Goal: Task Accomplishment & Management: Manage account settings

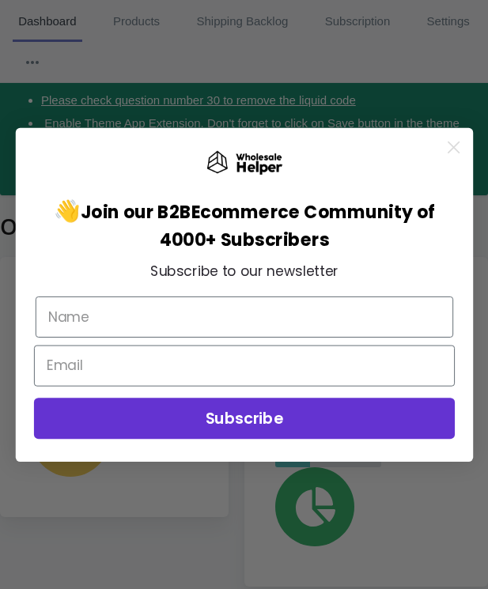
scroll to position [71, 0]
click at [453, 145] on icon "Close dialog" at bounding box center [452, 146] width 10 height 10
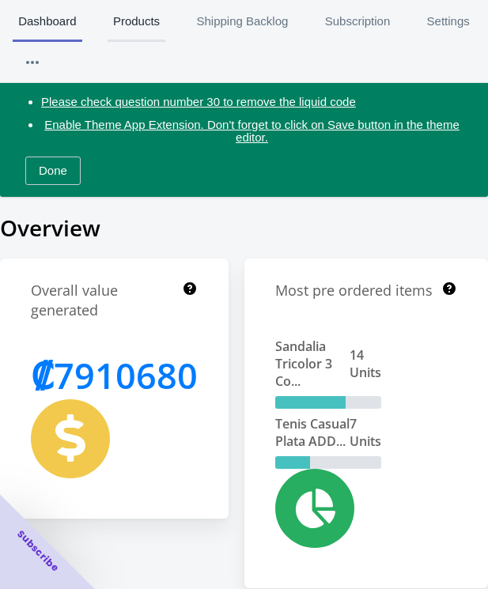
click at [134, 13] on span "Products" at bounding box center [136, 21] width 58 height 41
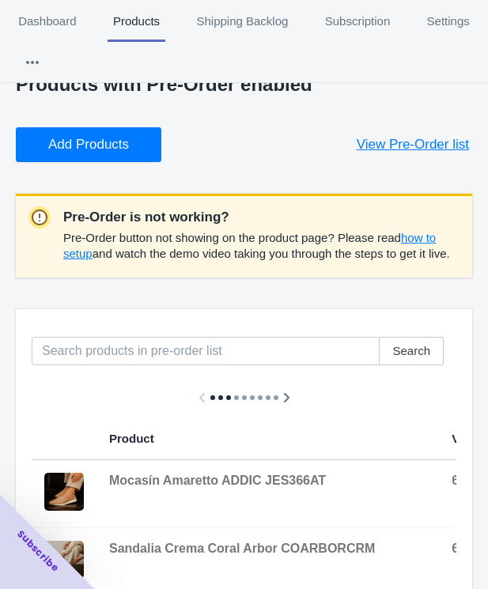
click at [102, 141] on span "Add Products" at bounding box center [88, 145] width 81 height 16
click at [92, 137] on span "Add Products" at bounding box center [88, 145] width 81 height 16
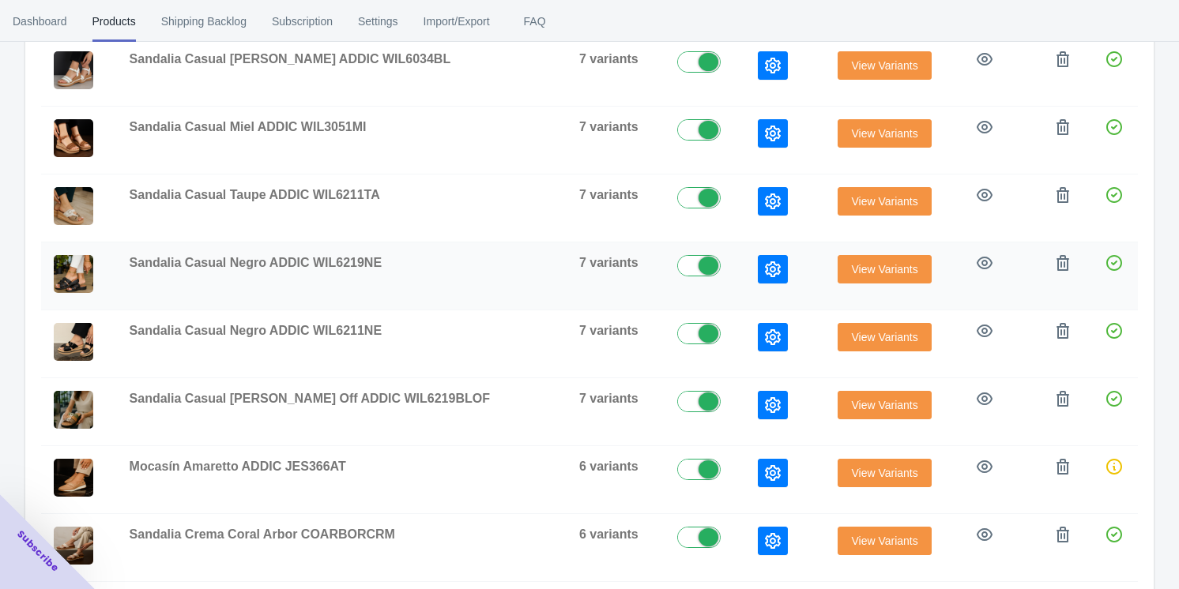
scroll to position [461, 0]
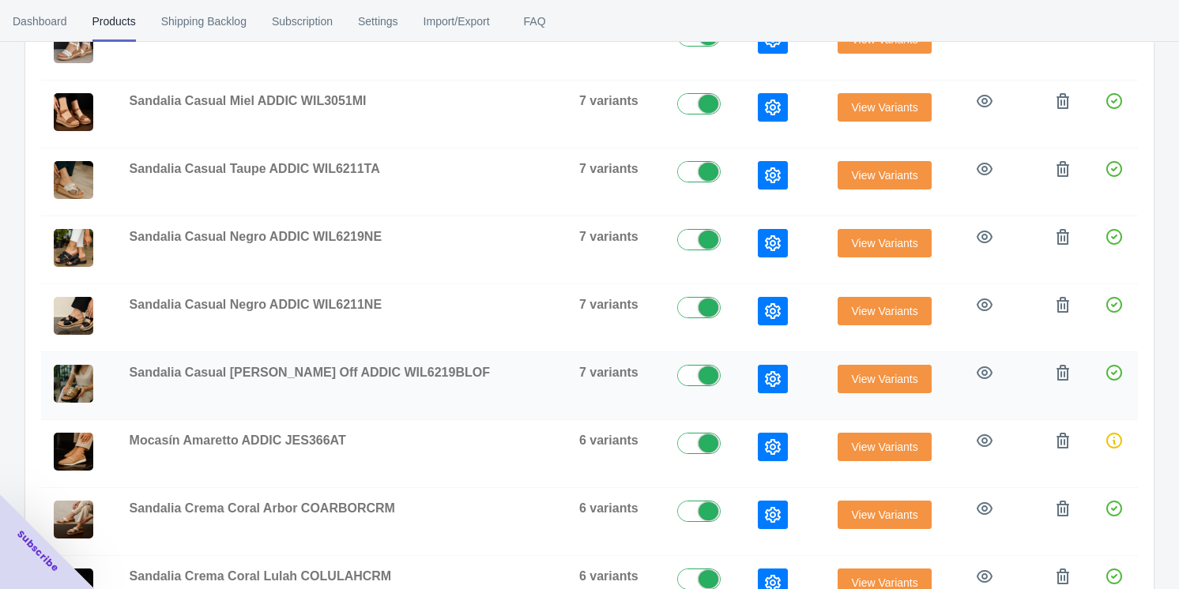
click at [498, 372] on icon "button" at bounding box center [773, 379] width 16 height 16
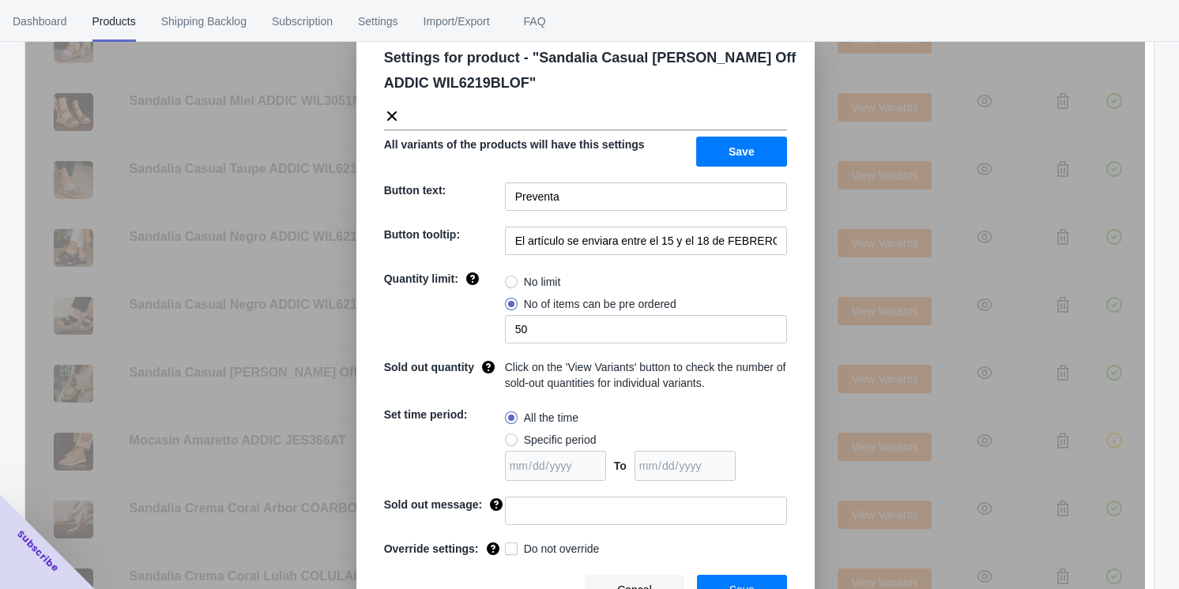
scroll to position [62, 0]
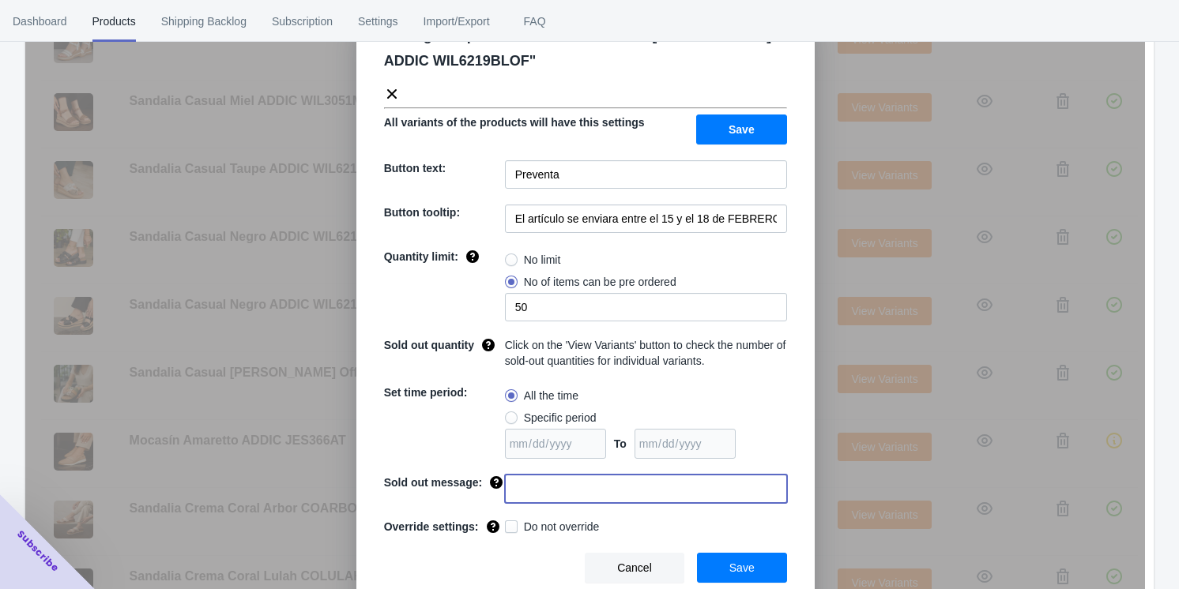
click at [498, 492] on input at bounding box center [646, 489] width 282 height 28
click at [384, 303] on div "Quantity limit:" at bounding box center [444, 285] width 121 height 73
click at [387, 90] on icon at bounding box center [392, 94] width 16 height 16
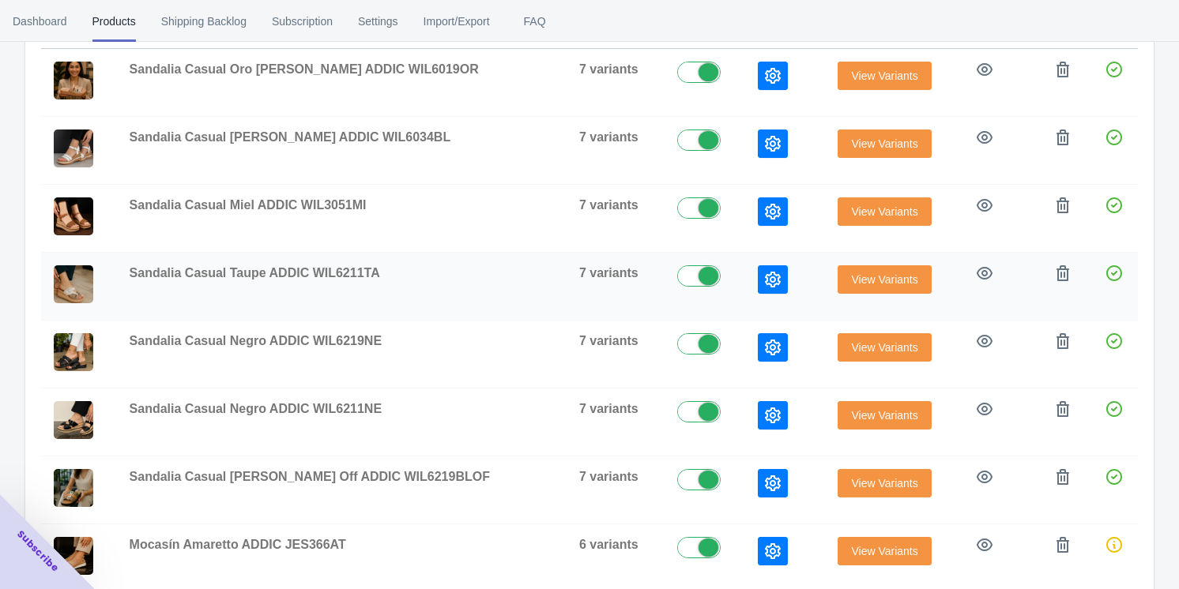
scroll to position [439, 0]
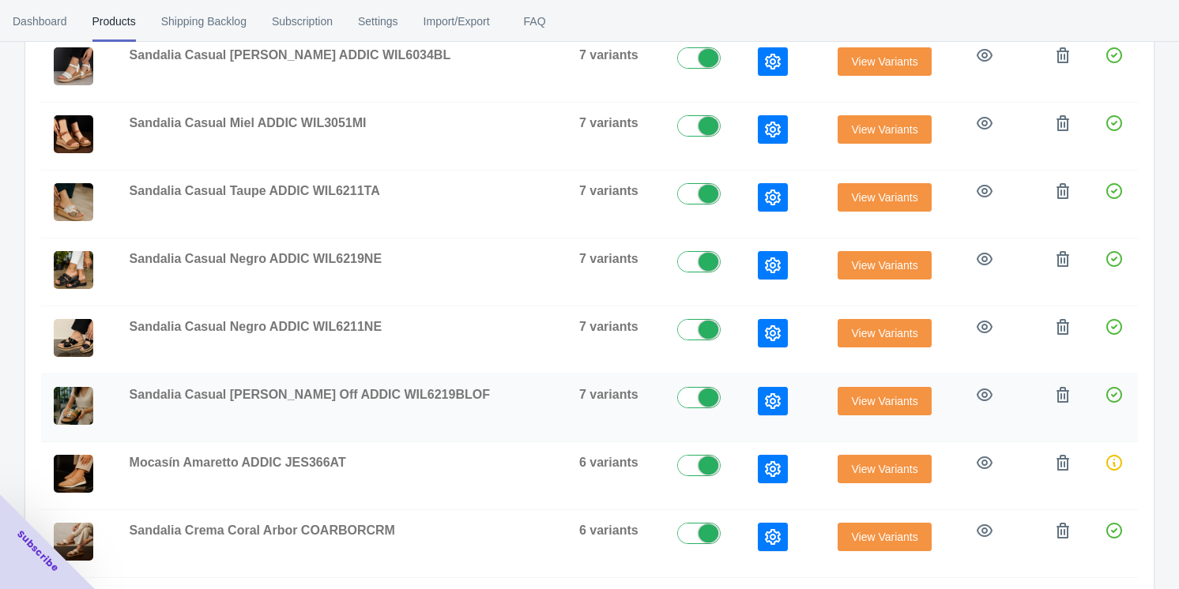
click at [498, 402] on icon "button" at bounding box center [773, 401] width 16 height 16
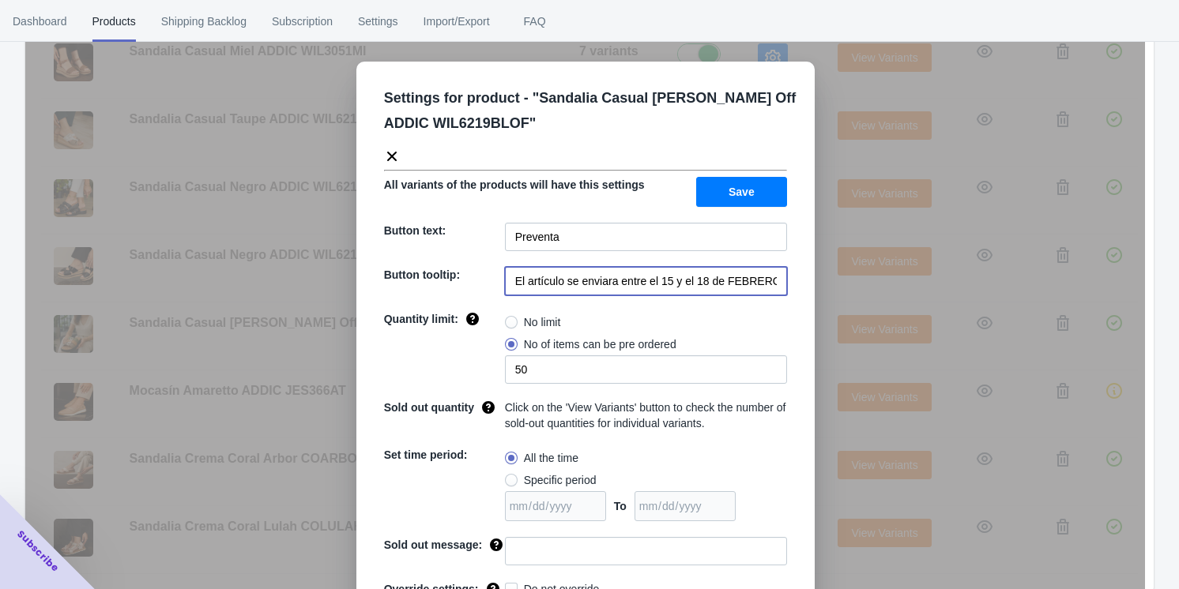
scroll to position [0, 32]
drag, startPoint x: 609, startPoint y: 280, endPoint x: 772, endPoint y: 281, distance: 162.8
click at [498, 281] on input "El artículo se enviara entre el 15 y el 18 de FEBRERO de 2023" at bounding box center [646, 281] width 282 height 28
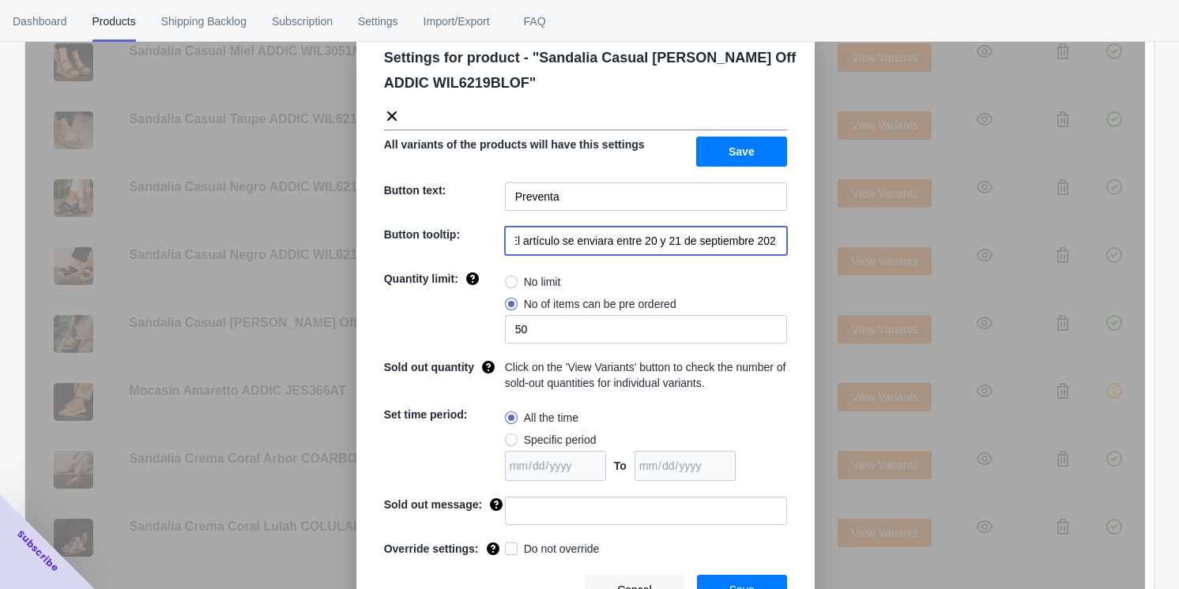
scroll to position [62, 0]
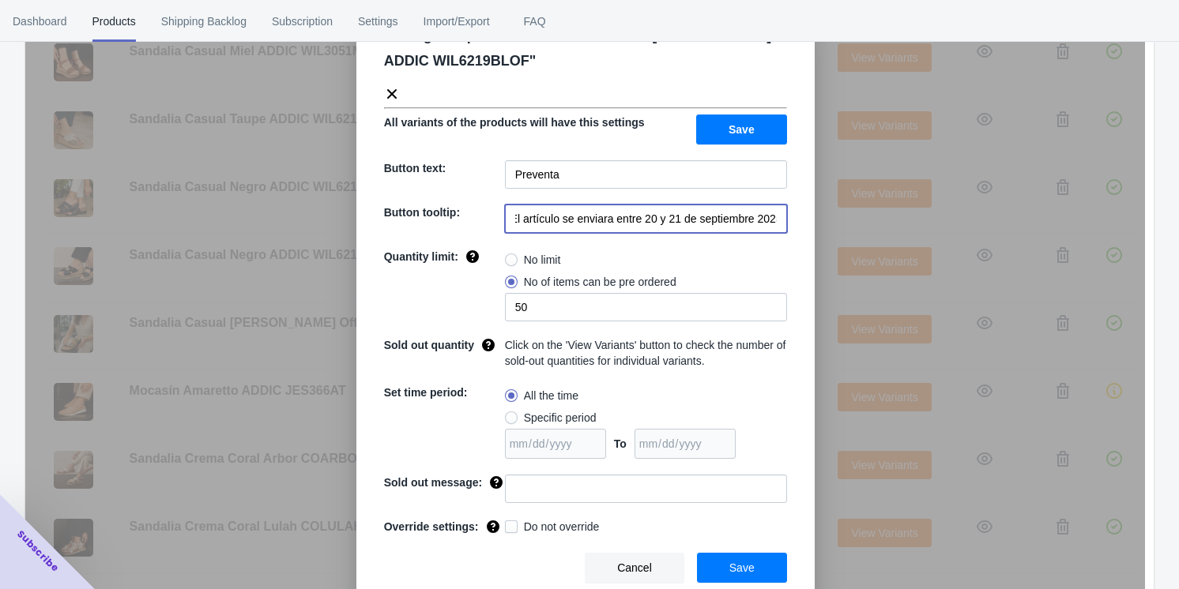
type input "El artículo se enviara entre 20 y 21 de septiembre 2025"
click at [498, 564] on span "Save" at bounding box center [741, 568] width 25 height 13
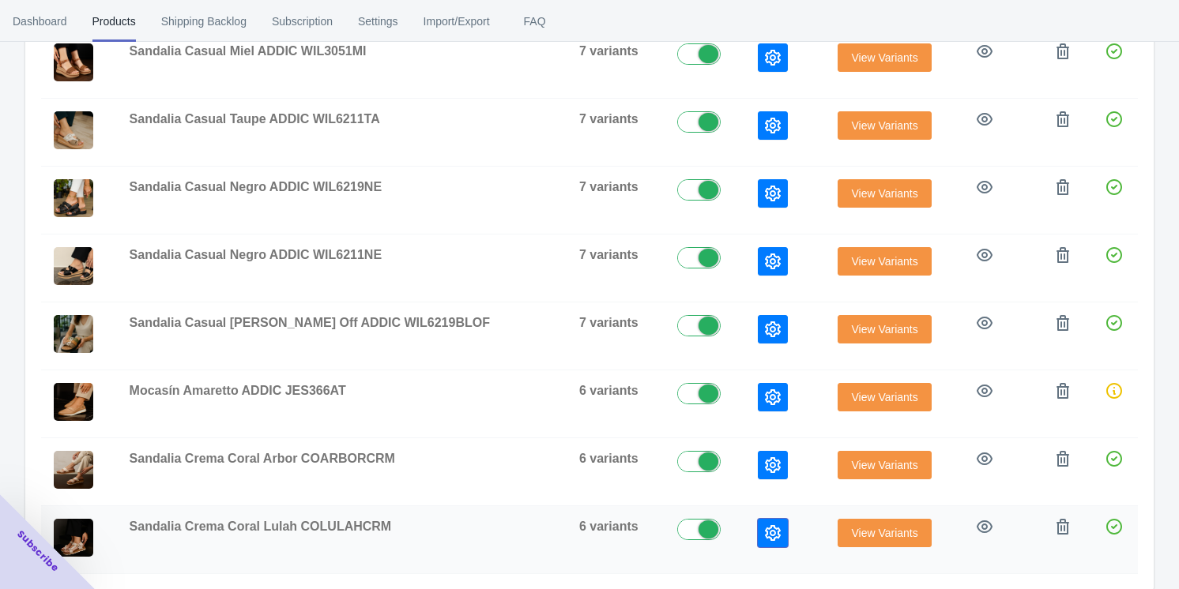
click at [498, 530] on icon "button" at bounding box center [773, 533] width 16 height 16
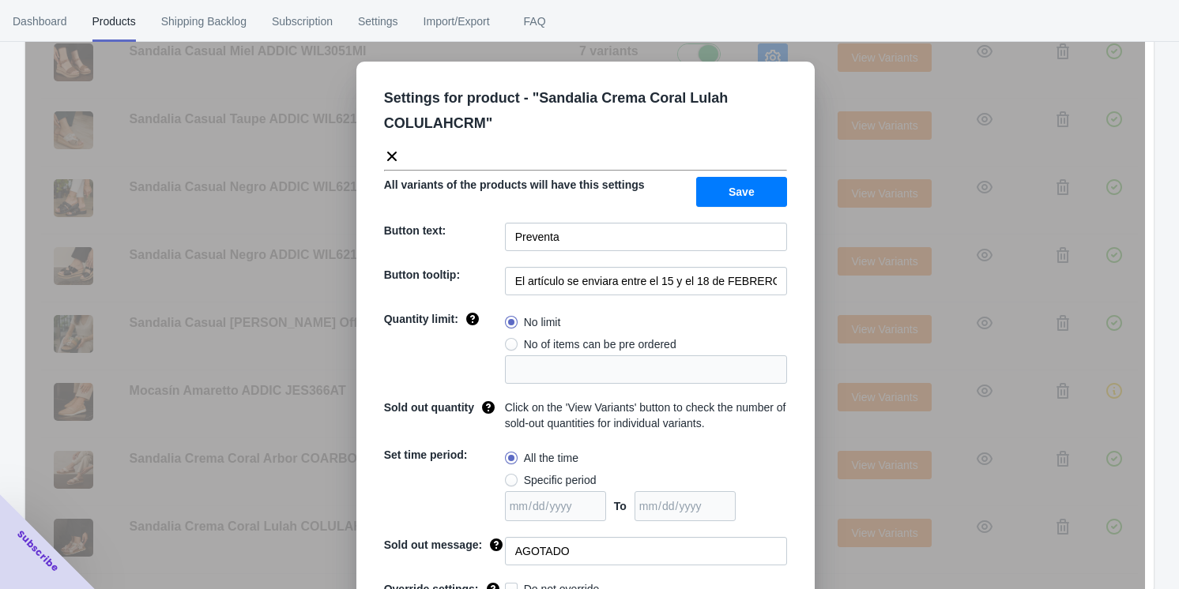
click at [498, 420] on div "Settings for product - " Sandalia Crema Coral Lulah COLULAHCRM " All variants o…" at bounding box center [585, 334] width 1120 height 589
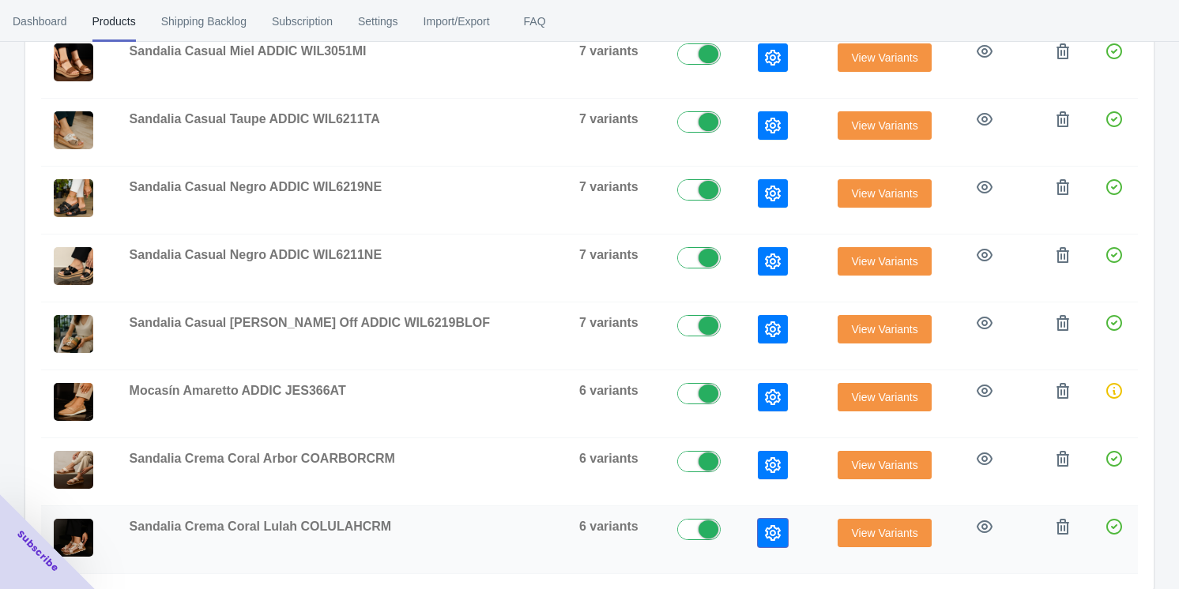
click at [498, 527] on icon "button" at bounding box center [773, 533] width 16 height 16
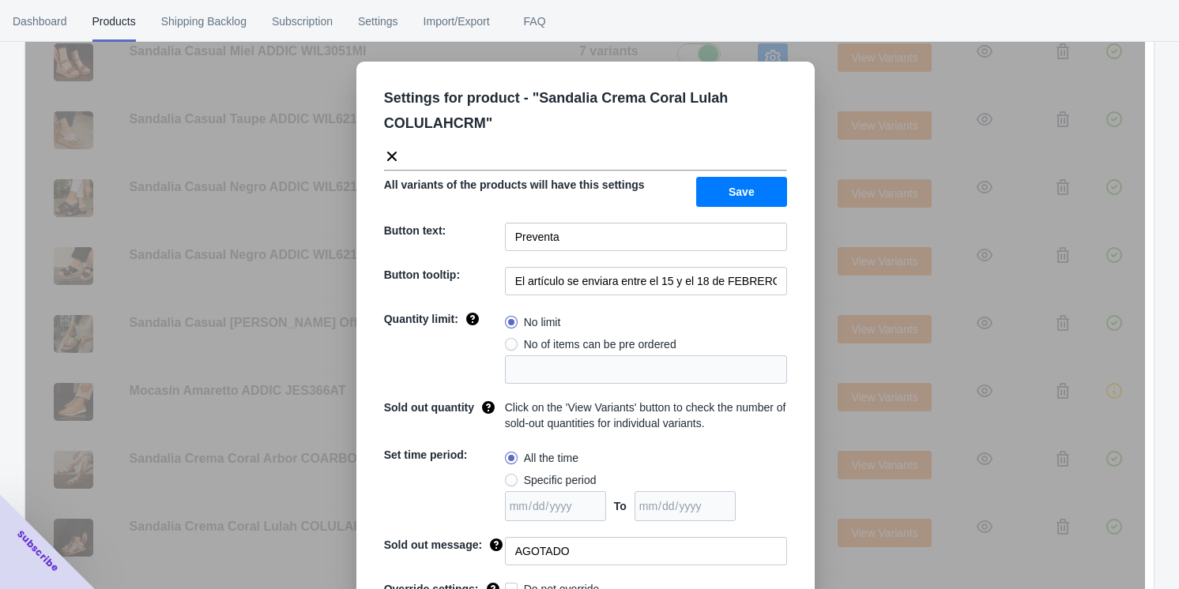
click at [498, 294] on div "Settings for product - " Sandalia Crema Coral Lulah COLULAHCRM " All variants o…" at bounding box center [585, 334] width 1120 height 589
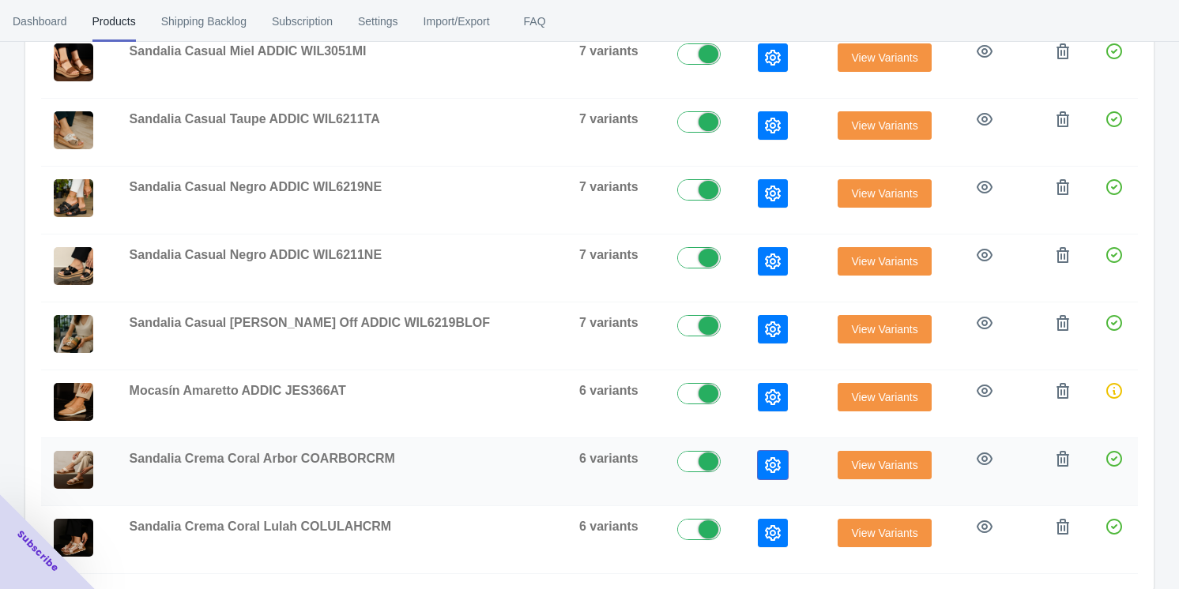
click at [498, 465] on icon "button" at bounding box center [773, 465] width 16 height 16
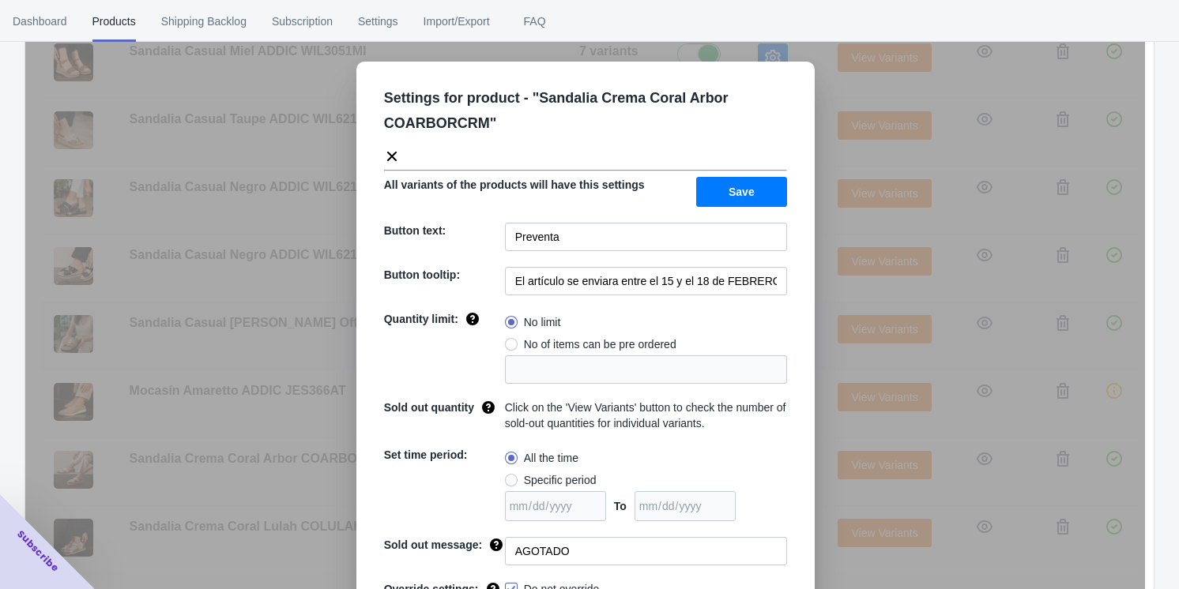
click at [498, 298] on div "Settings for product - " Sandalia Crema Coral Arbor COARBORCRM " All variants o…" at bounding box center [585, 334] width 1120 height 589
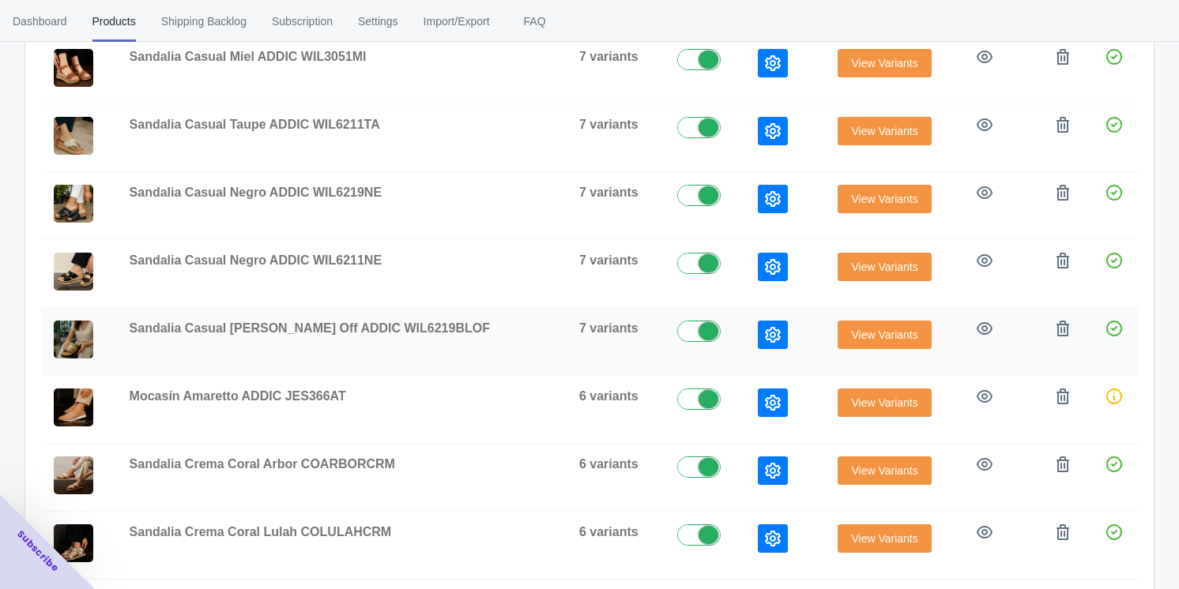
scroll to position [511, 0]
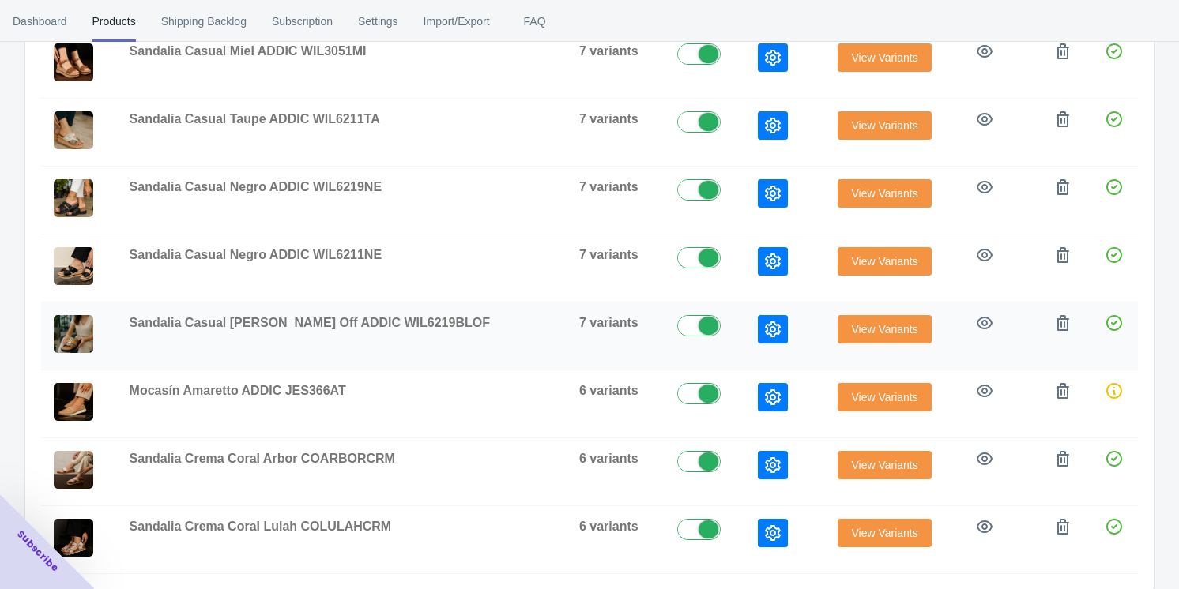
click at [498, 329] on icon "button" at bounding box center [773, 330] width 16 height 16
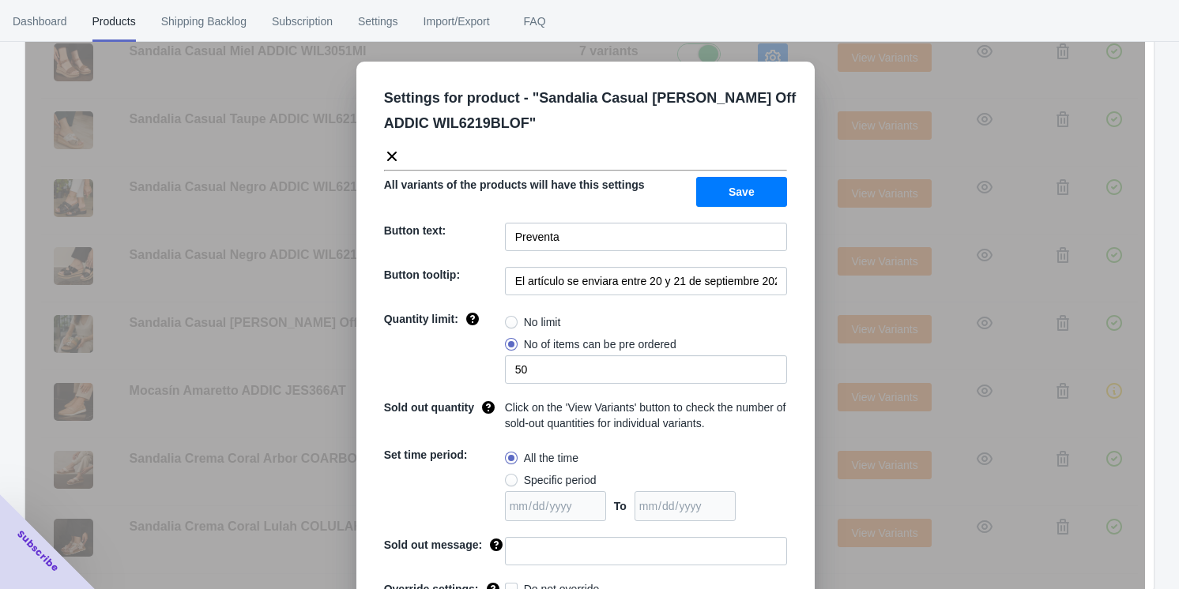
click at [498, 287] on div "Settings for product - " Sandalia Casual [PERSON_NAME] Off ADDIC WIL6219BLOF " …" at bounding box center [585, 334] width 1120 height 589
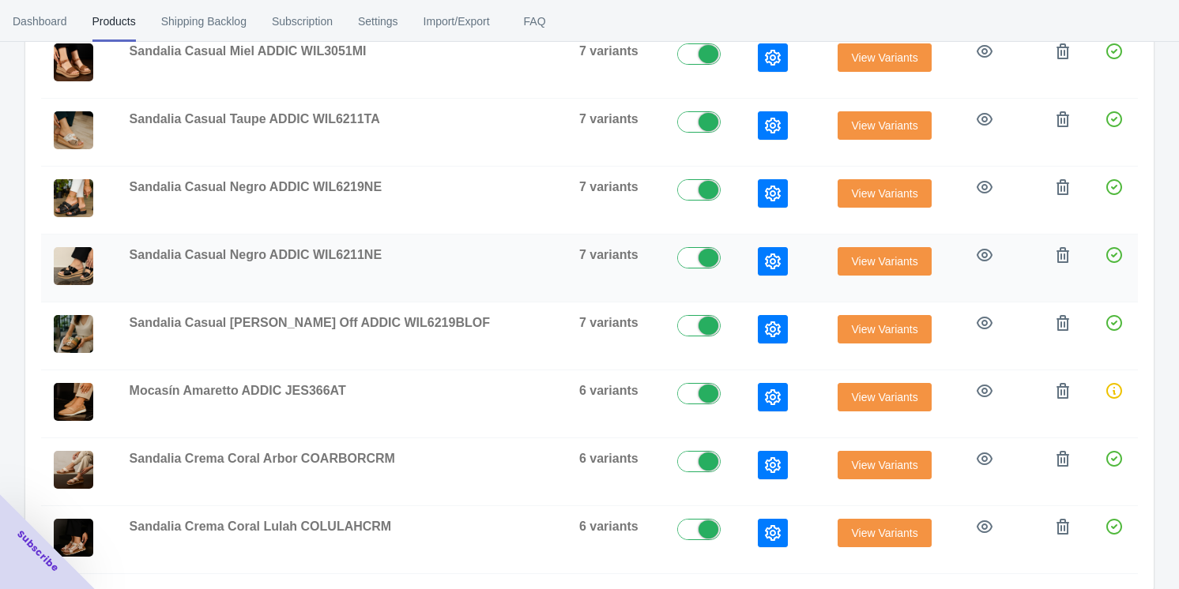
click at [498, 260] on button "button" at bounding box center [773, 261] width 30 height 28
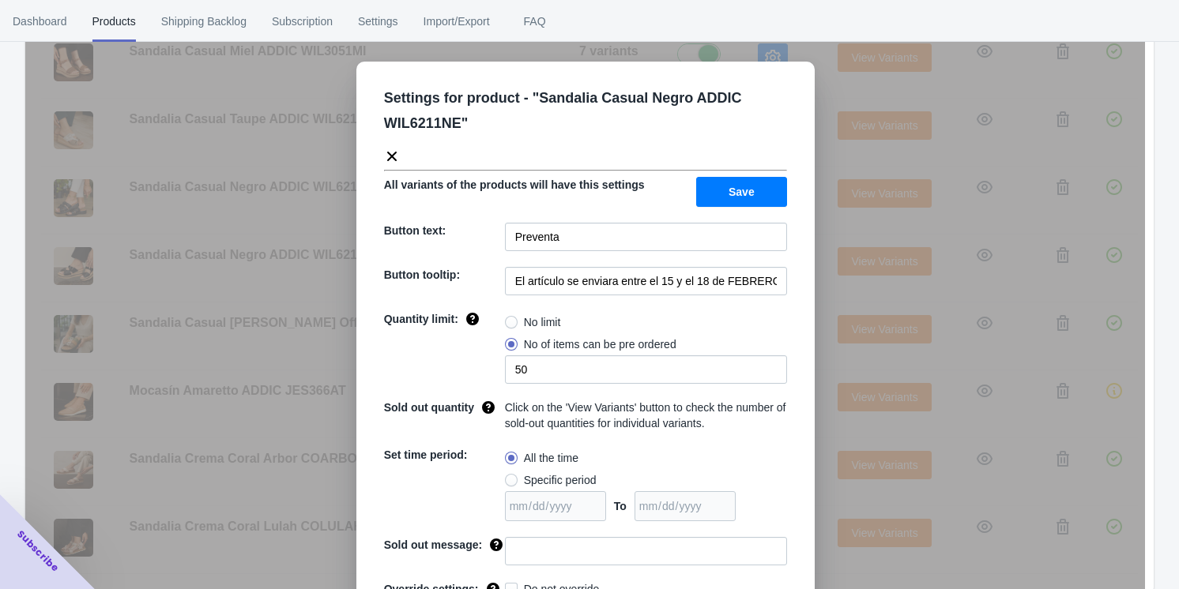
click at [498, 292] on div "Settings for product - " Sandalia Casual Negro ADDIC WIL6211NE " All variants o…" at bounding box center [585, 334] width 1120 height 589
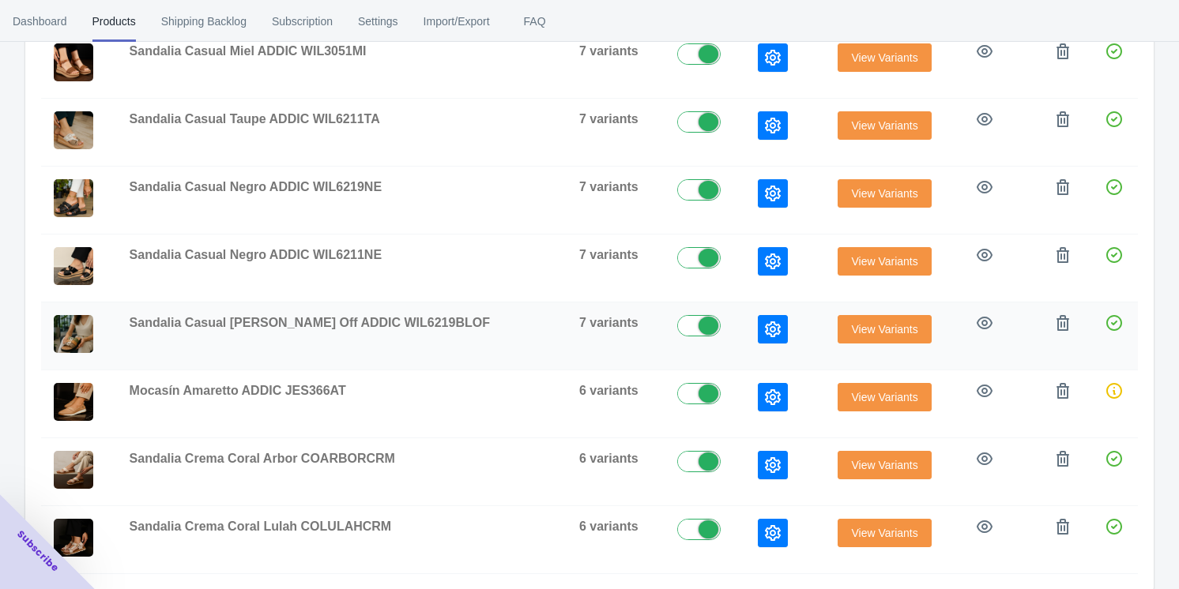
click at [498, 322] on icon "button" at bounding box center [773, 330] width 16 height 16
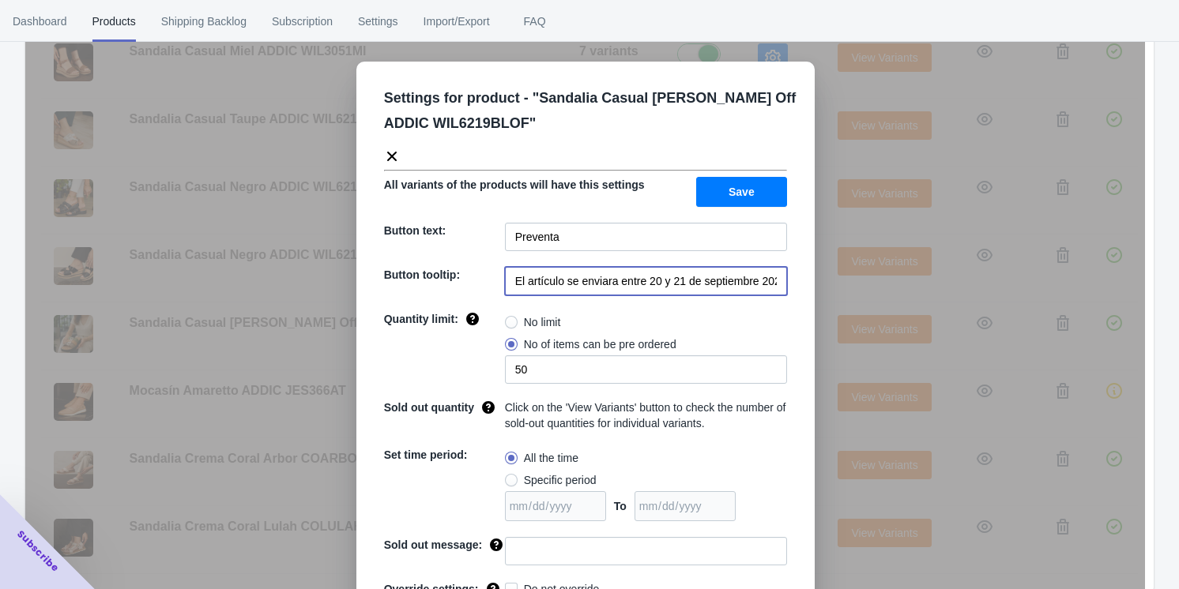
click at [498, 282] on input "El artículo se enviara entre 20 y 21 de septiembre 2025" at bounding box center [646, 281] width 282 height 28
click at [498, 226] on div "Settings for product - " Sandalia Casual [PERSON_NAME] Off ADDIC WIL6219BLOF " …" at bounding box center [585, 334] width 1120 height 589
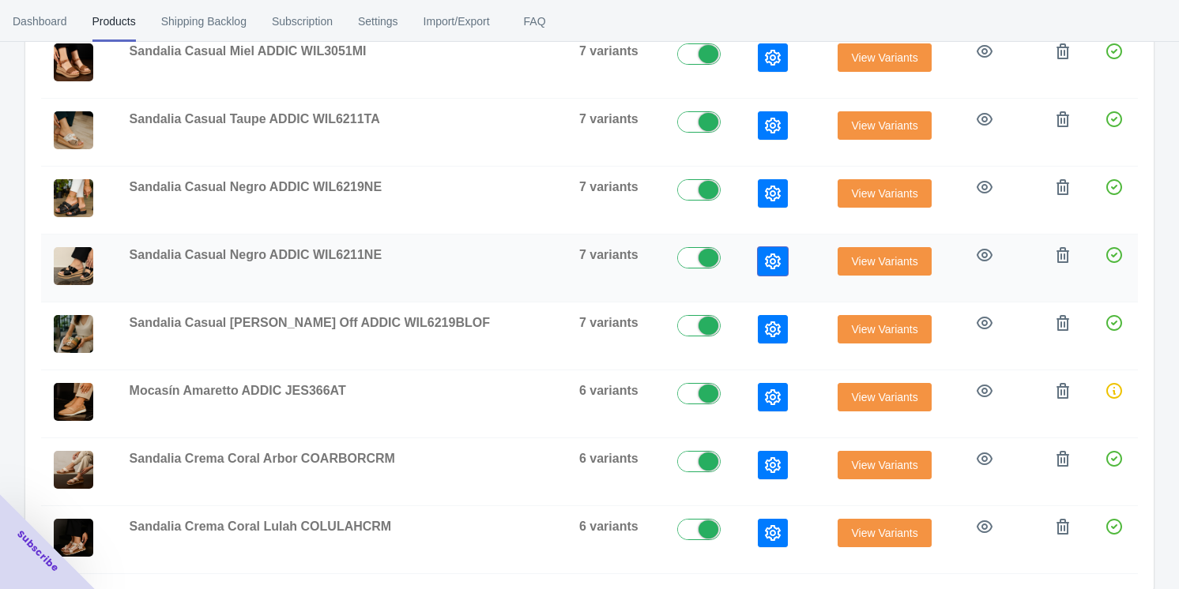
click at [498, 257] on icon "button" at bounding box center [773, 262] width 16 height 16
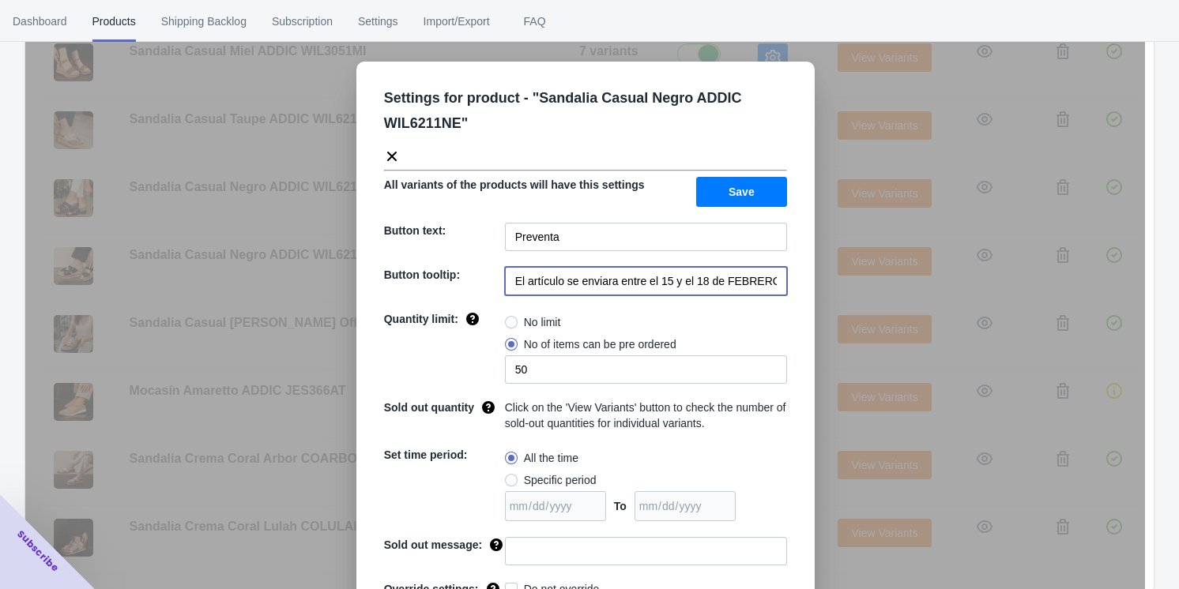
click at [498, 277] on input "El artículo se enviara entre el 15 y el 18 de FEBRERO de 2023" at bounding box center [646, 281] width 282 height 28
paste input "20 y 21 de septiembre 2025"
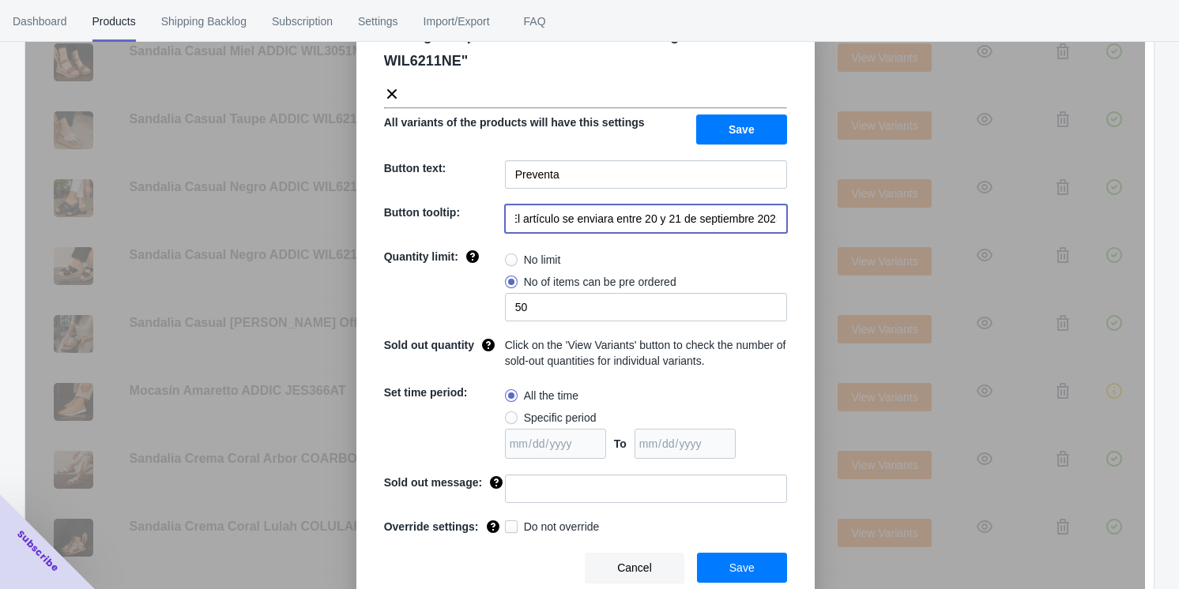
type input "El artículo se enviara entre 20 y 21 de septiembre 2025"
click at [498, 560] on button "Save" at bounding box center [742, 568] width 90 height 30
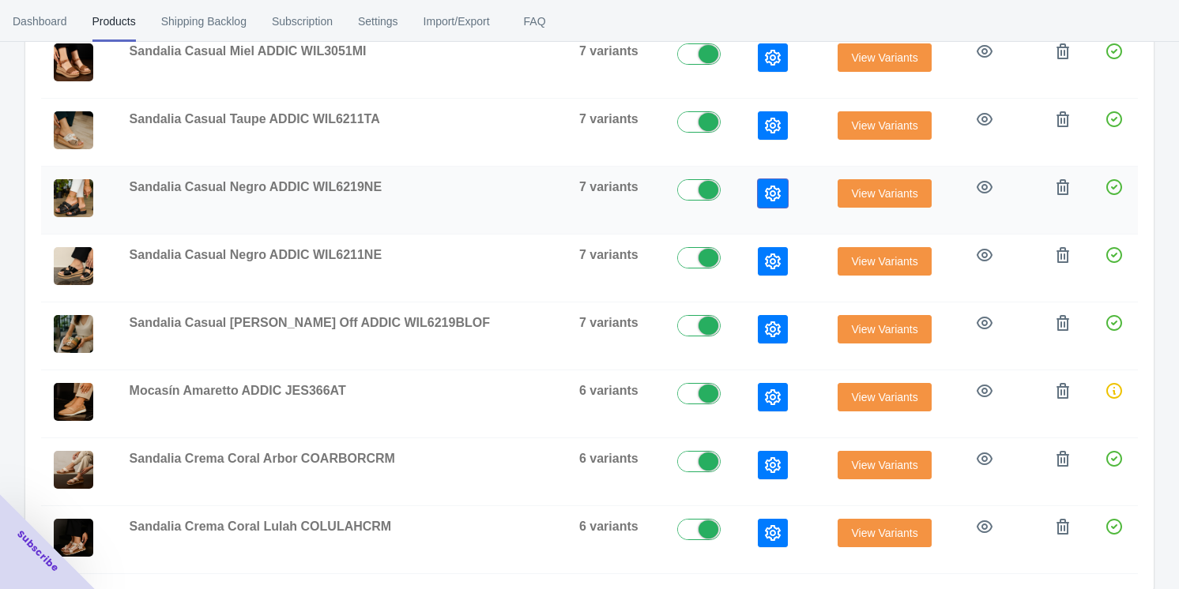
click at [498, 194] on icon "button" at bounding box center [773, 194] width 16 height 16
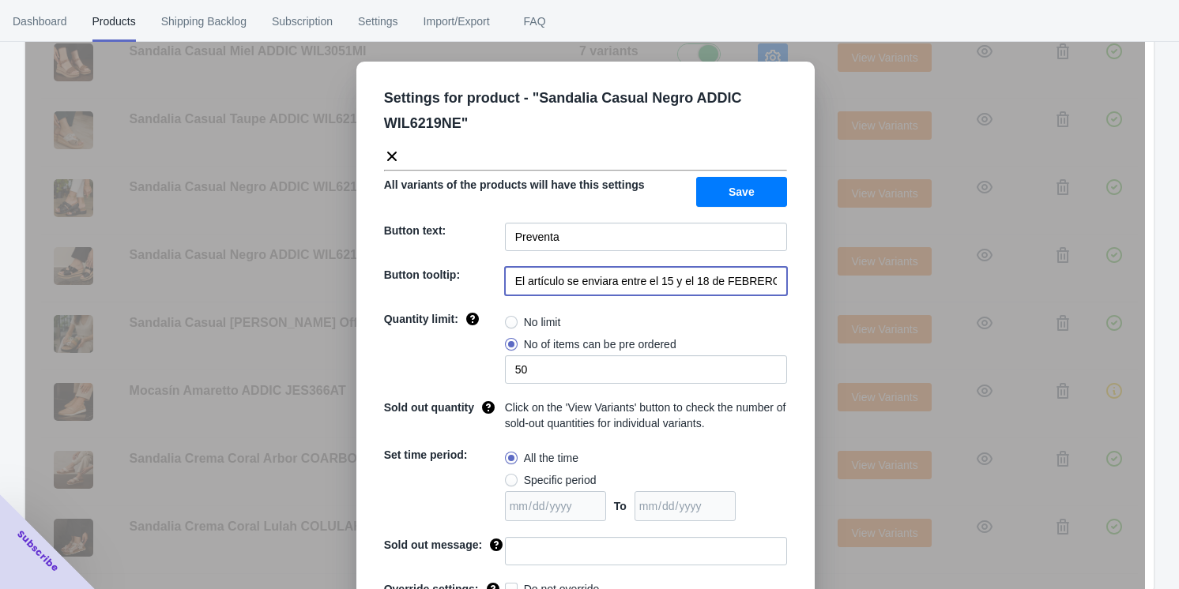
click at [498, 280] on input "El artículo se enviara entre el 15 y el 18 de FEBRERO de 2023" at bounding box center [646, 281] width 282 height 28
paste input "20 y 21 de septiembre 2025"
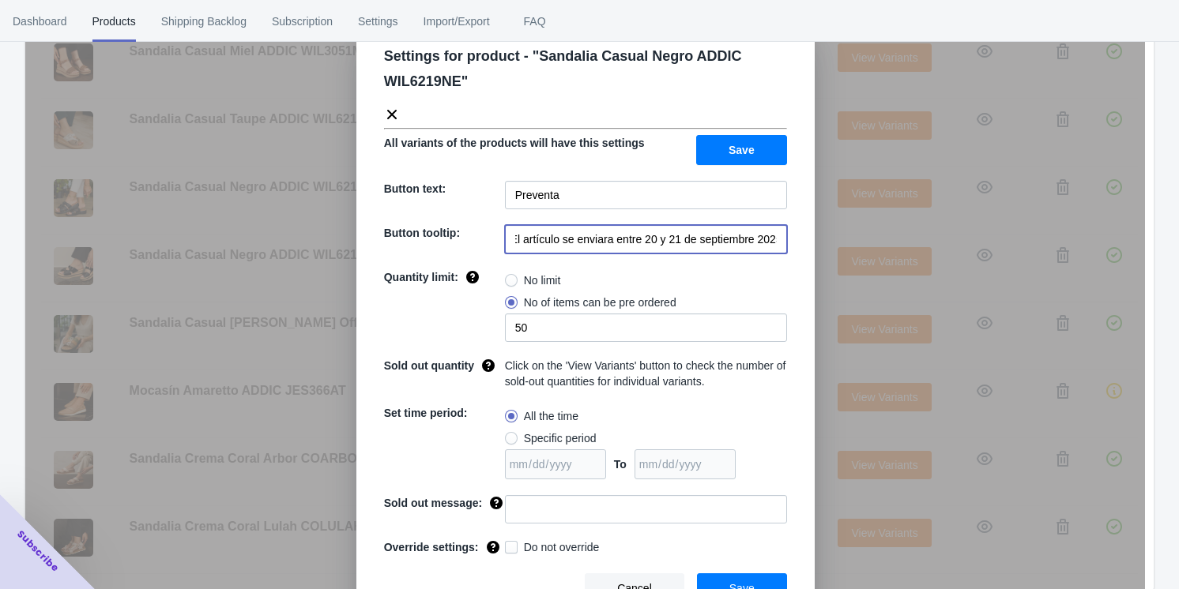
scroll to position [62, 0]
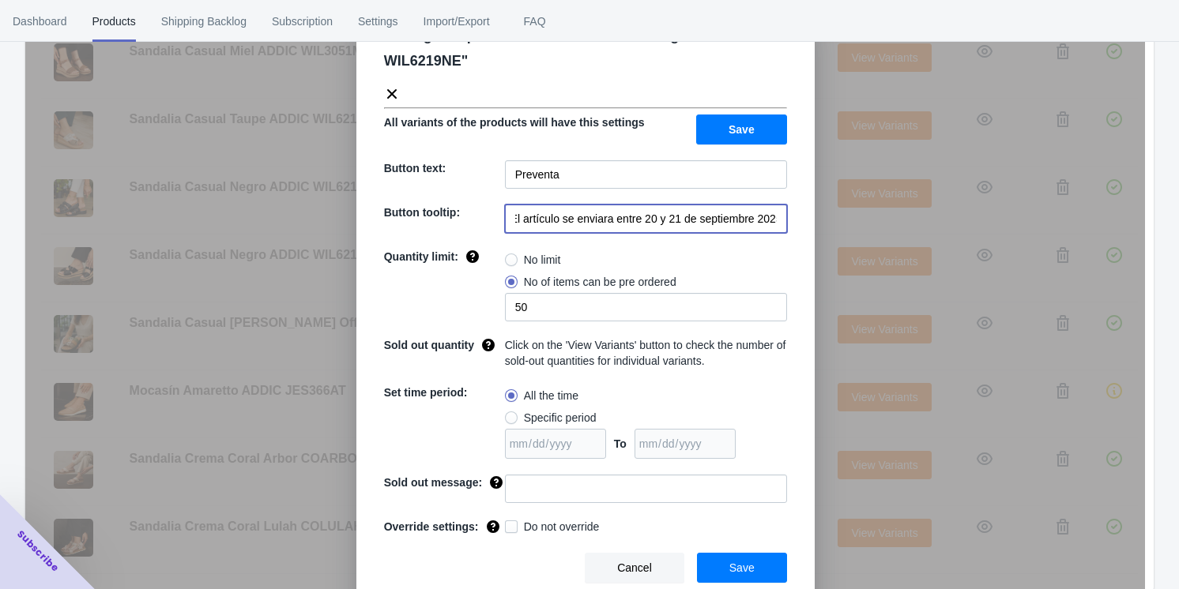
type input "El artículo se enviara entre 20 y 21 de septiembre 2025"
click at [498, 562] on span "Save" at bounding box center [741, 568] width 25 height 13
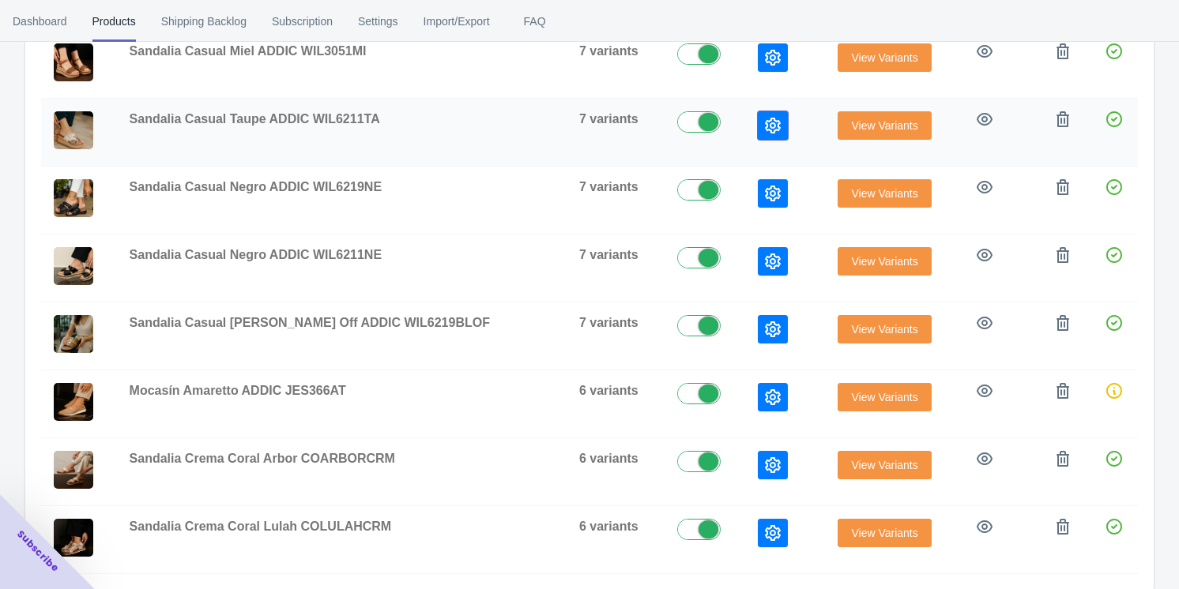
click at [498, 118] on icon "button" at bounding box center [773, 126] width 16 height 16
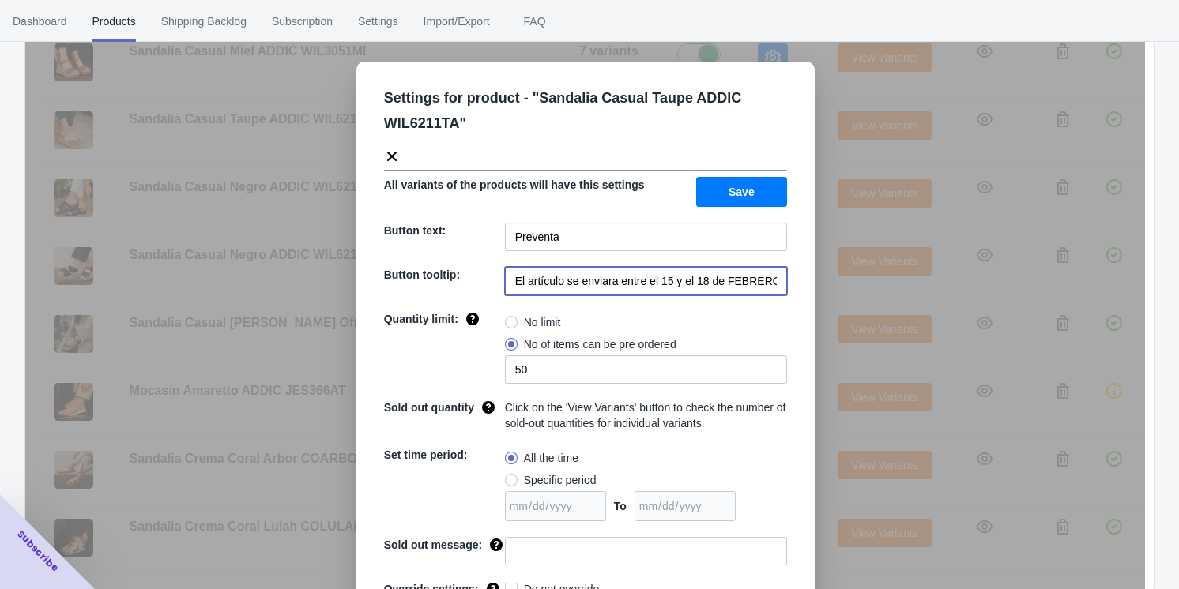
click at [498, 286] on input "El artículo se enviara entre el 15 y el 18 de FEBRERO de 2023" at bounding box center [646, 281] width 282 height 28
paste input "20 y 21 de septiembre 2025"
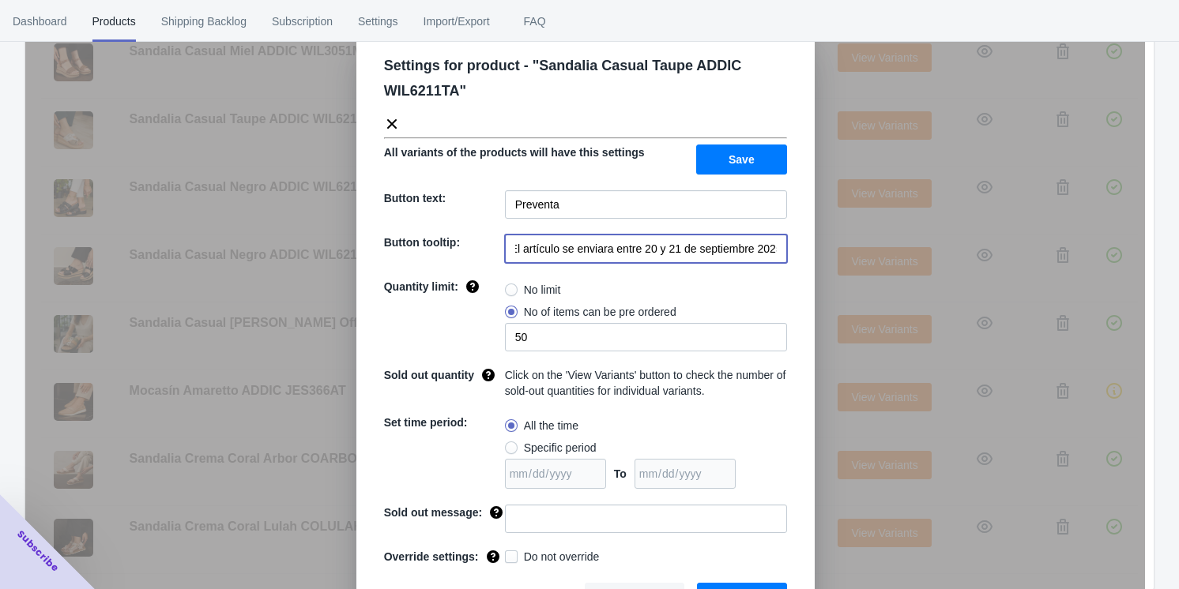
scroll to position [62, 0]
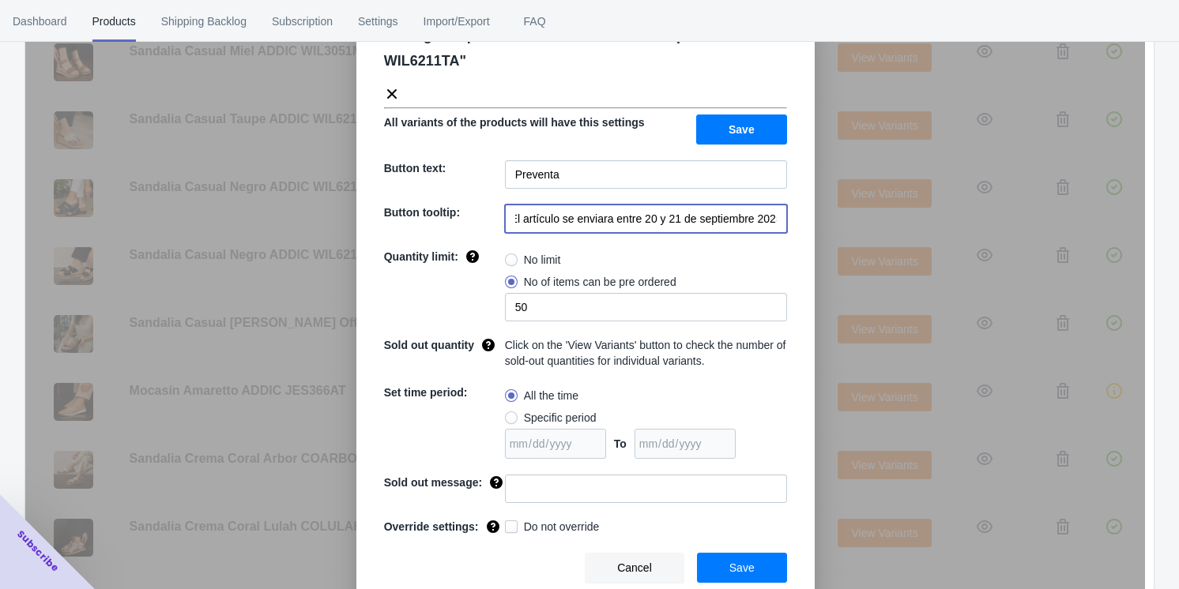
type input "El artículo se enviara entre 20 y 21 de septiembre 2025"
click at [498, 559] on button "Save" at bounding box center [742, 568] width 90 height 30
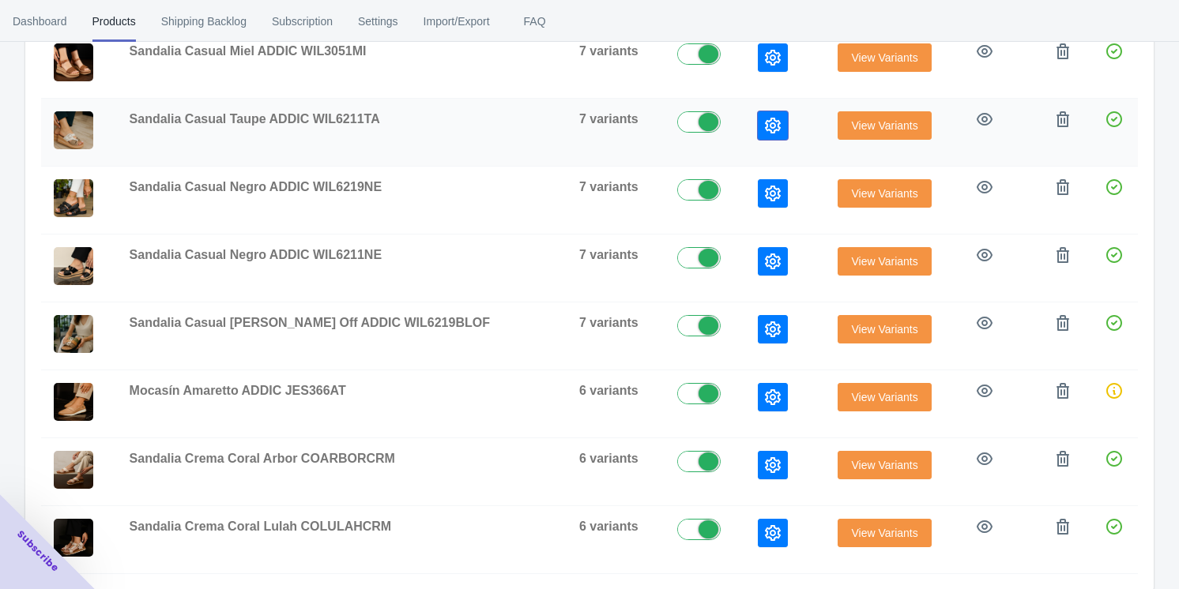
click at [498, 122] on button "button" at bounding box center [773, 125] width 30 height 28
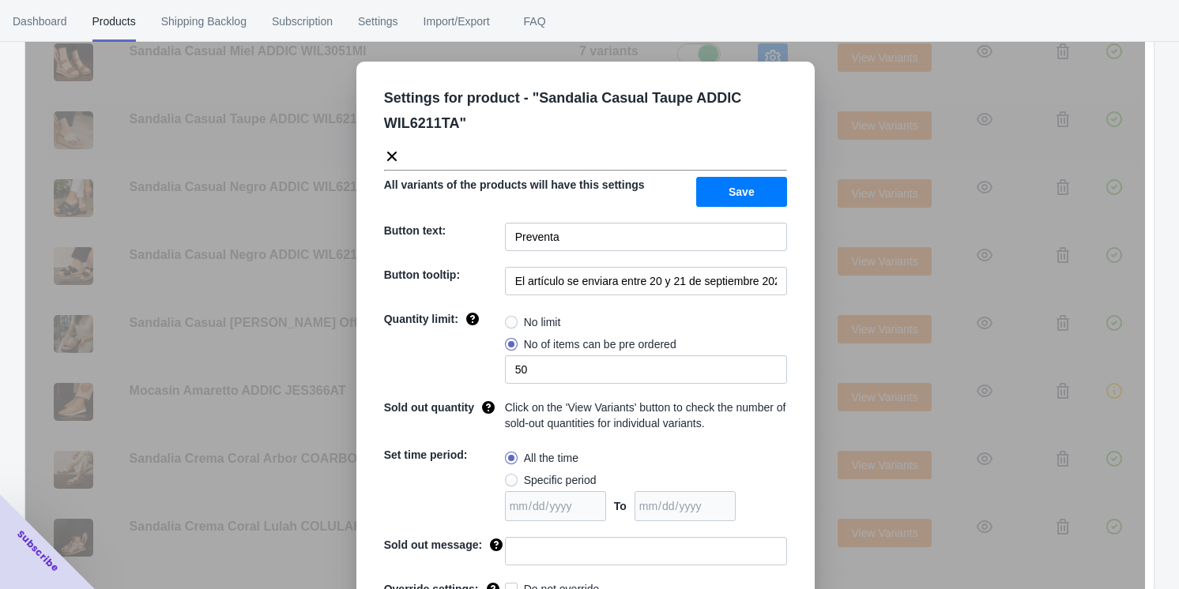
click at [498, 156] on div "Settings for product - " Sandalia Casual Taupe ADDIC WIL6211TA " All variants o…" at bounding box center [585, 334] width 1120 height 589
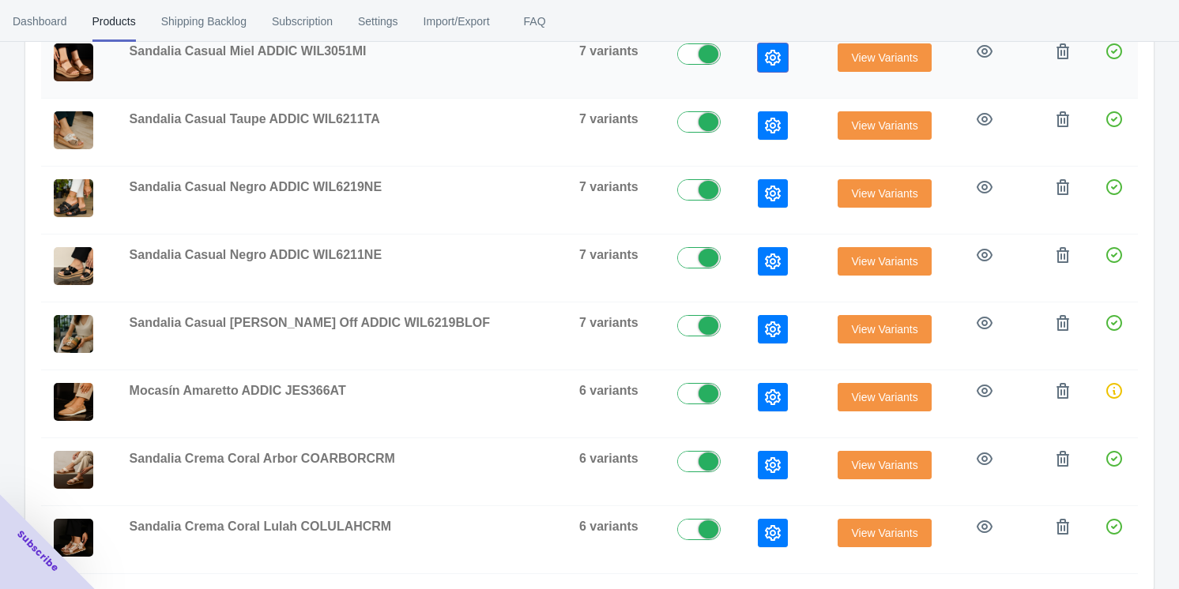
click at [498, 62] on icon "button" at bounding box center [773, 58] width 16 height 16
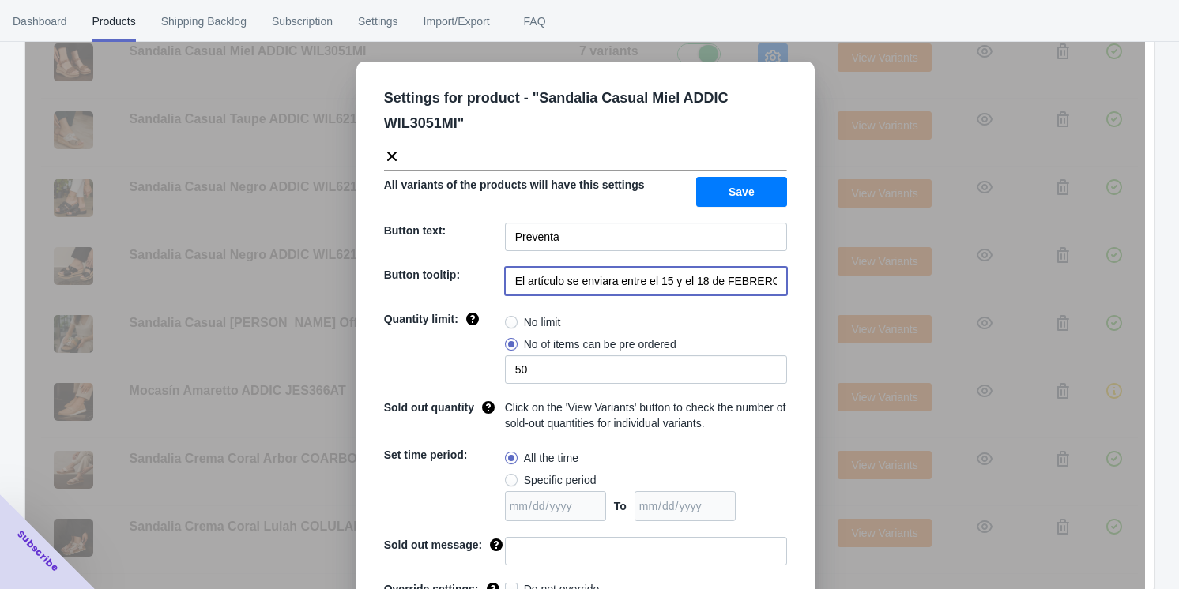
click at [498, 278] on input "El artículo se enviara entre el 15 y el 18 de FEBRERO de 2023" at bounding box center [646, 281] width 282 height 28
paste input "20 y 21 de septiembre 2025"
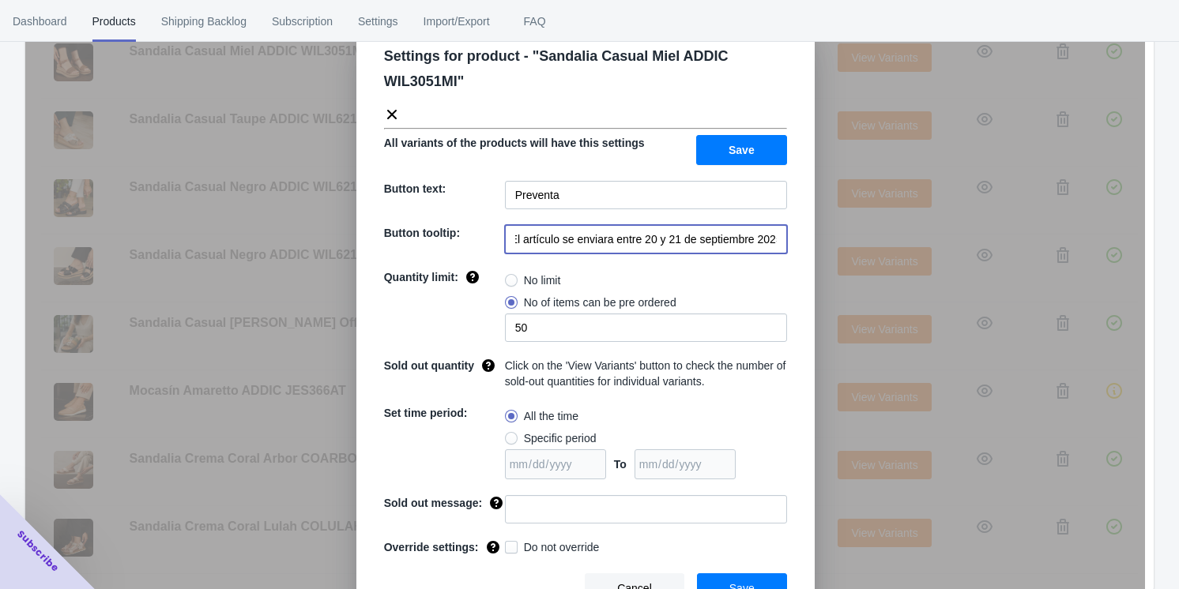
scroll to position [62, 0]
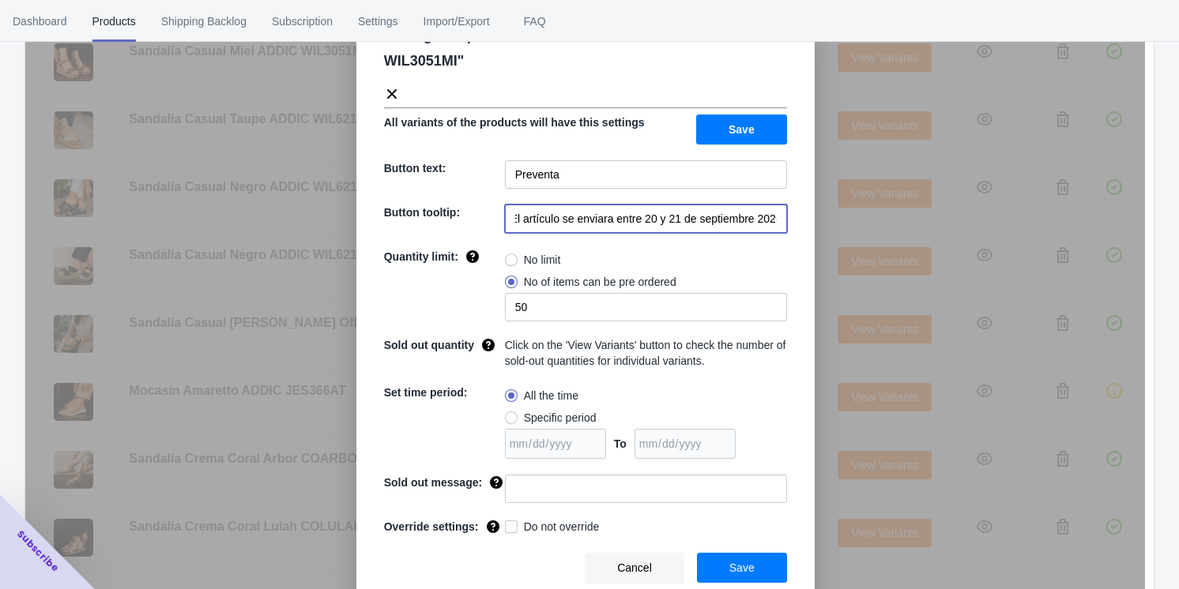
type input "El artículo se enviara entre 20 y 21 de septiembre 2025"
click at [498, 562] on span "Save" at bounding box center [741, 568] width 25 height 13
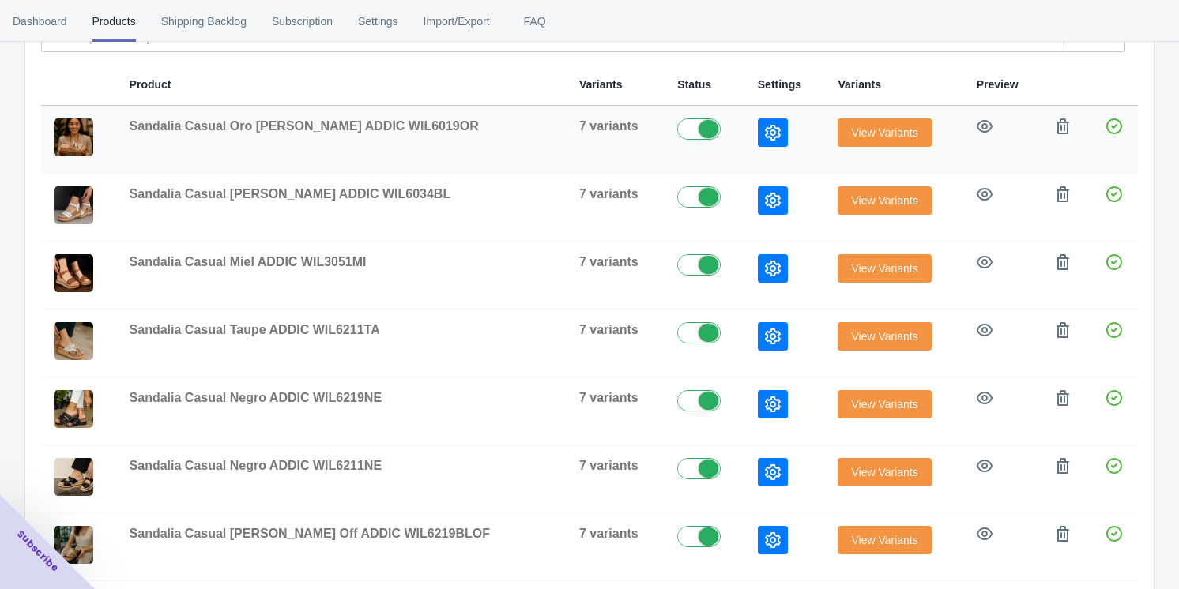
scroll to position [296, 0]
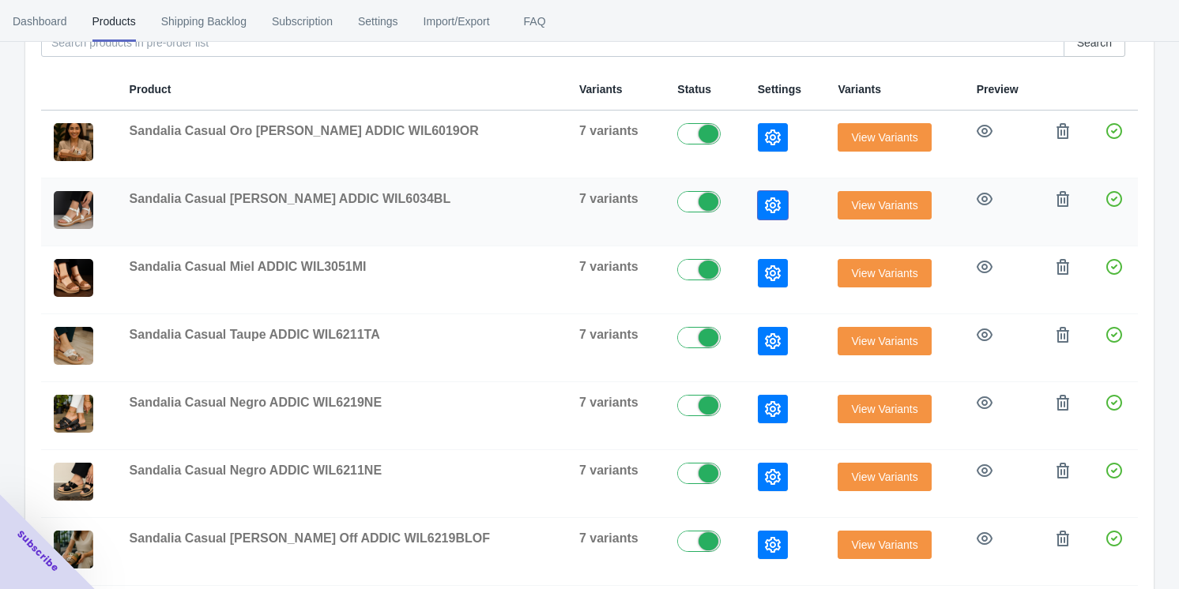
click at [498, 200] on icon "button" at bounding box center [773, 206] width 16 height 16
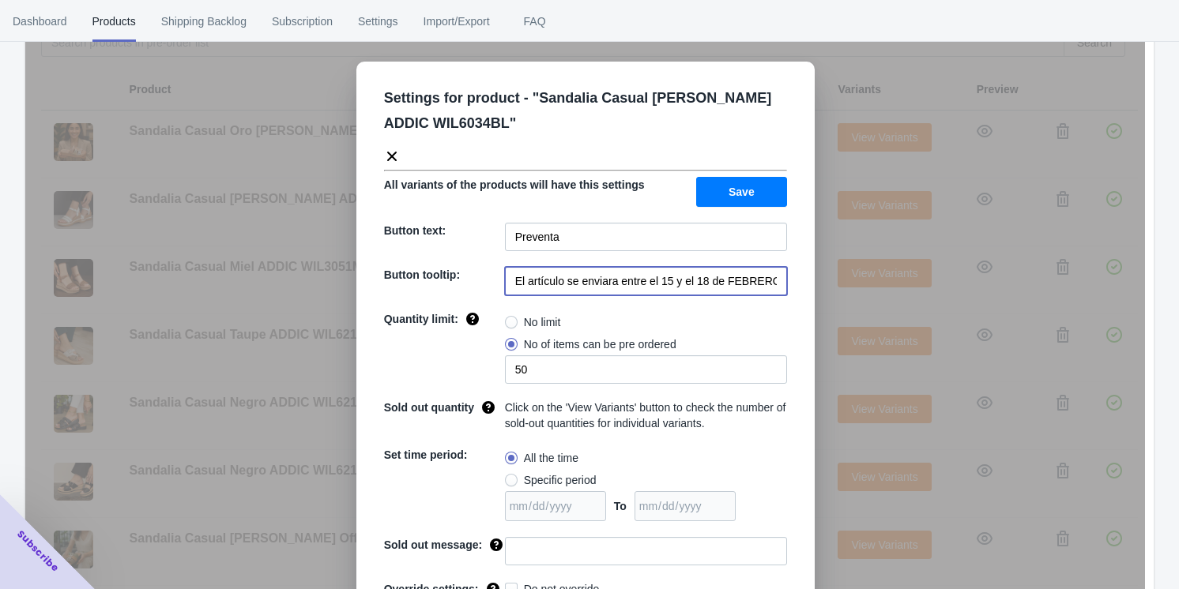
click at [498, 286] on input "El artículo se enviara entre el 15 y el 18 de FEBRERO de 2023" at bounding box center [646, 281] width 282 height 28
paste input "El artículo se enviara entre 20 y 21 de septiembre 2025"
click at [498, 286] on input "El artículo se El artículo se enviara entre 20 y 21 de septiembre 2025entre el …" at bounding box center [646, 281] width 282 height 28
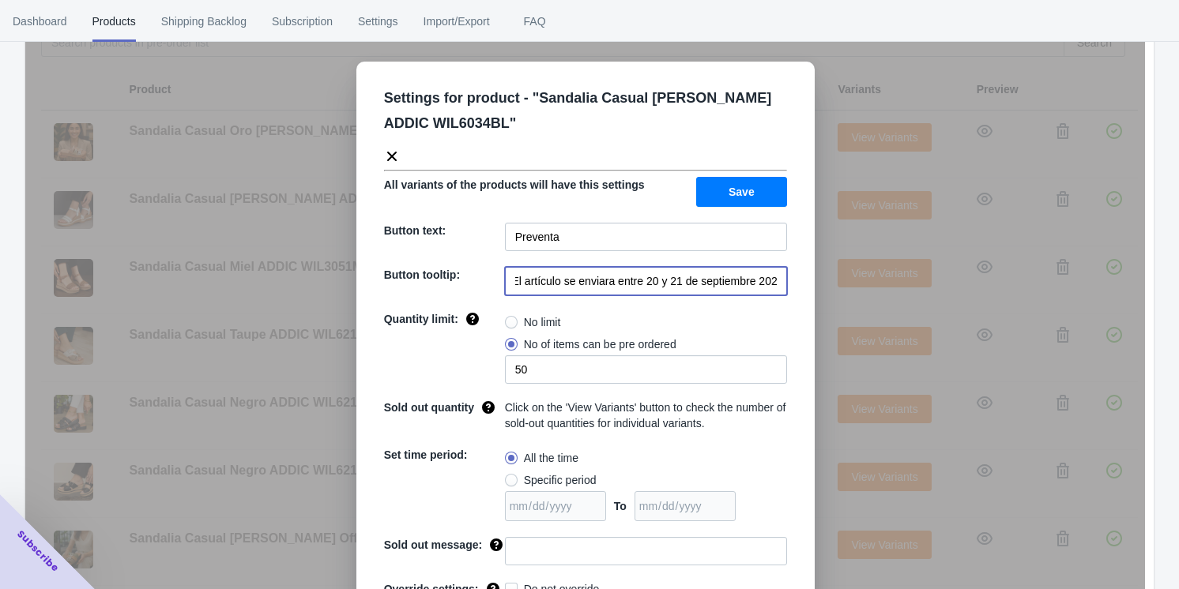
click at [498, 286] on input "El artículo se El artículo se enviara entre 20 y 21 de septiembre 2025entre el …" at bounding box center [646, 281] width 282 height 28
click at [498, 285] on input "El artículo se El artículo se enviara entre 20 y 21 de septiembre 2025entre el …" at bounding box center [646, 281] width 282 height 28
paste input "enviara entre 20 y 21 de septiembre 2025"
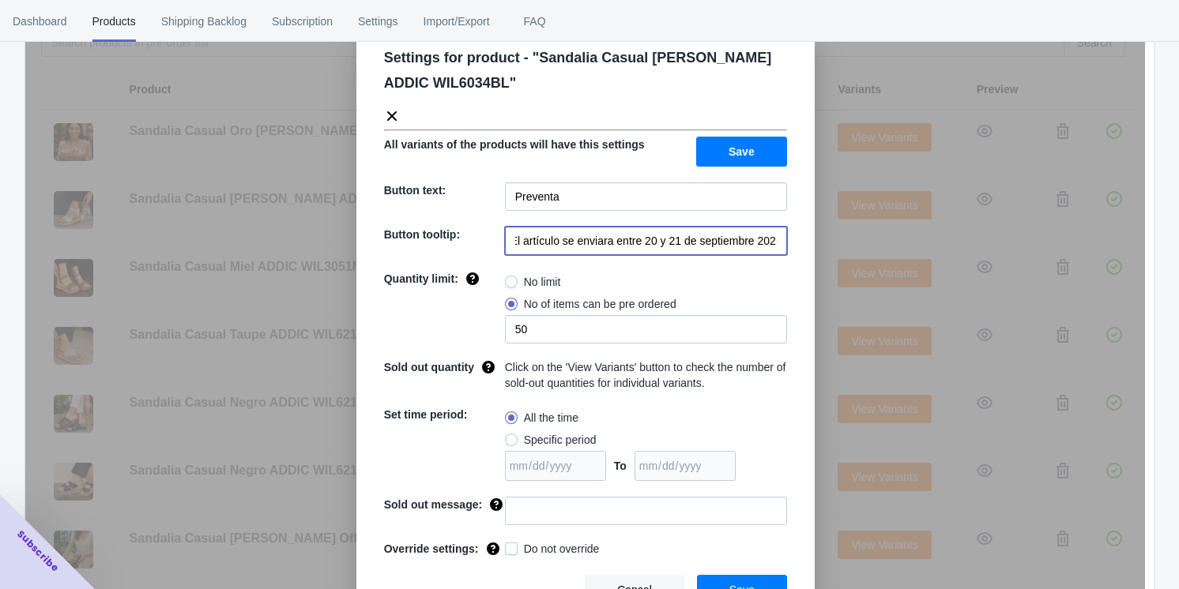
scroll to position [62, 0]
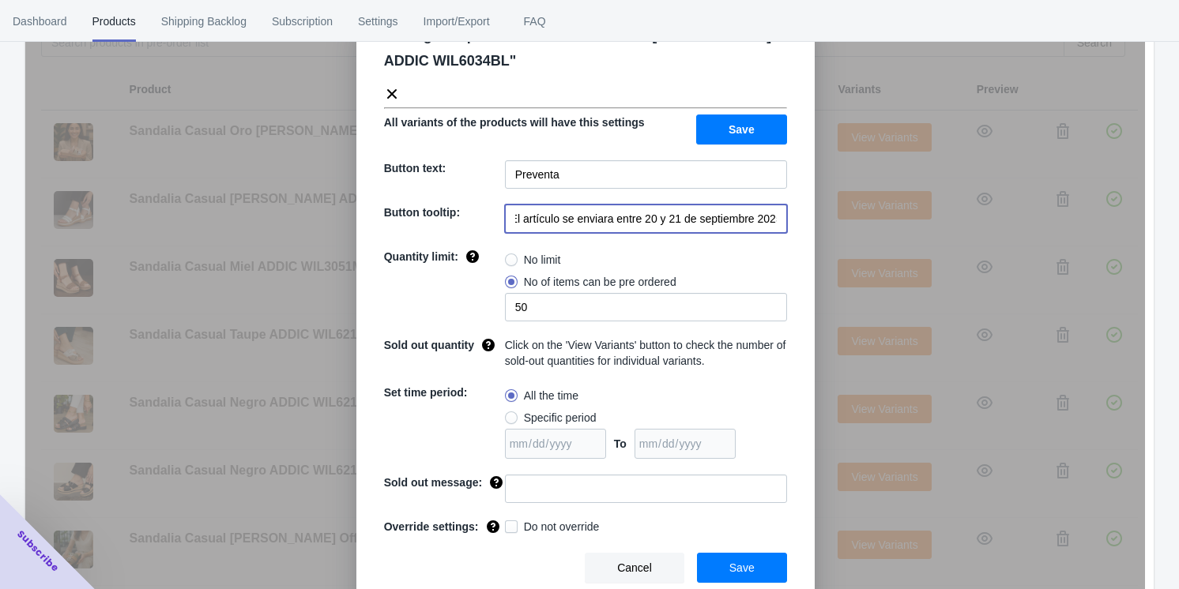
type input "El artículo se enviara entre 20 y 21 de septiembre 2025"
click at [498, 568] on span "Save" at bounding box center [741, 568] width 25 height 13
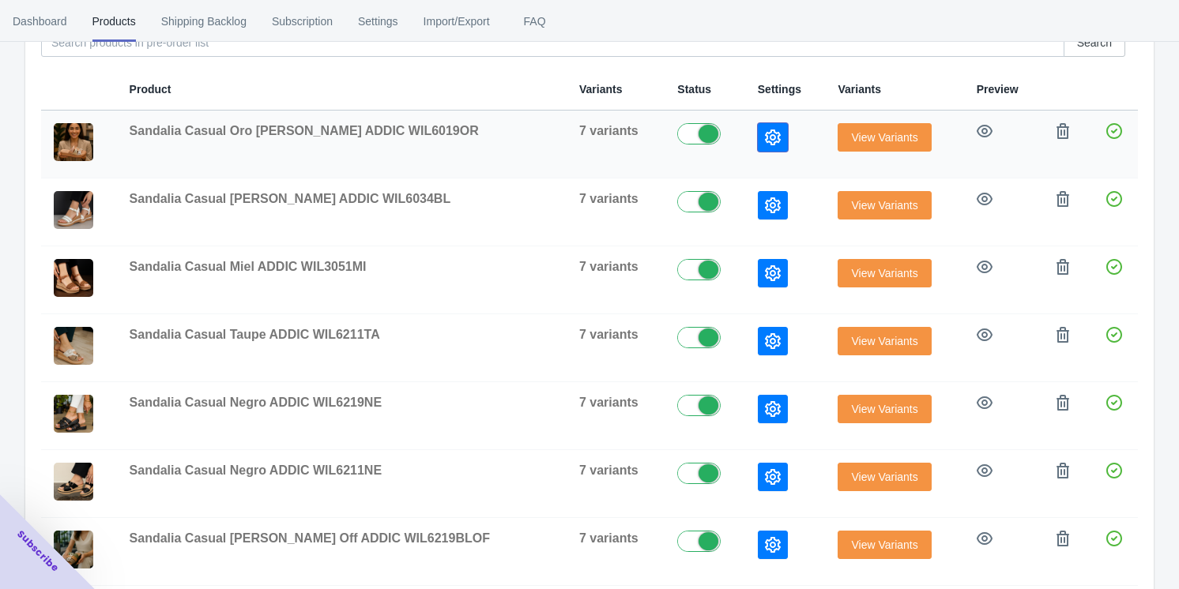
click at [498, 141] on icon "button" at bounding box center [773, 138] width 16 height 16
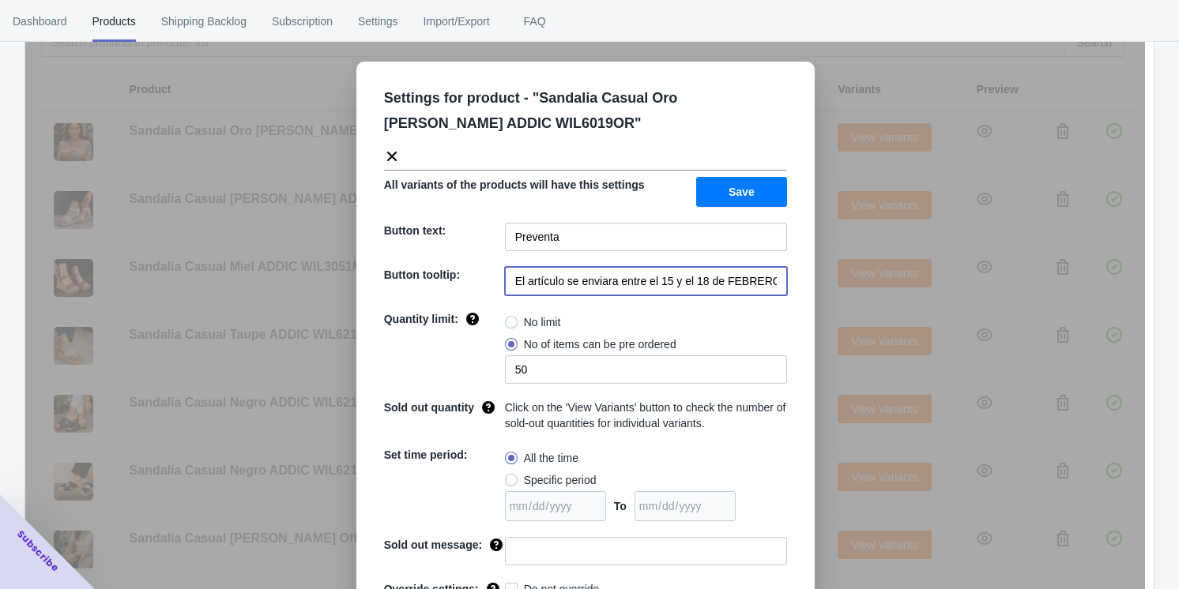
click at [498, 293] on input "El artículo se enviara entre el 15 y el 18 de FEBRERO de 2023" at bounding box center [646, 281] width 282 height 28
click at [498, 292] on input "El artículo se enviara entre el 15 y el 18 de FEBRERO de 2023" at bounding box center [646, 281] width 282 height 28
paste input "20 y 21 de septiembre 2025"
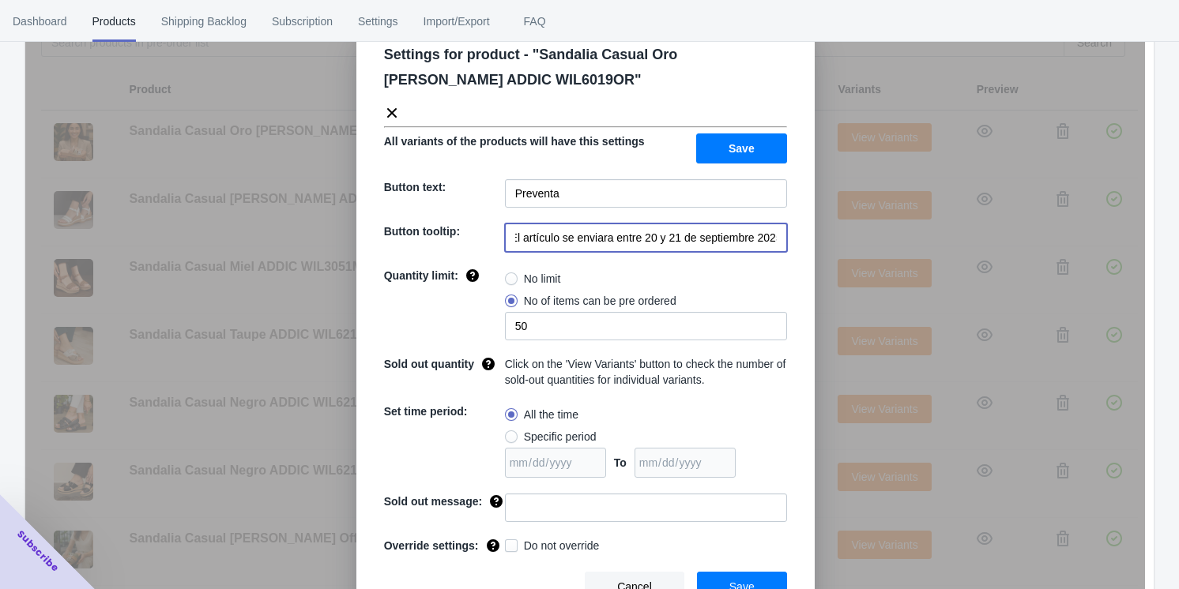
scroll to position [62, 0]
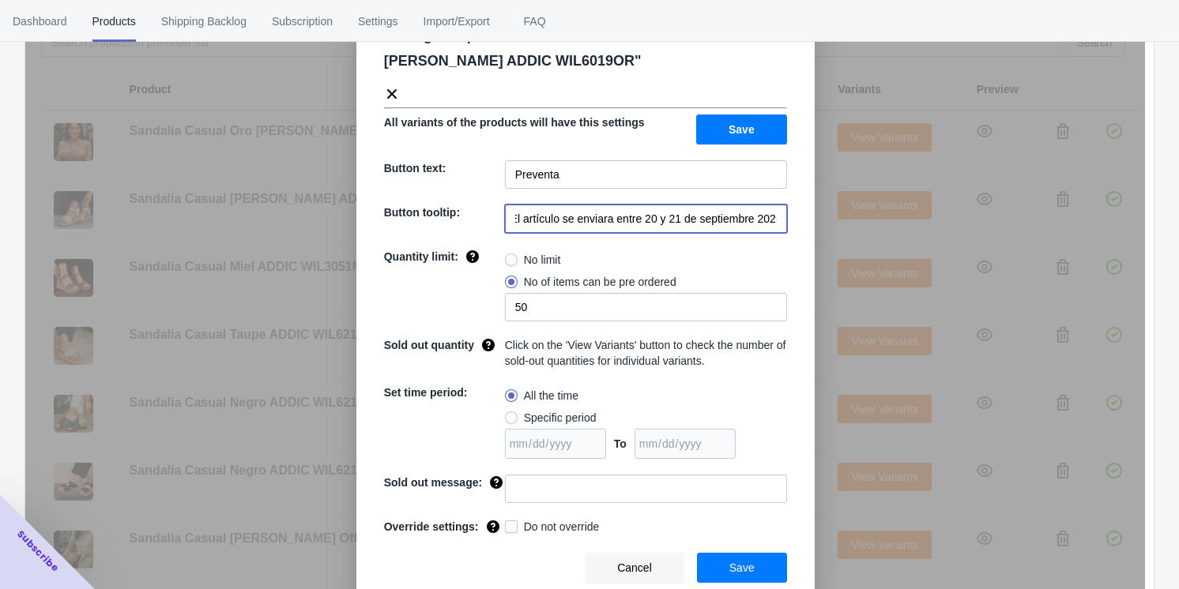
type input "El artículo se enviara entre 20 y 21 de septiembre 2025"
click at [498, 560] on button "Save" at bounding box center [742, 568] width 90 height 30
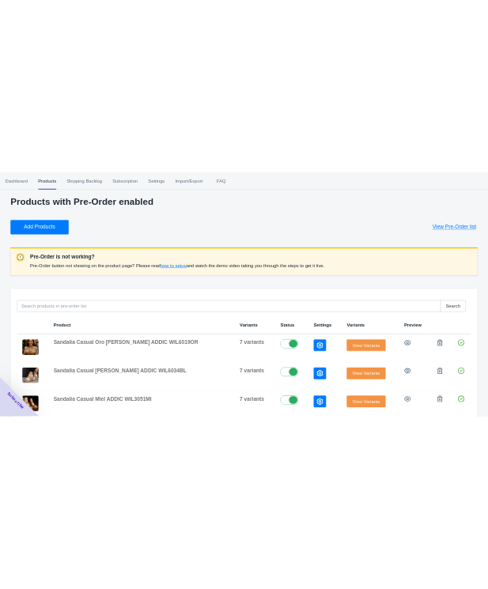
scroll to position [8, 0]
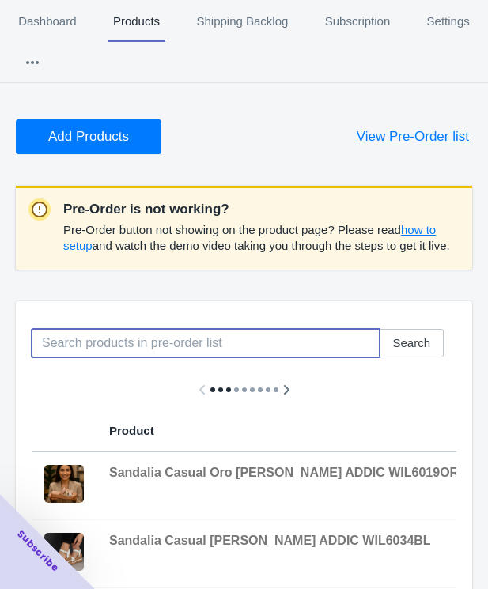
click at [76, 346] on input at bounding box center [206, 343] width 348 height 28
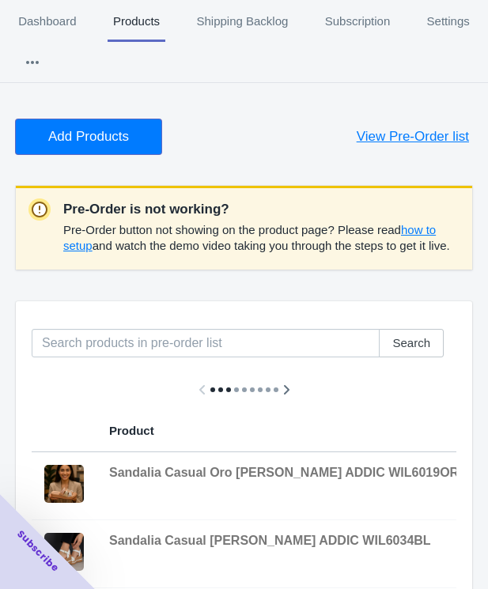
click at [92, 136] on span "Add Products" at bounding box center [88, 137] width 81 height 16
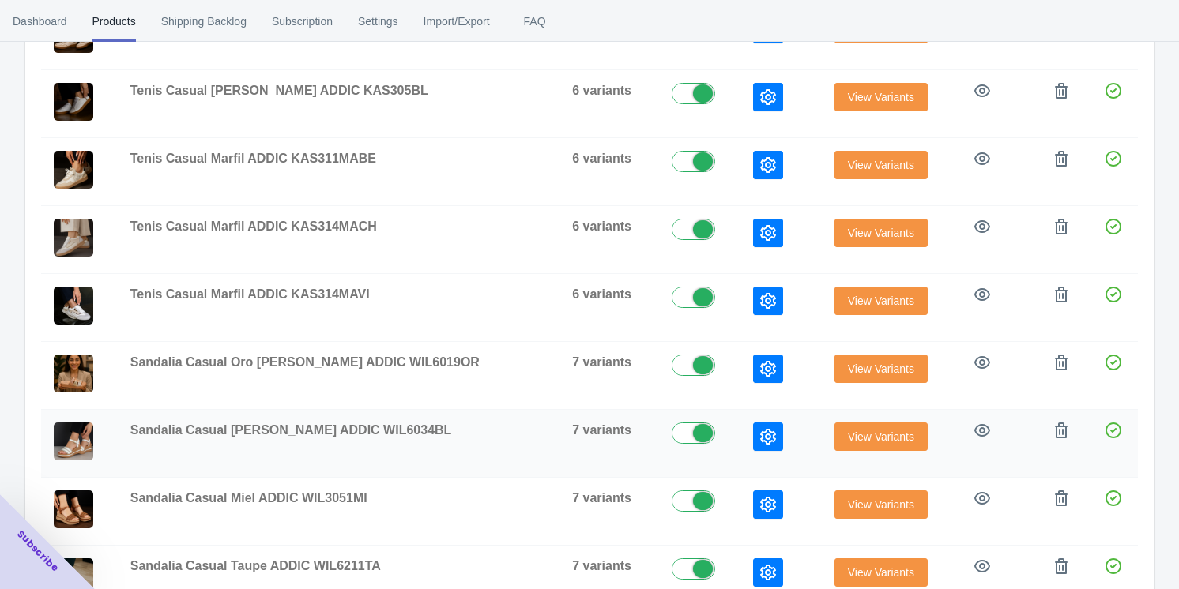
scroll to position [397, 0]
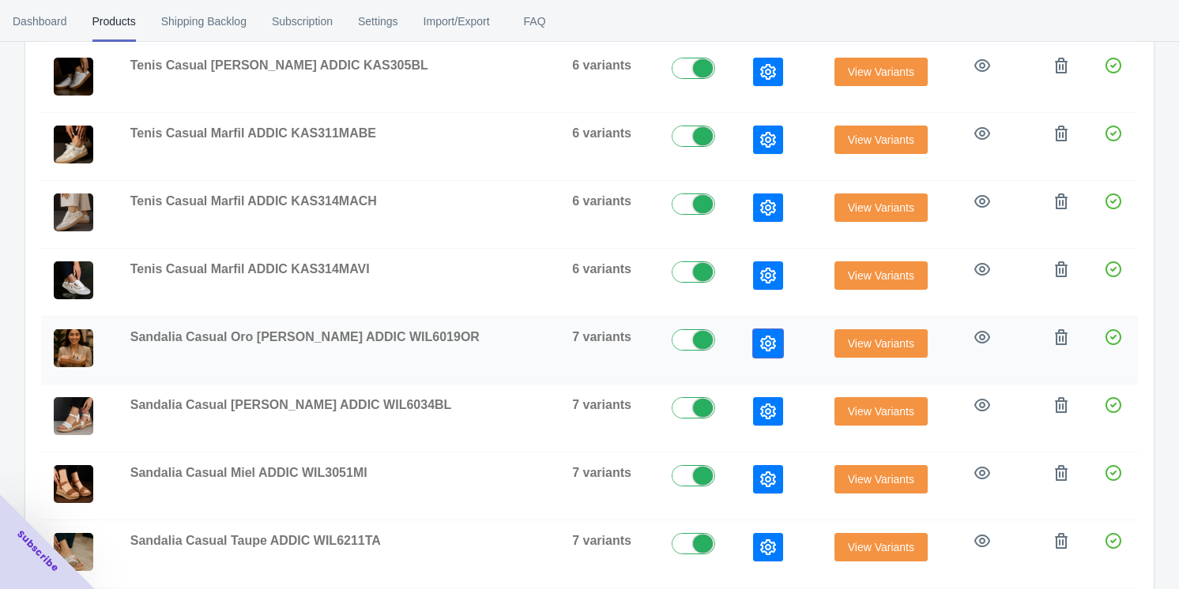
click at [498, 336] on icon "button" at bounding box center [768, 344] width 16 height 16
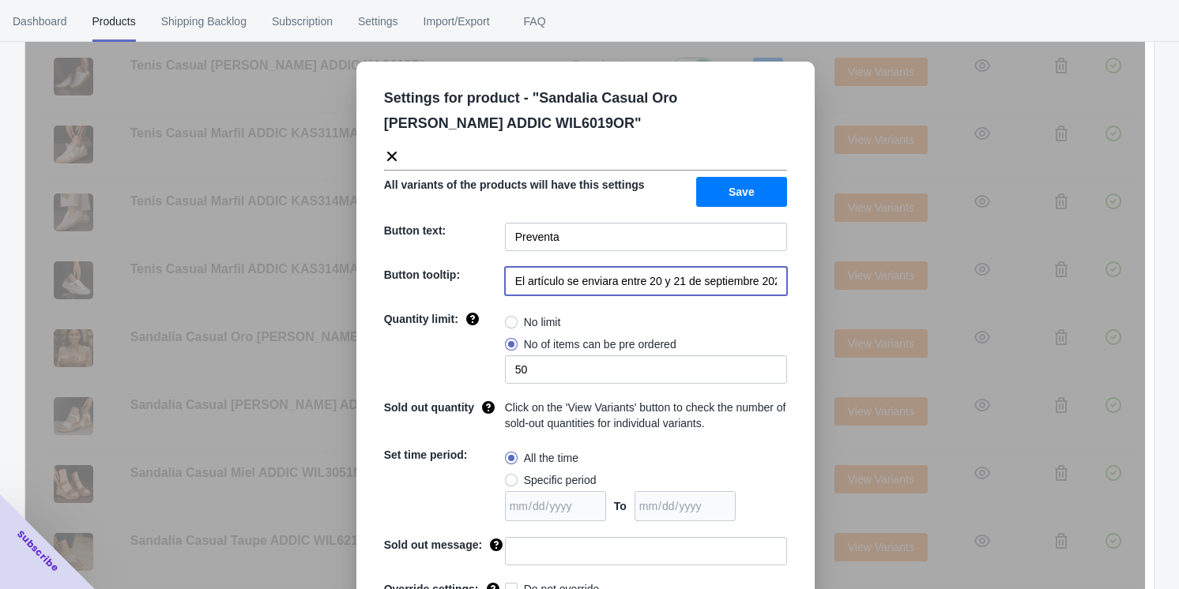
click at [498, 279] on input "El artículo se enviara entre 20 y 21 de septiembre 2025" at bounding box center [646, 281] width 282 height 28
click at [498, 235] on div "Settings for product - " Sandalia Casual Oro [PERSON_NAME] ADDIC WIL6019OR " Al…" at bounding box center [585, 334] width 1120 height 589
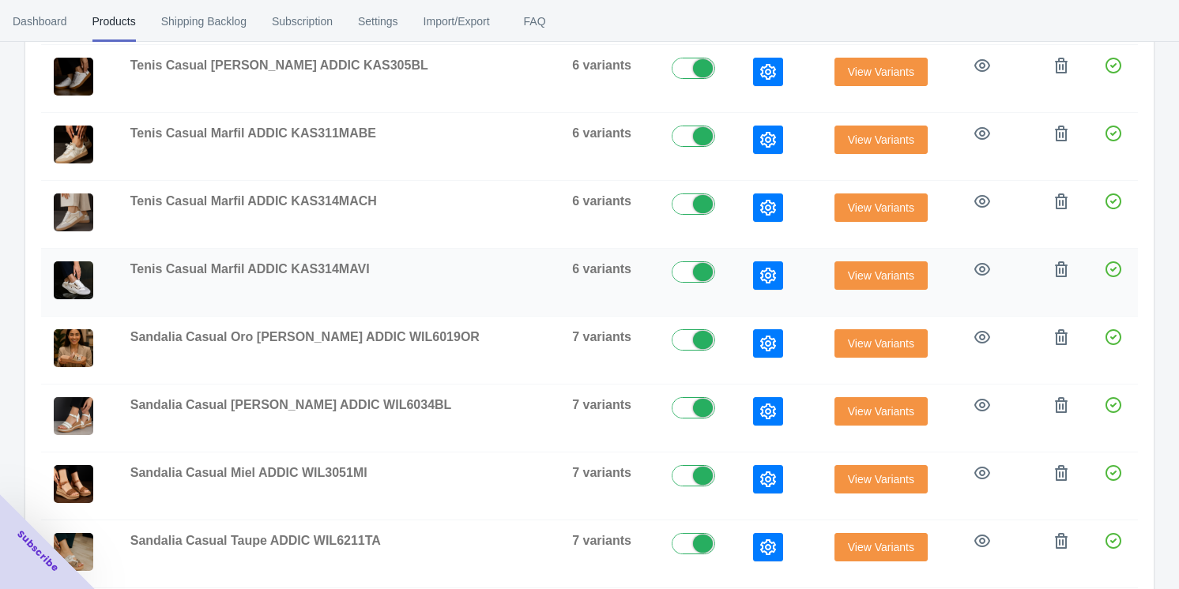
click at [498, 272] on icon "button" at bounding box center [768, 276] width 16 height 16
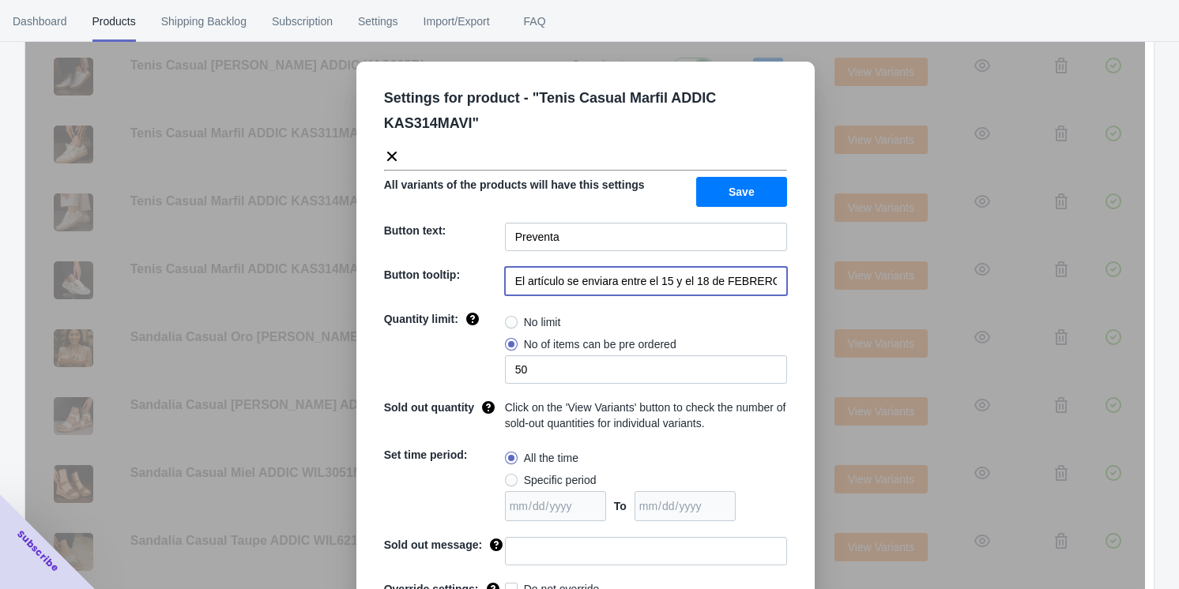
click at [498, 283] on input "El artículo se enviara entre el 15 y el 18 de FEBRERO de 2023" at bounding box center [646, 281] width 282 height 28
paste input "20 y 21 de septiembre 2025"
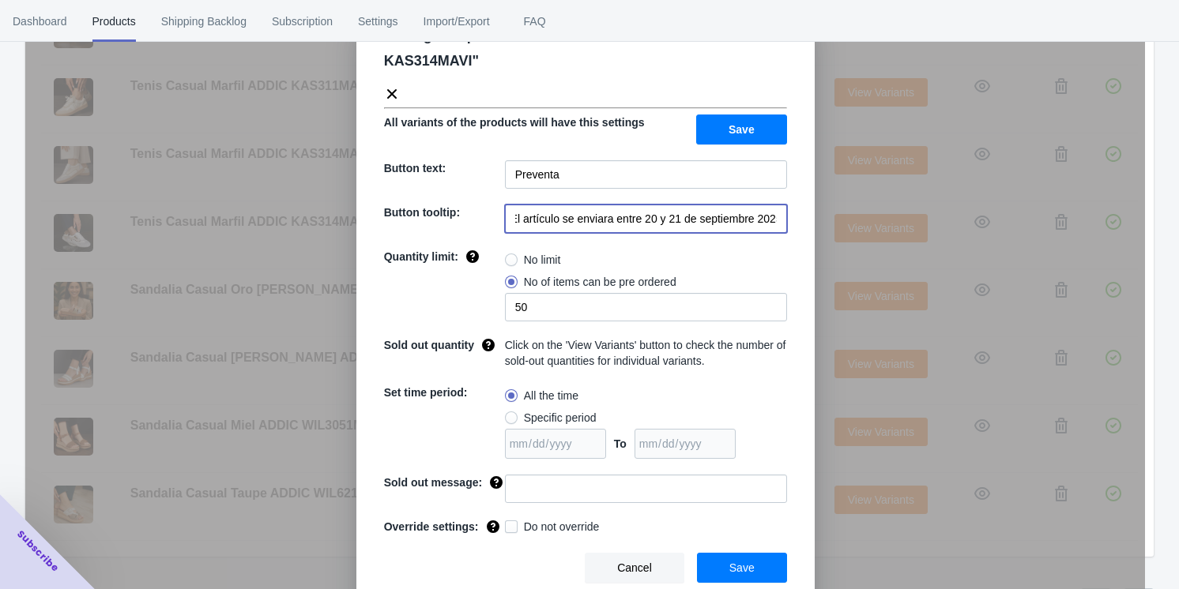
scroll to position [469, 0]
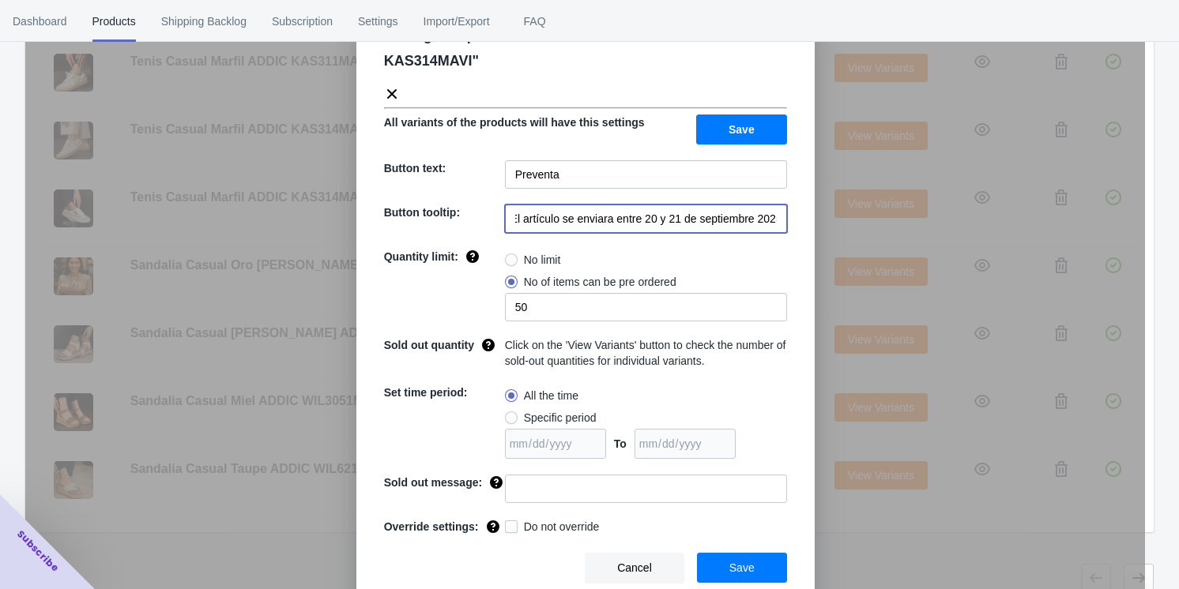
type input "El artículo se enviara entre 20 y 21 de septiembre 2025"
click at [498, 559] on button "Save" at bounding box center [742, 568] width 90 height 30
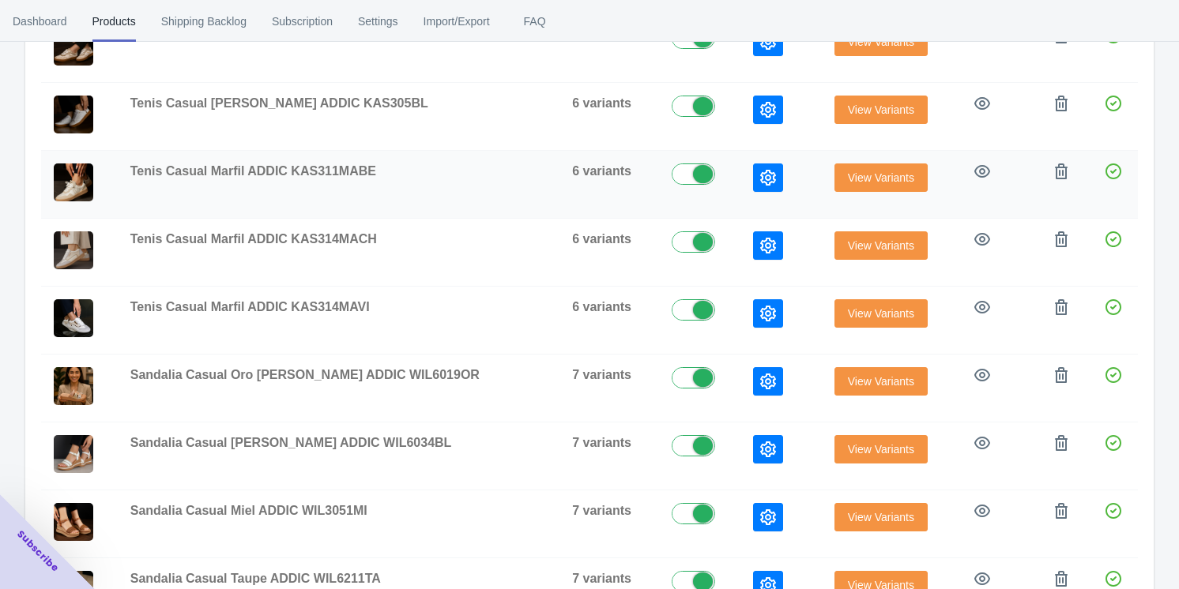
scroll to position [326, 0]
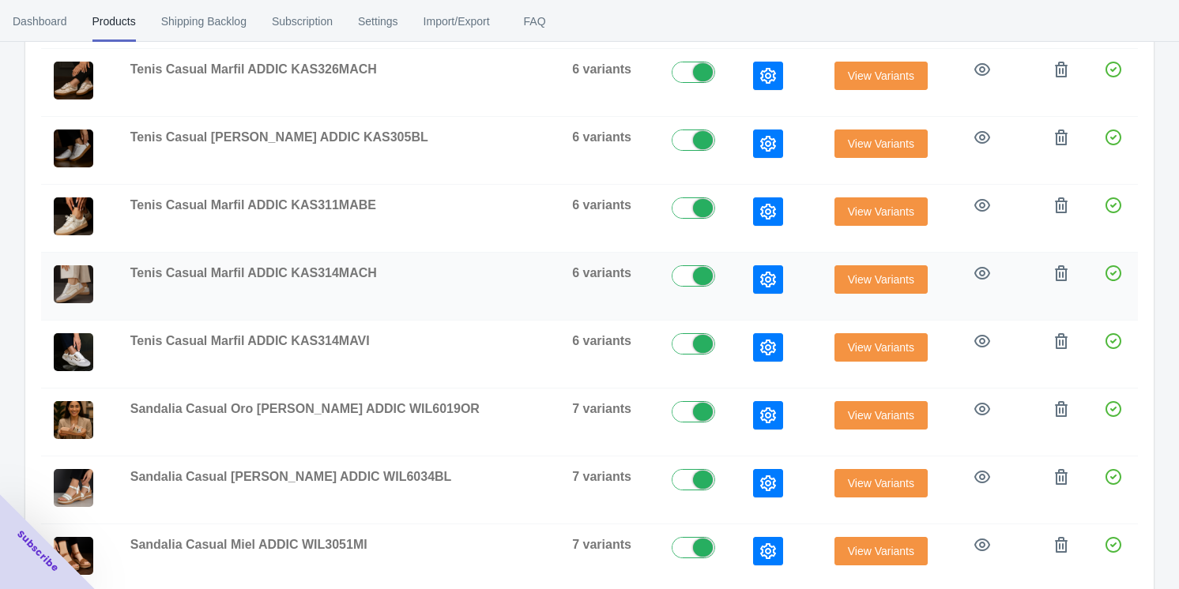
click at [498, 278] on icon "button" at bounding box center [768, 280] width 16 height 16
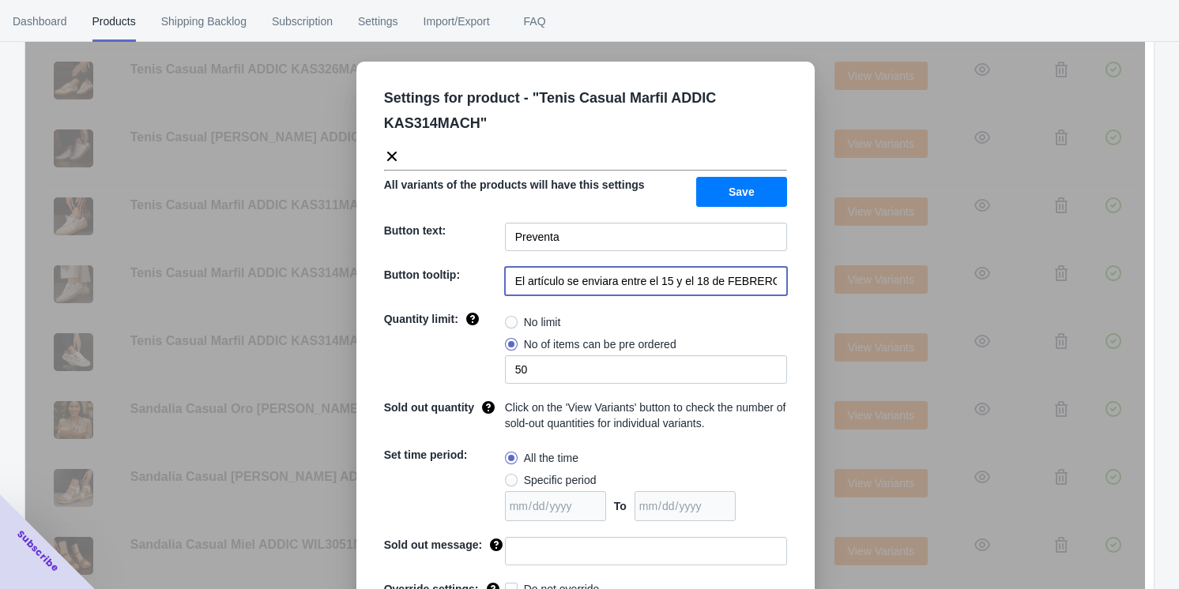
click at [498, 286] on input "El artículo se enviara entre el 15 y el 18 de FEBRERO de 2023" at bounding box center [646, 281] width 282 height 28
paste input "20 y 21 de septiembre 2025"
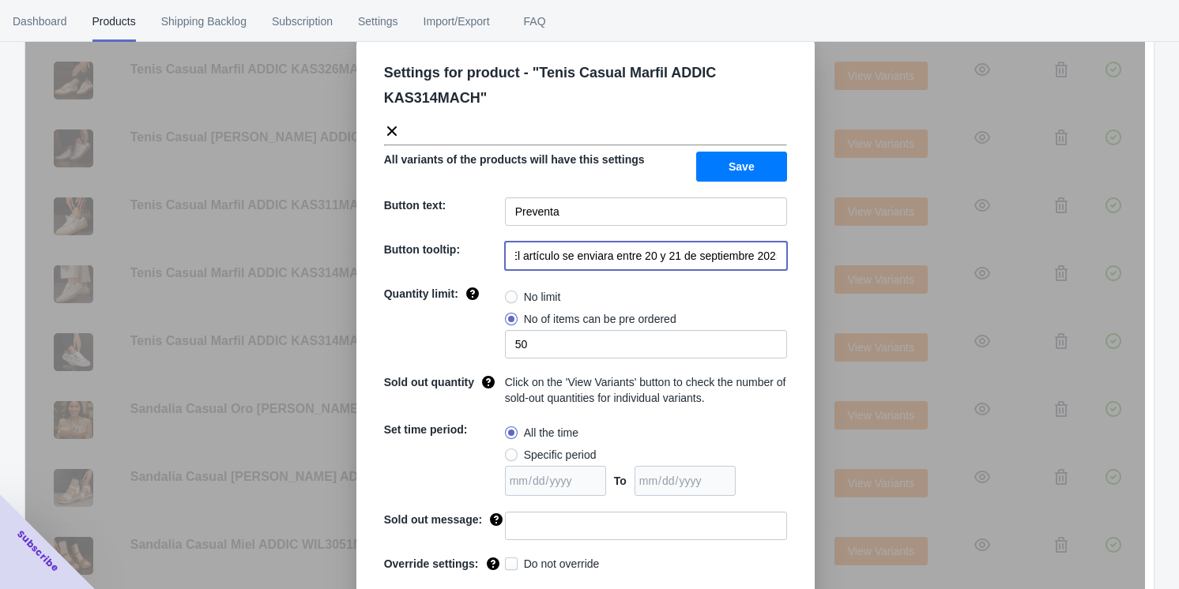
scroll to position [62, 0]
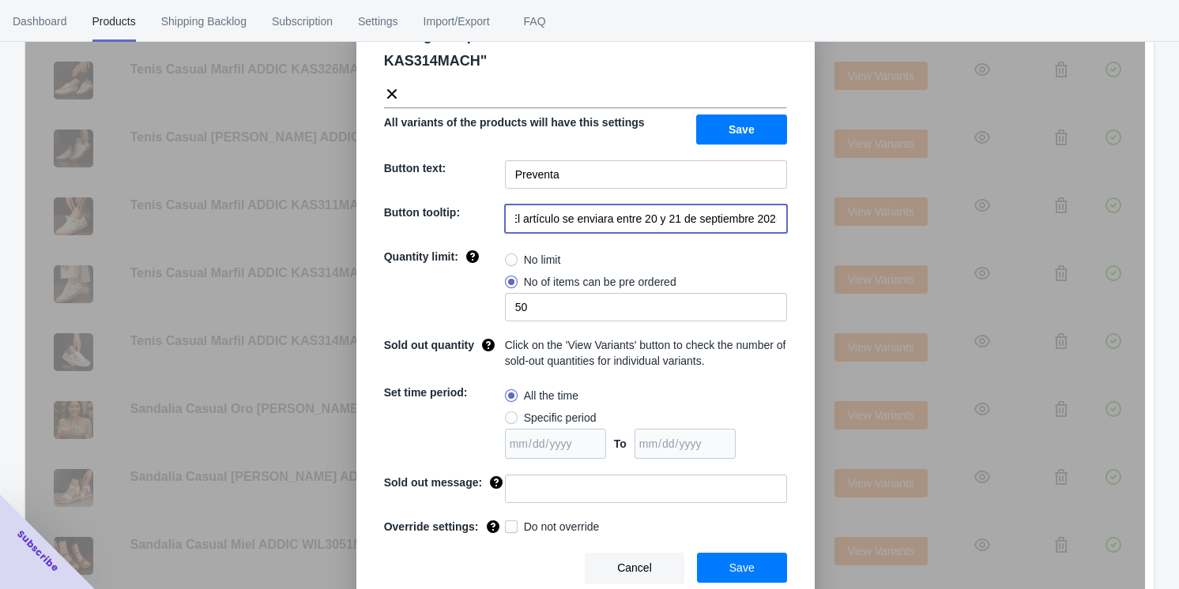
type input "El artículo se enviara entre 20 y 21 de septiembre 2025"
click at [498, 567] on span "Save" at bounding box center [741, 568] width 25 height 13
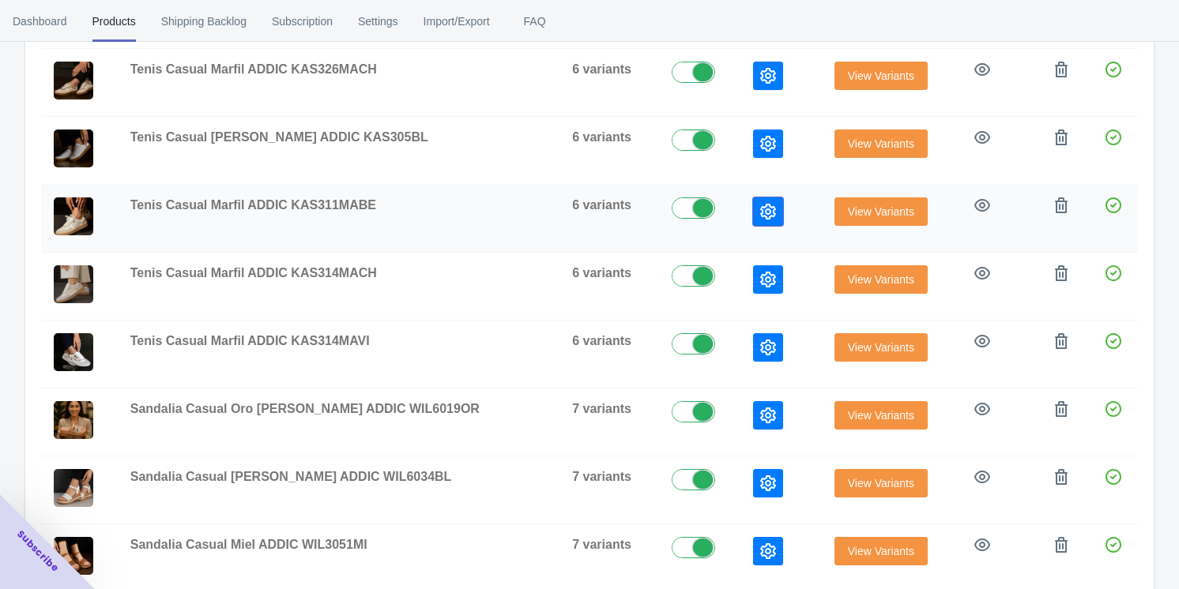
click at [498, 204] on icon "button" at bounding box center [768, 212] width 16 height 16
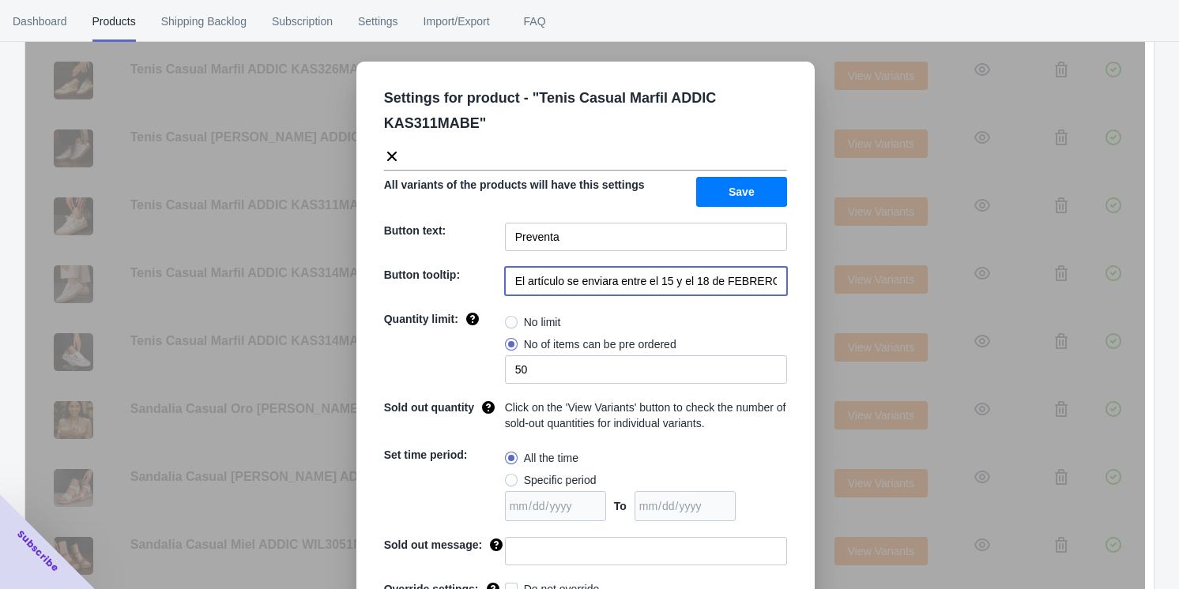
click at [498, 279] on input "El artículo se enviara entre el 15 y el 18 de FEBRERO de 2023" at bounding box center [646, 281] width 282 height 28
paste input "20 y 21 de septiembre 2025"
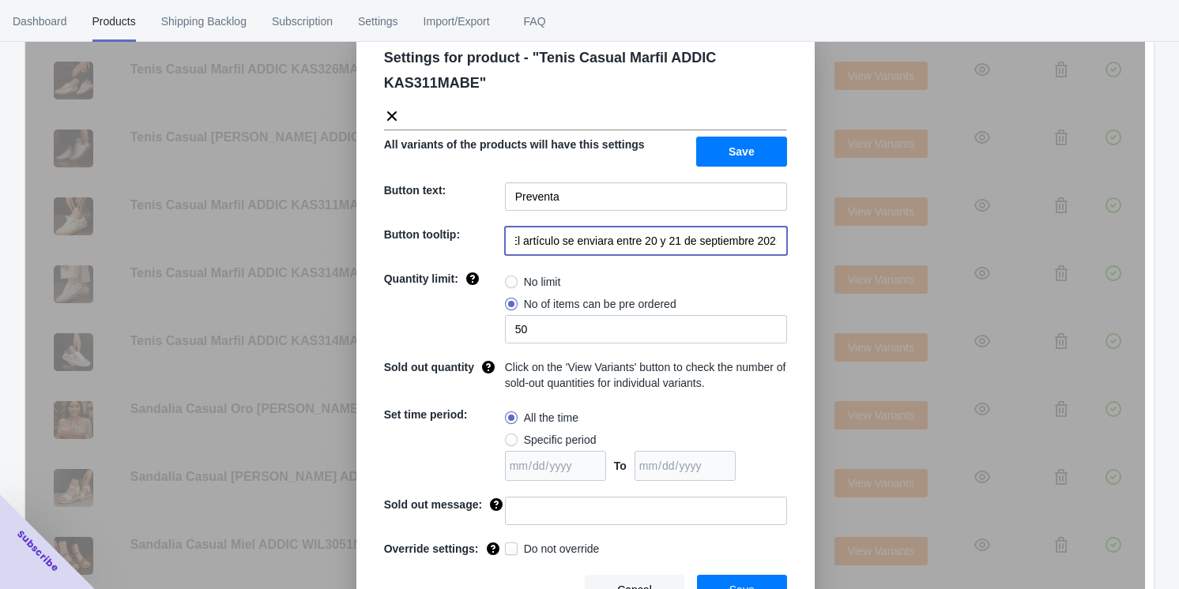
scroll to position [62, 0]
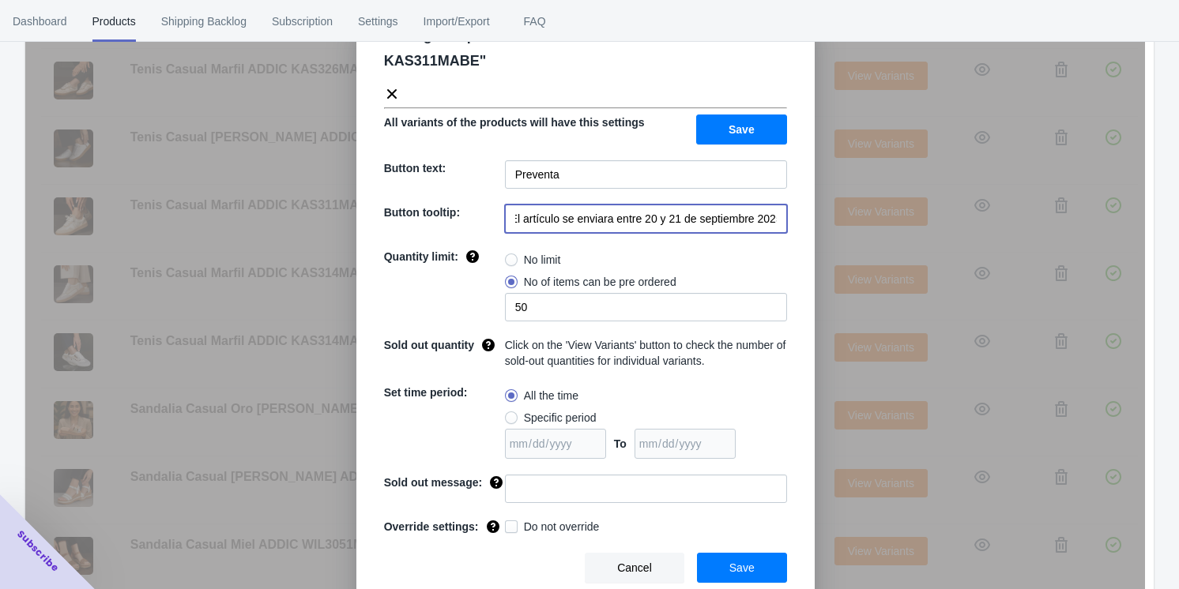
type input "El artículo se enviara entre 20 y 21 de septiembre 2025"
click at [498, 563] on span "Save" at bounding box center [741, 568] width 25 height 13
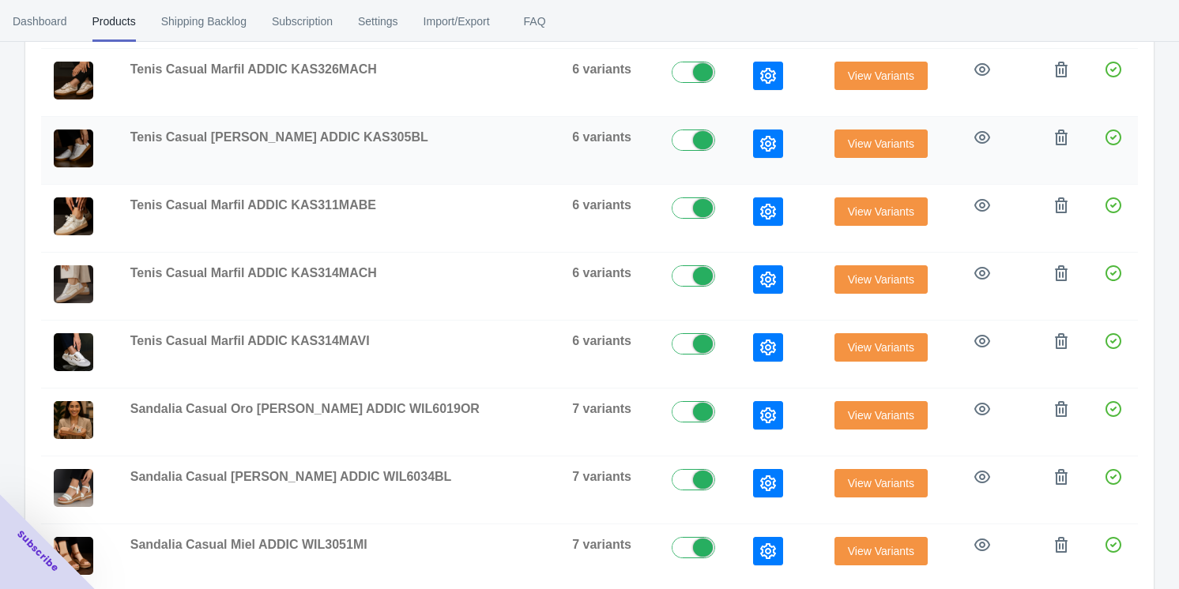
click at [498, 145] on icon "button" at bounding box center [768, 144] width 16 height 16
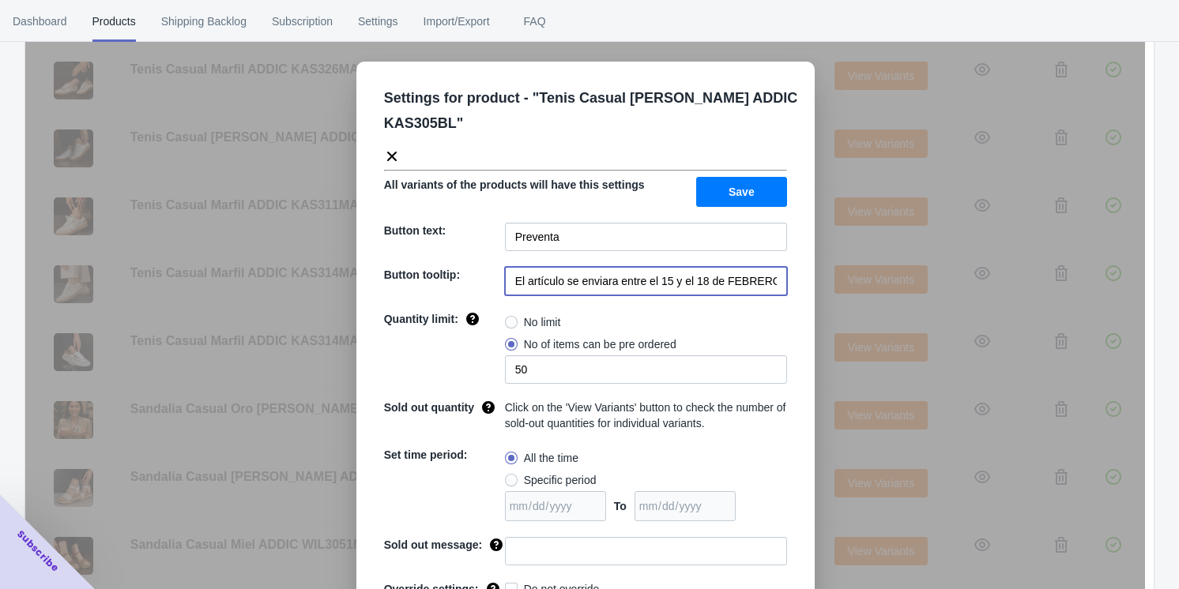
click at [498, 267] on input "El artículo se enviara entre el 15 y el 18 de FEBRERO de 2023" at bounding box center [646, 281] width 282 height 28
paste input "20 y 21 de septiembre 2025"
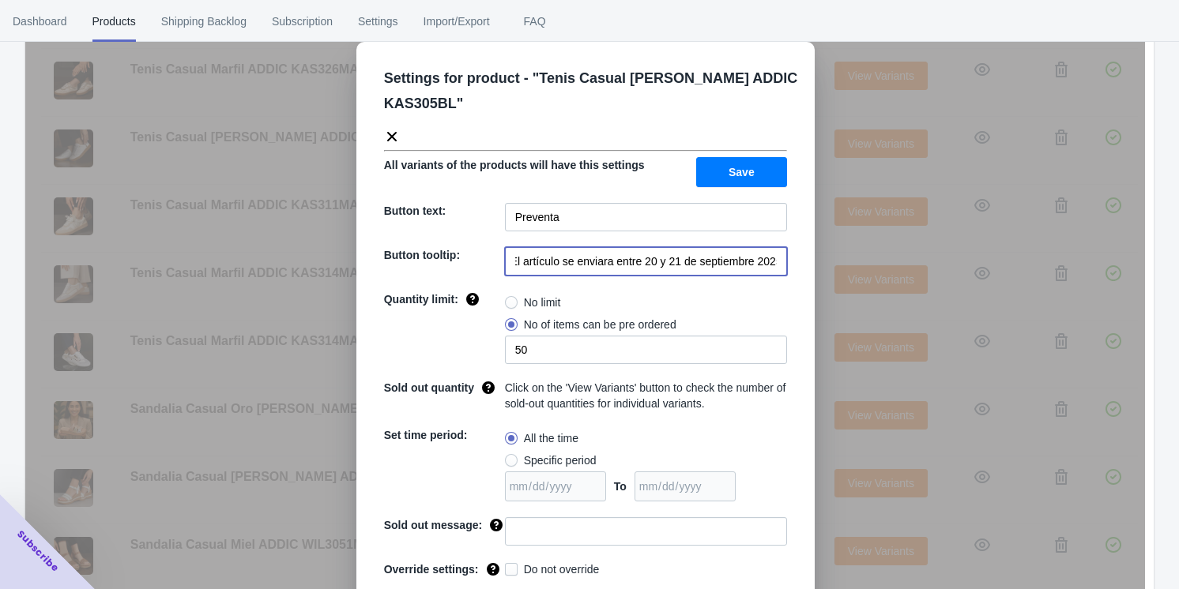
scroll to position [37, 0]
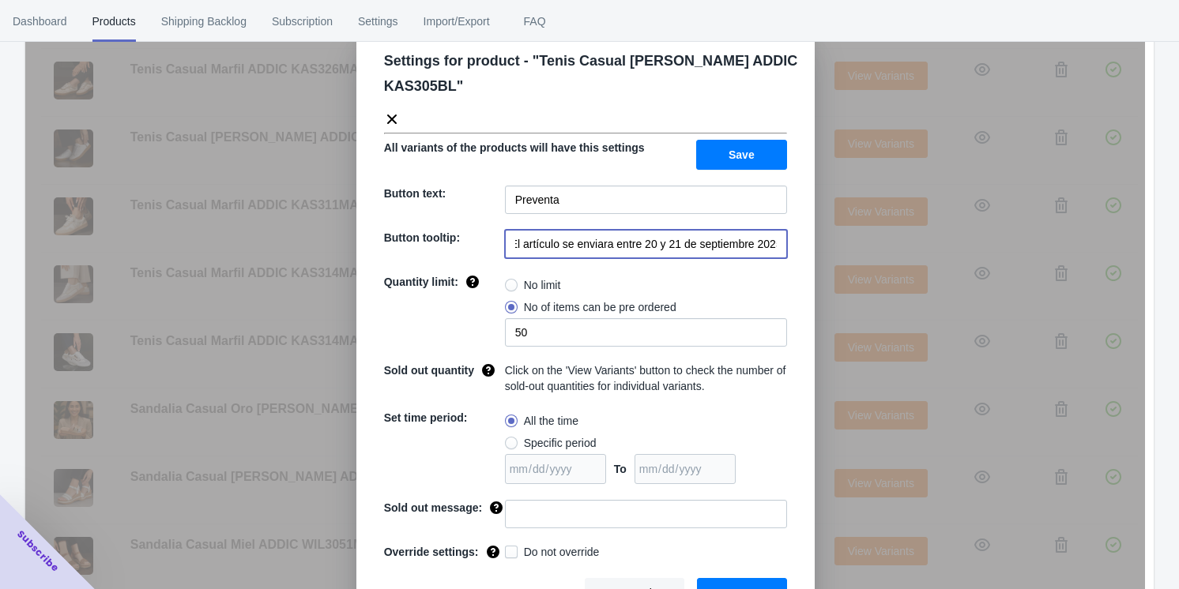
type input "El artículo se enviara entre 20 y 21 de septiembre 2025"
click at [498, 578] on button "Save" at bounding box center [742, 593] width 90 height 30
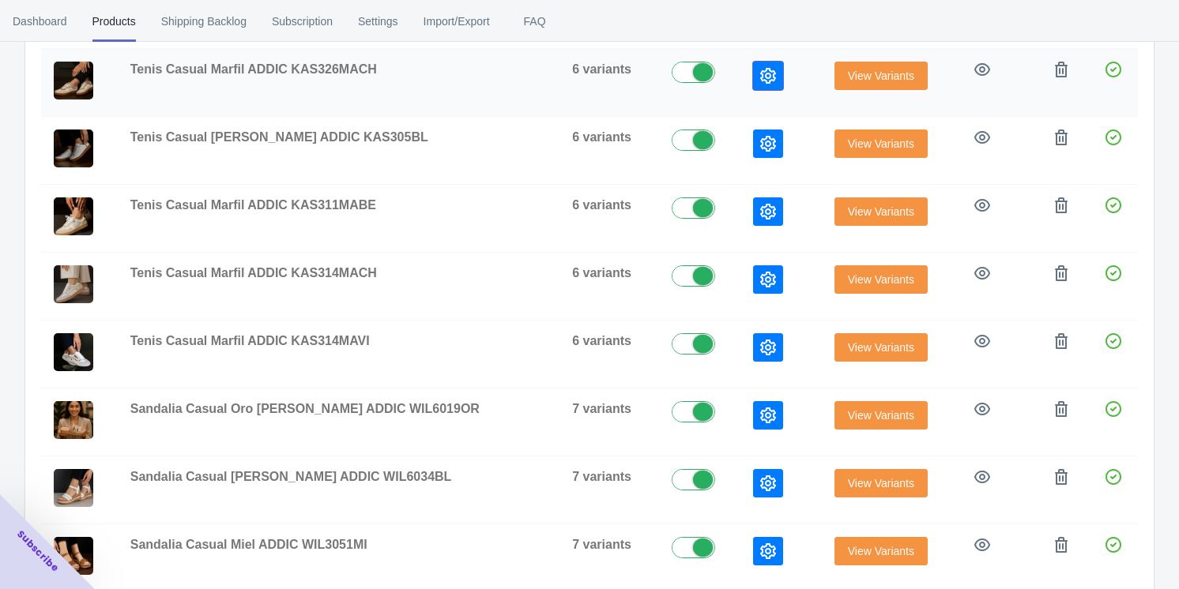
click at [498, 66] on button "button" at bounding box center [768, 76] width 30 height 28
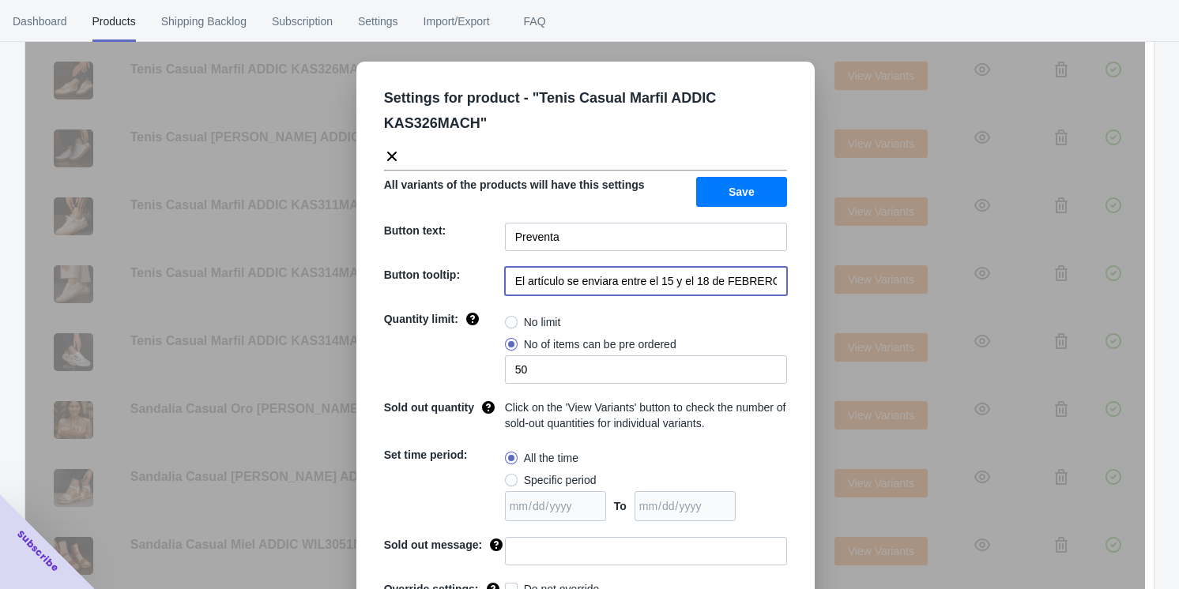
click at [498, 284] on input "El artículo se enviara entre el 15 y el 18 de FEBRERO de 2023" at bounding box center [646, 281] width 282 height 28
click at [498, 283] on input "El artículo se enviara entre el 15 y el 18 de FEBRERO de 2023" at bounding box center [646, 281] width 282 height 28
paste input "20 y 21 de septiembre 2025"
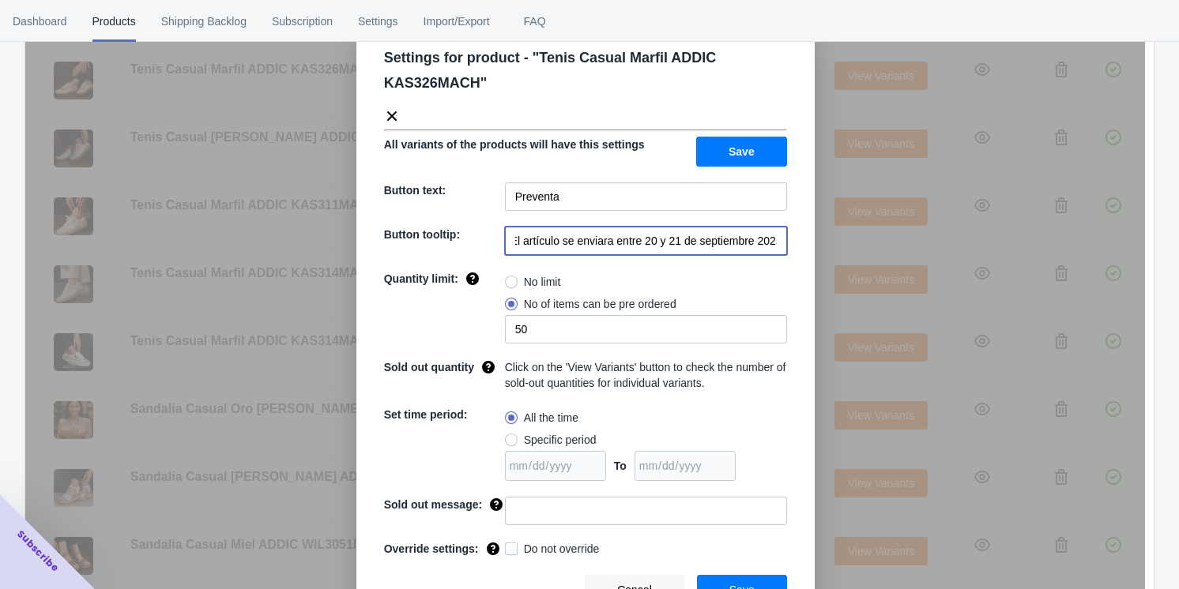
scroll to position [62, 0]
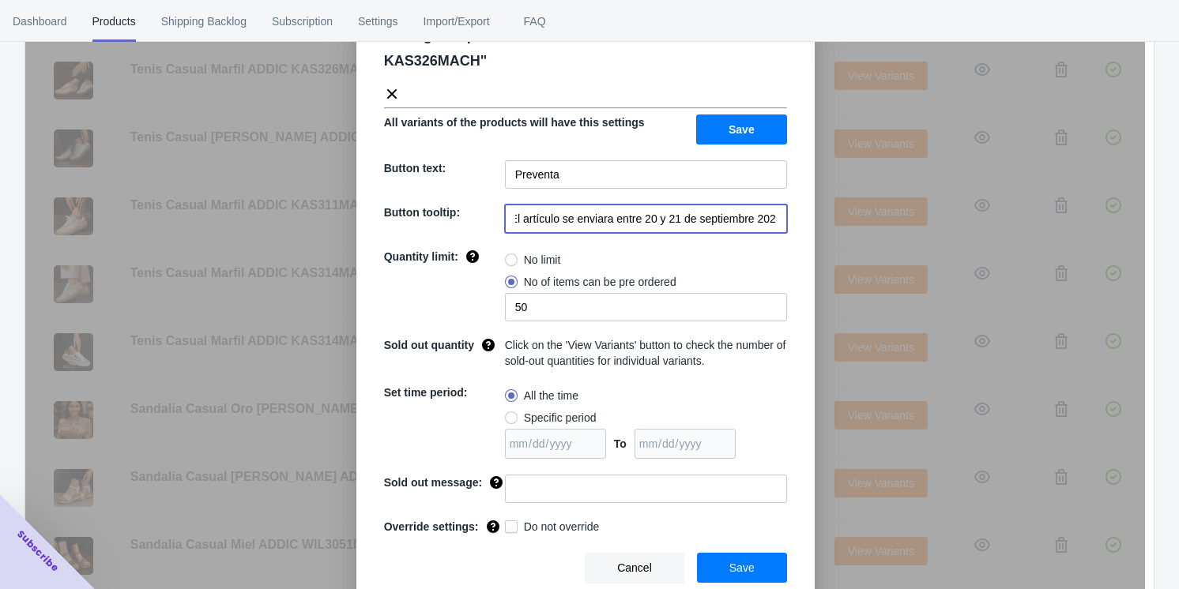
type input "El artículo se enviara entre 20 y 21 de septiembre 2025"
click at [498, 562] on span "Save" at bounding box center [741, 568] width 25 height 13
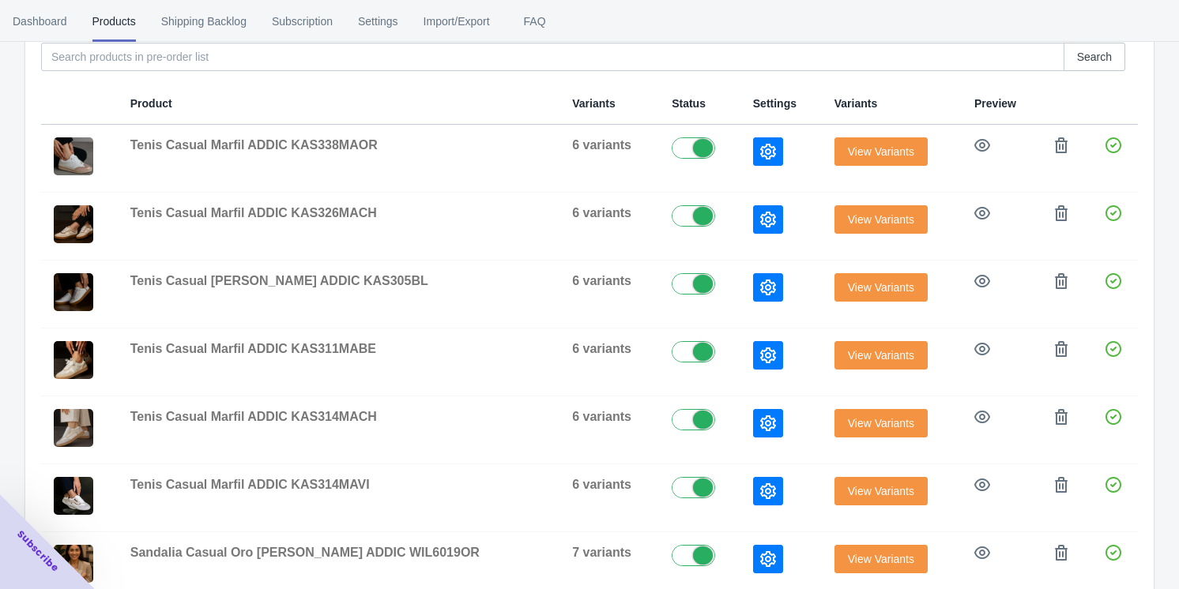
scroll to position [111, 0]
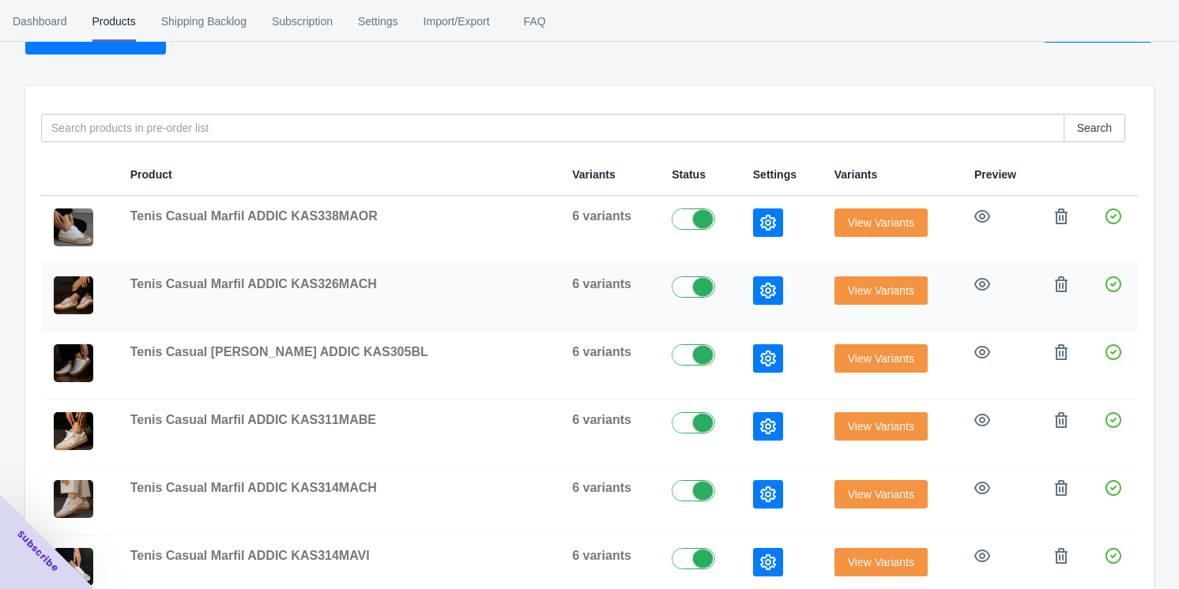
click at [498, 290] on icon "button" at bounding box center [768, 291] width 16 height 16
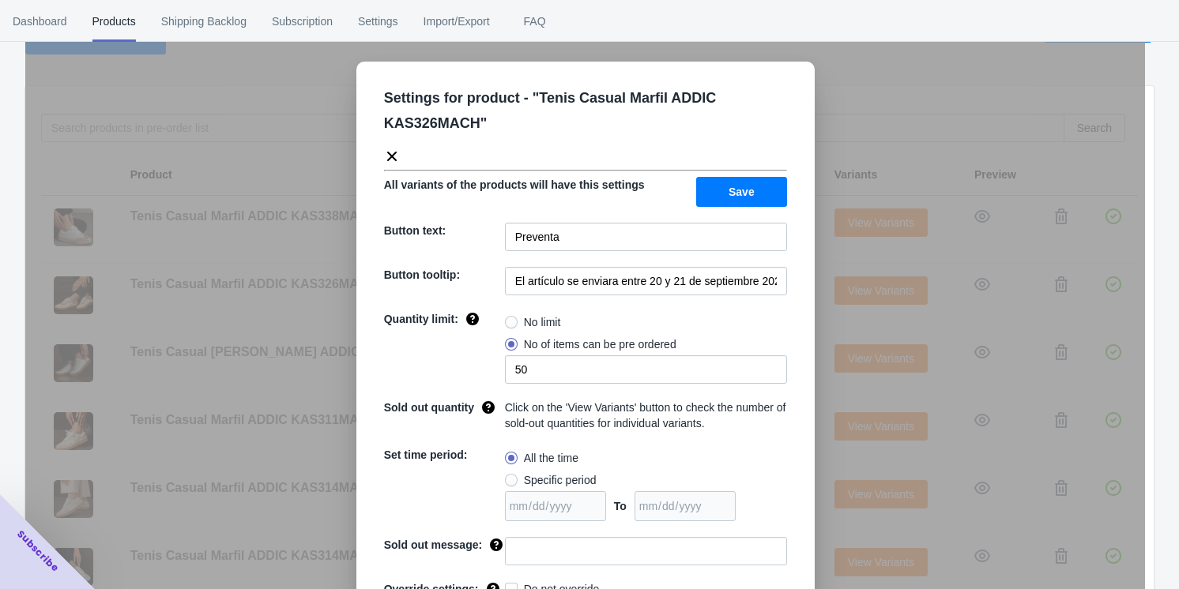
click at [498, 263] on div "Settings for product - " Tenis Casual Marfil ADDIC KAS326MACH " All variants of…" at bounding box center [585, 334] width 1120 height 589
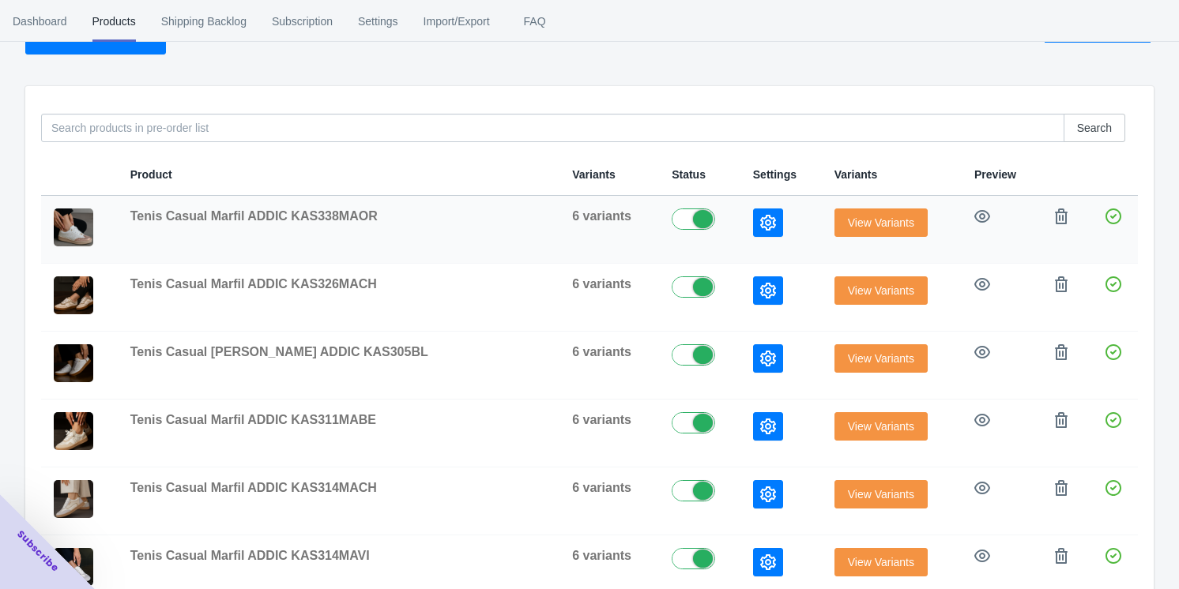
click at [498, 220] on icon "button" at bounding box center [768, 223] width 16 height 16
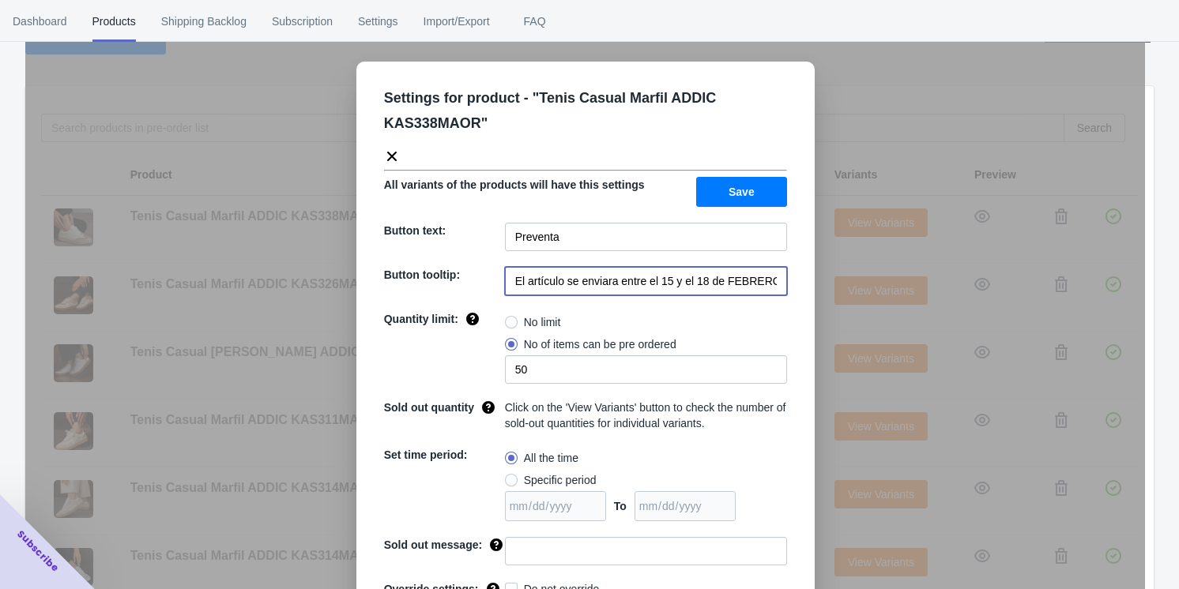
click at [498, 281] on input "El artículo se enviara entre el 15 y el 18 de FEBRERO de 2023" at bounding box center [646, 281] width 282 height 28
paste input "20 y 21 de septiembre 2025"
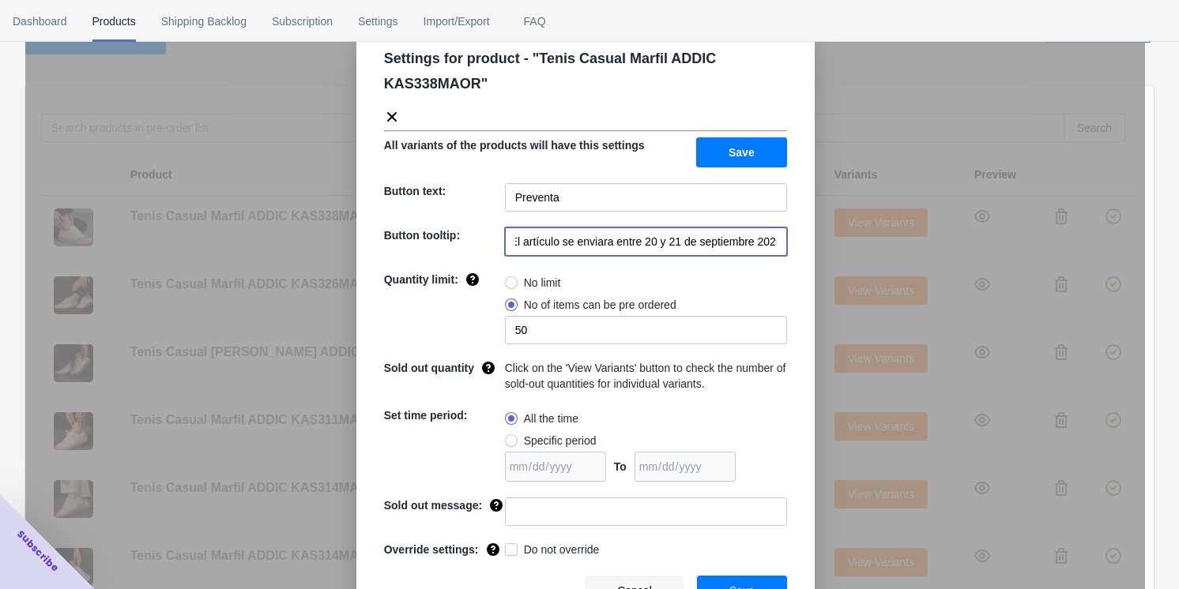
scroll to position [62, 0]
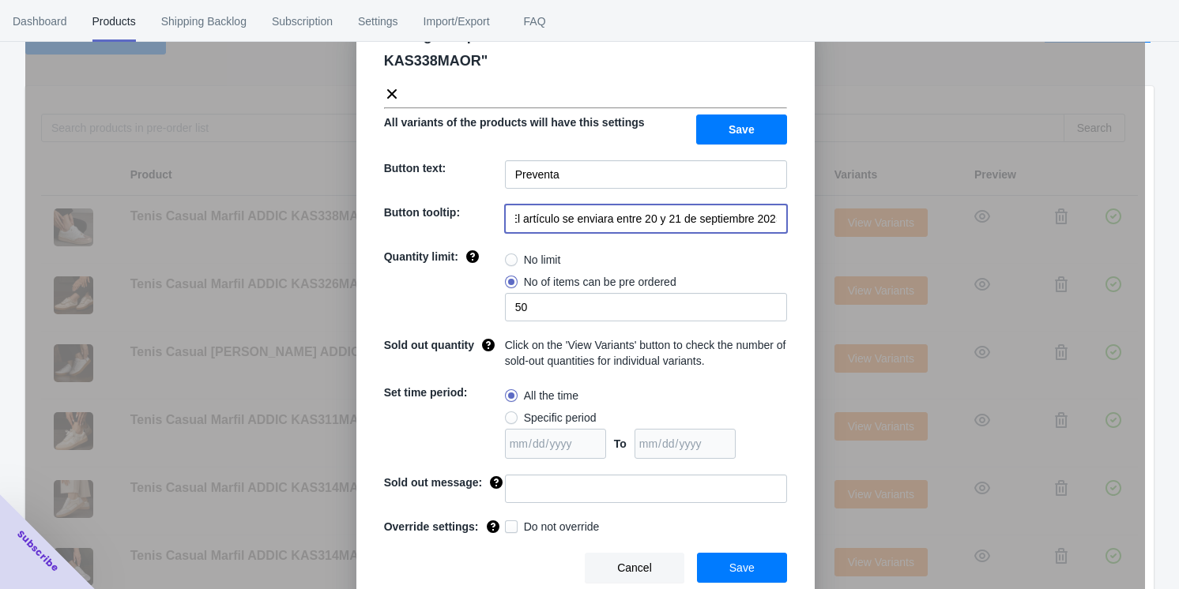
type input "El artículo se enviara entre 20 y 21 de septiembre 2025"
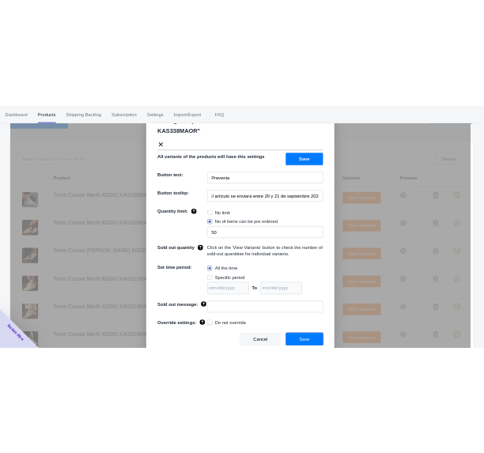
scroll to position [0, 0]
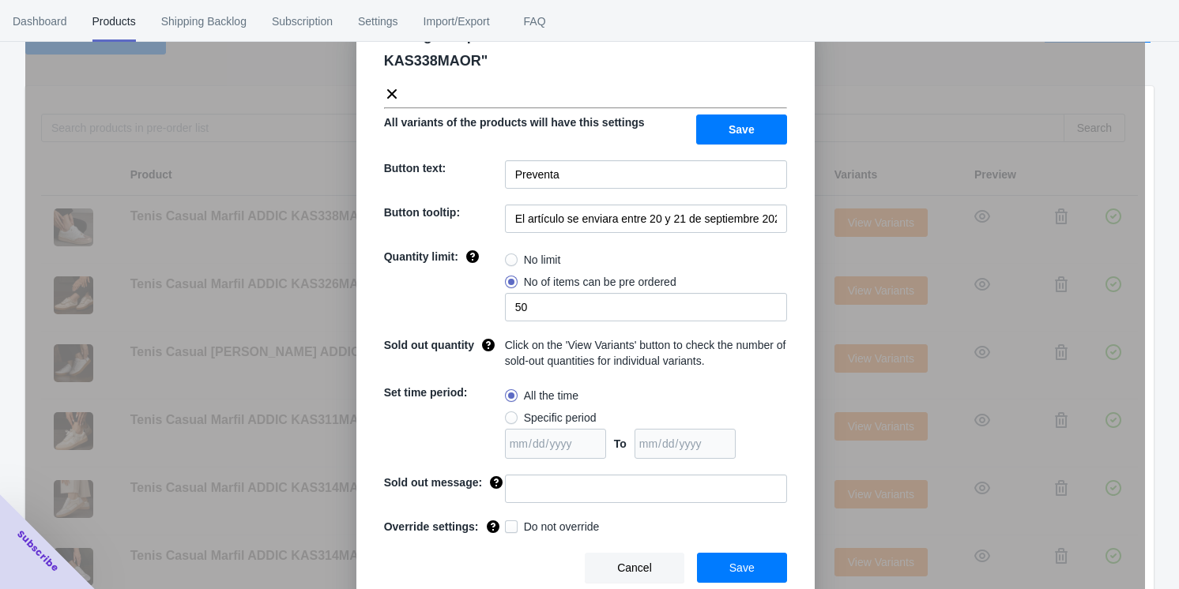
click at [498, 567] on span "Save" at bounding box center [741, 568] width 25 height 13
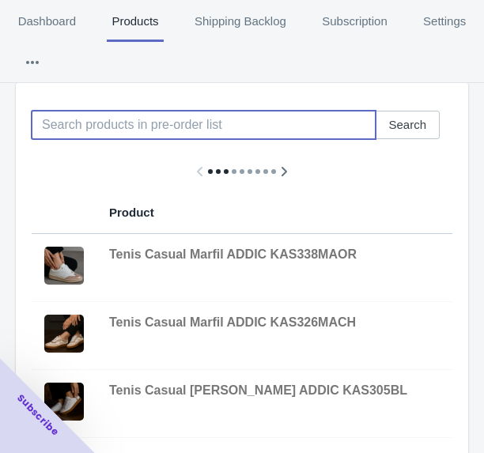
click at [91, 125] on input at bounding box center [204, 125] width 344 height 28
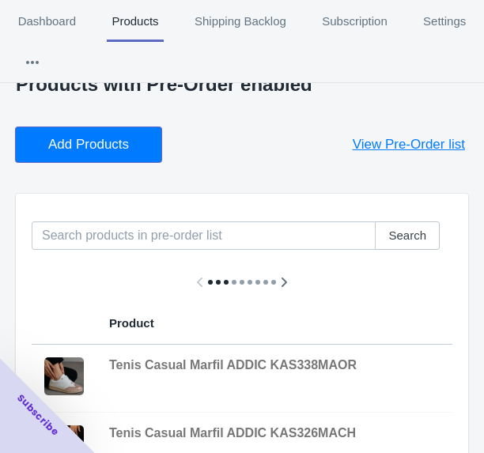
click at [81, 152] on span "Add Products" at bounding box center [88, 145] width 81 height 16
click at [76, 130] on button "Add Products" at bounding box center [88, 144] width 145 height 35
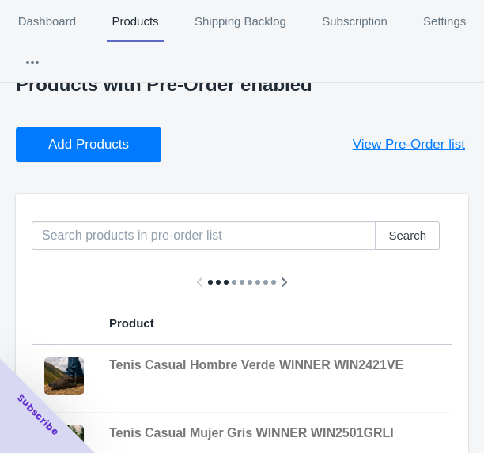
click at [86, 141] on span "Add Products" at bounding box center [88, 145] width 81 height 16
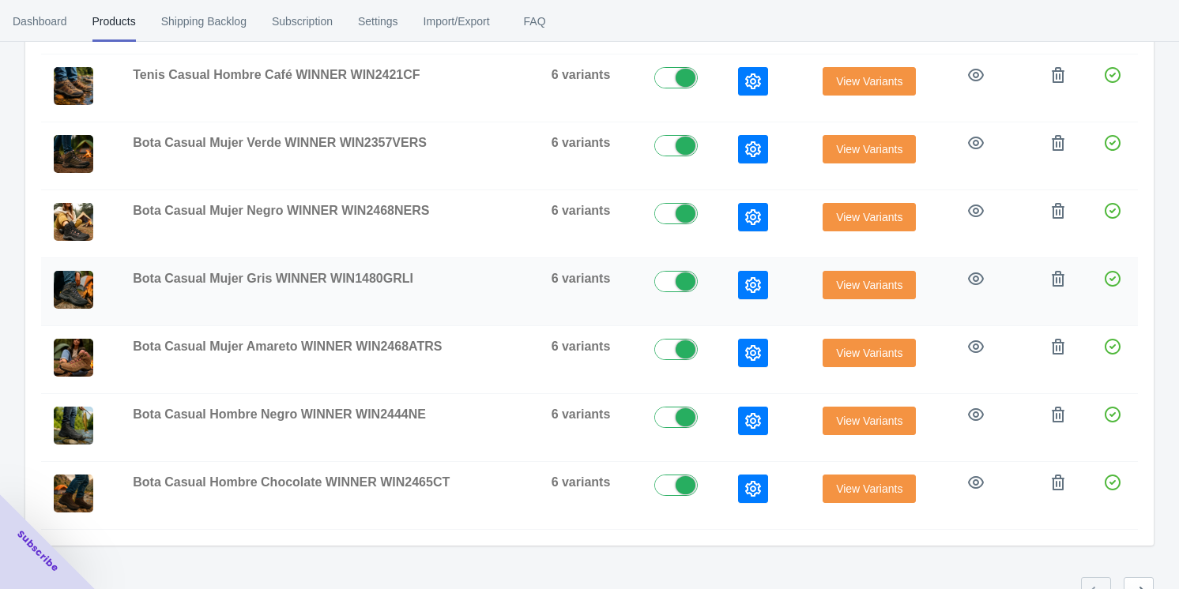
scroll to position [483, 0]
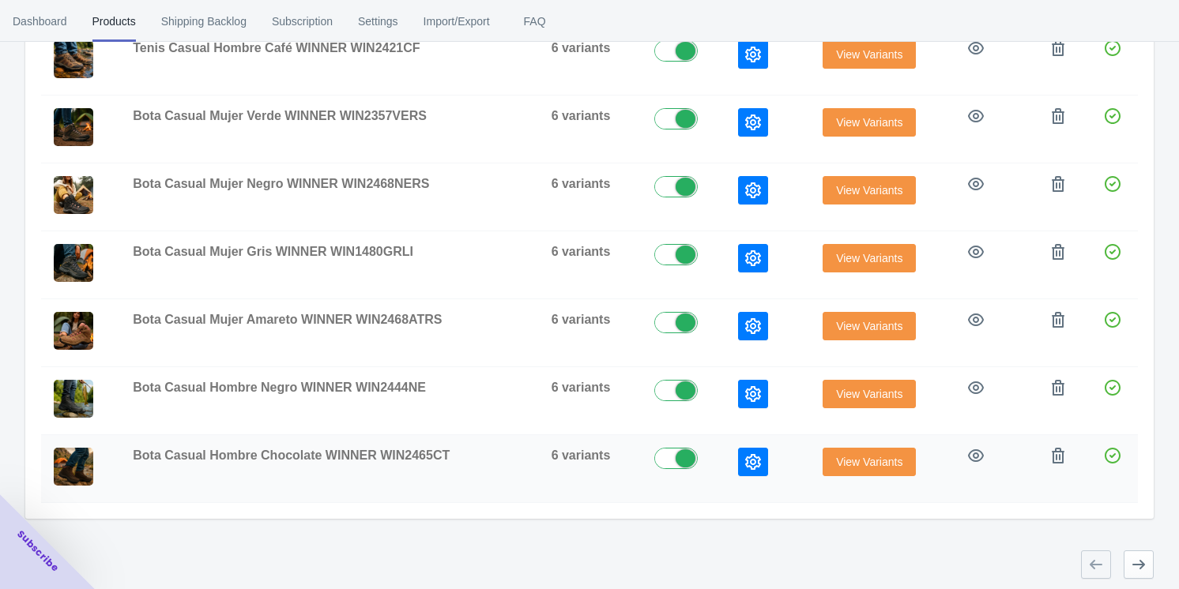
click at [498, 454] on icon "button" at bounding box center [753, 462] width 16 height 16
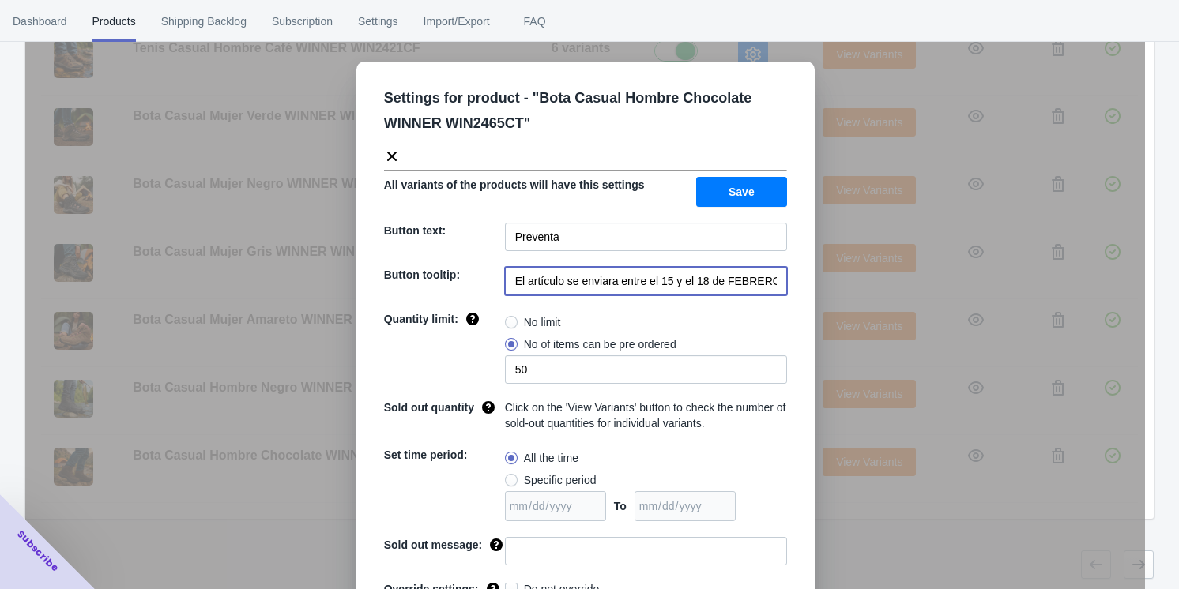
click at [498, 273] on input "El artículo se enviara entre el 15 y el 18 de FEBRERO de 2023" at bounding box center [646, 281] width 282 height 28
paste input "20 y 21 de septiembre 2025"
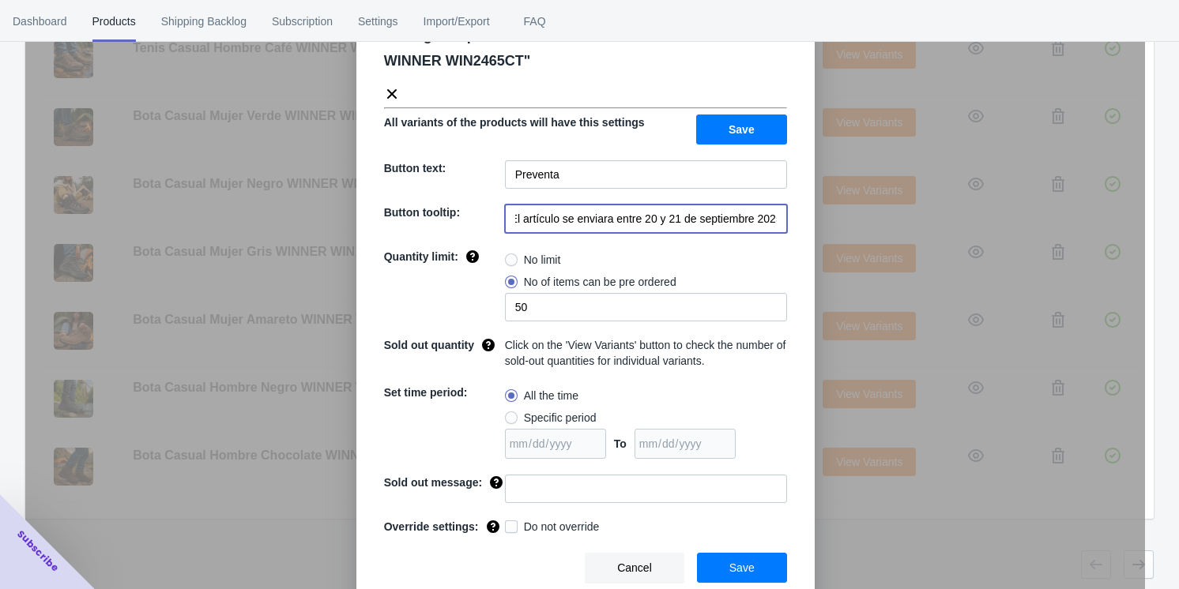
type input "El artículo se enviara entre 20 y 21 de septiembre 2025"
click at [498, 561] on button "Save" at bounding box center [742, 568] width 90 height 30
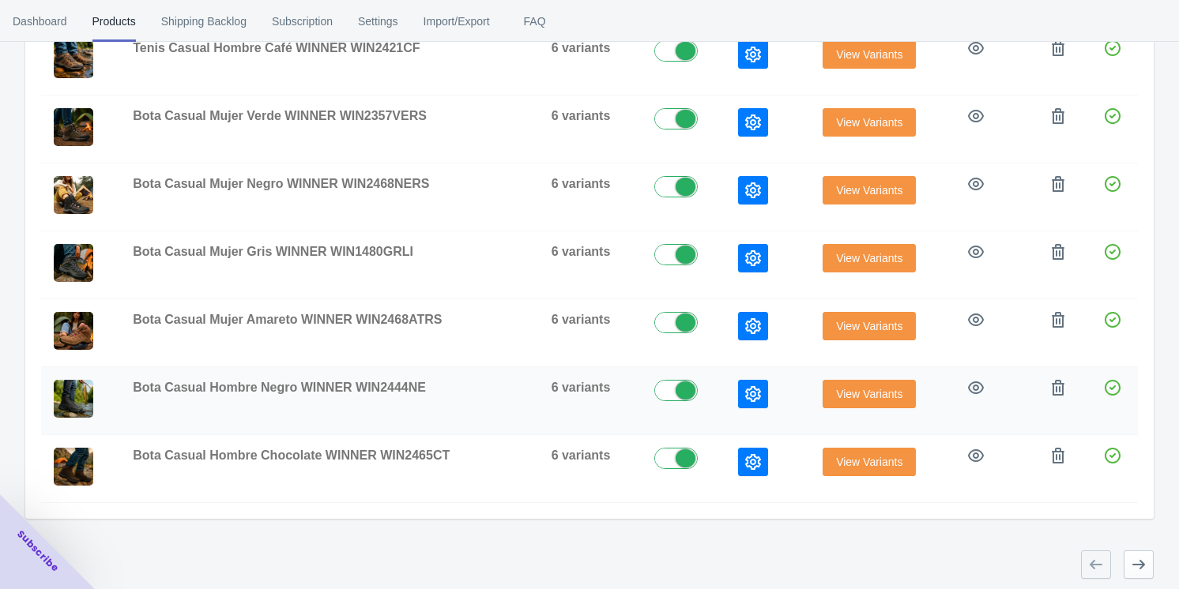
click at [498, 393] on icon "button" at bounding box center [753, 394] width 16 height 16
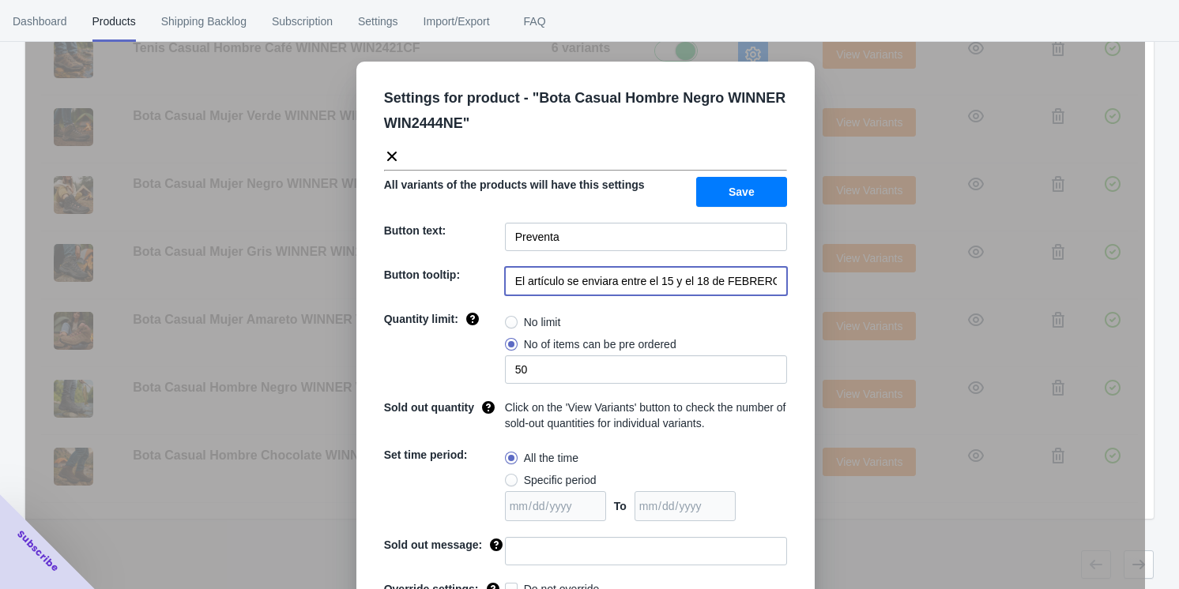
click at [498, 284] on input "El artículo se enviara entre el 15 y el 18 de FEBRERO de 2023" at bounding box center [646, 281] width 282 height 28
click at [498, 283] on input "El artículo se enviara entre el 15 y el 18 de FEBRERO de 2023" at bounding box center [646, 281] width 282 height 28
paste input "20 y 21 de septiembre 2025"
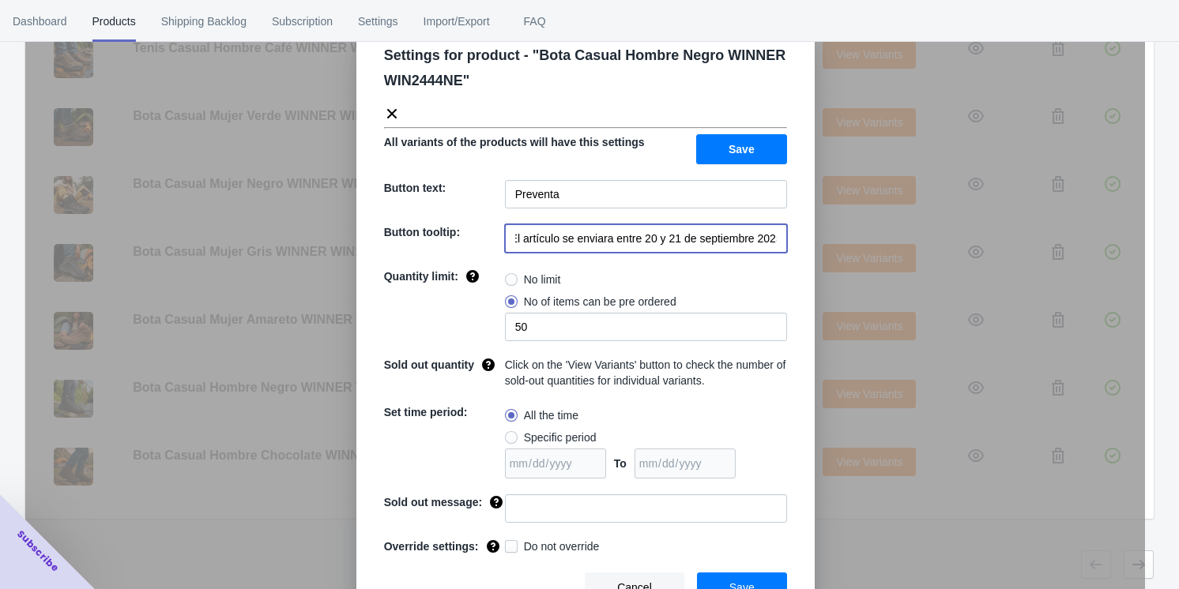
scroll to position [62, 0]
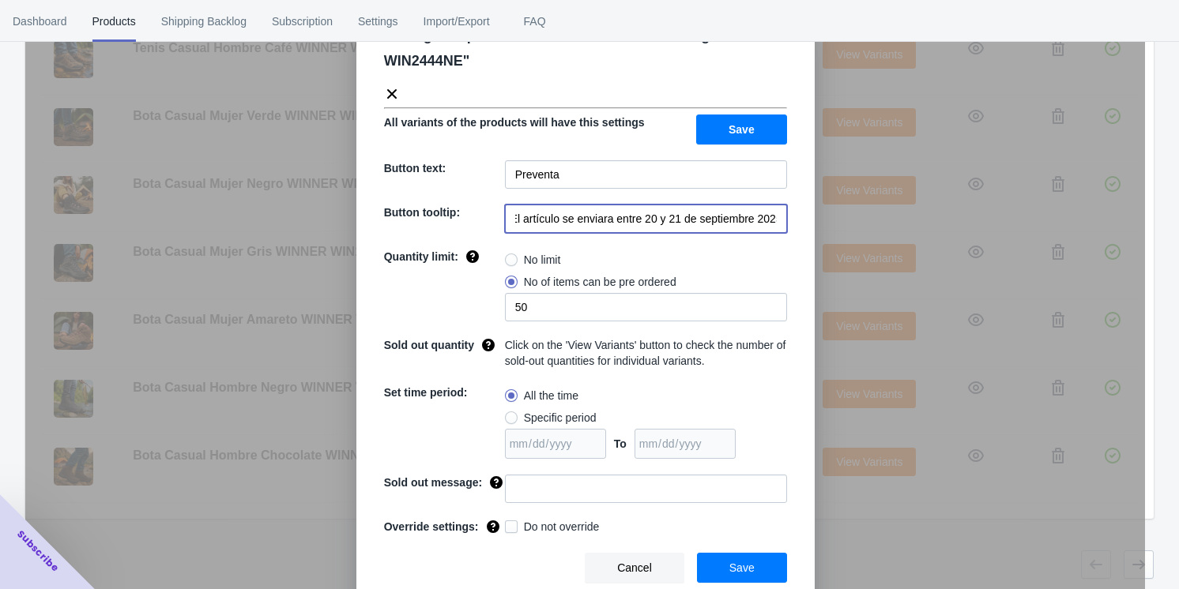
type input "El artículo se enviara entre 20 y 21 de septiembre 2025"
click at [498, 567] on button "Save" at bounding box center [742, 568] width 90 height 30
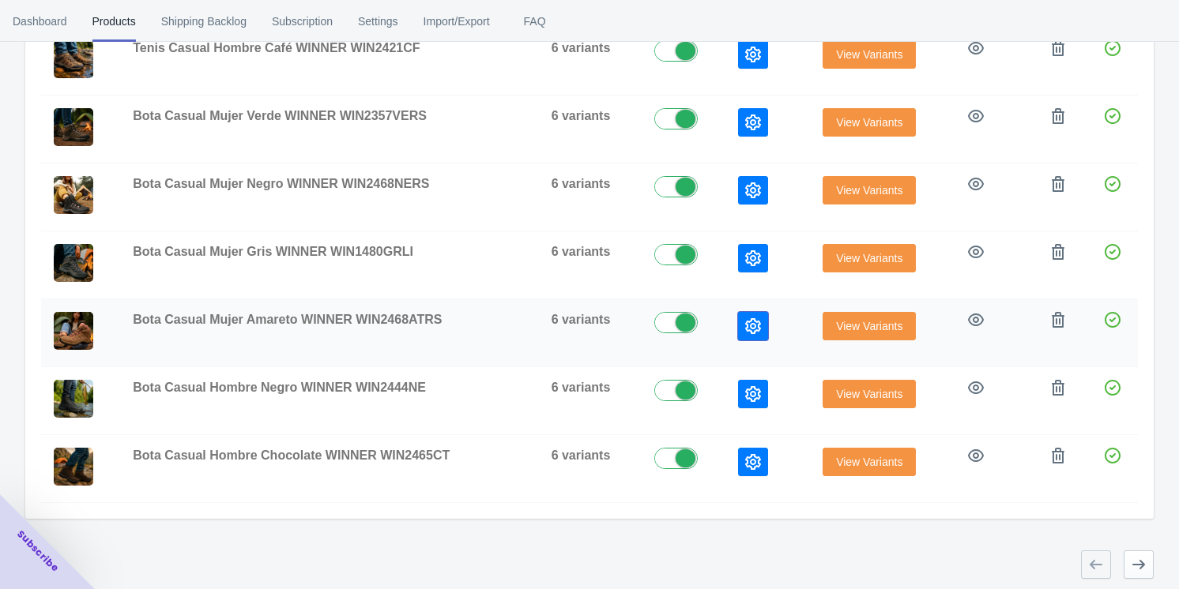
click at [498, 318] on icon "button" at bounding box center [753, 326] width 16 height 16
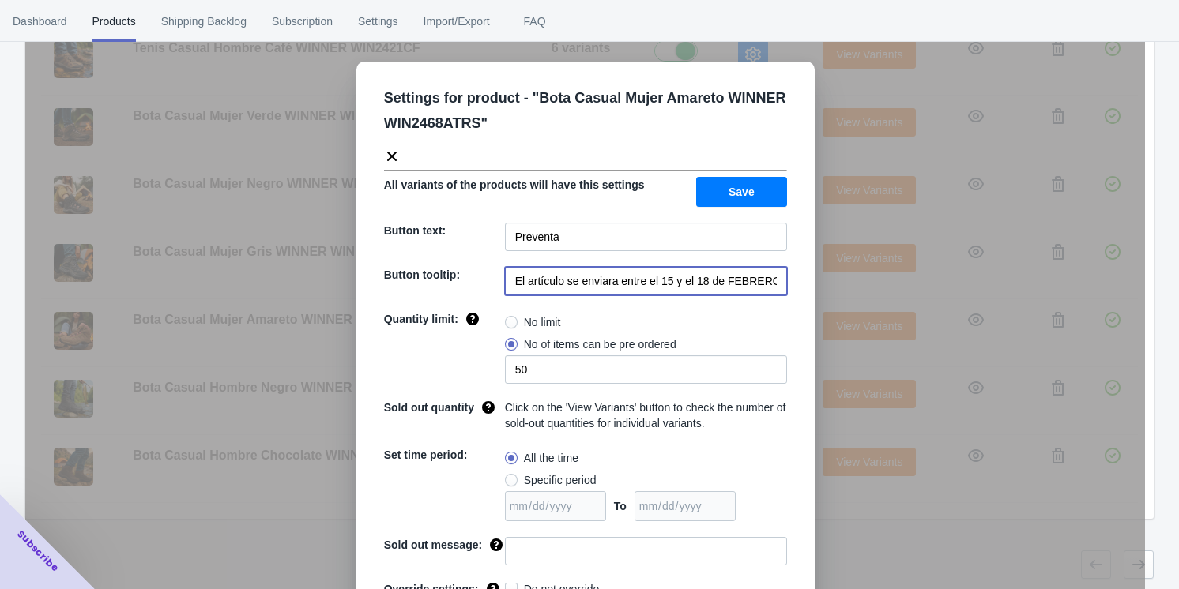
click at [498, 275] on input "El artículo se enviara entre el 15 y el 18 de FEBRERO de 2023" at bounding box center [646, 281] width 282 height 28
paste input "20 y 21 de septiembre 2025"
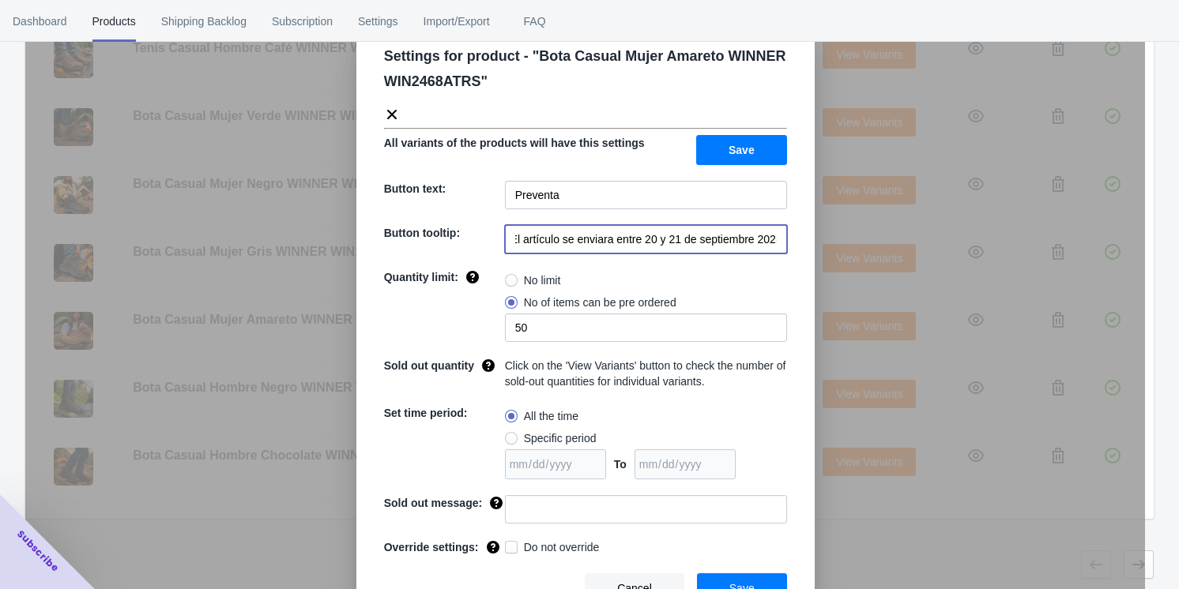
scroll to position [62, 0]
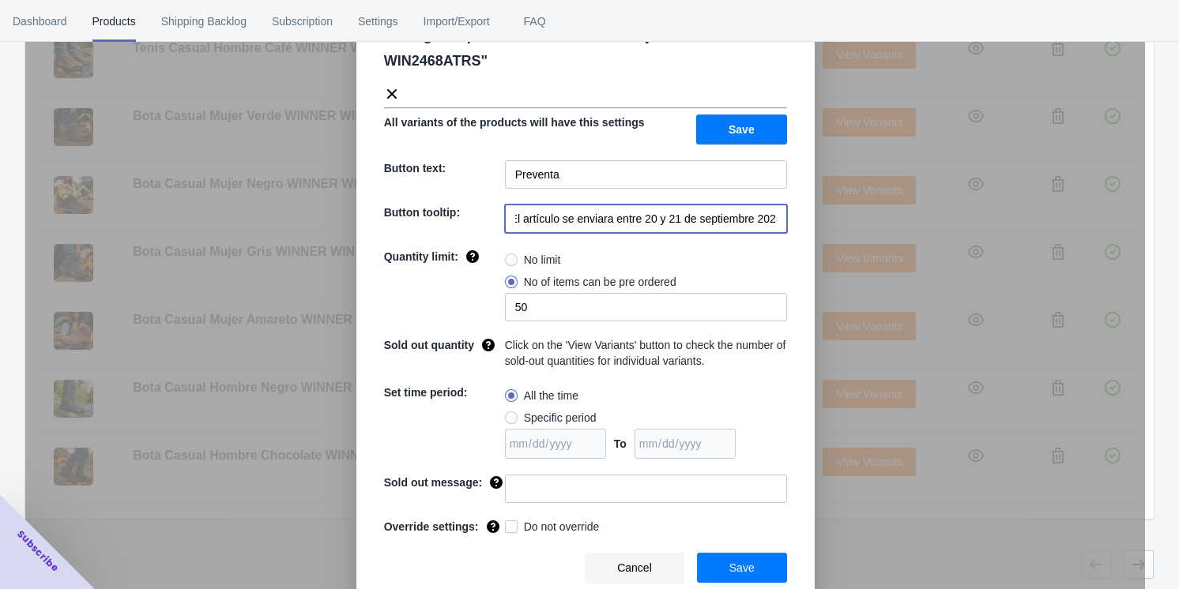
type input "El artículo se enviara entre 20 y 21 de septiembre 2025"
click at [498, 562] on span "Save" at bounding box center [741, 568] width 25 height 13
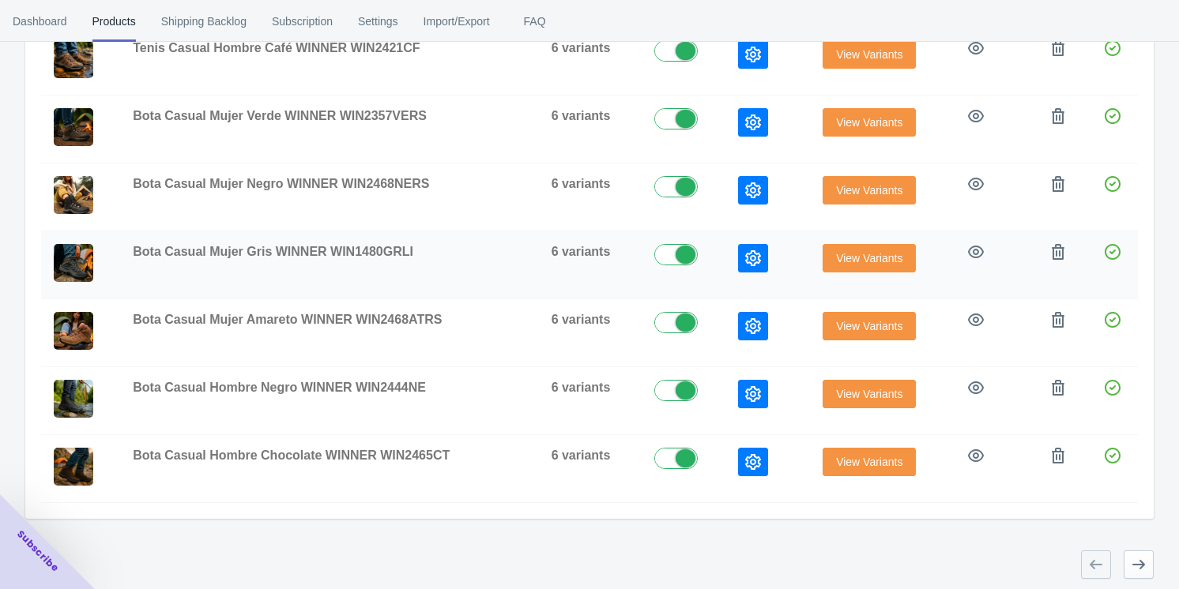
click at [498, 250] on icon "button" at bounding box center [753, 258] width 16 height 16
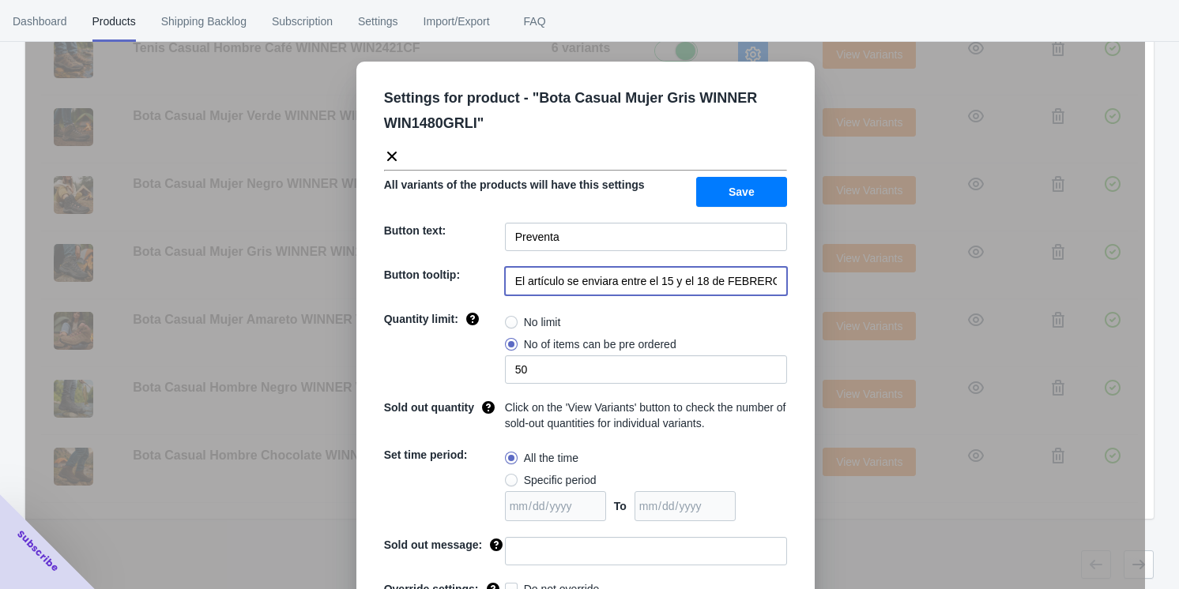
click at [498, 286] on input "El artículo se enviara entre el 15 y el 18 de FEBRERO de 2023" at bounding box center [646, 281] width 282 height 28
paste input "20 y 21 de septiembre 2025"
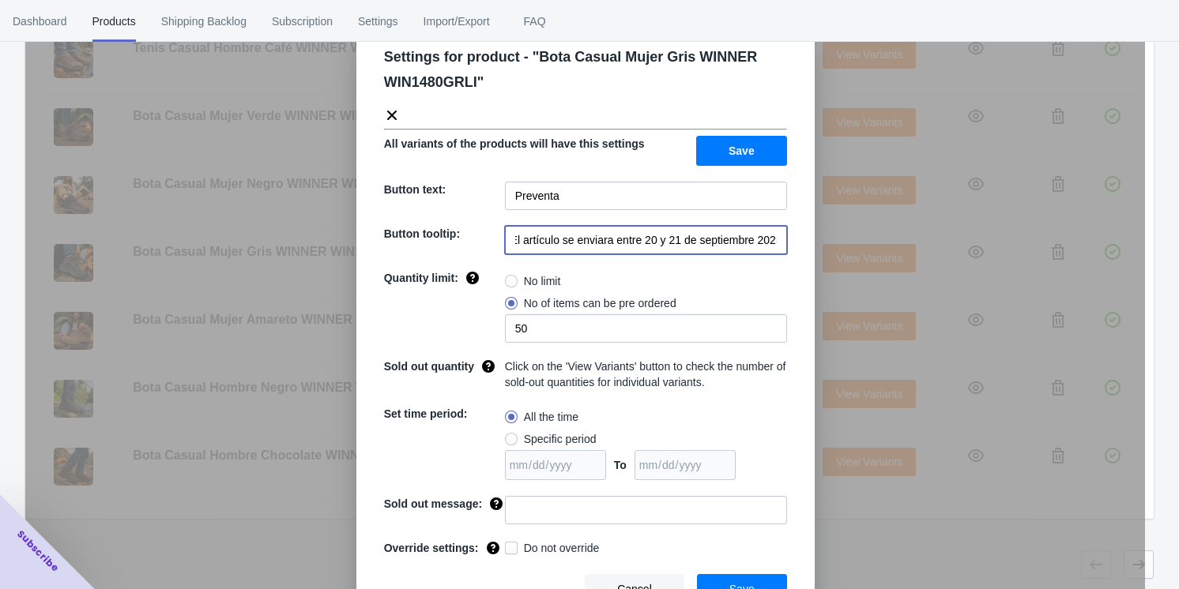
scroll to position [62, 0]
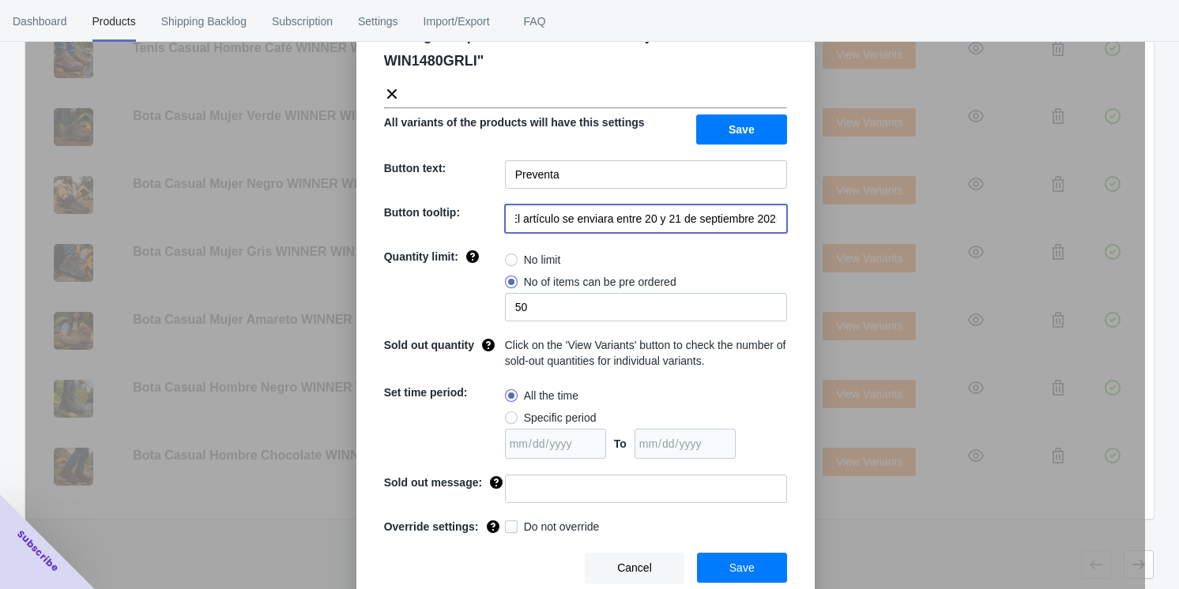
type input "El artículo se enviara entre 20 y 21 de septiembre 2025"
click at [498, 567] on button "Save" at bounding box center [742, 568] width 90 height 30
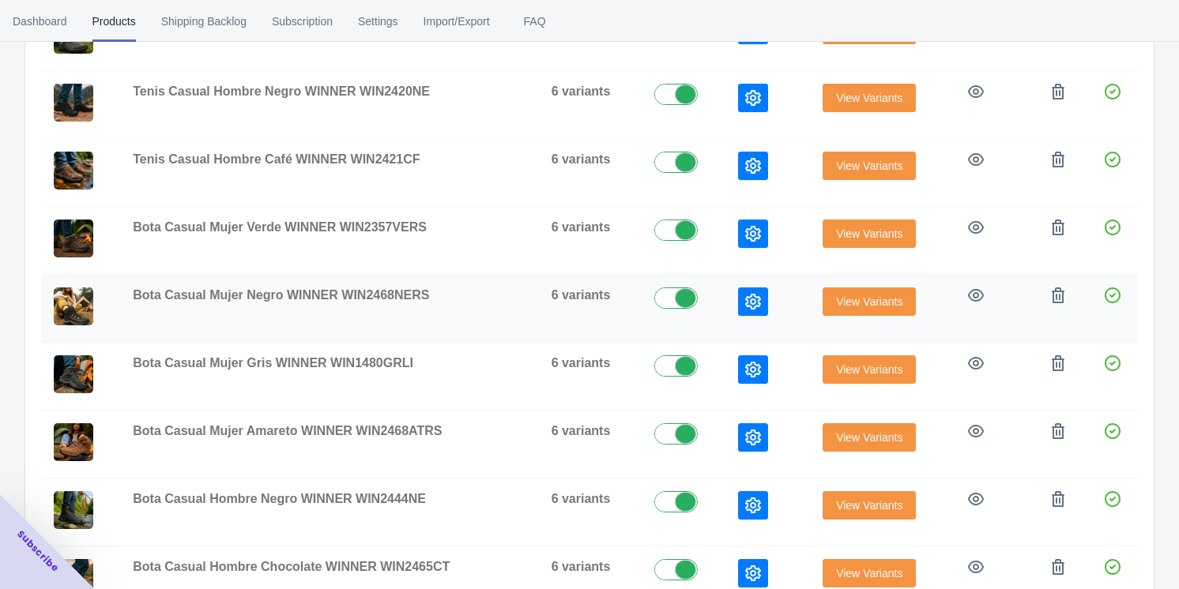
scroll to position [340, 0]
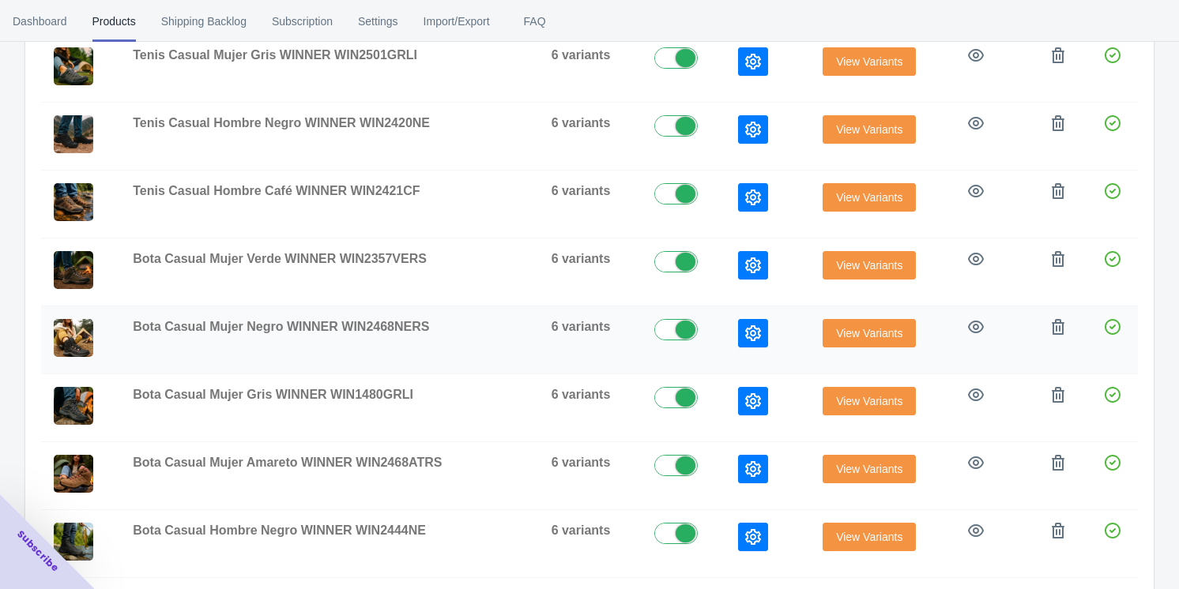
click at [498, 331] on icon "button" at bounding box center [753, 334] width 16 height 16
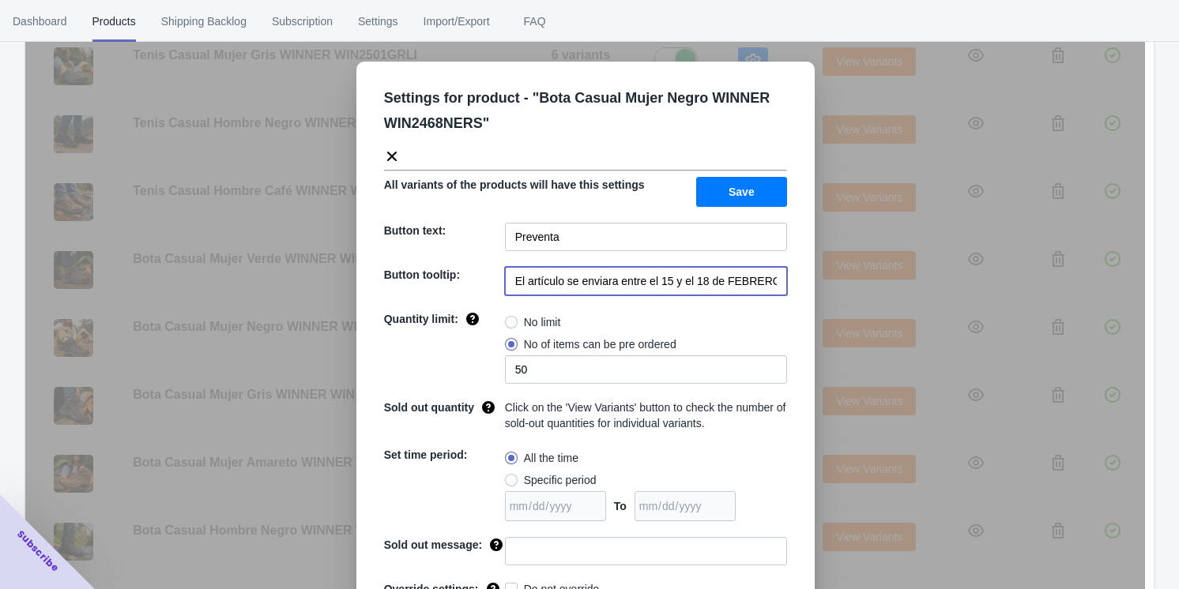
click at [498, 278] on input "El artículo se enviara entre el 15 y el 18 de FEBRERO de 2023" at bounding box center [646, 281] width 282 height 28
paste input "20 y 21 de septiembre 2025"
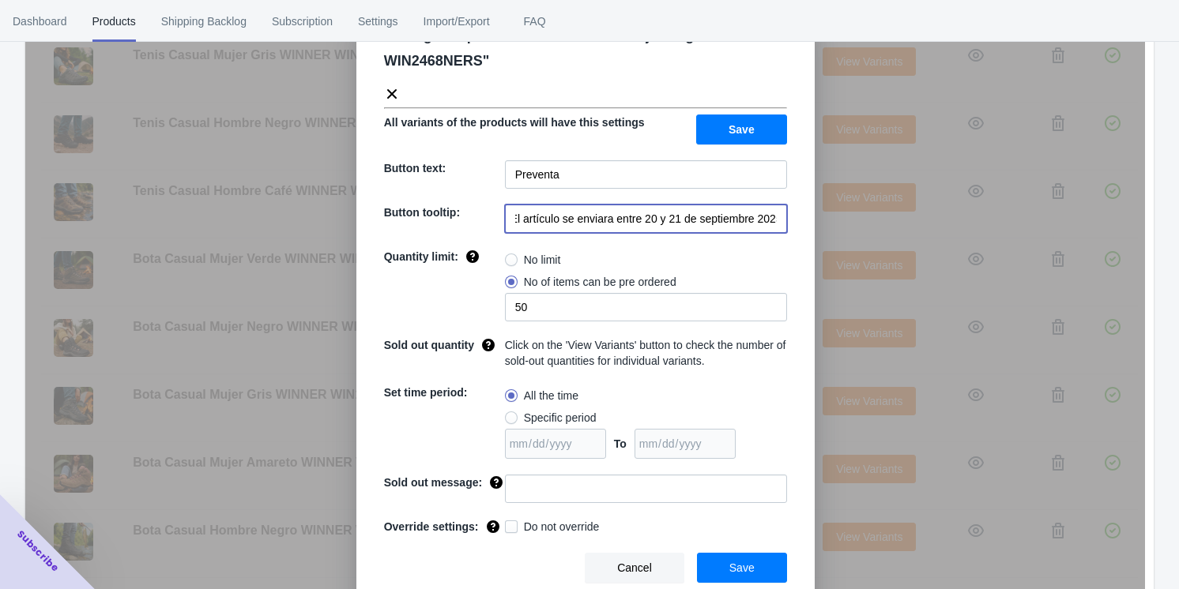
type input "El artículo se enviara entre 20 y 21 de septiembre 2025"
click at [498, 566] on button "Save" at bounding box center [742, 568] width 90 height 30
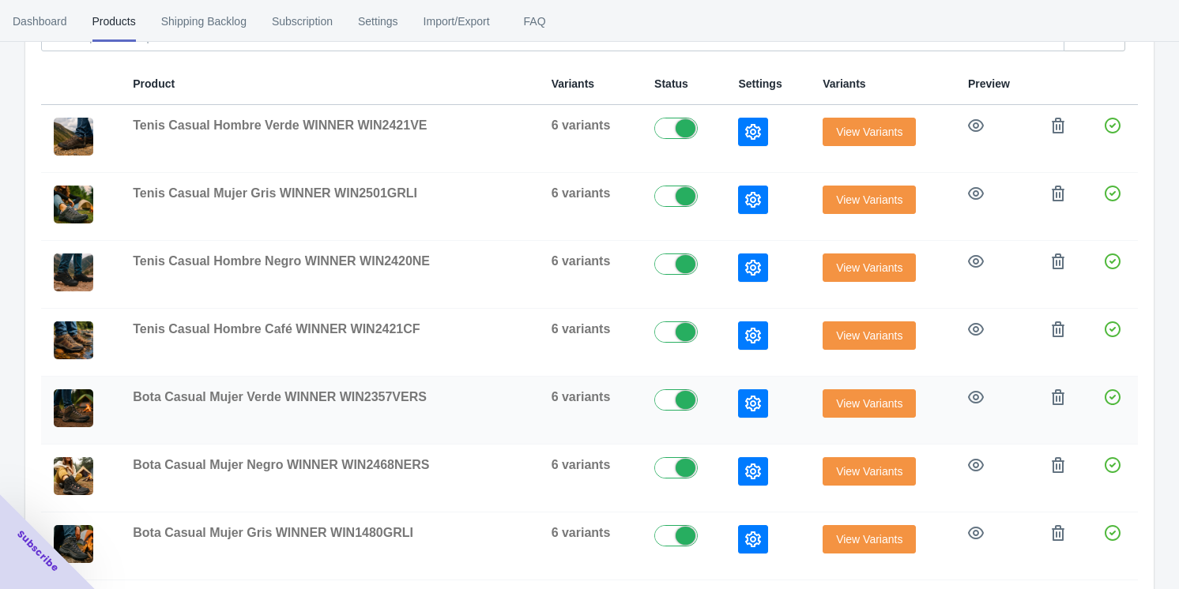
scroll to position [196, 0]
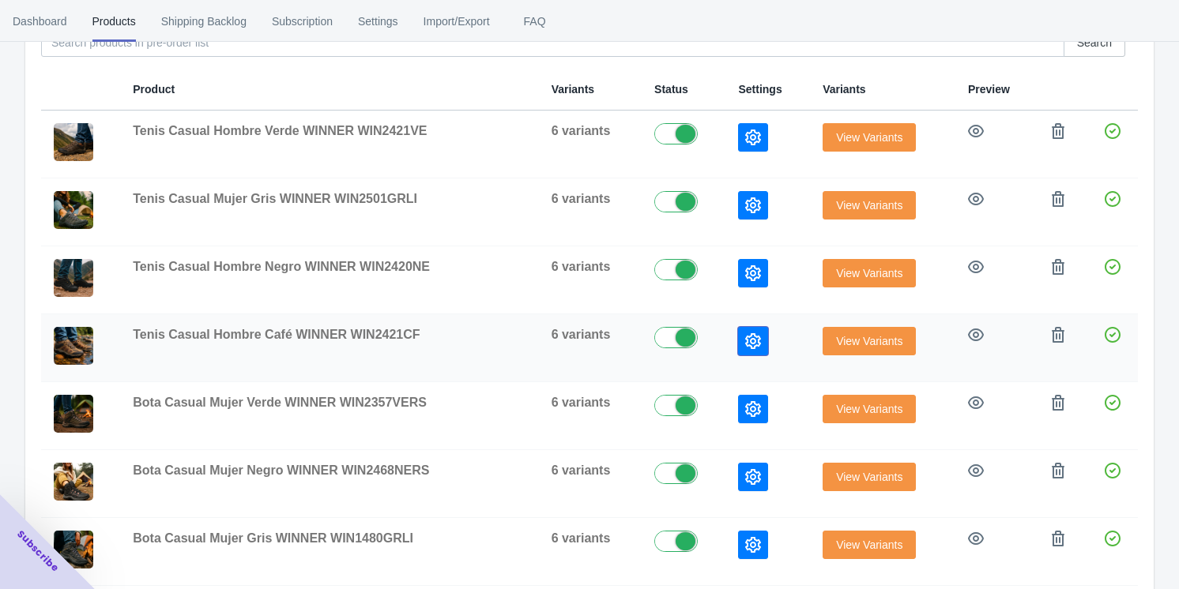
click at [498, 341] on icon "button" at bounding box center [753, 341] width 16 height 16
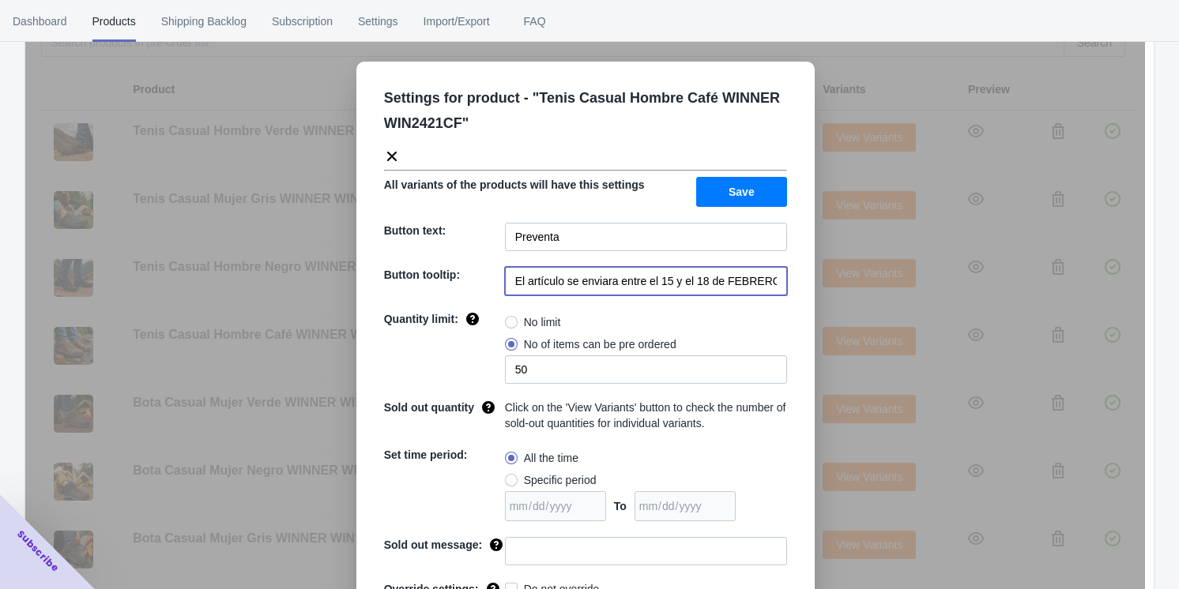
click at [498, 288] on input "El artículo se enviara entre el 15 y el 18 de FEBRERO de 2023" at bounding box center [646, 281] width 282 height 28
paste input "20 y 21 de septiembre 2025"
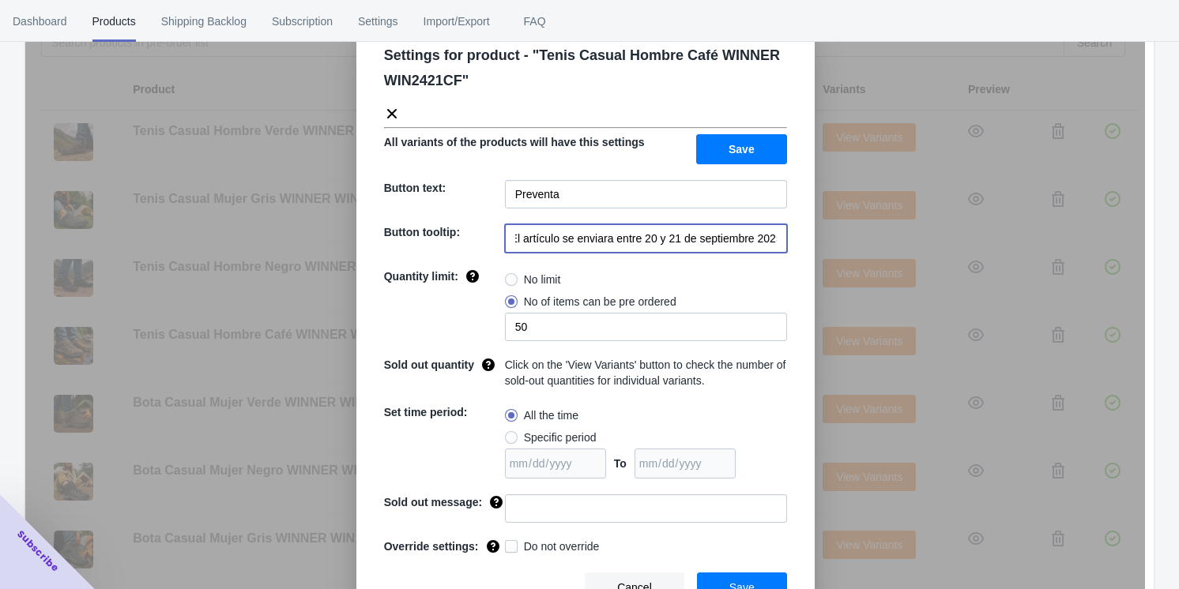
scroll to position [62, 0]
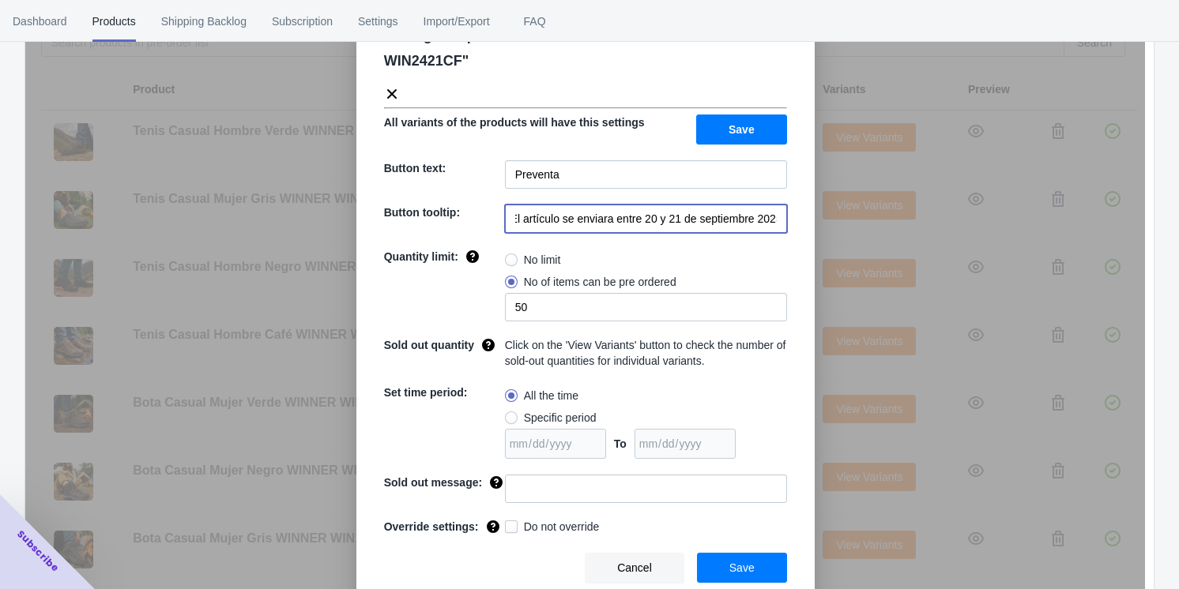
type input "El artículo se enviara entre 20 y 21 de septiembre 2025"
click at [498, 567] on button "Save" at bounding box center [742, 568] width 90 height 30
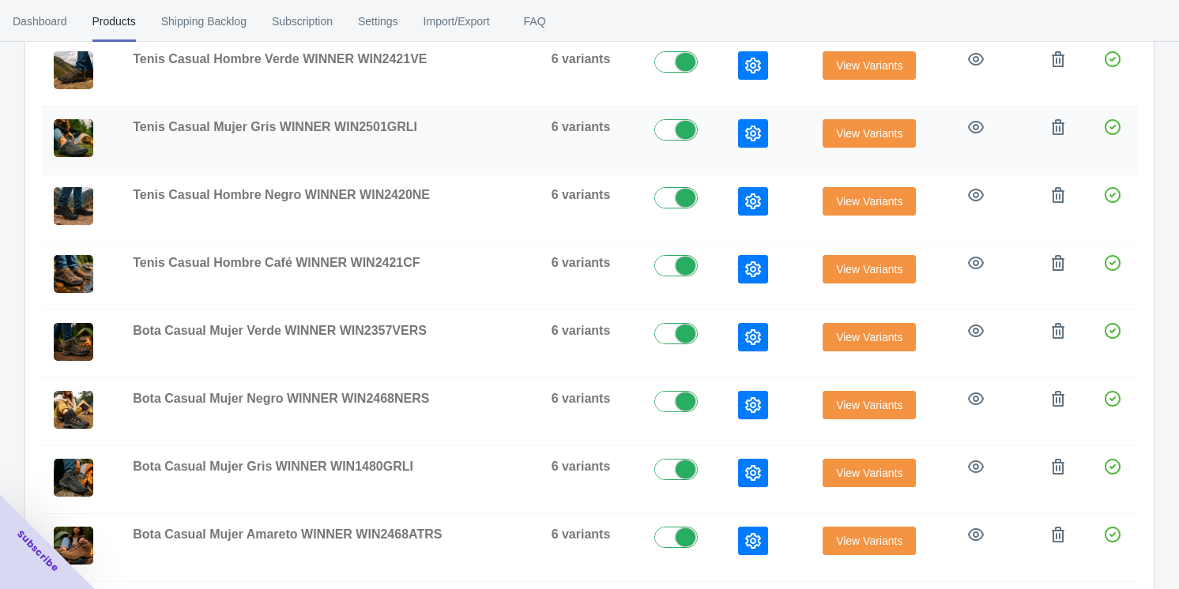
scroll to position [196, 0]
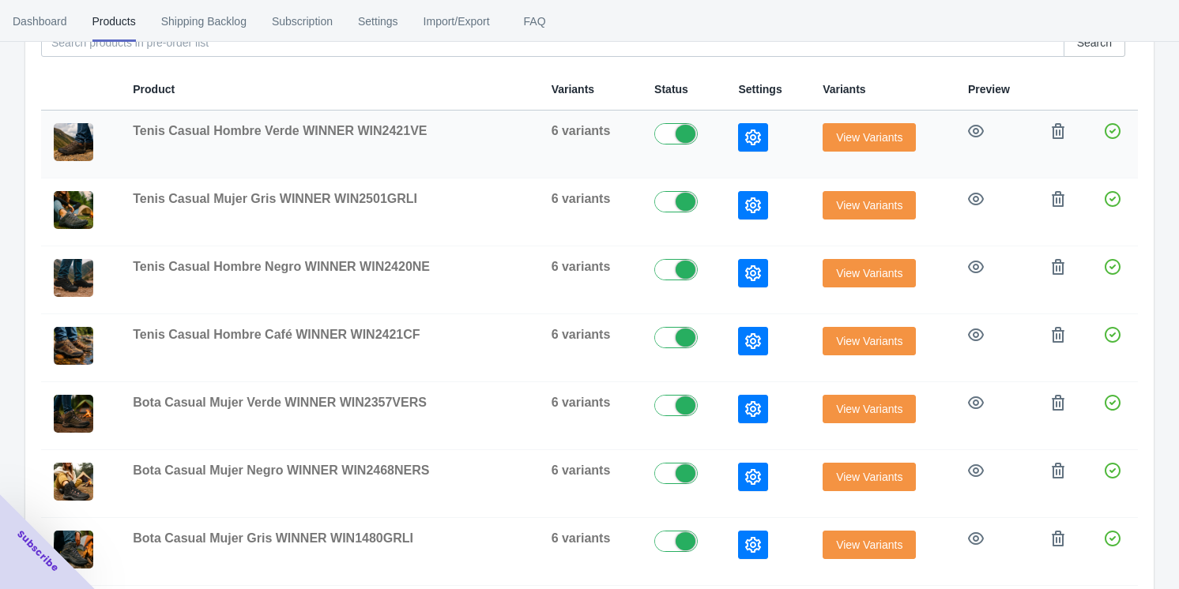
click at [498, 126] on button "button" at bounding box center [753, 137] width 30 height 28
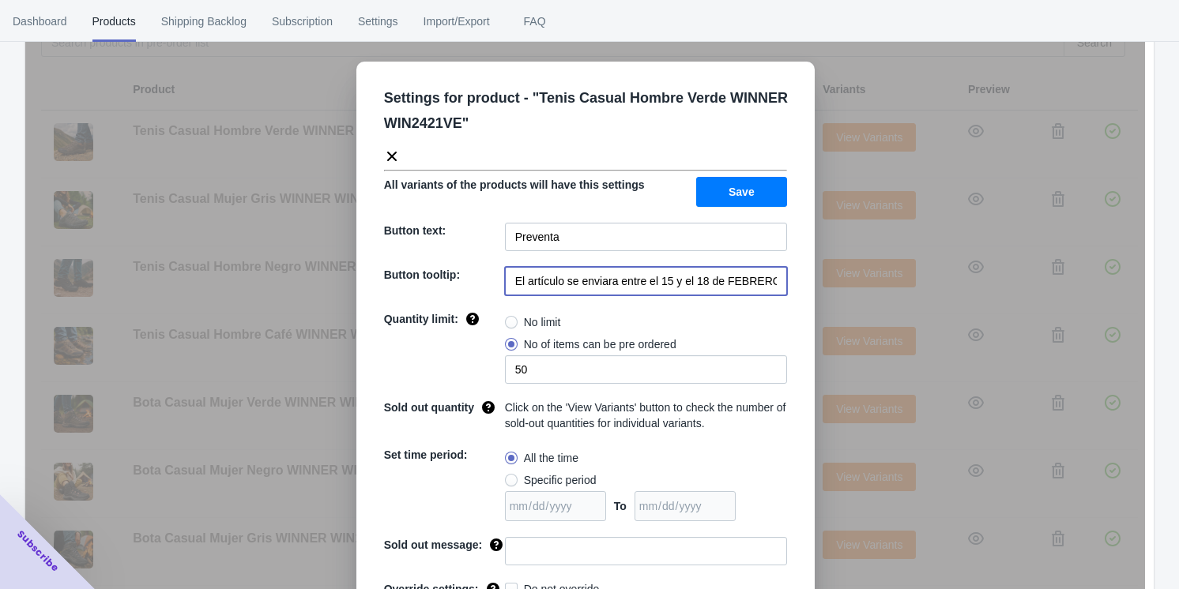
click at [498, 285] on input "El artículo se enviara entre el 15 y el 18 de FEBRERO de 2023" at bounding box center [646, 281] width 282 height 28
paste input "20 y 21 de septiembre 2025"
drag, startPoint x: 642, startPoint y: 285, endPoint x: 642, endPoint y: 294, distance: 8.7
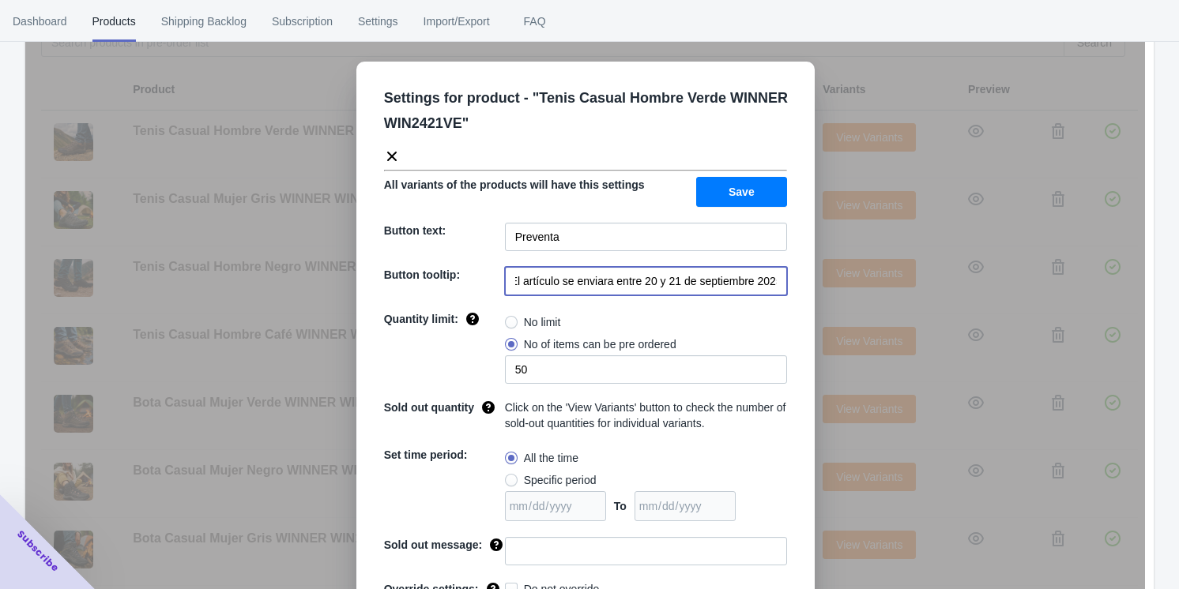
click at [498, 284] on input "El artículo se enviara entre 20 y 21 de septiembre 2025" at bounding box center [646, 281] width 282 height 28
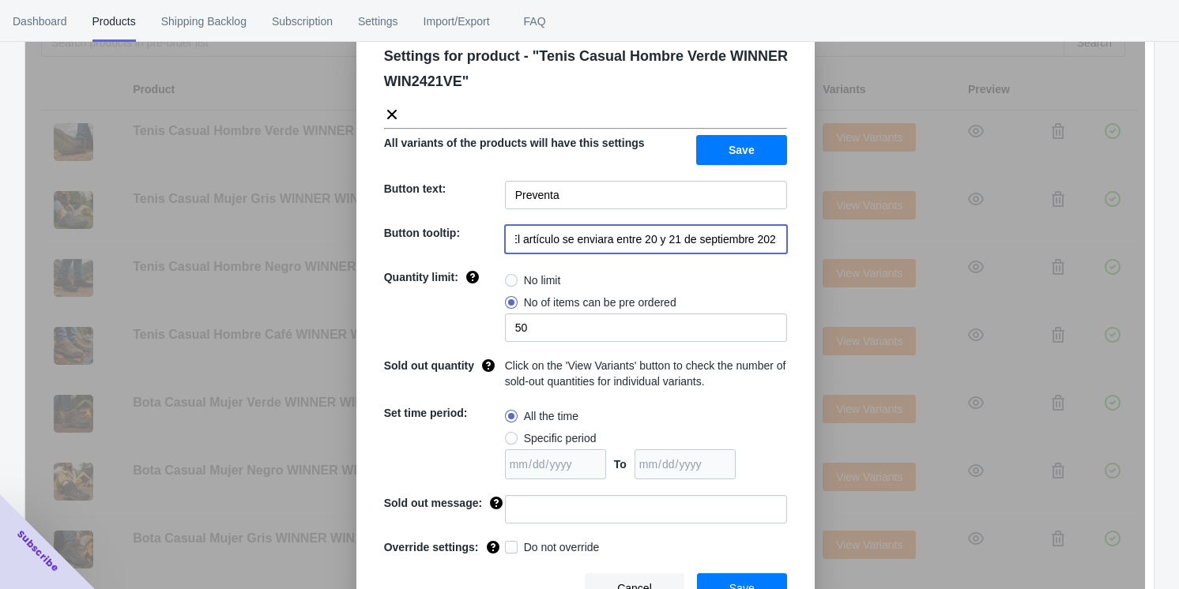
scroll to position [62, 0]
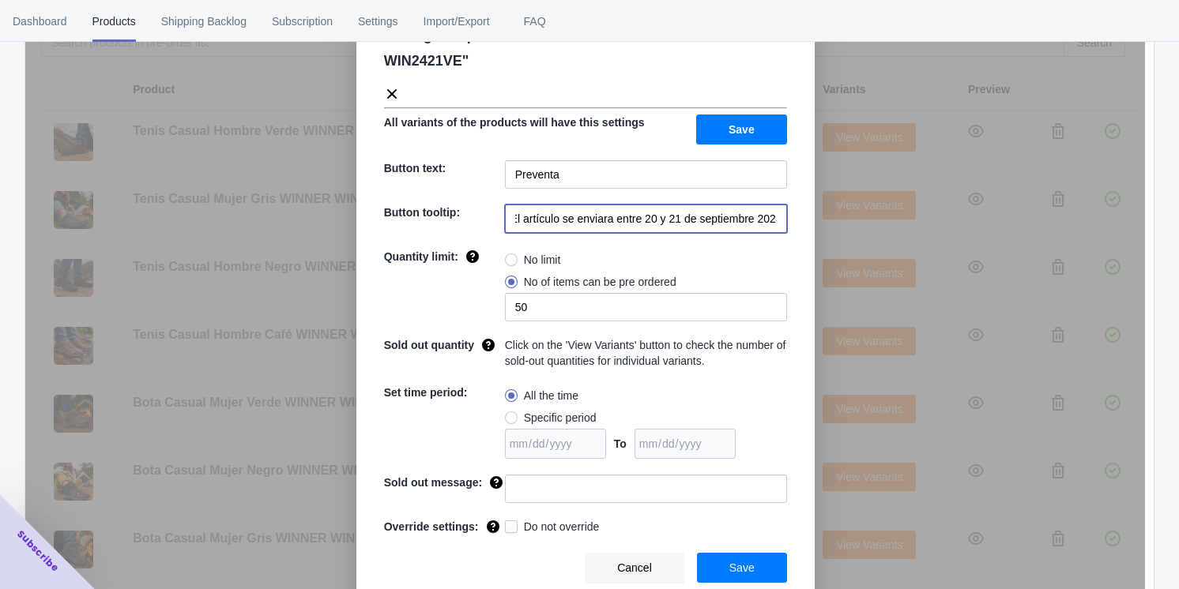
type input "El artículo se enviara entre 20 y 21 de septiembre 2025"
click at [498, 553] on button "Save" at bounding box center [742, 568] width 90 height 30
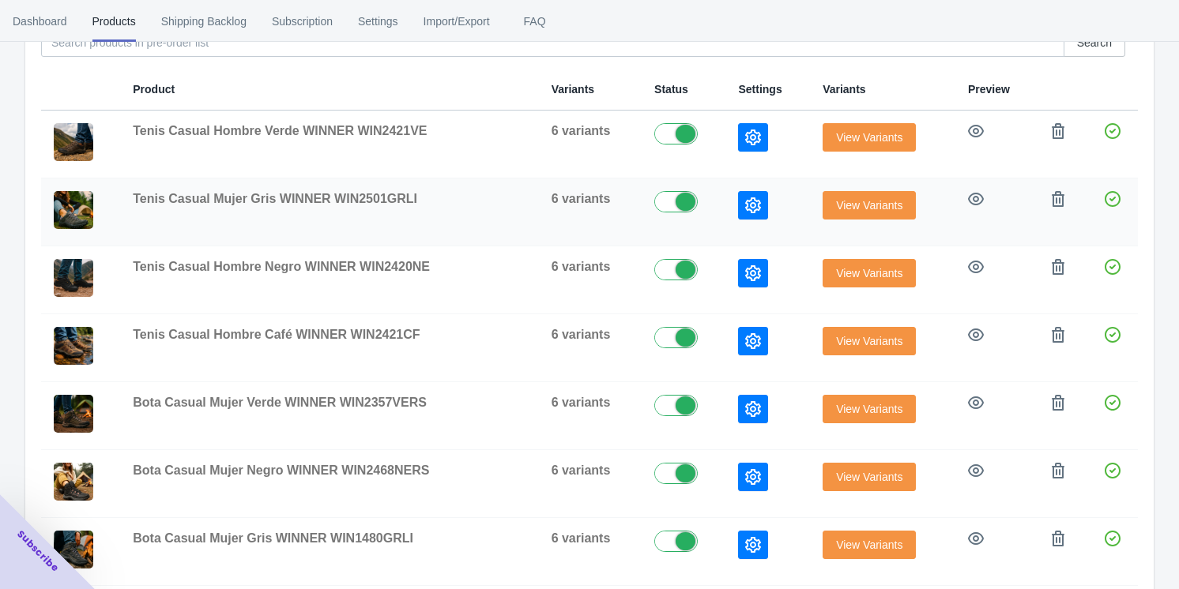
click at [498, 202] on icon "button" at bounding box center [753, 206] width 16 height 16
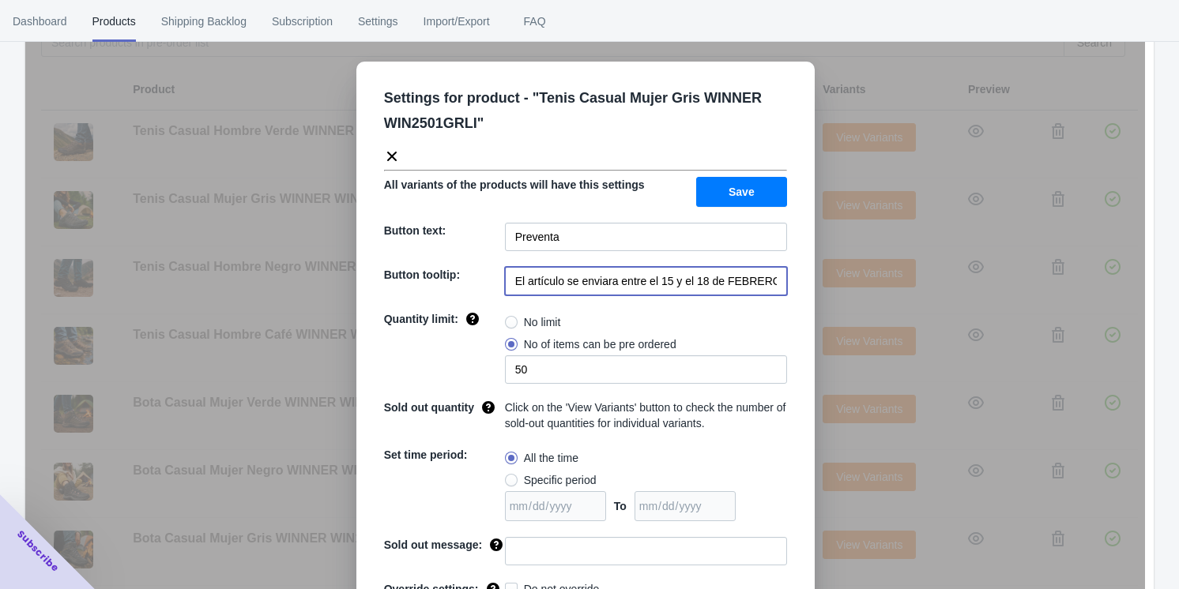
click at [498, 282] on input "El artículo se enviara entre el 15 y el 18 de FEBRERO de 2023" at bounding box center [646, 281] width 282 height 28
paste input "El artículo se enviara entre 20 y 21 de septiembre 2025"
click at [498, 282] on input "El artículo se enviara entre El artículo se enviara entre 20 y 21 de septiembre…" at bounding box center [646, 281] width 282 height 28
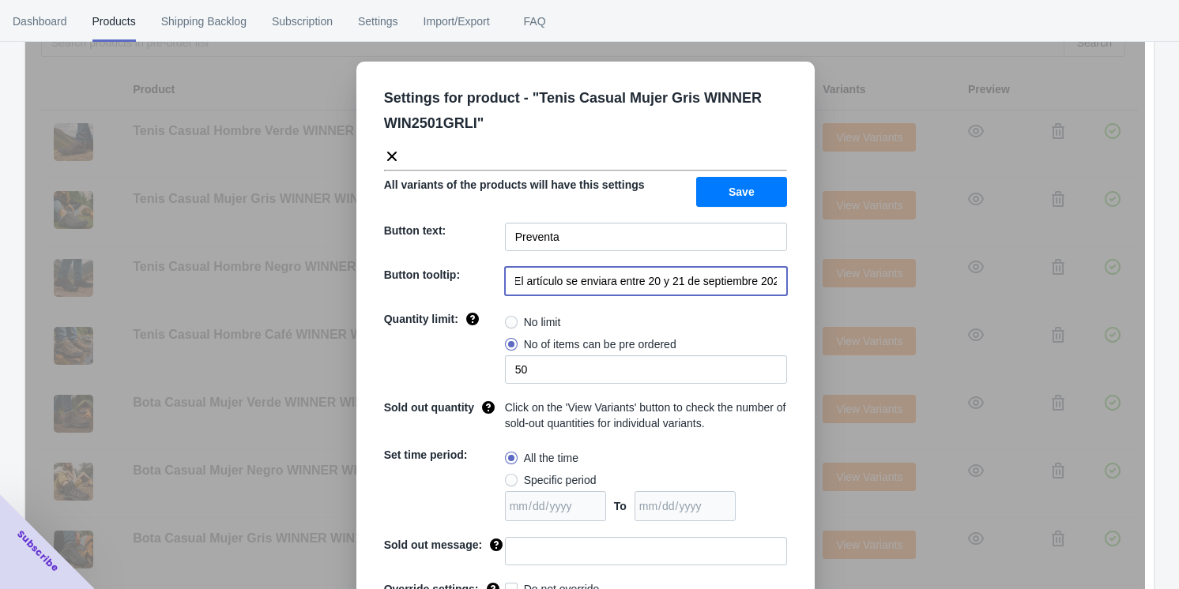
click at [498, 282] on input "El artículo se enviara entre El artículo se enviara entre 20 y 21 de septiembre…" at bounding box center [646, 281] width 282 height 28
paste input "20 y 21 de septiembre 2025"
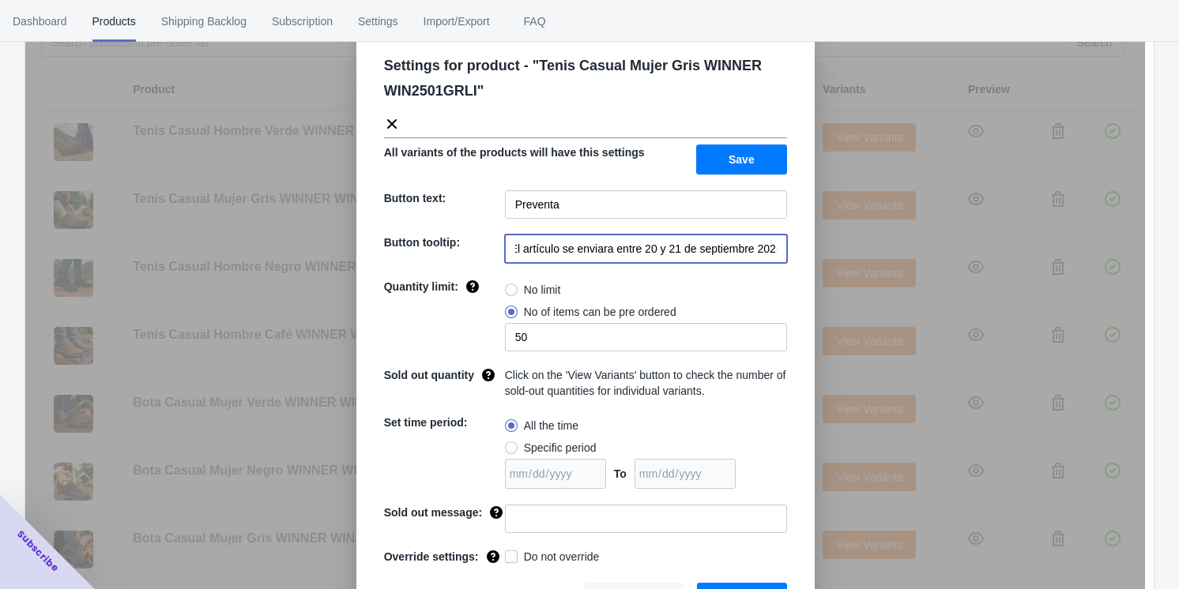
scroll to position [62, 0]
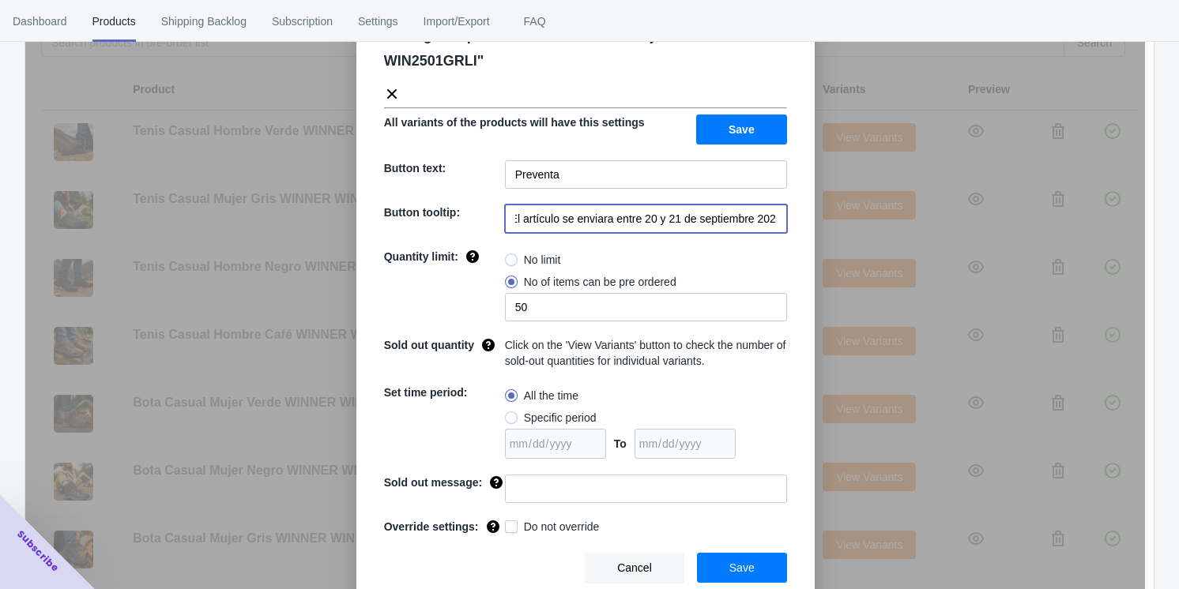
type input "El artículo se enviara entre 20 y 21 de septiembre 2025"
click at [498, 570] on button "Save" at bounding box center [742, 568] width 90 height 30
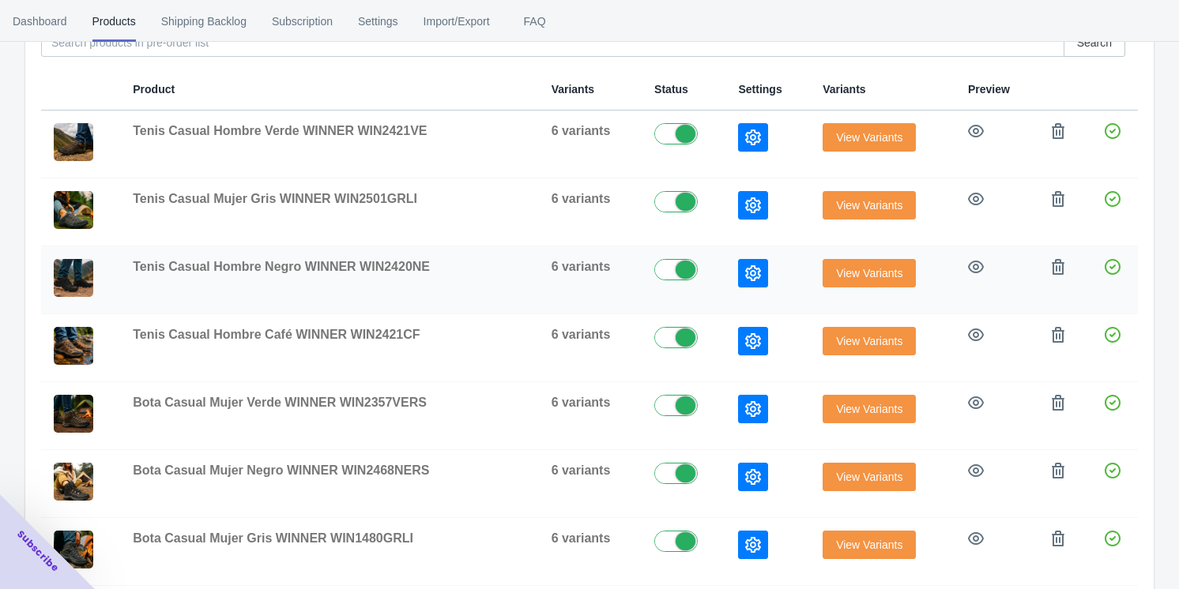
click at [498, 271] on icon "button" at bounding box center [753, 273] width 16 height 16
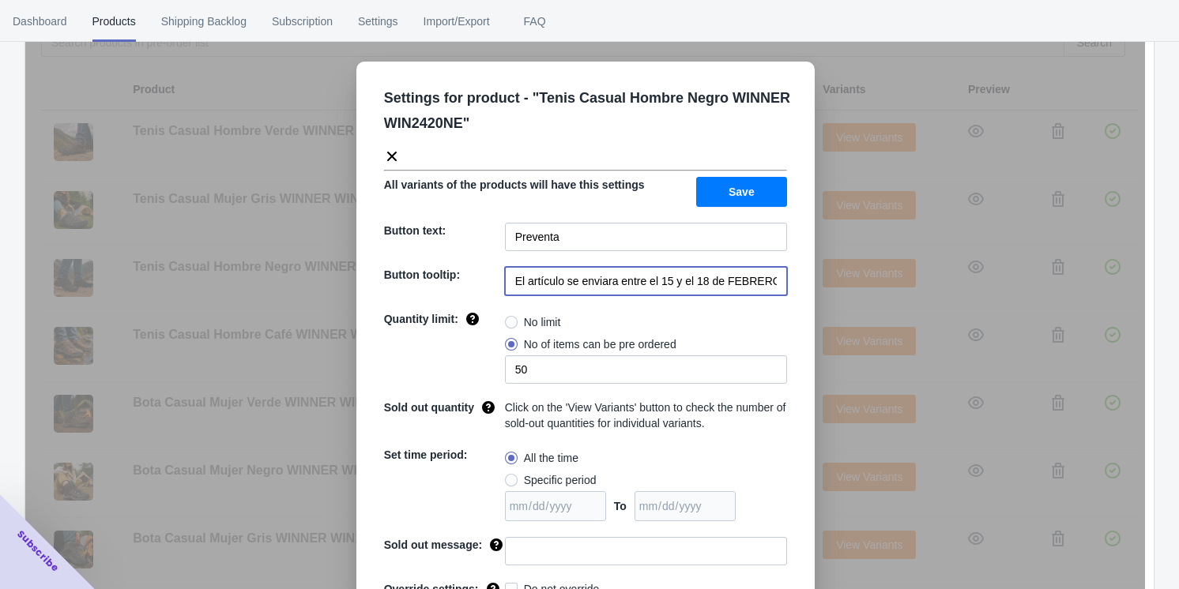
click at [498, 281] on input "El artículo se enviara entre el 15 y el 18 de FEBRERO de 2023" at bounding box center [646, 281] width 282 height 28
paste input "20 y 21 de septiembre 2025"
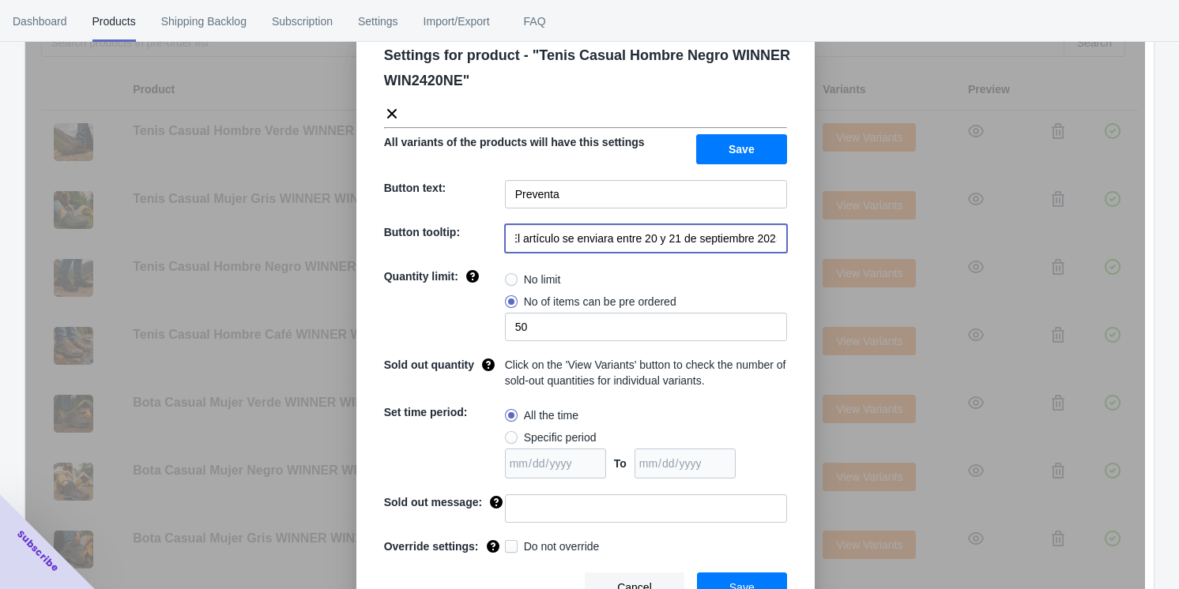
scroll to position [62, 0]
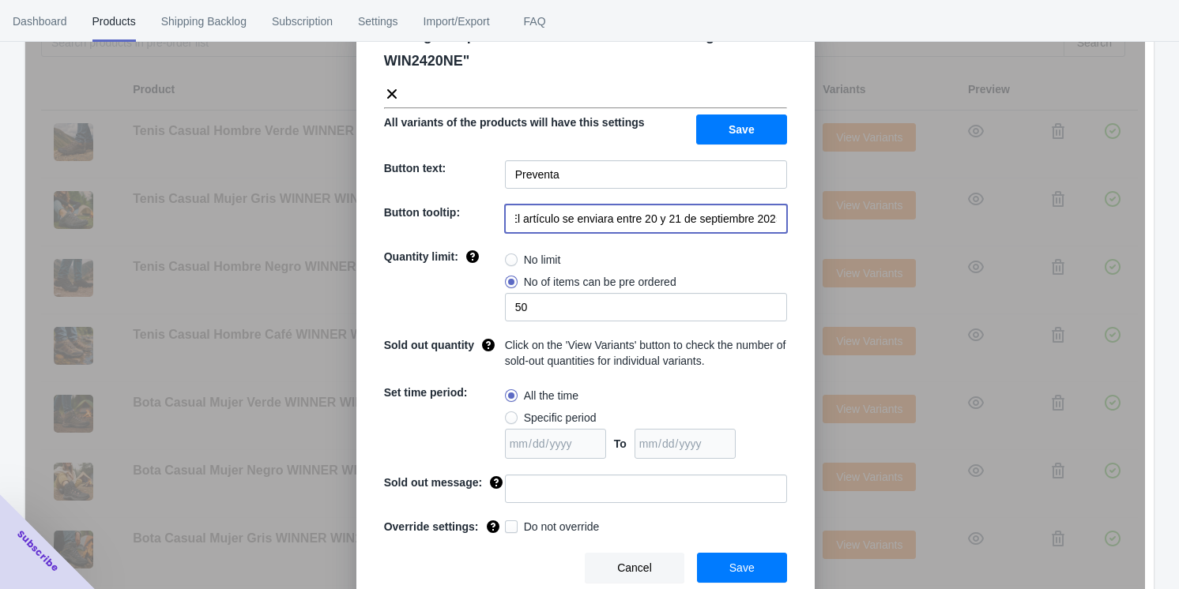
type input "El artículo se enviara entre 20 y 21 de septiembre 2025"
click at [498, 565] on span "Save" at bounding box center [741, 568] width 25 height 13
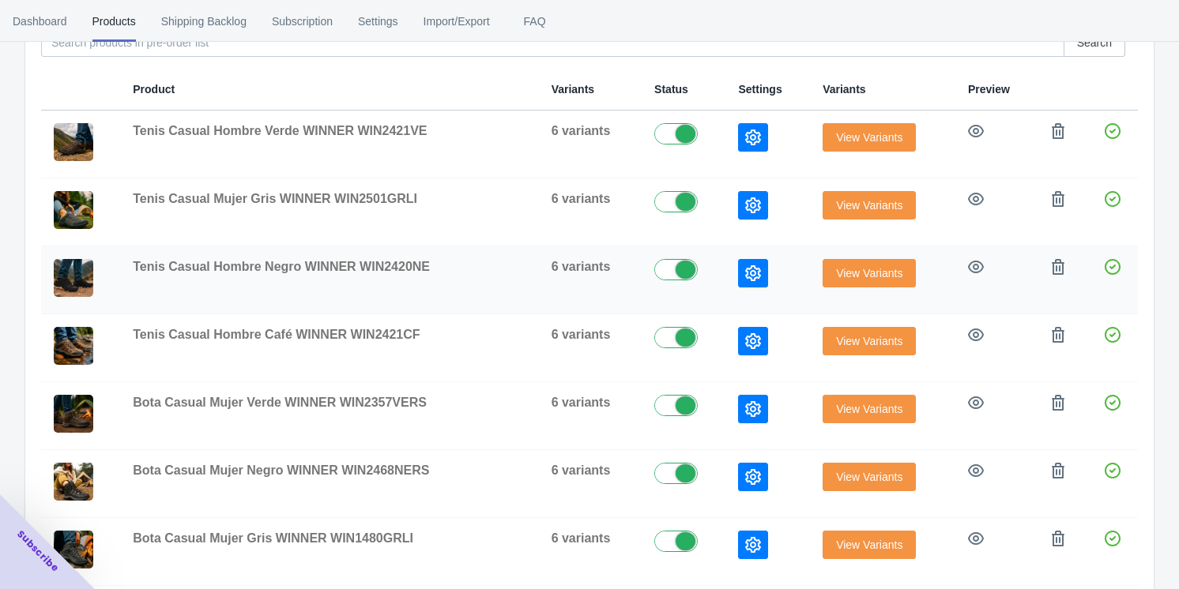
click at [498, 269] on icon "button" at bounding box center [753, 273] width 16 height 16
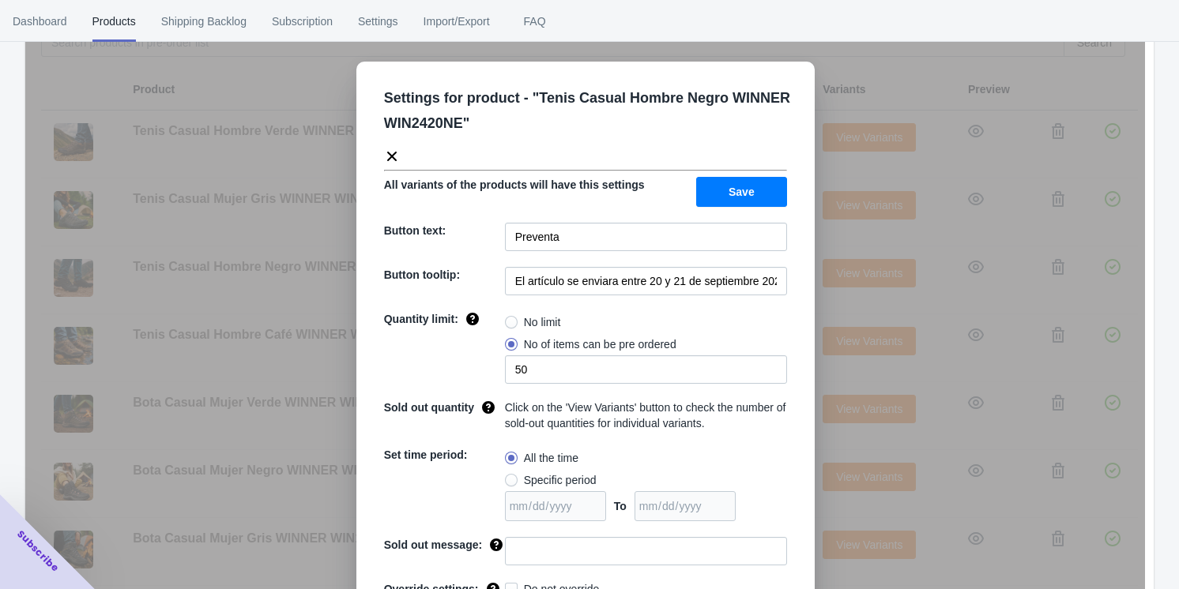
click at [498, 303] on div "Settings for product - " Tenis Casual Hombre Negro WINNER WIN2420NE " All varia…" at bounding box center [585, 334] width 1120 height 589
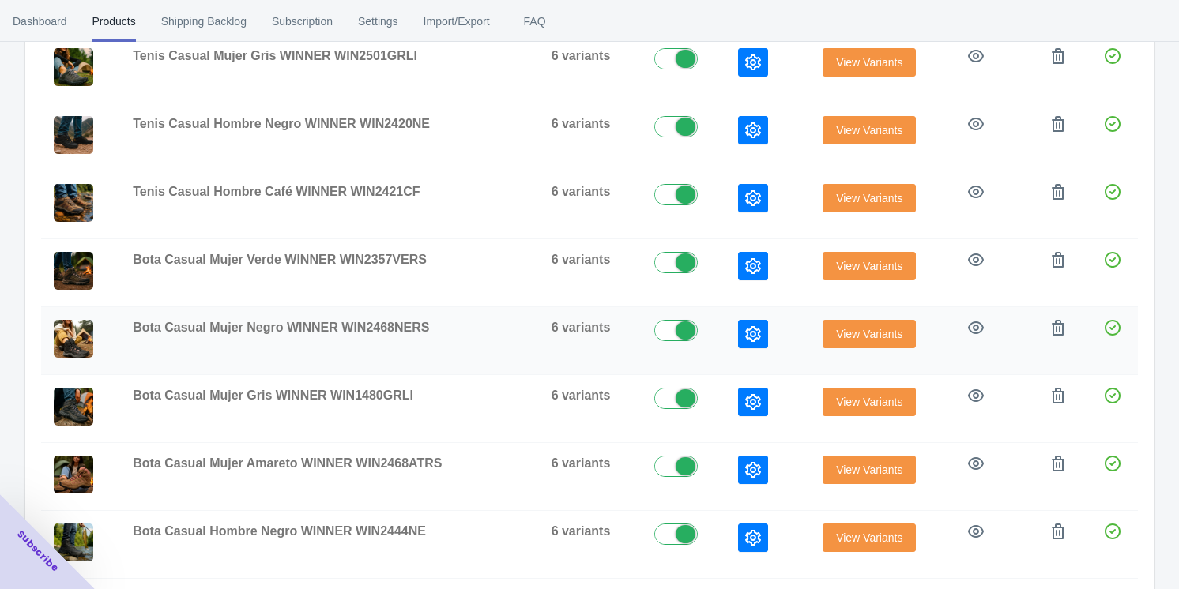
scroll to position [124, 0]
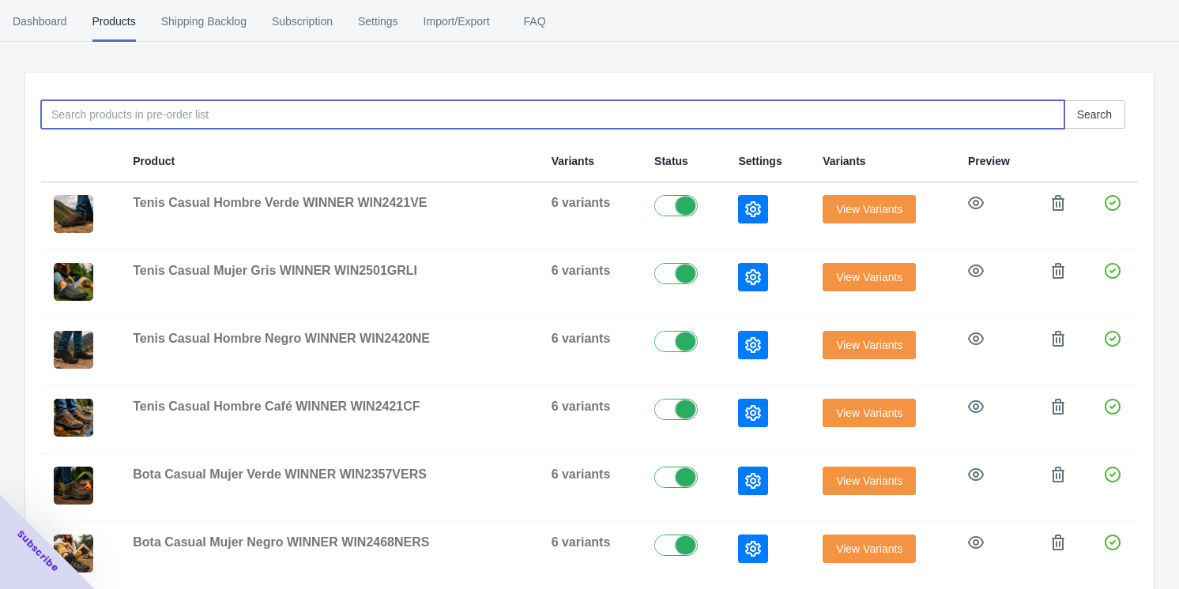
click at [149, 109] on input at bounding box center [552, 114] width 1023 height 28
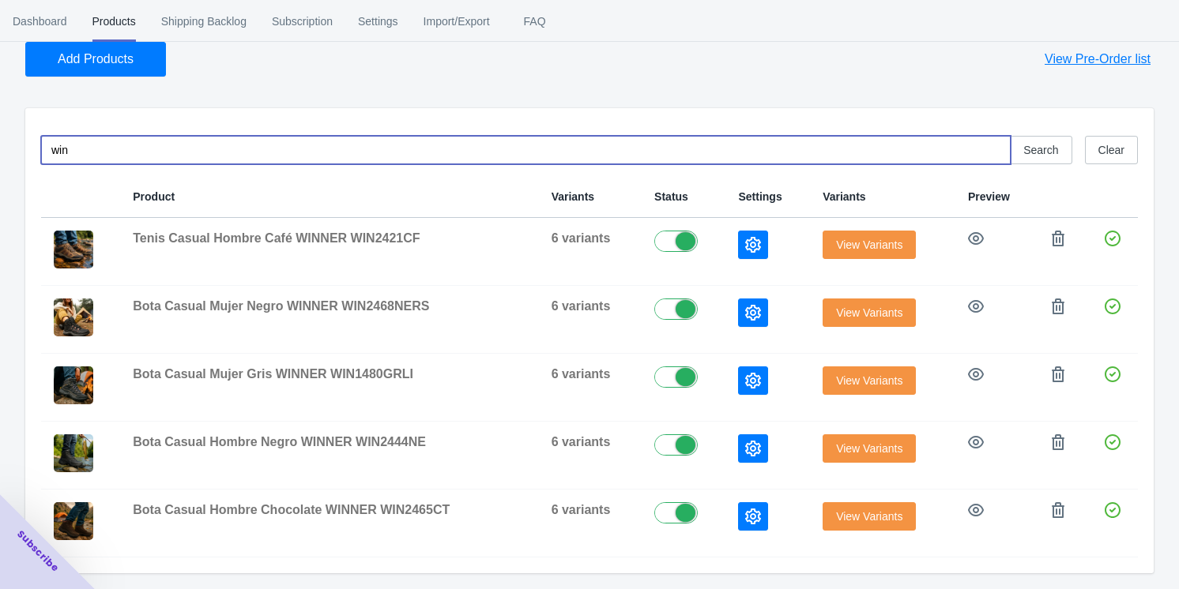
scroll to position [86, 0]
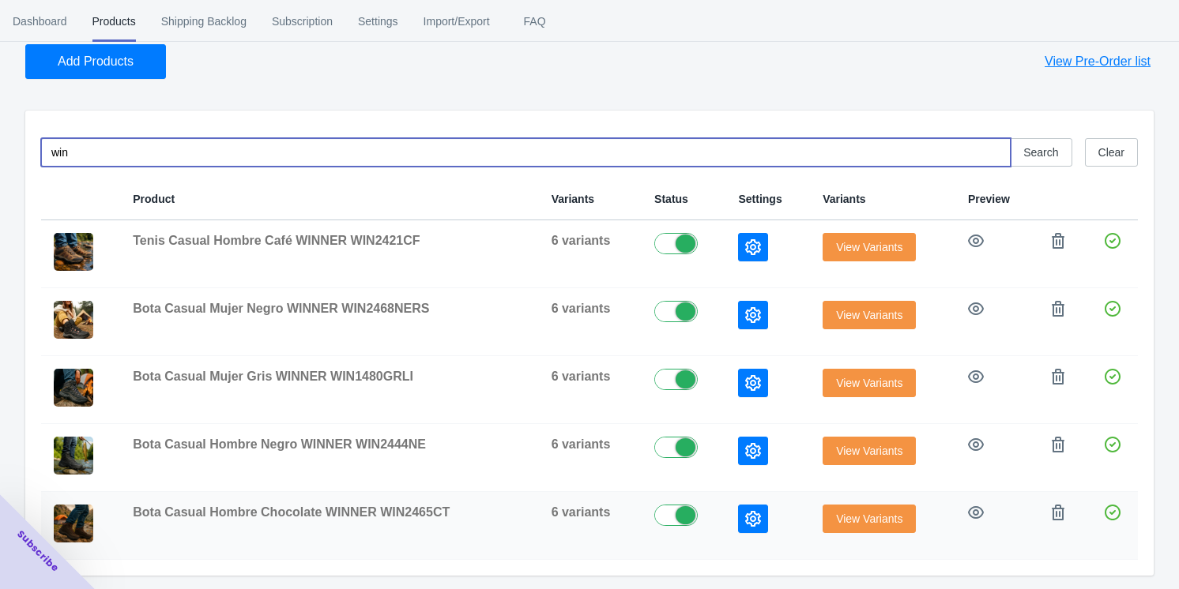
type input "win"
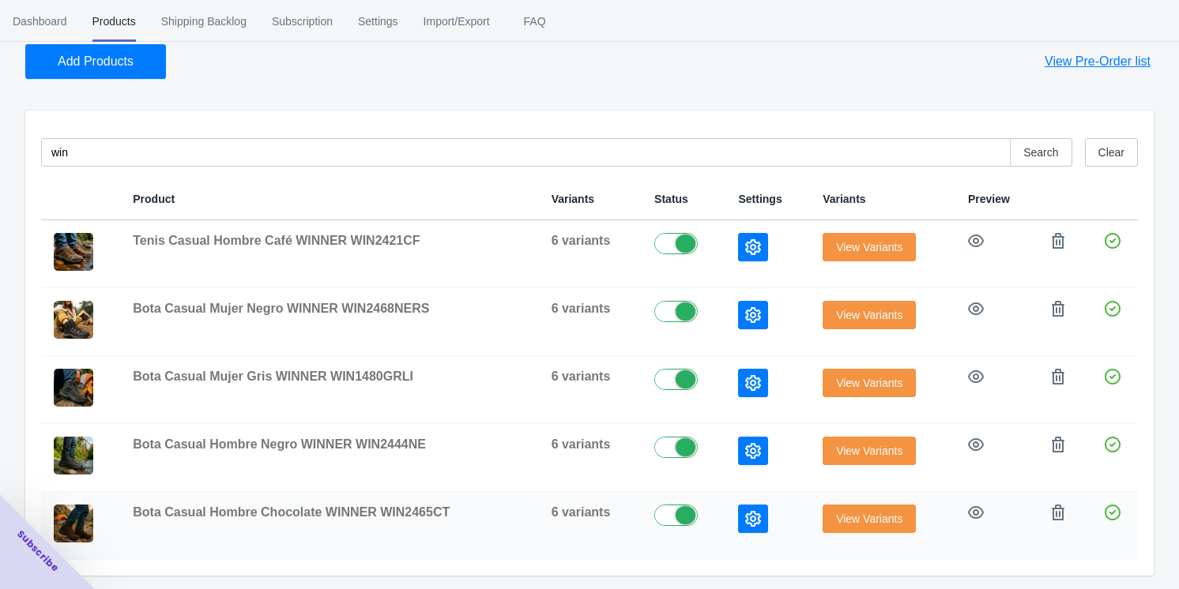
click at [498, 516] on icon "button" at bounding box center [753, 519] width 16 height 16
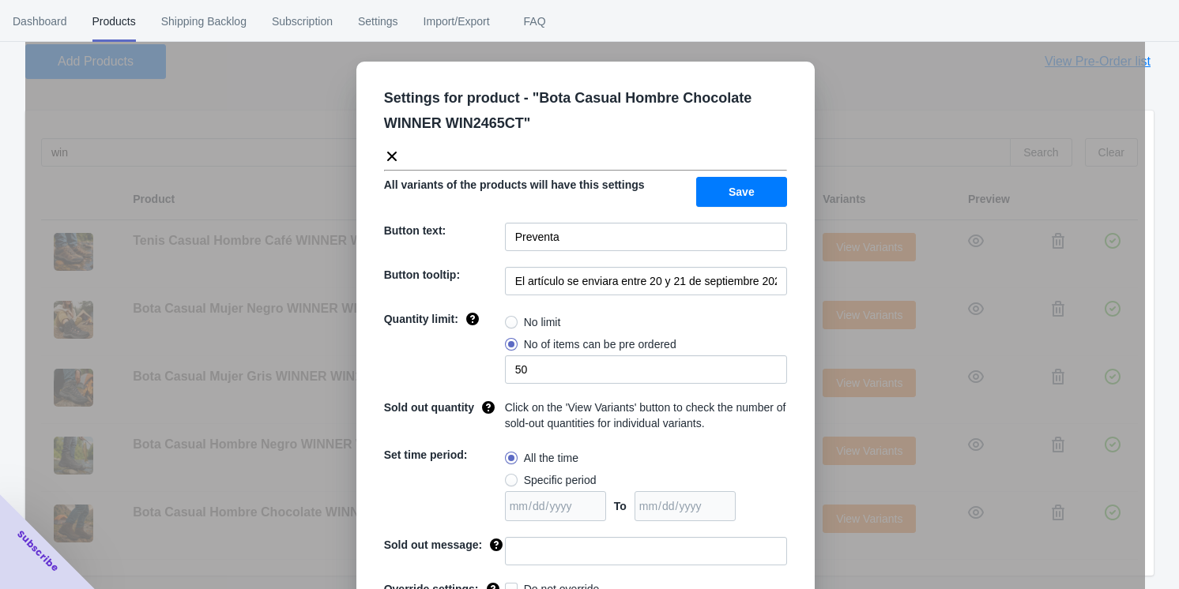
click at [498, 346] on div "Settings for product - " Bota Casual Hombre Chocolate WINNER WIN2465CT " All va…" at bounding box center [585, 334] width 1120 height 589
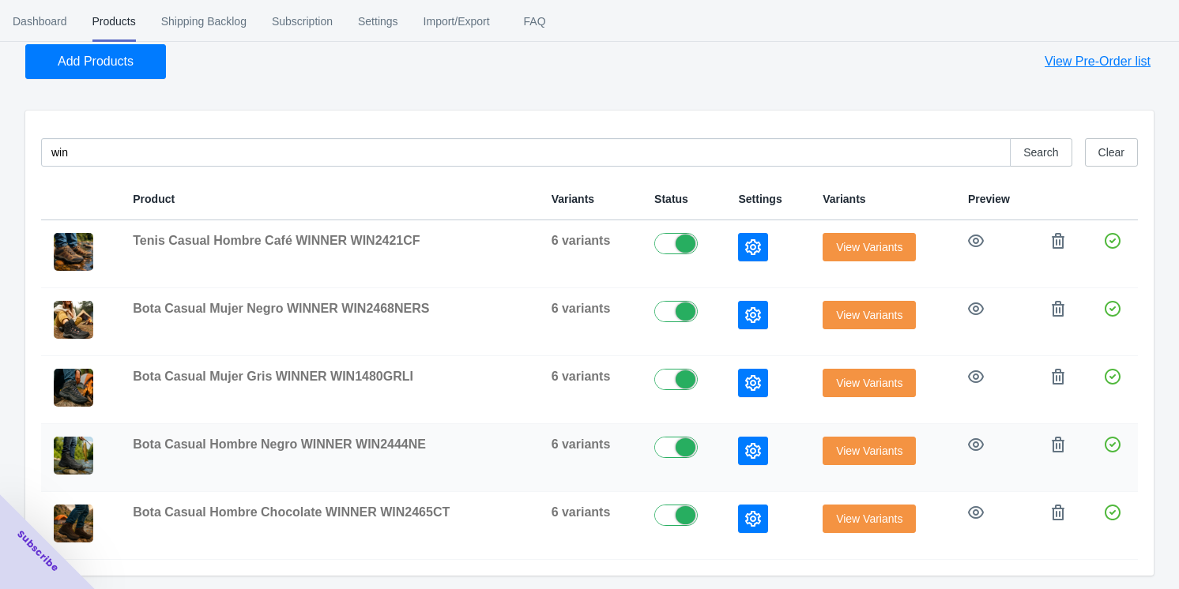
click at [498, 450] on icon "button" at bounding box center [753, 451] width 16 height 16
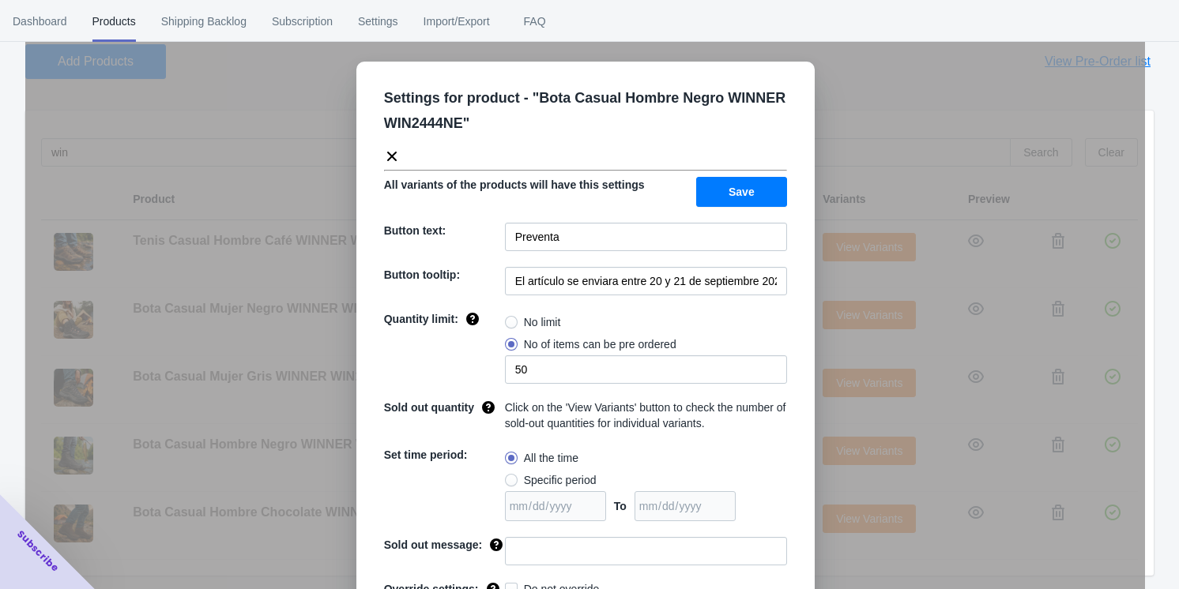
click at [498, 328] on div "Settings for product - " Bota Casual Hombre Negro WINNER WIN2444NE " All varian…" at bounding box center [585, 334] width 1120 height 589
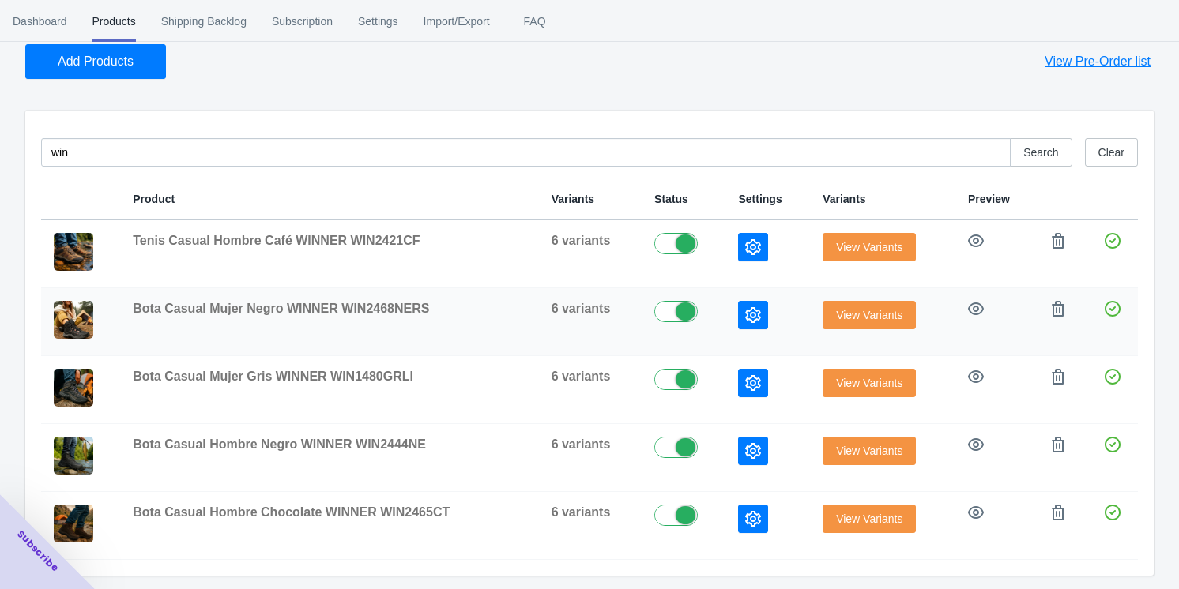
click at [498, 306] on button "button" at bounding box center [753, 315] width 30 height 28
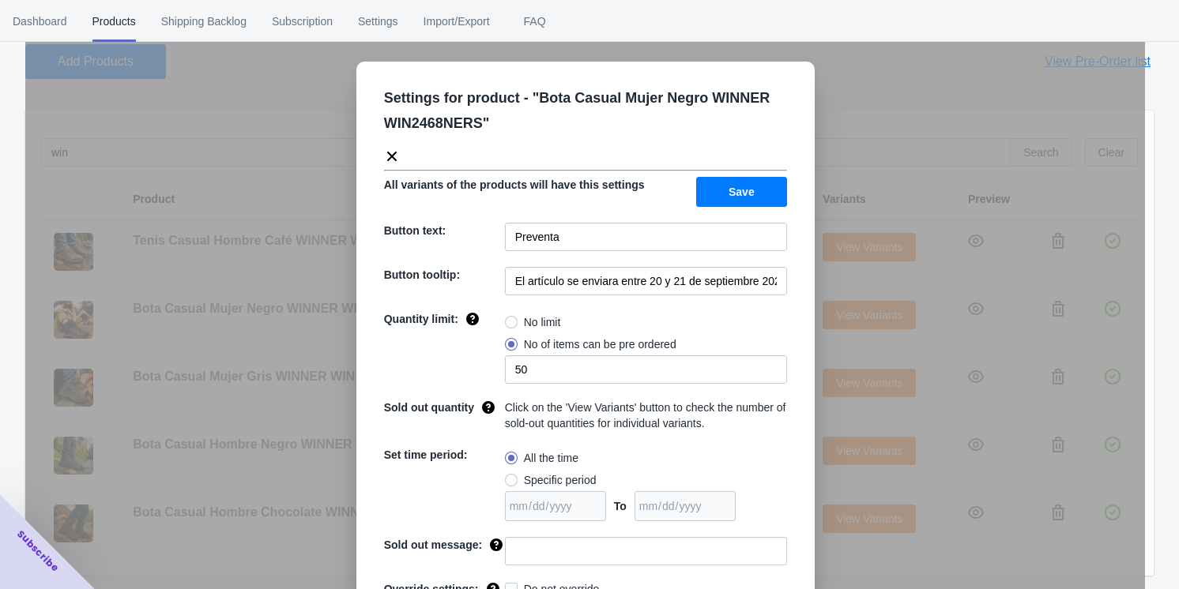
click at [498, 274] on div "Settings for product - " Bota Casual Mujer Negro WINNER WIN2468NERS " All varia…" at bounding box center [585, 334] width 1120 height 589
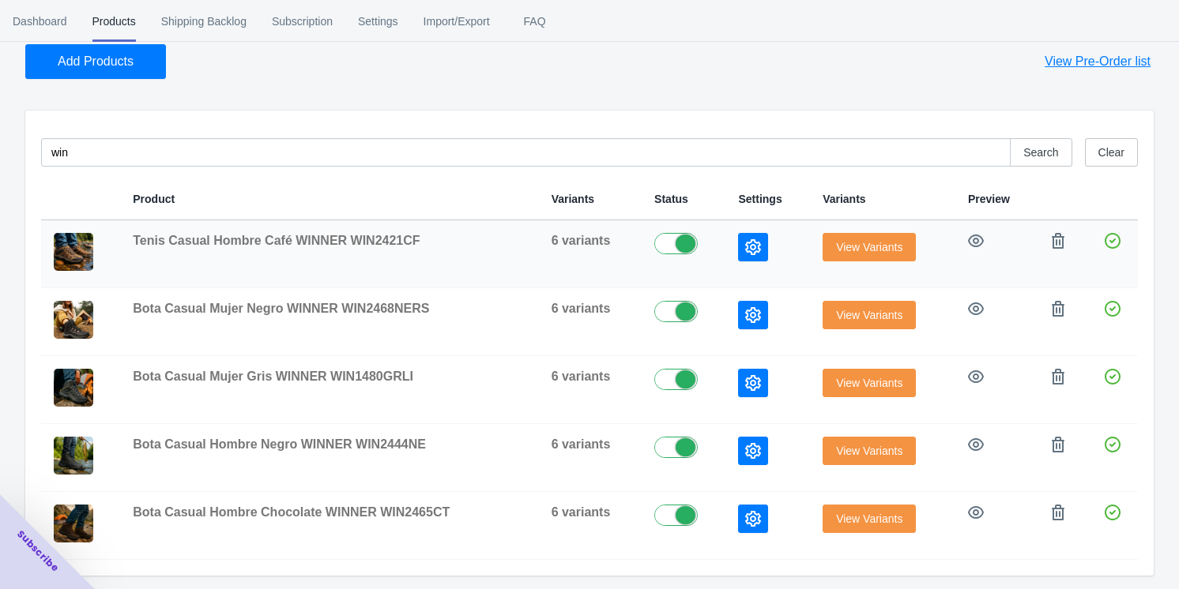
click at [498, 249] on button "button" at bounding box center [753, 247] width 30 height 28
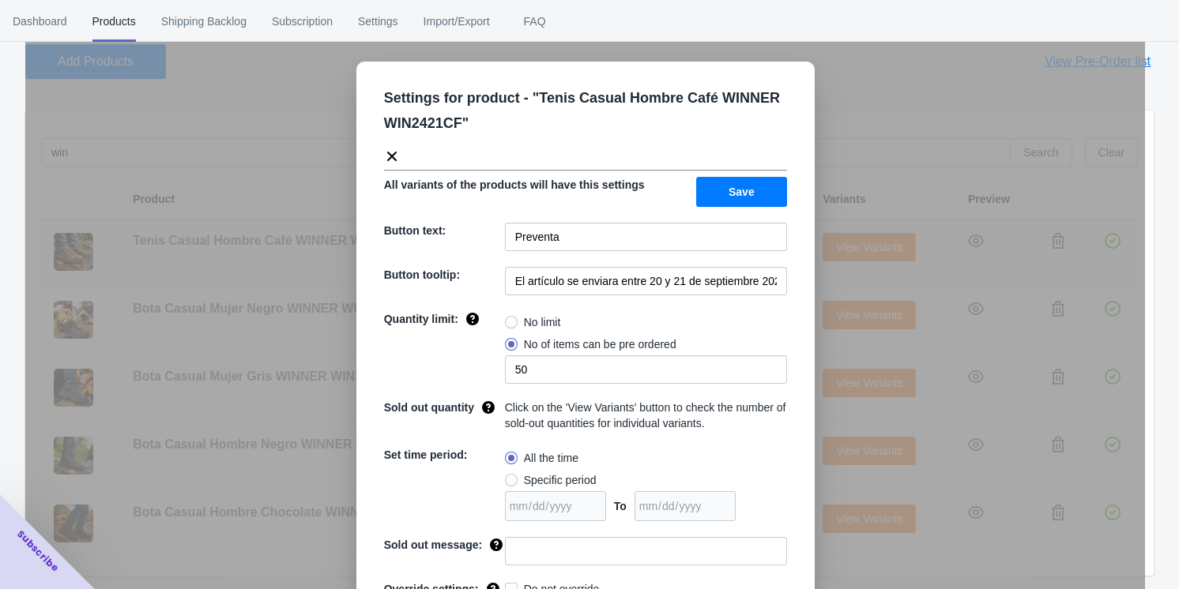
click at [498, 275] on div "Settings for product - " Tenis Casual Hombre Café WINNER WIN2421CF " All varian…" at bounding box center [585, 334] width 1120 height 589
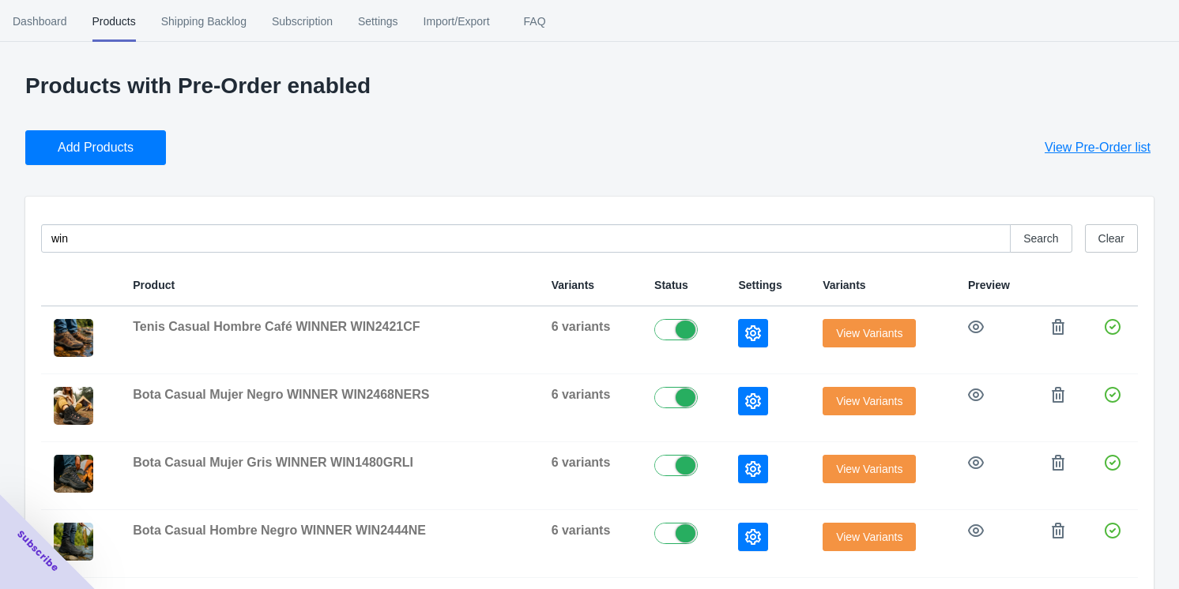
scroll to position [0, 0]
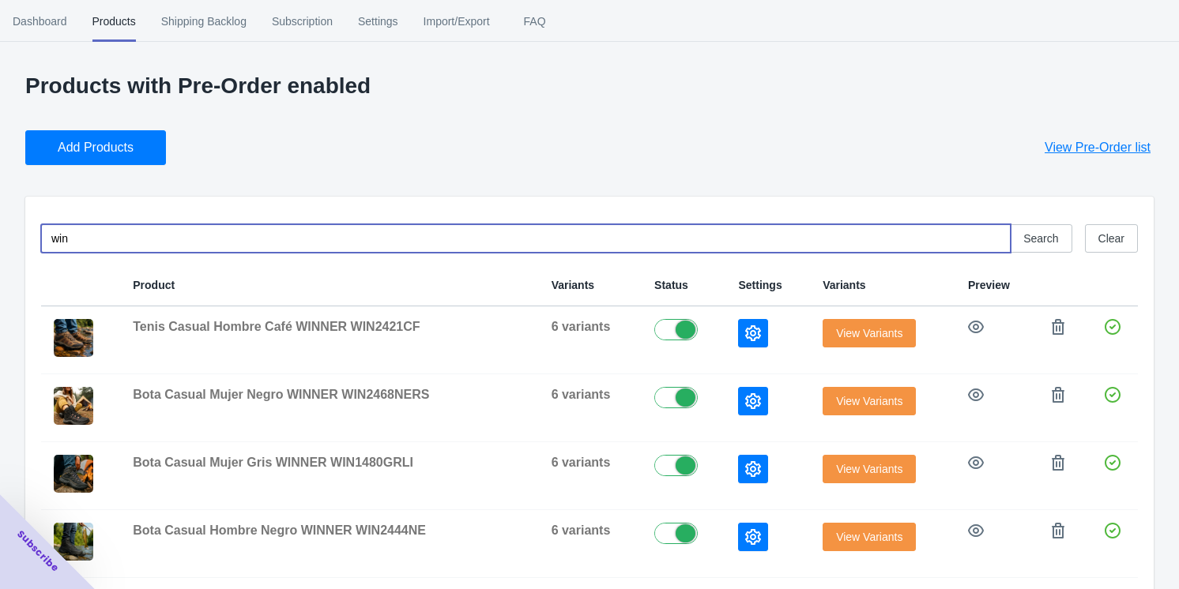
drag, startPoint x: 78, startPoint y: 243, endPoint x: 46, endPoint y: 239, distance: 32.6
click at [47, 239] on input "win" at bounding box center [526, 238] width 970 height 28
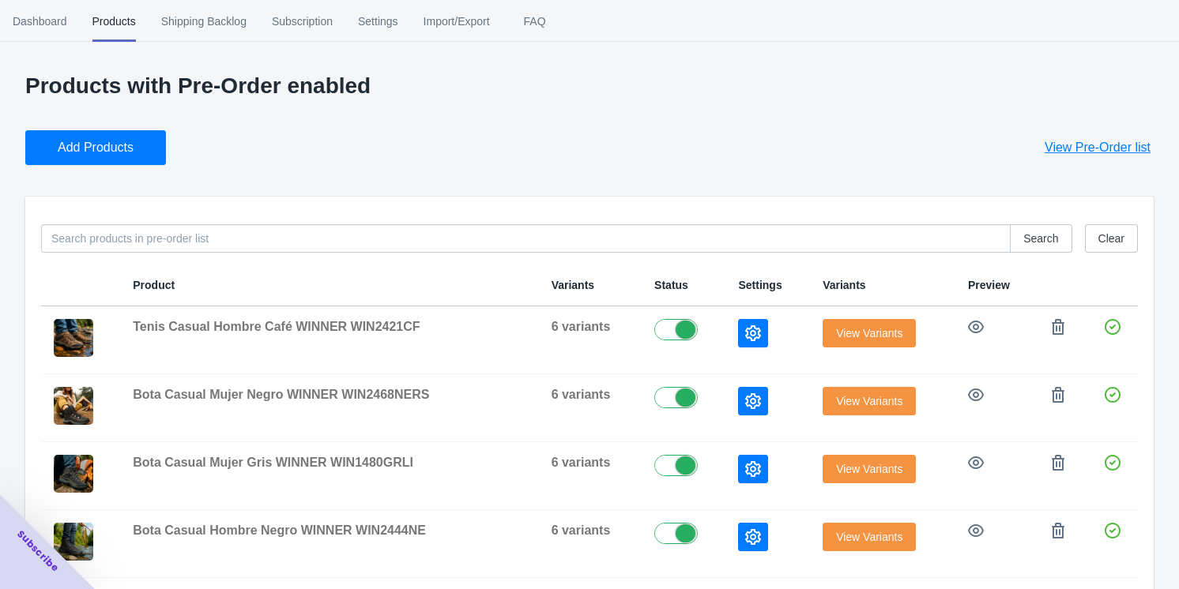
click at [104, 24] on span "Products" at bounding box center [113, 21] width 43 height 41
click at [60, 16] on span "Dashboard" at bounding box center [40, 21] width 55 height 41
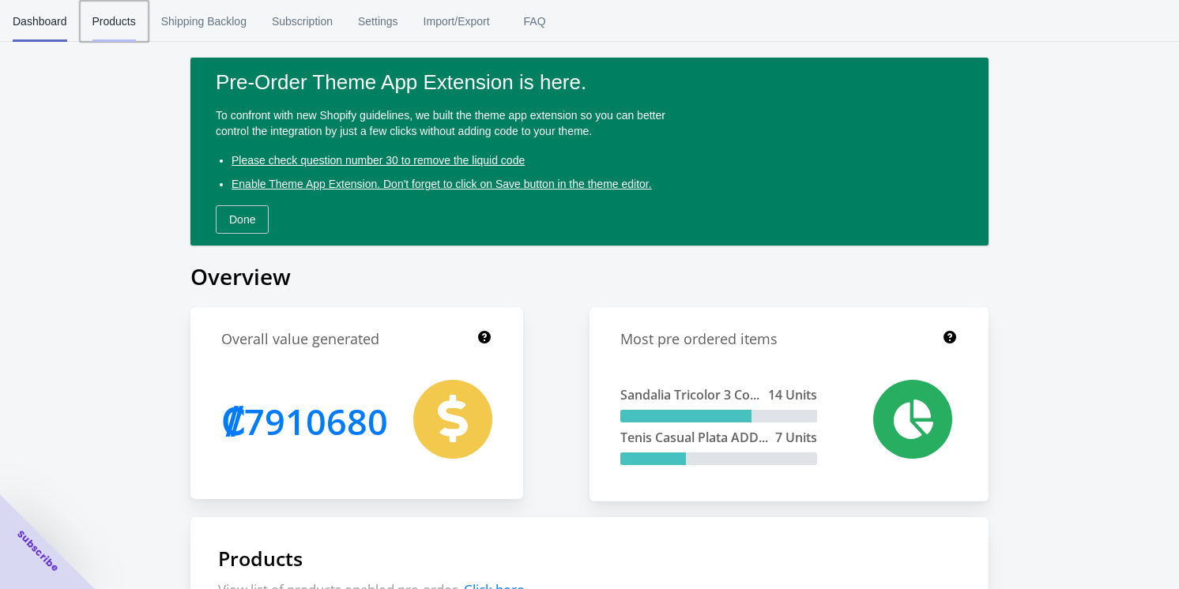
click at [121, 20] on span "Products" at bounding box center [113, 21] width 43 height 41
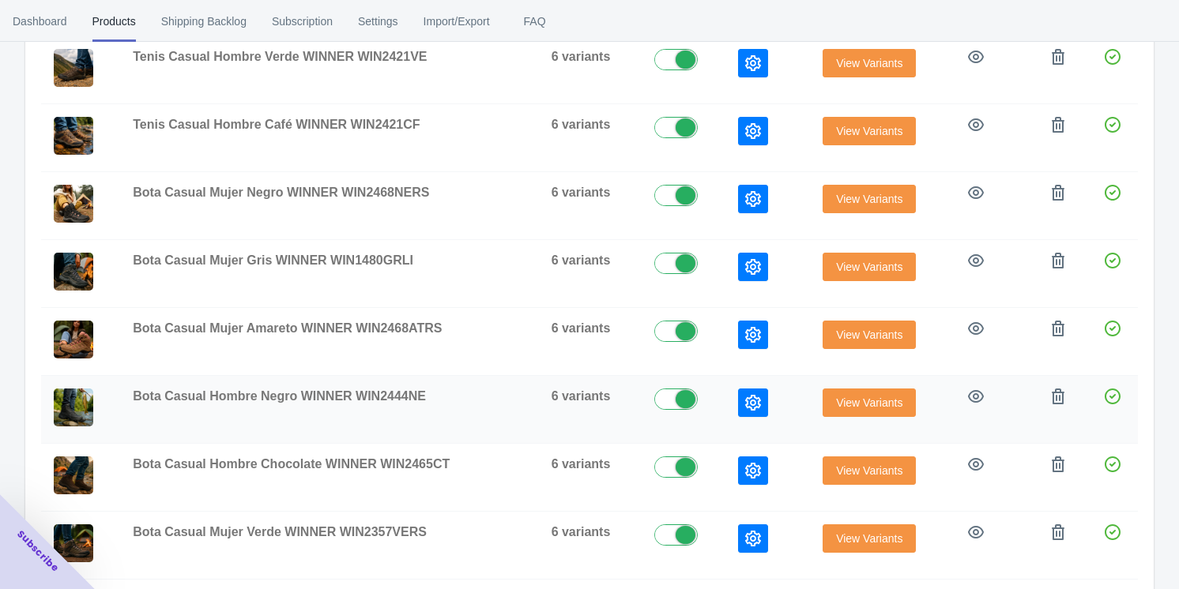
scroll to position [483, 0]
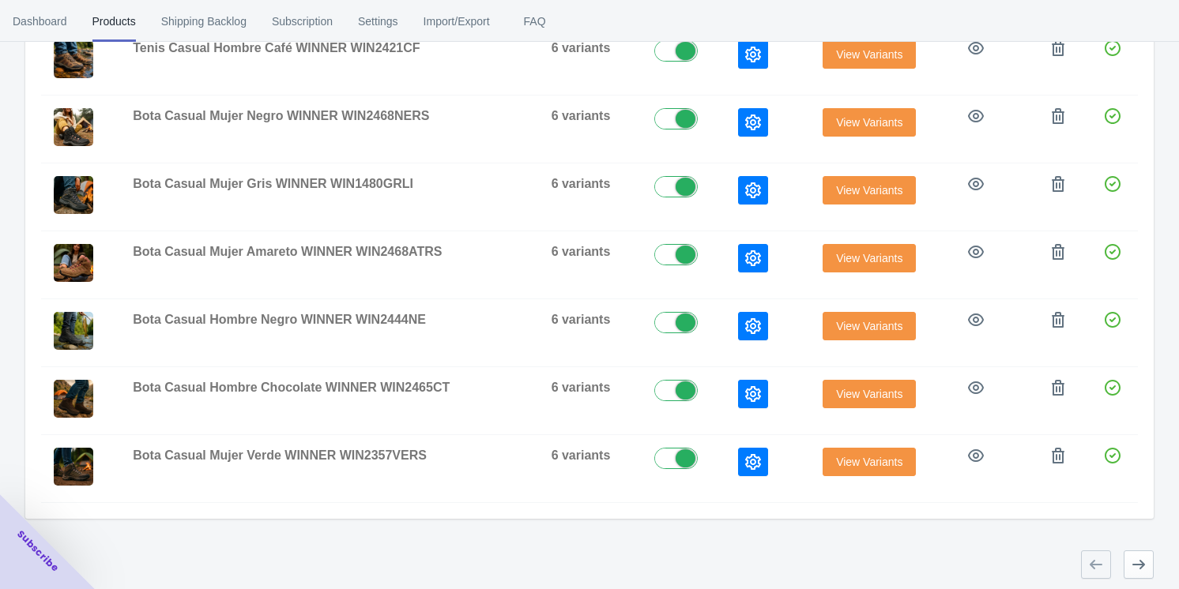
click at [498, 561] on icon "button" at bounding box center [1139, 565] width 16 height 16
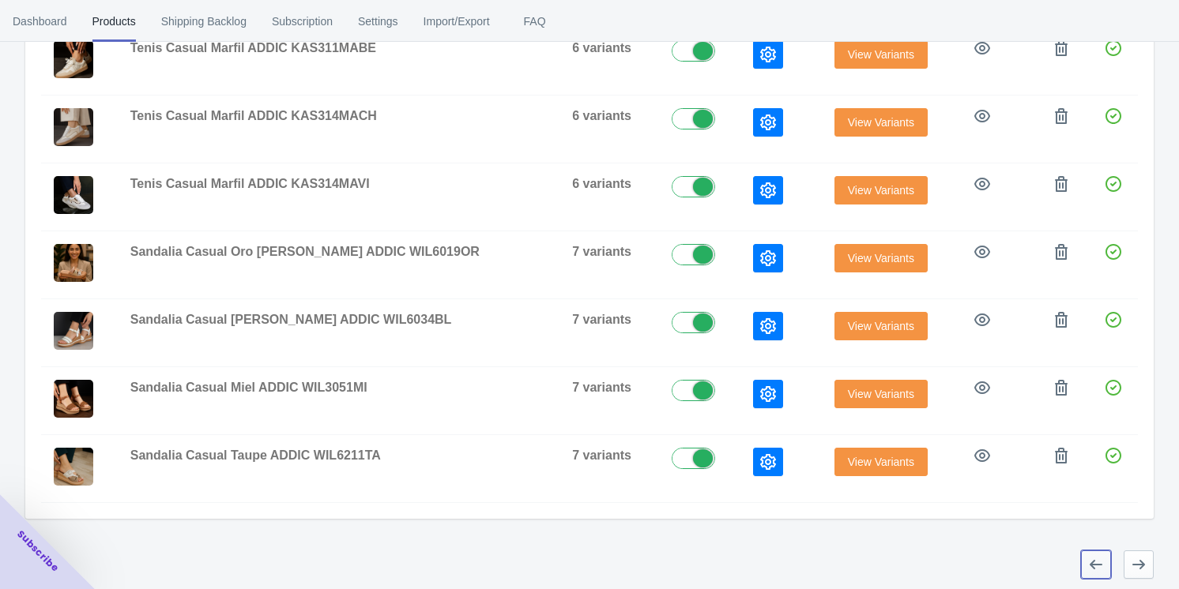
click at [498, 566] on icon "button" at bounding box center [1096, 565] width 16 height 16
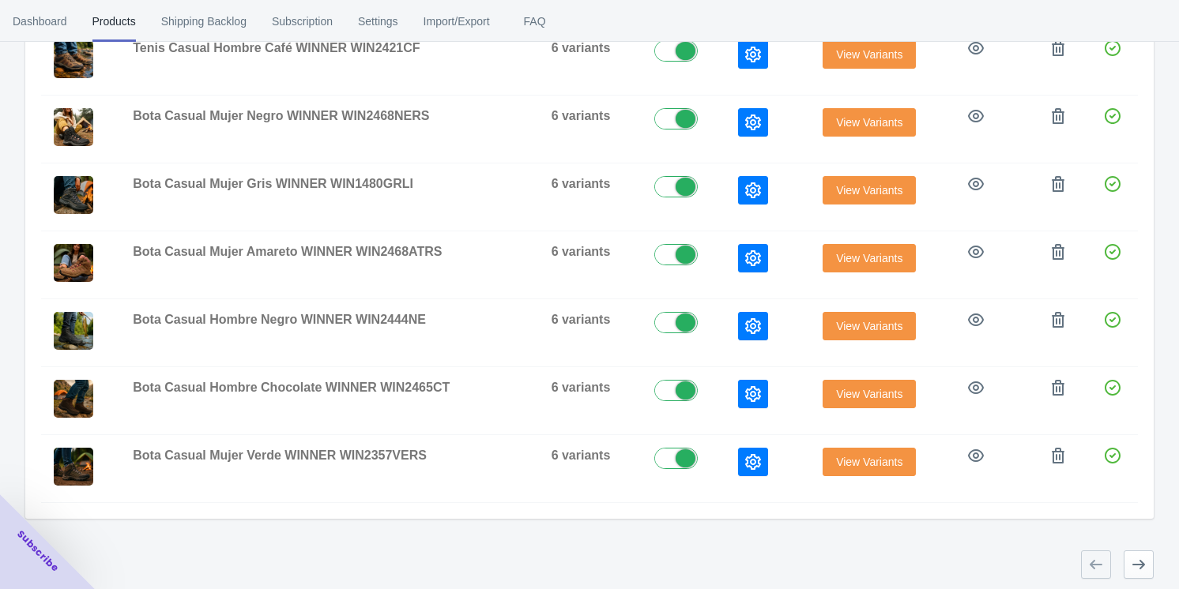
click at [498, 566] on div at bounding box center [1096, 565] width 30 height 28
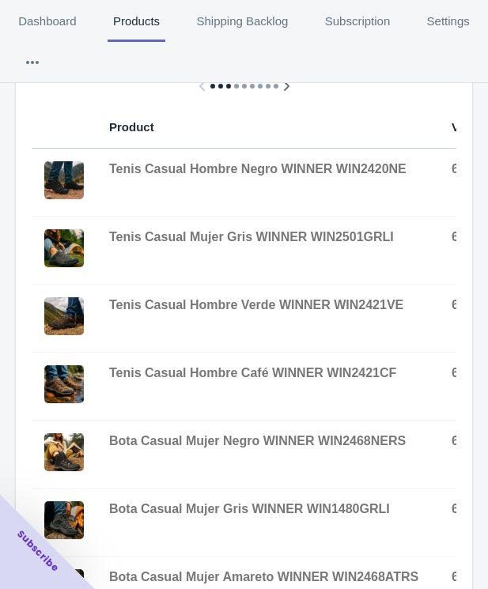
scroll to position [0, 0]
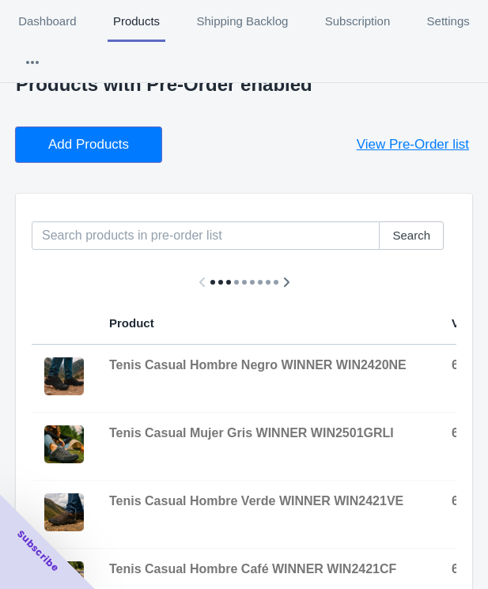
click at [105, 137] on span "Add Products" at bounding box center [88, 145] width 81 height 16
click at [96, 137] on span "Add Products" at bounding box center [88, 145] width 81 height 16
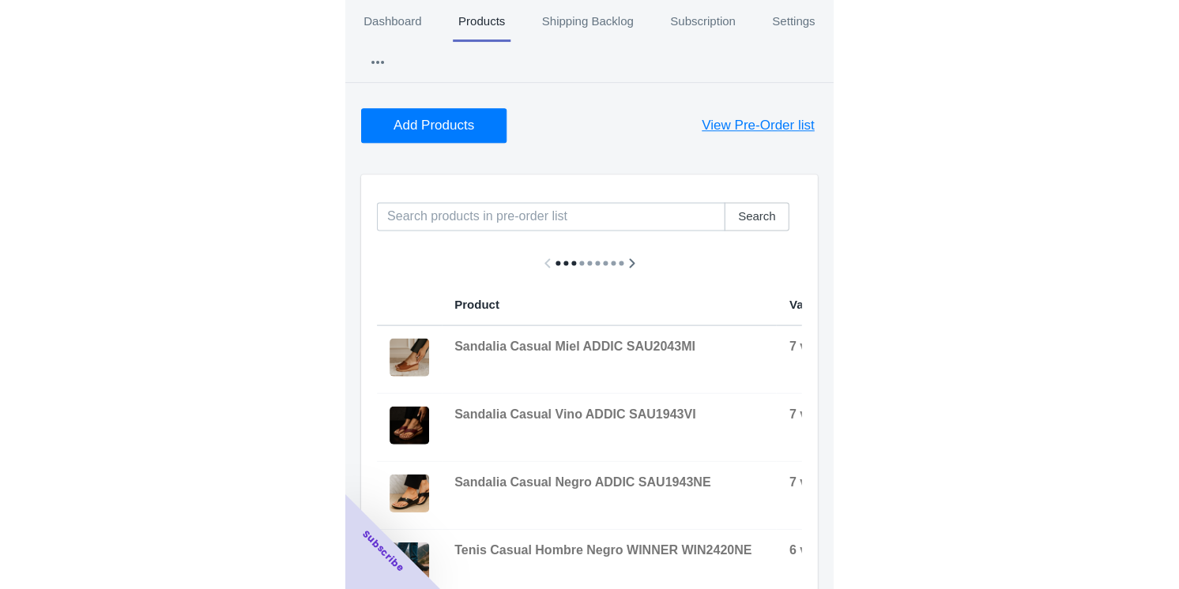
scroll to position [71, 0]
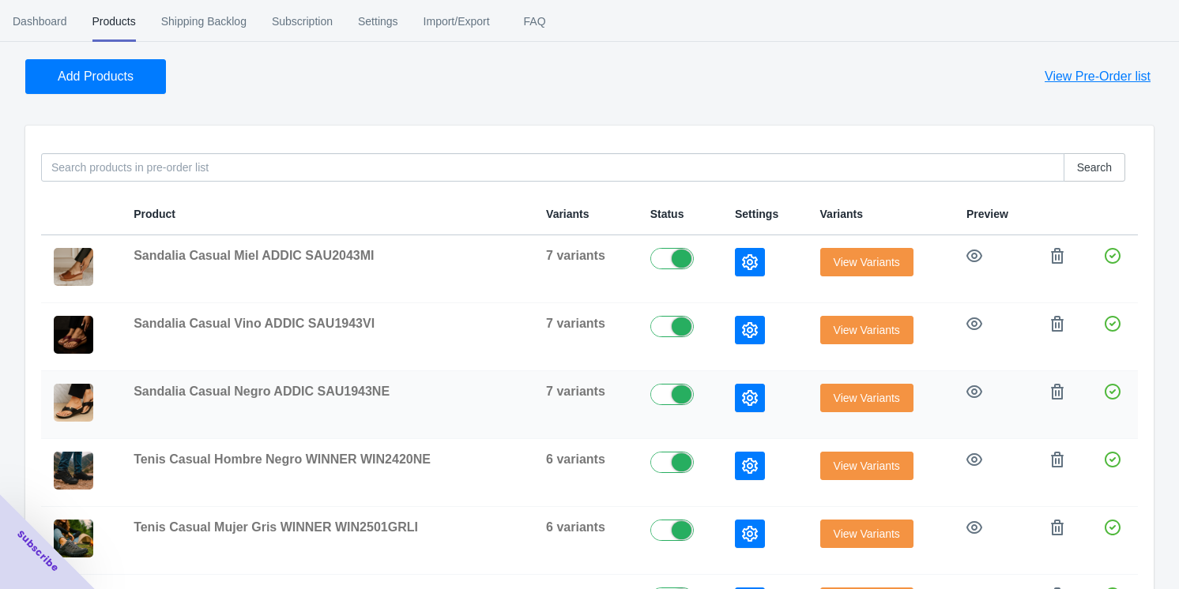
click at [498, 400] on icon "button" at bounding box center [750, 398] width 16 height 16
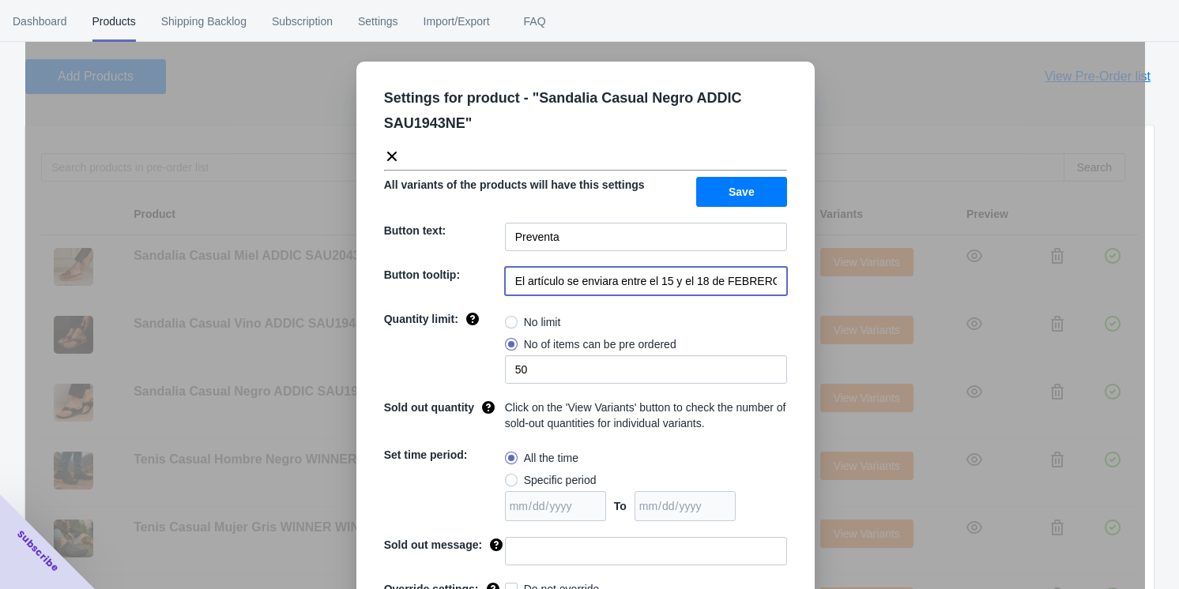
click at [498, 274] on input "El artículo se enviara entre el 15 y el 18 de FEBRERO de 2023" at bounding box center [646, 281] width 282 height 28
paste input "20 y 21 de septiembre 2025"
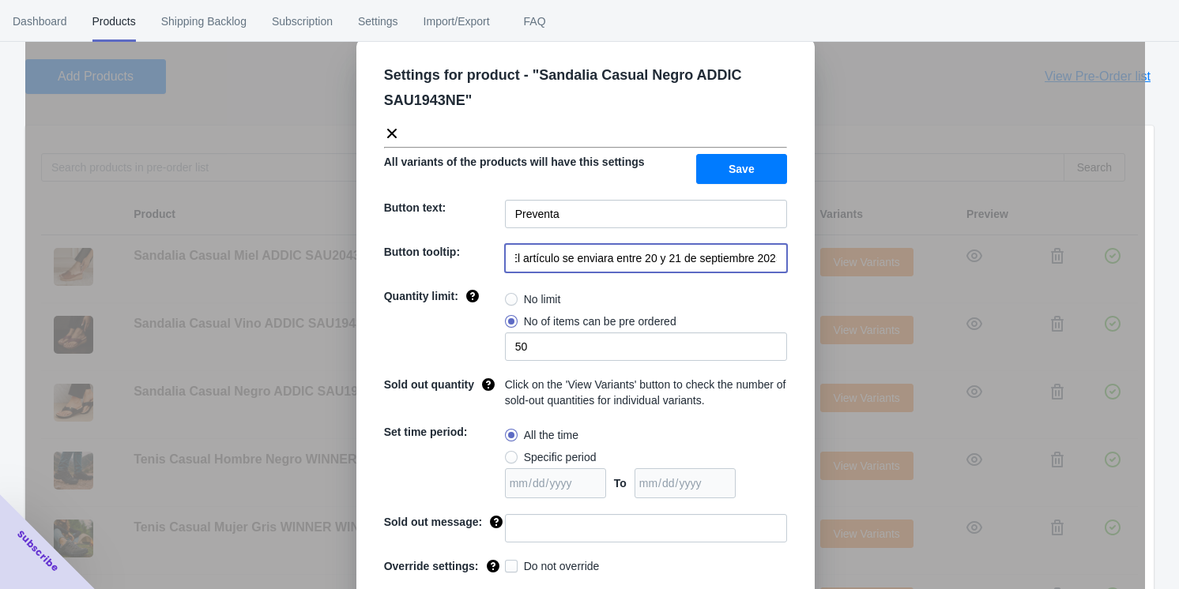
scroll to position [62, 0]
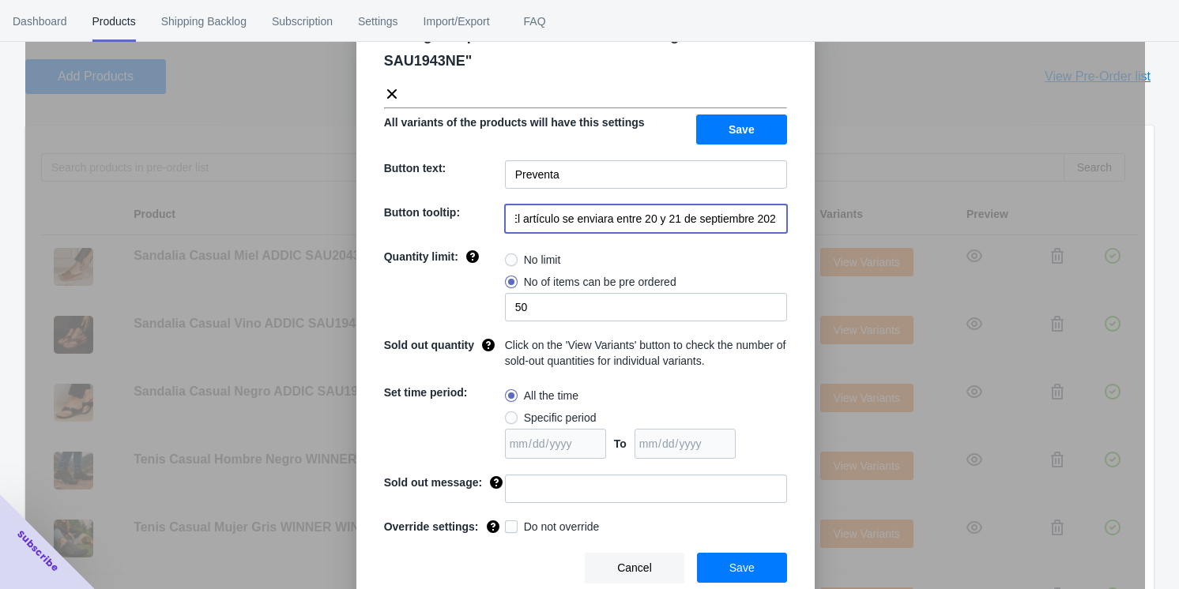
type input "El artículo se enviara entre 20 y 21 de septiembre 2025"
click at [498, 564] on span "Save" at bounding box center [741, 568] width 25 height 13
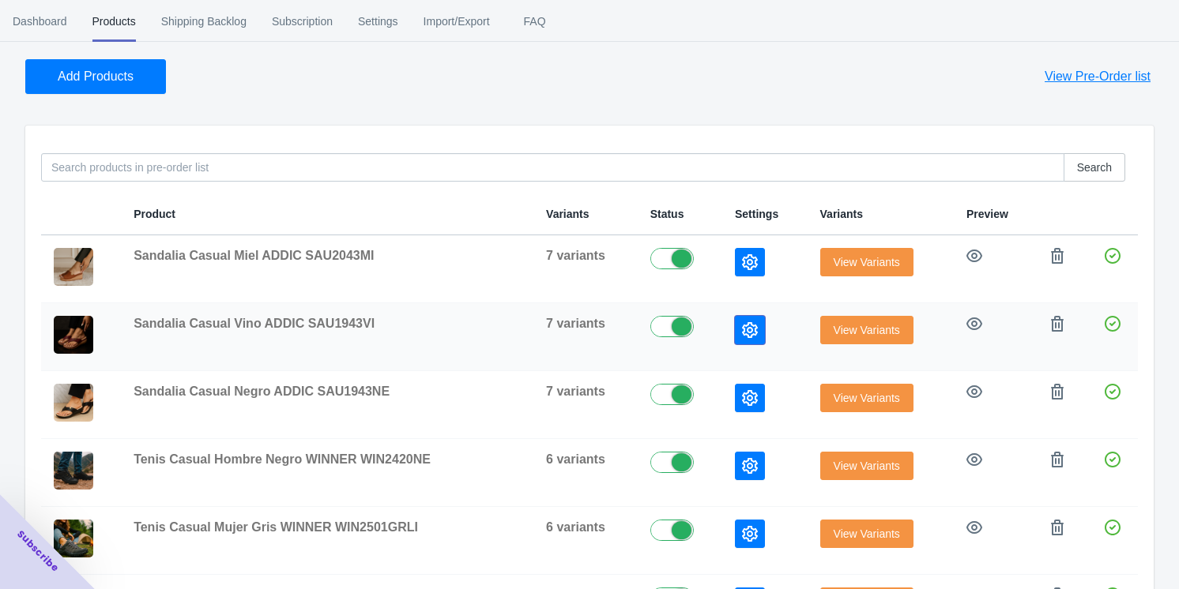
click at [498, 332] on icon "button" at bounding box center [750, 330] width 16 height 16
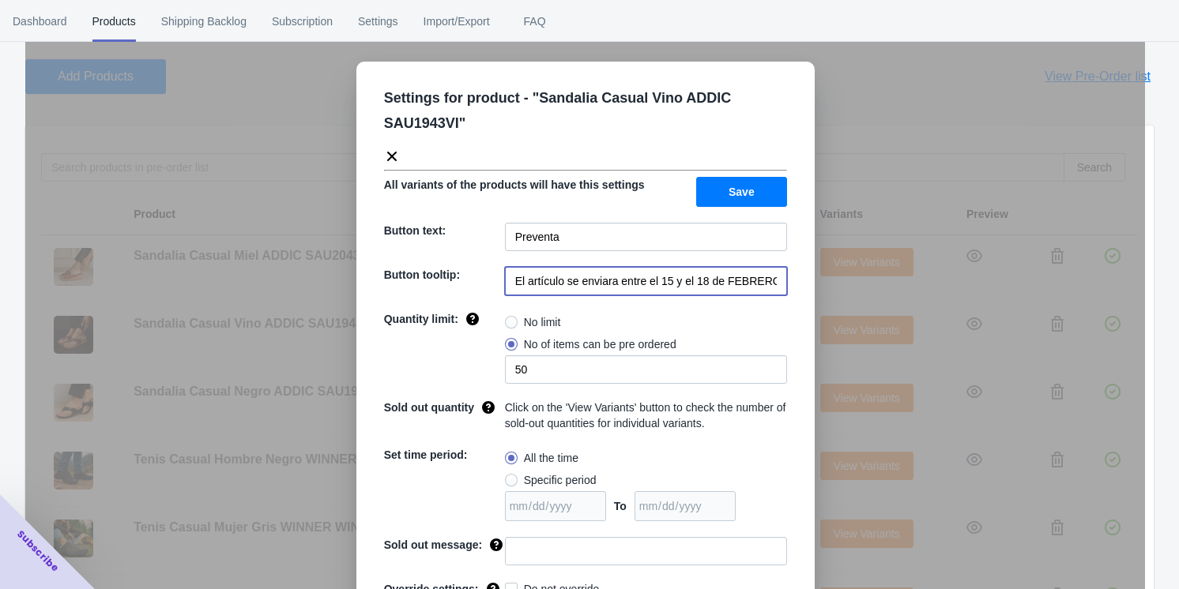
click at [498, 283] on input "El artículo se enviara entre el 15 y el 18 de FEBRERO de 2023" at bounding box center [646, 281] width 282 height 28
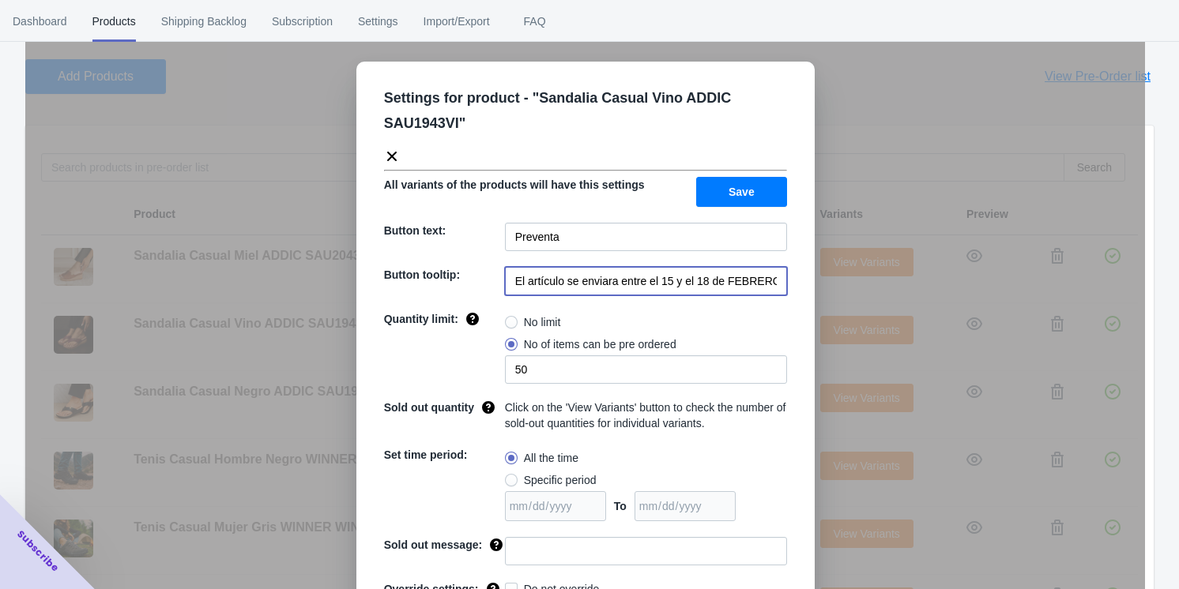
paste input "20 y 21 de septiembre 2025"
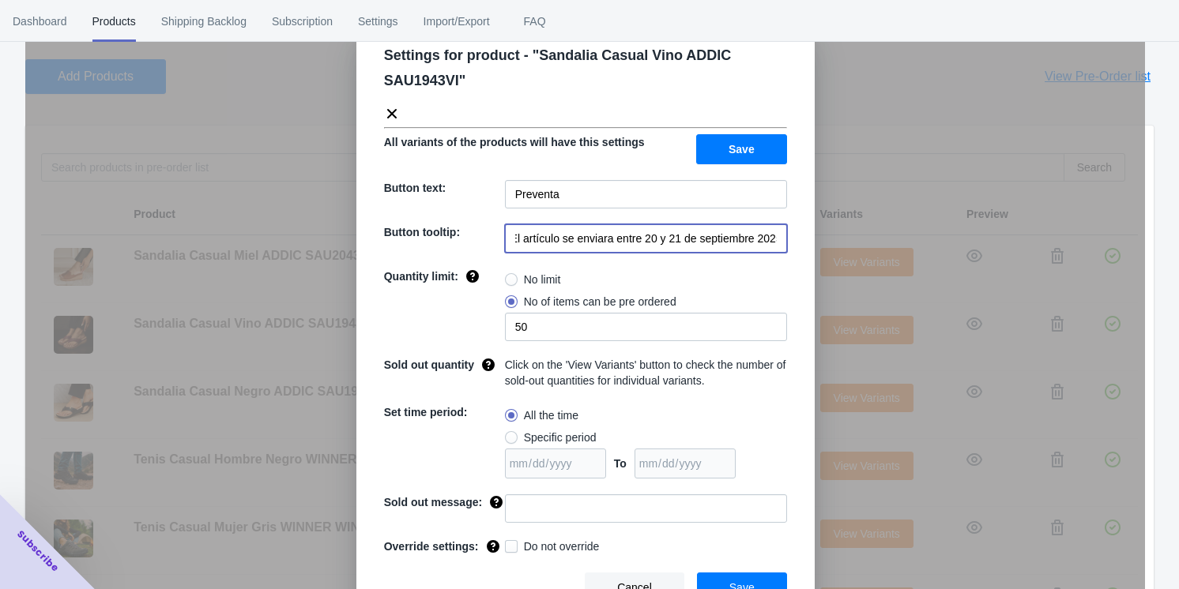
scroll to position [62, 0]
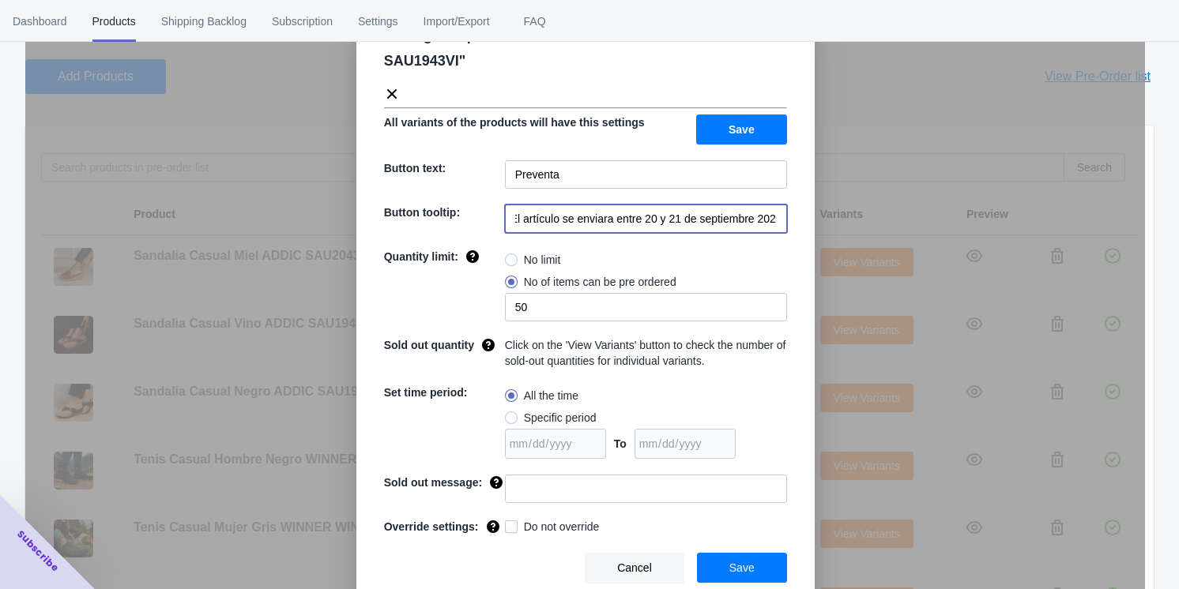
type input "El artículo se enviara entre 20 y 21 de septiembre 2025"
click at [498, 562] on span "Save" at bounding box center [741, 568] width 25 height 13
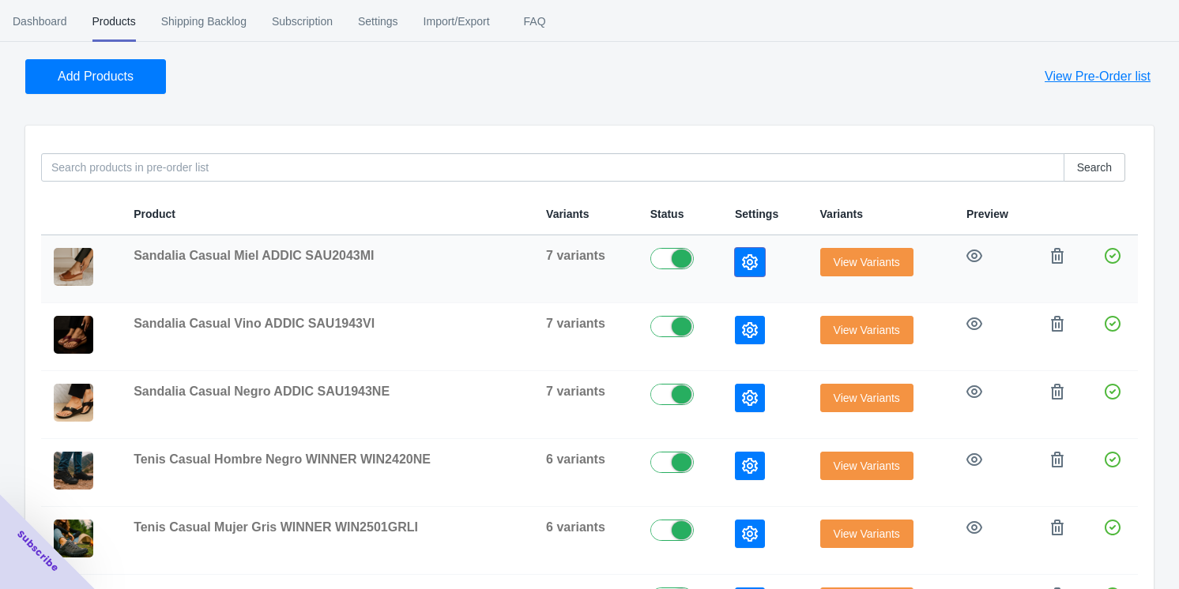
click at [498, 273] on button "button" at bounding box center [750, 262] width 30 height 28
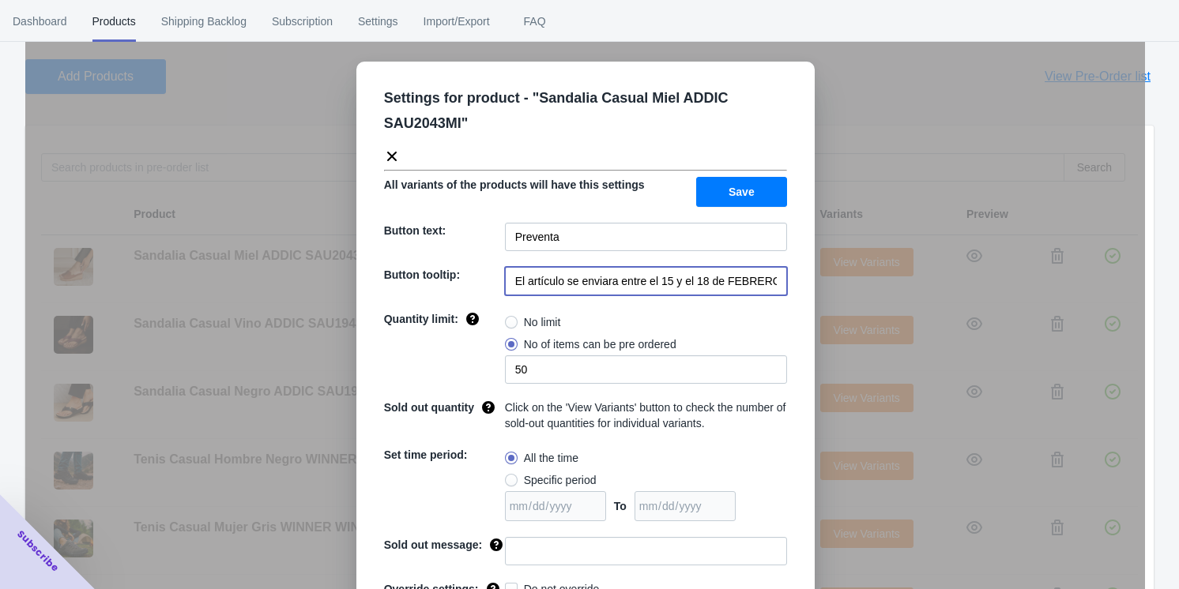
click at [498, 288] on input "El artículo se enviara entre el 15 y el 18 de FEBRERO de 2023" at bounding box center [646, 281] width 282 height 28
paste input "20 y 21 de septiembre 2025"
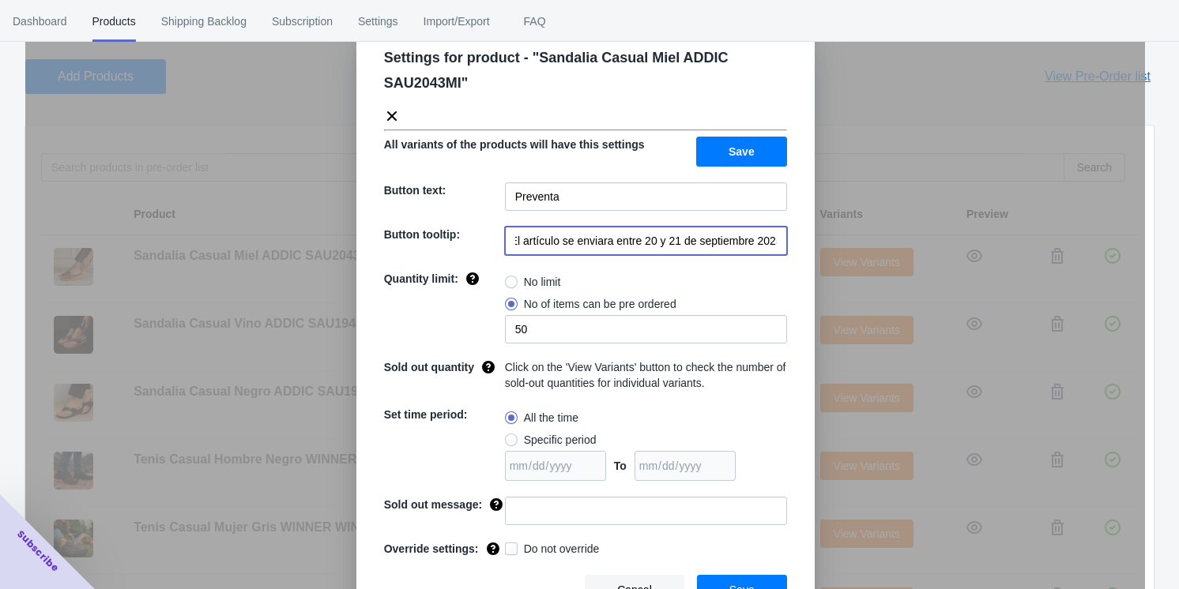
scroll to position [62, 0]
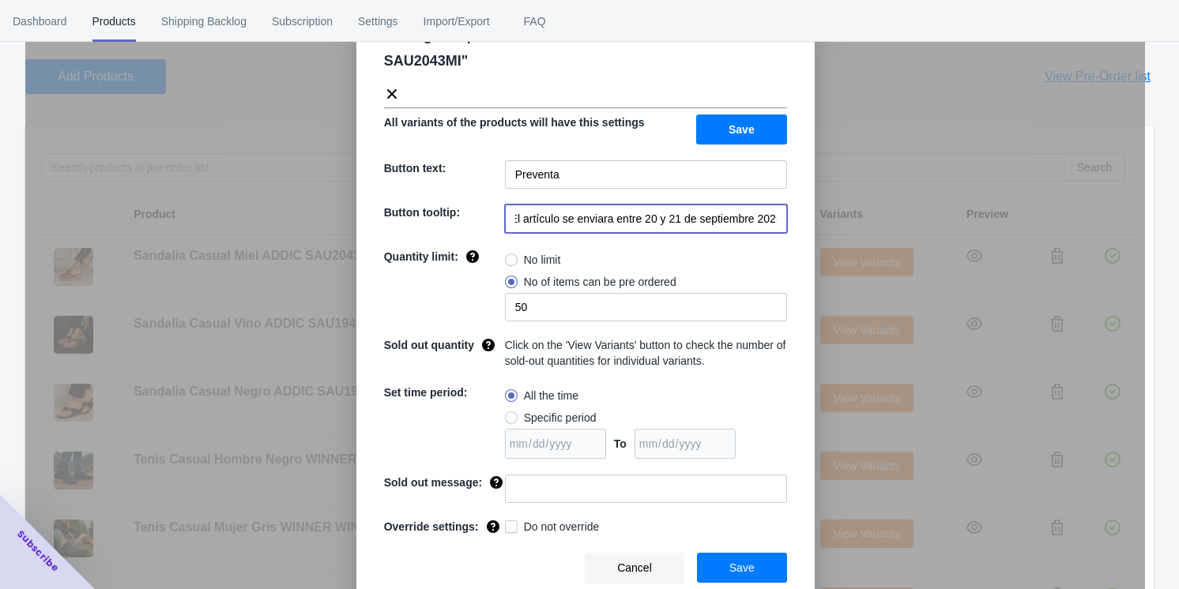
type input "El artículo se enviara entre 20 y 21 de septiembre 2025"
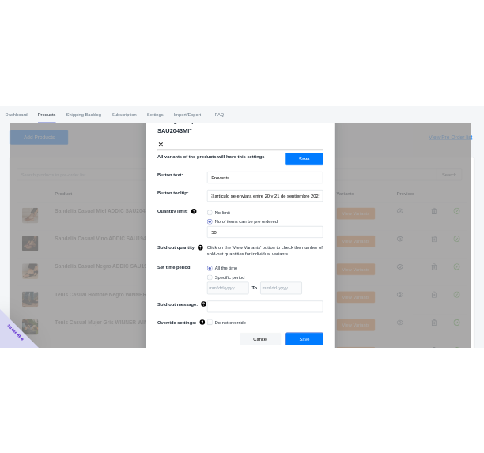
scroll to position [0, 0]
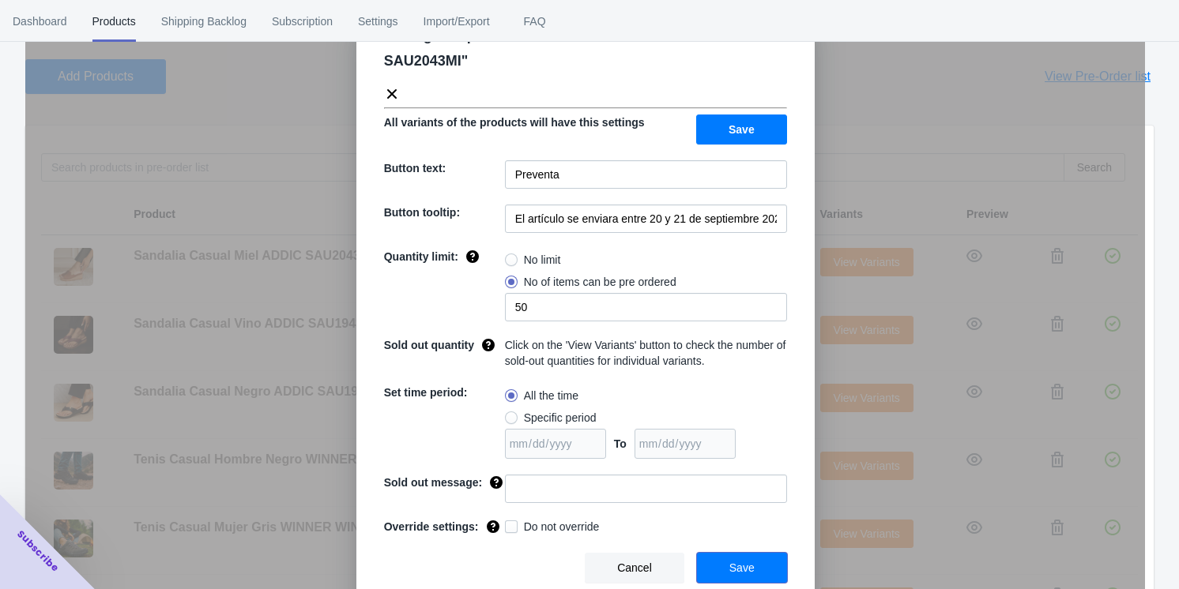
click at [498, 558] on button "Save" at bounding box center [742, 568] width 90 height 30
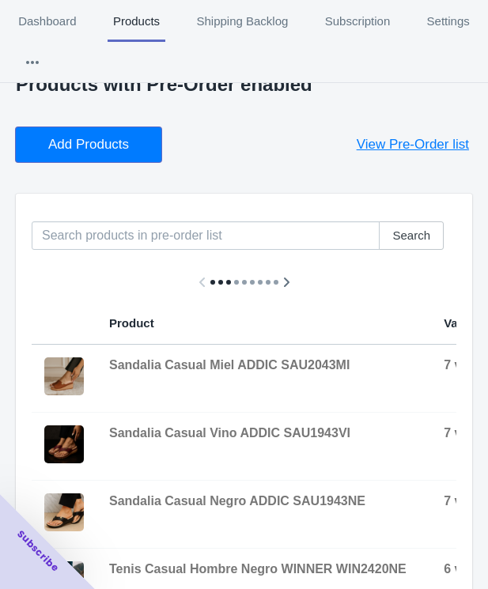
click at [86, 147] on span "Add Products" at bounding box center [88, 145] width 81 height 16
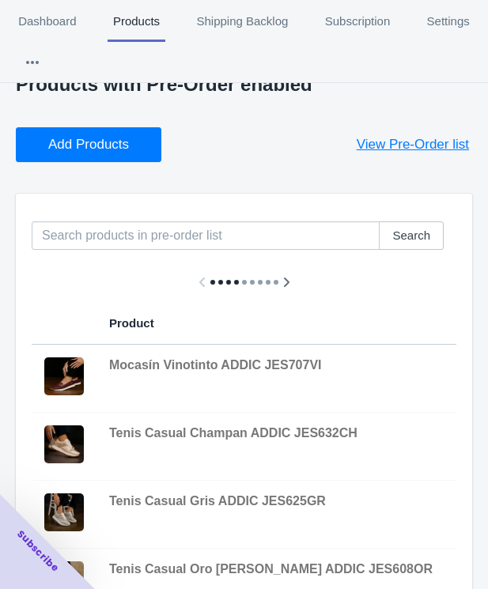
click at [77, 149] on span "Add Products" at bounding box center [88, 145] width 81 height 16
click at [117, 134] on button "Add Products" at bounding box center [88, 144] width 145 height 35
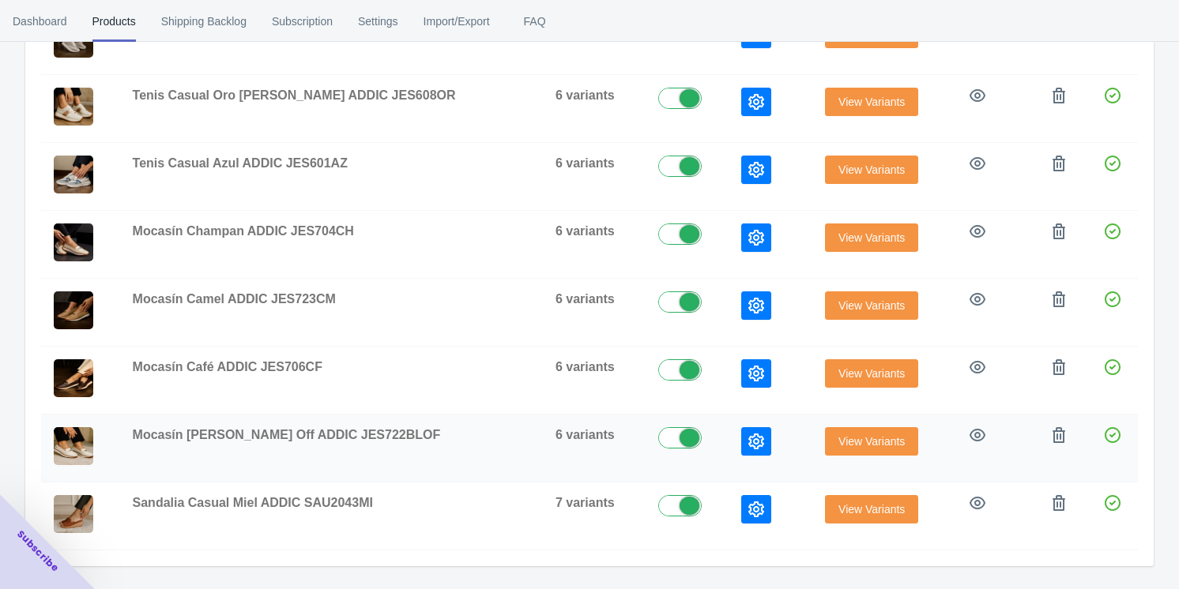
scroll to position [411, 0]
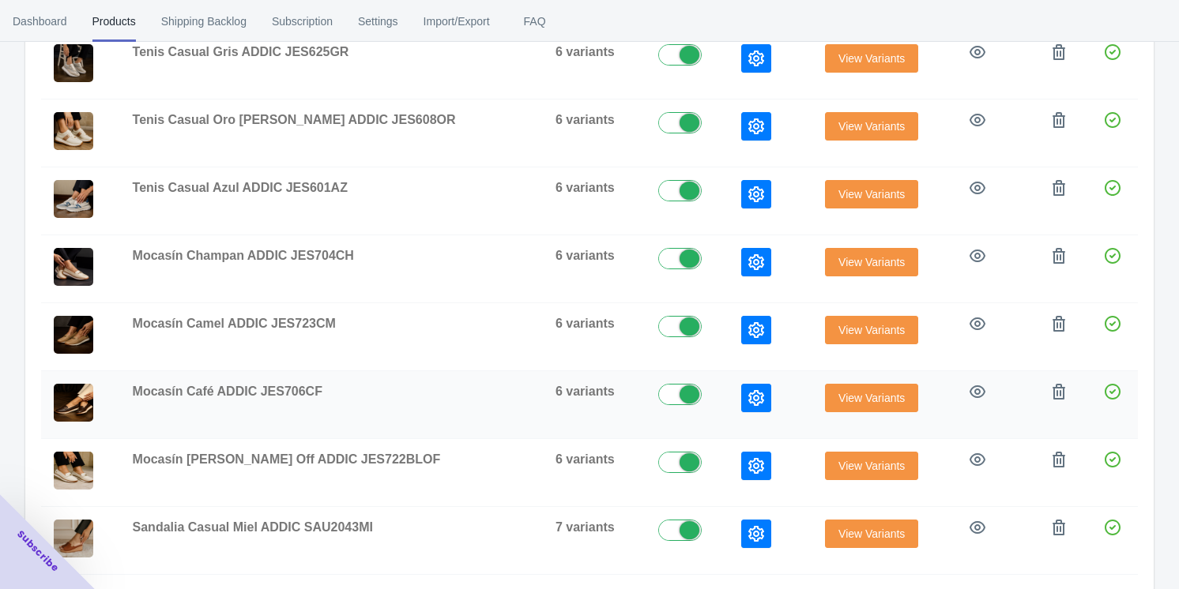
click at [498, 393] on icon "button" at bounding box center [756, 398] width 16 height 16
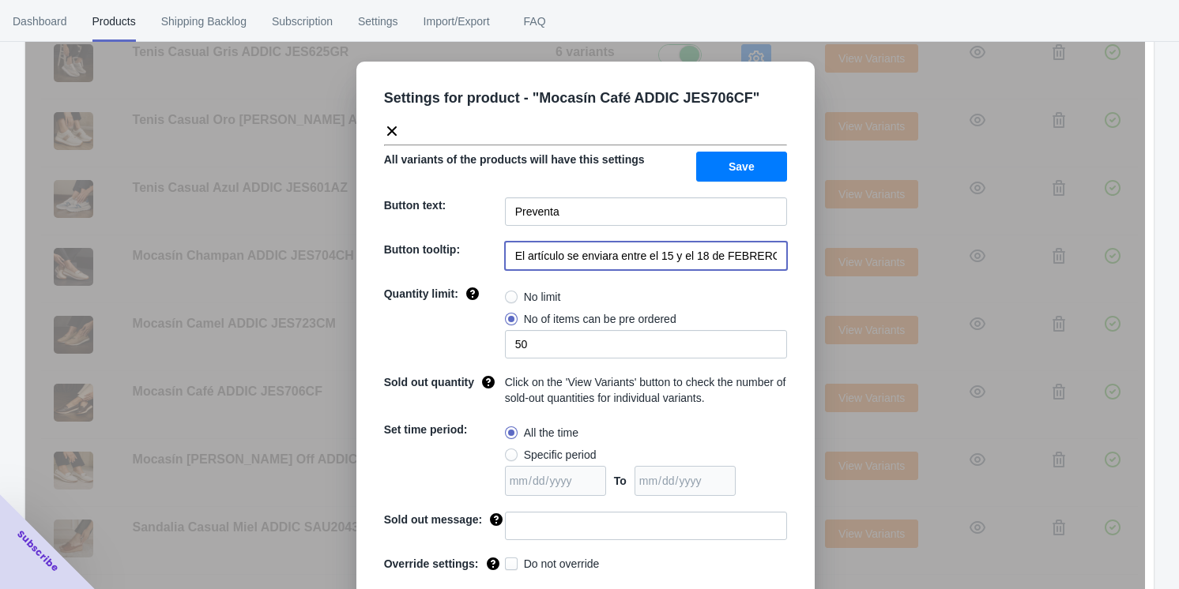
click at [498, 242] on input "El artículo se enviara entre el 15 y el 18 de FEBRERO de 2023" at bounding box center [646, 256] width 282 height 28
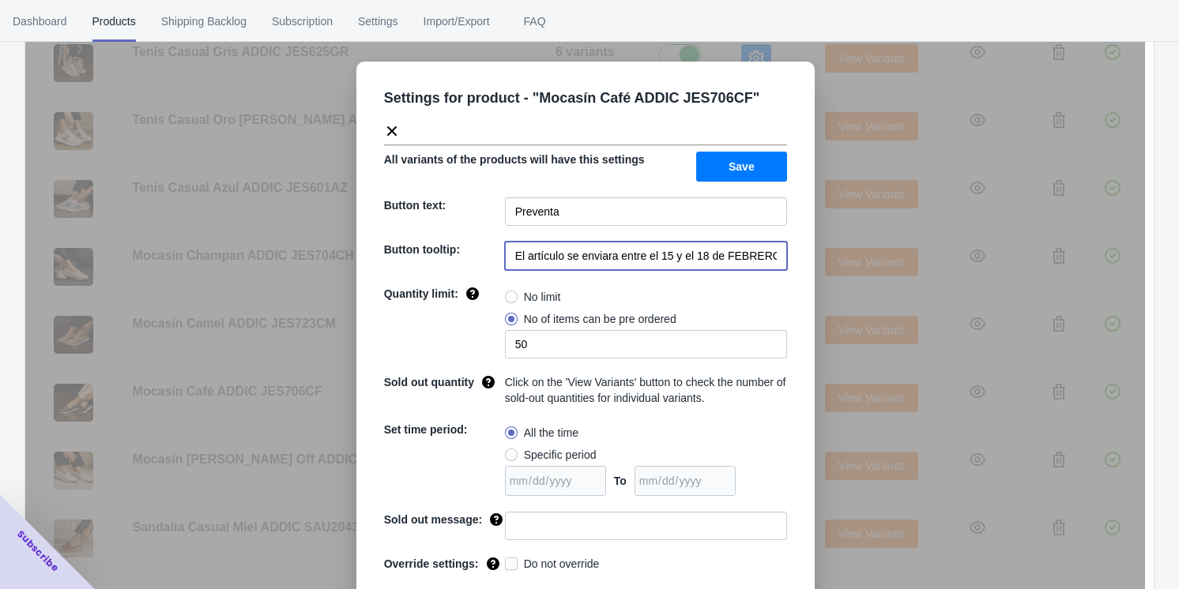
paste input "20 y 21 de septiembre 2025"
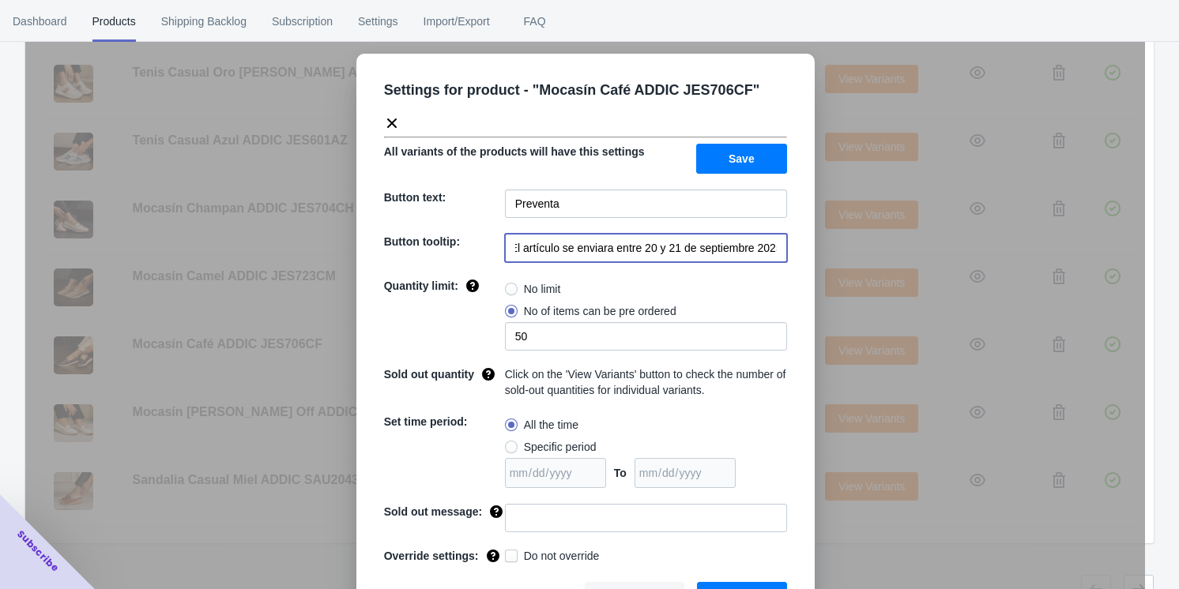
scroll to position [483, 0]
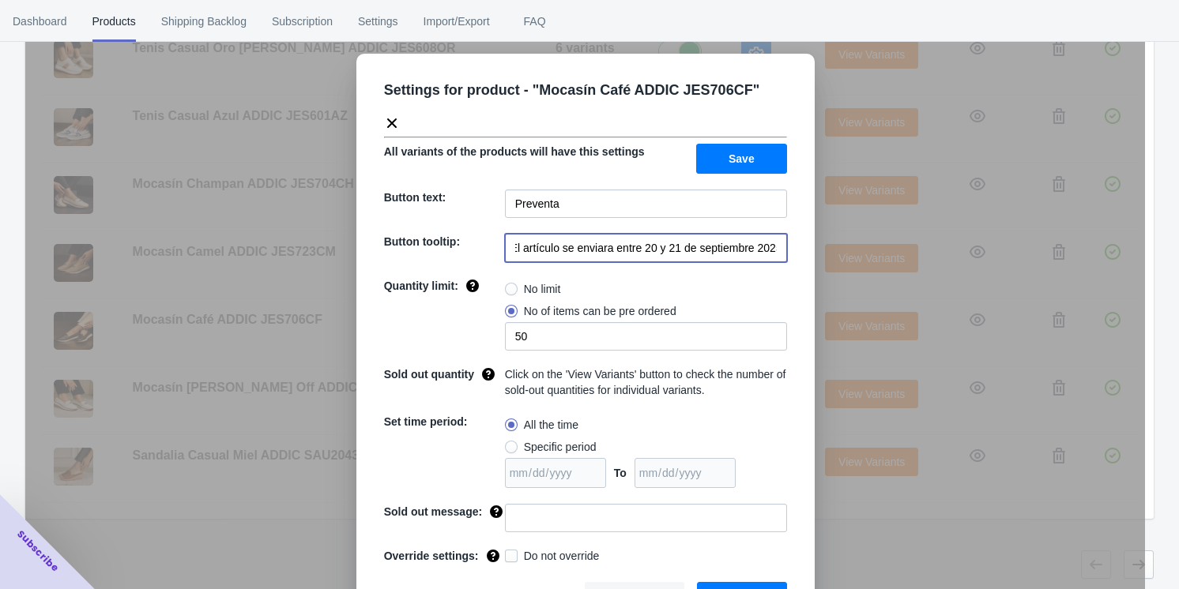
type input "El artículo se enviara entre 20 y 21 de septiembre 2025"
click at [498, 588] on span "Save" at bounding box center [741, 597] width 25 height 13
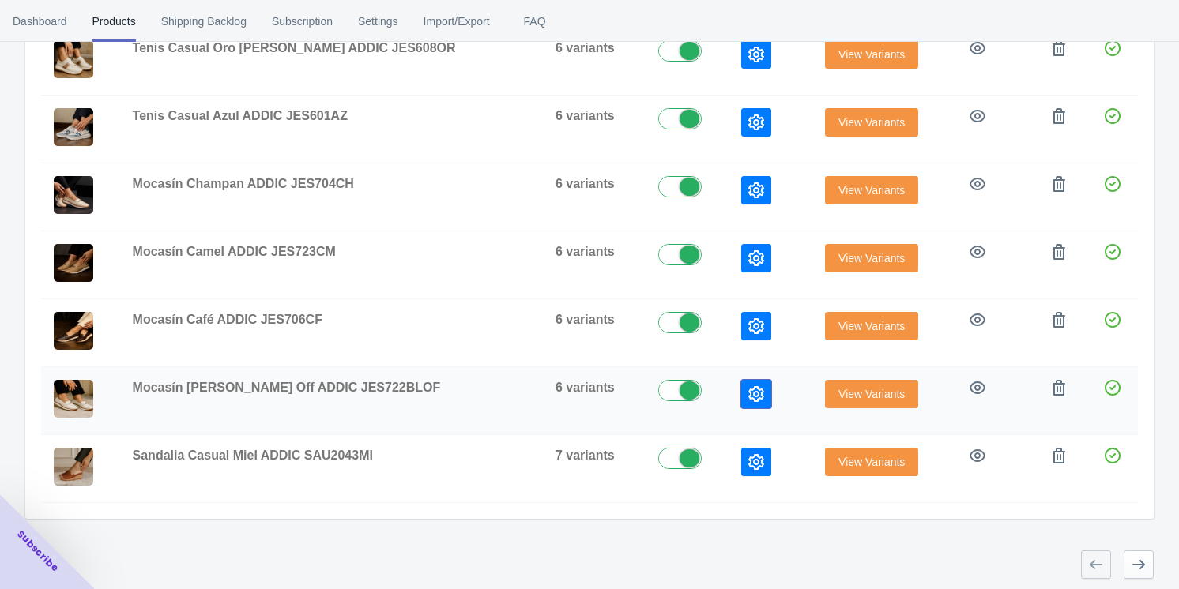
click at [498, 389] on icon "button" at bounding box center [756, 394] width 16 height 16
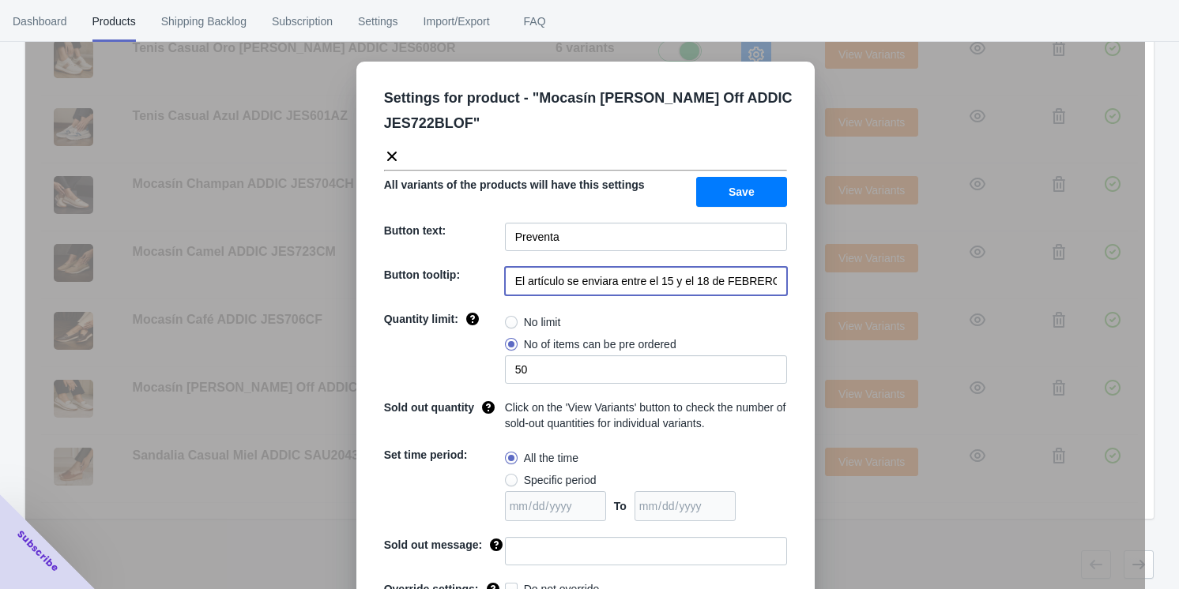
click at [498, 281] on input "El artículo se enviara entre el 15 y el 18 de FEBRERO de 2023" at bounding box center [646, 281] width 282 height 28
paste input "20 y 21 de septiembre 2025"
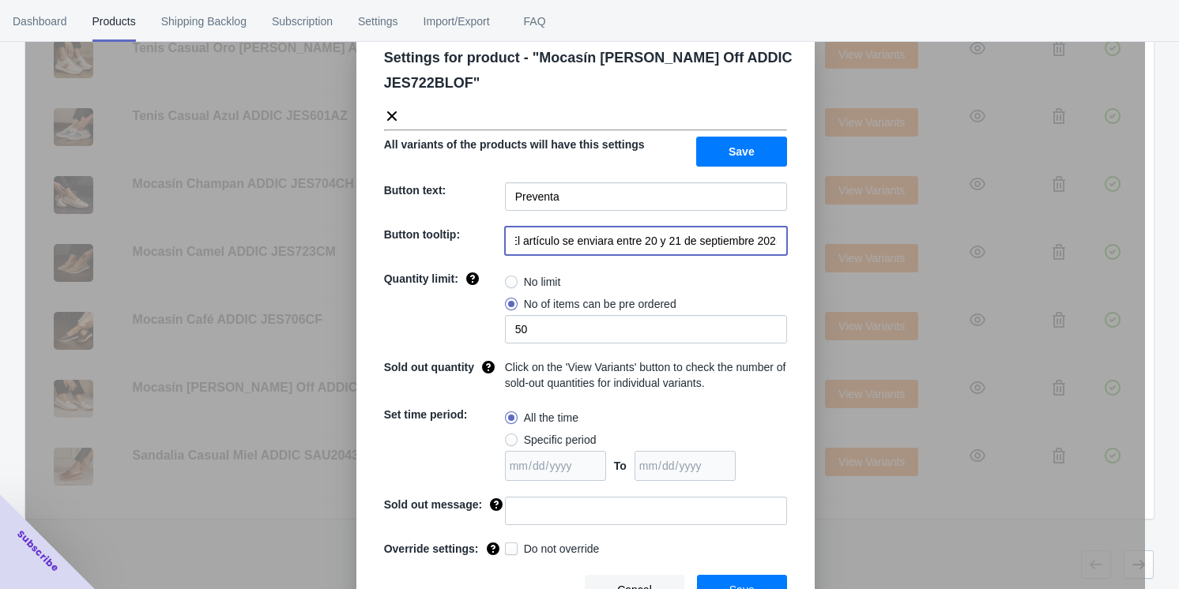
scroll to position [62, 0]
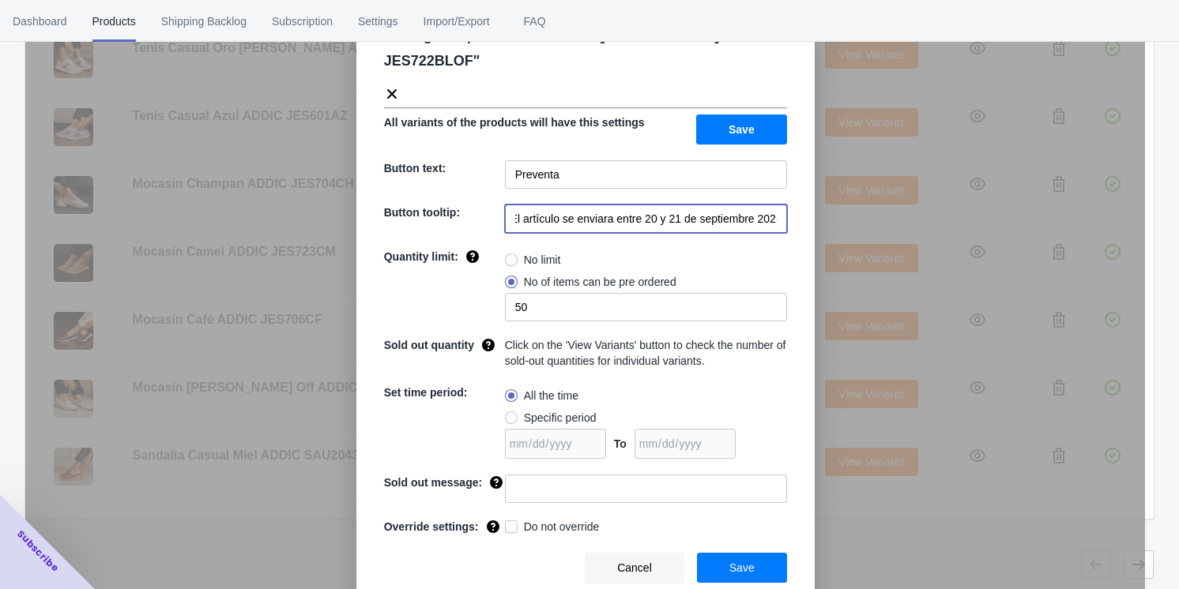
type input "El artículo se enviara entre 20 y 21 de septiembre 2025"
click at [498, 573] on span "Save" at bounding box center [741, 568] width 25 height 13
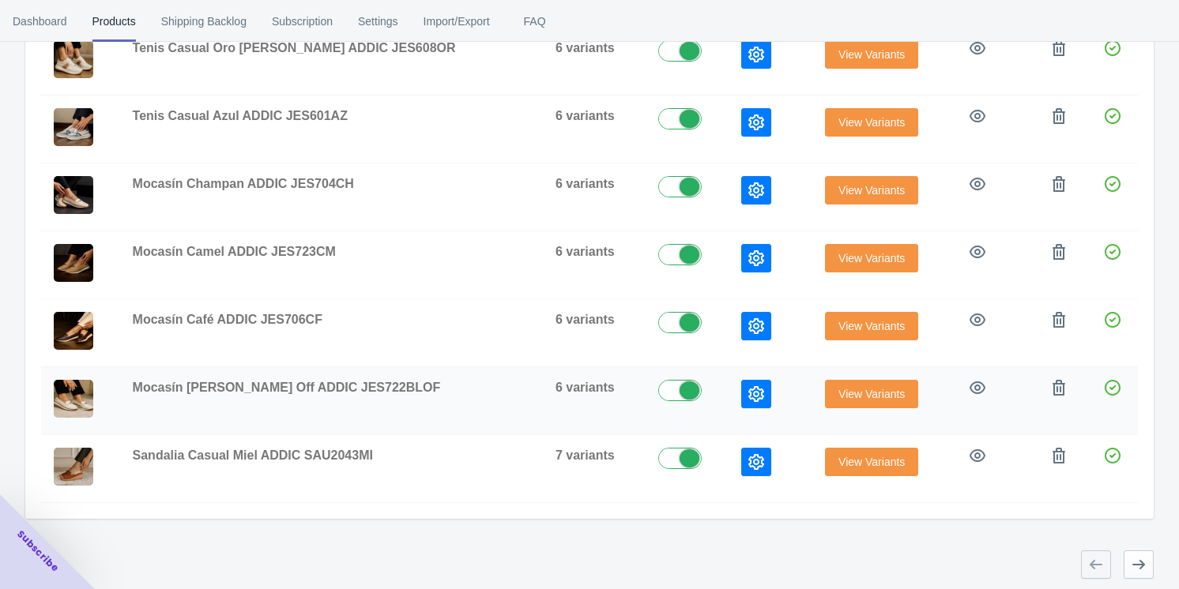
click at [498, 391] on icon "button" at bounding box center [756, 394] width 16 height 16
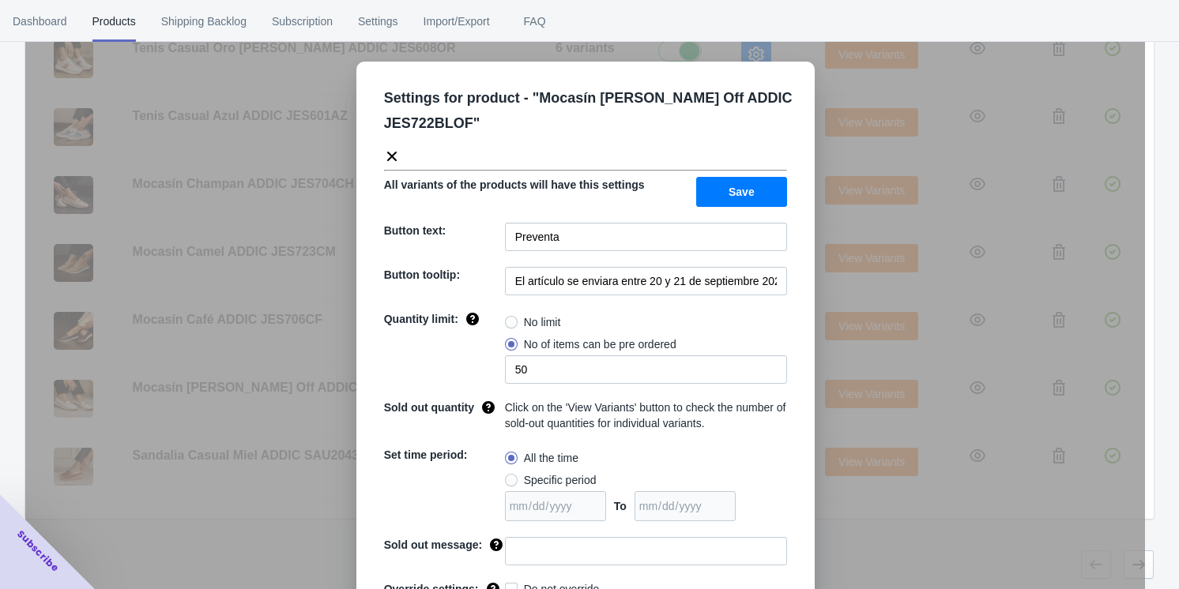
drag, startPoint x: 822, startPoint y: 351, endPoint x: 806, endPoint y: 343, distance: 17.7
click at [498, 352] on div "Settings for product - " Mocasín [PERSON_NAME] Off ADDIC JES722BLOF " All varia…" at bounding box center [585, 334] width 1120 height 589
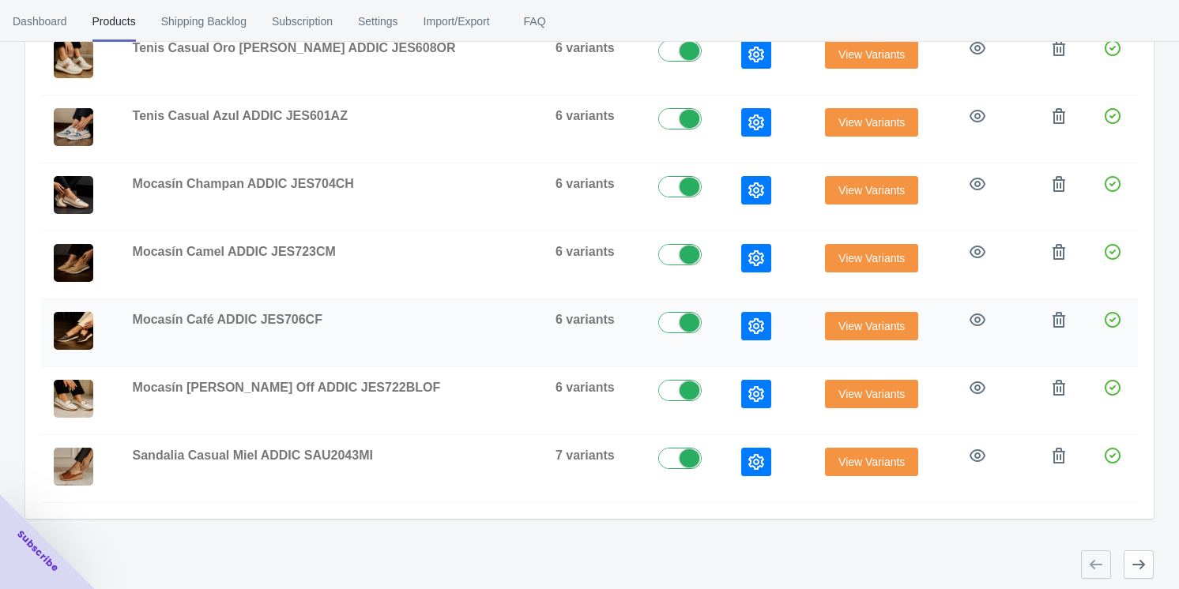
click at [498, 322] on icon "button" at bounding box center [756, 326] width 16 height 16
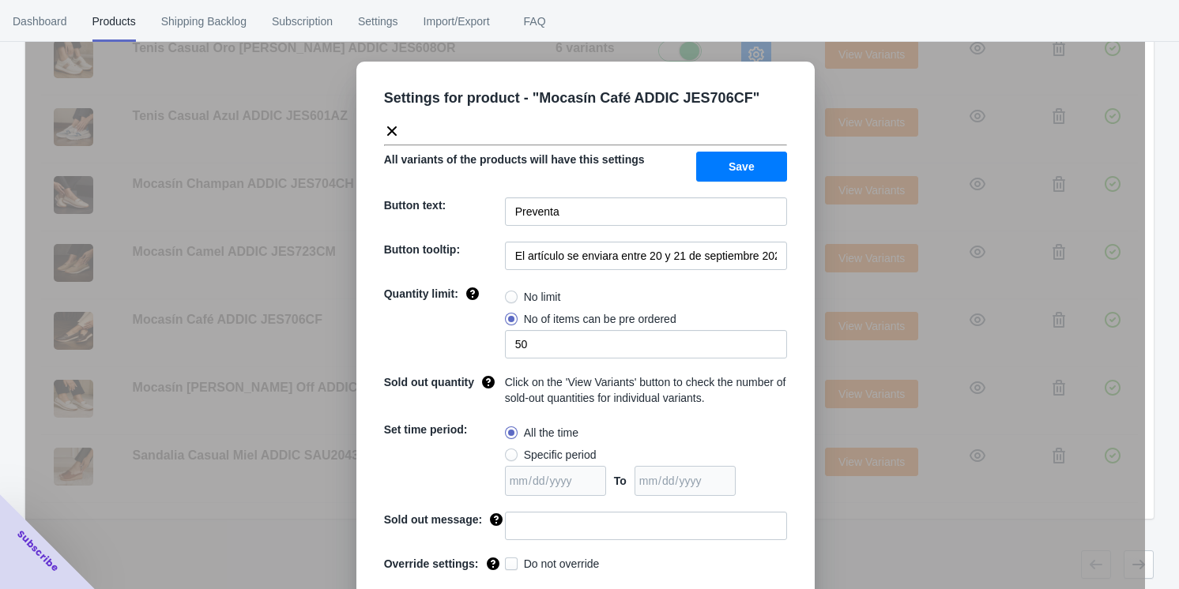
click at [498, 346] on div "Settings for product - " Mocasín Café ADDIC JES706CF " All variants of the prod…" at bounding box center [585, 334] width 1120 height 589
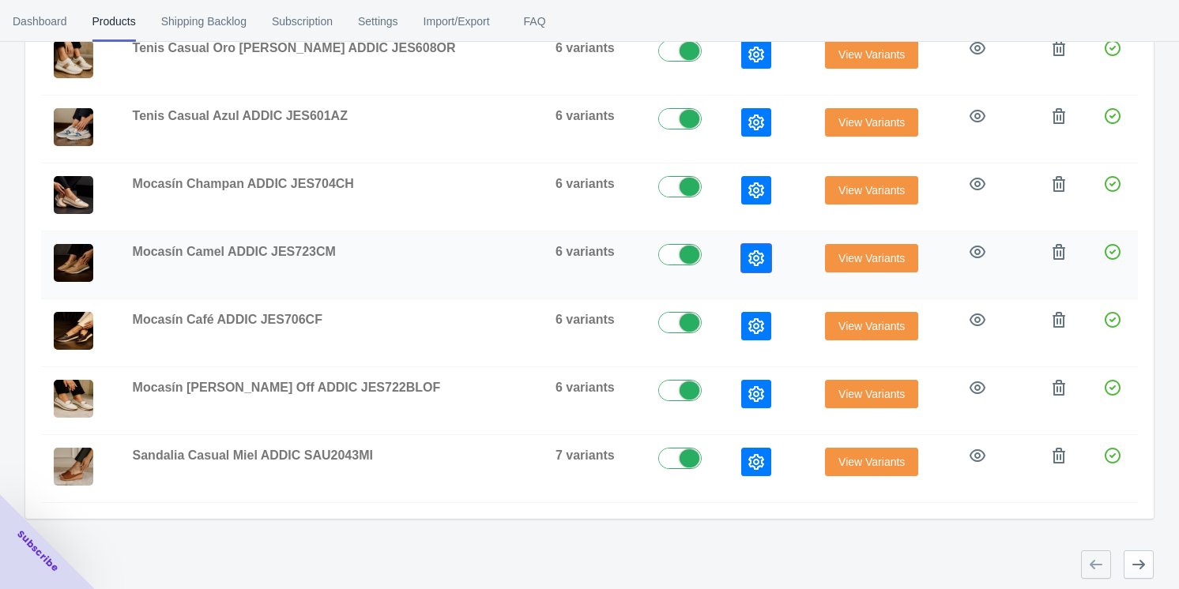
click at [498, 258] on icon "button" at bounding box center [756, 258] width 16 height 16
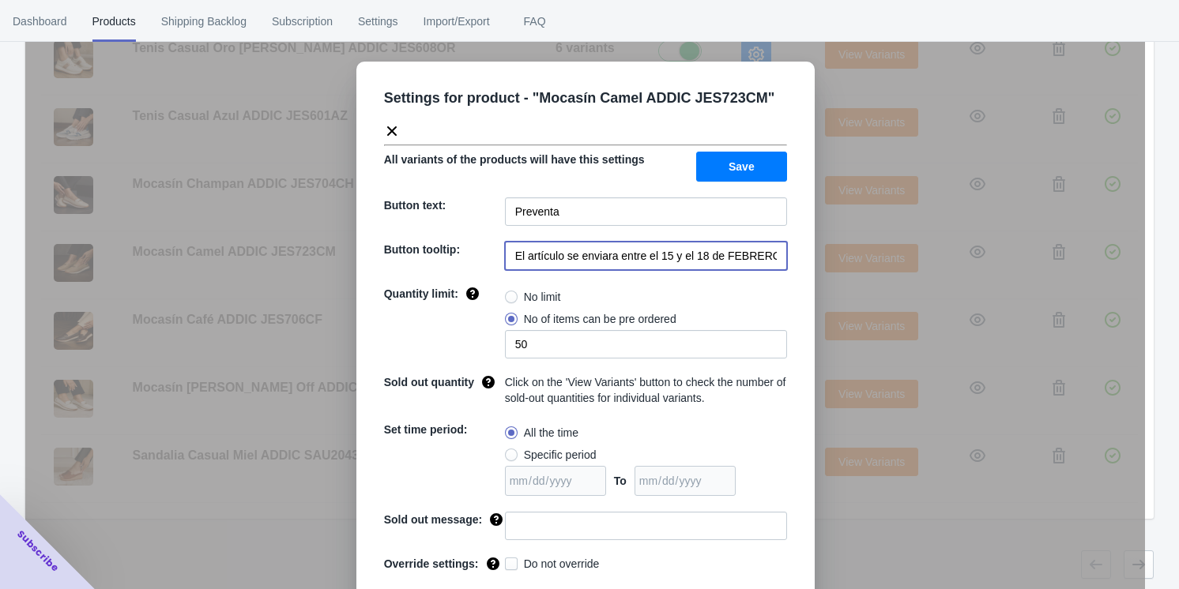
click at [498, 255] on input "El artículo se enviara entre el 15 y el 18 de FEBRERO de 2023" at bounding box center [646, 256] width 282 height 28
paste input "20 y 21 de septiembre 2025"
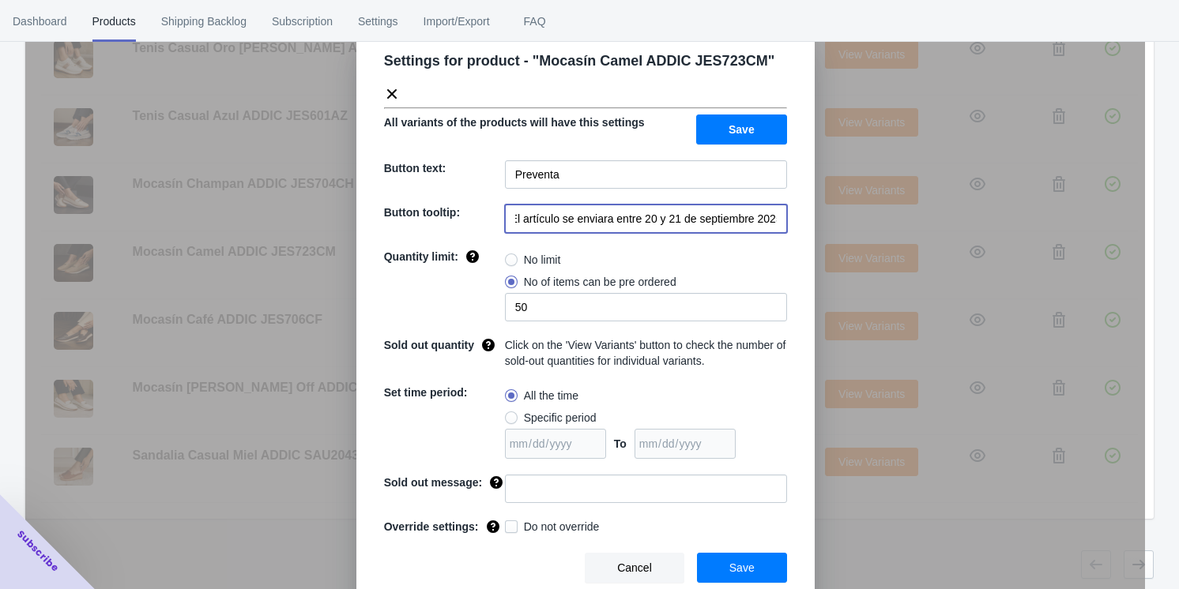
type input "El artículo se enviara entre 20 y 21 de septiembre 2025"
click at [498, 563] on span "Save" at bounding box center [741, 568] width 25 height 13
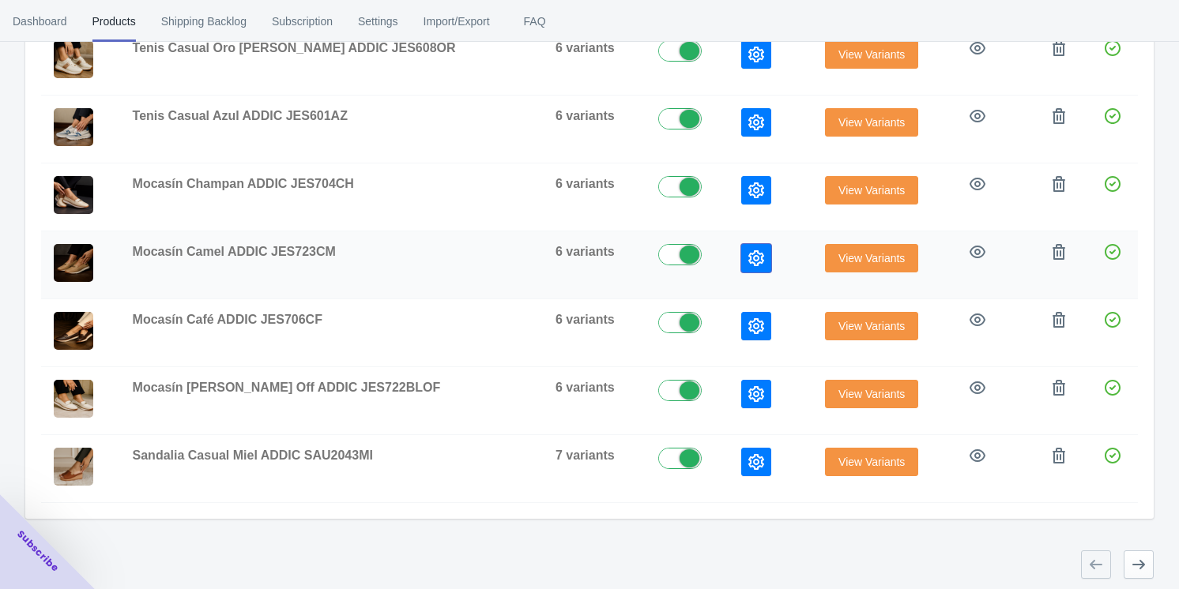
click at [498, 260] on icon "button" at bounding box center [756, 258] width 16 height 16
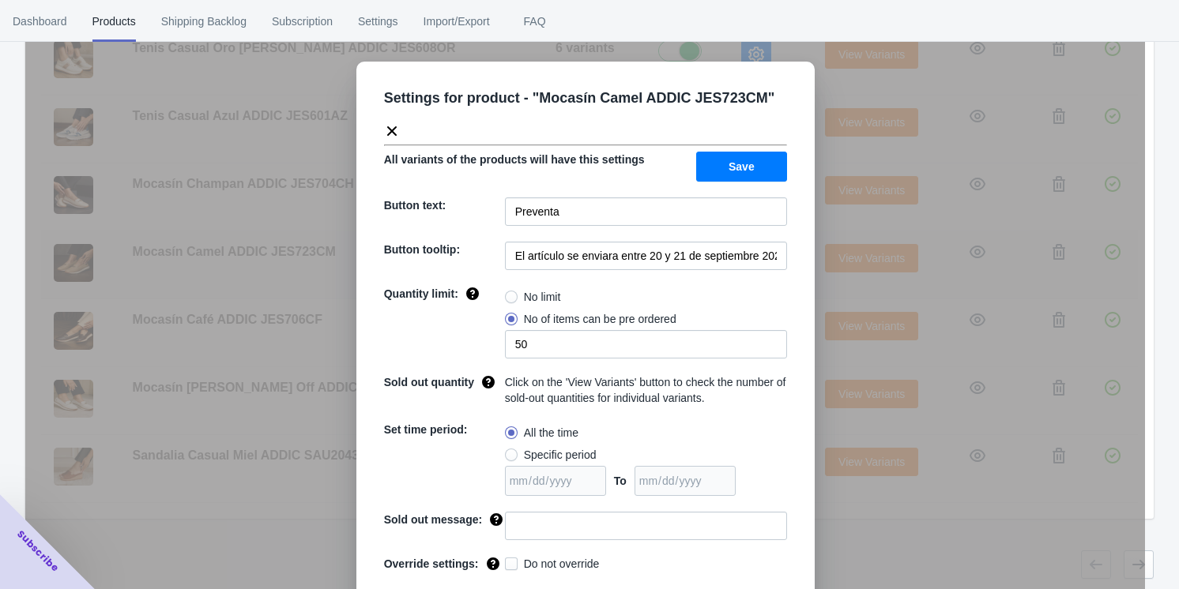
drag, startPoint x: 830, startPoint y: 293, endPoint x: 804, endPoint y: 270, distance: 34.7
click at [498, 293] on div "Settings for product - " Mocasín Camel ADDIC JES723CM " All variants of the pro…" at bounding box center [585, 334] width 1120 height 589
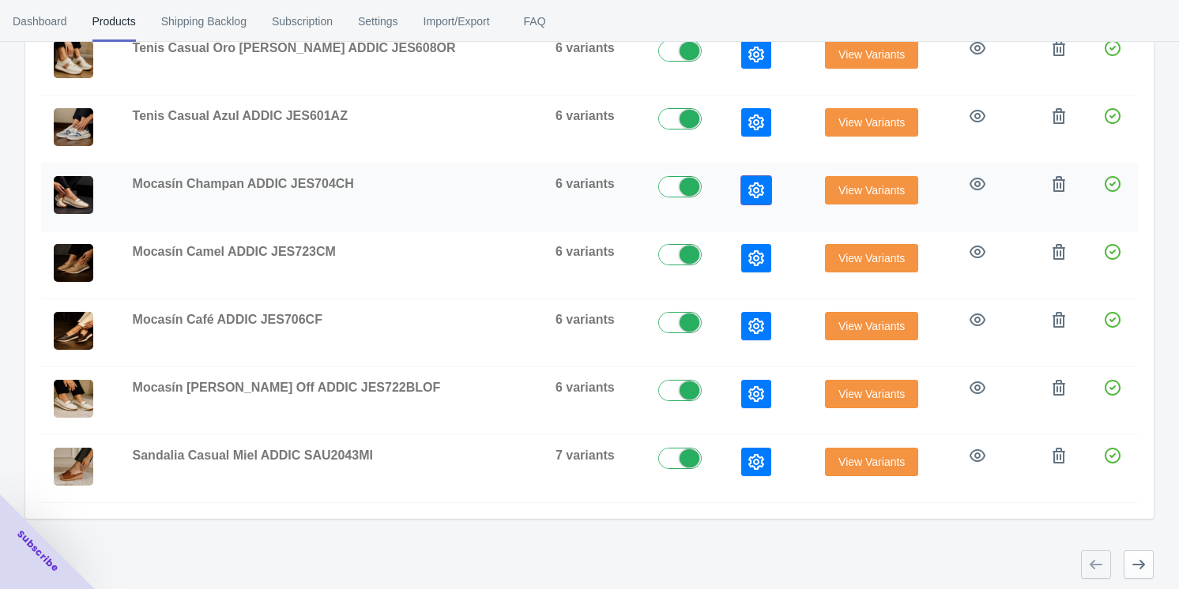
click at [498, 187] on icon "button" at bounding box center [756, 191] width 16 height 16
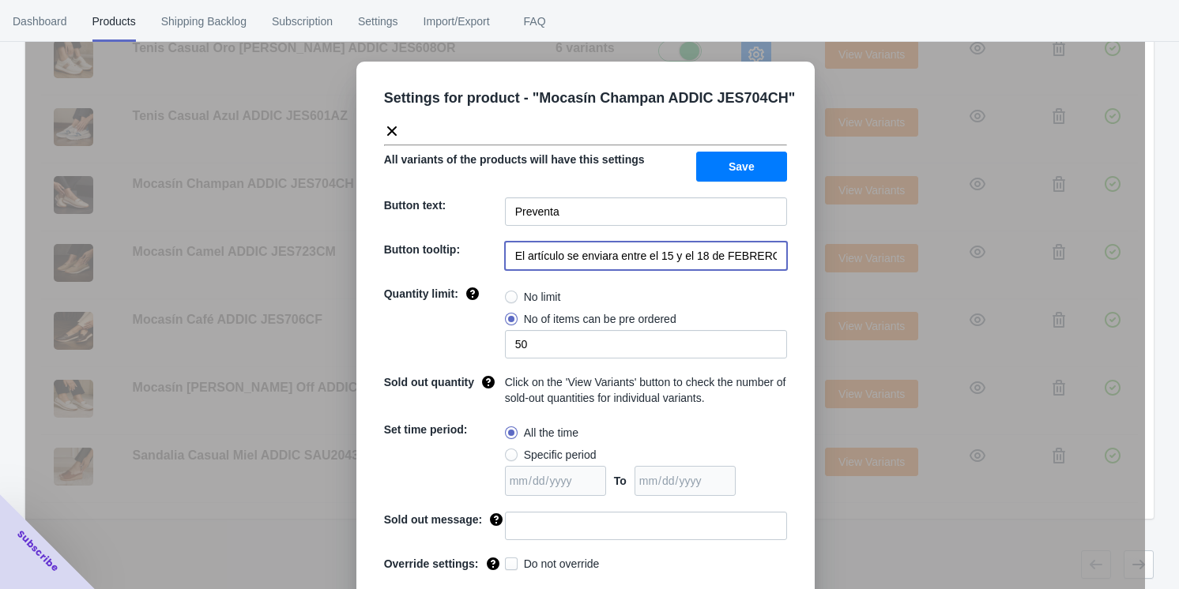
click at [498, 262] on input "El artículo se enviara entre el 15 y el 18 de FEBRERO de 2023" at bounding box center [646, 256] width 282 height 28
paste input "20 y 21 de septiembre 2025"
click at [498, 261] on input "El artículo se enviara entre 20 y 21 de septiembre 2025" at bounding box center [646, 256] width 282 height 28
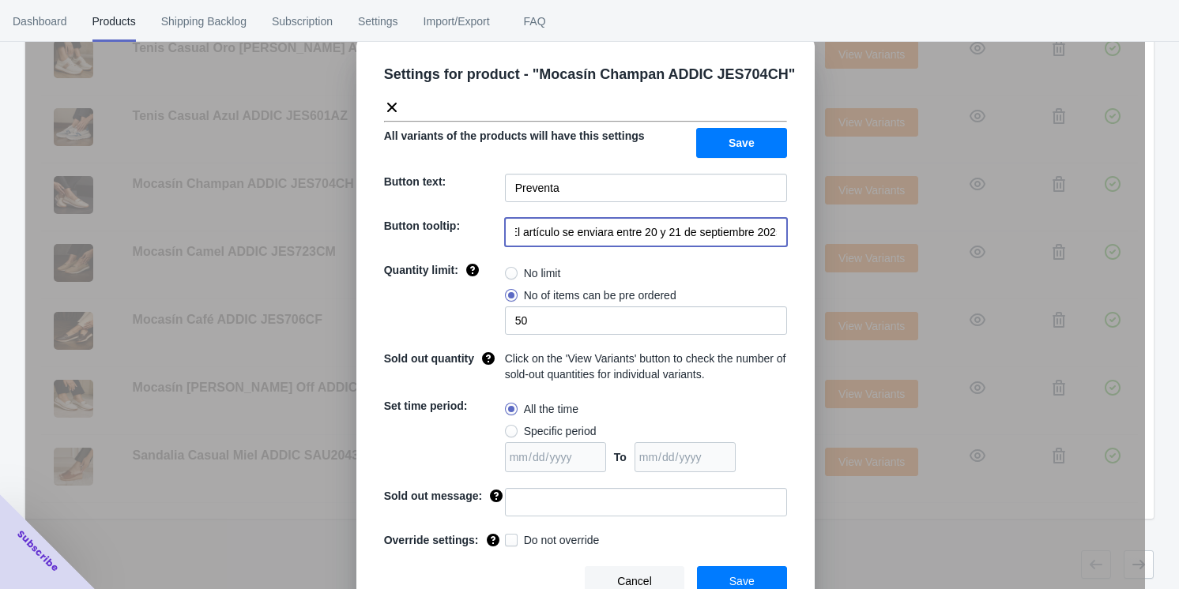
scroll to position [37, 0]
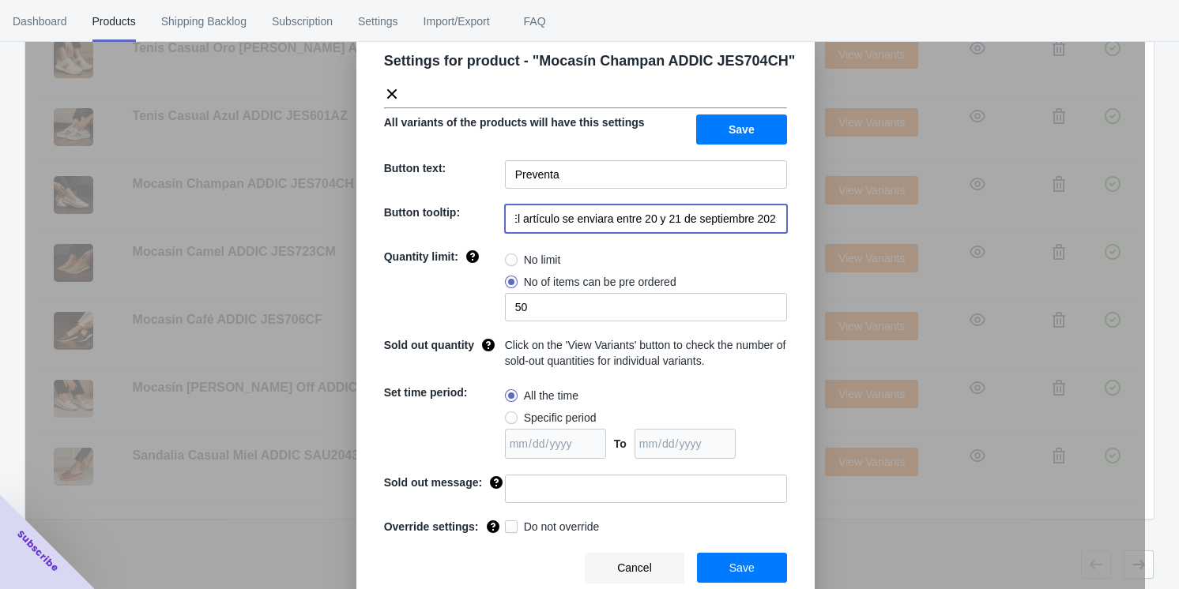
type input "El artículo se enviara entre 20 y 21 de septiembre 2025"
click at [498, 567] on span "Save" at bounding box center [741, 568] width 25 height 13
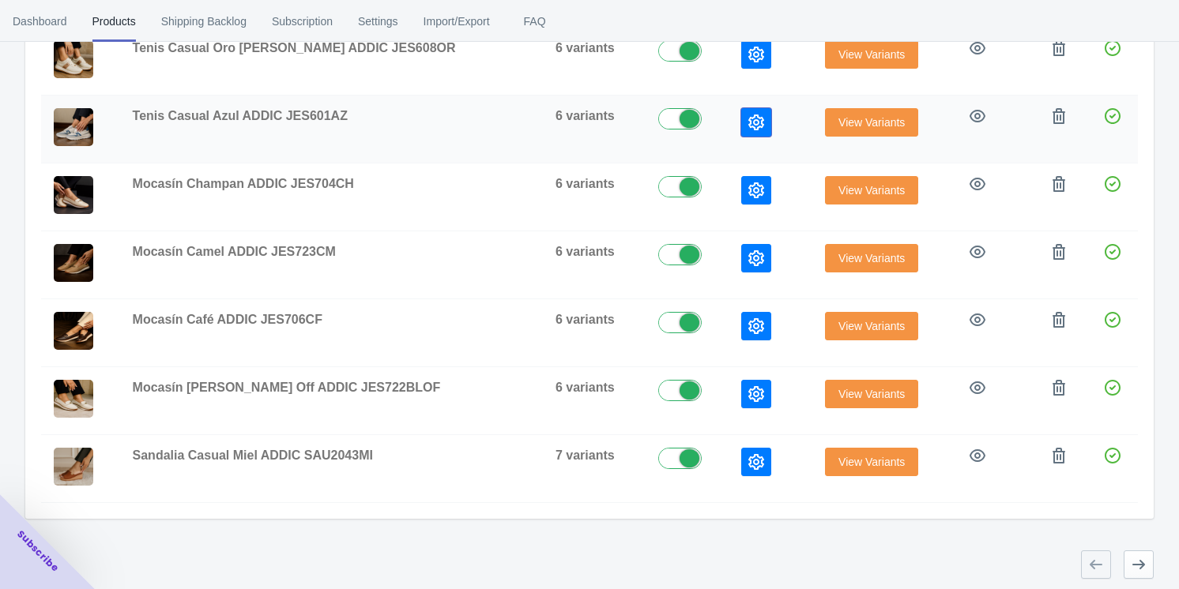
click at [498, 119] on icon "button" at bounding box center [756, 123] width 16 height 16
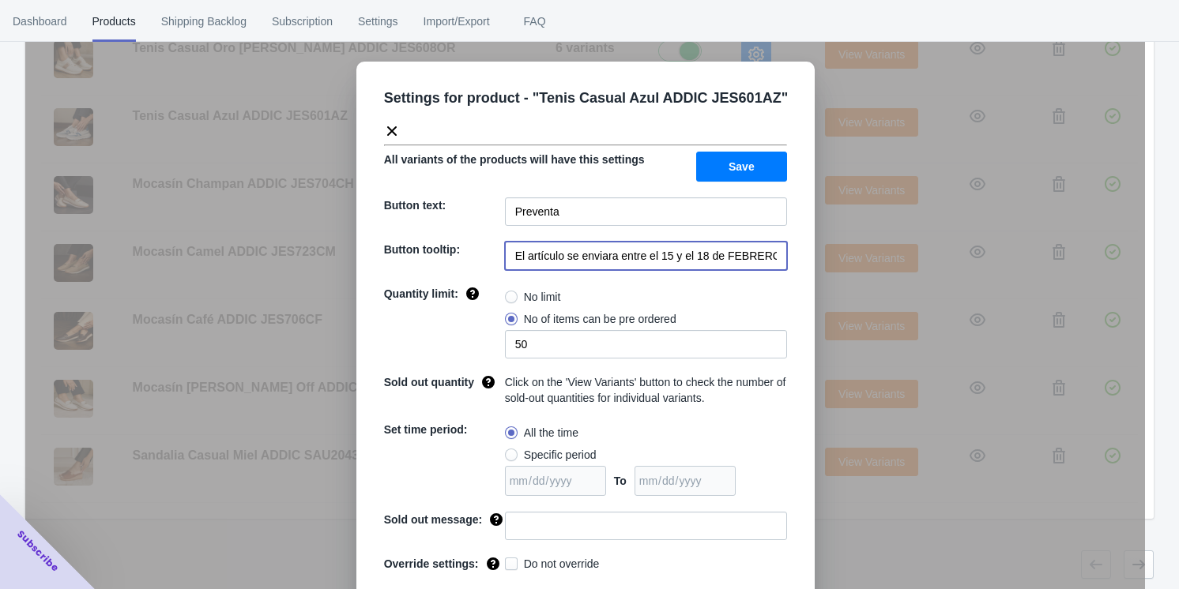
click at [498, 260] on input "El artículo se enviara entre el 15 y el 18 de FEBRERO de 2023" at bounding box center [646, 256] width 282 height 28
click at [498, 259] on input "El artículo se enviara entre el 15 y el 18 de FEBRERO de 2023" at bounding box center [646, 256] width 282 height 28
paste input "20 y 21 de septiembre 2025"
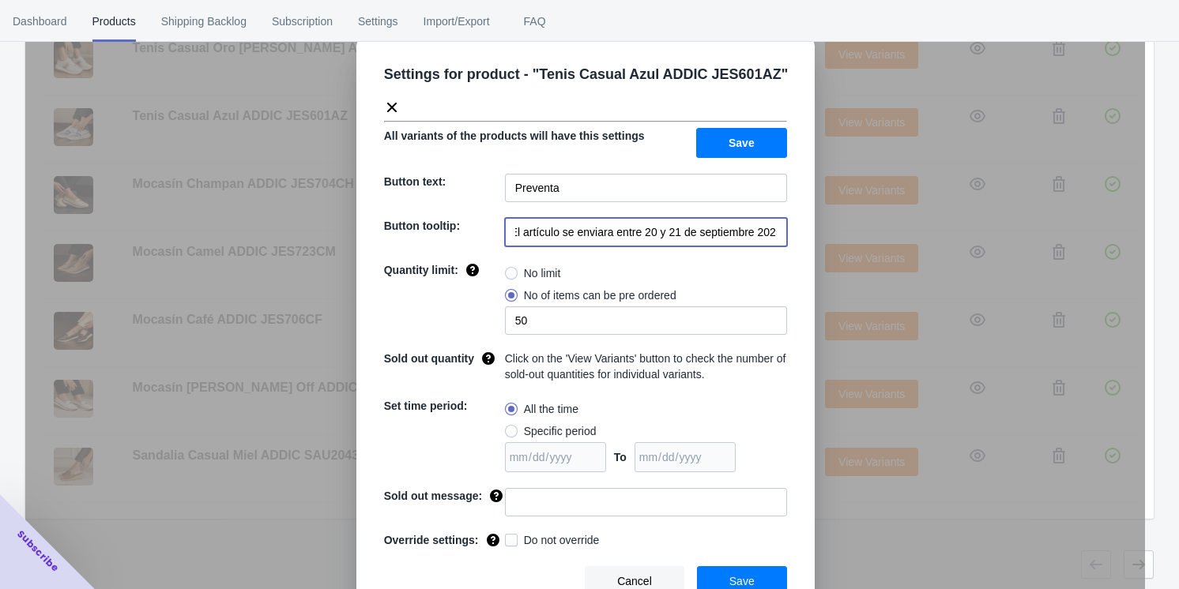
scroll to position [37, 0]
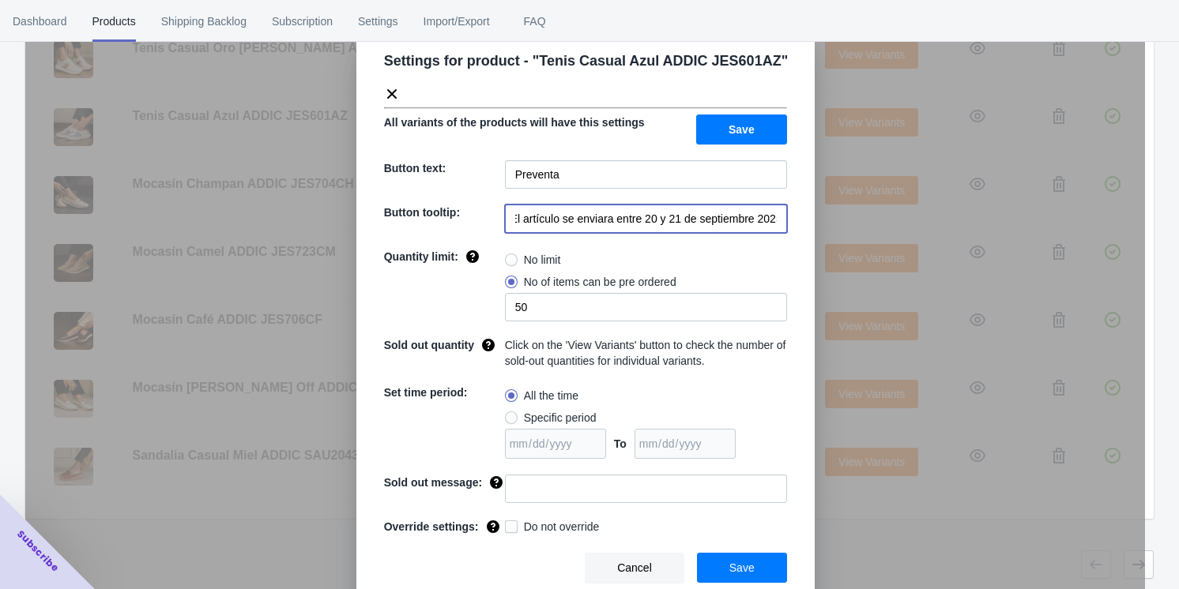
type input "El artículo se enviara entre 20 y 21 de septiembre 2025"
click at [498, 564] on button "Save" at bounding box center [742, 568] width 90 height 30
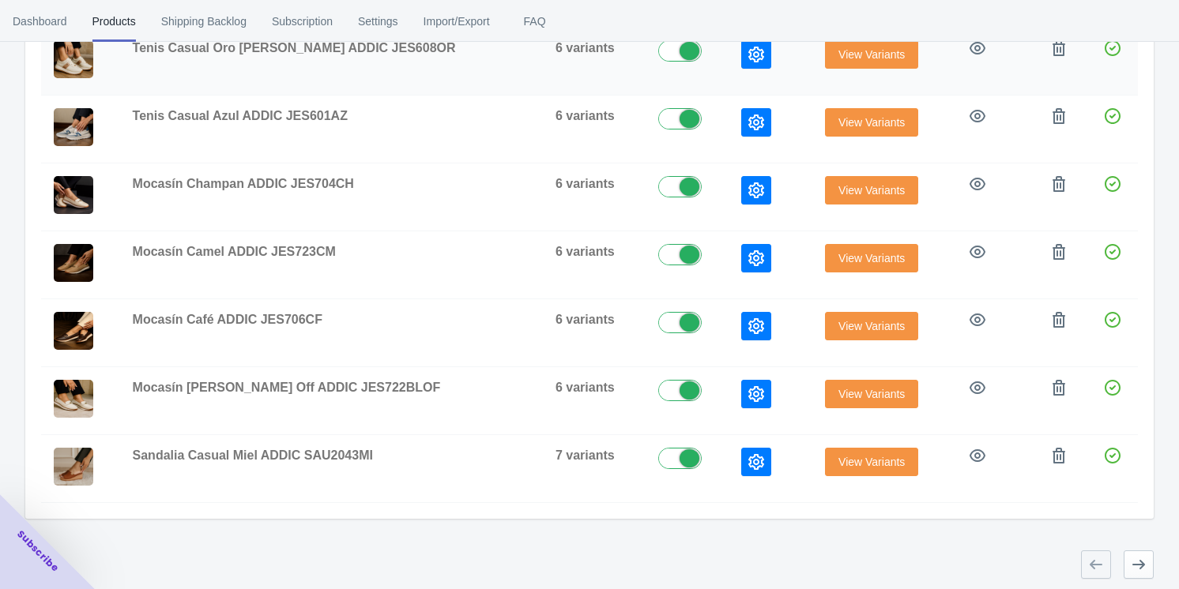
click at [498, 62] on button "button" at bounding box center [756, 54] width 30 height 28
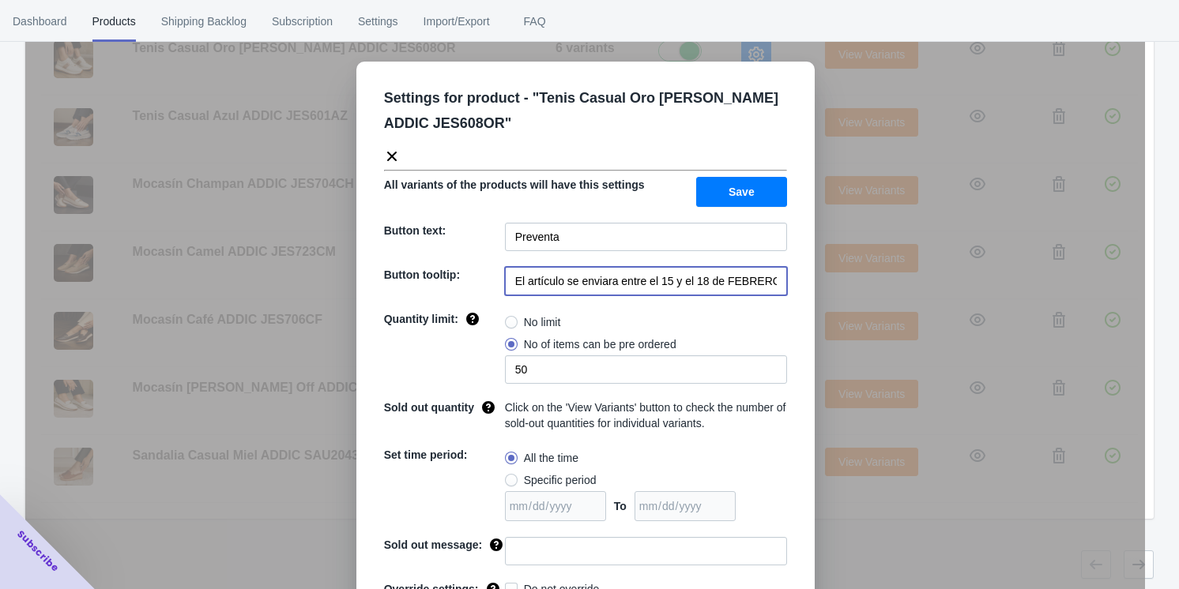
click at [498, 284] on input "El artículo se enviara entre el 15 y el 18 de FEBRERO de 2023" at bounding box center [646, 281] width 282 height 28
paste input "20 y 21 de septiembre 2025"
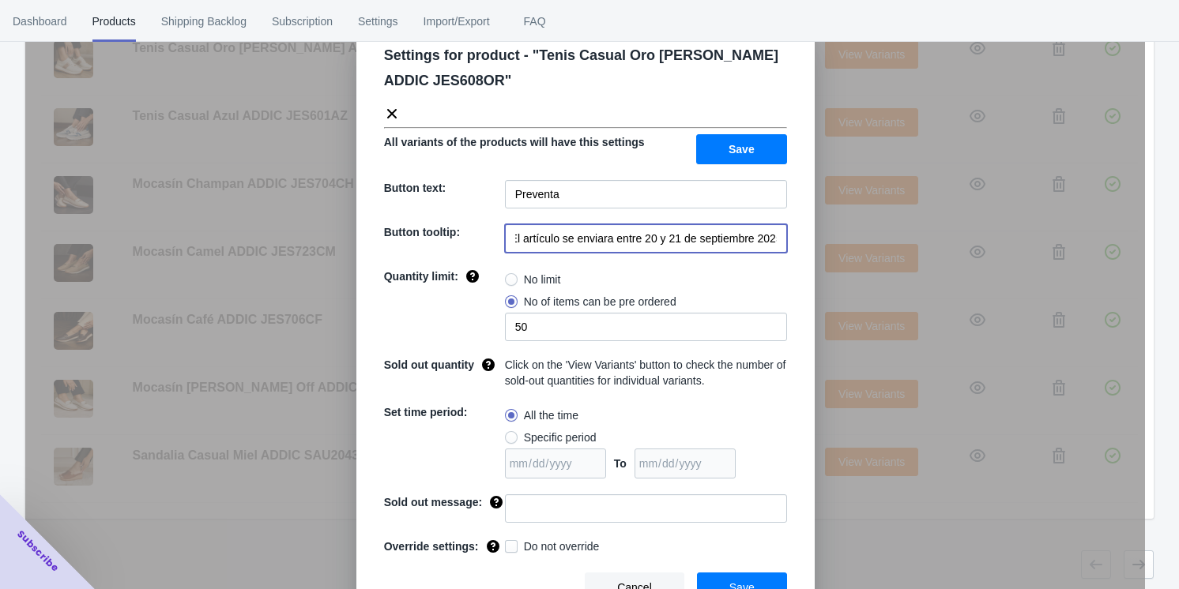
scroll to position [62, 0]
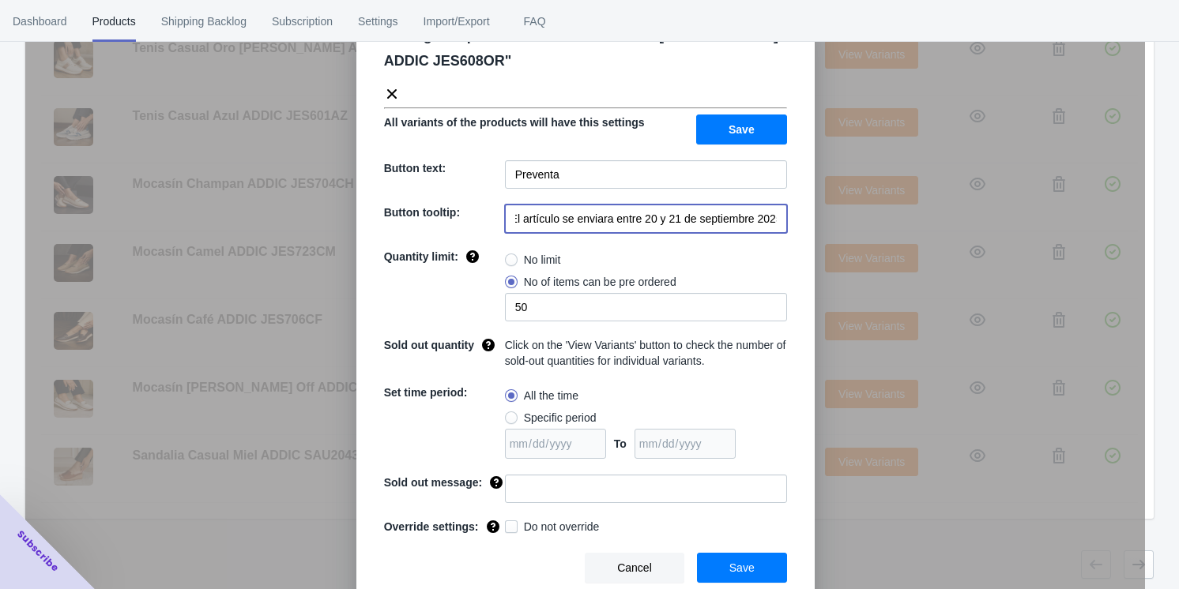
type input "El artículo se enviara entre 20 y 21 de septiembre 2025"
click at [498, 562] on button "Save" at bounding box center [742, 568] width 90 height 30
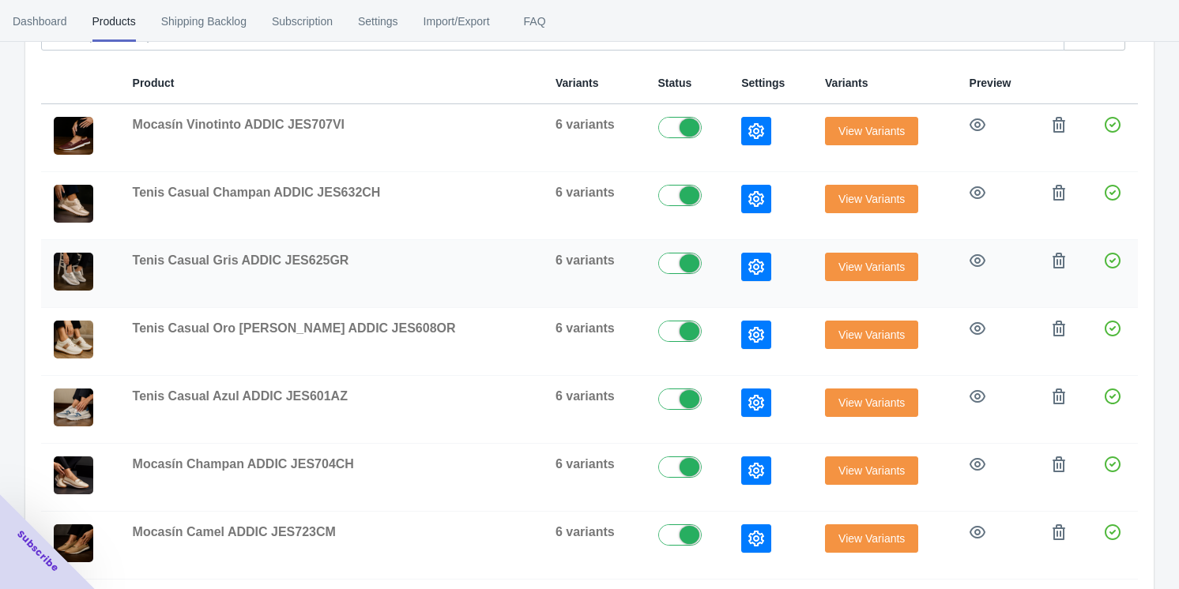
scroll to position [196, 0]
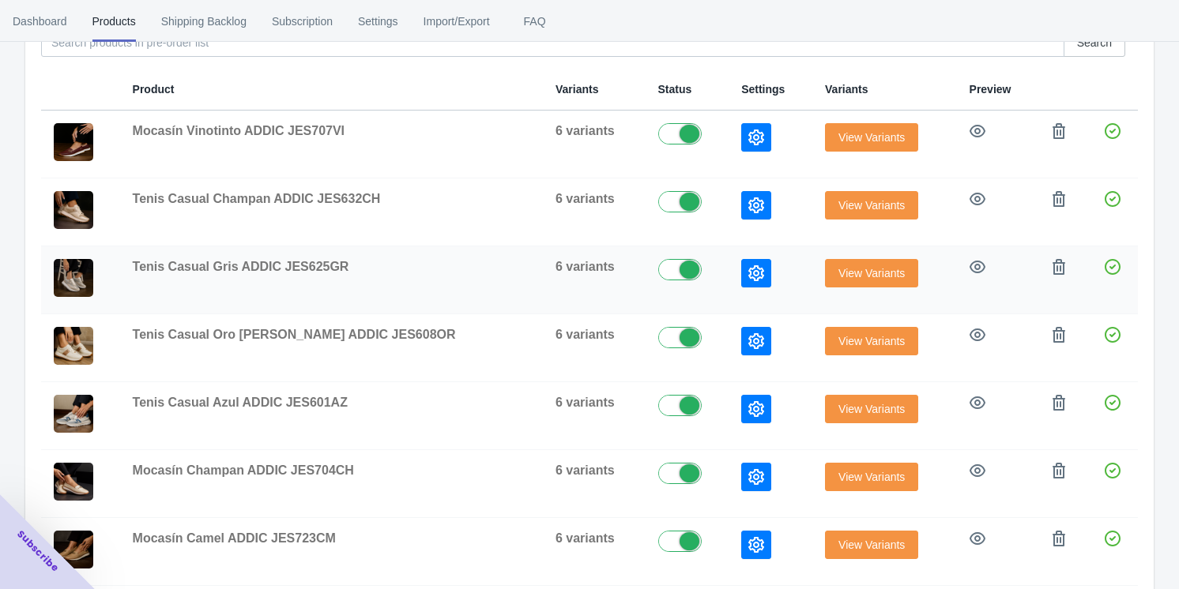
click at [498, 261] on button "button" at bounding box center [756, 273] width 30 height 28
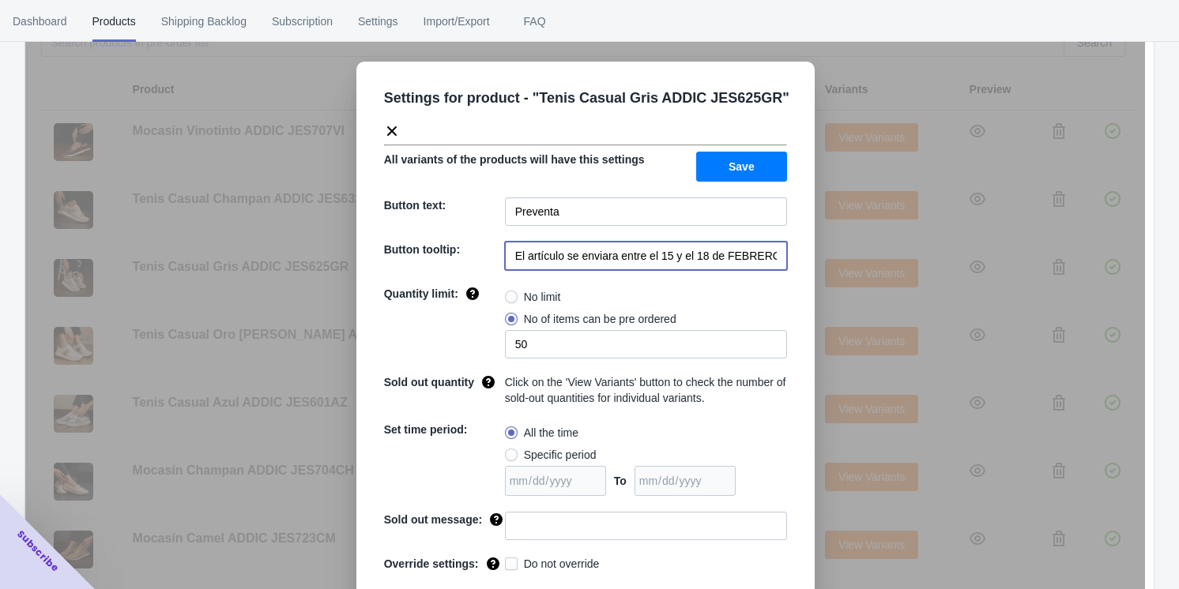
click at [498, 265] on input "El artículo se enviara entre el 15 y el 18 de FEBRERO de 2023" at bounding box center [646, 256] width 282 height 28
paste input "20 y 21 de septiembre 2025"
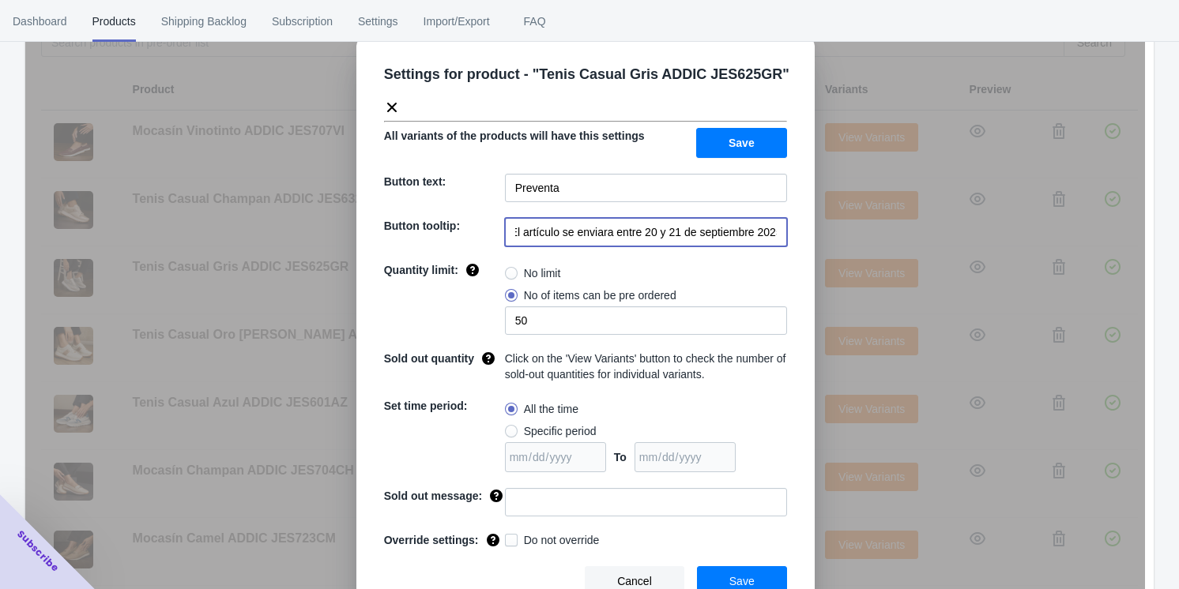
scroll to position [37, 0]
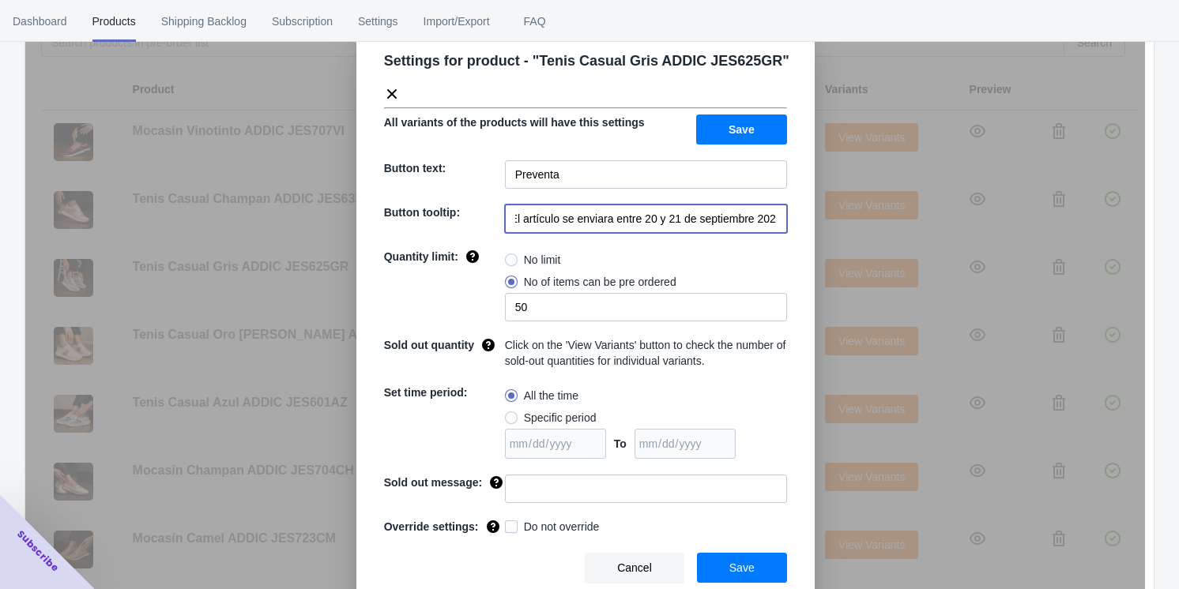
type input "El artículo se enviara entre 20 y 21 de septiembre 2025"
click at [498, 565] on span "Save" at bounding box center [741, 568] width 25 height 13
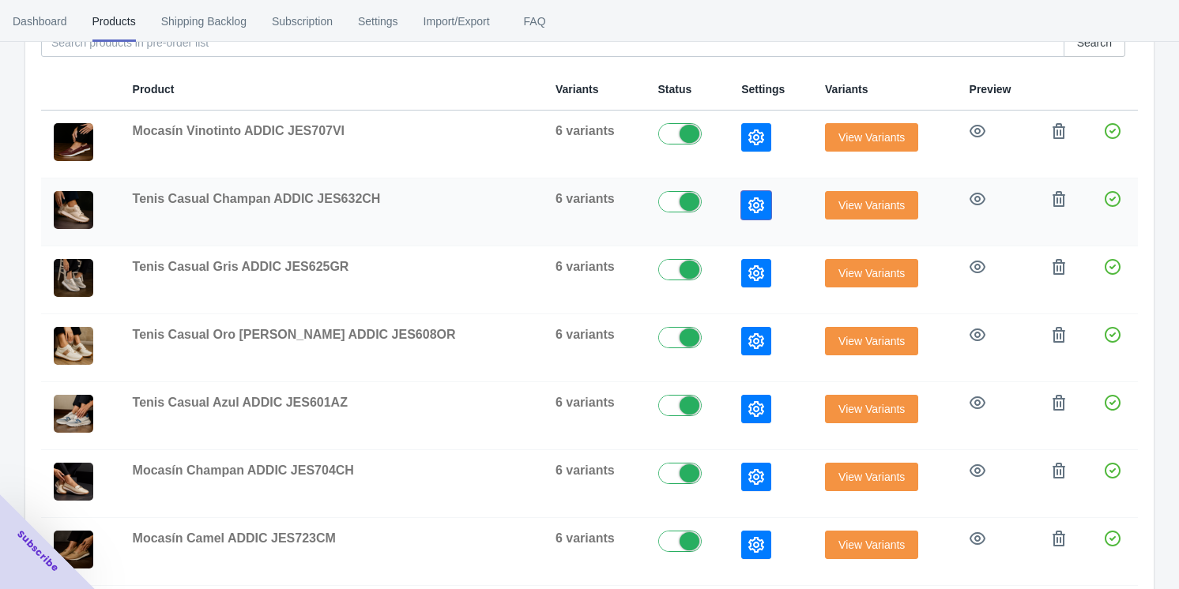
click at [498, 202] on icon "button" at bounding box center [756, 206] width 16 height 16
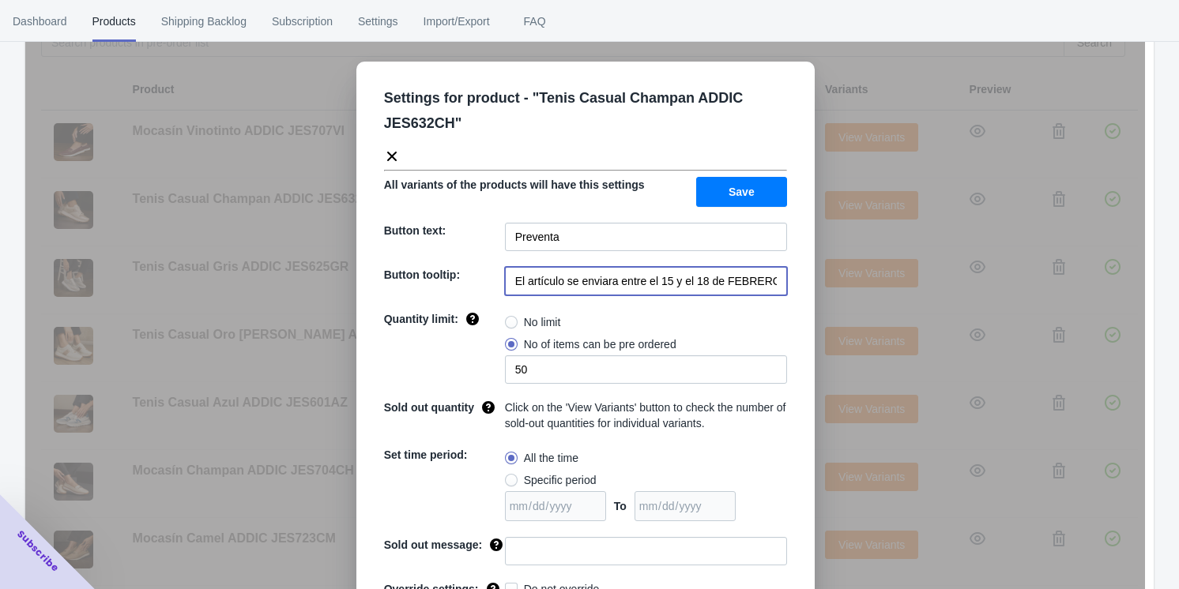
click at [498, 281] on input "El artículo se enviara entre el 15 y el 18 de FEBRERO de 2023" at bounding box center [646, 281] width 282 height 28
paste input "20 y 21 de septiembre 2025"
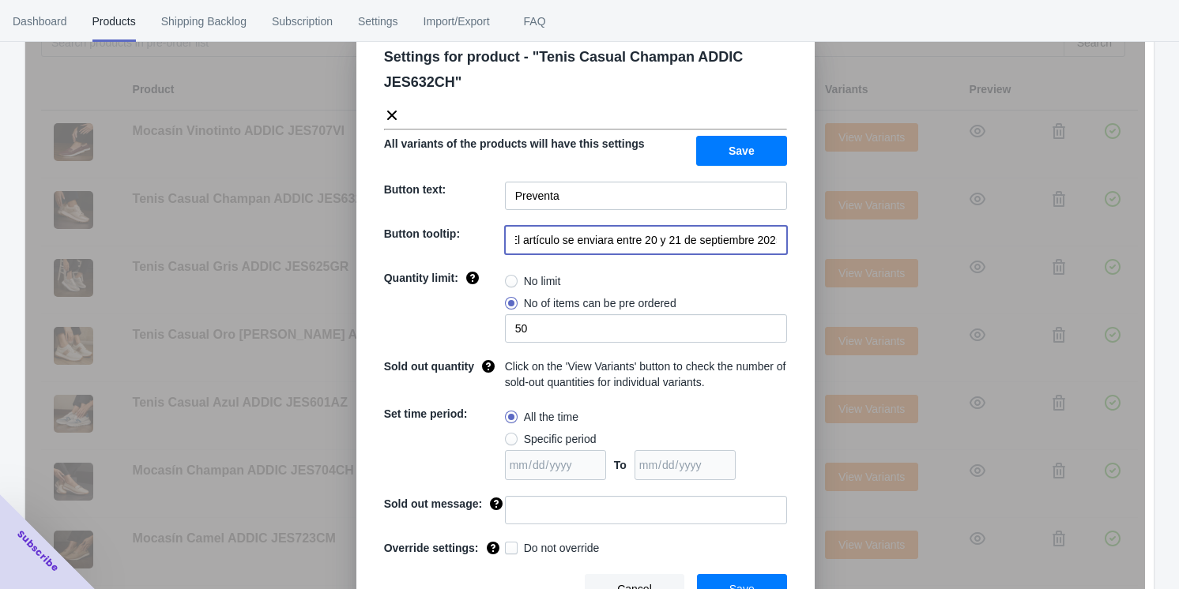
scroll to position [62, 0]
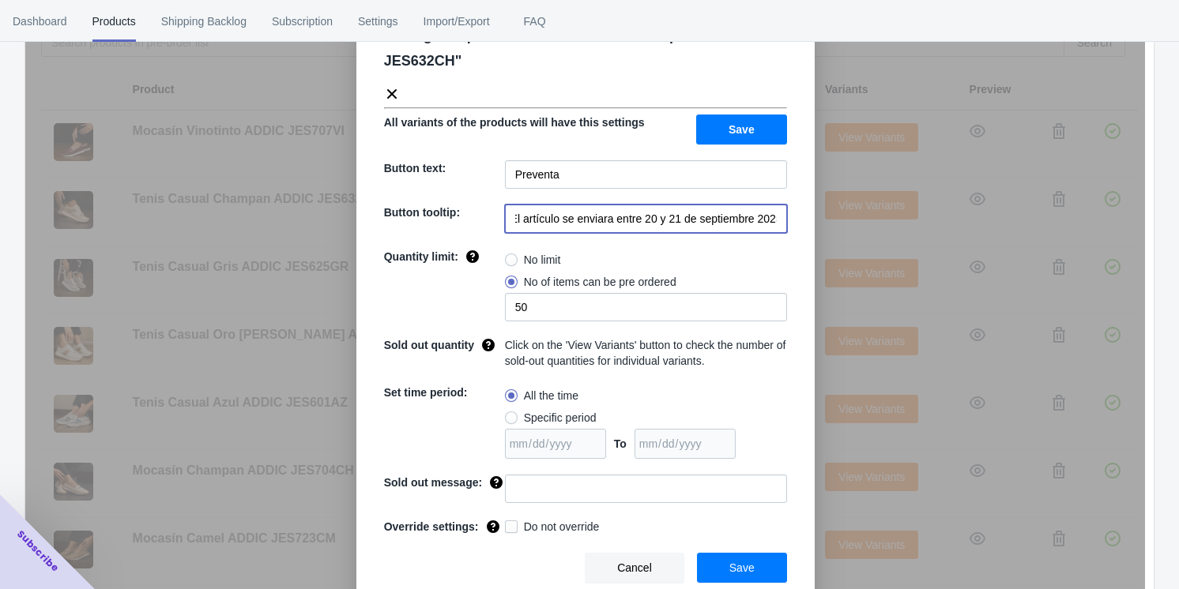
type input "El artículo se enviara entre 20 y 21 de septiembre 2025"
click at [498, 564] on button "Save" at bounding box center [742, 568] width 90 height 30
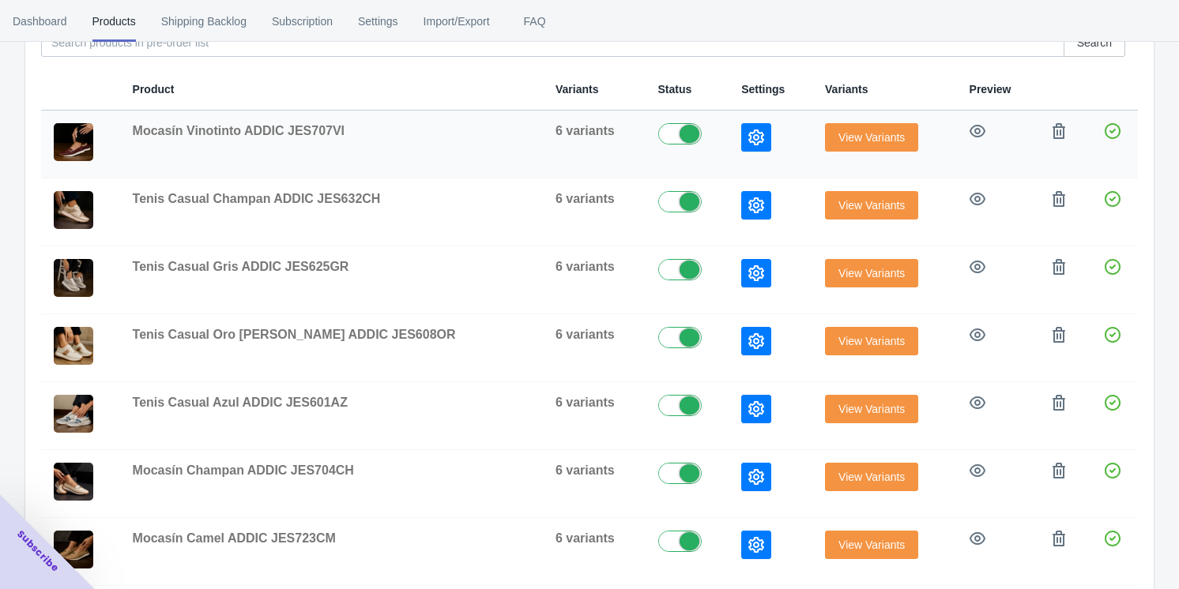
click at [498, 143] on button "button" at bounding box center [756, 137] width 30 height 28
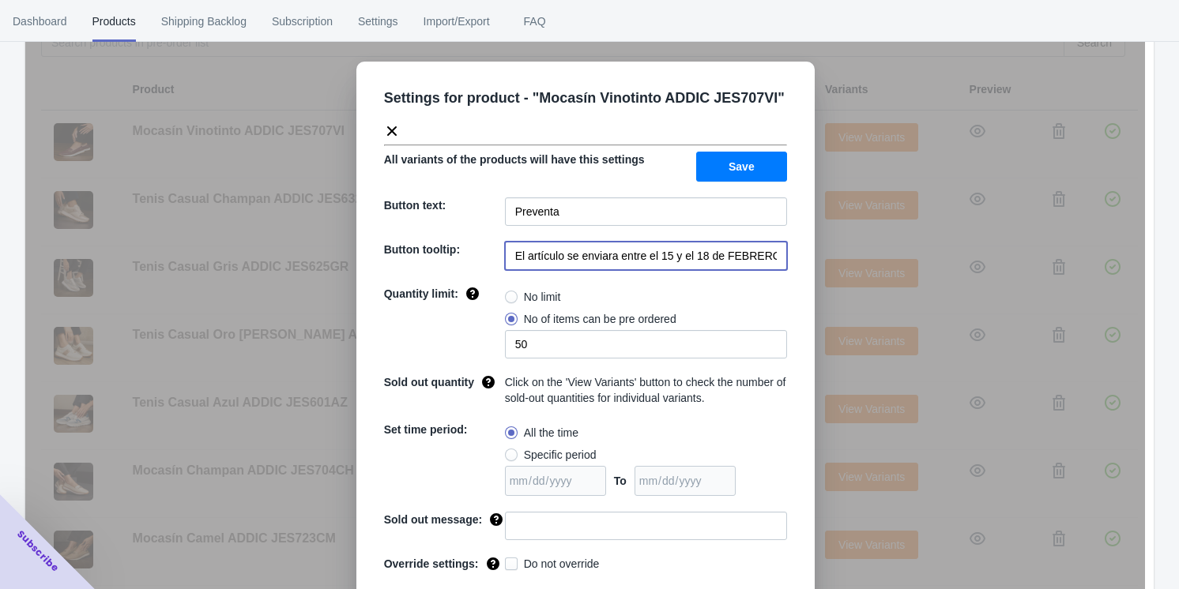
click at [498, 261] on input "El artículo se enviara entre el 15 y el 18 de FEBRERO de 2023" at bounding box center [646, 256] width 282 height 28
click at [498, 260] on input "El artículo se enviara entre el 15 y el 18 de FEBRERO de 2023" at bounding box center [646, 256] width 282 height 28
paste input "20 y 21 de septiembre 2025"
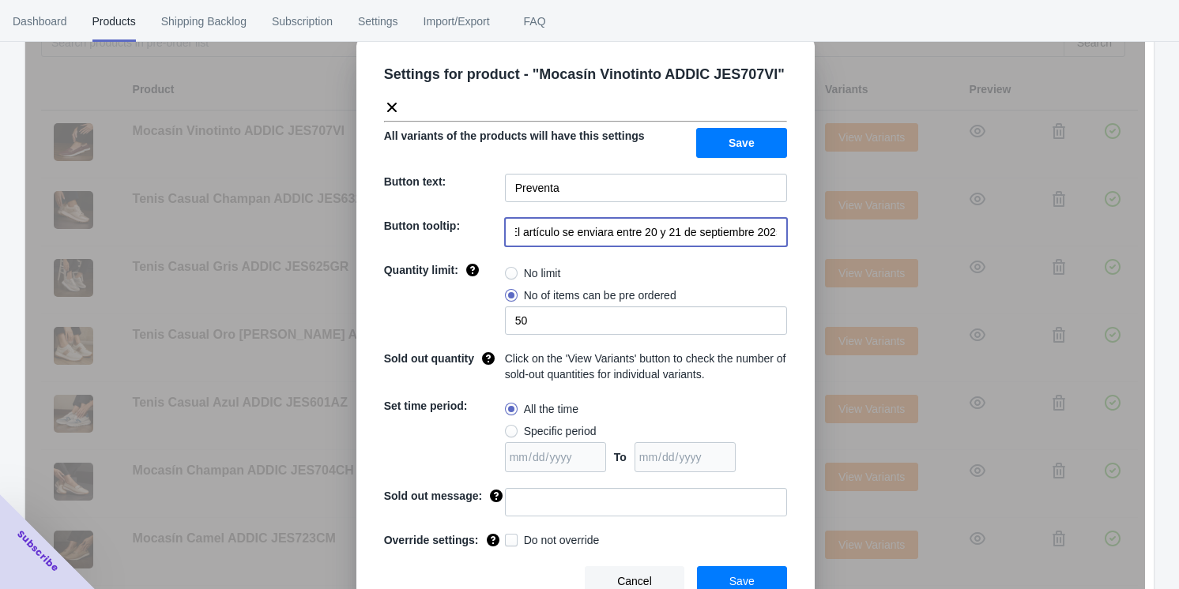
scroll to position [37, 0]
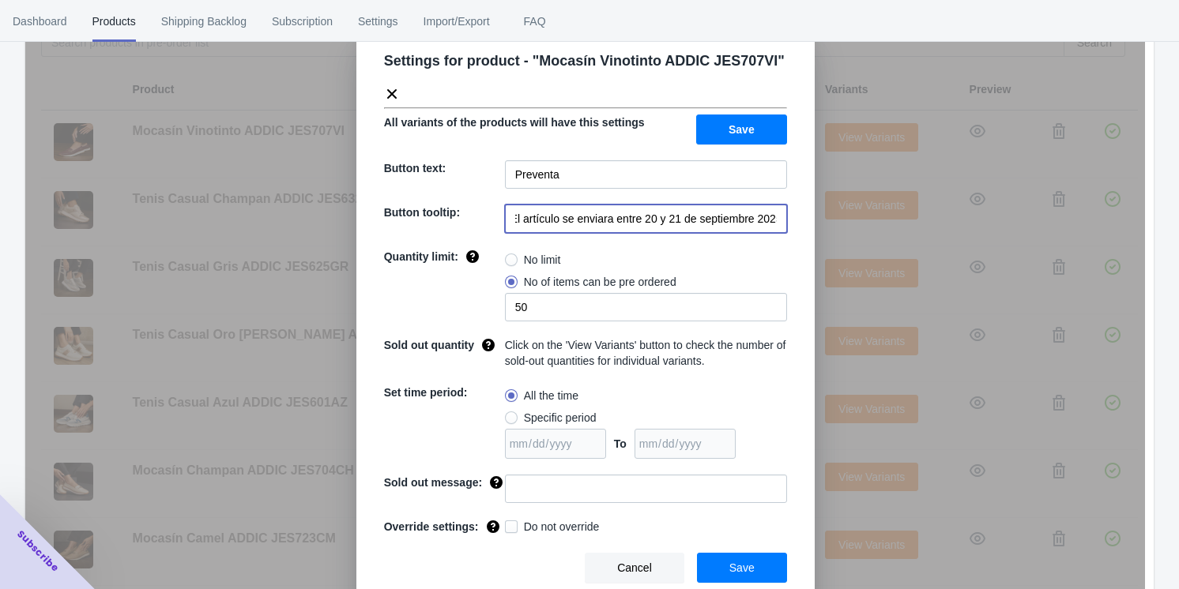
type input "El artículo se enviara entre 20 y 21 de septiembre 2025"
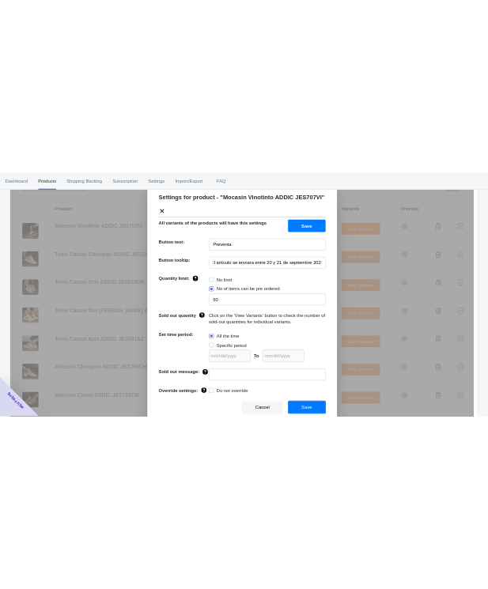
scroll to position [0, 0]
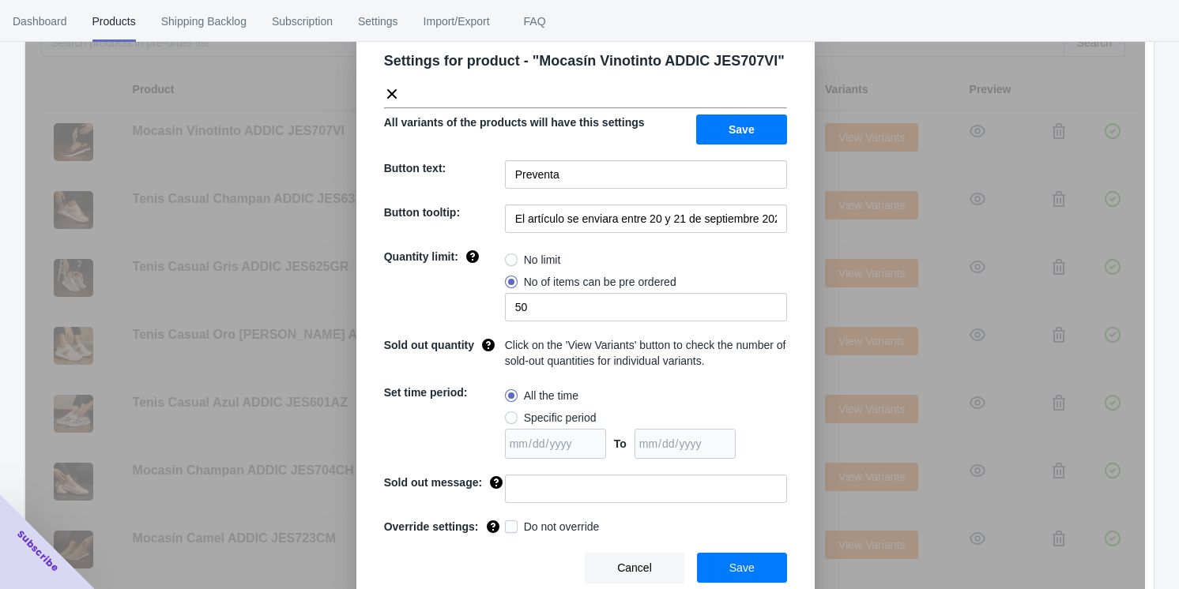
click at [498, 569] on span "Save" at bounding box center [741, 568] width 25 height 13
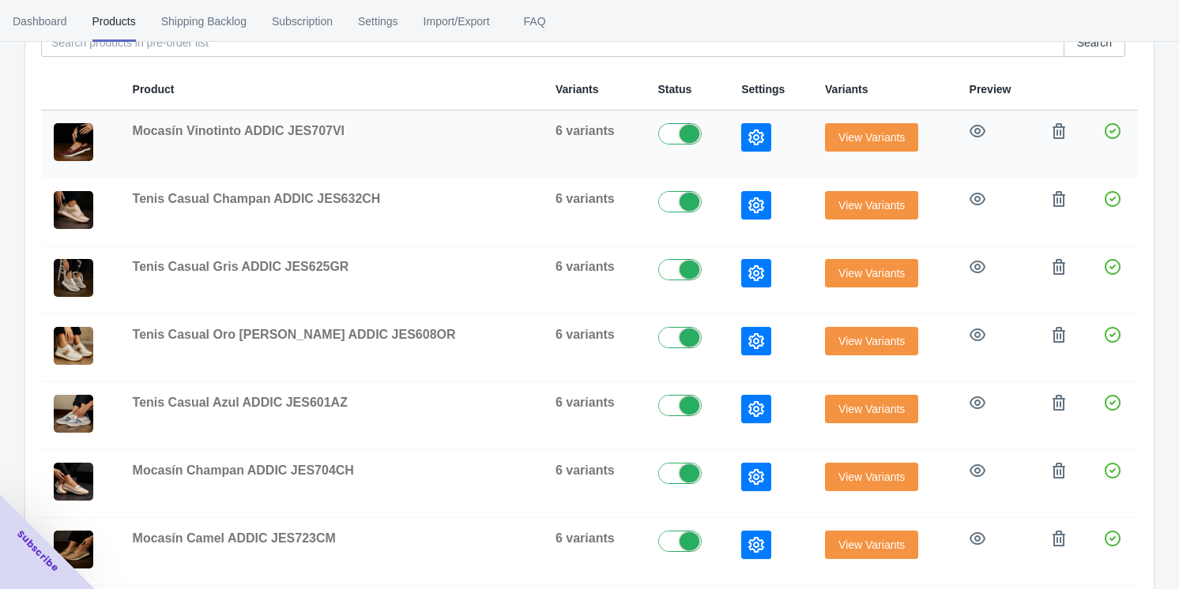
click at [498, 143] on icon "button" at bounding box center [756, 138] width 16 height 16
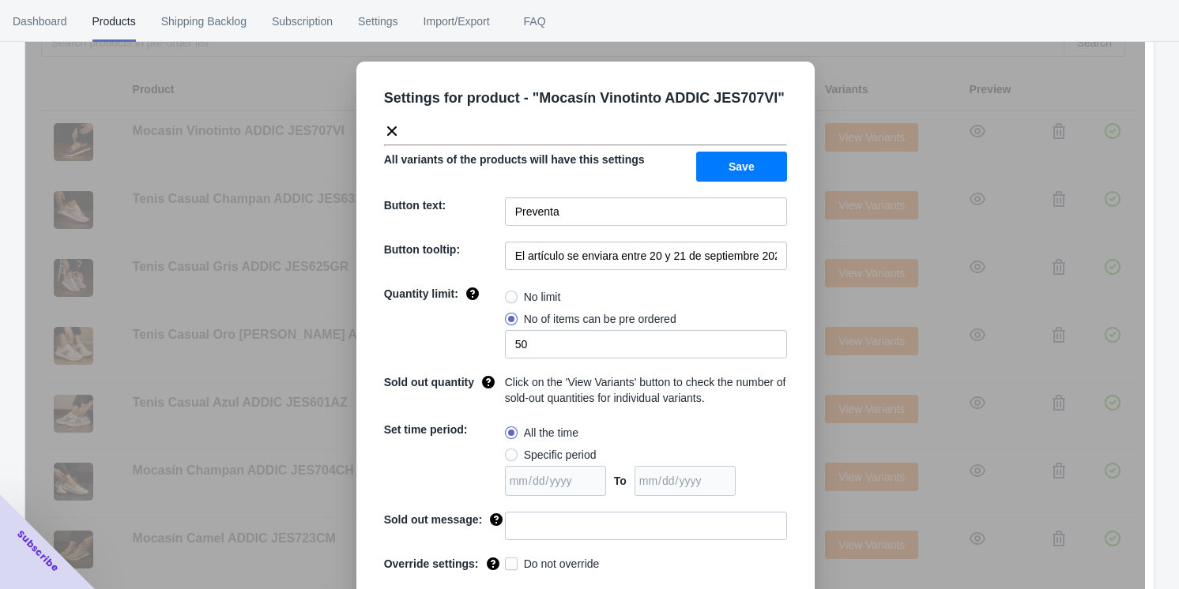
click at [498, 232] on div "Settings for product - " Mocasín Vinotinto ADDIC JES707VI " All variants of the…" at bounding box center [585, 334] width 1120 height 589
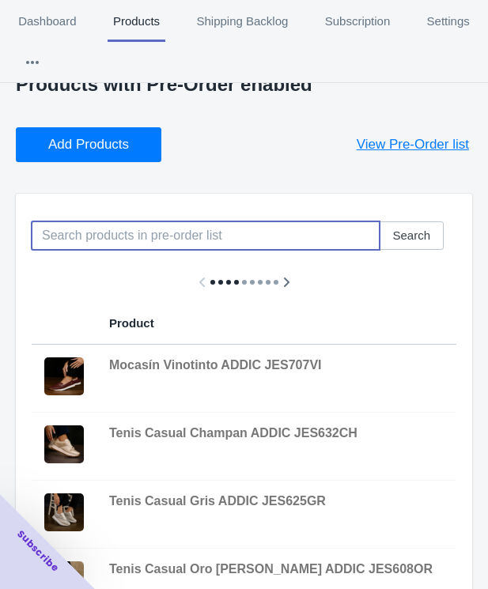
click at [119, 243] on input at bounding box center [206, 235] width 348 height 28
drag, startPoint x: 119, startPoint y: 243, endPoint x: 27, endPoint y: 244, distance: 91.7
click at [27, 244] on div "duf47blof Search" at bounding box center [237, 229] width 437 height 41
type input "duf47blof"
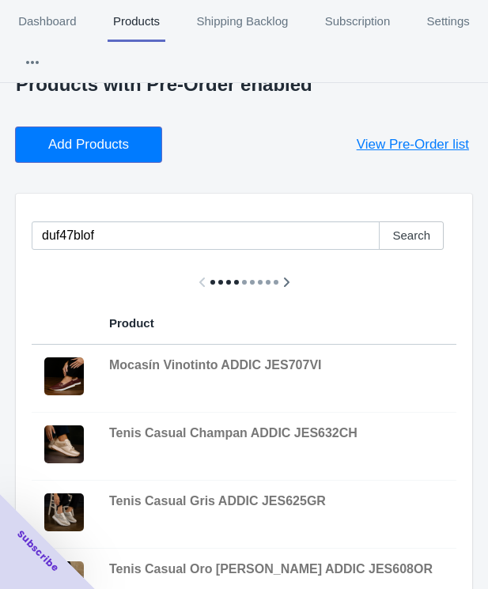
click at [68, 133] on button "Add Products" at bounding box center [88, 144] width 145 height 35
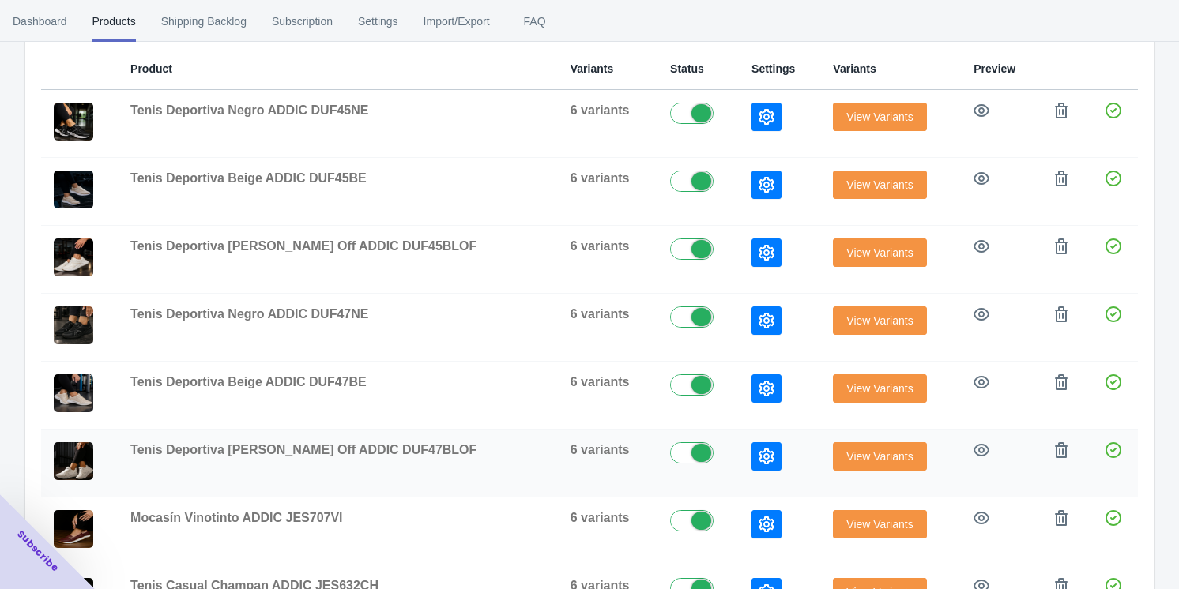
scroll to position [215, 0]
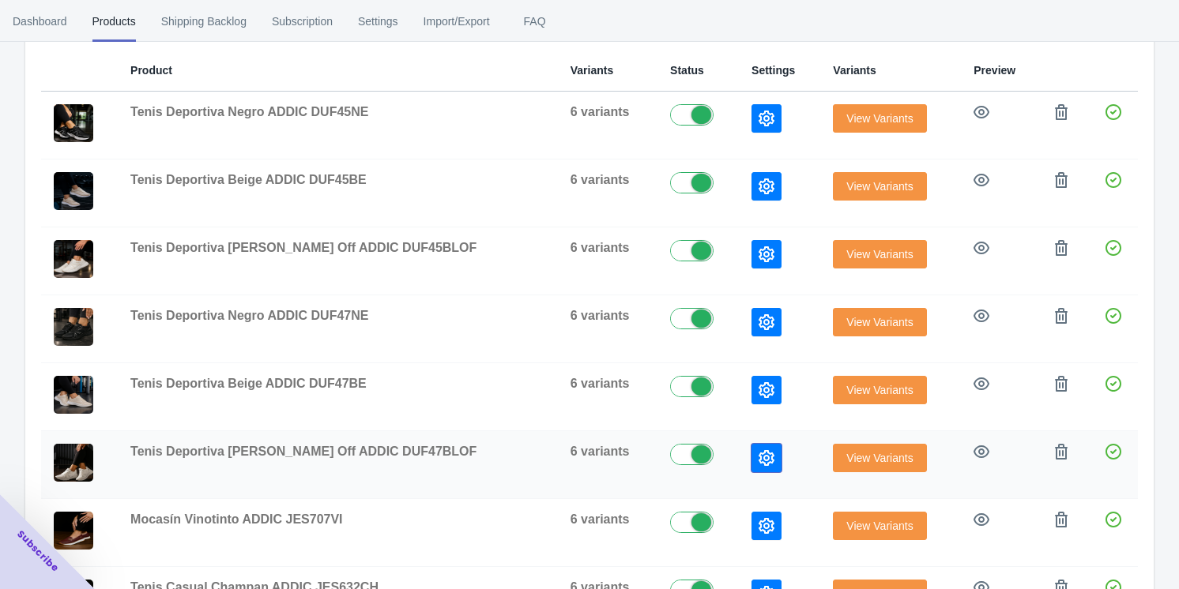
click at [498, 457] on icon "button" at bounding box center [767, 458] width 16 height 16
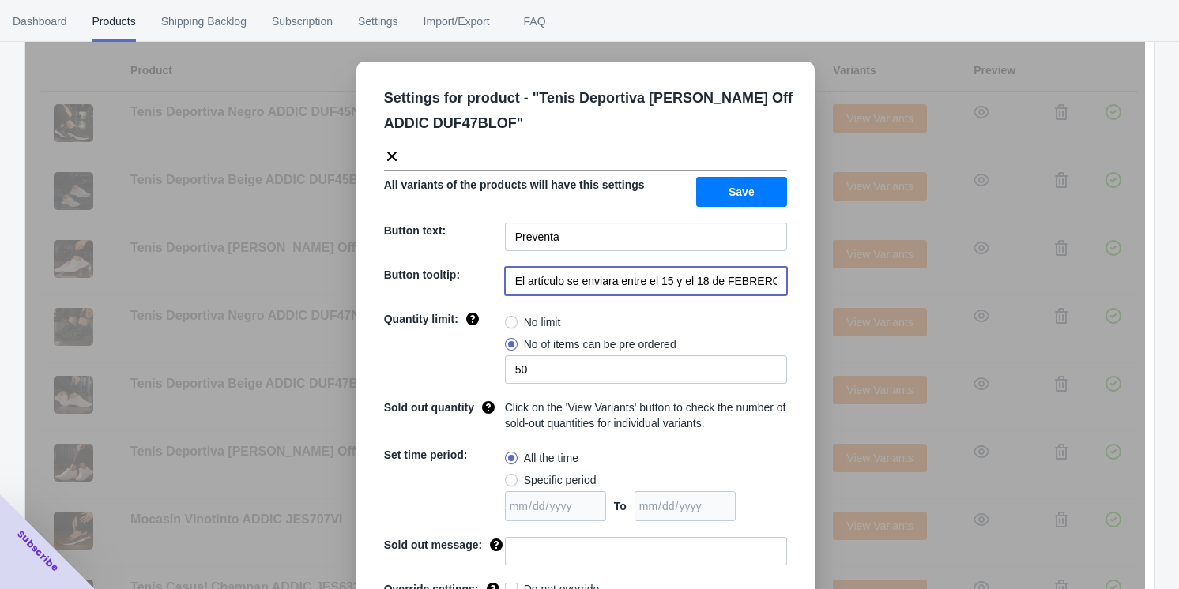
click at [498, 291] on input "El artículo se enviara entre el 15 y el 18 de FEBRERO de 2023" at bounding box center [646, 281] width 282 height 28
click at [498, 290] on input "El artículo se enviara entre el 15 y el 18 de FEBRERO de 2023" at bounding box center [646, 281] width 282 height 28
paste input "duf47blof"
type input "duf47blof"
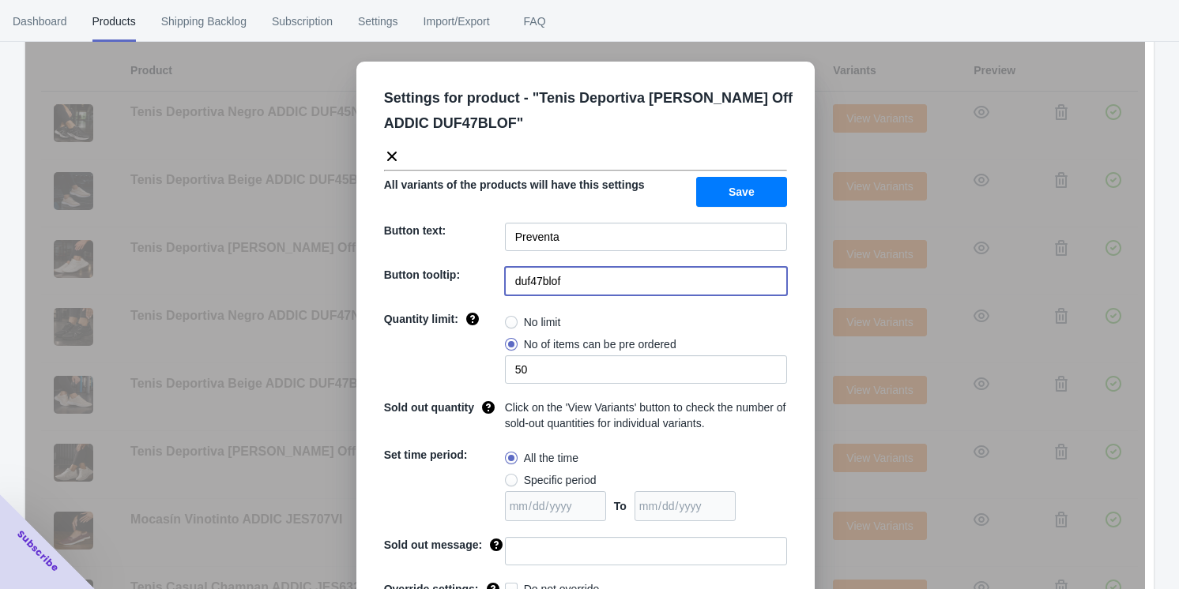
drag, startPoint x: 602, startPoint y: 283, endPoint x: 455, endPoint y: 289, distance: 147.1
click at [455, 289] on div "Button tooltip: duf47blof" at bounding box center [585, 281] width 403 height 28
click at [498, 337] on div "Settings for product - " Tenis Deportiva [PERSON_NAME] Off ADDIC DUF47BLOF " Al…" at bounding box center [585, 334] width 1120 height 589
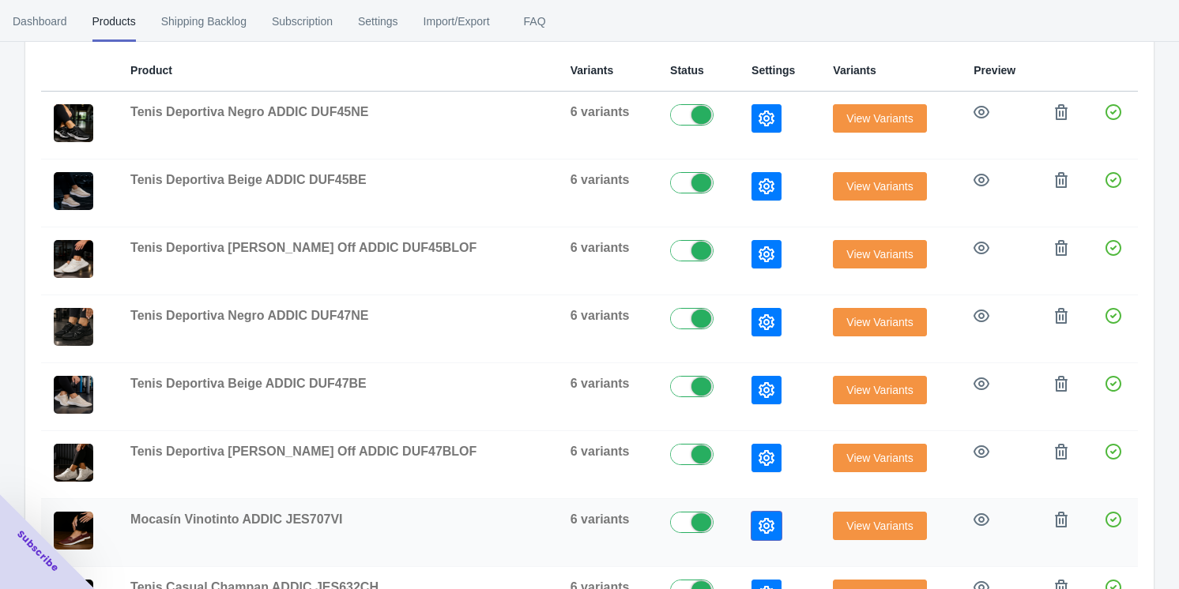
click at [498, 515] on button "button" at bounding box center [766, 526] width 30 height 28
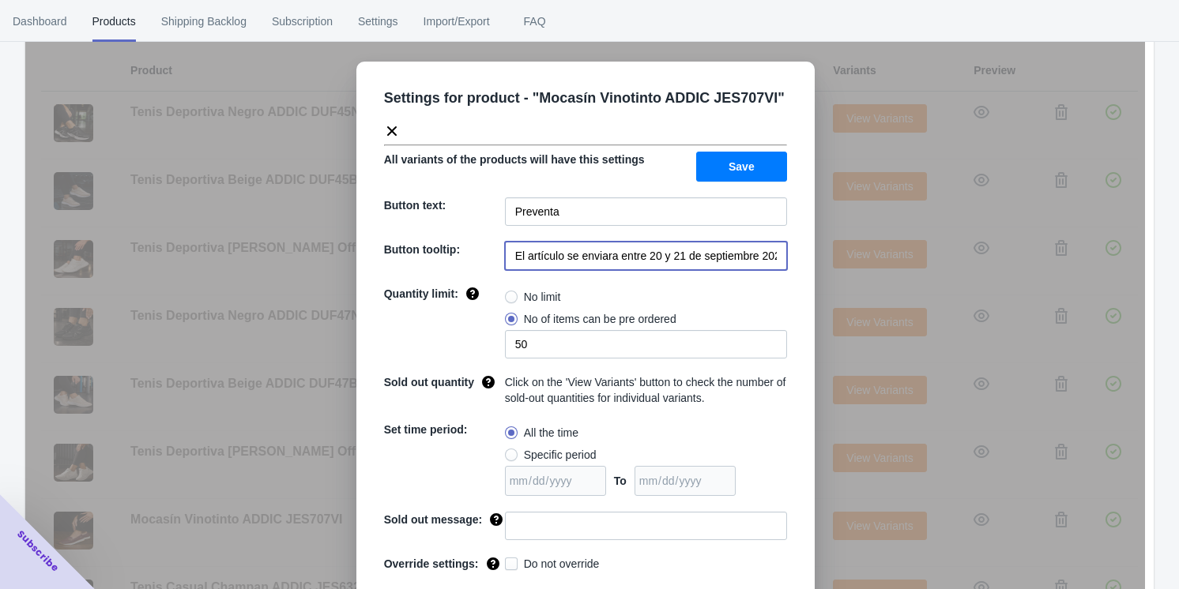
click at [498, 252] on input "El artículo se enviara entre 20 y 21 de septiembre 2025" at bounding box center [646, 256] width 282 height 28
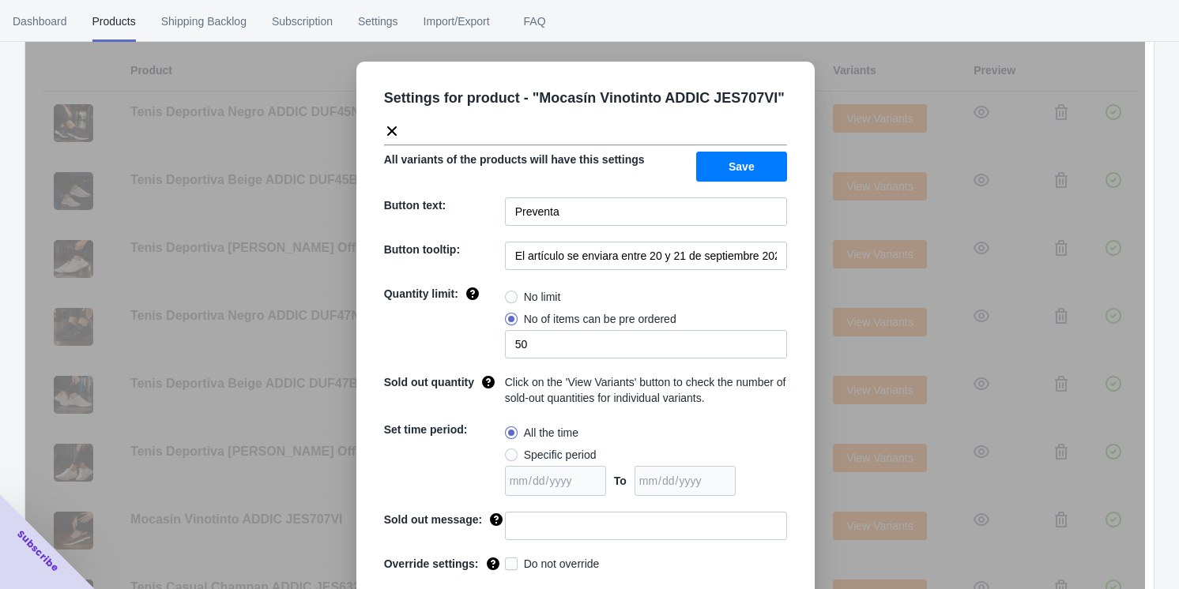
click at [498, 421] on div "Settings for product - " Mocasín Vinotinto ADDIC JES707VI " All variants of the…" at bounding box center [585, 334] width 1120 height 589
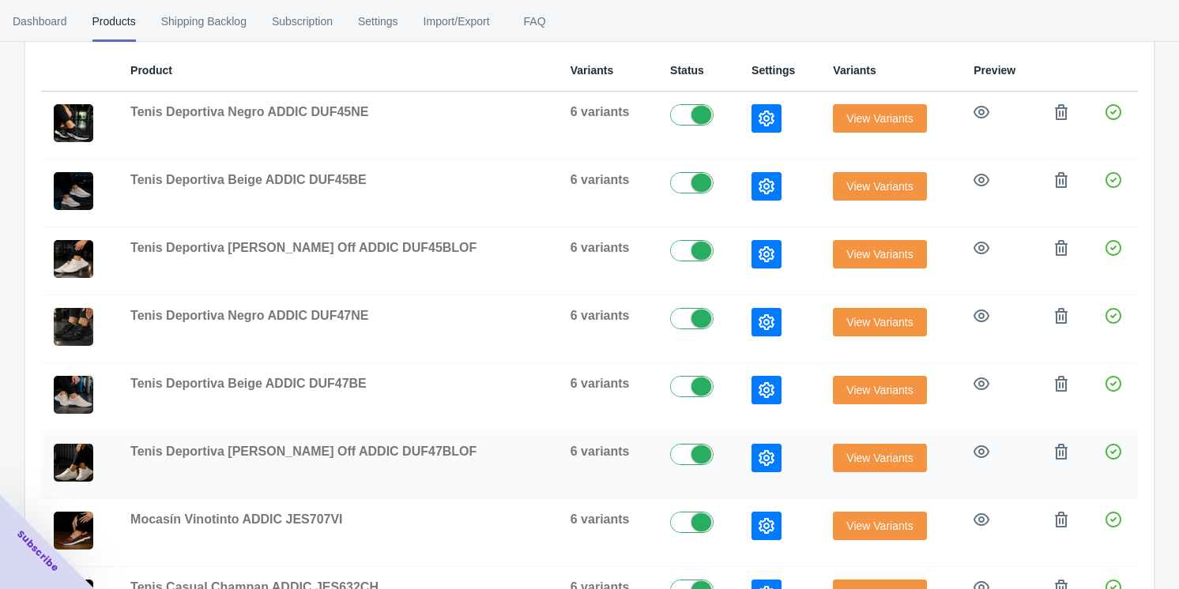
click at [498, 455] on icon "button" at bounding box center [767, 458] width 16 height 16
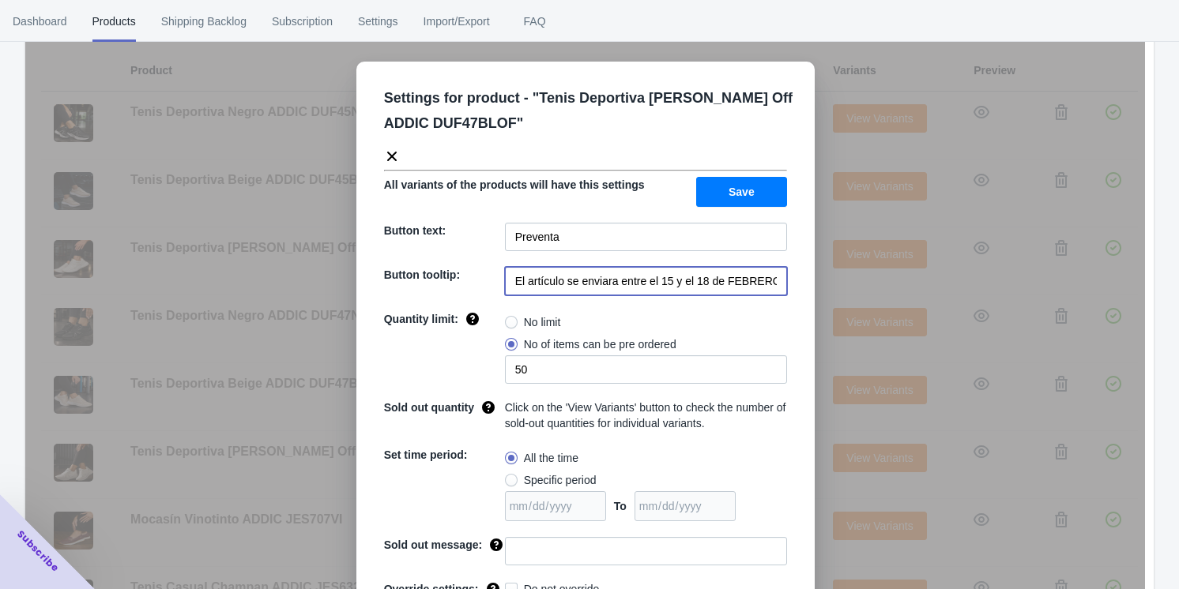
click at [498, 277] on input "El artículo se enviara entre el 15 y el 18 de FEBRERO de 2023" at bounding box center [646, 281] width 282 height 28
paste input "20 y 21 de septiembre 2025"
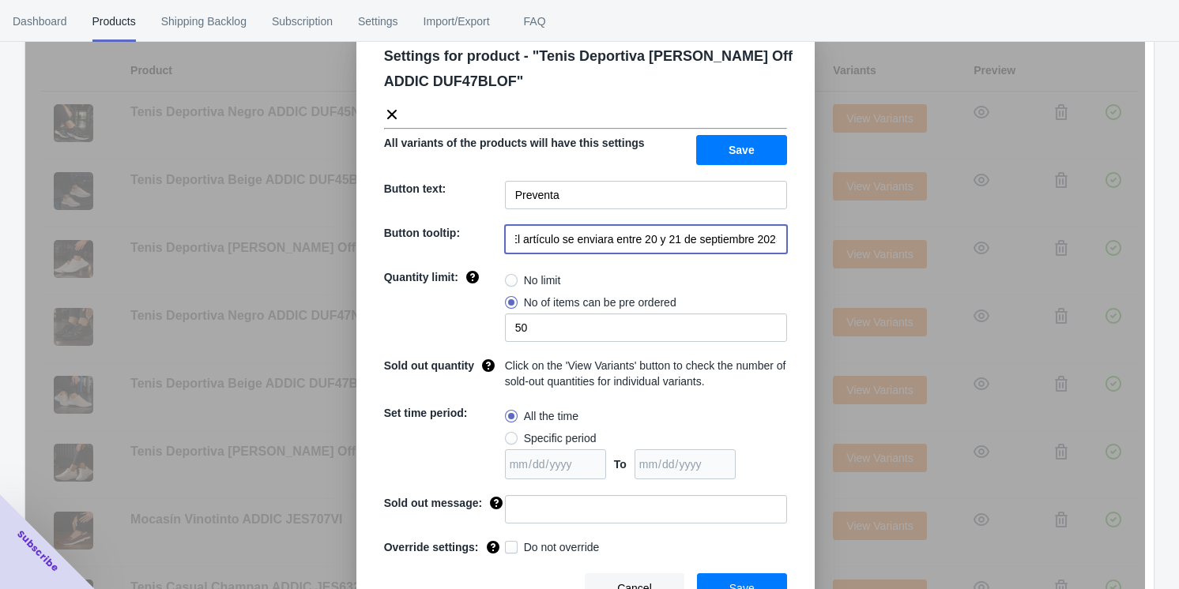
scroll to position [62, 0]
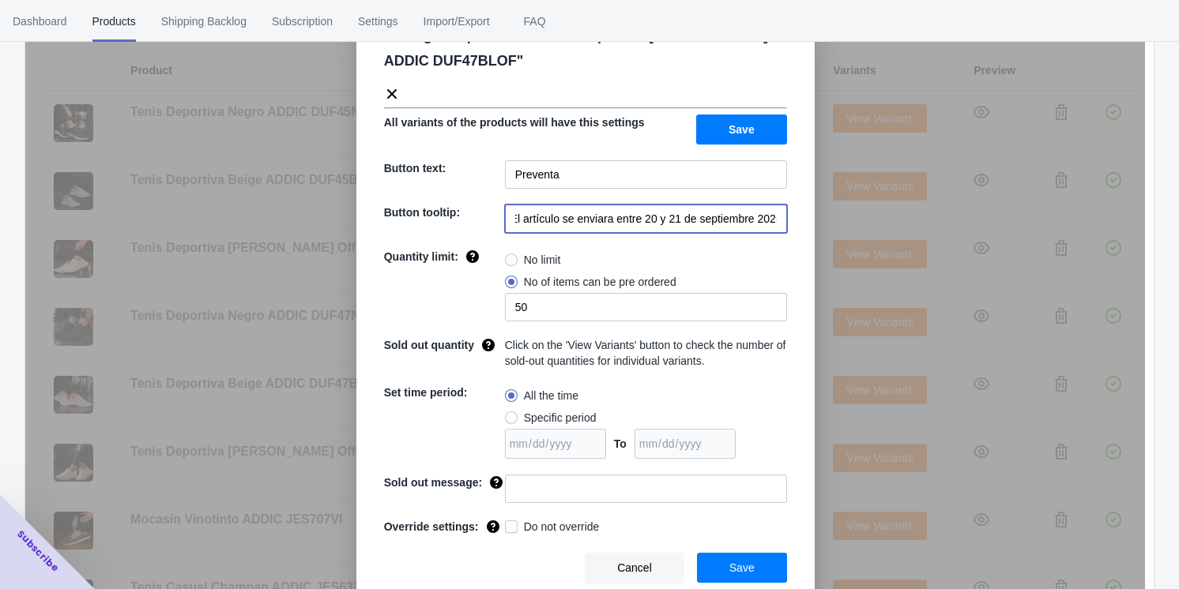
type input "El artículo se enviara entre 20 y 21 de septiembre 2025"
click at [498, 567] on button "Save" at bounding box center [742, 568] width 90 height 30
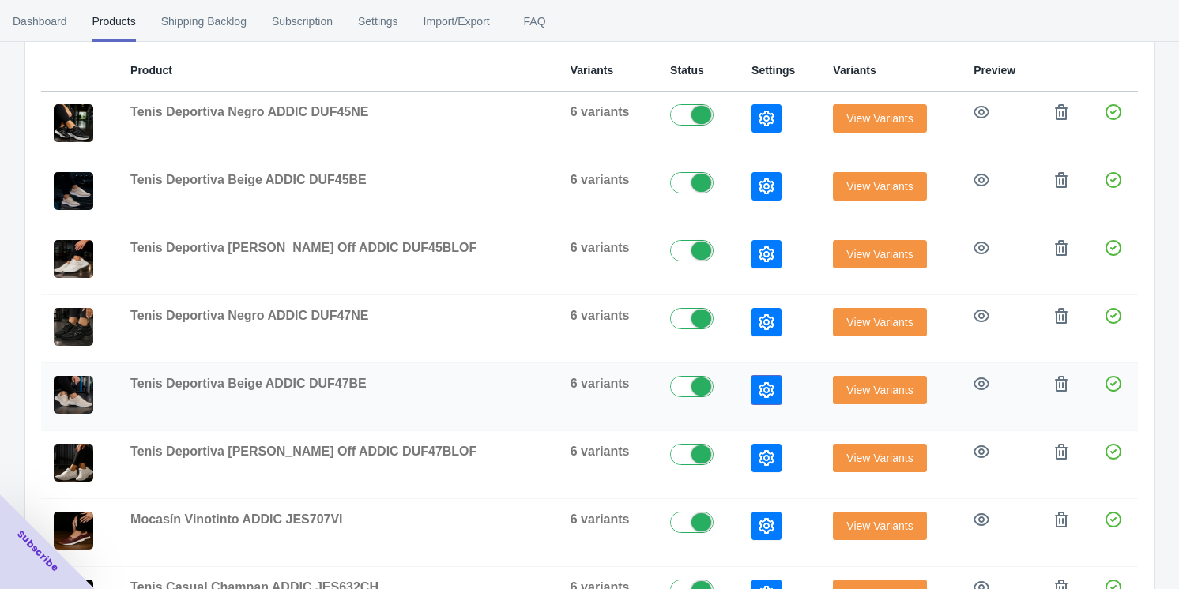
click at [498, 386] on icon "button" at bounding box center [767, 390] width 16 height 16
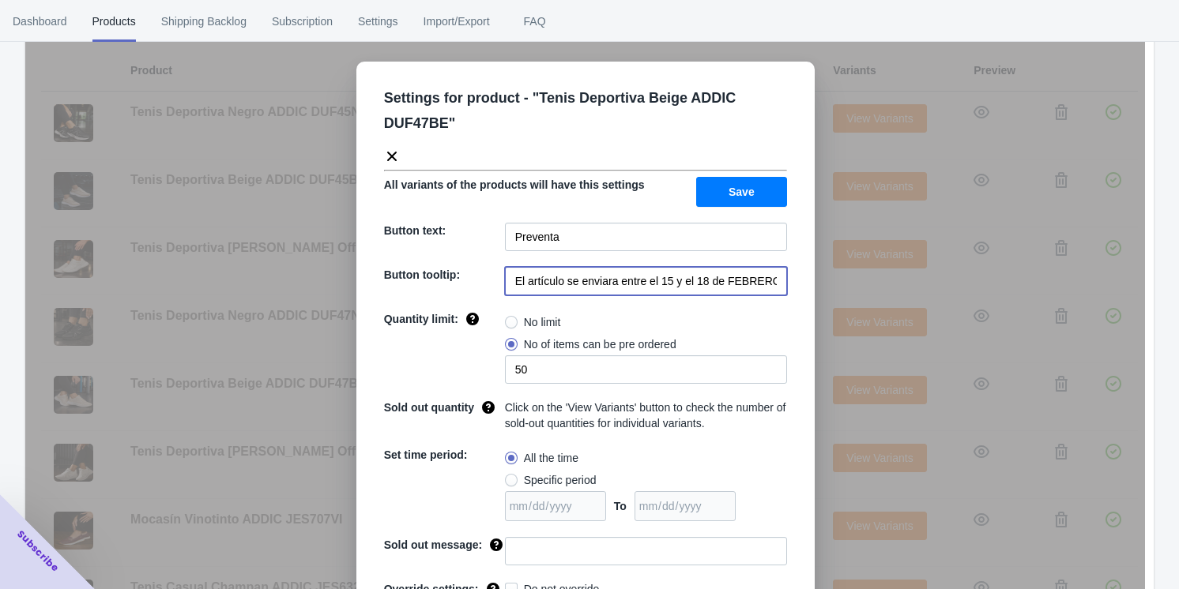
click at [498, 281] on input "El artículo se enviara entre el 15 y el 18 de FEBRERO de 2023" at bounding box center [646, 281] width 282 height 28
paste input "20 y 21 de septiembre 2025"
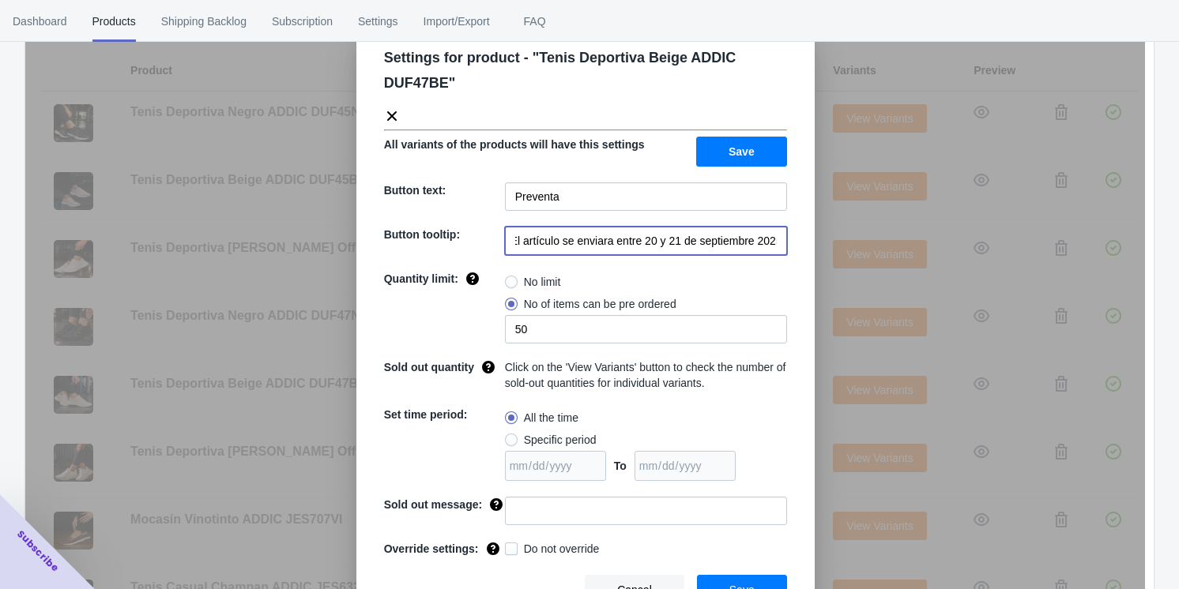
scroll to position [62, 0]
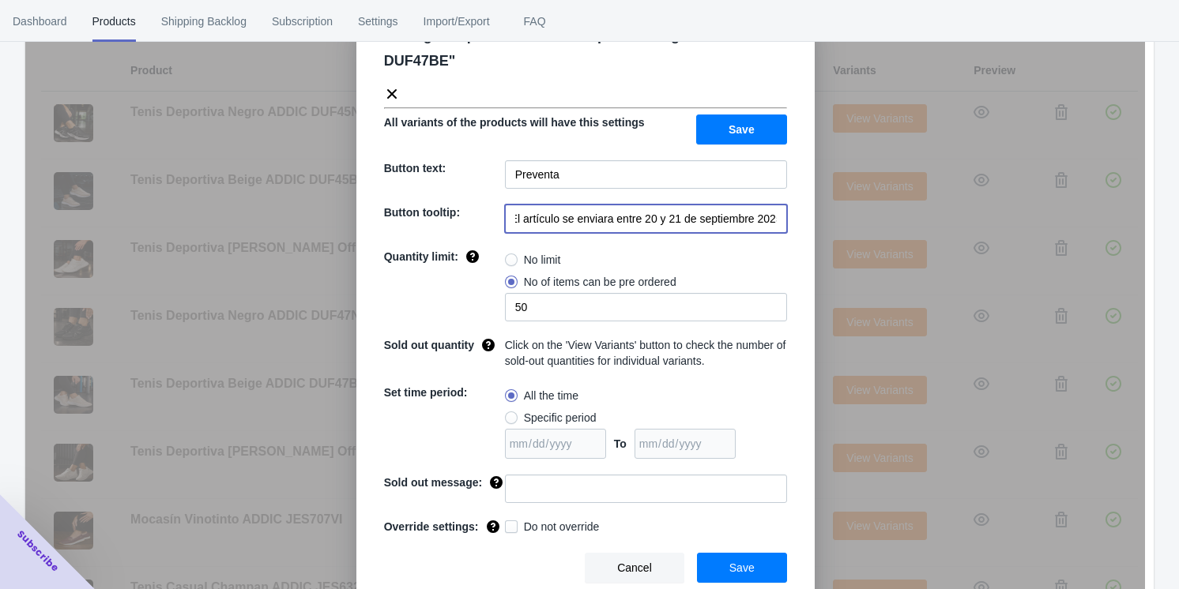
type input "El artículo se enviara entre 20 y 21 de septiembre 2025"
click at [498, 570] on span "Save" at bounding box center [741, 568] width 25 height 13
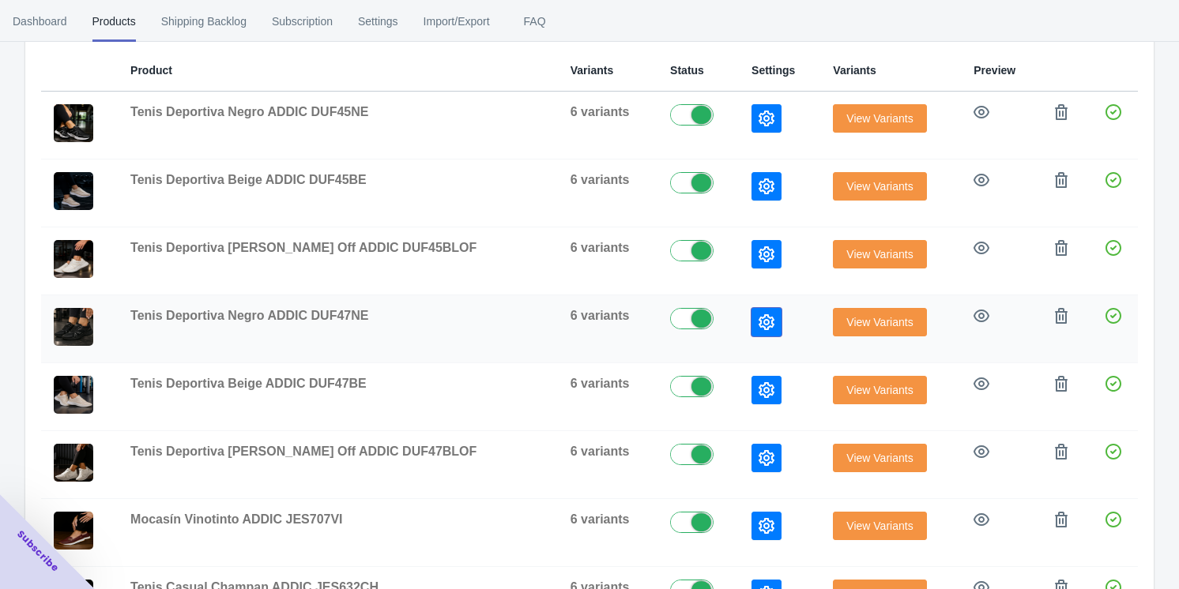
click at [498, 312] on button "button" at bounding box center [766, 322] width 30 height 28
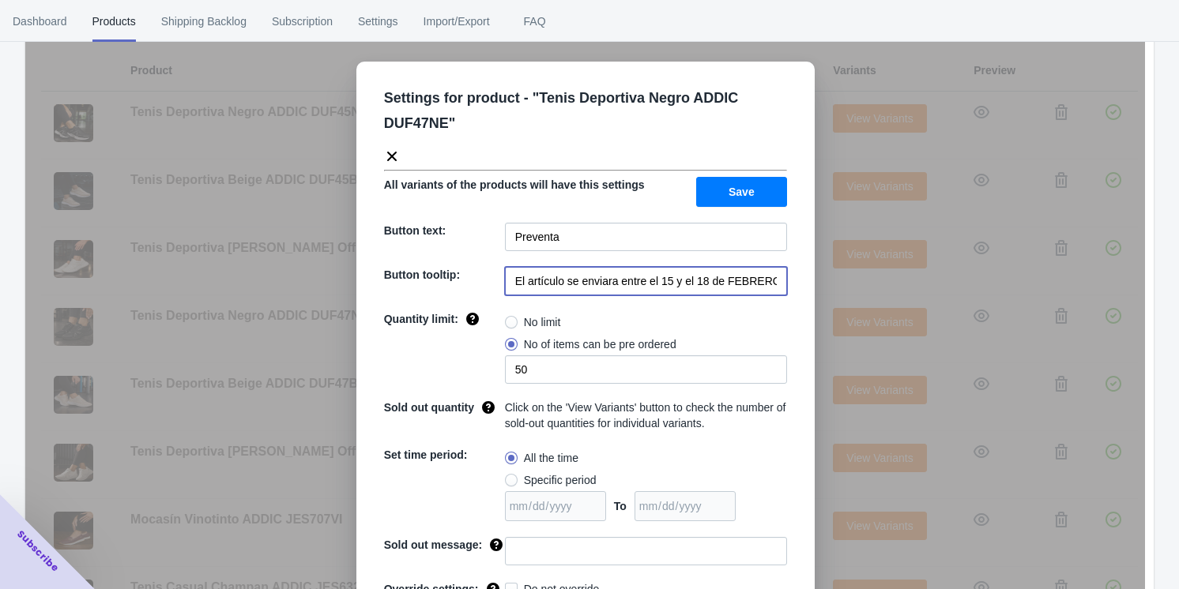
click at [498, 277] on input "El artículo se enviara entre el 15 y el 18 de FEBRERO de 2023" at bounding box center [646, 281] width 282 height 28
paste input "20 y 21 de septiembre 2025"
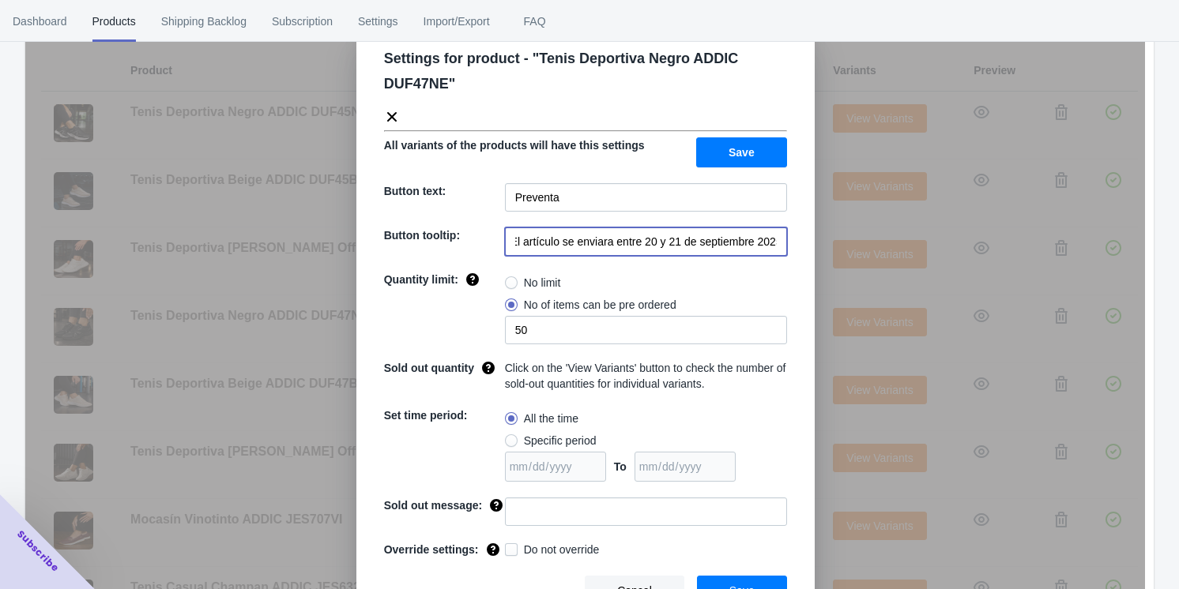
scroll to position [62, 0]
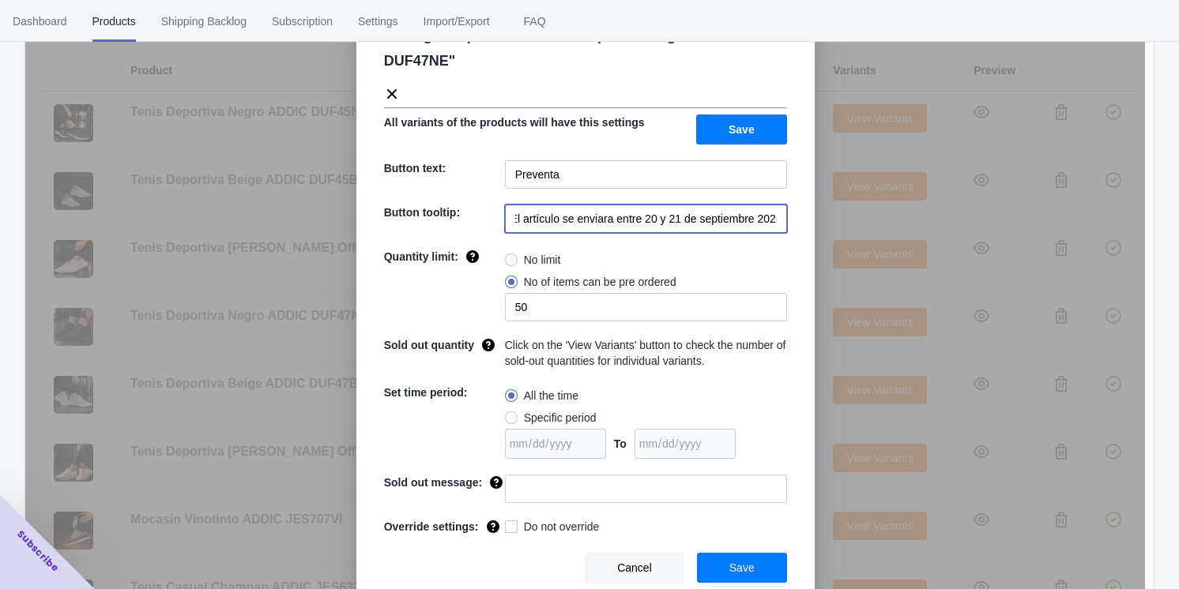
type input "El artículo se enviara entre 20 y 21 de septiembre 2025"
click at [498, 570] on span "Save" at bounding box center [741, 568] width 25 height 13
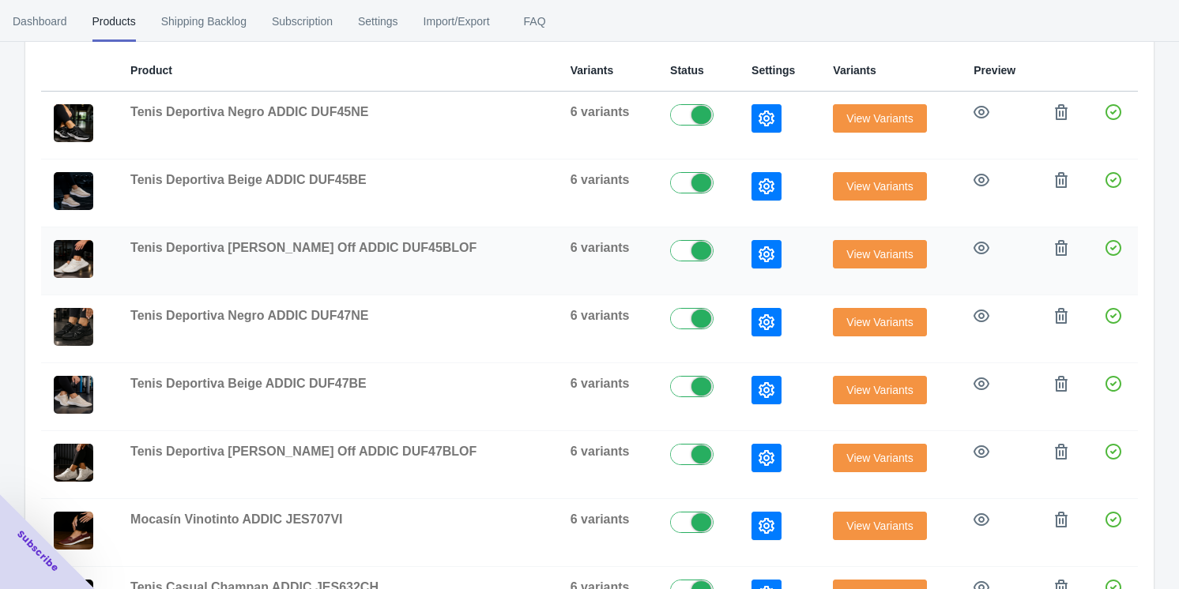
click at [498, 247] on icon "button" at bounding box center [767, 255] width 16 height 16
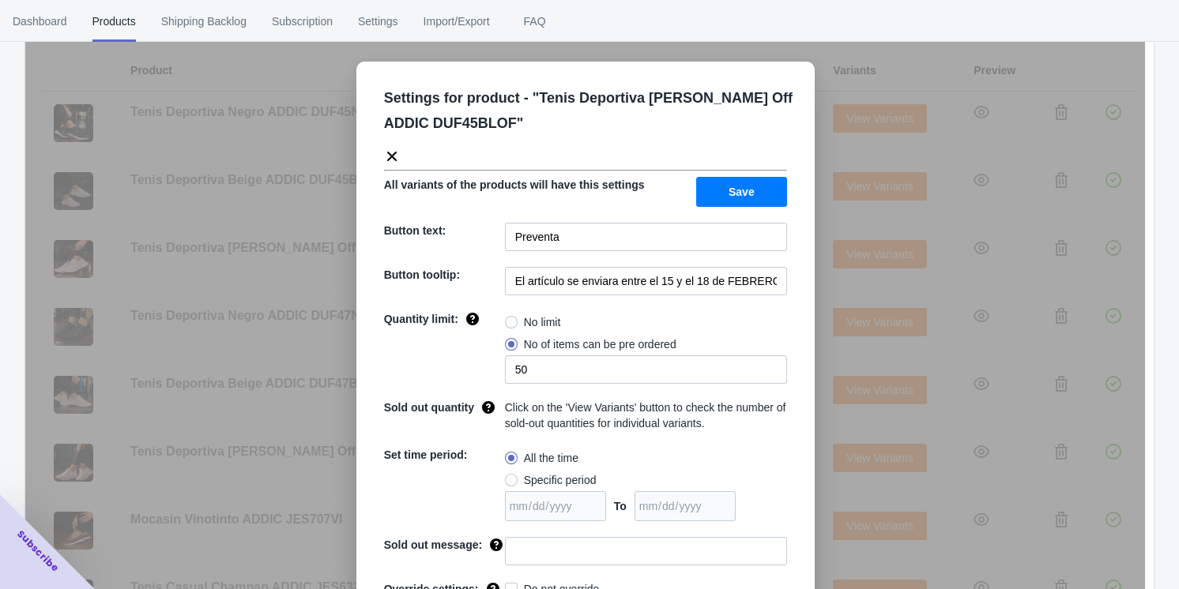
click at [498, 296] on div "Settings for product - " Tenis Deportiva [PERSON_NAME] Off ADDIC DUF45BLOF " Al…" at bounding box center [585, 366] width 458 height 608
click at [498, 280] on input "El artículo se enviara entre el 15 y el 18 de FEBRERO de 2023" at bounding box center [646, 281] width 282 height 28
click at [498, 279] on input "El artículo se enviara entre el 15 y el 18 de FEBRERO de 2023" at bounding box center [646, 281] width 282 height 28
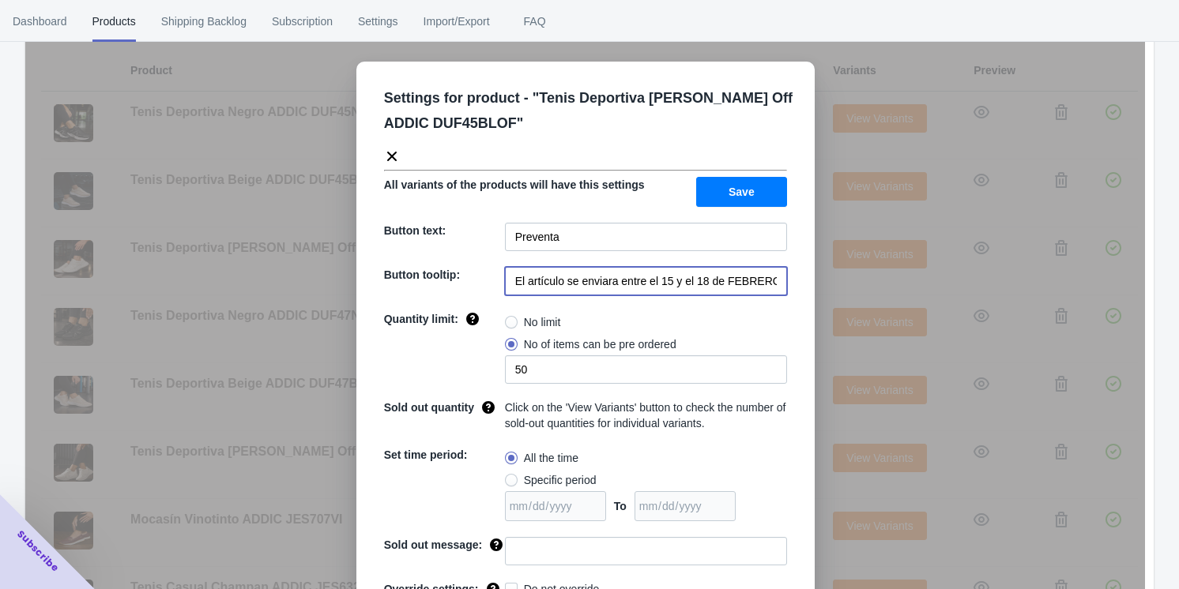
click at [498, 279] on input "El artículo se enviara entre el 15 y el 18 de FEBRERO de 2023" at bounding box center [646, 281] width 282 height 28
paste input "20 y 21 de septiembre 2025"
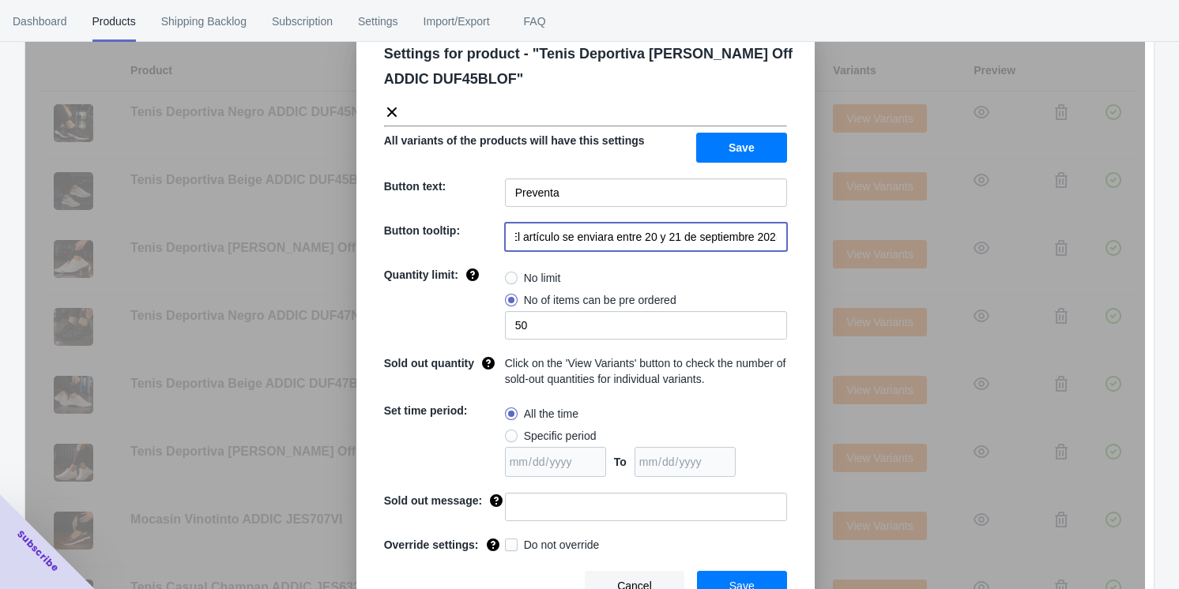
scroll to position [62, 0]
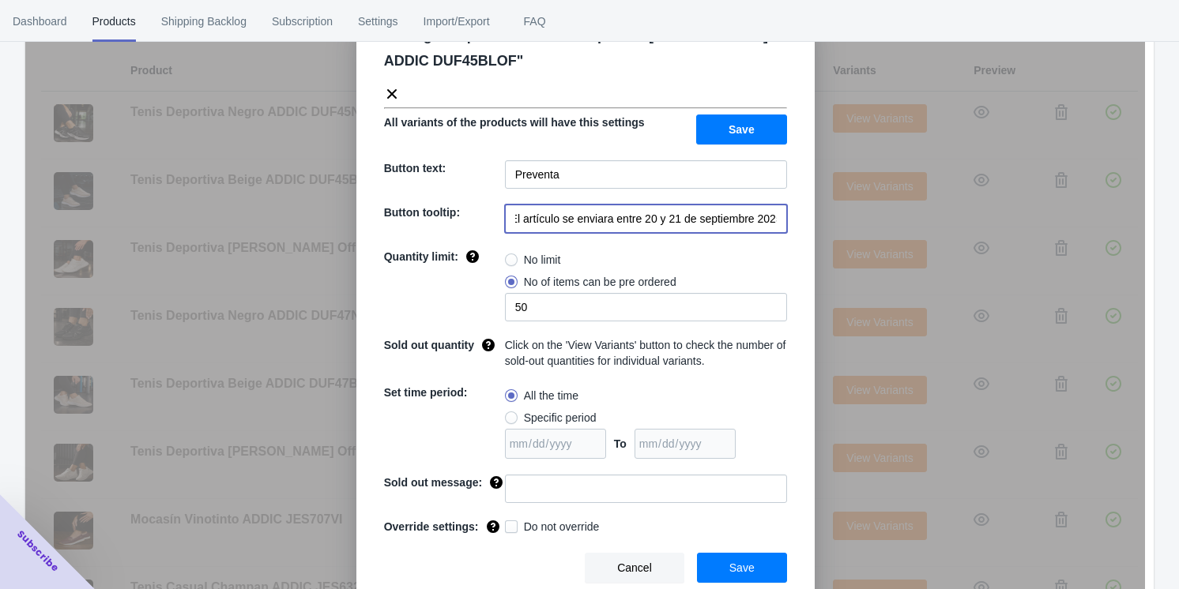
type input "El artículo se enviara entre 20 y 21 de septiembre 2025"
click at [498, 557] on button "Save" at bounding box center [742, 568] width 90 height 30
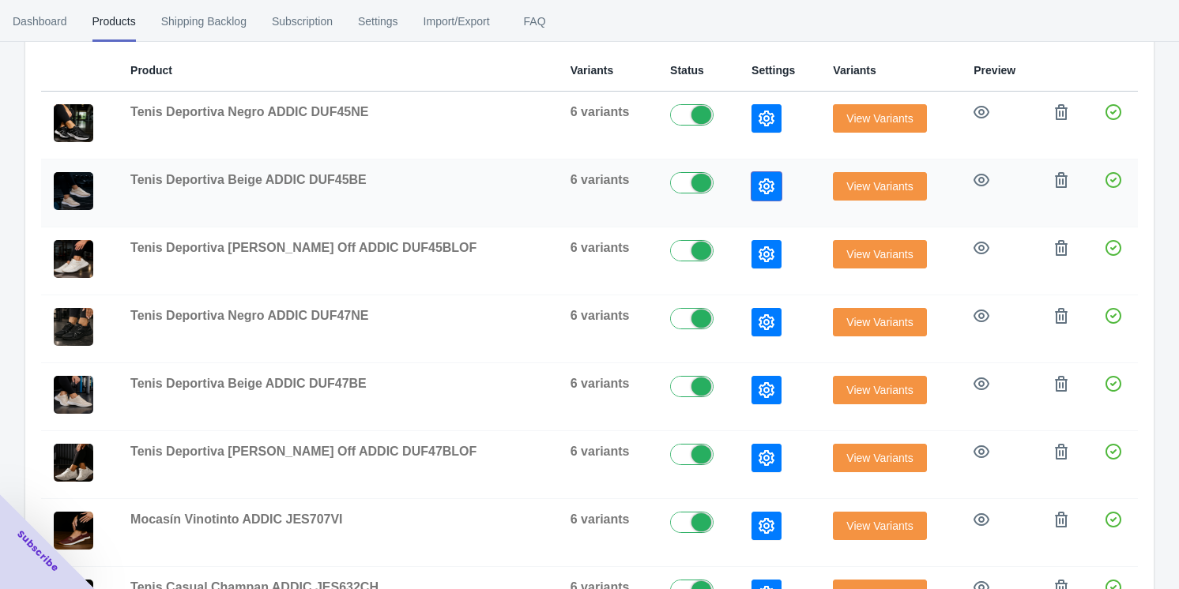
click at [498, 188] on icon "button" at bounding box center [767, 187] width 16 height 16
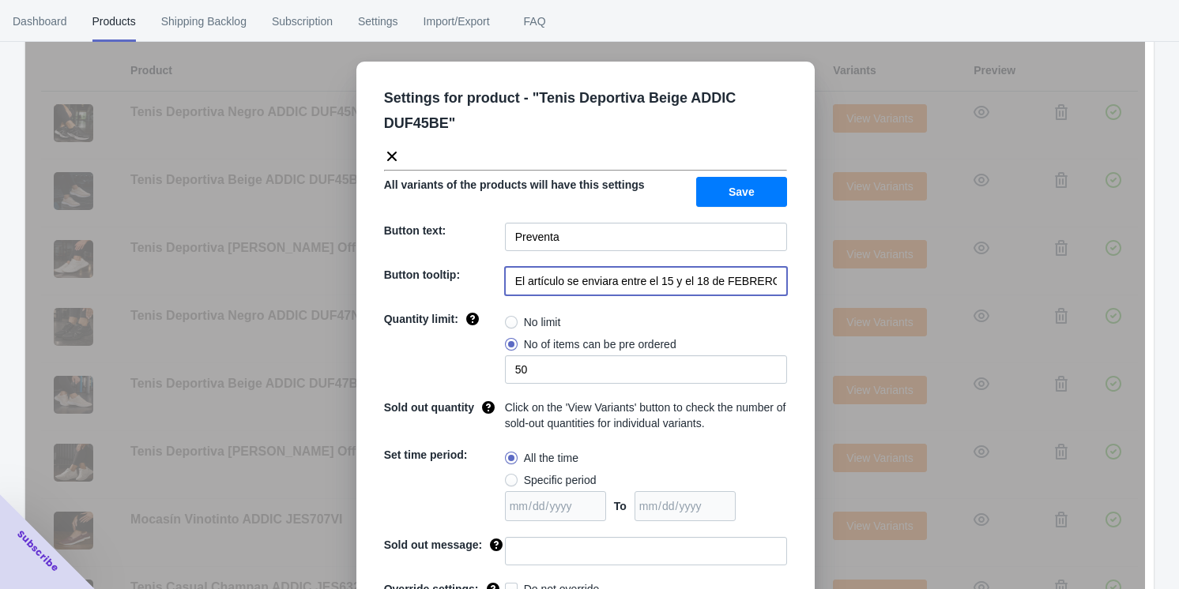
click at [498, 284] on input "El artículo se enviara entre el 15 y el 18 de FEBRERO de 2023" at bounding box center [646, 281] width 282 height 28
paste input "20 y 21 de septiembre 2025"
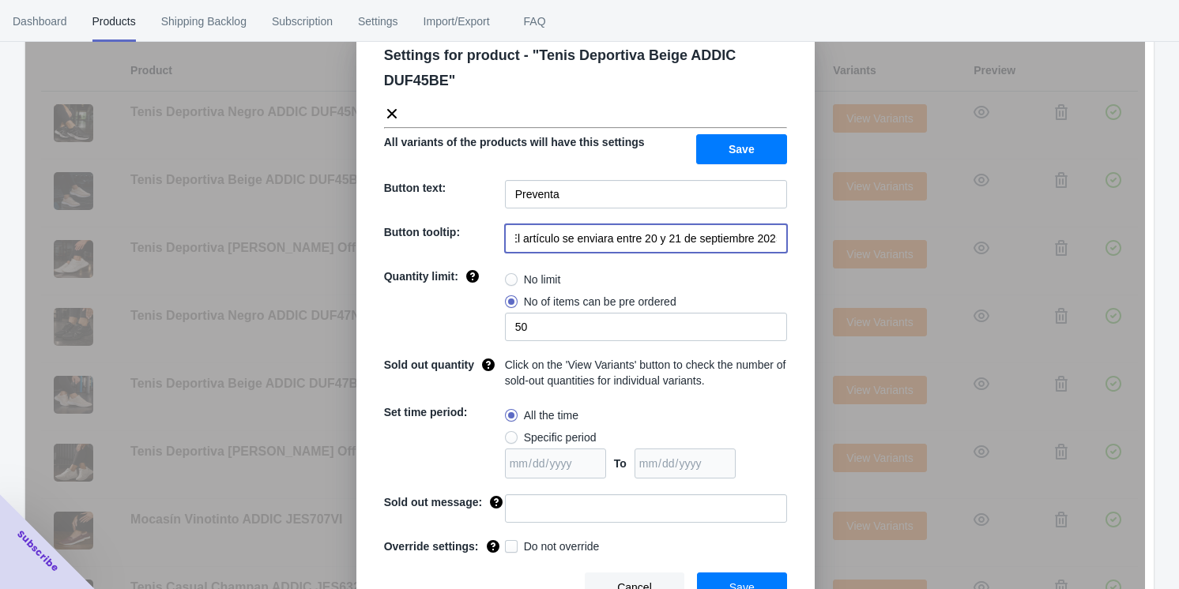
scroll to position [62, 0]
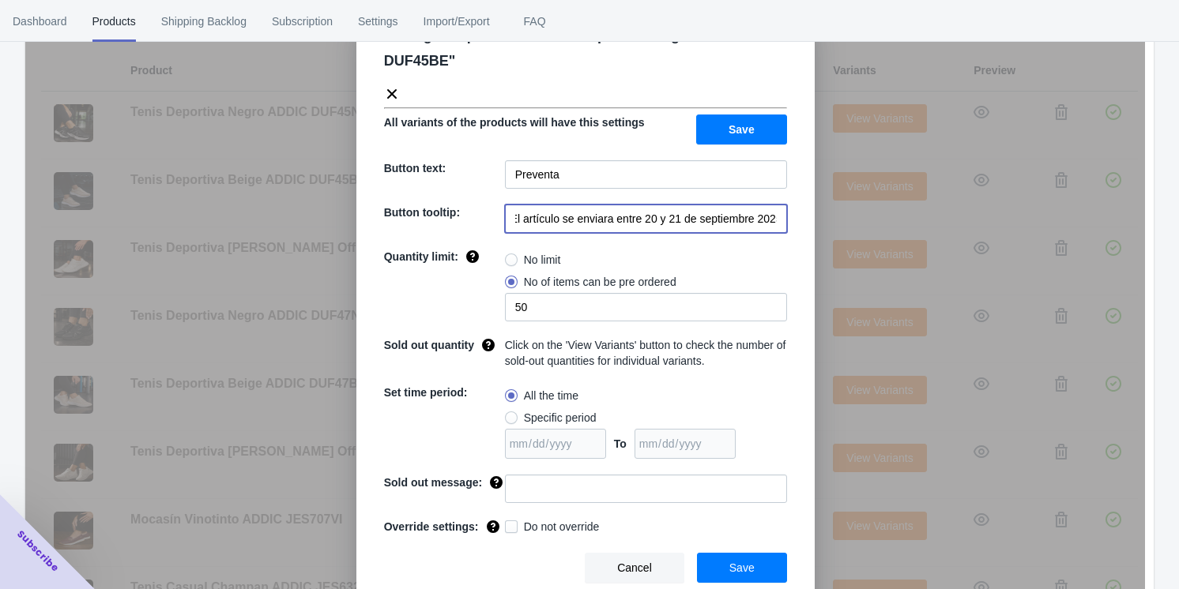
type input "El artículo se enviara entre 20 y 21 de septiembre 2025"
click at [498, 565] on span "Save" at bounding box center [741, 568] width 25 height 13
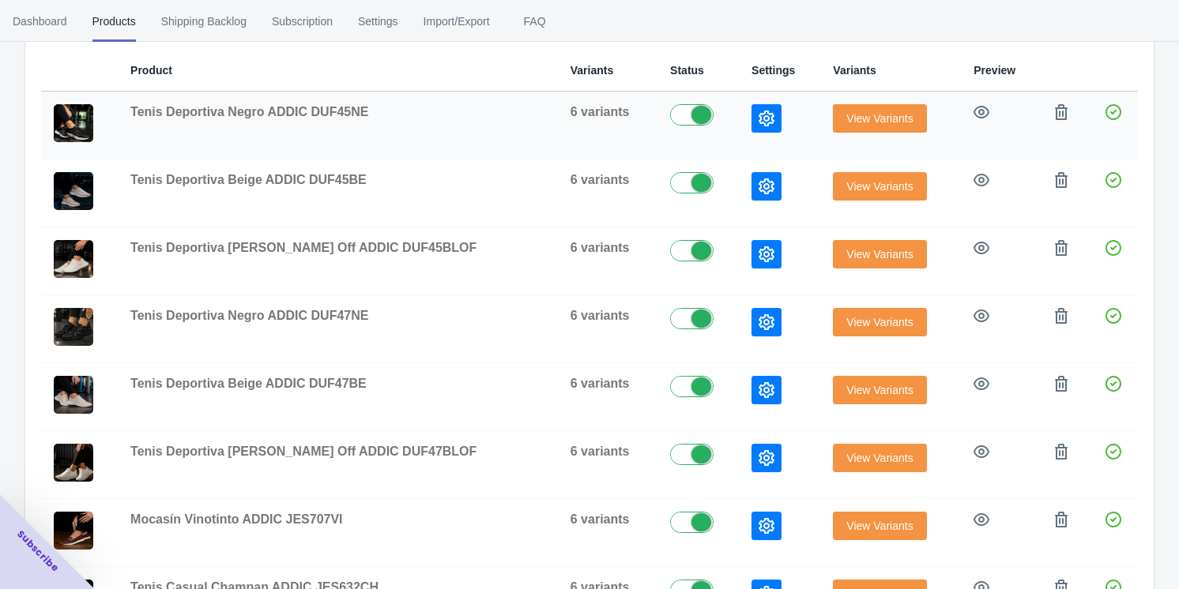
click at [498, 119] on button "button" at bounding box center [766, 118] width 30 height 28
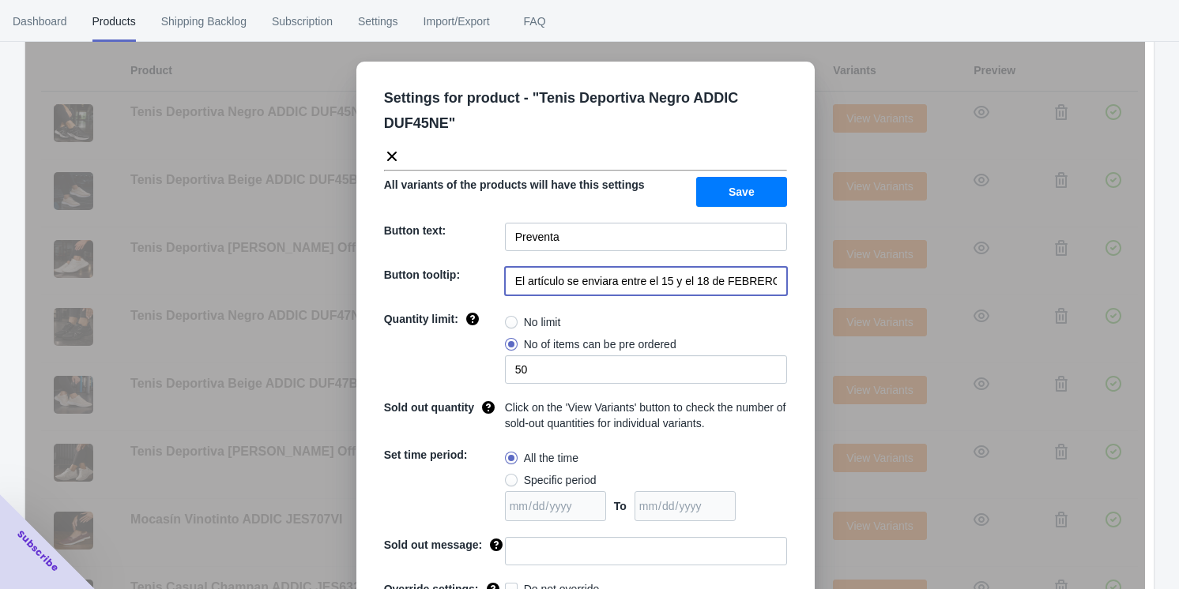
click at [498, 283] on input "El artículo se enviara entre el 15 y el 18 de FEBRERO de 2023" at bounding box center [646, 281] width 282 height 28
click at [498, 284] on input "El artículo se enviara entre el 15 y el 18 de FEBRERO de 2023" at bounding box center [646, 281] width 282 height 28
paste input "20 y 21 de septiembre 2025"
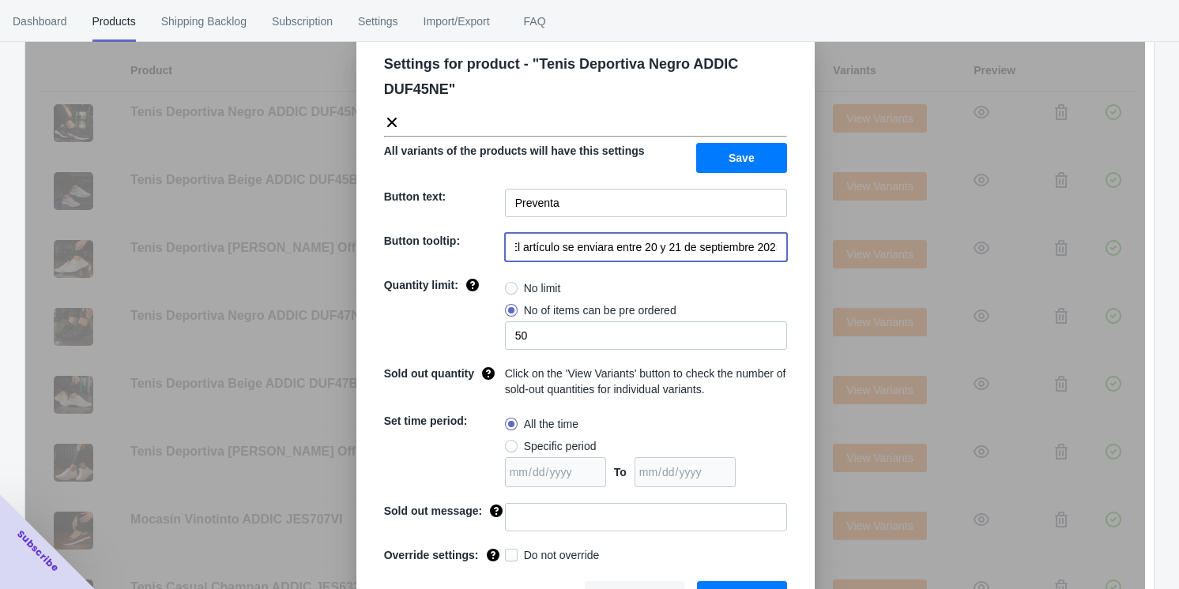
scroll to position [62, 0]
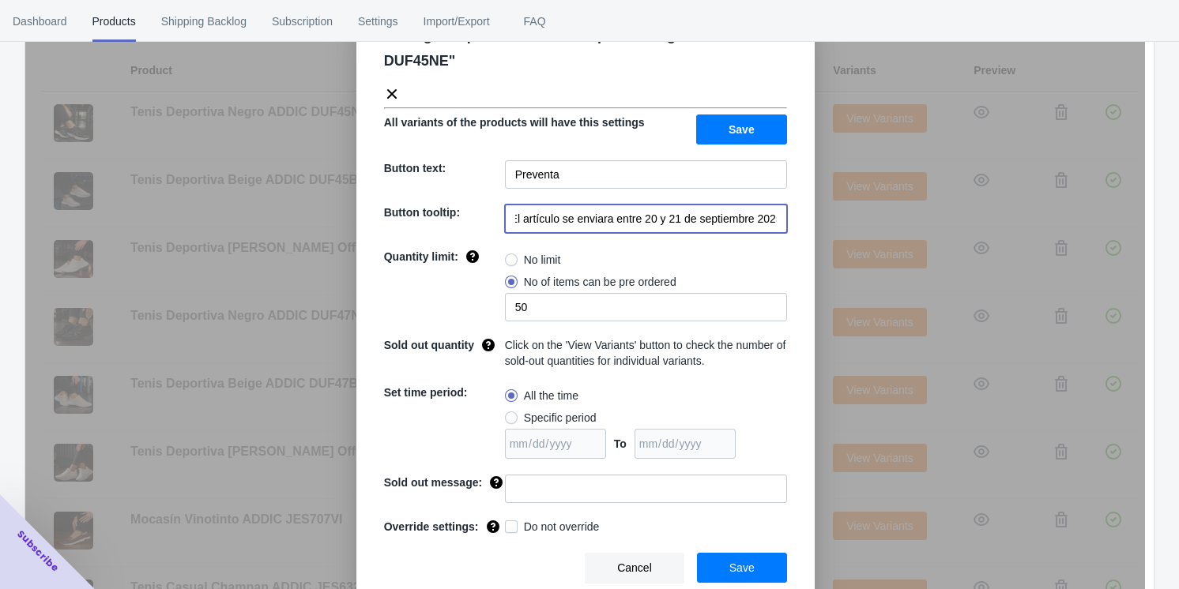
type input "El artículo se enviara entre 20 y 21 de septiembre 2025"
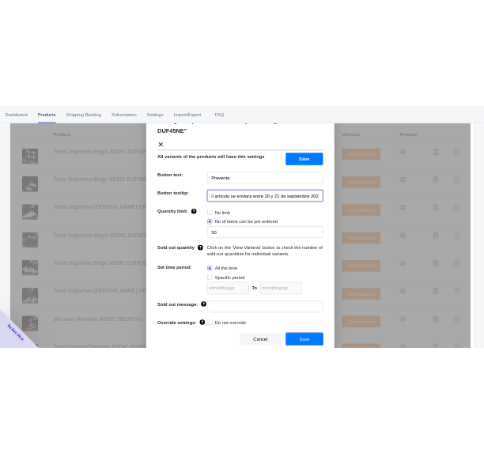
scroll to position [0, 0]
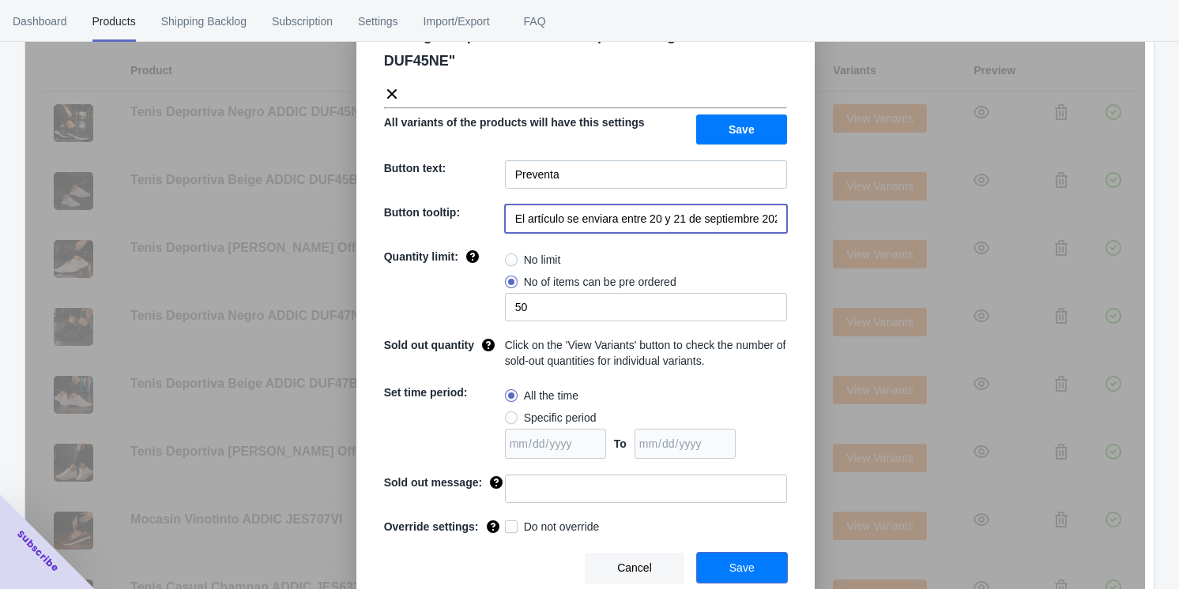
click at [498, 570] on button "Save" at bounding box center [742, 568] width 90 height 30
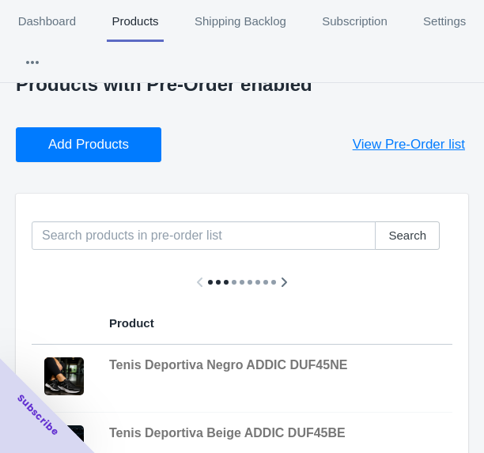
click at [63, 148] on span "Add Products" at bounding box center [88, 145] width 81 height 16
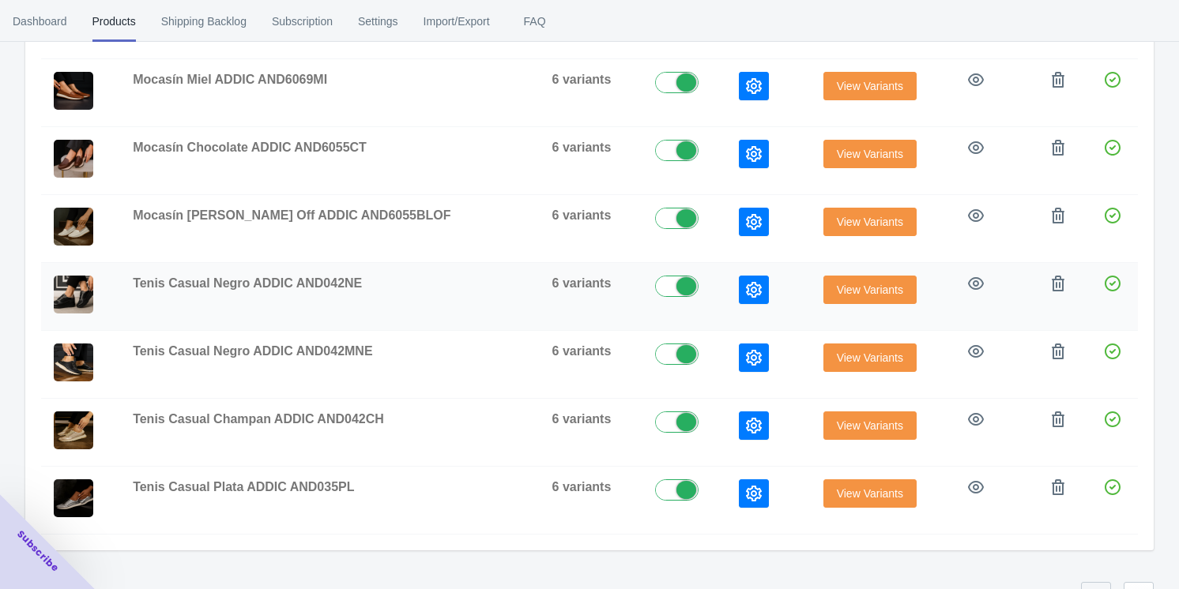
scroll to position [483, 0]
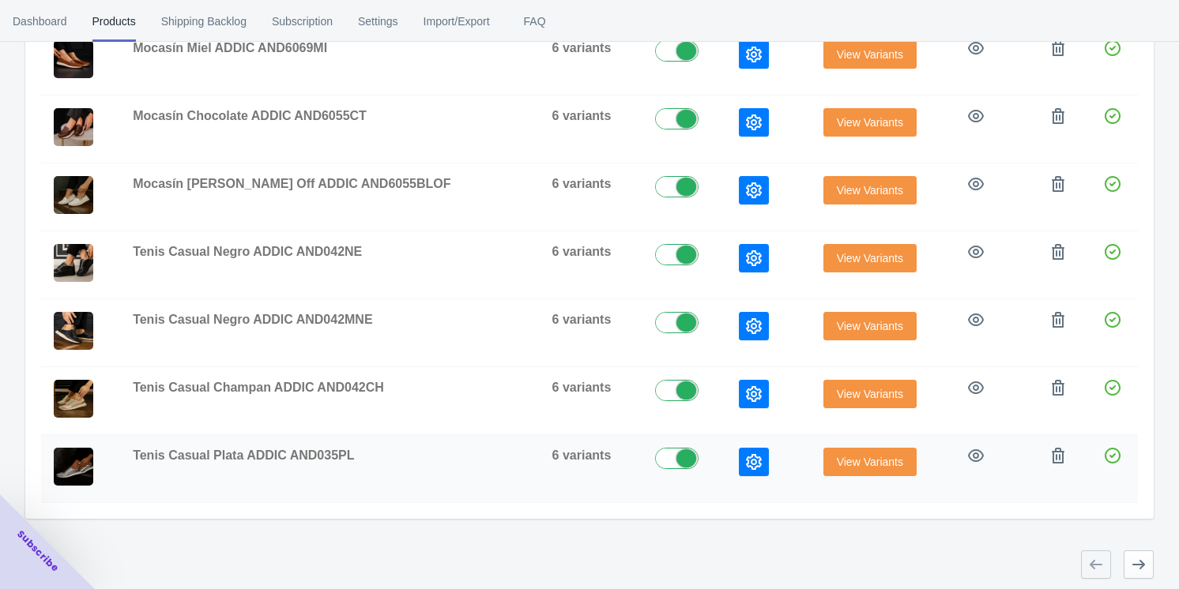
click at [498, 453] on button "button" at bounding box center [754, 462] width 30 height 28
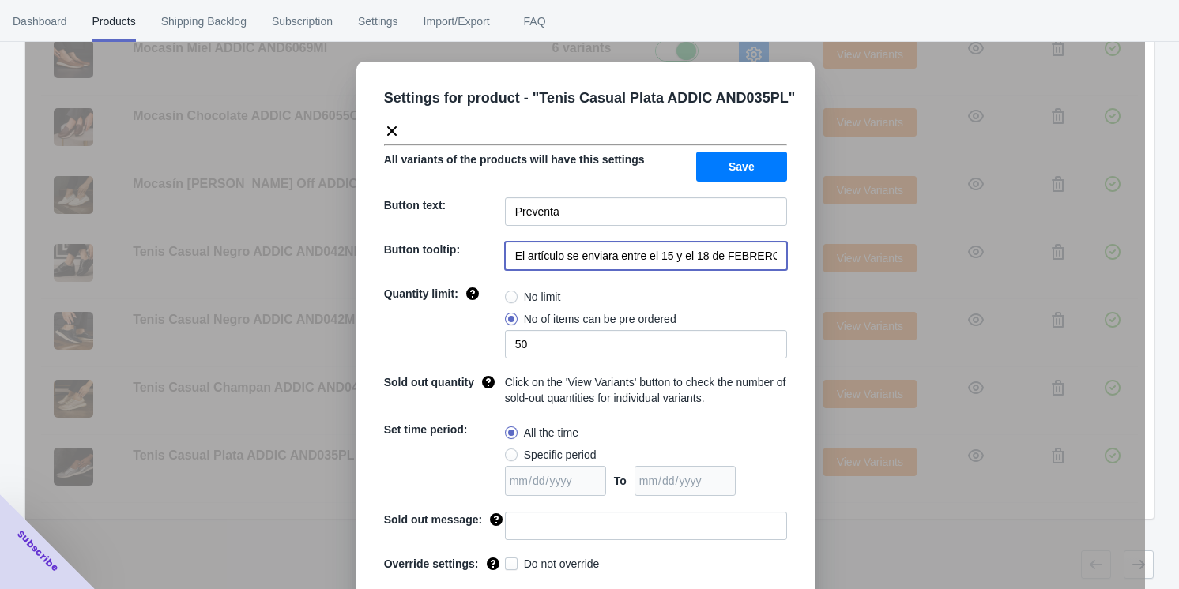
click at [498, 256] on input "El artículo se enviara entre el 15 y el 18 de FEBRERO de 2023" at bounding box center [646, 256] width 282 height 28
paste input "20 y 21 de septiembre 2025"
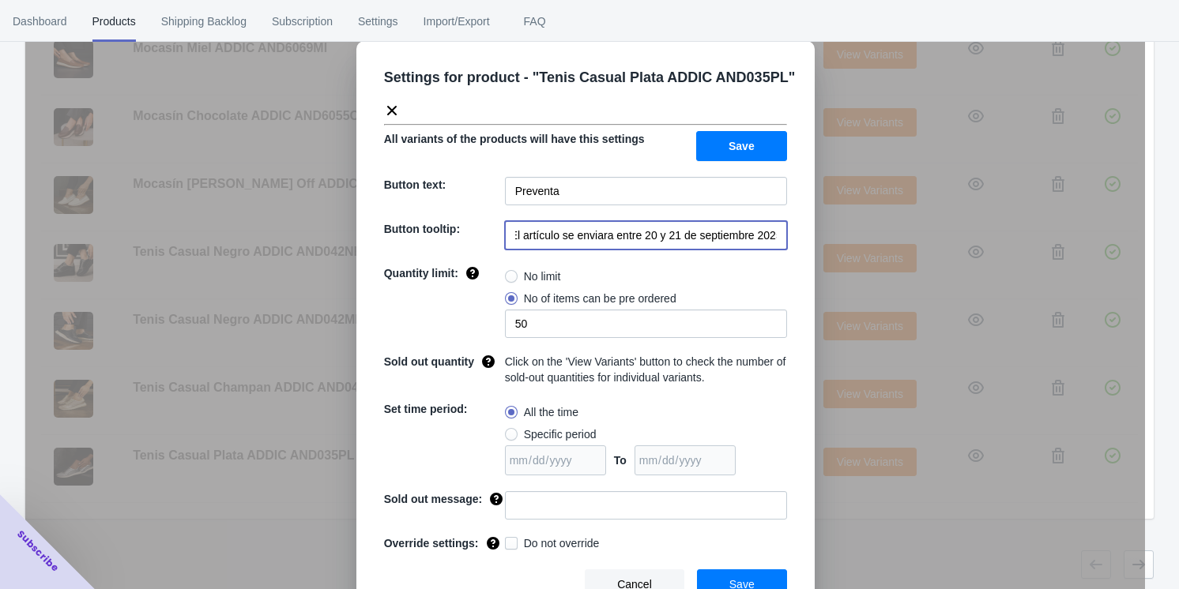
scroll to position [37, 0]
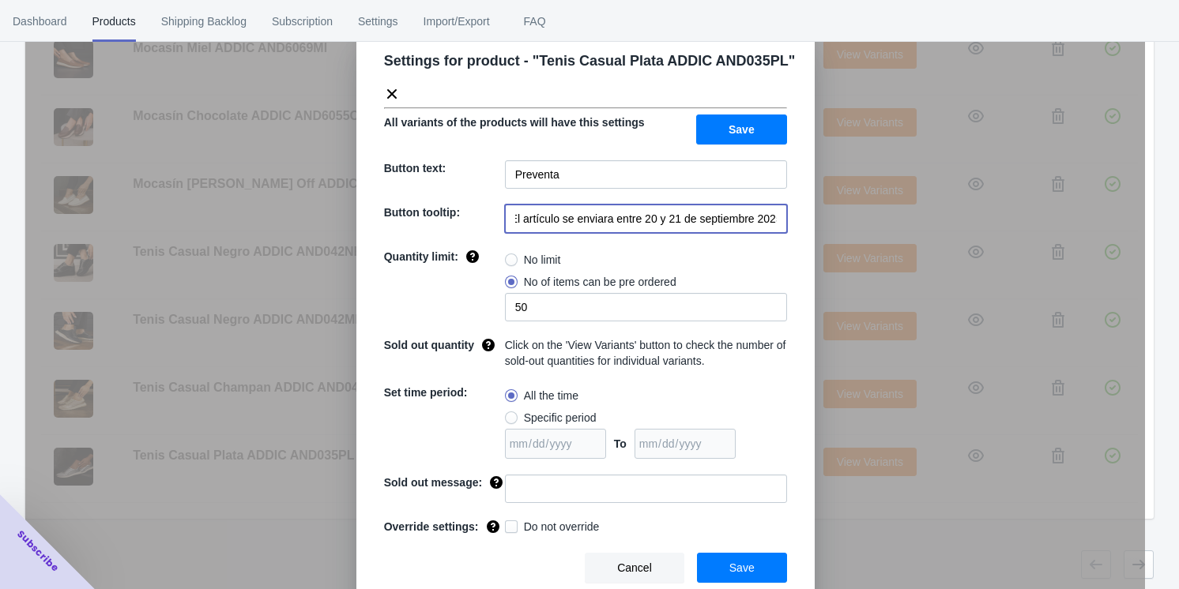
type input "El artículo se enviara entre 20 y 21 de septiembre 2025"
click at [498, 564] on span "Save" at bounding box center [741, 568] width 25 height 13
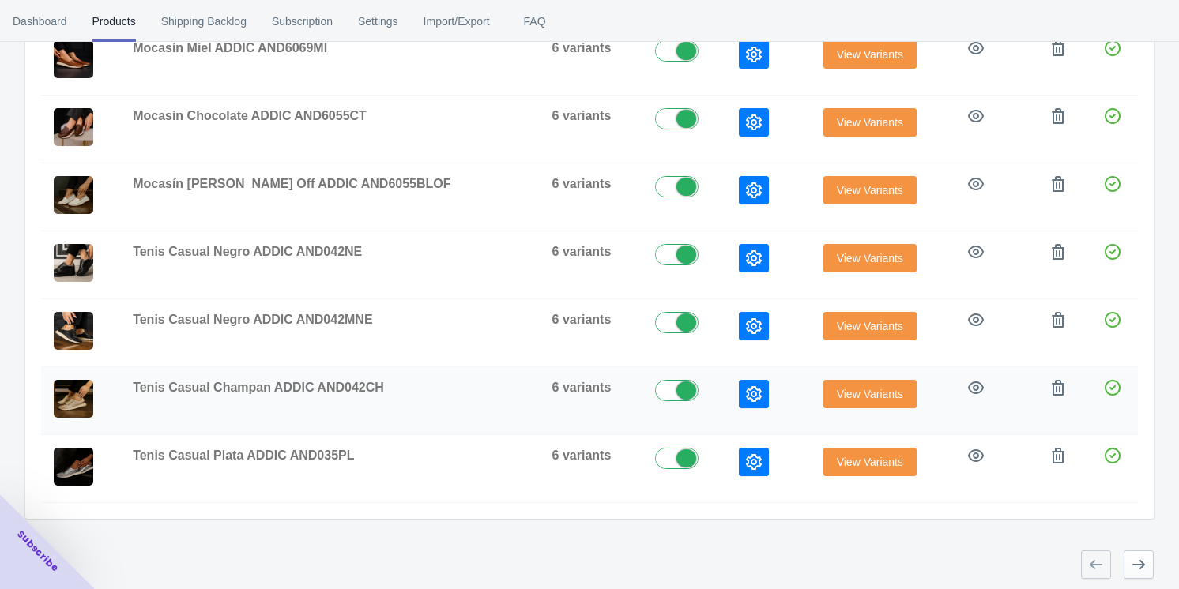
click at [498, 391] on icon "button" at bounding box center [754, 394] width 16 height 16
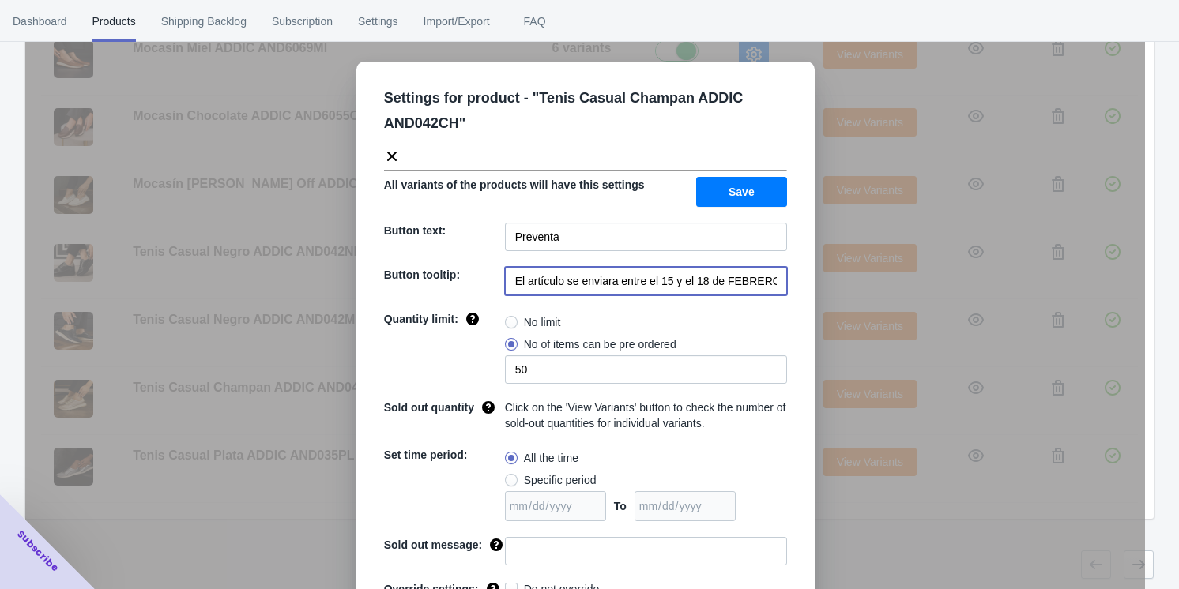
click at [498, 279] on input "El artículo se enviara entre el 15 y el 18 de FEBRERO de 2023" at bounding box center [646, 281] width 282 height 28
paste input "20 y 21 de septiembre 2025"
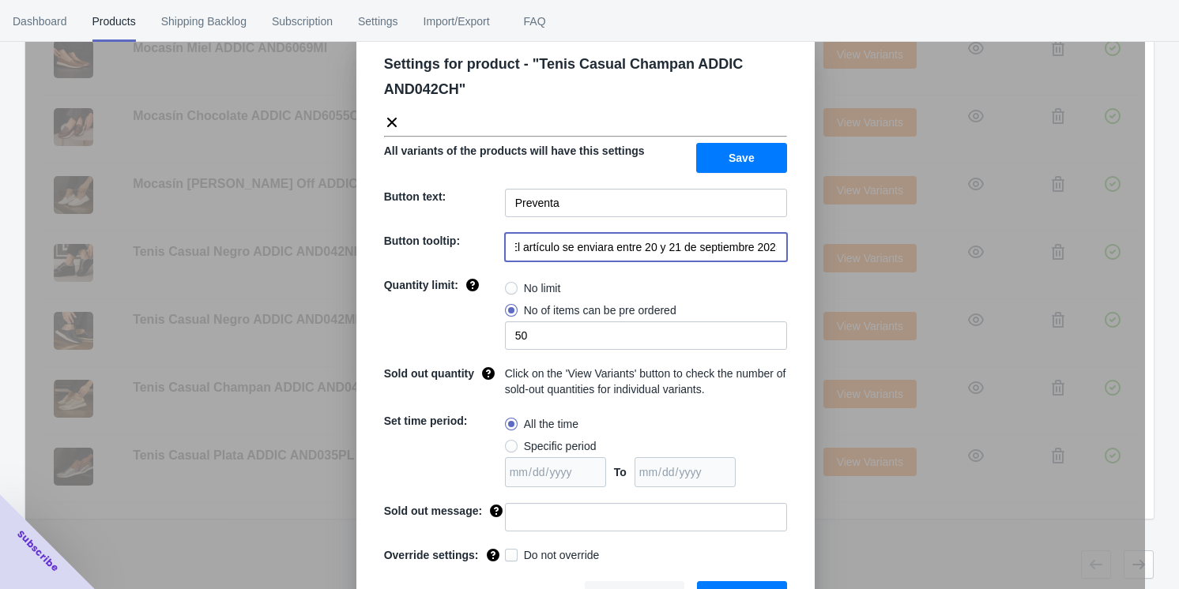
scroll to position [62, 0]
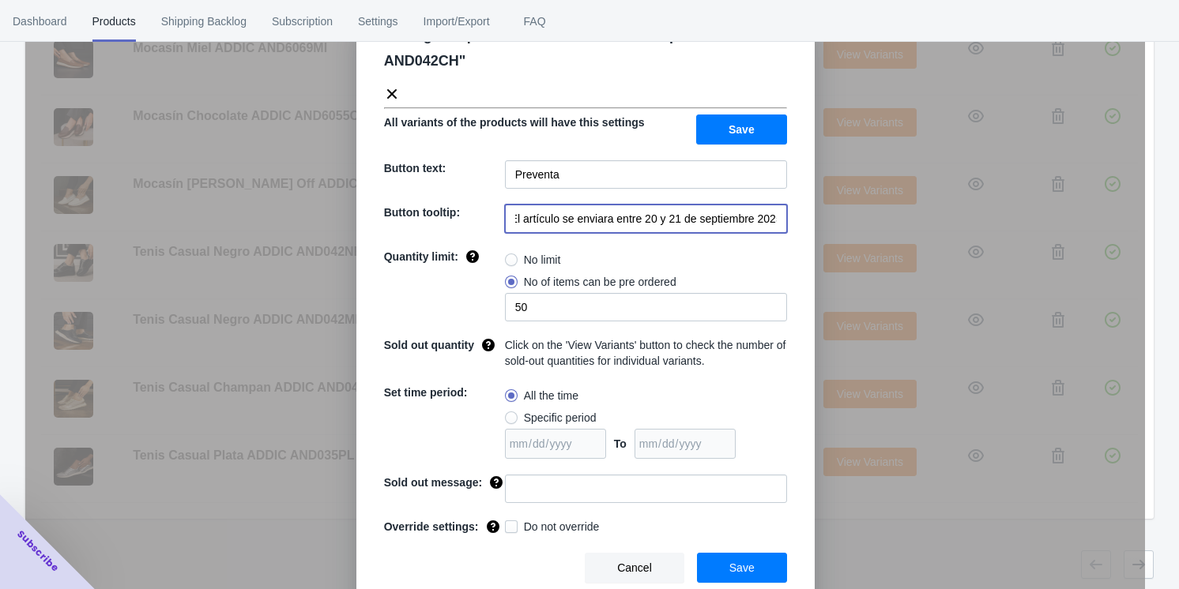
type input "El artículo se enviara entre 20 y 21 de septiembre 2025"
click at [498, 566] on button "Save" at bounding box center [742, 568] width 90 height 30
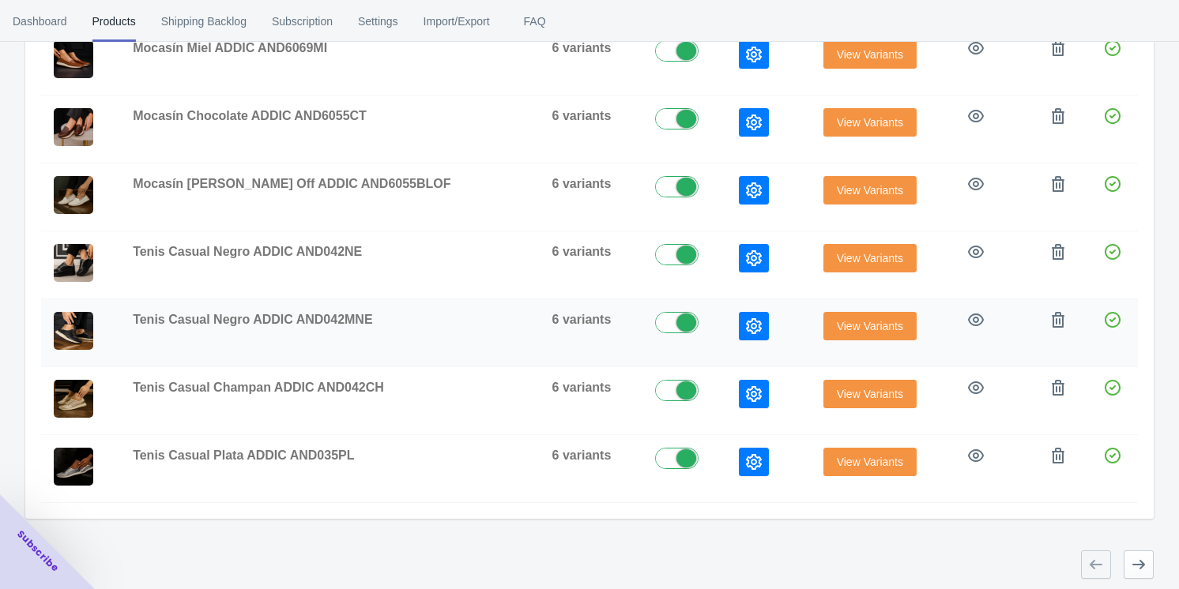
click at [498, 321] on icon "button" at bounding box center [754, 326] width 16 height 16
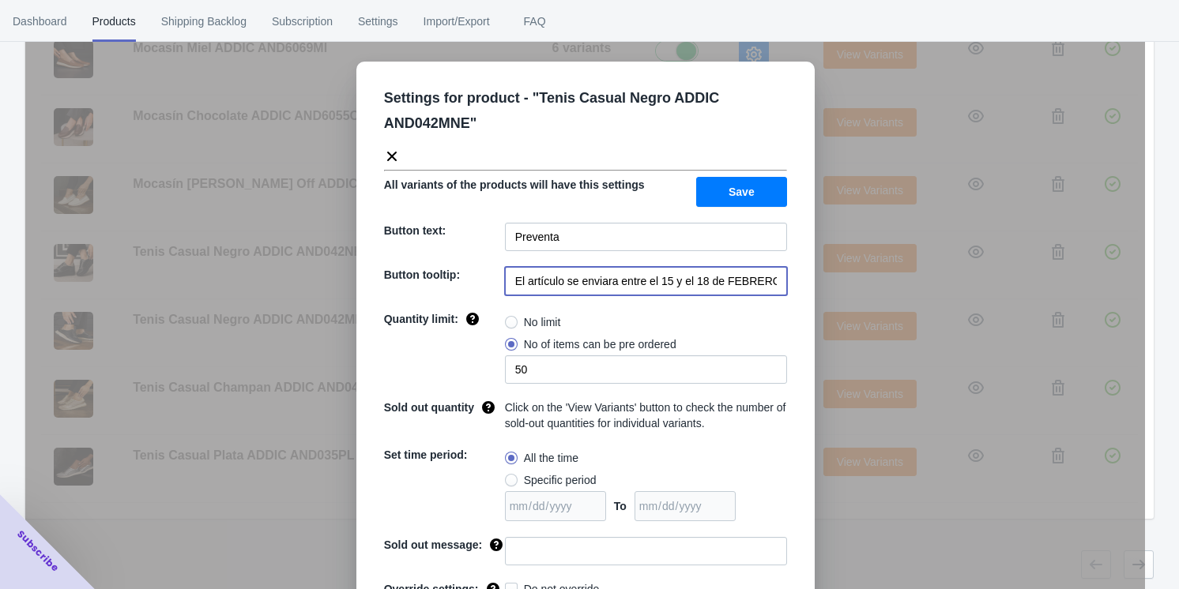
click at [498, 275] on input "El artículo se enviara entre el 15 y el 18 de FEBRERO de 2023" at bounding box center [646, 281] width 282 height 28
paste input "20 y 21 de septiembre 2025"
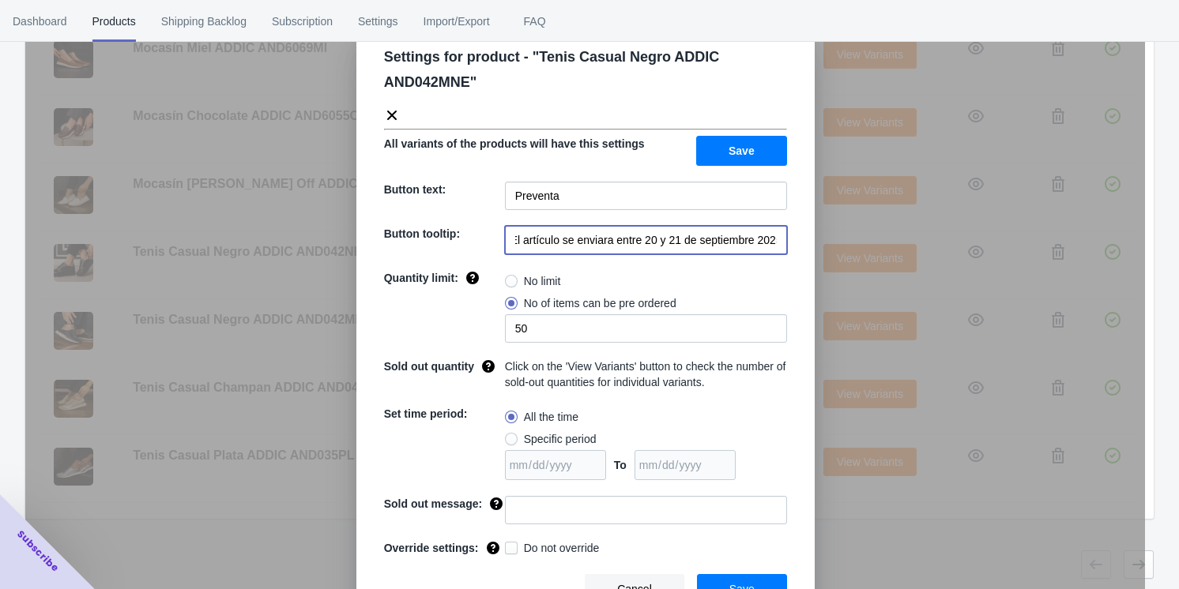
scroll to position [62, 0]
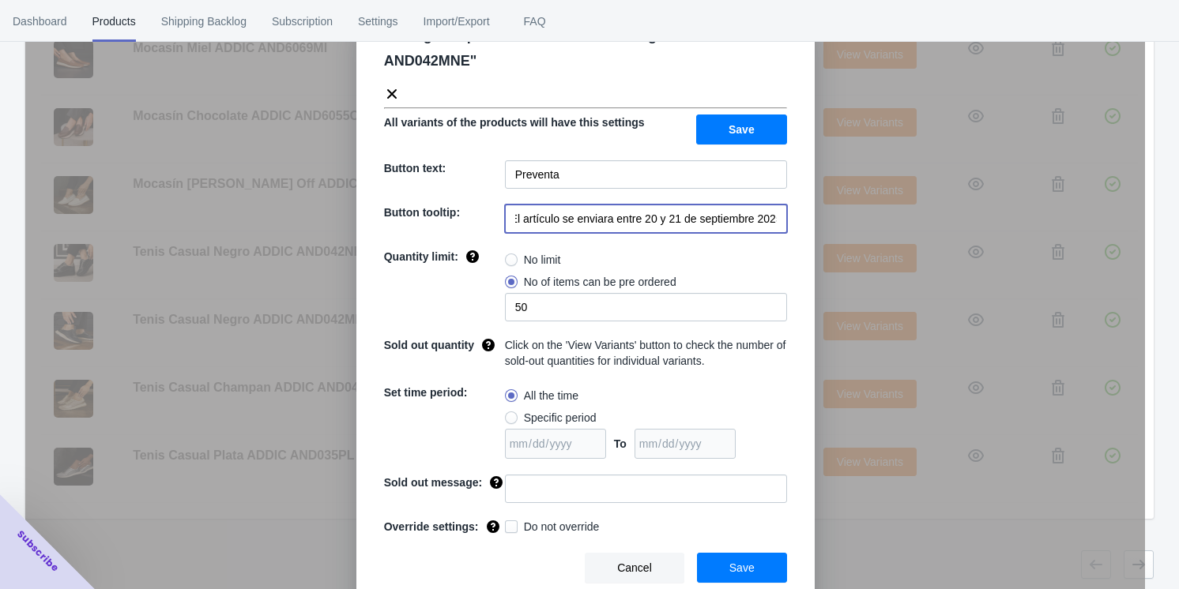
type input "El artículo se enviara entre 20 y 21 de septiembre 2025"
click at [498, 563] on span "Save" at bounding box center [741, 568] width 25 height 13
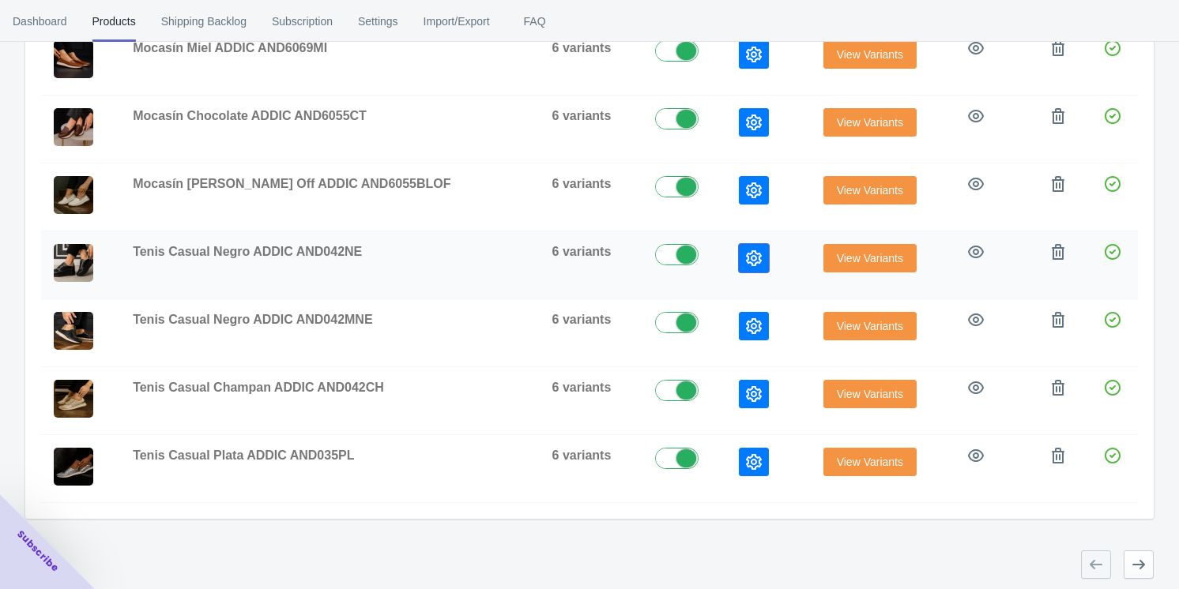
click at [498, 250] on icon "button" at bounding box center [754, 258] width 16 height 16
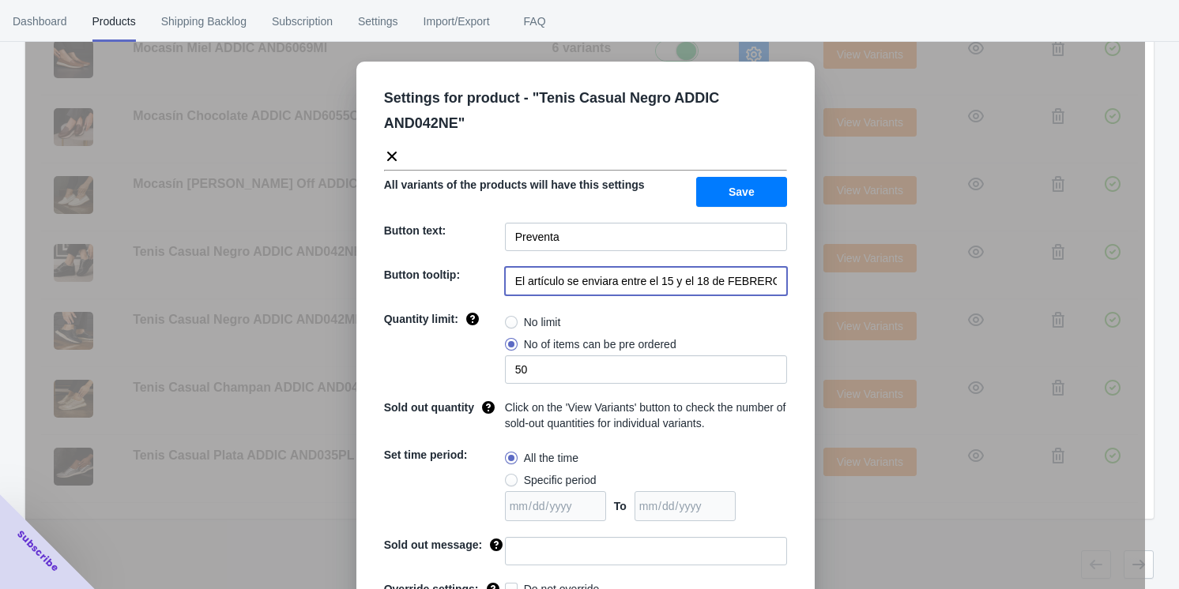
click at [498, 284] on input "El artículo se enviara entre el 15 y el 18 de FEBRERO de 2023" at bounding box center [646, 281] width 282 height 28
click at [498, 286] on input "El artículo se enviara entre el 15 y el 18 de FEBRERO de 2023" at bounding box center [646, 281] width 282 height 28
paste input "20 y 21 de septiembre 2025"
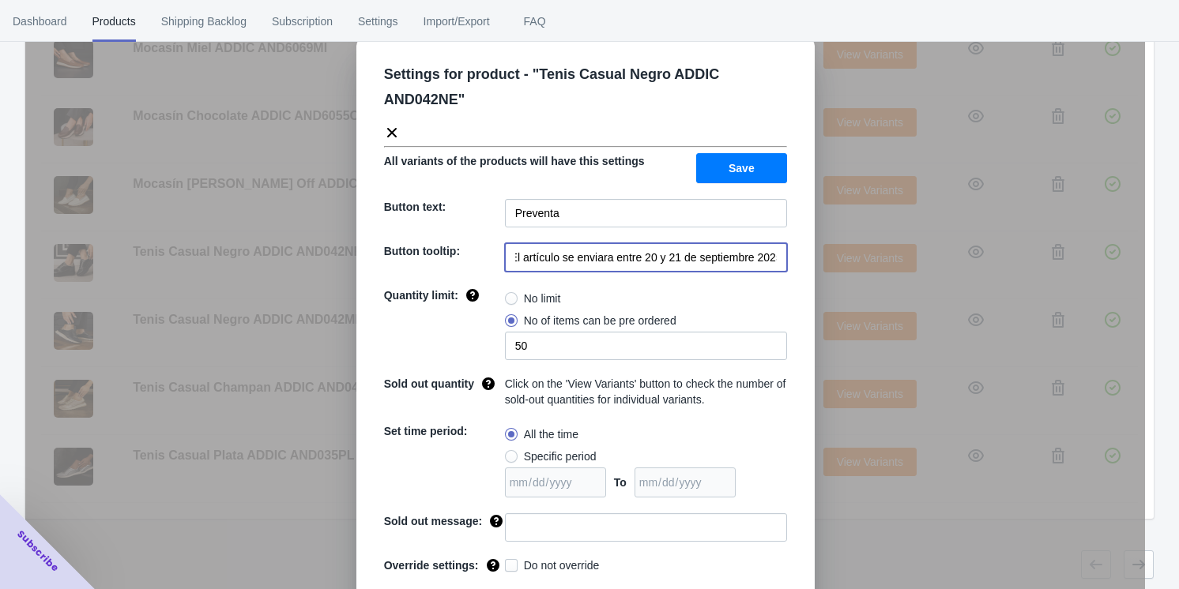
scroll to position [62, 0]
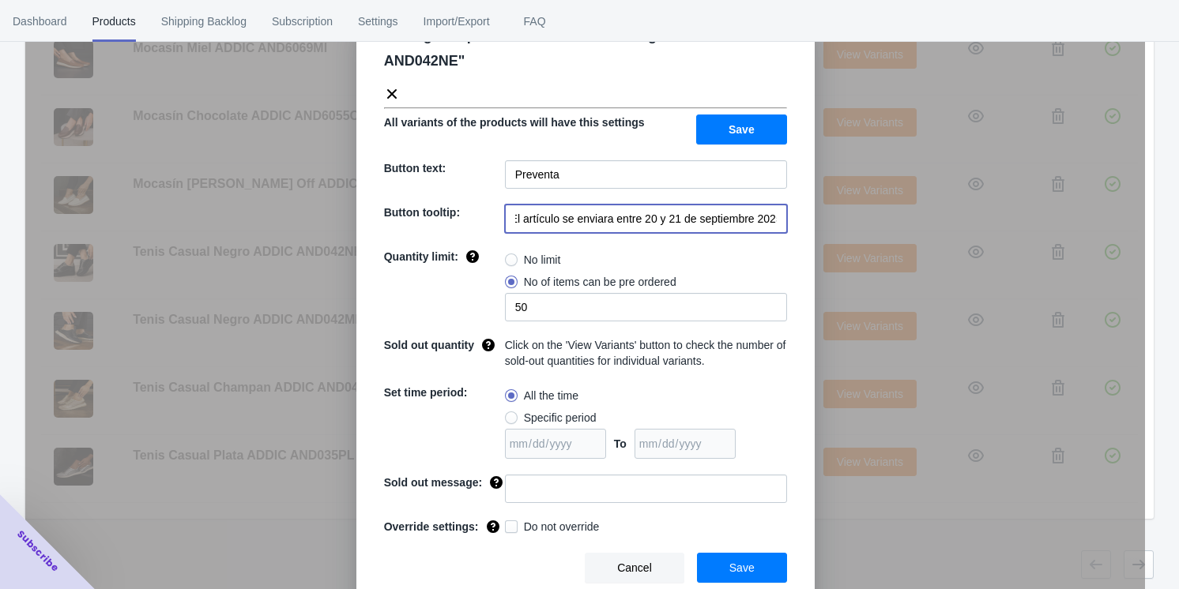
type input "El artículo se enviara entre 20 y 21 de septiembre 2025"
click at [498, 572] on button "Save" at bounding box center [742, 568] width 90 height 30
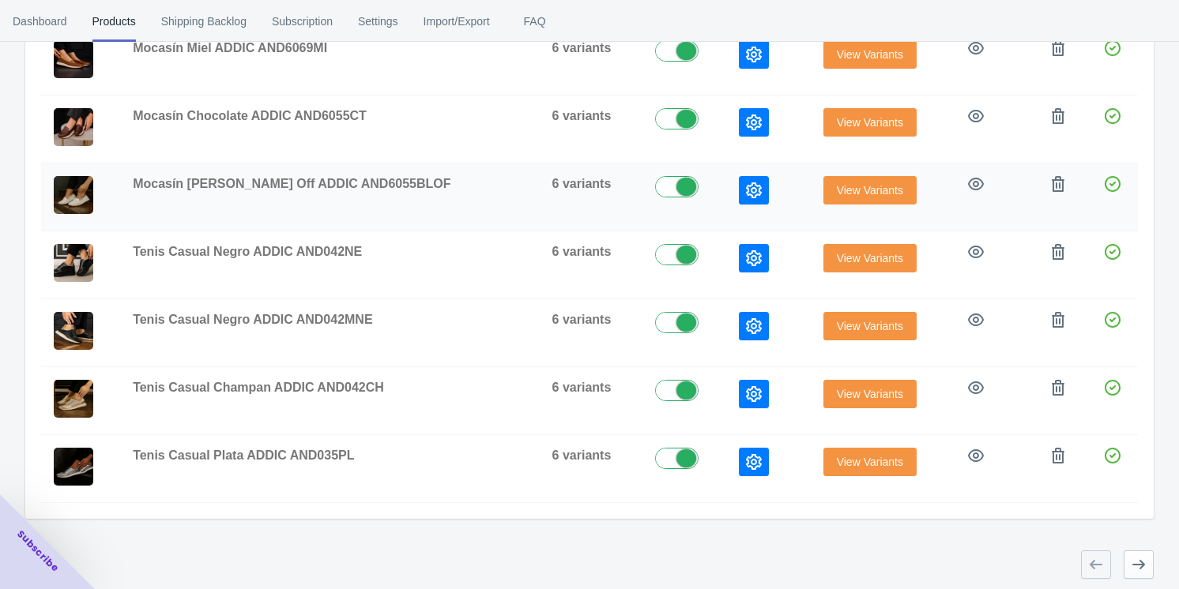
click at [498, 186] on icon "button" at bounding box center [754, 191] width 16 height 16
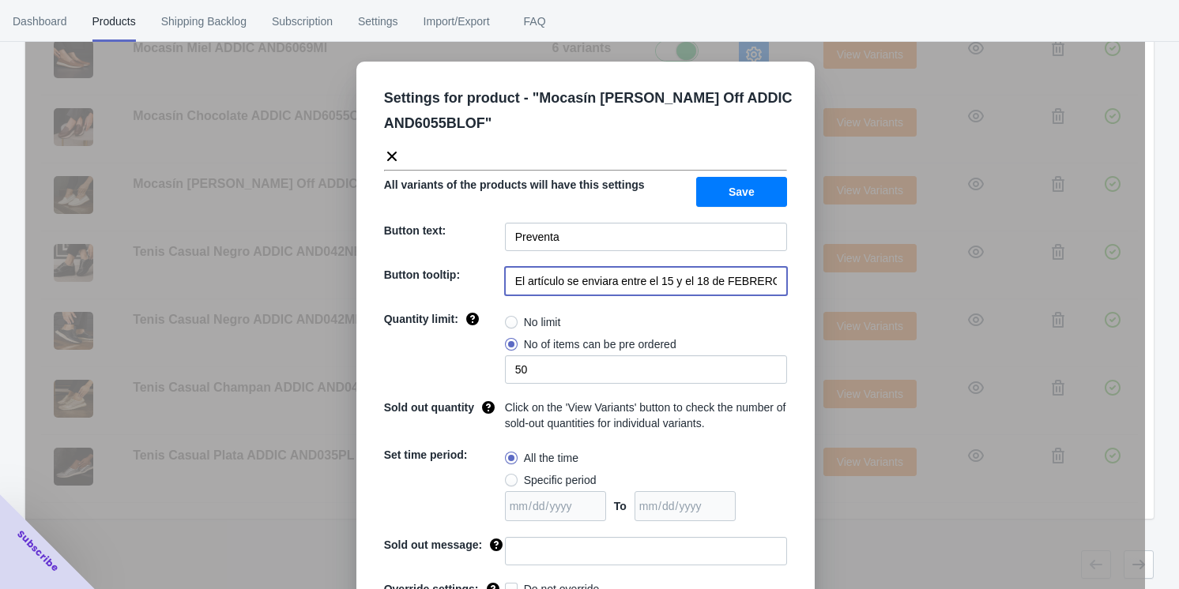
click at [498, 281] on input "El artículo se enviara entre el 15 y el 18 de FEBRERO de 2023" at bounding box center [646, 281] width 282 height 28
paste input "20 y 21 de septiembre 2025"
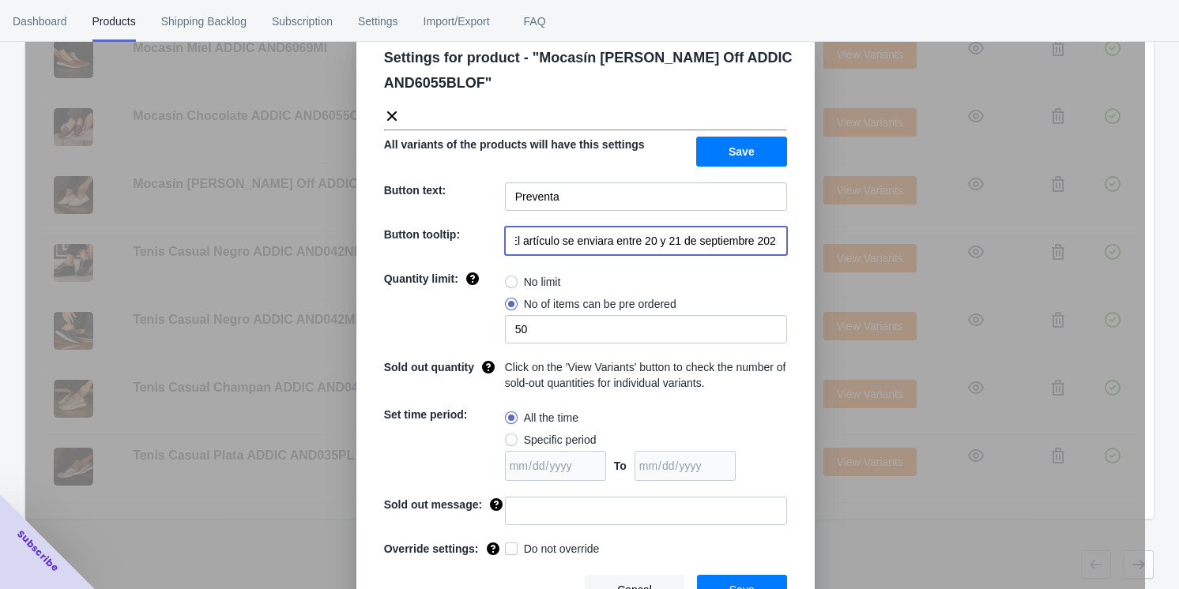
scroll to position [62, 0]
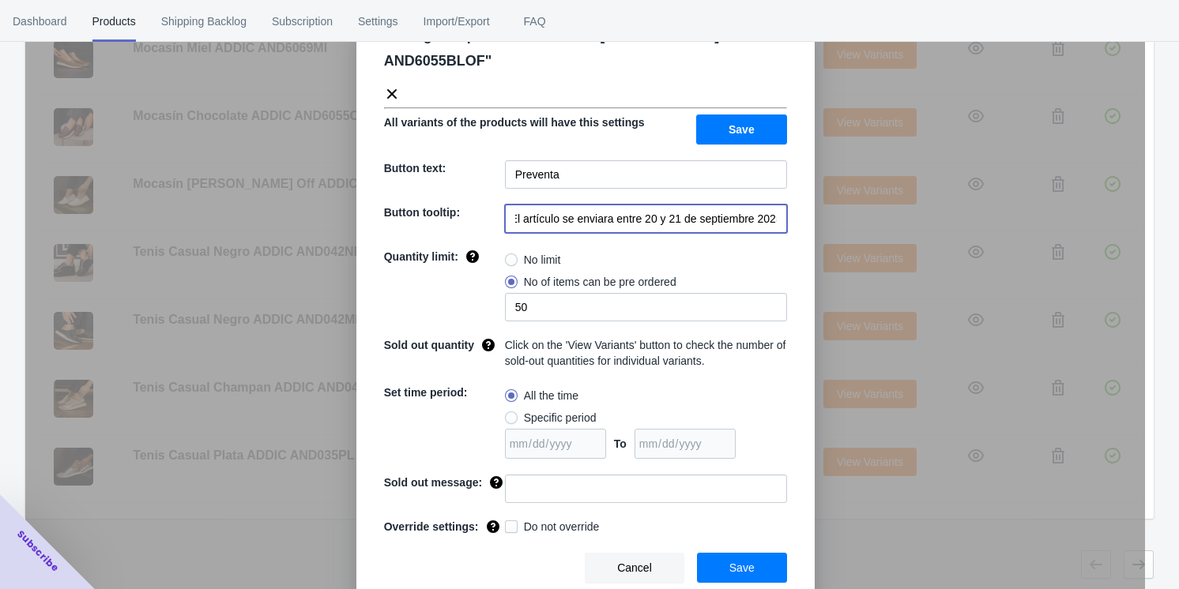
type input "El artículo se enviara entre 20 y 21 de septiembre 2025"
click at [498, 567] on button "Save" at bounding box center [742, 568] width 90 height 30
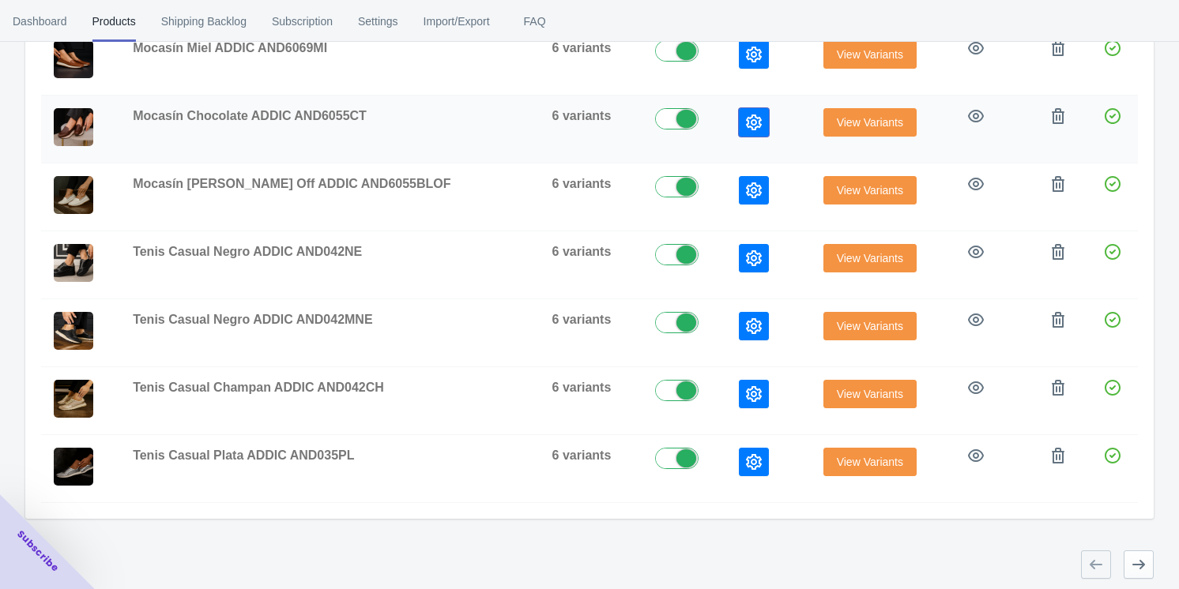
click at [498, 109] on button "button" at bounding box center [754, 122] width 30 height 28
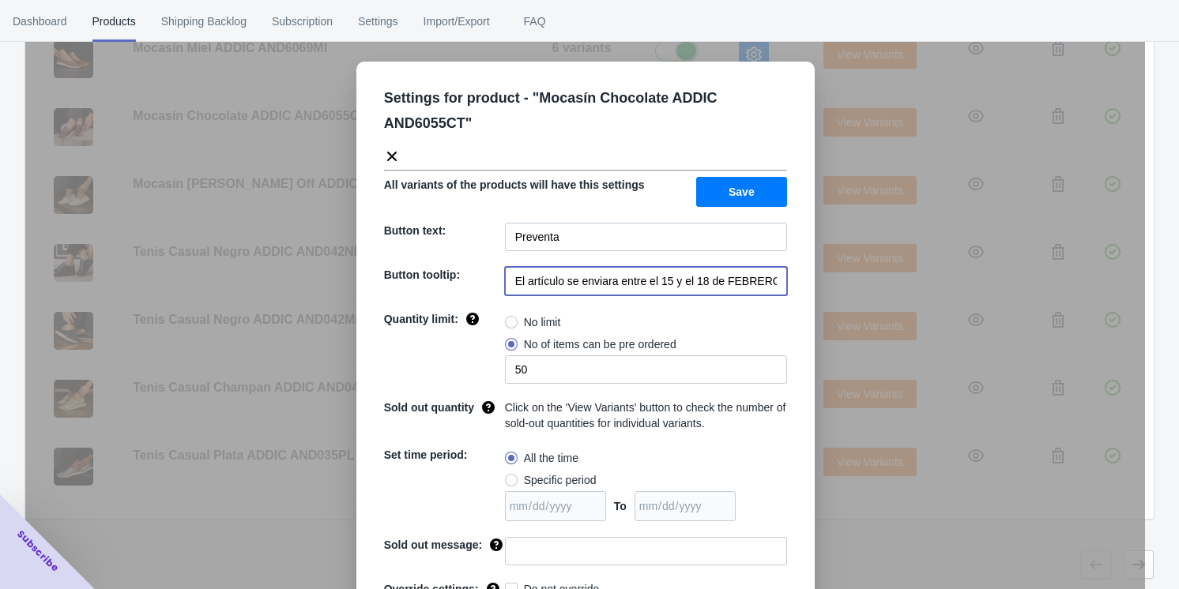
click at [498, 291] on input "El artículo se enviara entre el 15 y el 18 de FEBRERO de 2023" at bounding box center [646, 281] width 282 height 28
paste input "20 y 21 de septiembre 2025"
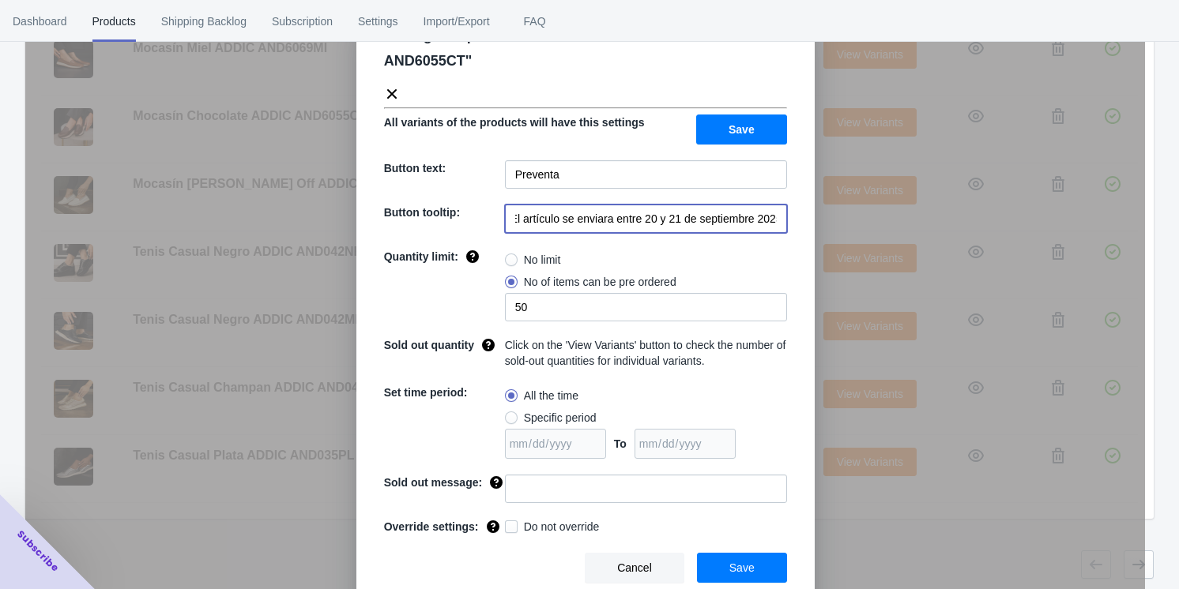
type input "El artículo se enviara entre 20 y 21 de septiembre 2025"
drag, startPoint x: 742, startPoint y: 564, endPoint x: 743, endPoint y: 522, distance: 41.9
click at [498, 565] on span "Save" at bounding box center [741, 568] width 25 height 13
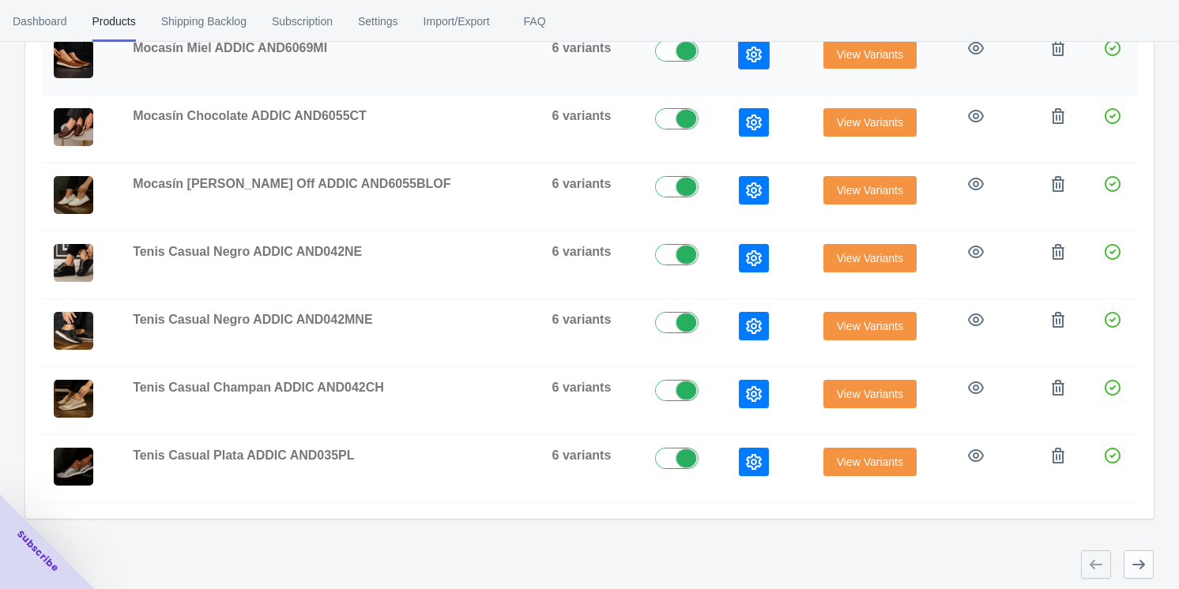
click at [498, 47] on icon "button" at bounding box center [754, 55] width 16 height 16
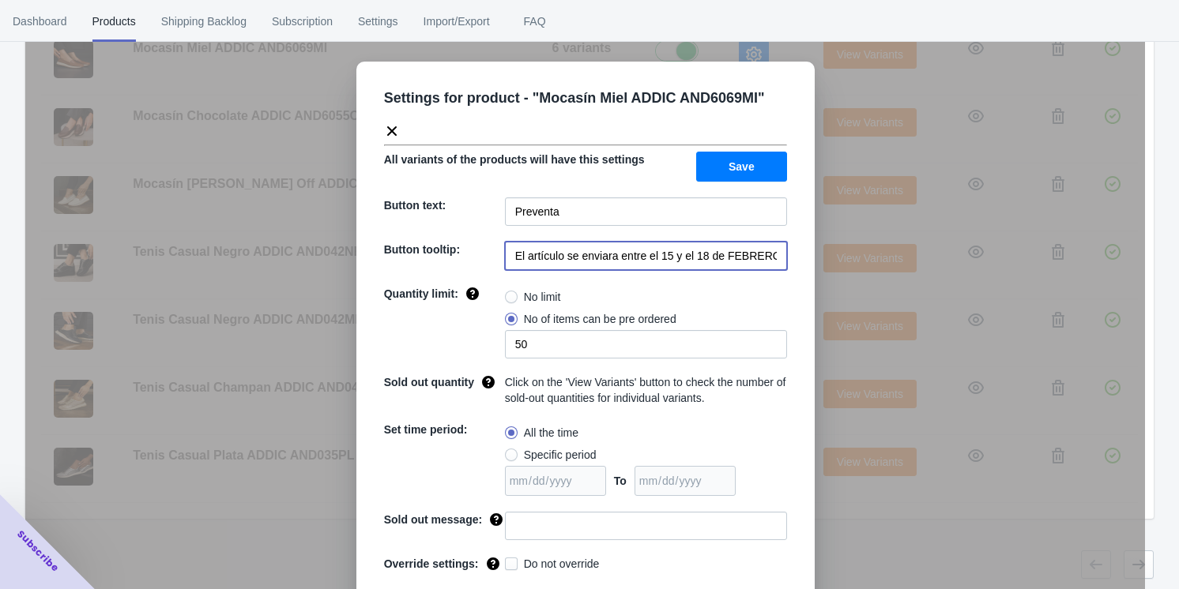
click at [498, 259] on input "El artículo se enviara entre el 15 y el 18 de FEBRERO de 2023" at bounding box center [646, 256] width 282 height 28
paste input "20 y 21 de septiembre 2025"
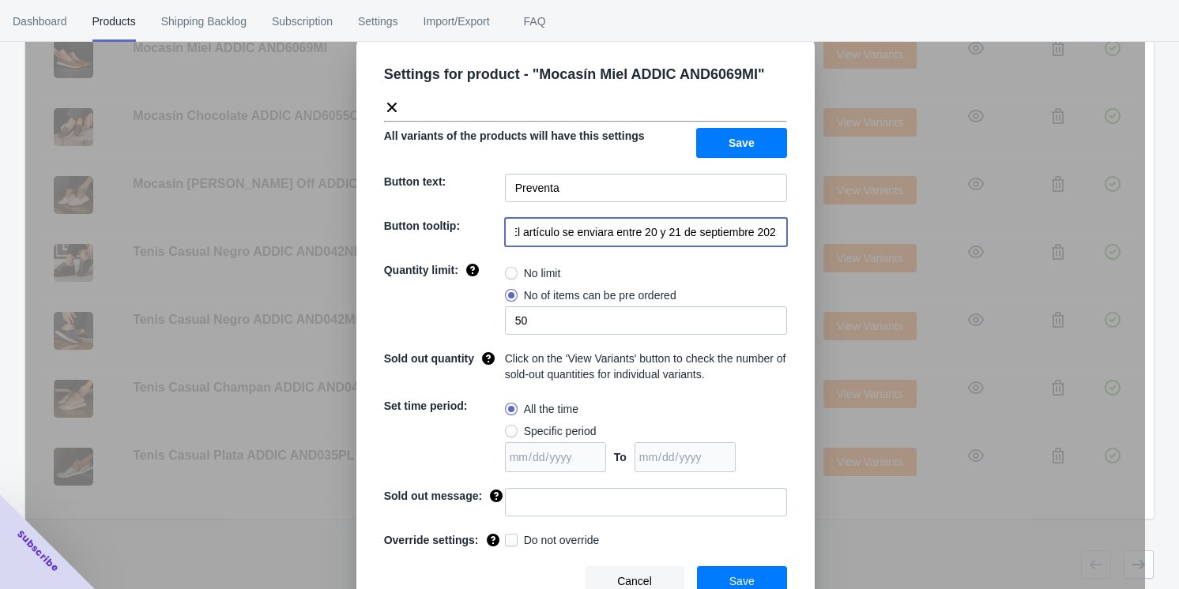
scroll to position [37, 0]
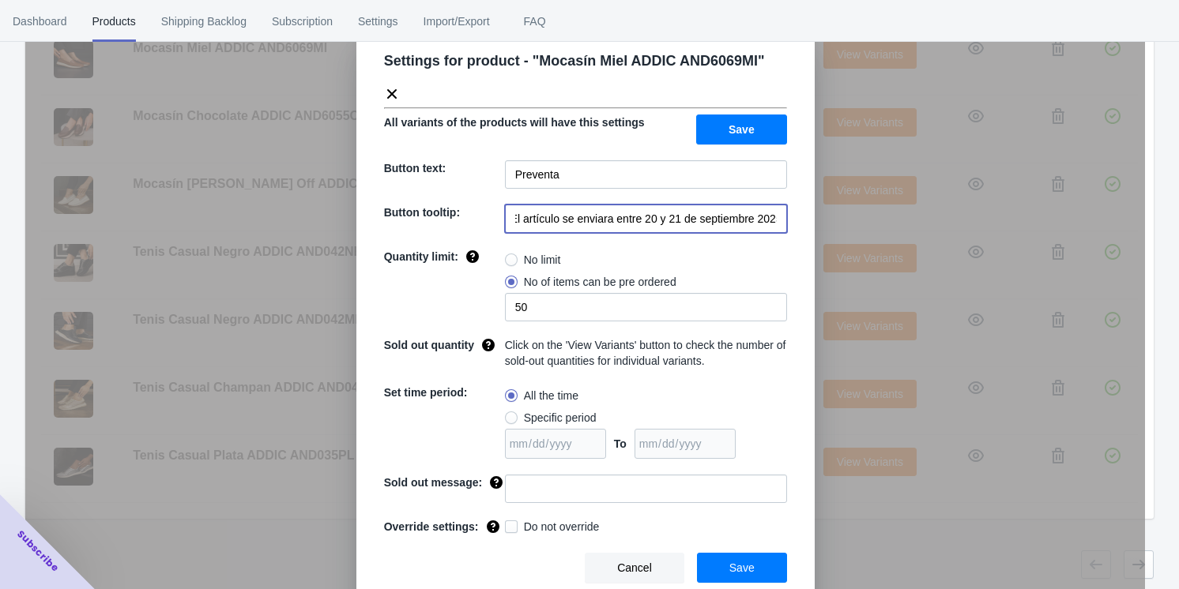
type input "El artículo se enviara entre 20 y 21 de septiembre 2025"
click at [498, 558] on button "Save" at bounding box center [742, 568] width 90 height 30
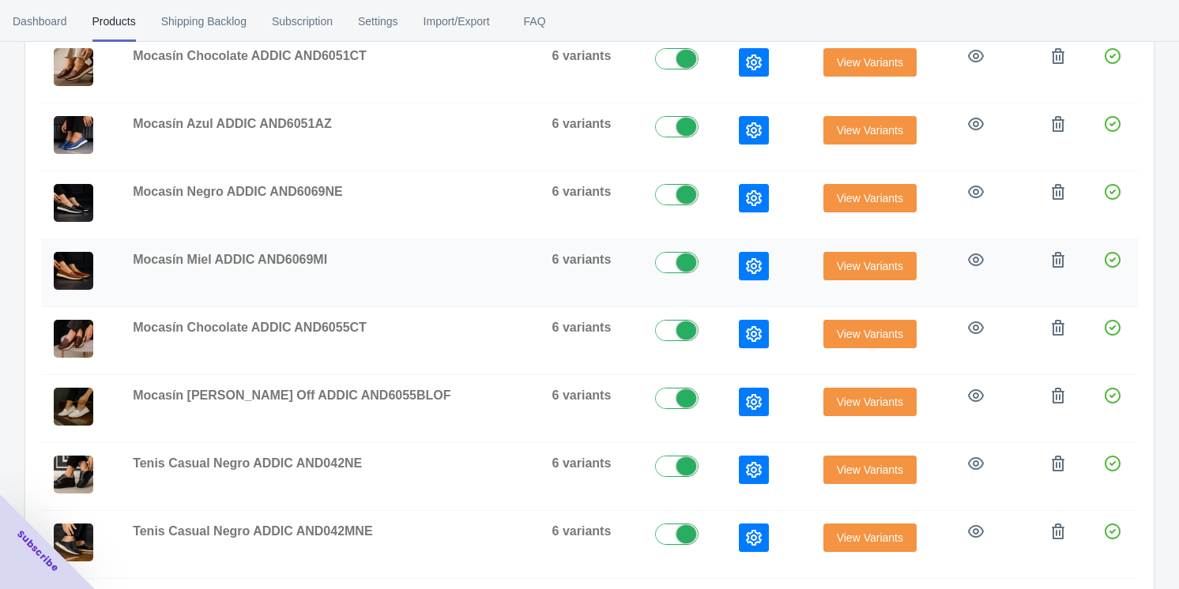
scroll to position [268, 0]
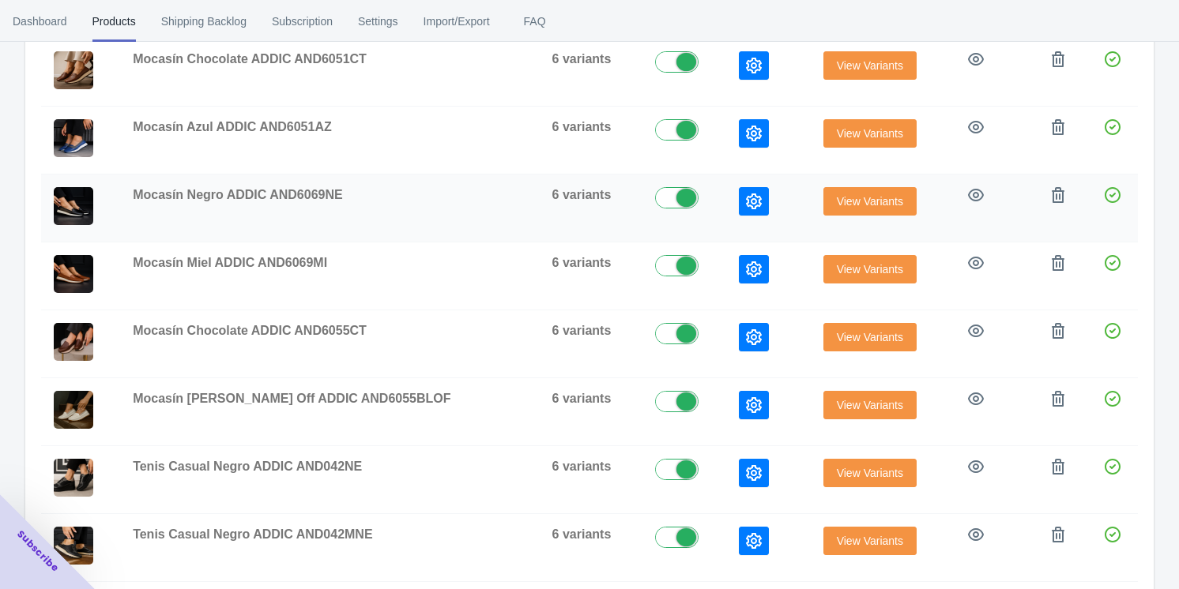
click at [498, 205] on icon "button" at bounding box center [754, 202] width 16 height 16
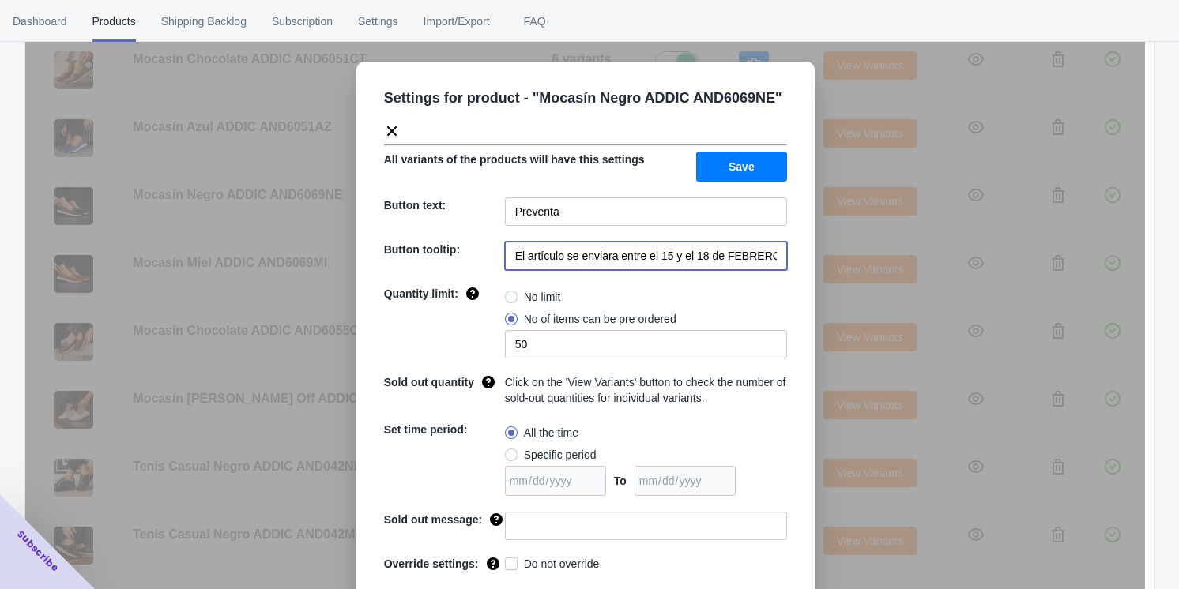
click at [498, 263] on input "El artículo se enviara entre el 15 y el 18 de FEBRERO de 2023" at bounding box center [646, 256] width 282 height 28
click at [498, 265] on input "El artículo se enviara entre el 15 y el 18 de FEBRERO de 2023" at bounding box center [646, 256] width 282 height 28
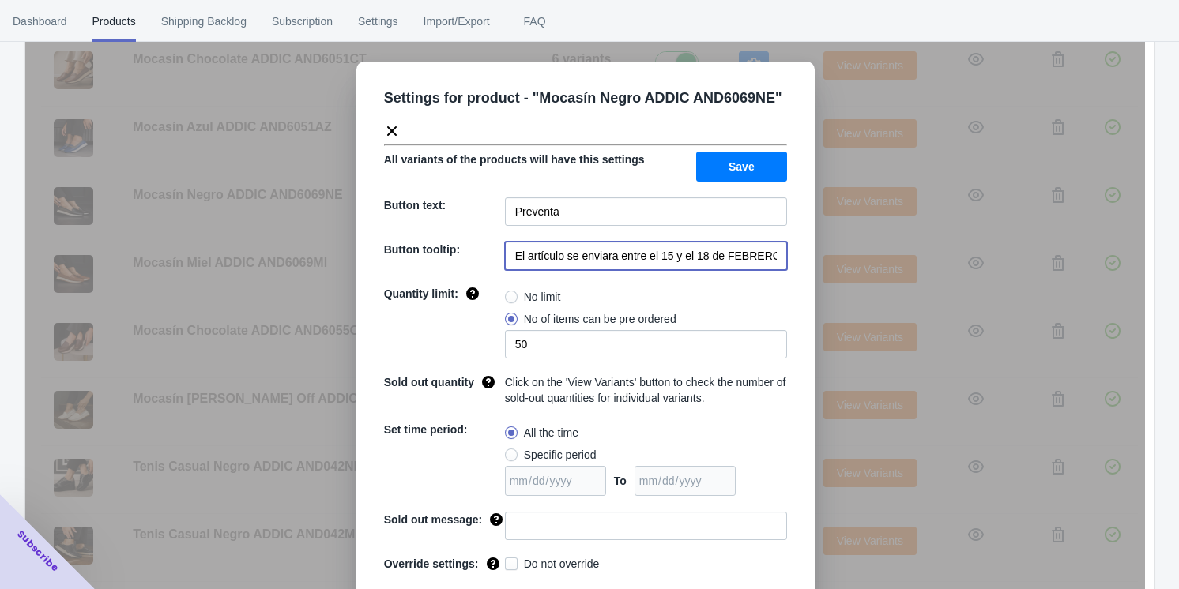
paste input "20 y 21 de septiembre 2025"
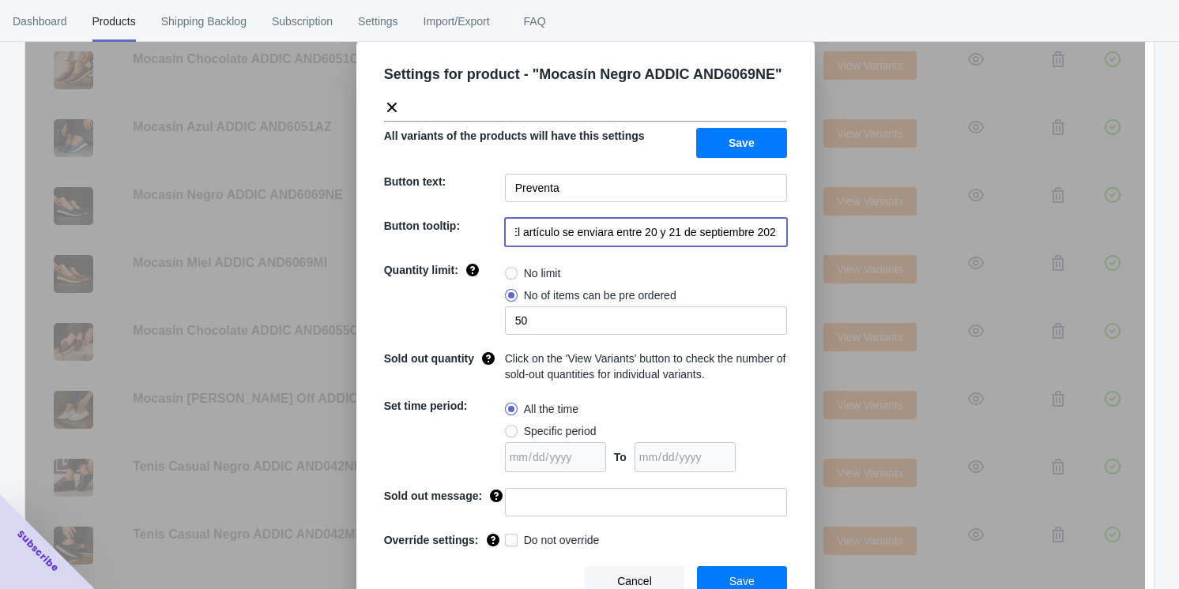
scroll to position [37, 0]
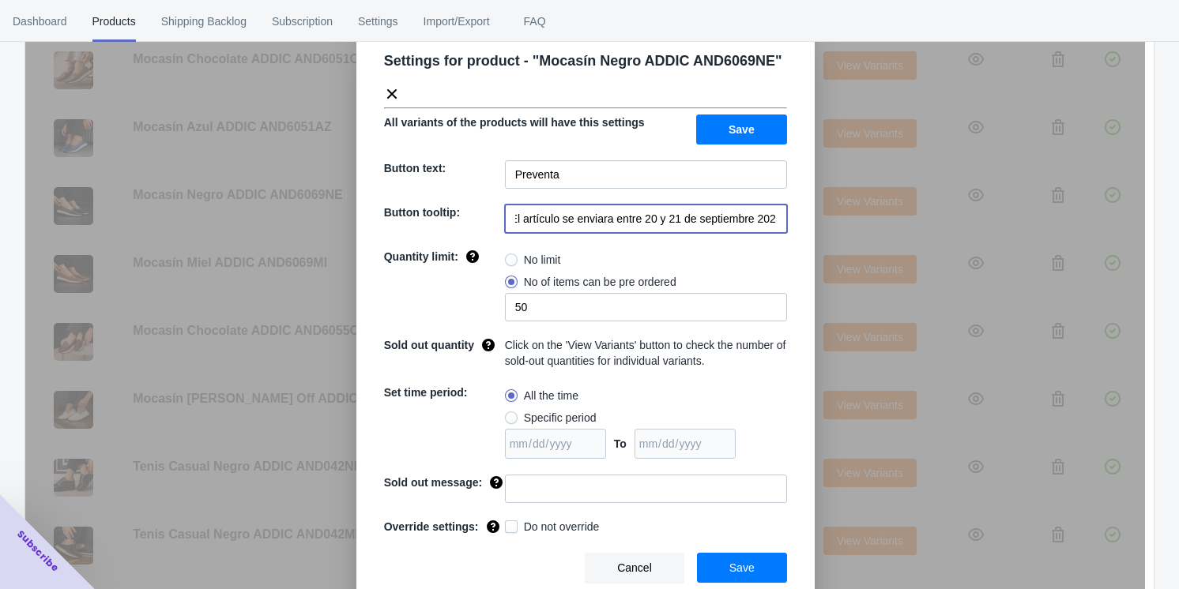
type input "El artículo se enviara entre 20 y 21 de septiembre 2025"
click at [498, 568] on span "Save" at bounding box center [741, 568] width 25 height 13
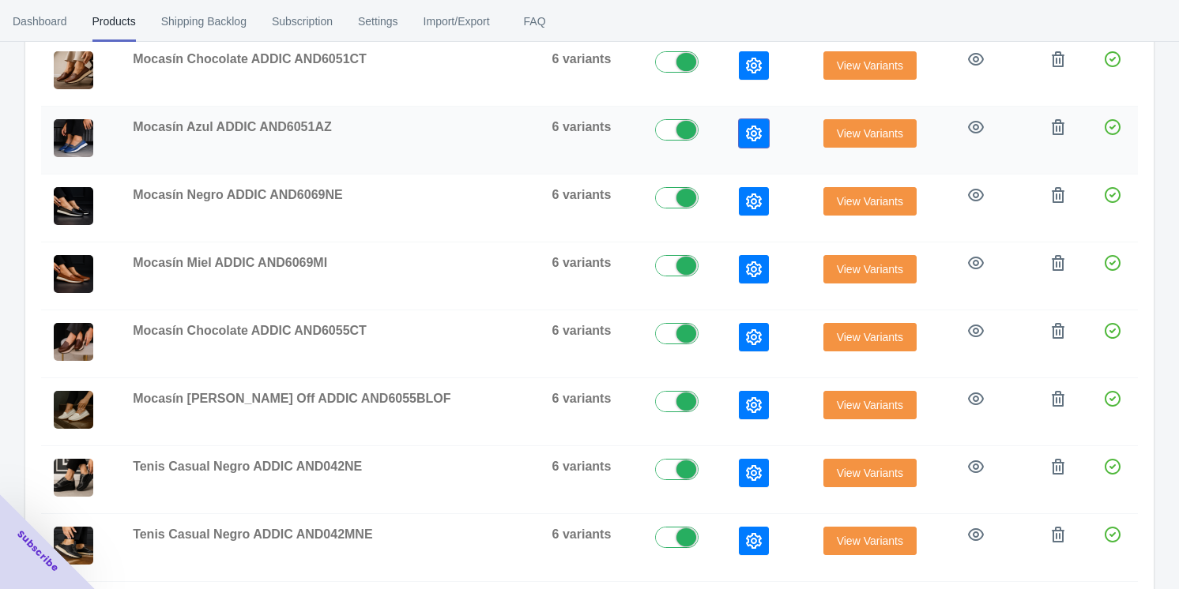
click at [498, 126] on icon "button" at bounding box center [754, 134] width 16 height 16
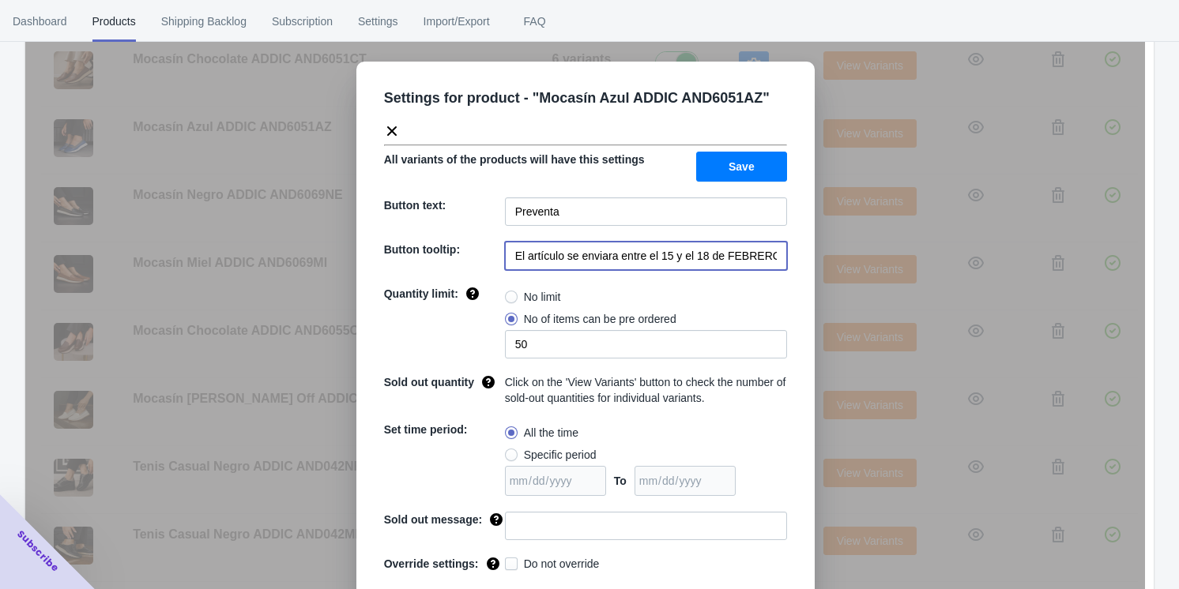
click at [498, 259] on input "El artículo se enviara entre el 15 y el 18 de FEBRERO de 2023" at bounding box center [646, 256] width 282 height 28
paste input "20 y 21 de septiembre 2025"
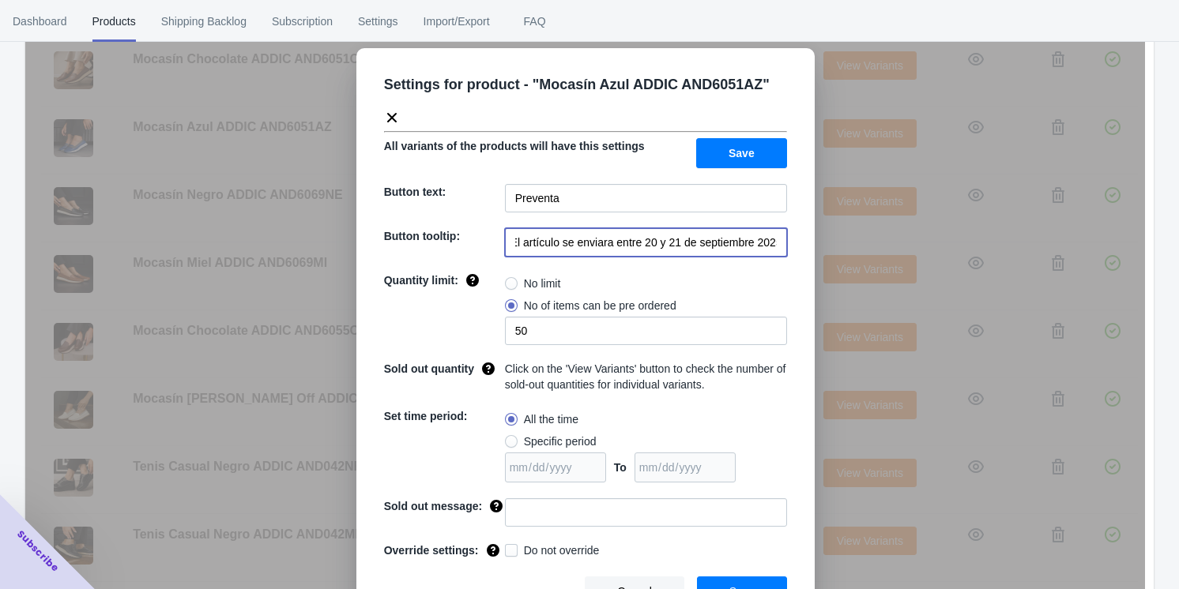
scroll to position [37, 0]
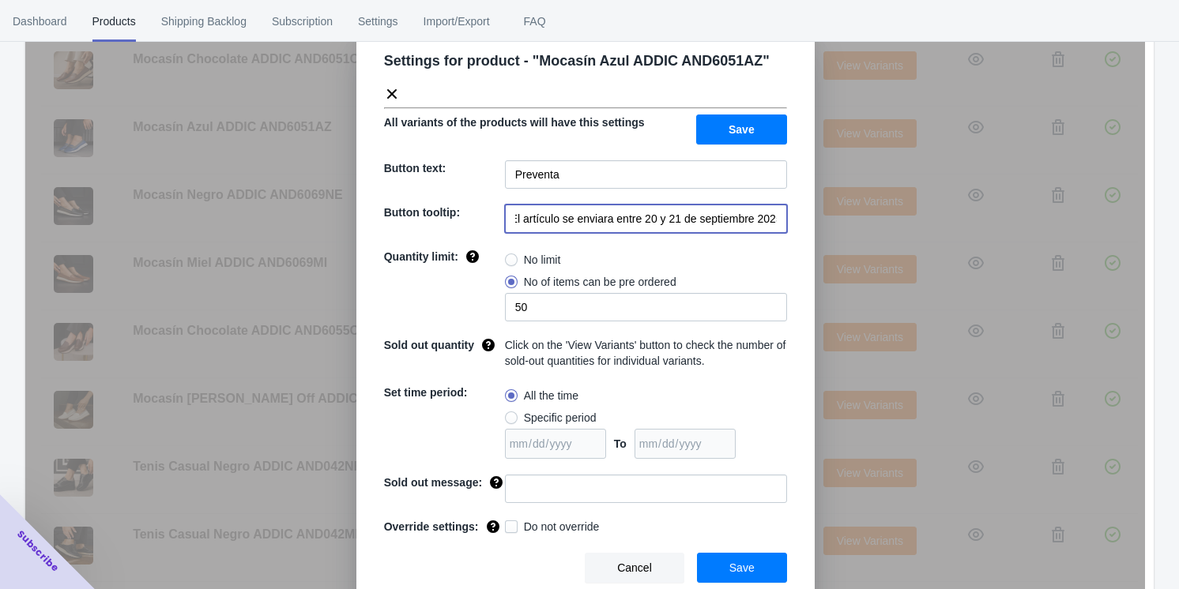
type input "El artículo se enviara entre 20 y 21 de septiembre 2025"
click at [498, 567] on button "Save" at bounding box center [742, 568] width 90 height 30
click at [0, 0] on div at bounding box center [0, 0] width 0 height 0
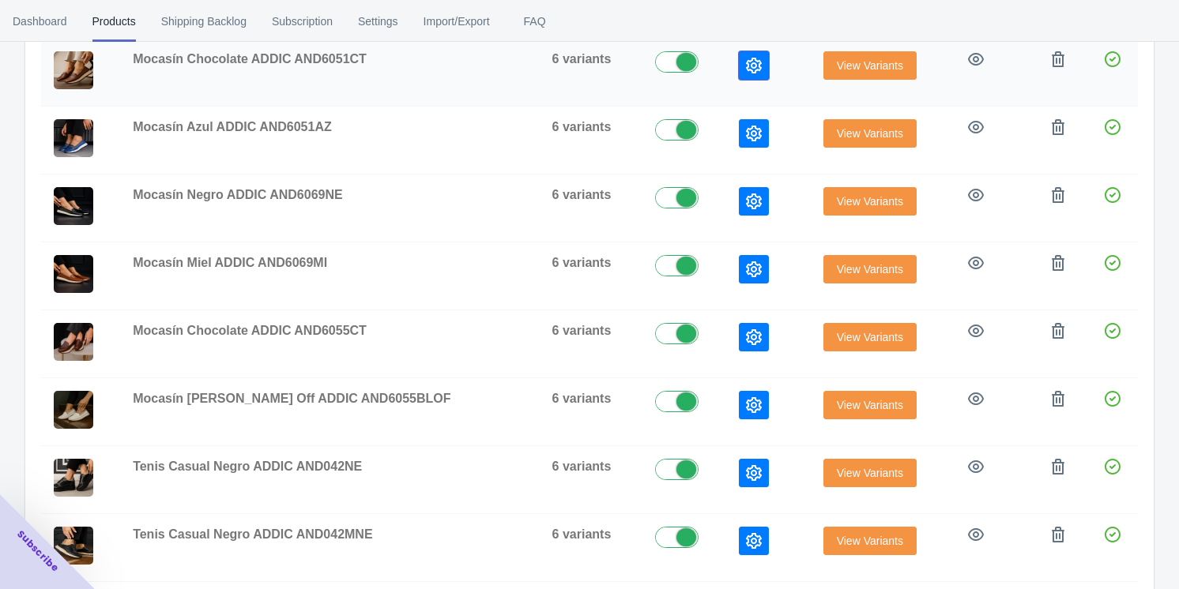
click at [498, 61] on icon "button" at bounding box center [754, 66] width 16 height 16
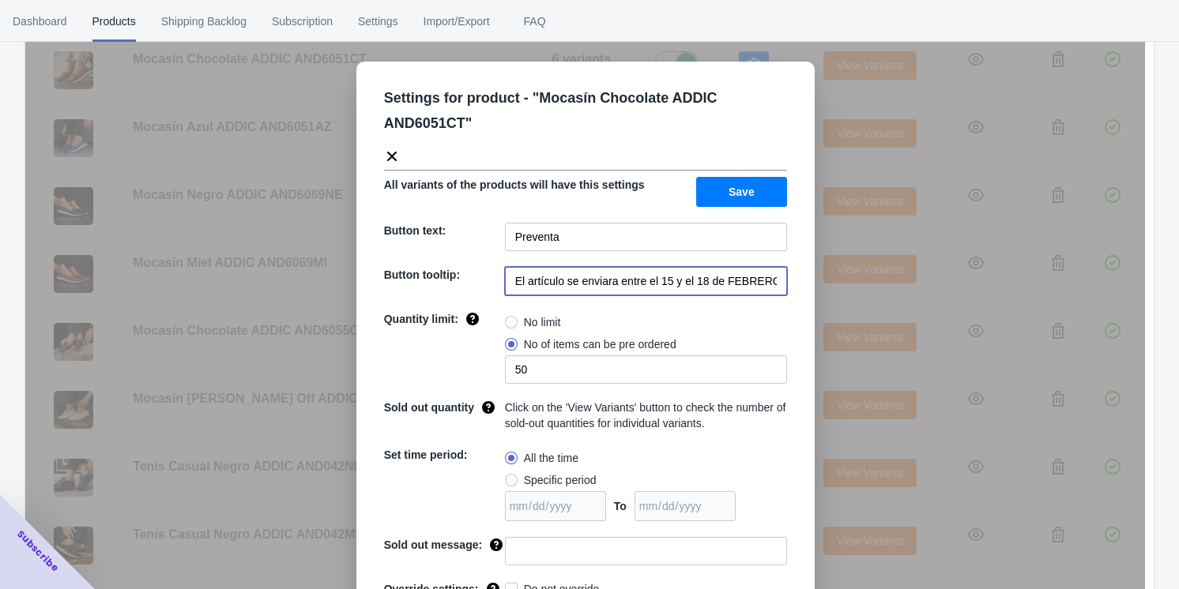
click at [498, 271] on input "El artículo se enviara entre el 15 y el 18 de FEBRERO de 2023" at bounding box center [646, 281] width 282 height 28
drag, startPoint x: 567, startPoint y: 275, endPoint x: 469, endPoint y: 277, distance: 98.8
click at [469, 277] on div "Button tooltip: v" at bounding box center [585, 281] width 403 height 28
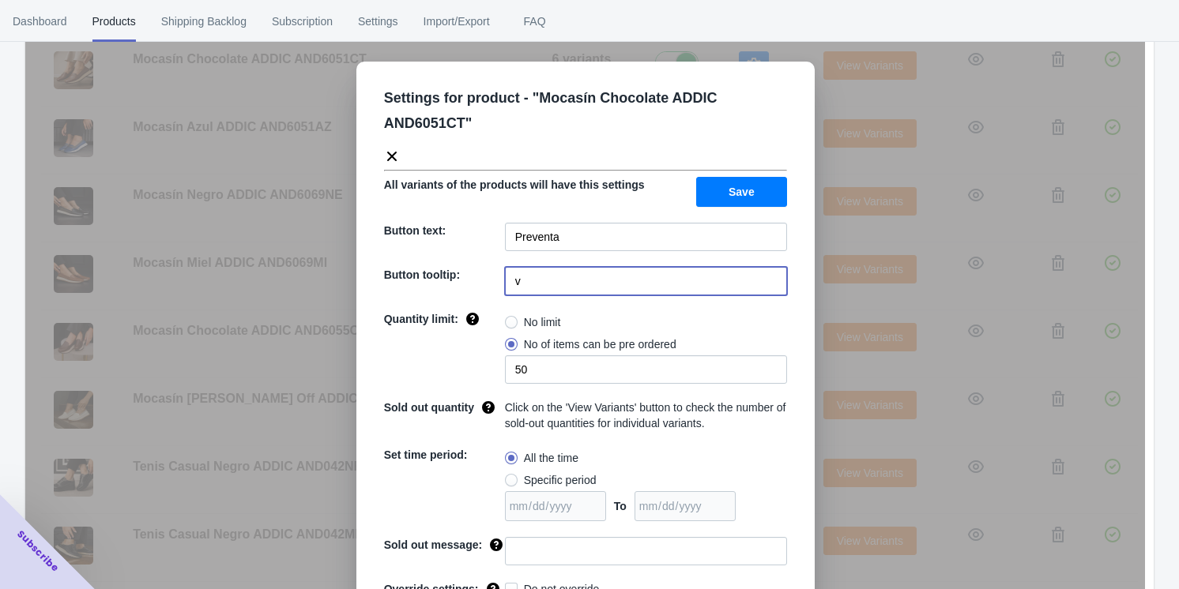
paste input "El artículo se enviara entre 20 y 21 de septiembre 2025"
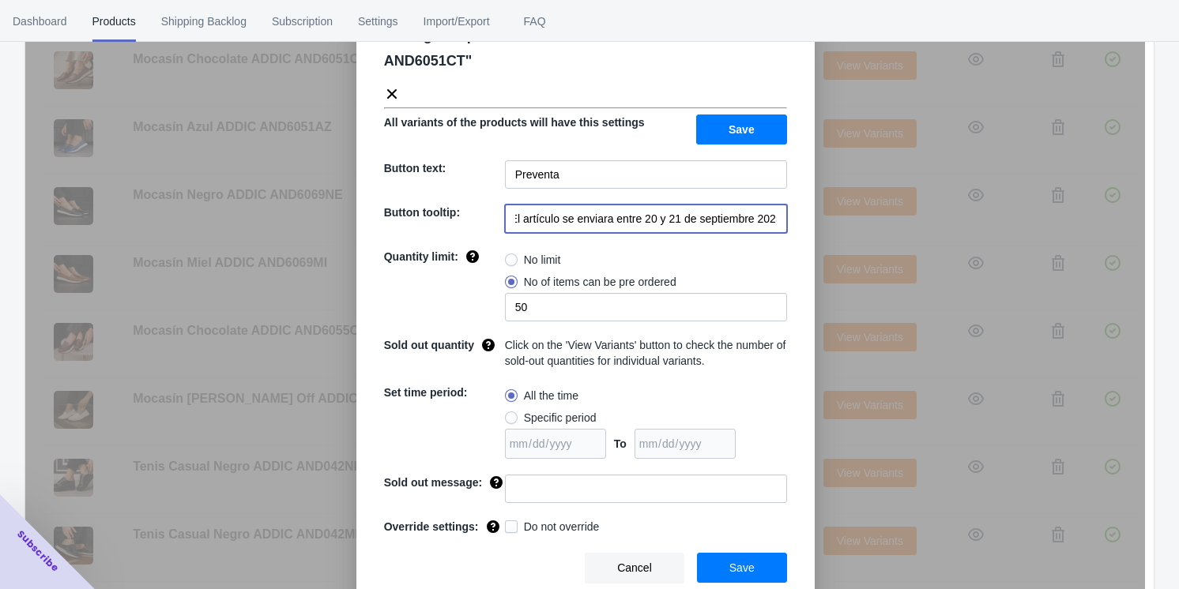
type input "El artículo se enviara entre 20 y 21 de septiembre 2025"
drag, startPoint x: 743, startPoint y: 566, endPoint x: 740, endPoint y: 557, distance: 9.0
click at [498, 567] on span "Save" at bounding box center [741, 568] width 25 height 13
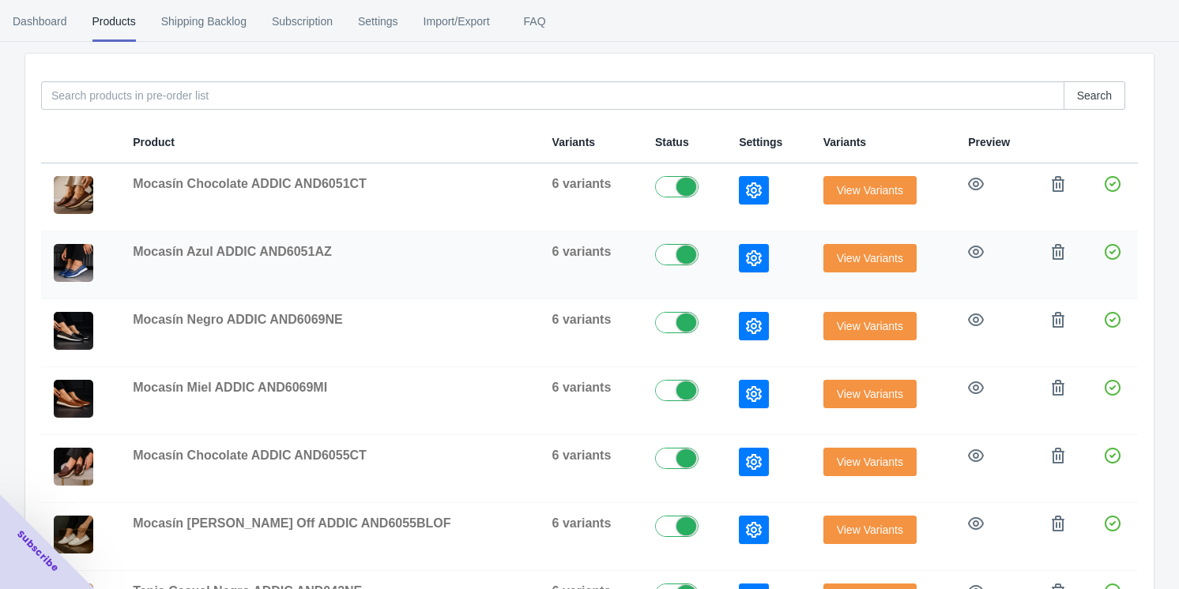
click at [498, 248] on button "button" at bounding box center [754, 258] width 30 height 28
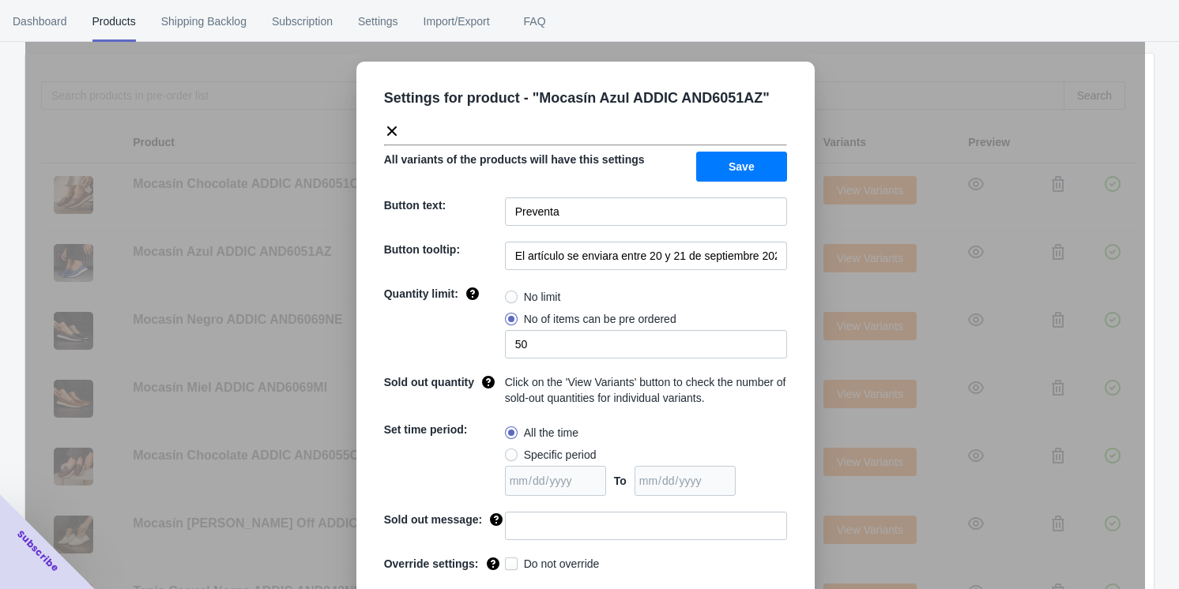
click at [498, 284] on div "Settings for product - " Mocasín Azul ADDIC AND6051AZ " All variants of the pro…" at bounding box center [585, 334] width 1120 height 589
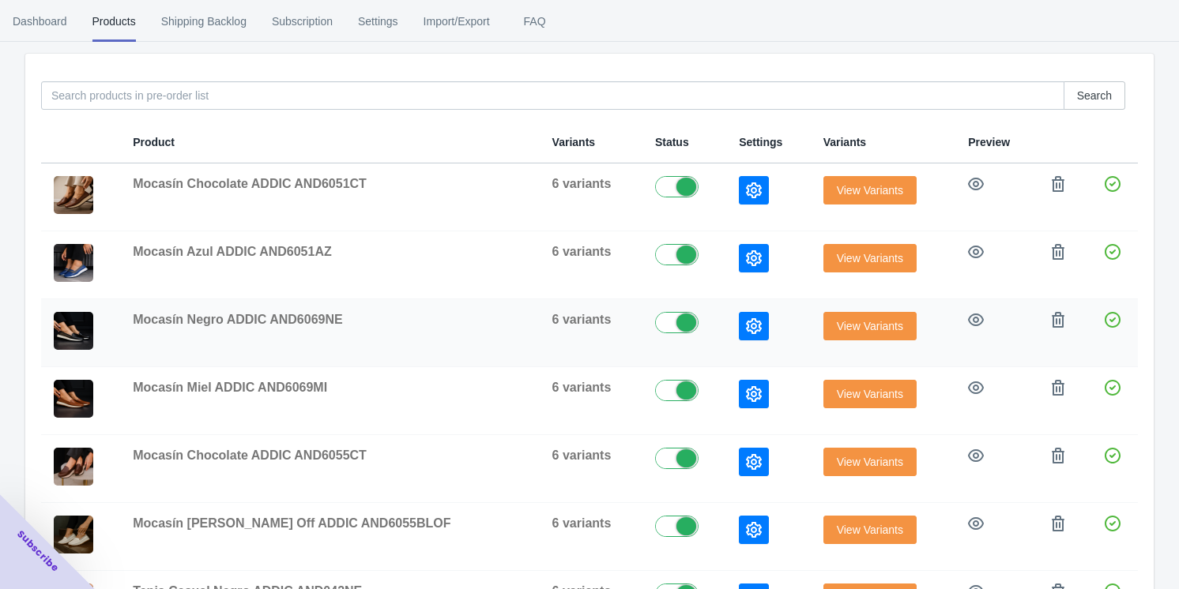
click at [498, 322] on icon "button" at bounding box center [754, 326] width 16 height 16
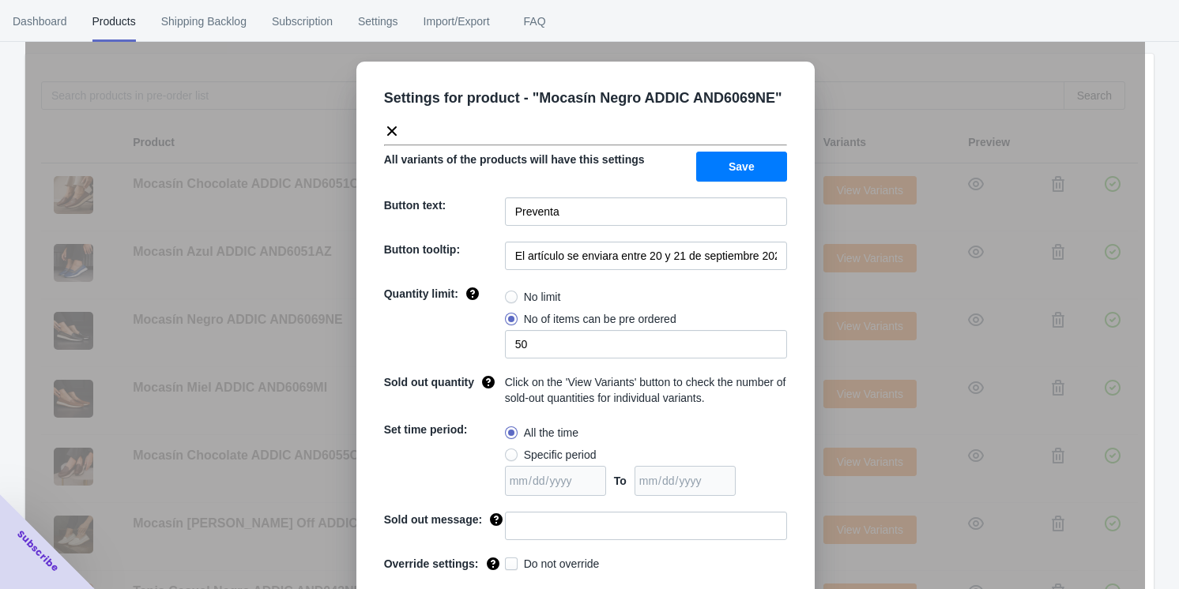
click at [498, 293] on div "Settings for product - " Mocasín Negro ADDIC AND6069NE " All variants of the pr…" at bounding box center [585, 334] width 1120 height 589
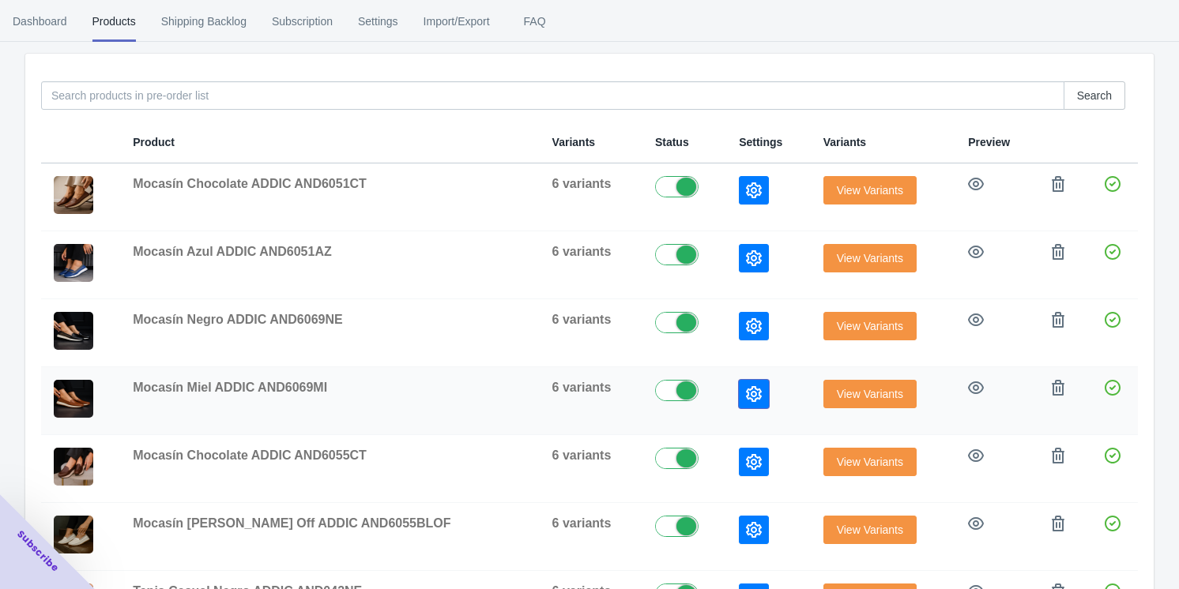
click at [498, 394] on icon "button" at bounding box center [754, 394] width 16 height 16
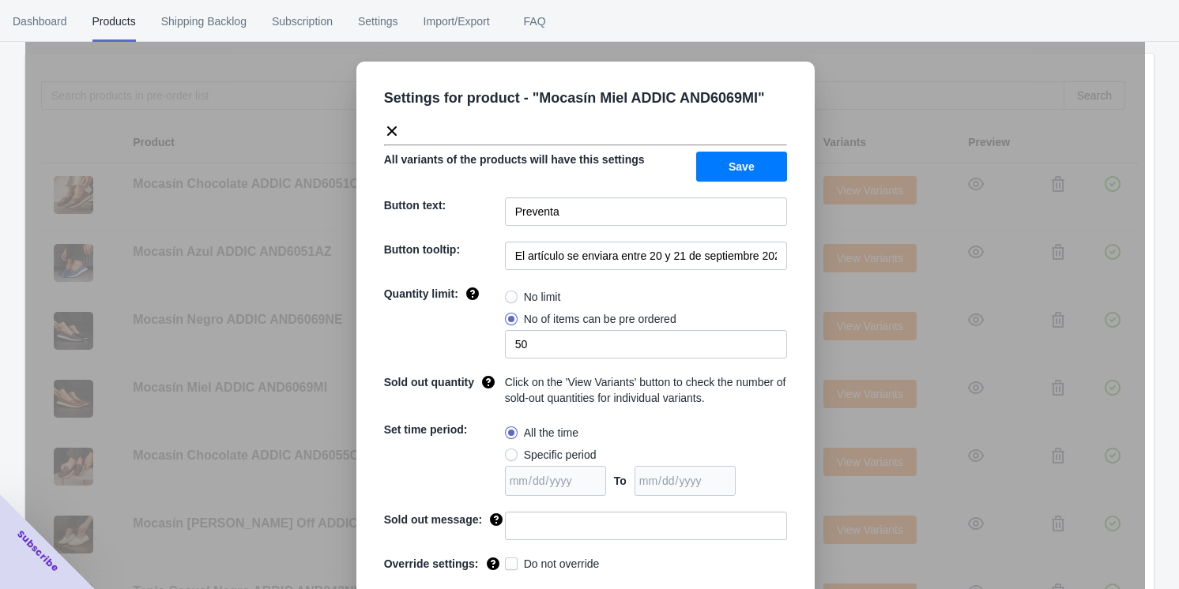
click at [498, 374] on div "Settings for product - " Mocasín Miel ADDIC AND6069MI " All variants of the pro…" at bounding box center [585, 334] width 1120 height 589
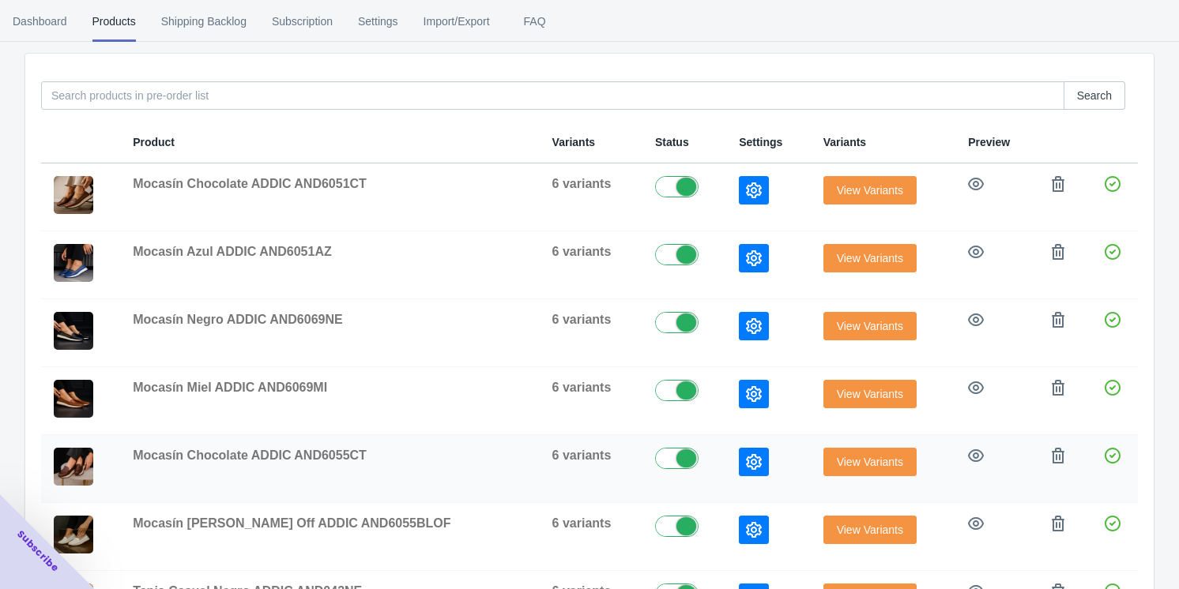
click at [498, 455] on icon "button" at bounding box center [754, 462] width 16 height 16
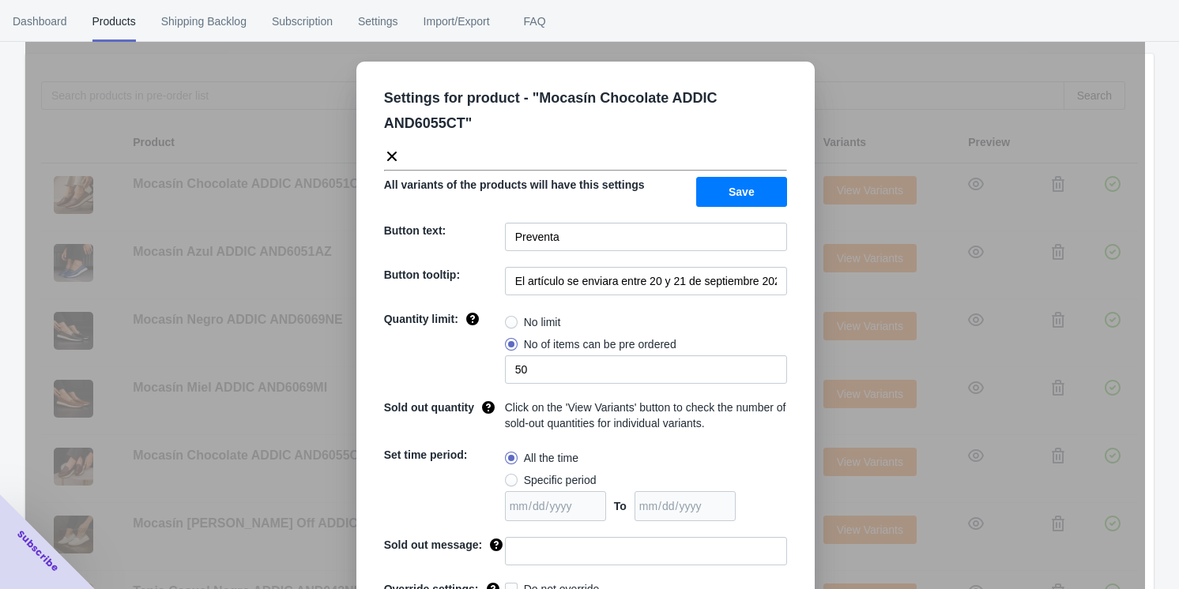
click at [498, 428] on div "Settings for product - " Mocasín Chocolate ADDIC AND6055CT " All variants of th…" at bounding box center [585, 334] width 1120 height 589
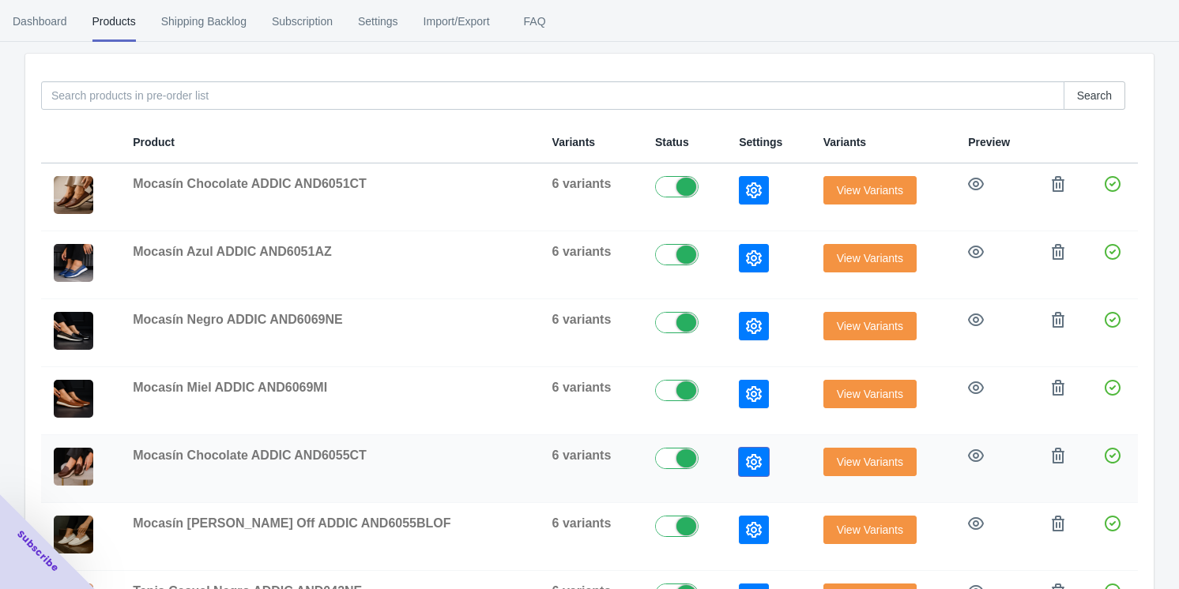
click at [498, 457] on icon "button" at bounding box center [754, 462] width 16 height 16
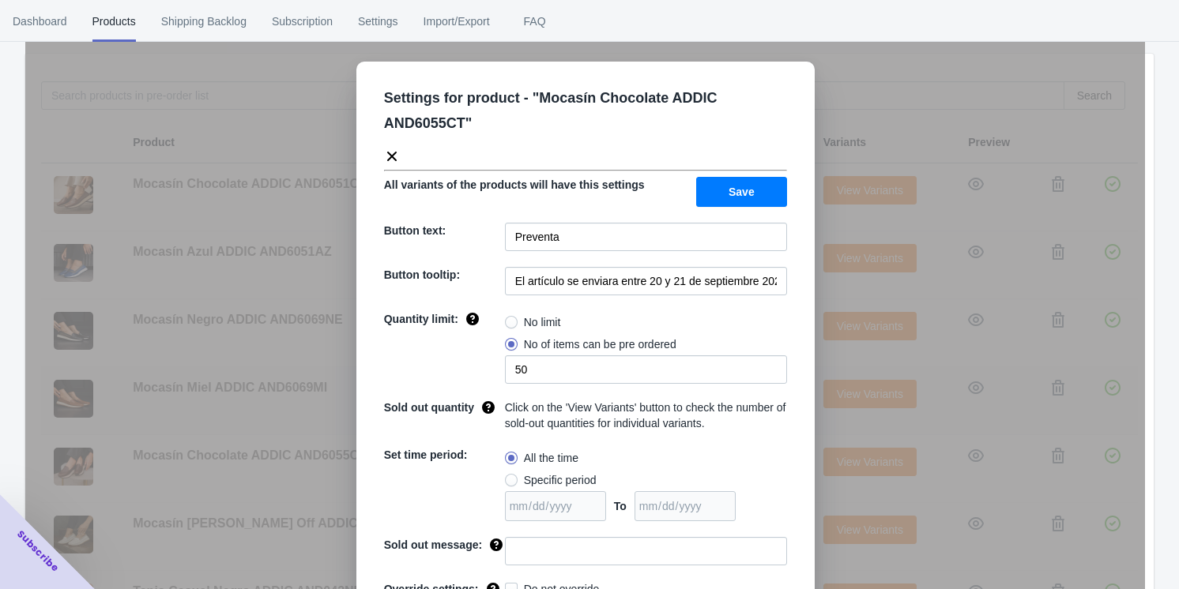
click at [498, 403] on div "Settings for product - " Mocasín Chocolate ADDIC AND6055CT " All variants of th…" at bounding box center [585, 334] width 1120 height 589
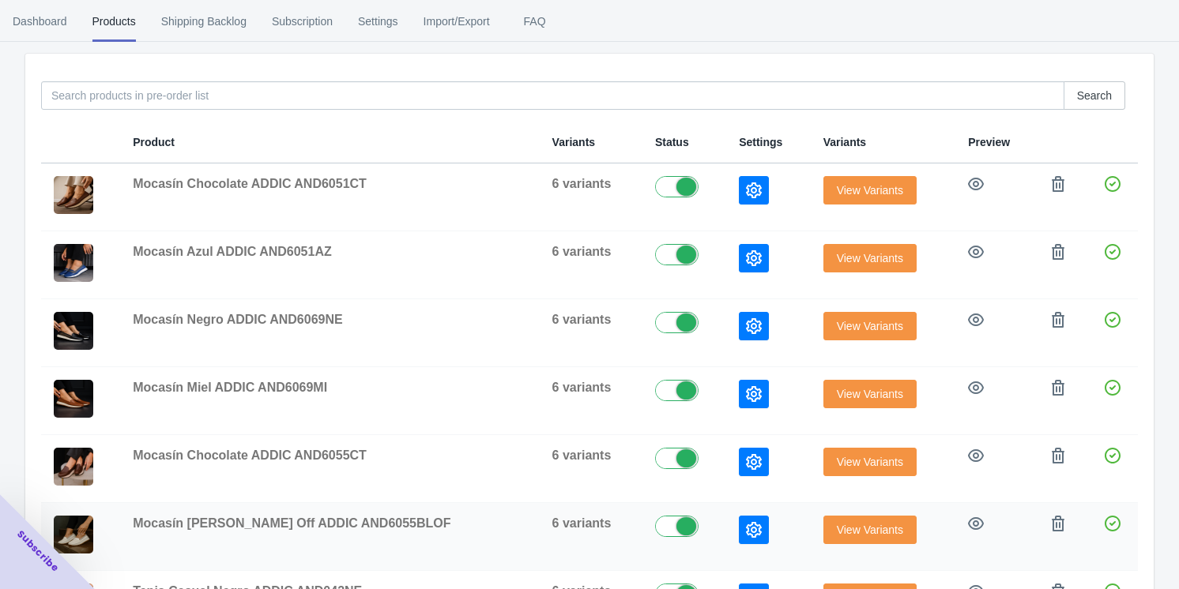
click at [498, 522] on icon "button" at bounding box center [754, 530] width 16 height 16
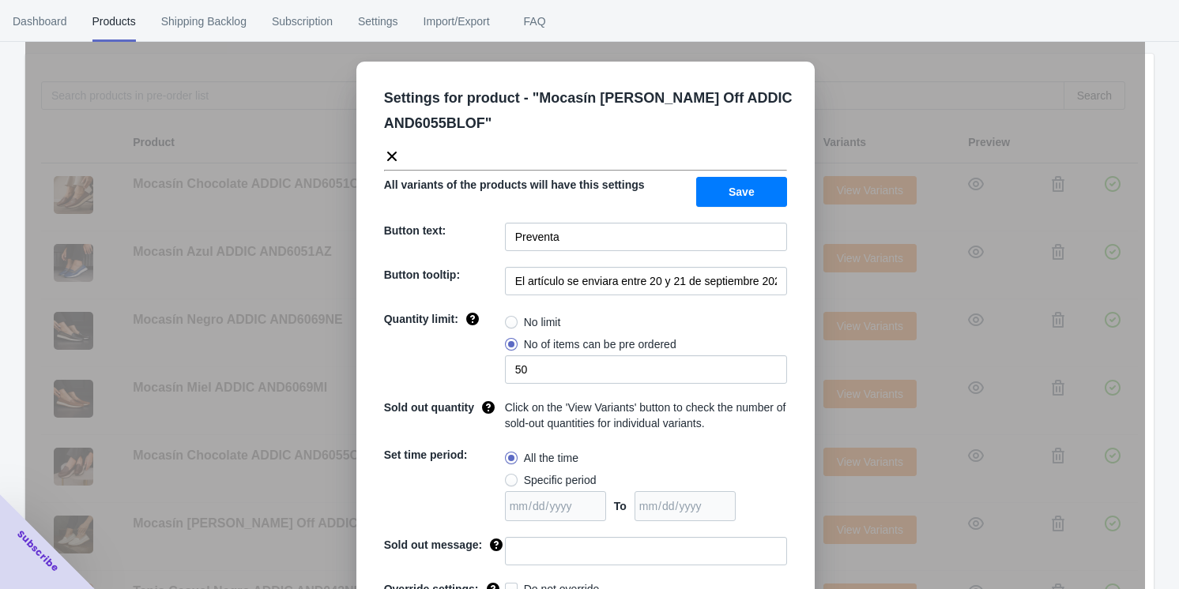
click at [498, 438] on div "Settings for product - " Mocasín [PERSON_NAME] Off ADDIC AND6055BLOF " All vari…" at bounding box center [585, 334] width 1120 height 589
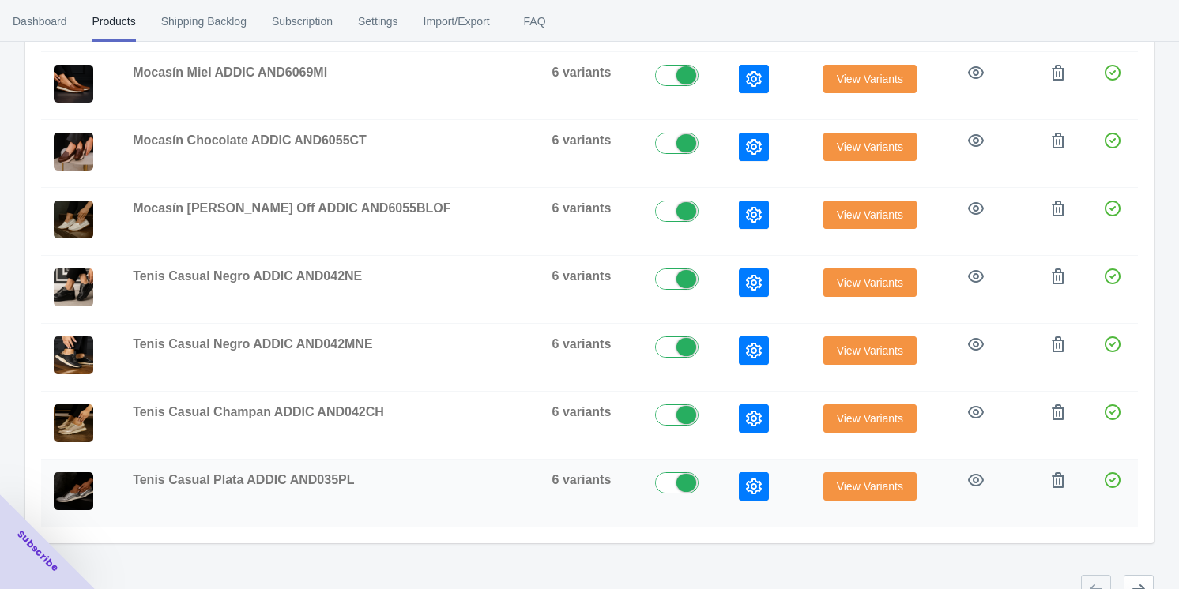
scroll to position [483, 0]
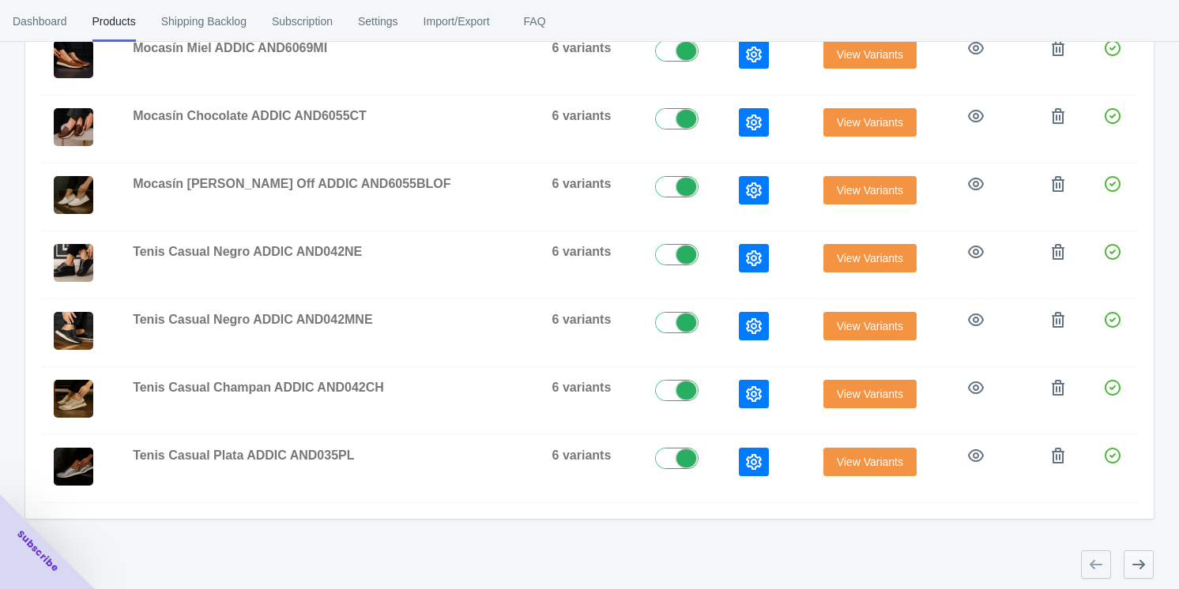
click at [498, 560] on icon "button" at bounding box center [1138, 564] width 13 height 9
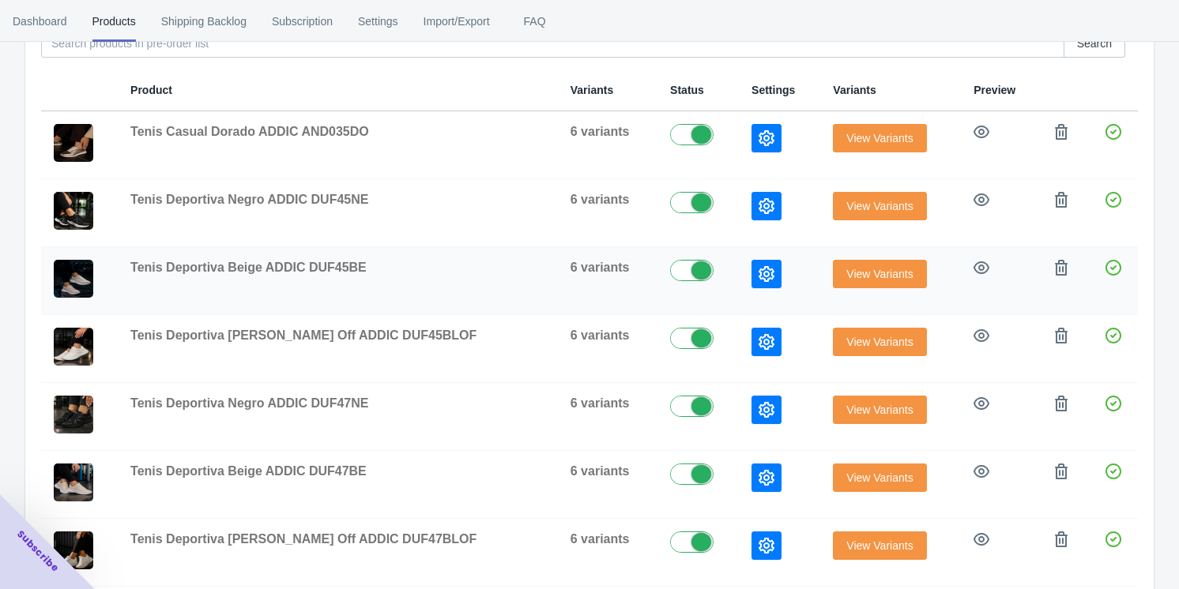
scroll to position [215, 0]
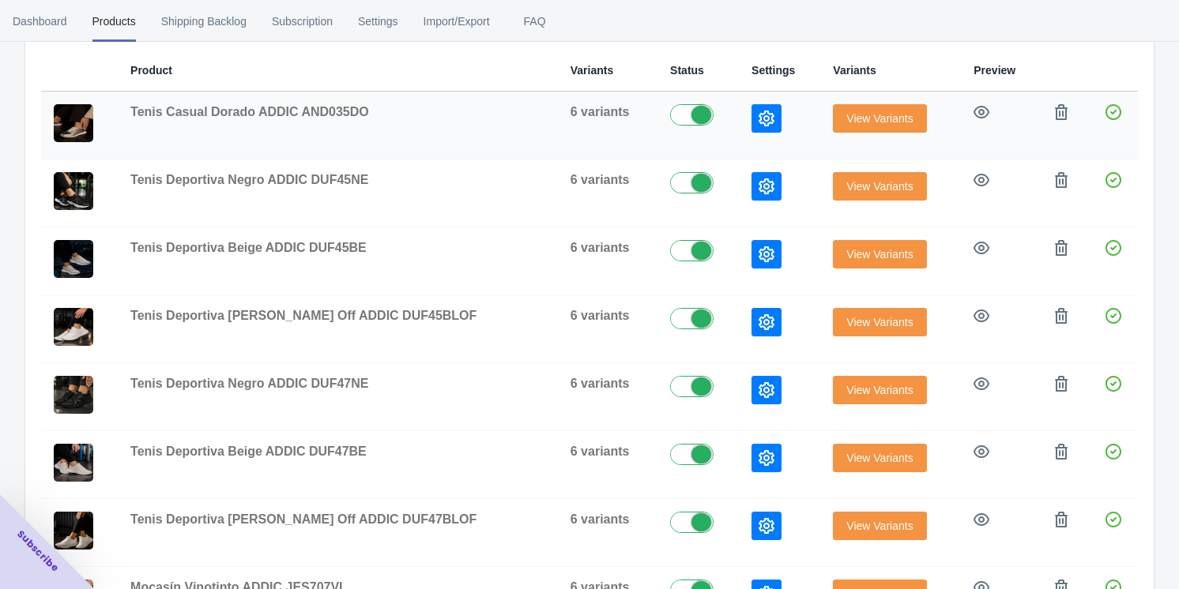
click at [498, 120] on button "button" at bounding box center [766, 118] width 30 height 28
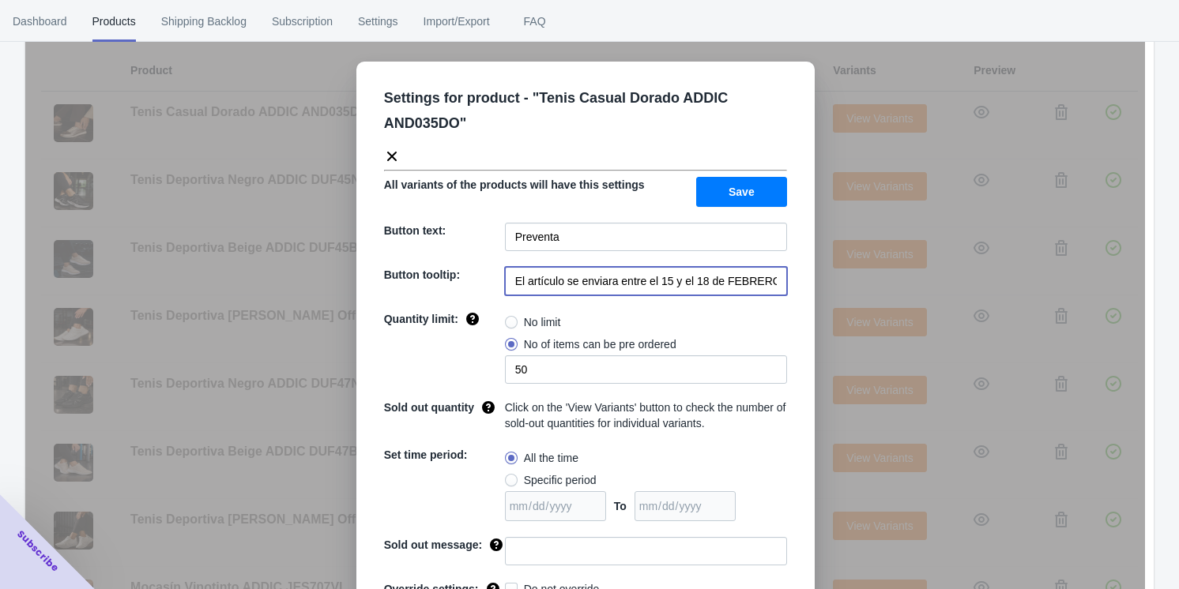
click at [498, 277] on input "El artículo se enviara entre el 15 y el 18 de FEBRERO de 2023" at bounding box center [646, 281] width 282 height 28
paste input "20 y 21 de septiembre 2025"
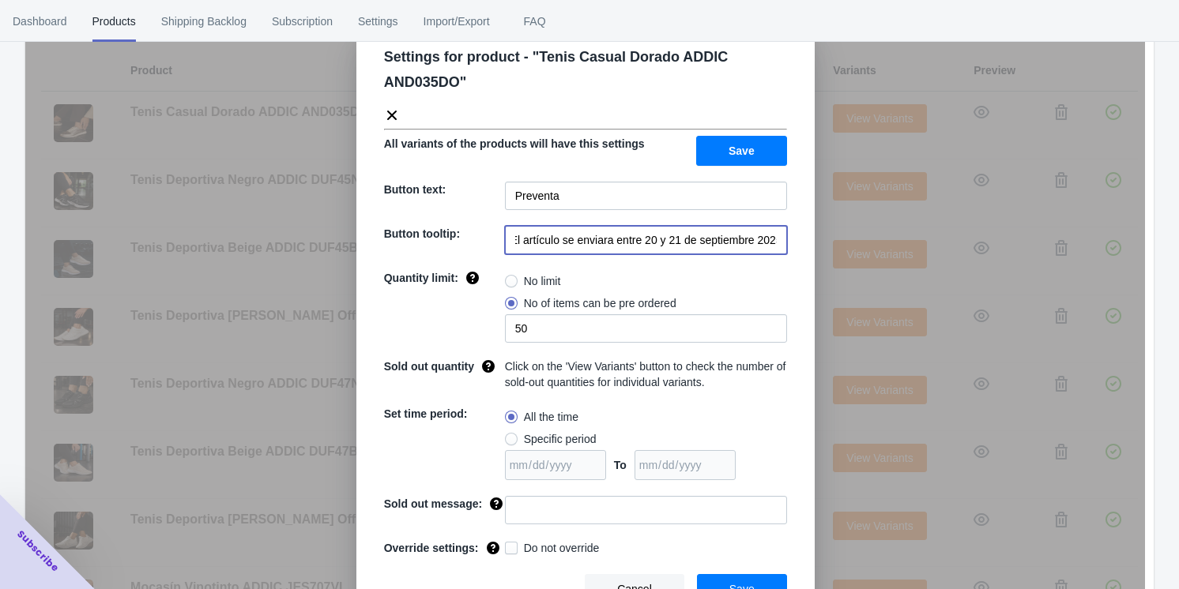
scroll to position [62, 0]
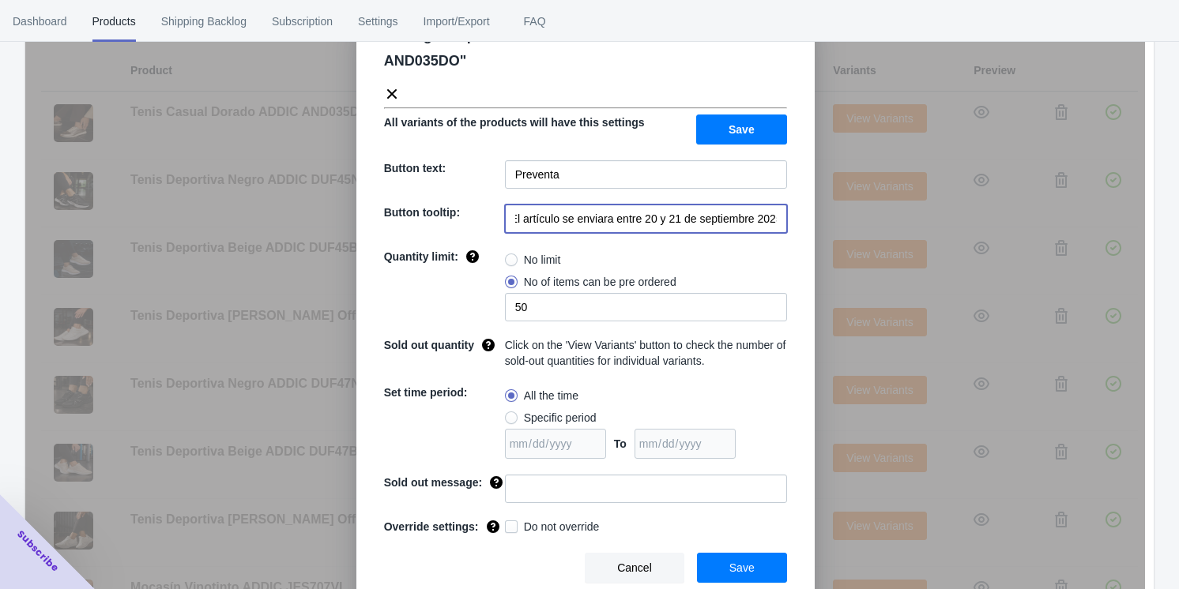
type input "El artículo se enviara entre 20 y 21 de septiembre 2025"
click at [498, 570] on span "Save" at bounding box center [741, 568] width 25 height 13
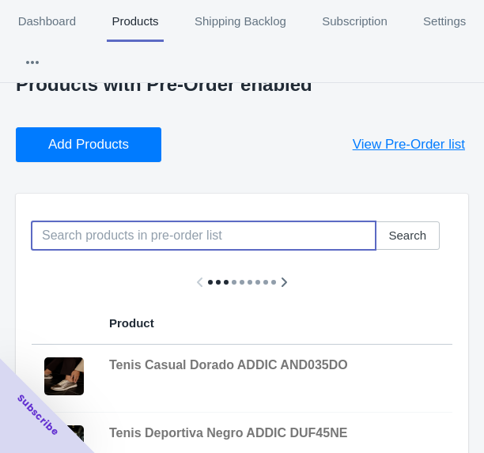
click at [74, 235] on input at bounding box center [204, 235] width 344 height 28
click at [101, 145] on span "Add Products" at bounding box center [88, 145] width 81 height 16
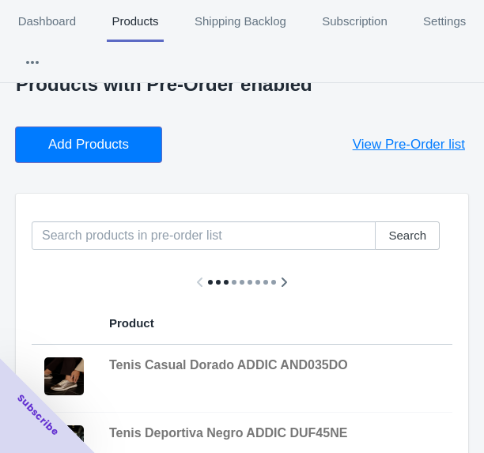
click at [111, 149] on span "Add Products" at bounding box center [88, 145] width 81 height 16
click at [85, 153] on button "Add Products" at bounding box center [88, 144] width 145 height 35
click at [100, 137] on span "Add Products" at bounding box center [88, 145] width 81 height 16
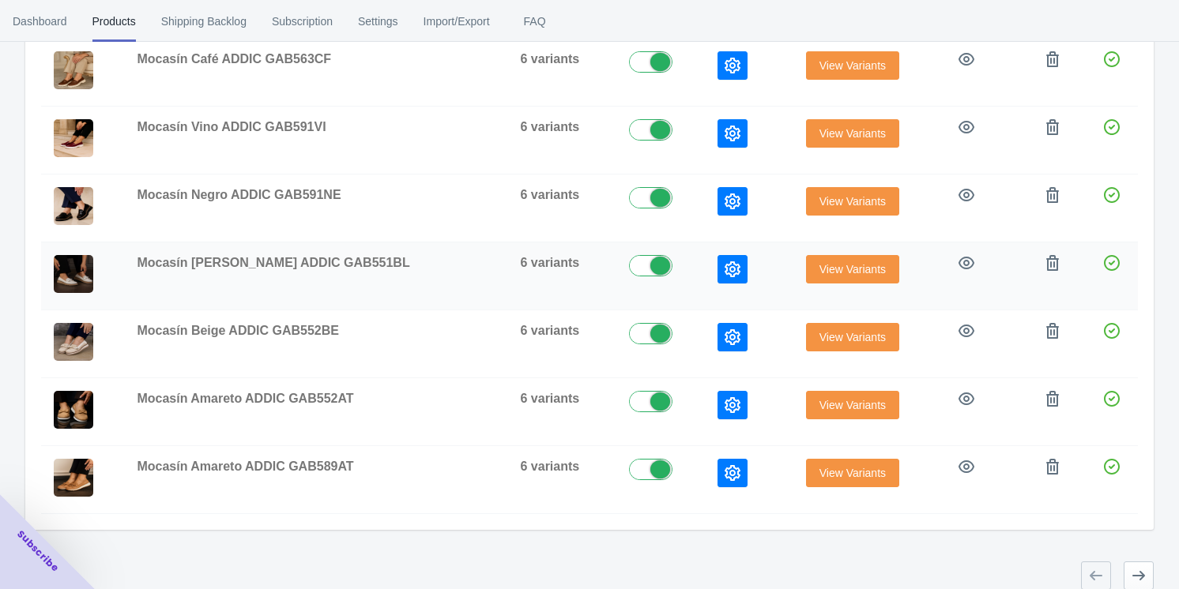
scroll to position [483, 0]
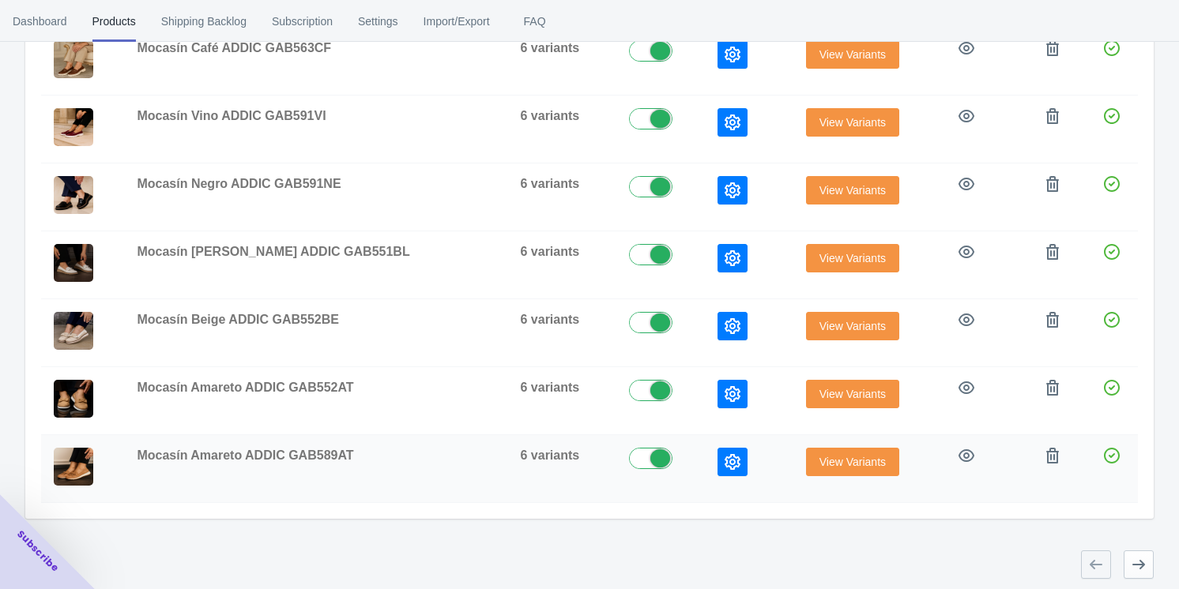
click at [498, 454] on icon "button" at bounding box center [733, 462] width 16 height 16
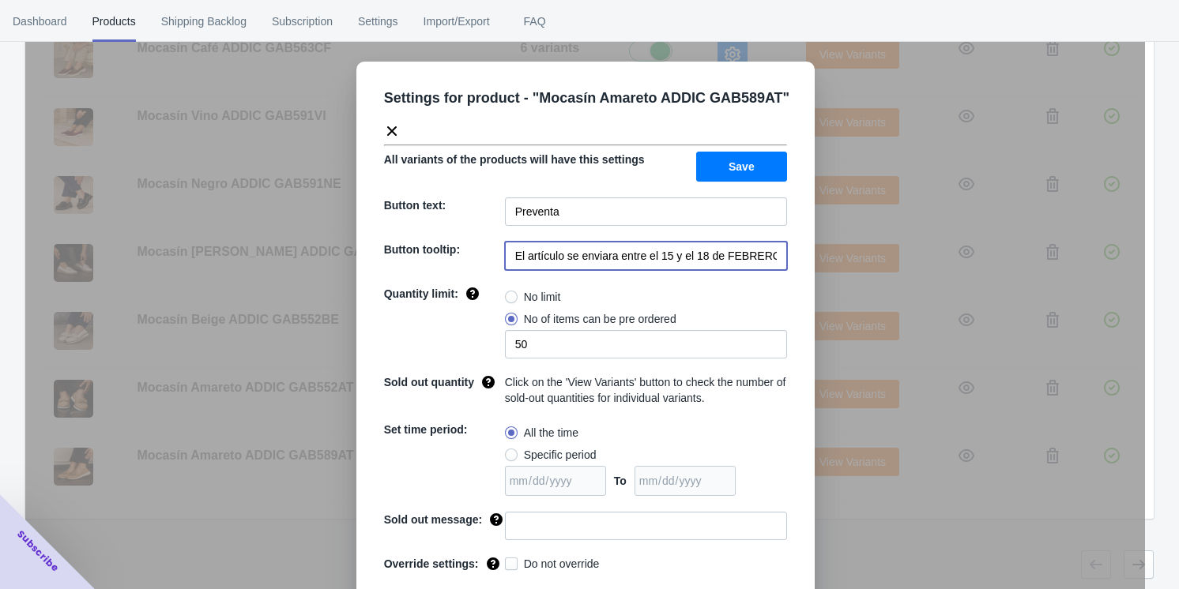
click at [498, 250] on input "El artículo se enviara entre el 15 y el 18 de FEBRERO de 2023" at bounding box center [646, 256] width 282 height 28
paste input "20 y 21 de septiembre 2025"
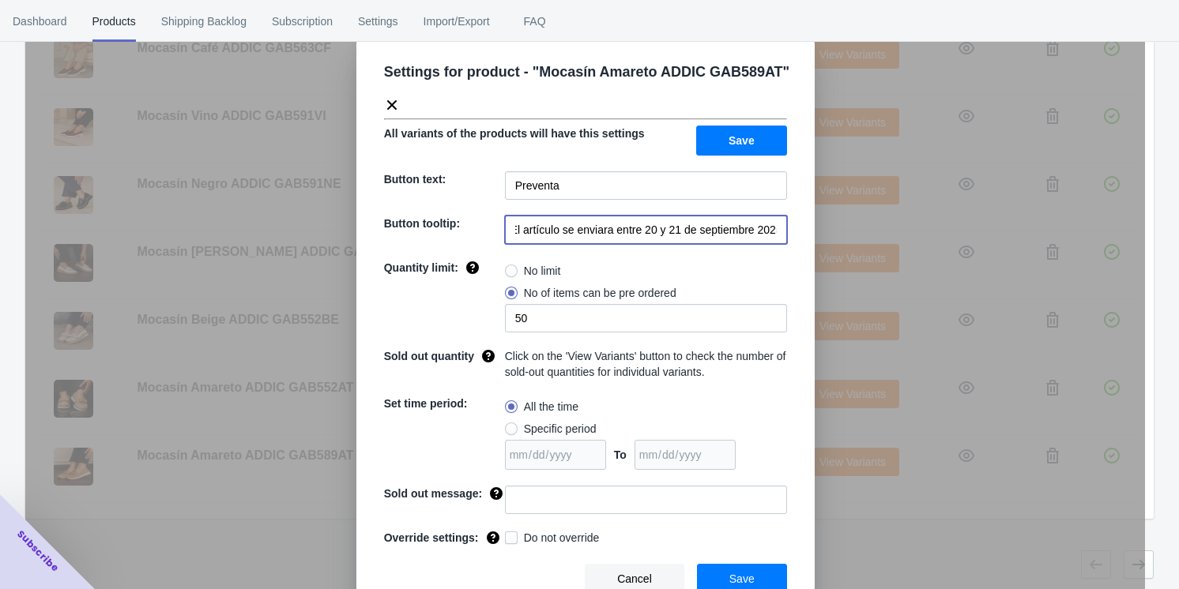
scroll to position [37, 0]
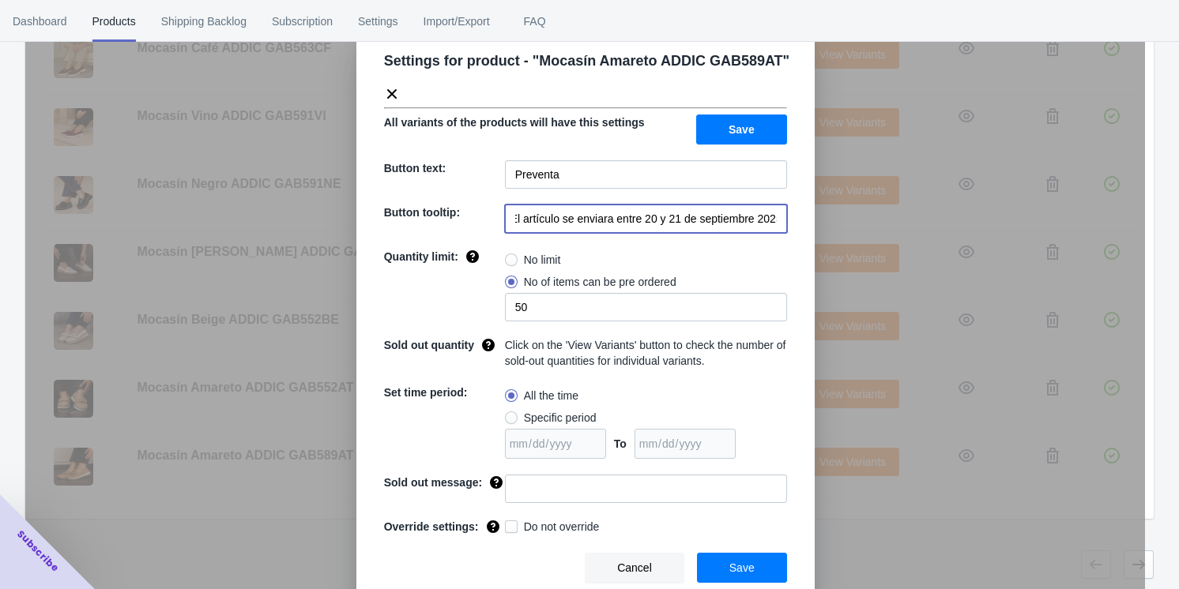
type input "El artículo se enviara entre 20 y 21 de septiembre 2025"
drag, startPoint x: 755, startPoint y: 560, endPoint x: 757, endPoint y: 552, distance: 8.1
click at [498, 561] on button "Save" at bounding box center [742, 568] width 90 height 30
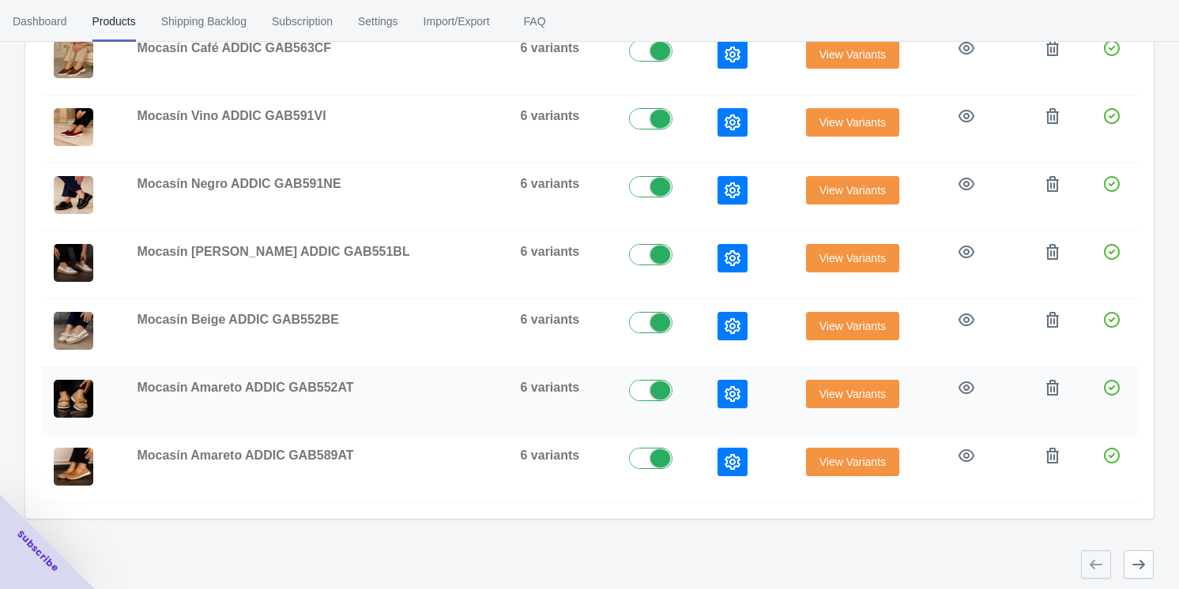
click at [498, 393] on icon "button" at bounding box center [733, 394] width 16 height 16
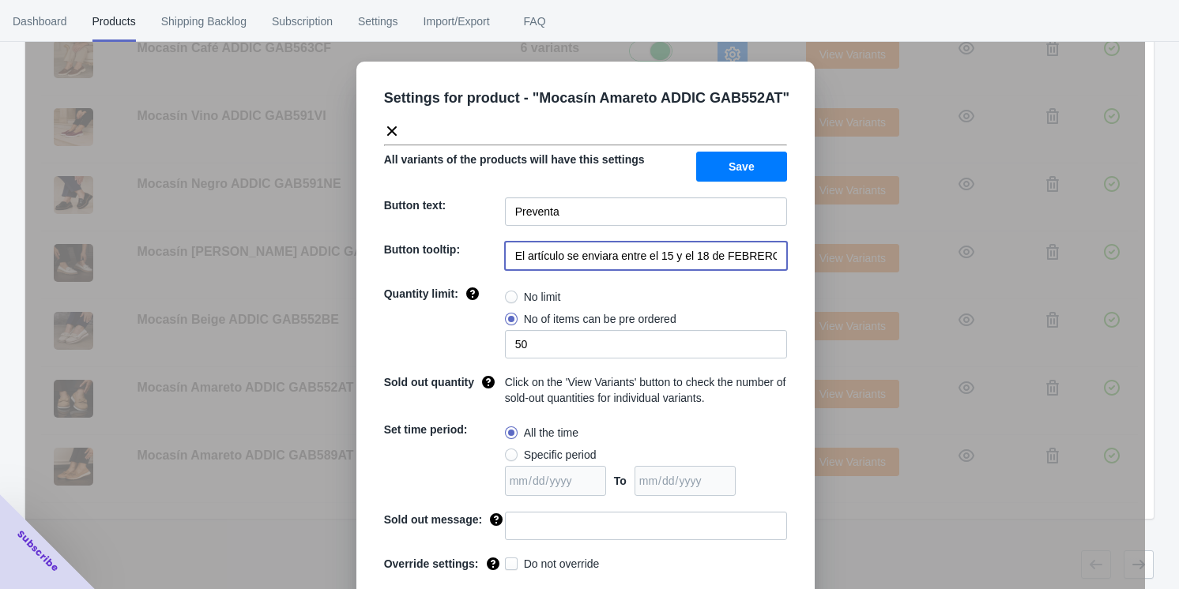
click at [498, 256] on input "El artículo se enviara entre el 15 y el 18 de FEBRERO de 2023" at bounding box center [646, 256] width 282 height 28
paste input "20 y 21 de septiembre 2025"
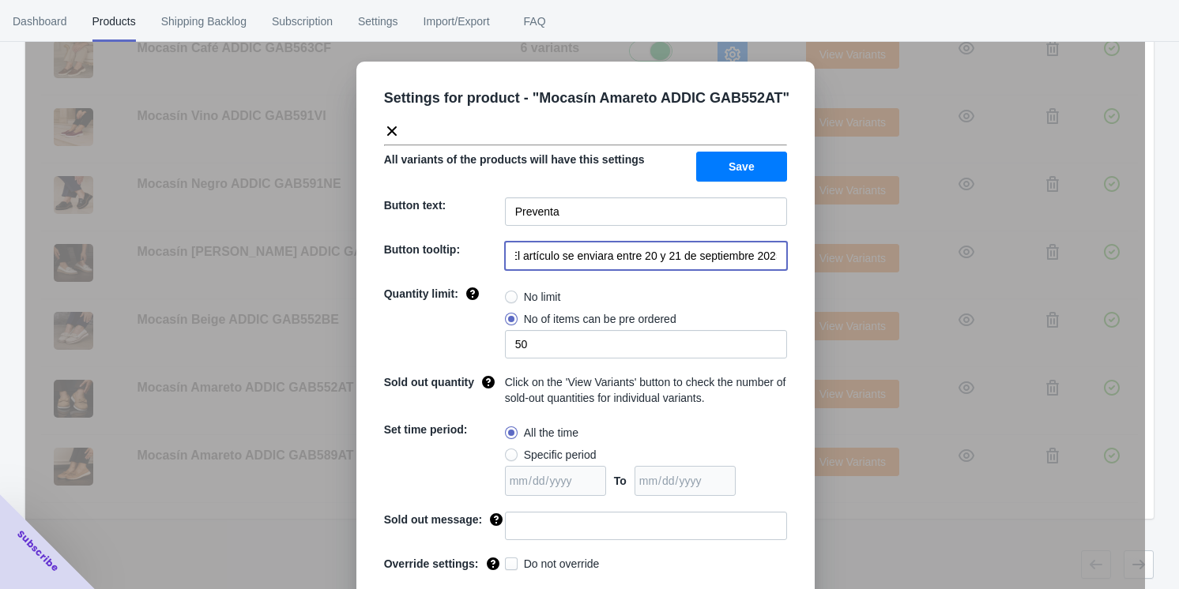
click at [498, 256] on input "El artículo se enviara entre 20 y 21 de septiembre 2025" at bounding box center [646, 256] width 282 height 28
type input "El artículo se enviara entre 20 y 21 de septiembre 2025"
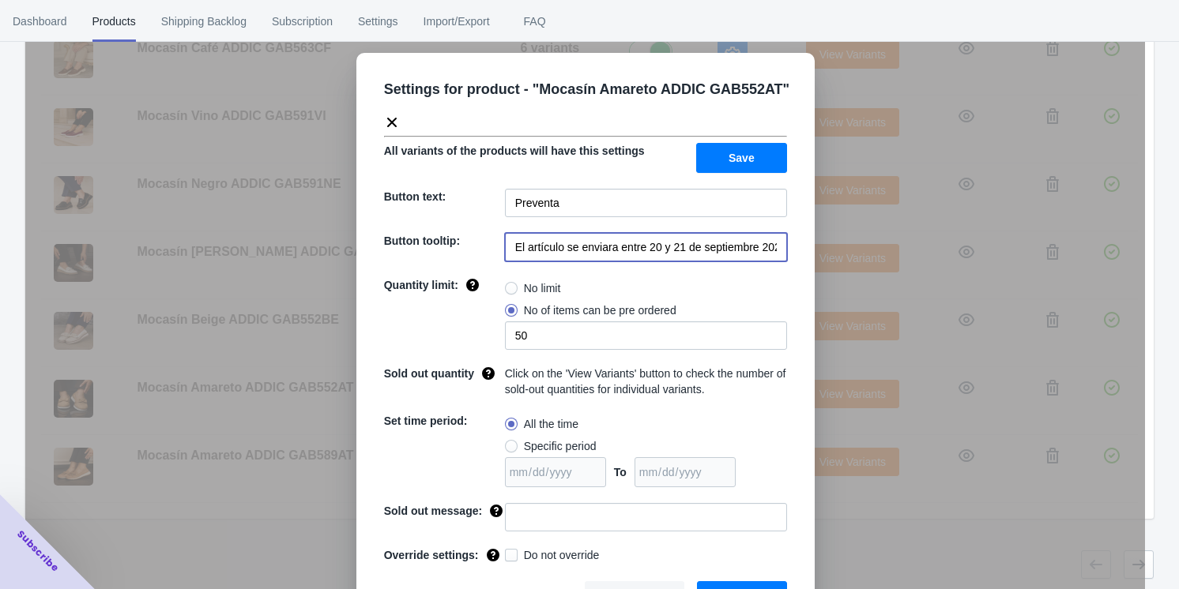
scroll to position [37, 0]
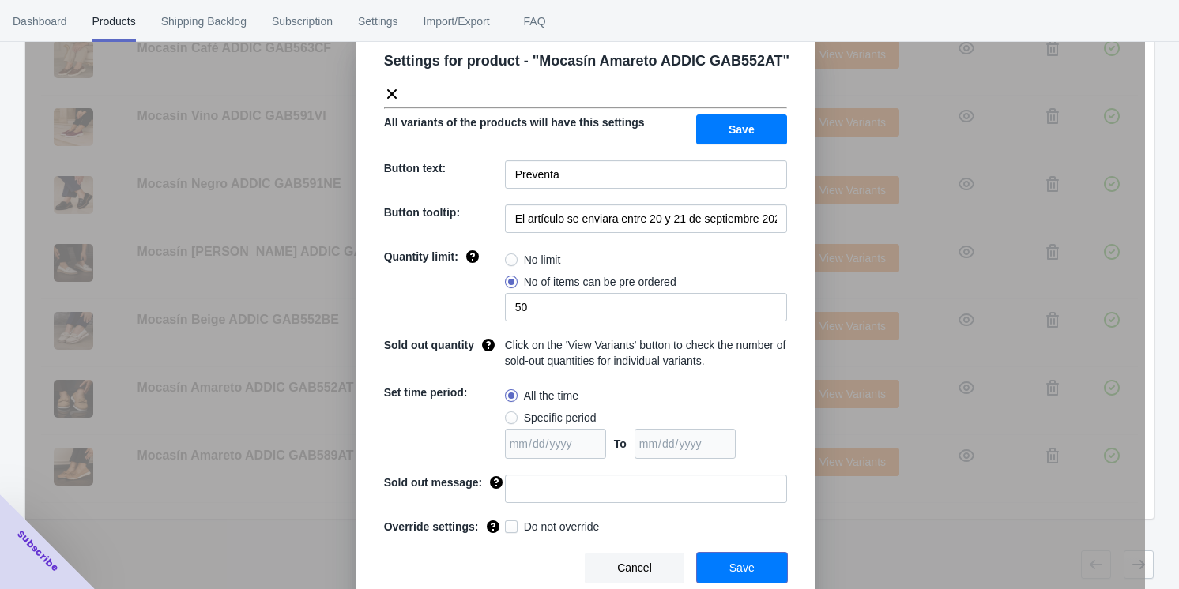
click at [498, 565] on span "Save" at bounding box center [741, 568] width 25 height 13
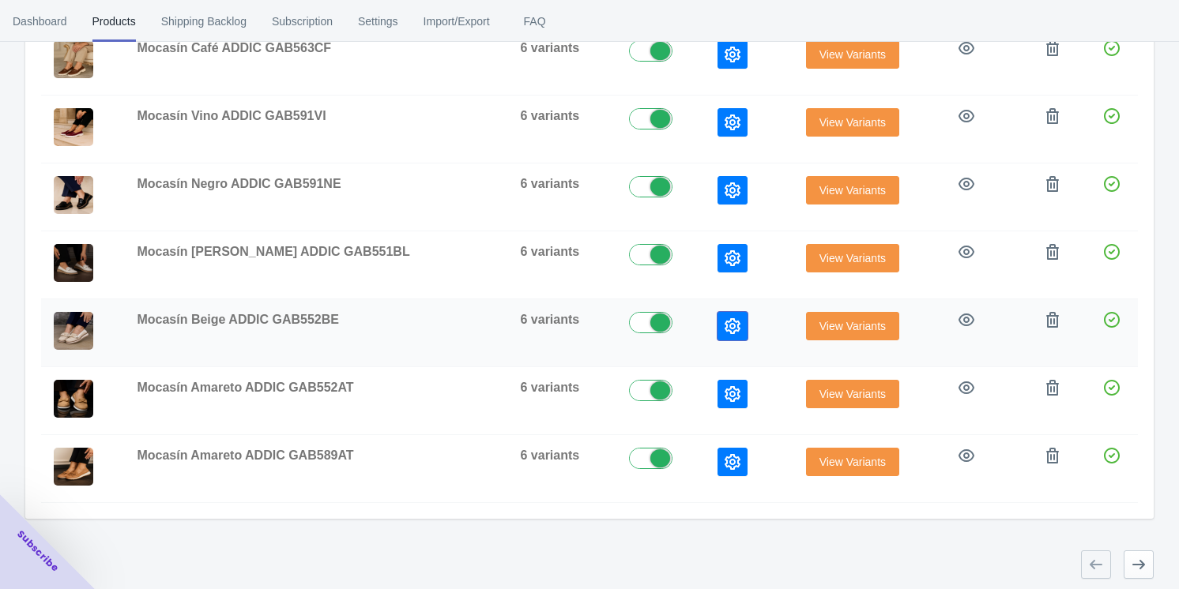
click at [498, 321] on icon "button" at bounding box center [733, 326] width 16 height 16
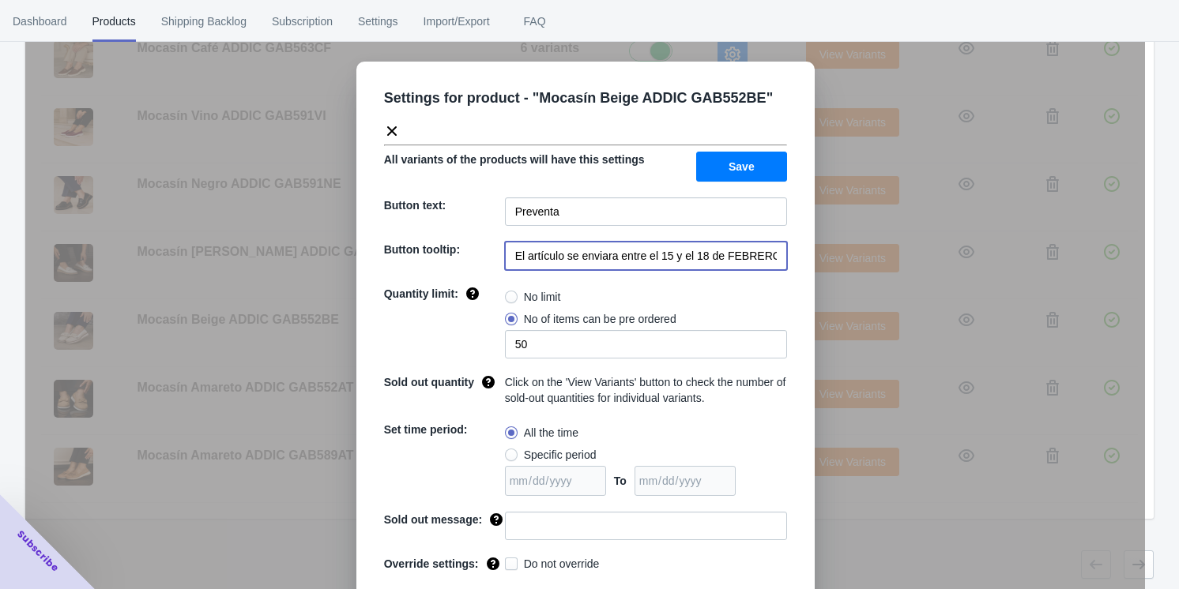
click at [498, 258] on input "El artículo se enviara entre el 15 y el 18 de FEBRERO de 2023" at bounding box center [646, 256] width 282 height 28
paste input "20 y 21 de septiembre 2025"
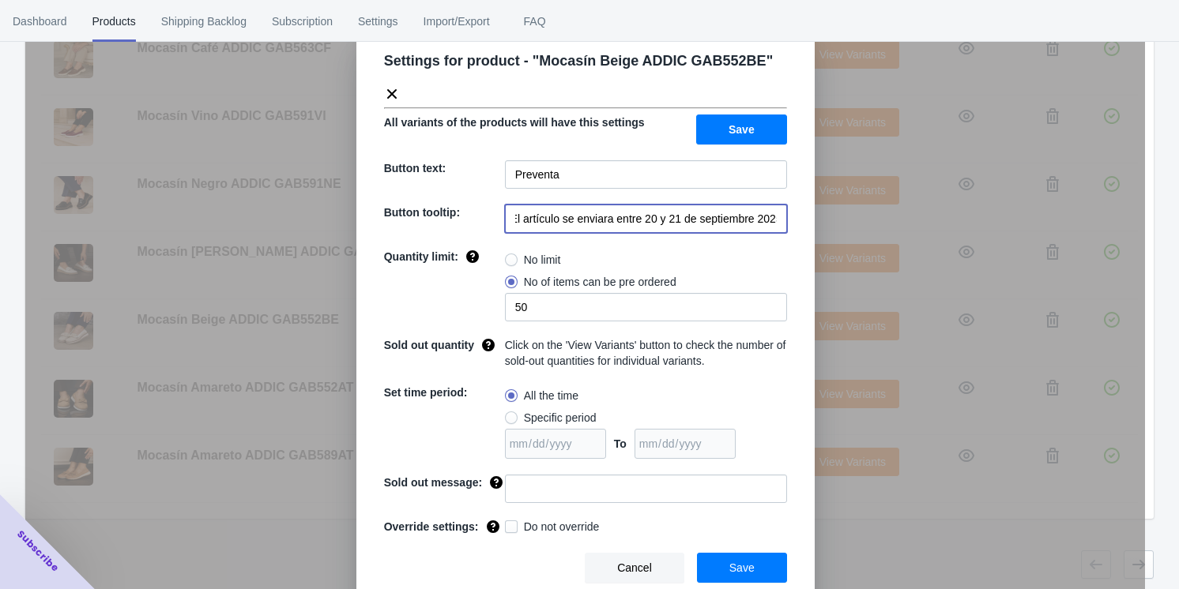
type input "El artículo se enviara entre 20 y 21 de septiembre 2025"
click at [498, 564] on button "Save" at bounding box center [742, 568] width 90 height 30
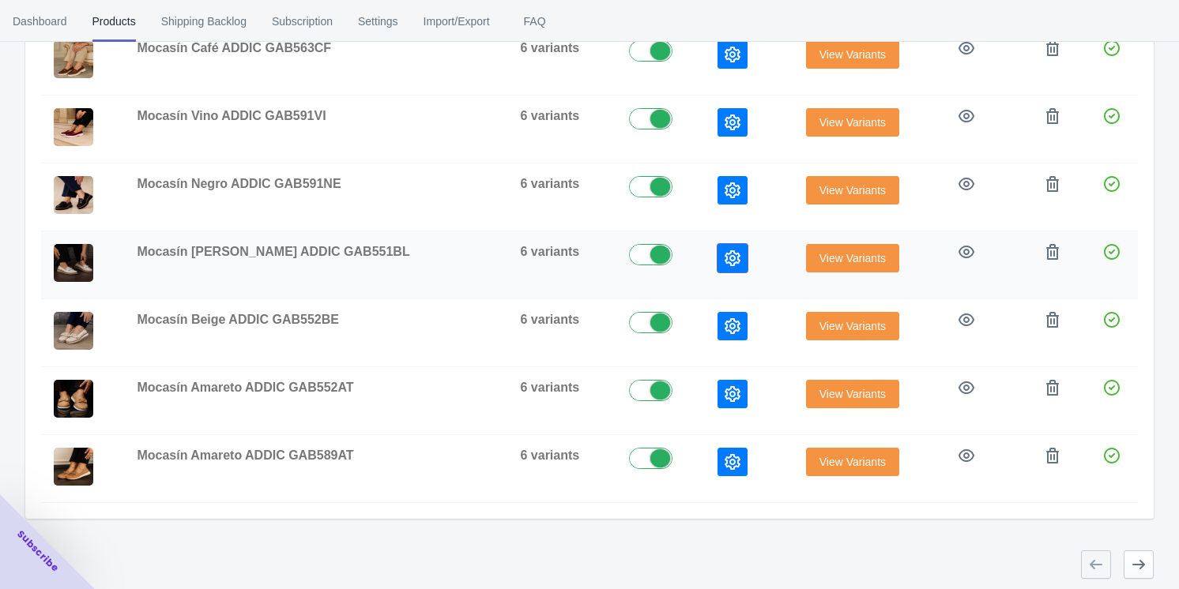
click at [498, 260] on icon "button" at bounding box center [733, 258] width 16 height 16
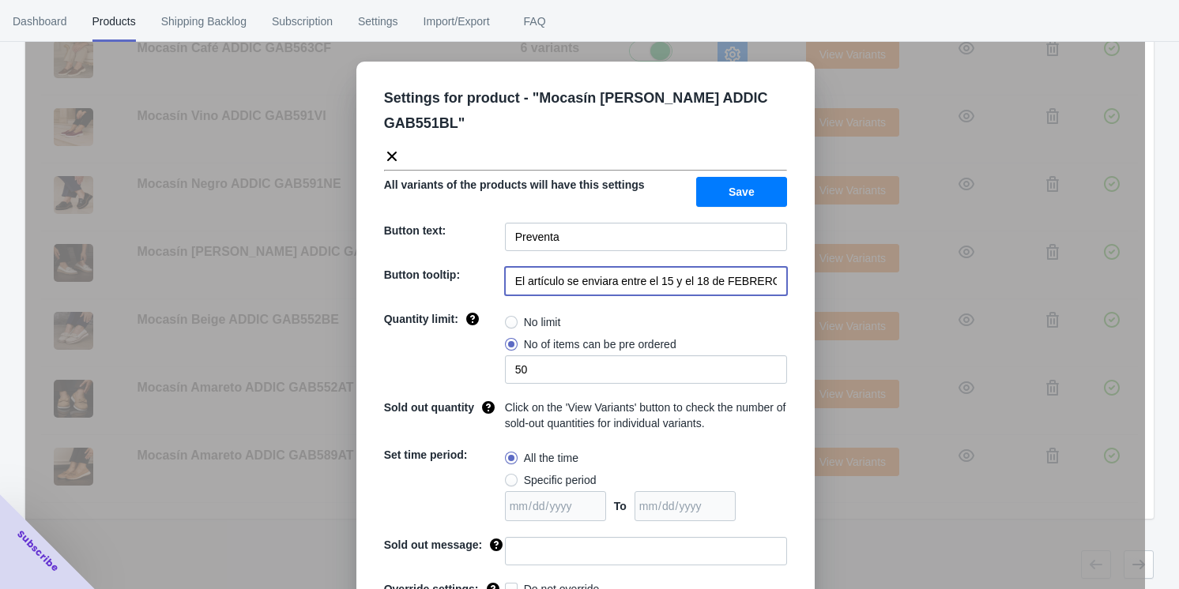
click at [498, 267] on input "El artículo se enviara entre el 15 y el 18 de FEBRERO de 2023" at bounding box center [646, 281] width 282 height 28
paste input "20 y 21 de septiembre 2025"
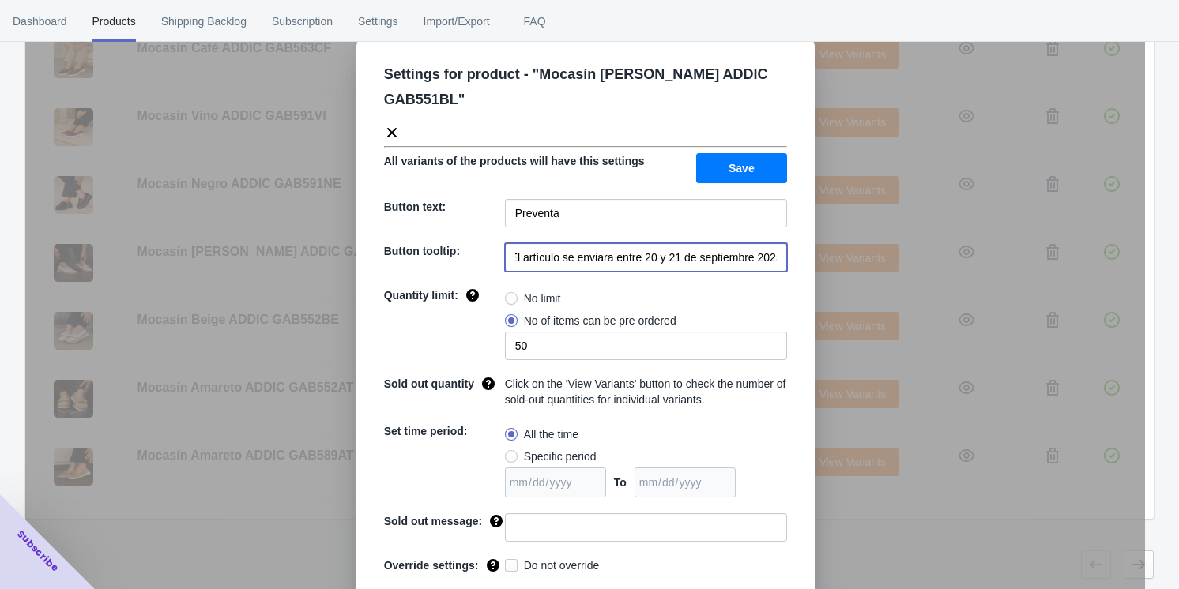
scroll to position [37, 0]
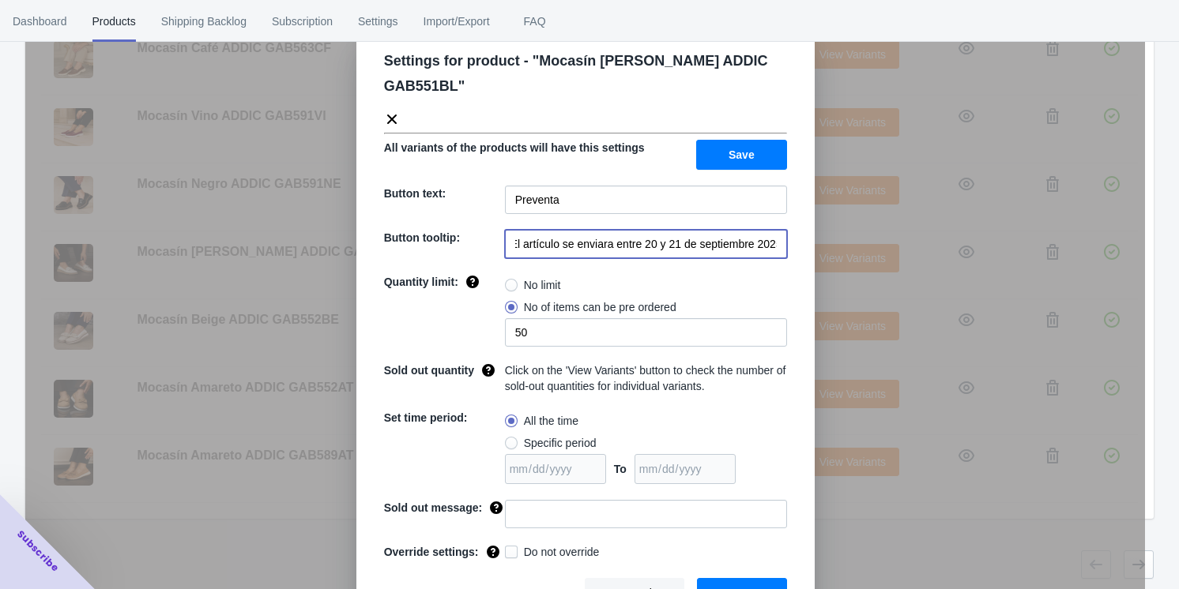
type input "El artículo se enviara entre 20 y 21 de septiembre 2025"
click at [498, 578] on button "Save" at bounding box center [742, 593] width 90 height 30
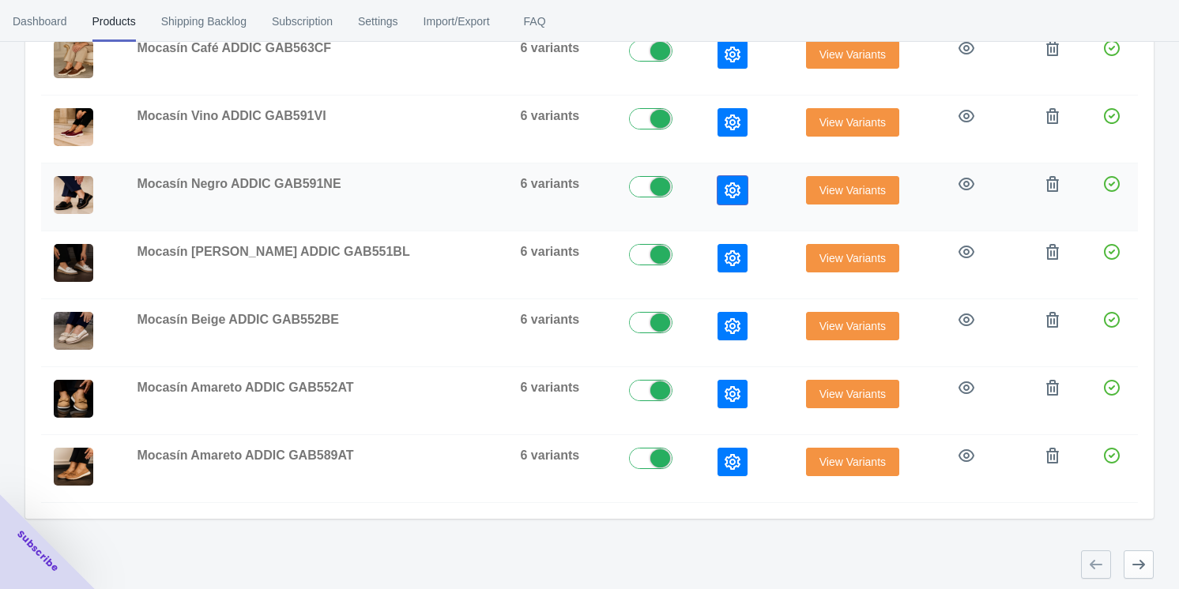
click at [498, 189] on icon "button" at bounding box center [733, 191] width 16 height 16
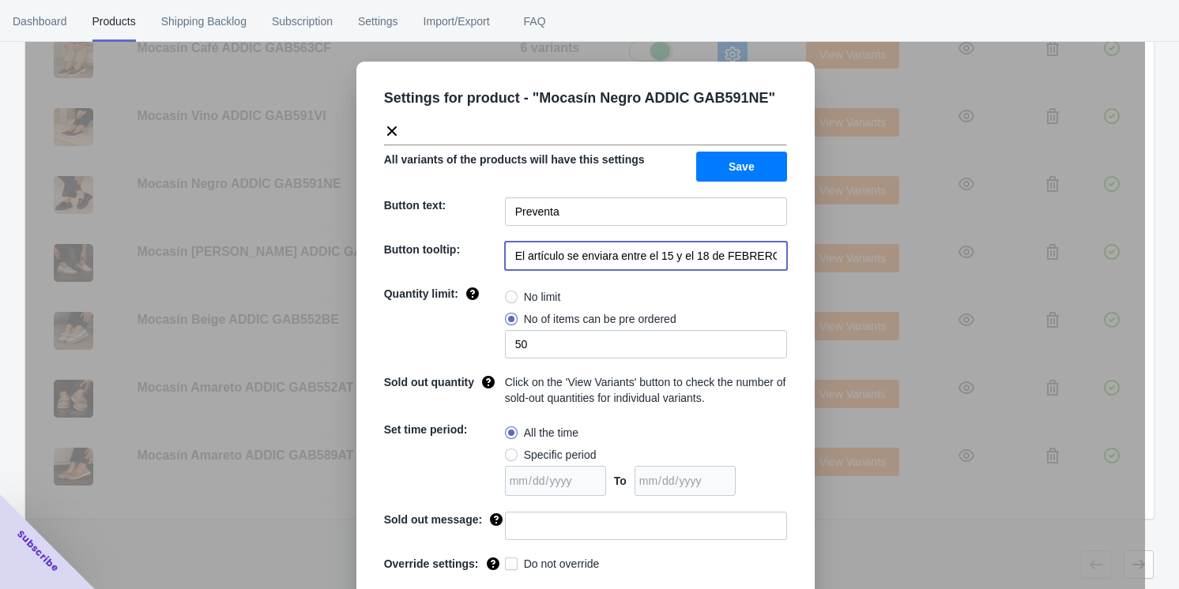
click at [498, 262] on input "El artículo se enviara entre el 15 y el 18 de FEBRERO de 2023" at bounding box center [646, 256] width 282 height 28
paste input "20 y 21 de septiembre 2025"
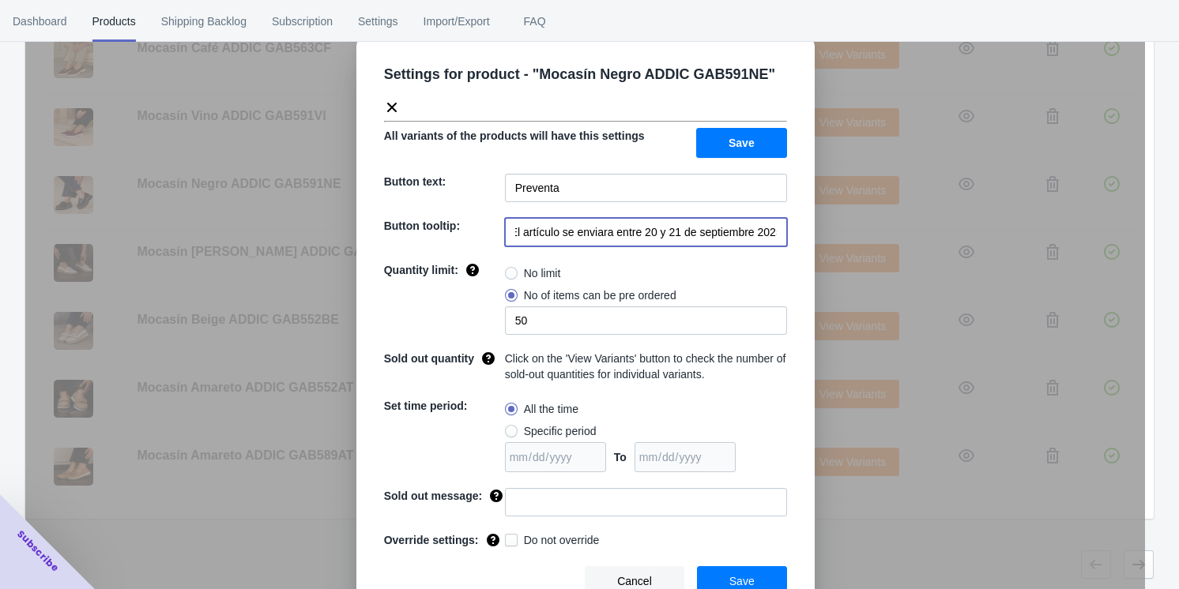
scroll to position [37, 0]
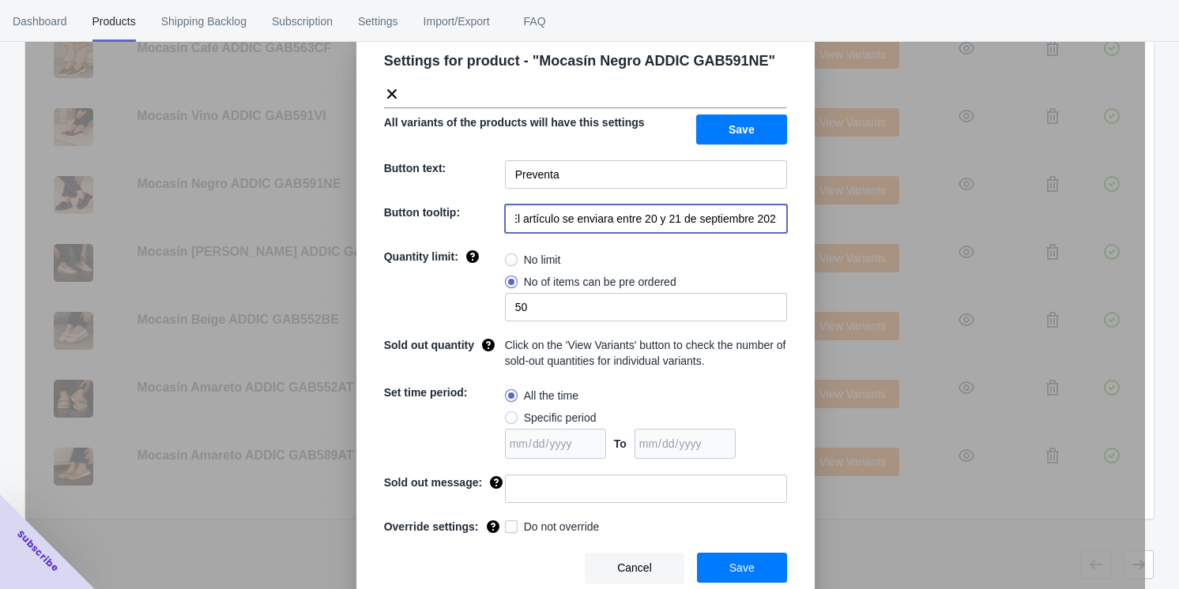
type input "El artículo se enviara entre 20 y 21 de septiembre 2025"
click at [498, 562] on span "Save" at bounding box center [741, 568] width 25 height 13
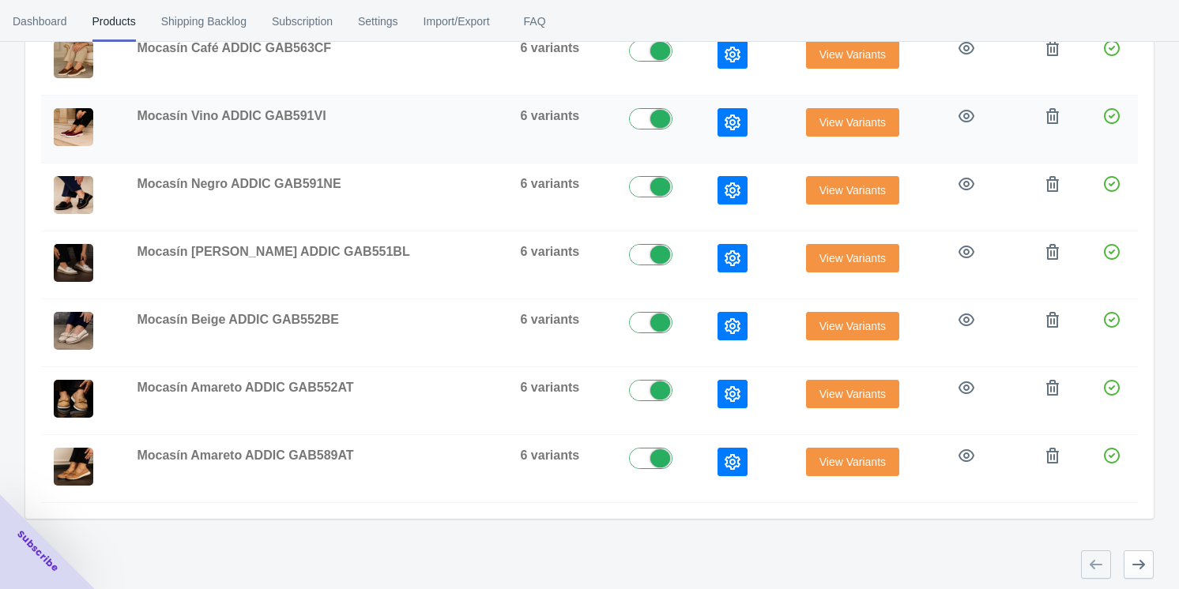
click at [498, 130] on button "button" at bounding box center [732, 122] width 30 height 28
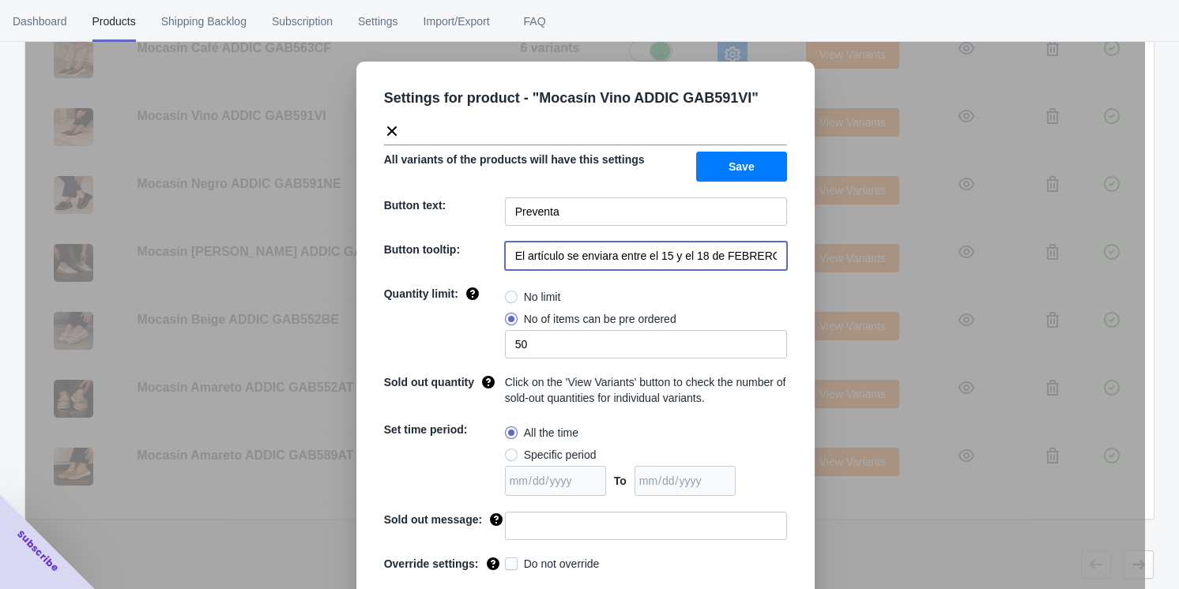
click at [498, 242] on input "El artículo se enviara entre el 15 y el 18 de FEBRERO de 2023" at bounding box center [646, 256] width 282 height 28
paste input "20 y 21 de septiembre 2025"
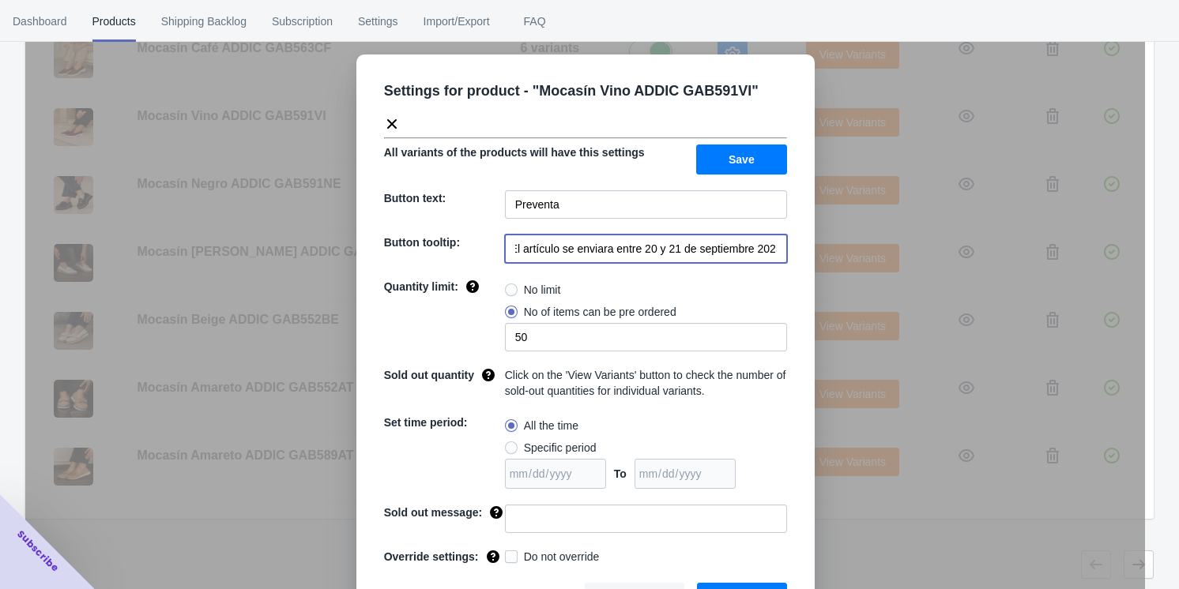
scroll to position [8, 0]
type input "El artículo se enviara entre 20 y 21 de septiembre 2025"
click at [498, 582] on button "Save" at bounding box center [742, 597] width 90 height 30
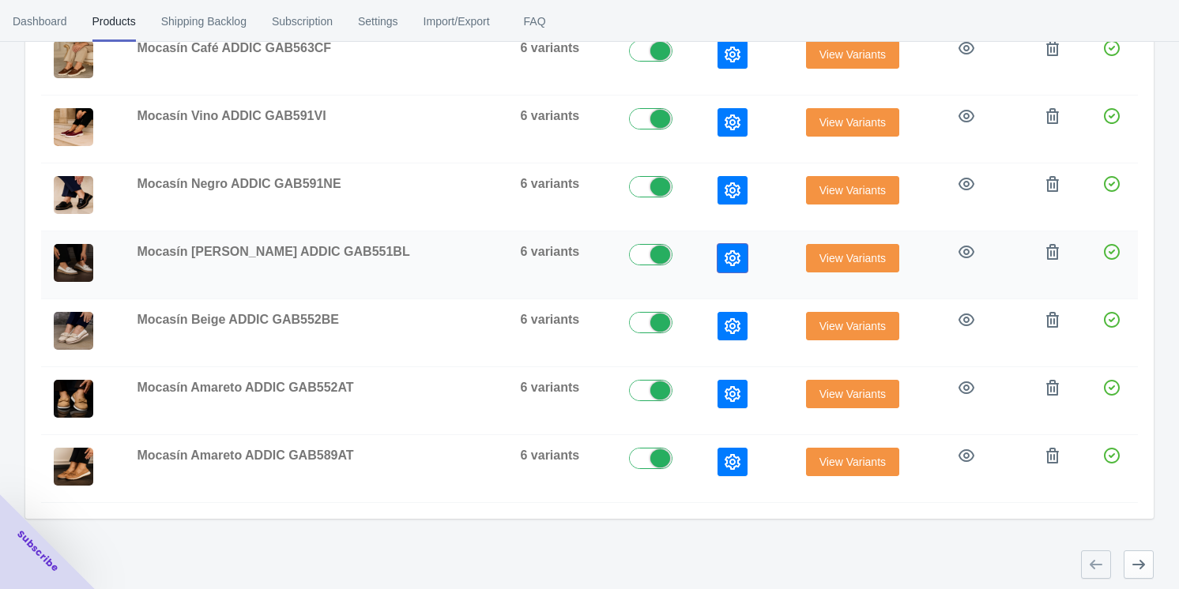
click at [498, 258] on icon "button" at bounding box center [733, 258] width 16 height 16
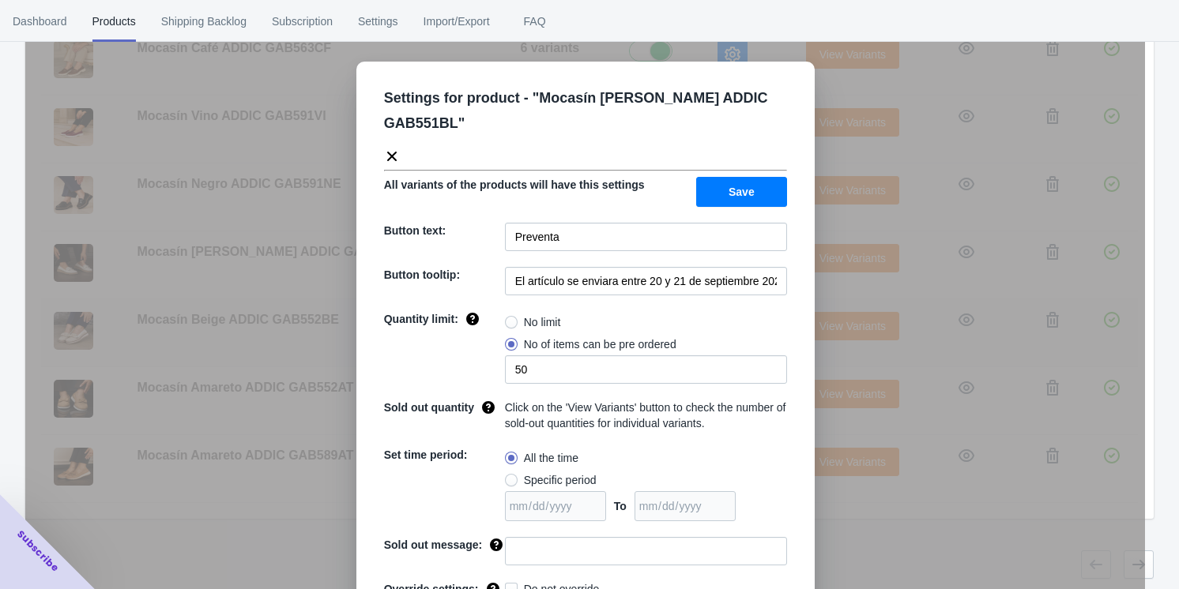
drag, startPoint x: 832, startPoint y: 346, endPoint x: 823, endPoint y: 338, distance: 11.7
click at [498, 346] on div "Settings for product - " Mocasín [PERSON_NAME] ADDIC GAB551BL " All variants of…" at bounding box center [585, 334] width 1120 height 589
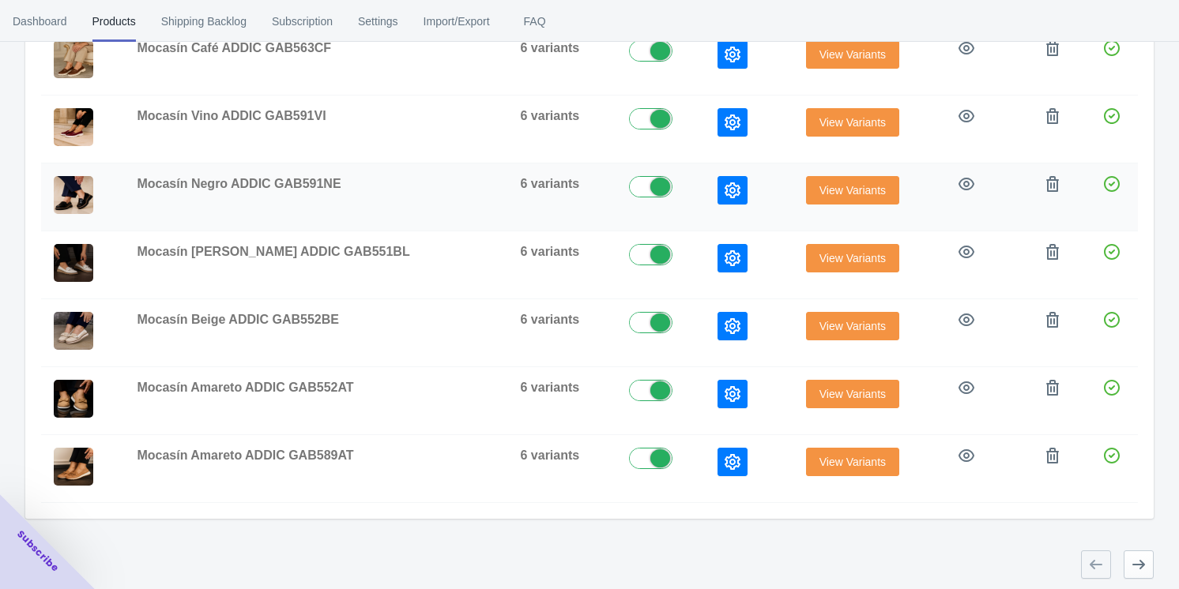
scroll to position [340, 0]
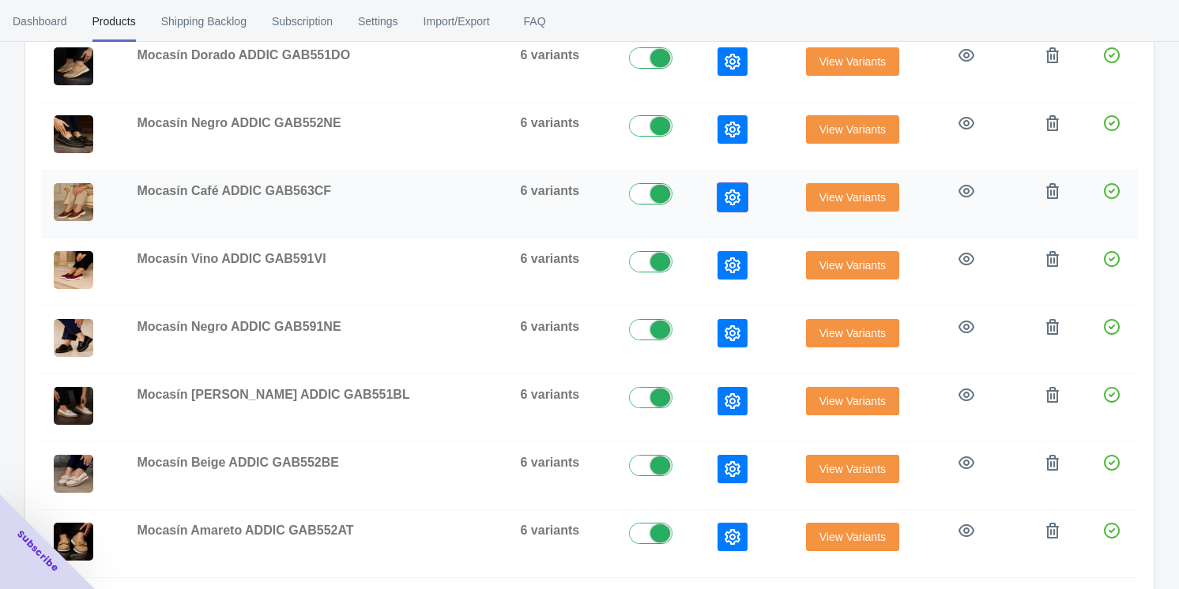
click at [498, 202] on icon "button" at bounding box center [733, 198] width 16 height 16
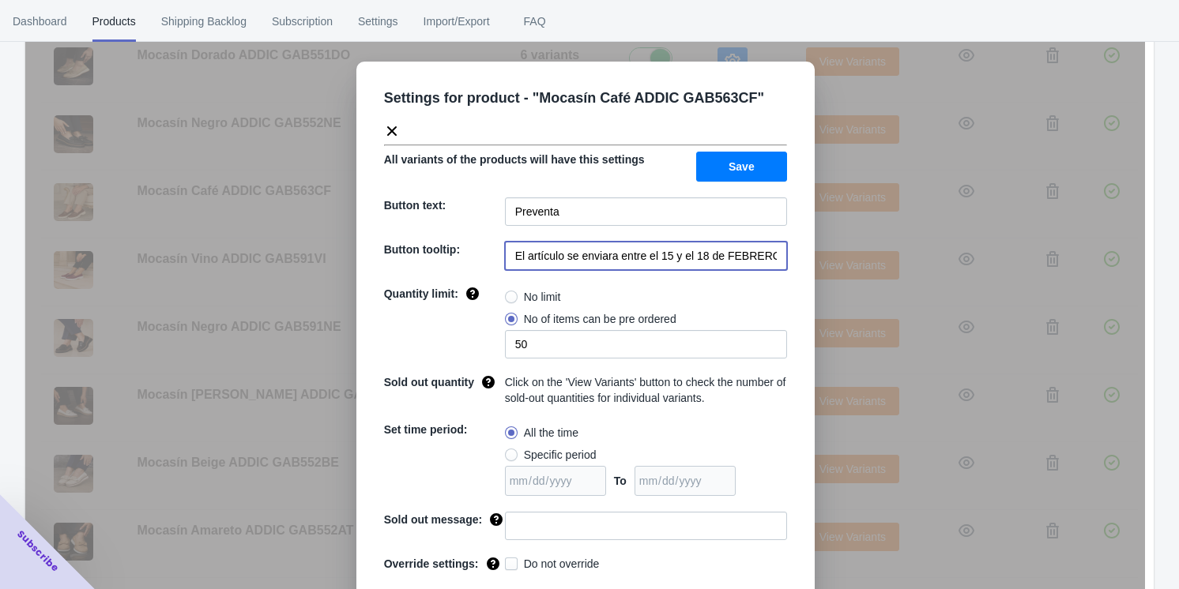
click at [498, 242] on input "El artículo se enviara entre el 15 y el 18 de FEBRERO de 2023" at bounding box center [646, 256] width 282 height 28
paste input "20 y 21 de septiembre 2025"
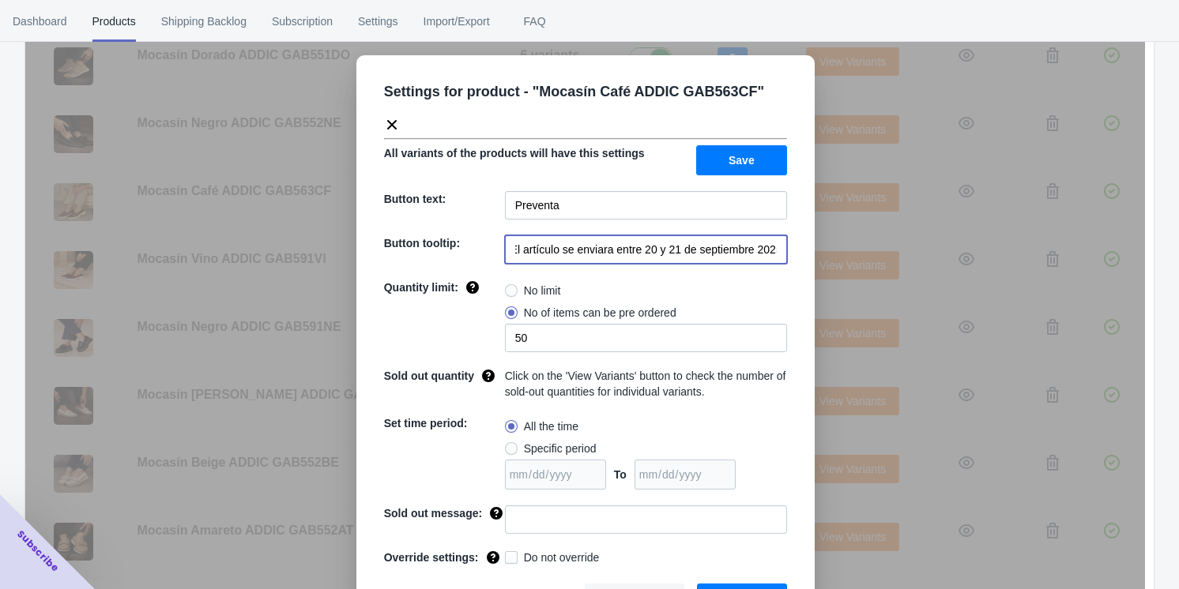
scroll to position [8, 0]
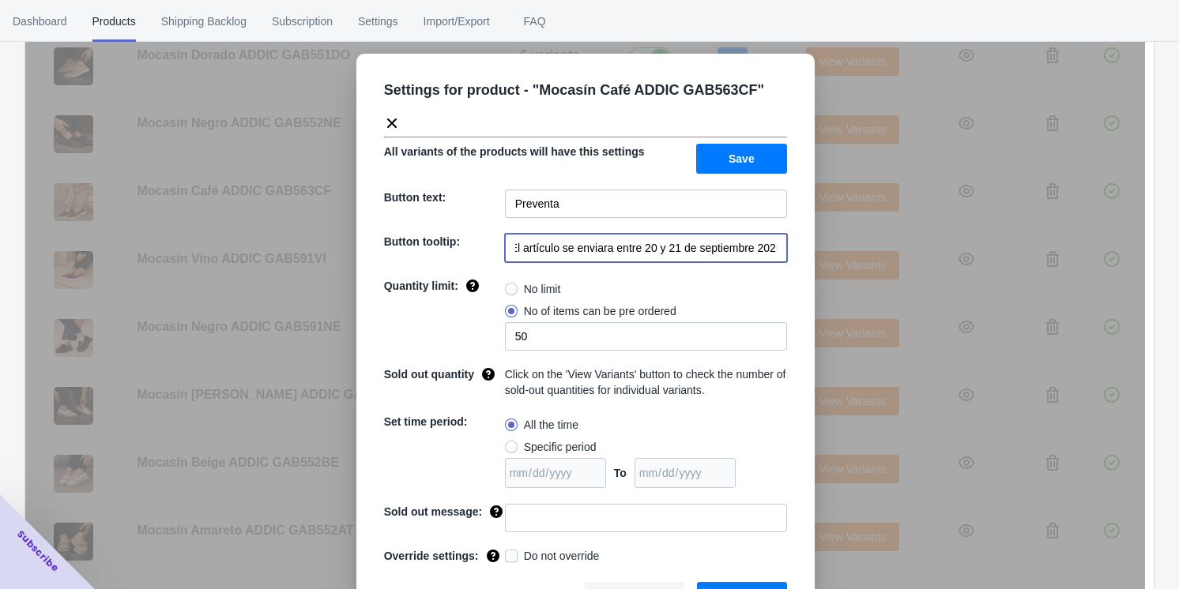
type input "El artículo se enviara entre 20 y 21 de septiembre 2025"
click at [498, 582] on button "Save" at bounding box center [742, 597] width 90 height 30
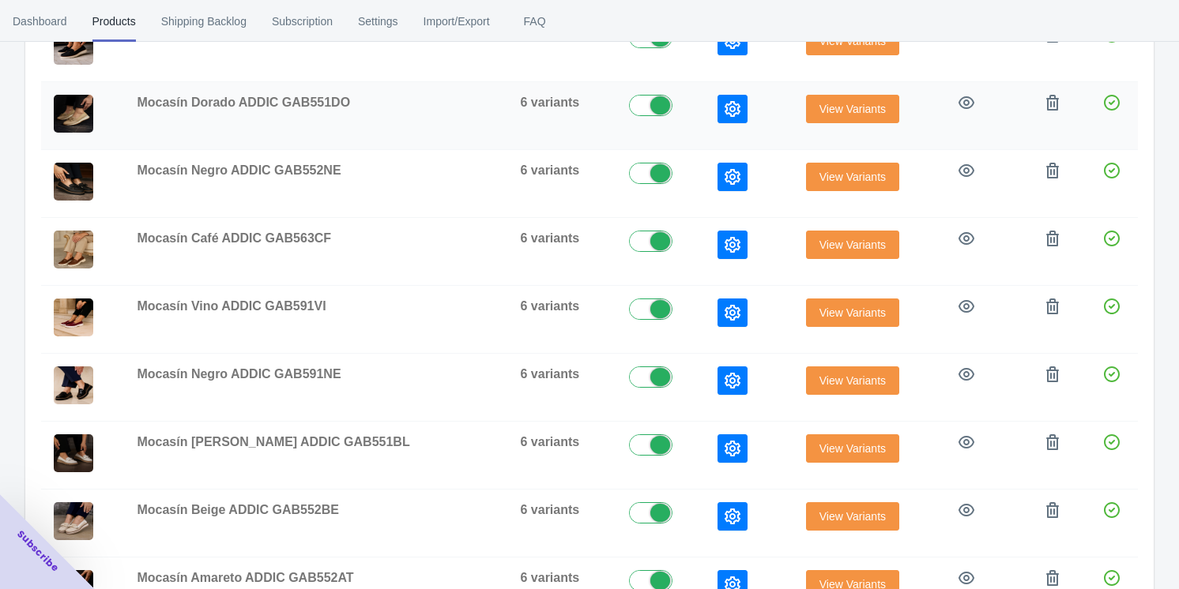
scroll to position [268, 0]
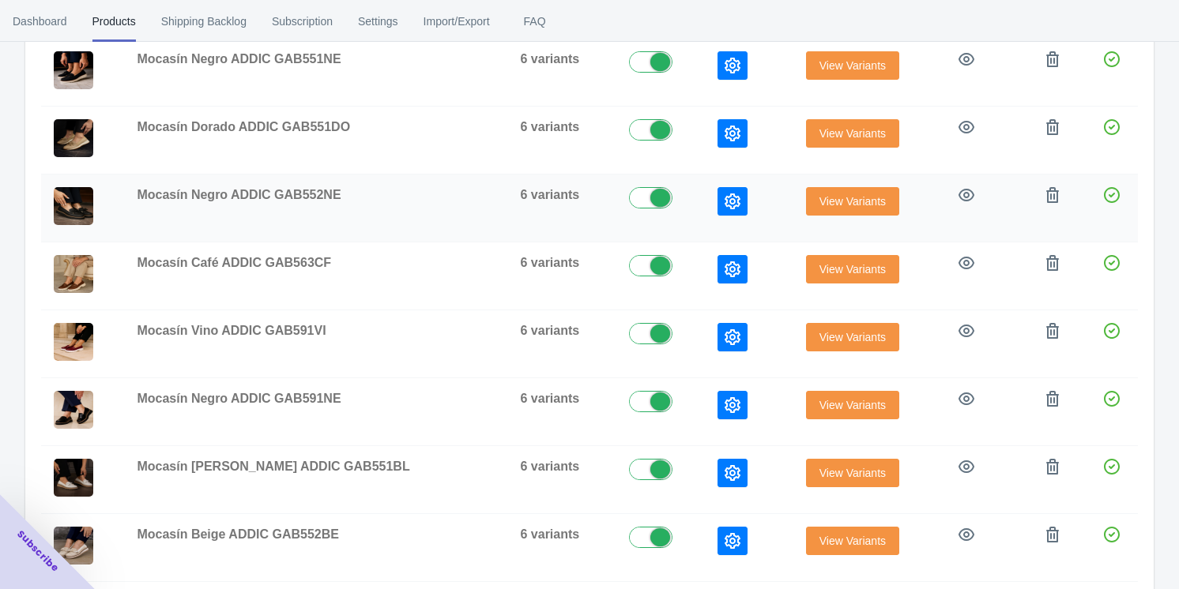
click at [498, 197] on icon "button" at bounding box center [733, 202] width 16 height 16
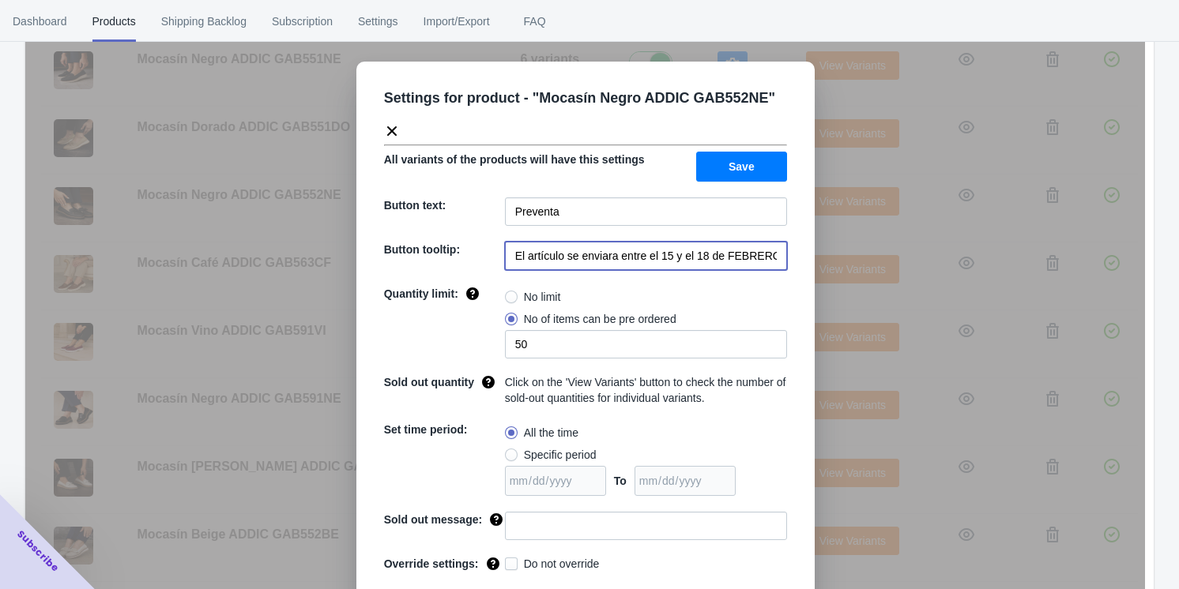
click at [498, 254] on input "El artículo se enviara entre el 15 y el 18 de FEBRERO de 2023" at bounding box center [646, 256] width 282 height 28
paste input "20 y 21 de septiembre 2025"
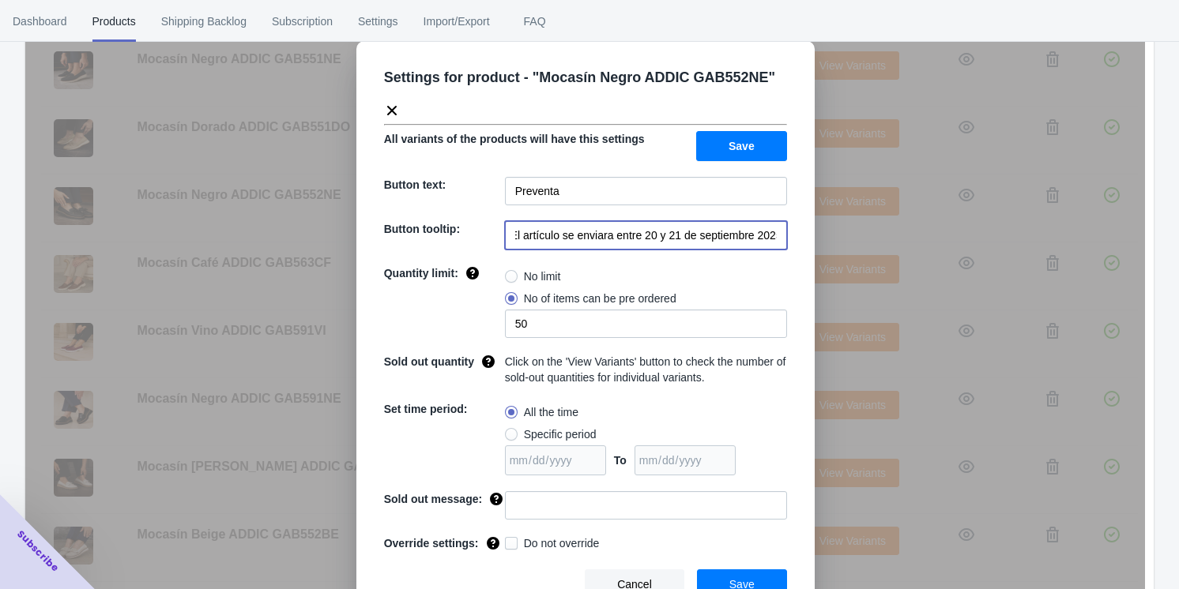
scroll to position [37, 0]
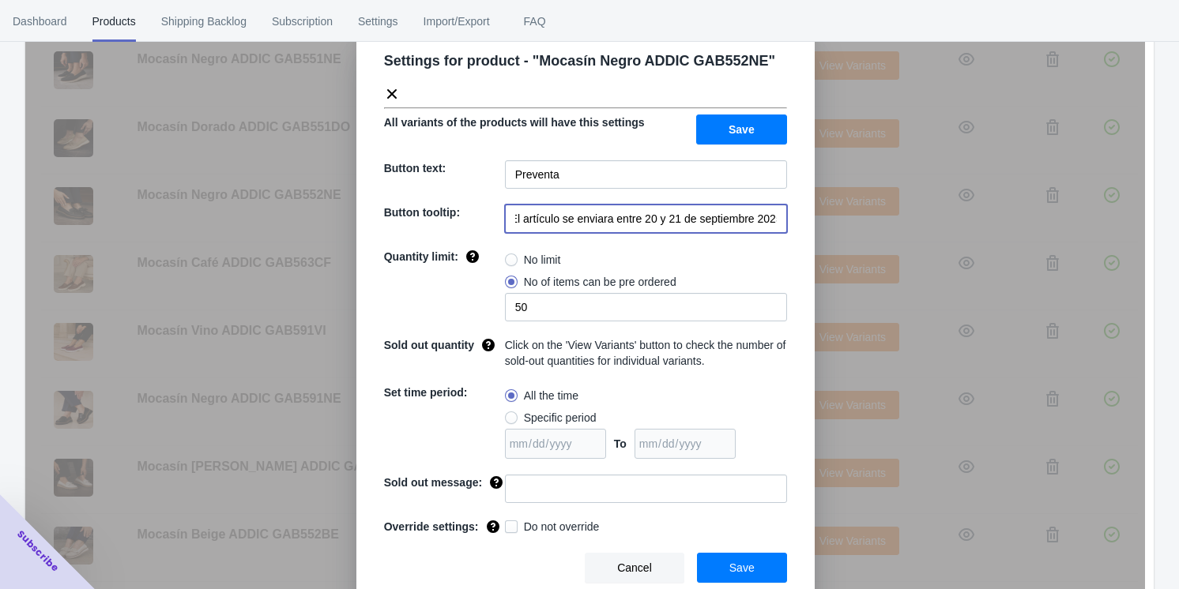
type input "El artículo se enviara entre 20 y 21 de septiembre 2025"
click at [498, 561] on button "Save" at bounding box center [742, 568] width 90 height 30
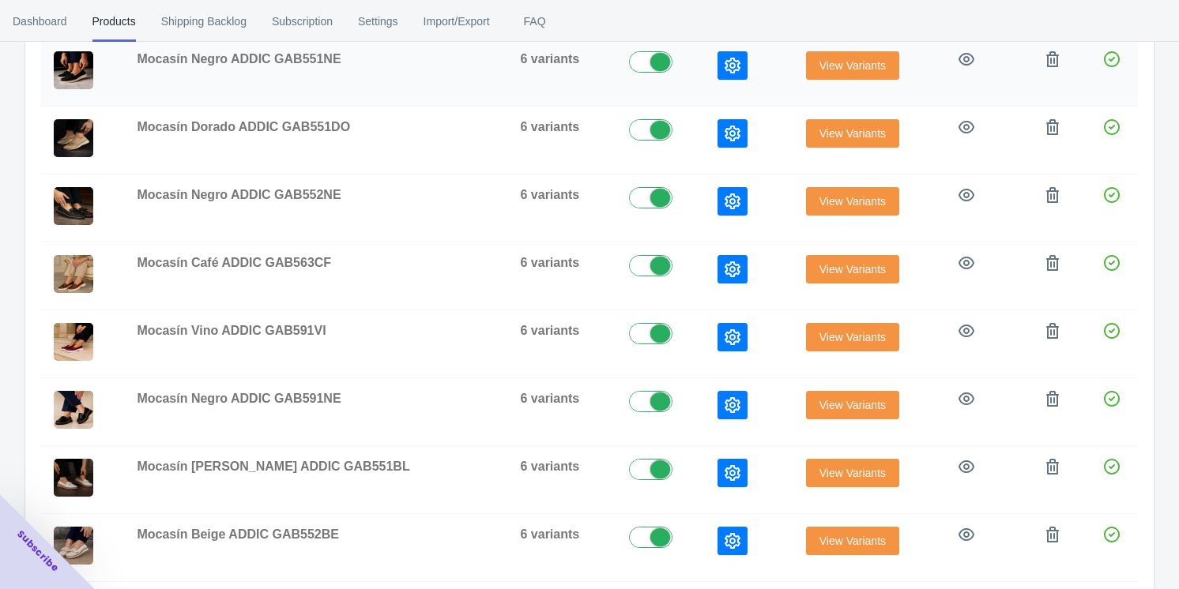
click at [498, 71] on button "button" at bounding box center [732, 65] width 30 height 28
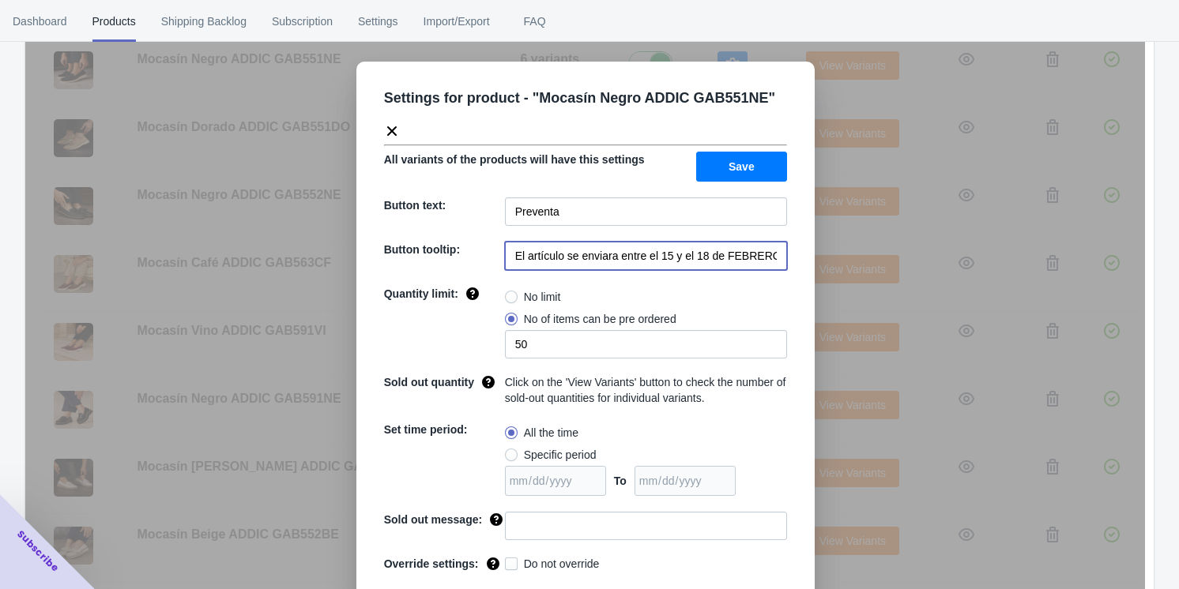
click at [498, 259] on input "El artículo se enviara entre el 15 y el 18 de FEBRERO de 2023" at bounding box center [646, 256] width 282 height 28
paste input "20 y 21 de septiembre 2025"
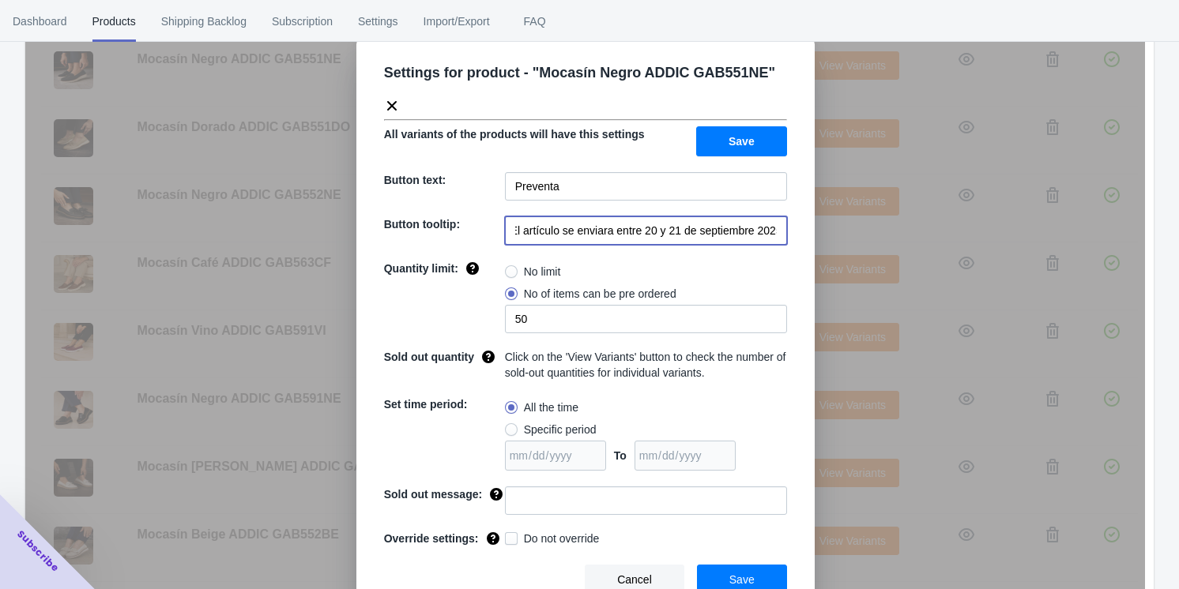
scroll to position [37, 0]
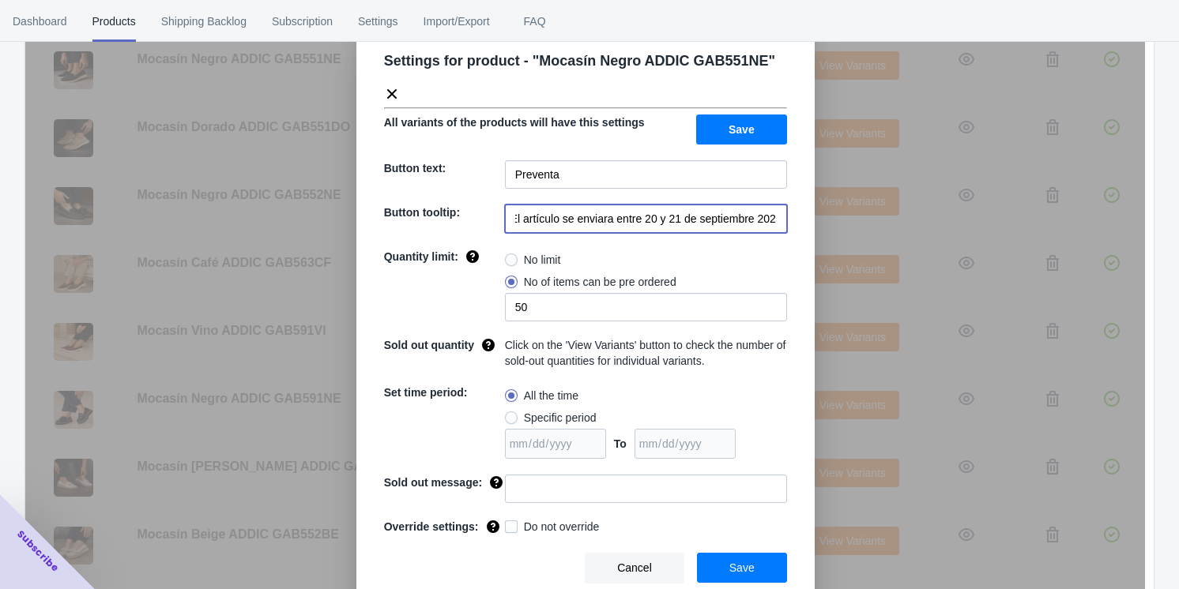
type input "El artículo se enviara entre 20 y 21 de septiembre 2025"
click at [498, 565] on span "Save" at bounding box center [741, 568] width 25 height 13
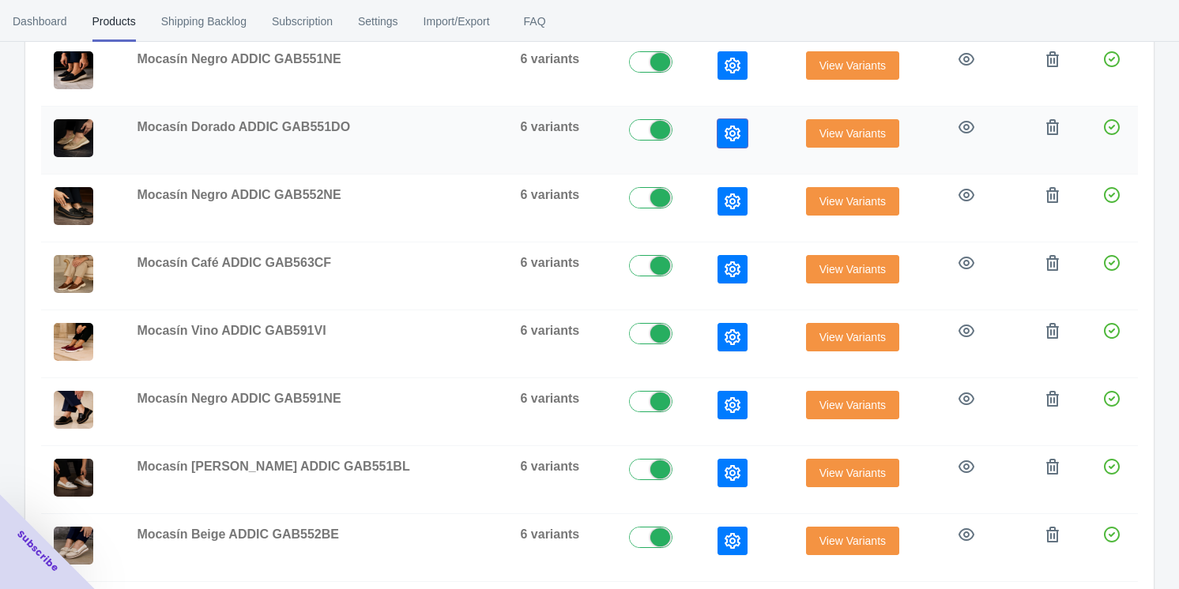
click at [498, 133] on icon "button" at bounding box center [733, 134] width 16 height 16
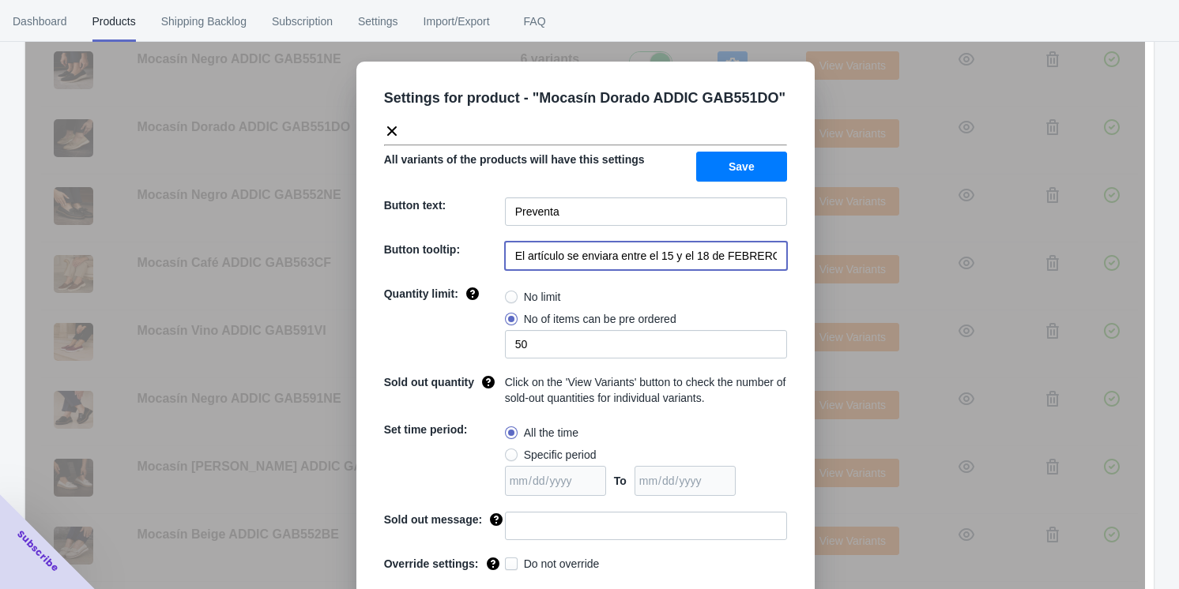
click at [498, 269] on input "El artículo se enviara entre el 15 y el 18 de FEBRERO de 2023" at bounding box center [646, 256] width 282 height 28
click at [498, 265] on input "El artículo se enviara entre el 15 y el 18 de FEBRERO de 2023" at bounding box center [646, 256] width 282 height 28
click at [498, 259] on input "El artículo se enviara entre el 15 y el 18 de FEBRERO de 2023" at bounding box center [646, 256] width 282 height 28
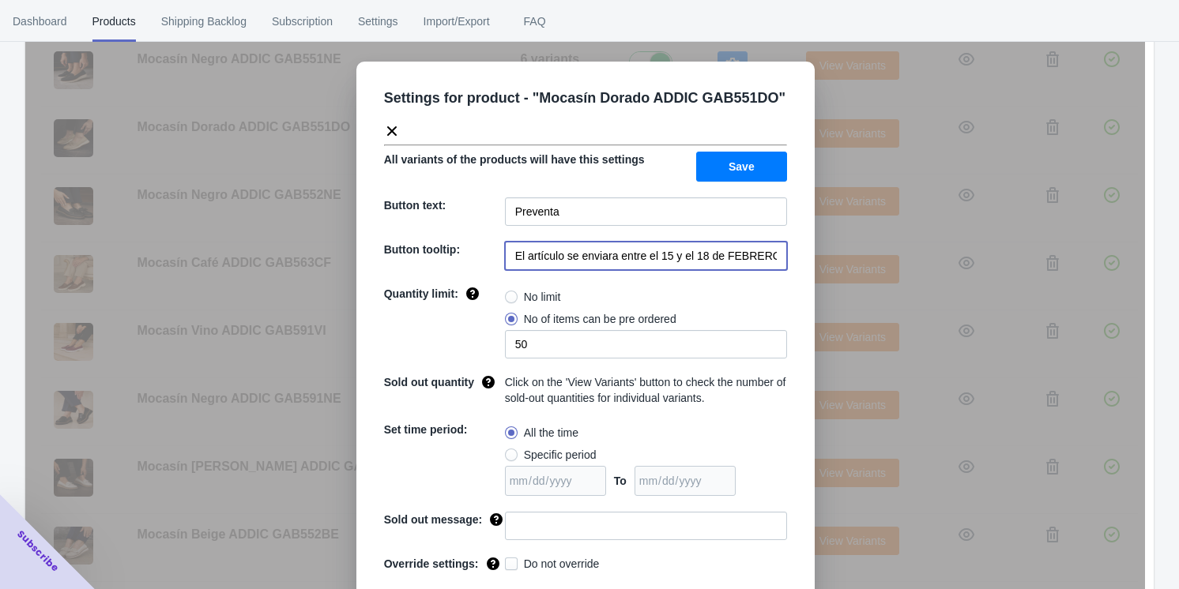
paste input "20 y 21 de septiembre 2025"
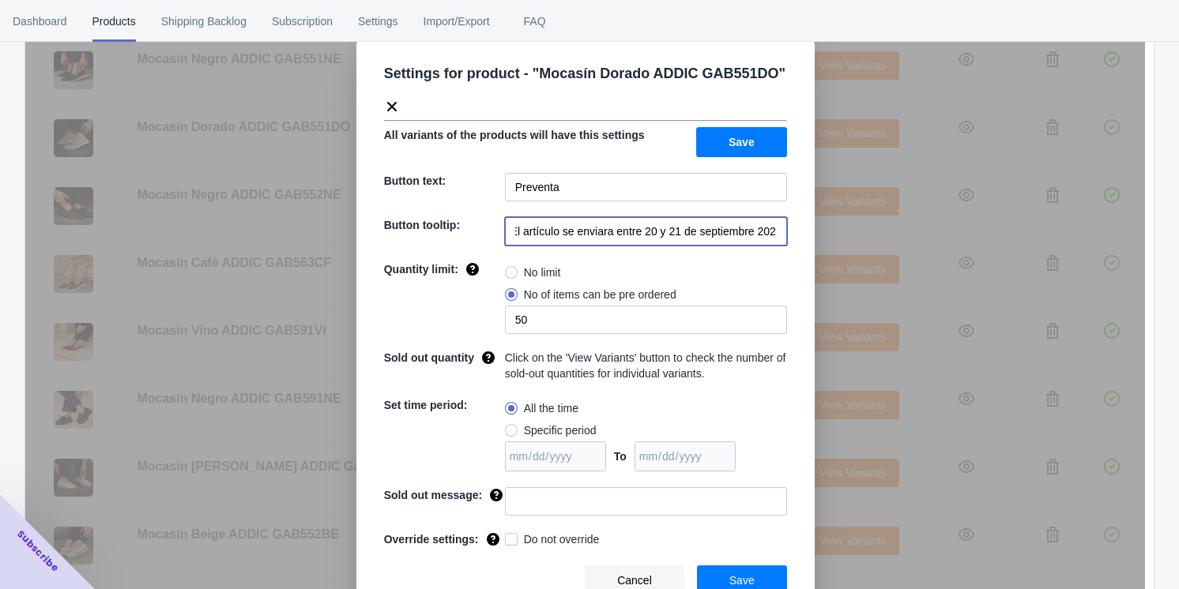
scroll to position [37, 0]
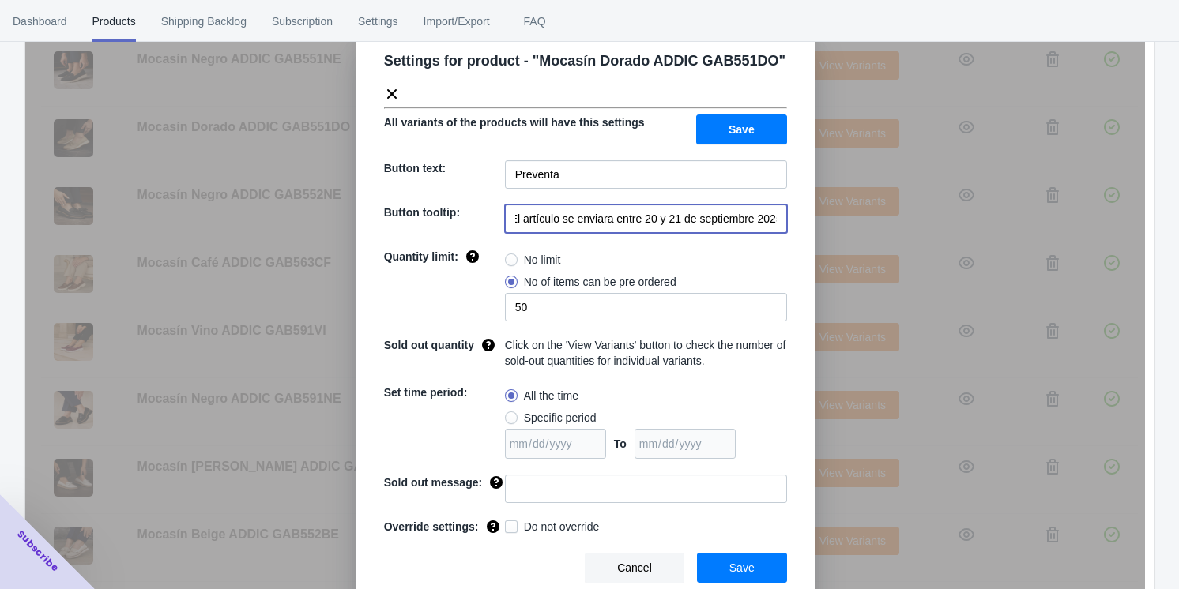
type input "El artículo se enviara entre 20 y 21 de septiembre 2025"
click at [498, 569] on span "Save" at bounding box center [741, 568] width 25 height 13
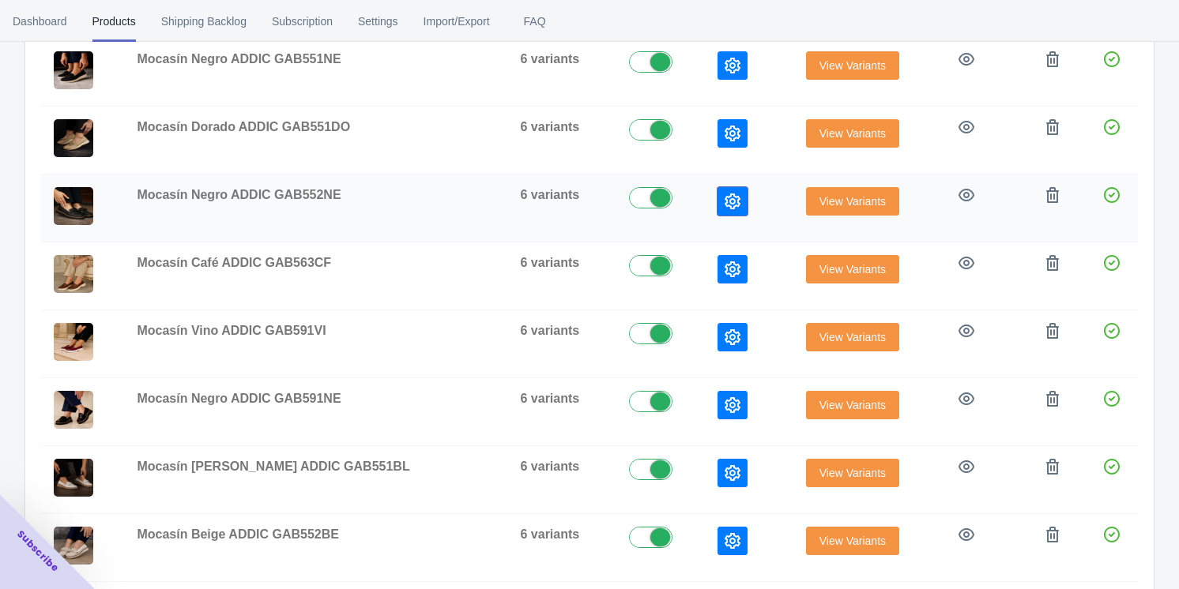
click at [498, 197] on icon "button" at bounding box center [733, 202] width 16 height 16
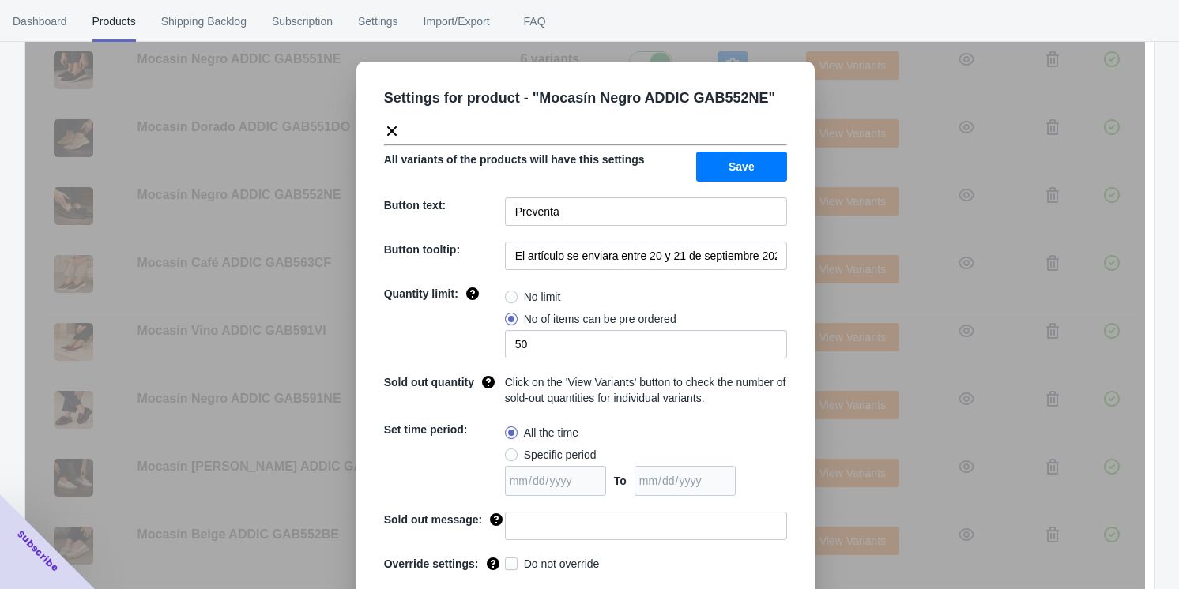
click at [498, 300] on div "Settings for product - " Mocasín Negro ADDIC GAB552NE " All variants of the pro…" at bounding box center [585, 334] width 1120 height 589
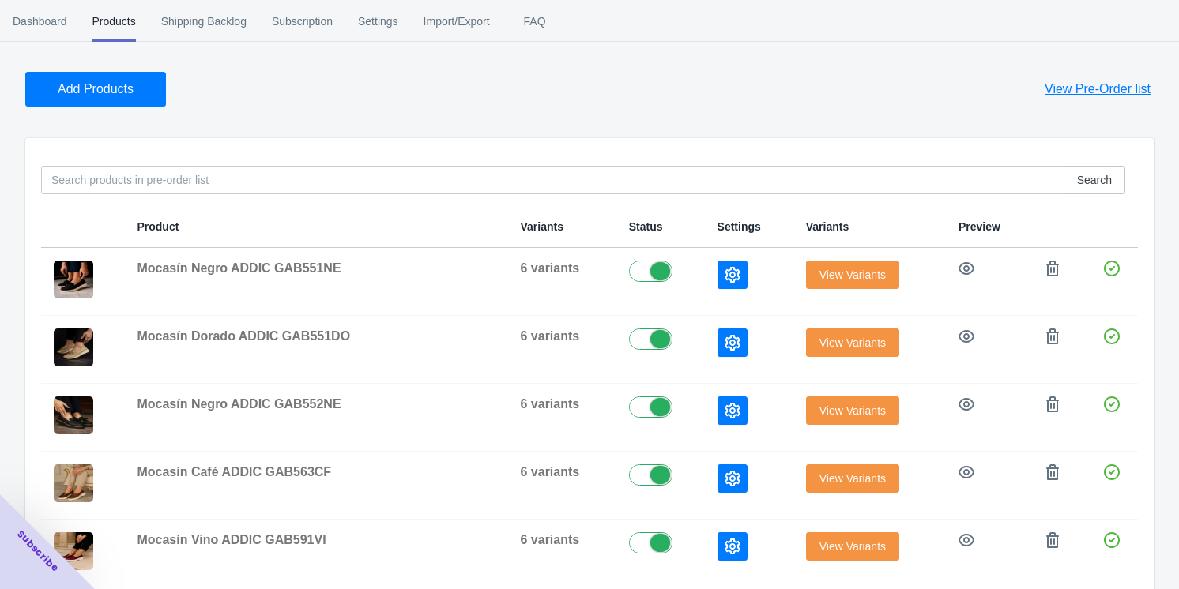
scroll to position [52, 0]
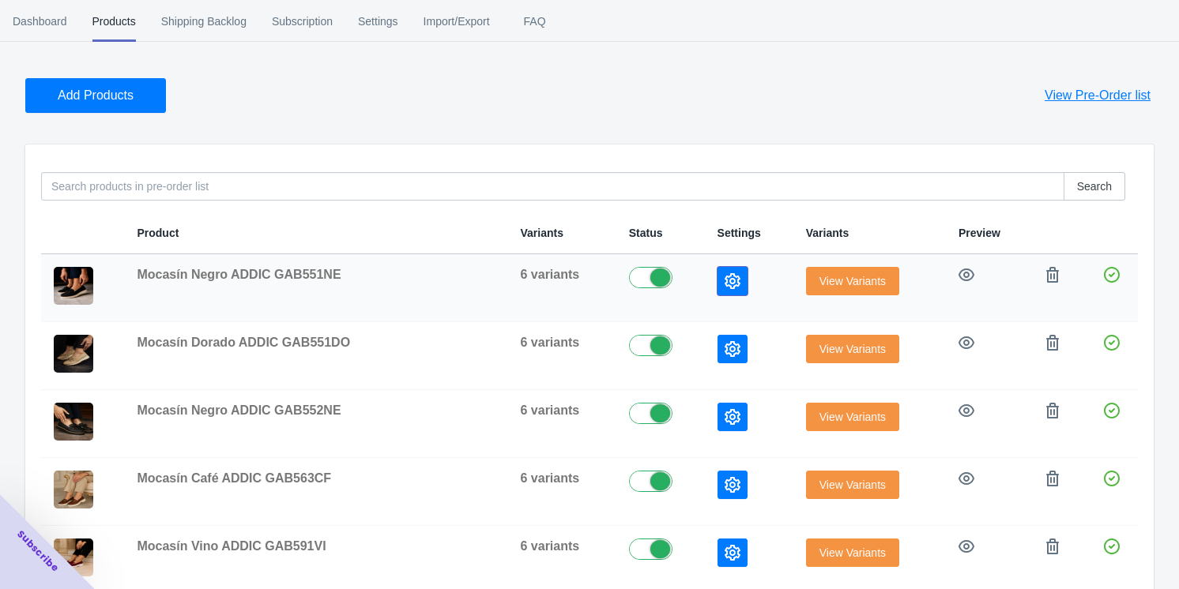
click at [498, 277] on icon "button" at bounding box center [733, 281] width 16 height 16
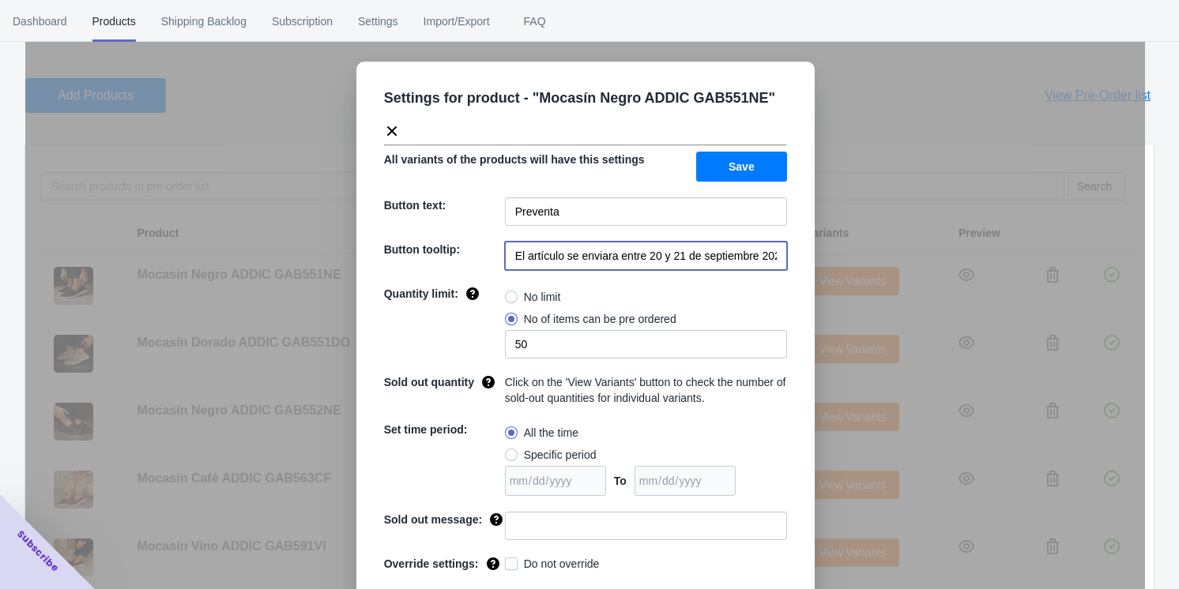
click at [498, 250] on input "El artículo se enviara entre 20 y 21 de septiembre 2025" at bounding box center [646, 256] width 282 height 28
click at [498, 317] on div "Settings for product - " Mocasín Negro ADDIC GAB551NE " All variants of the pro…" at bounding box center [585, 334] width 1120 height 589
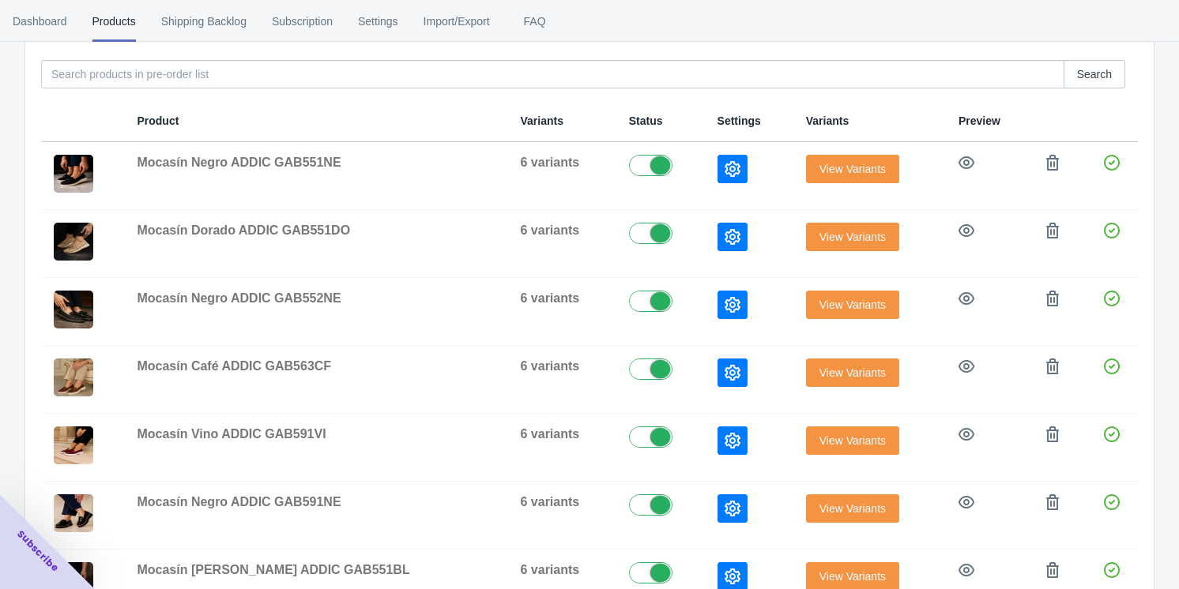
scroll to position [483, 0]
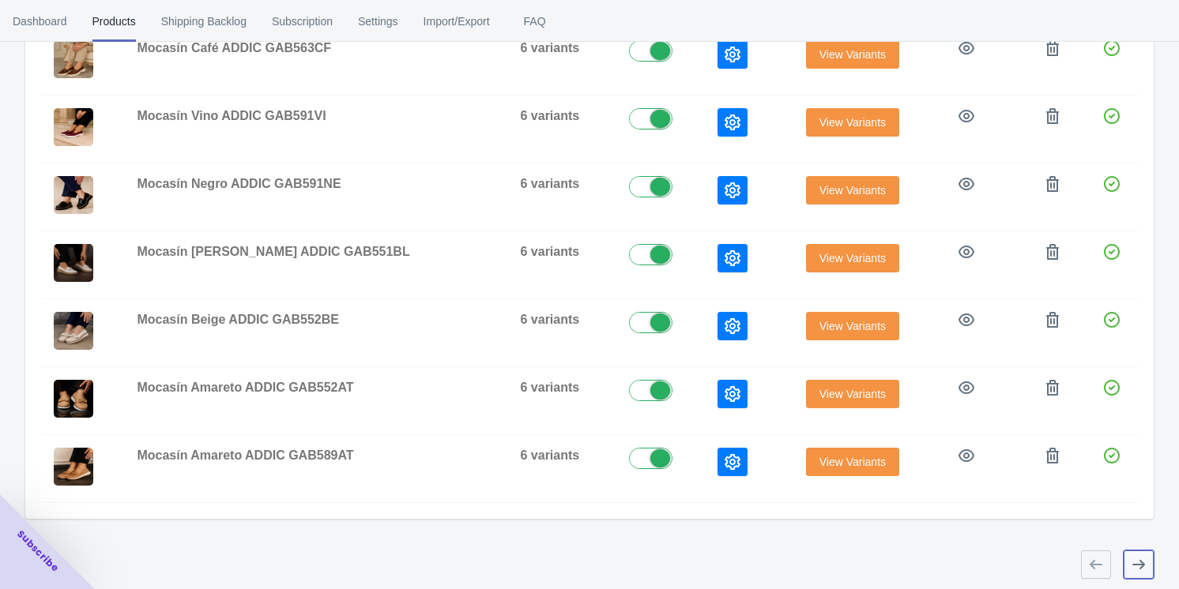
click at [498, 560] on icon "button" at bounding box center [1138, 564] width 13 height 9
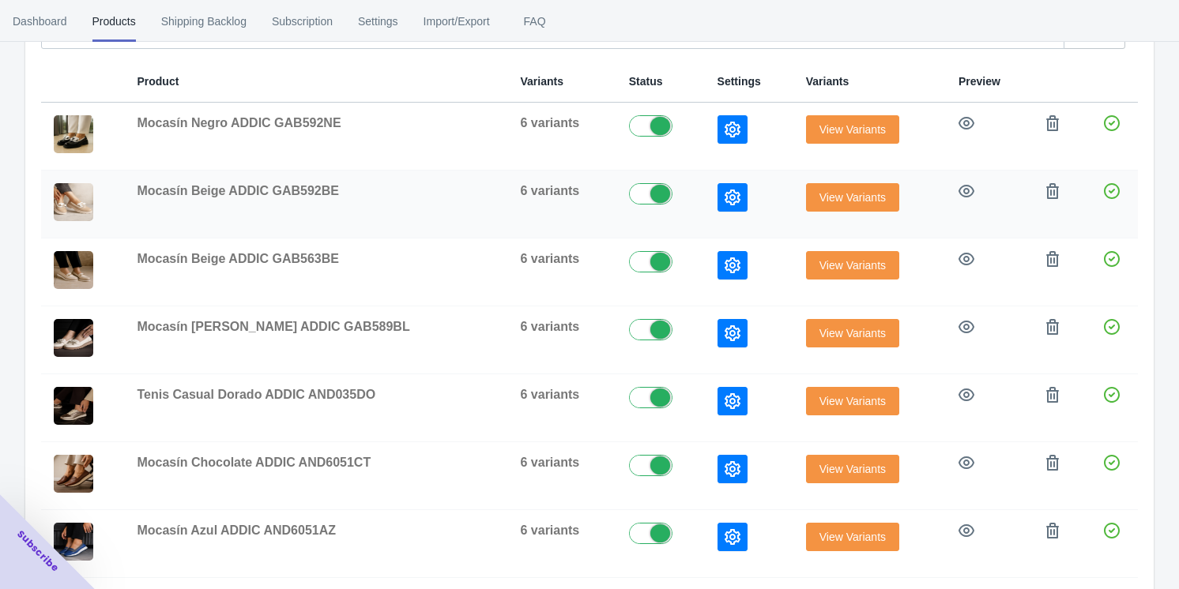
scroll to position [268, 0]
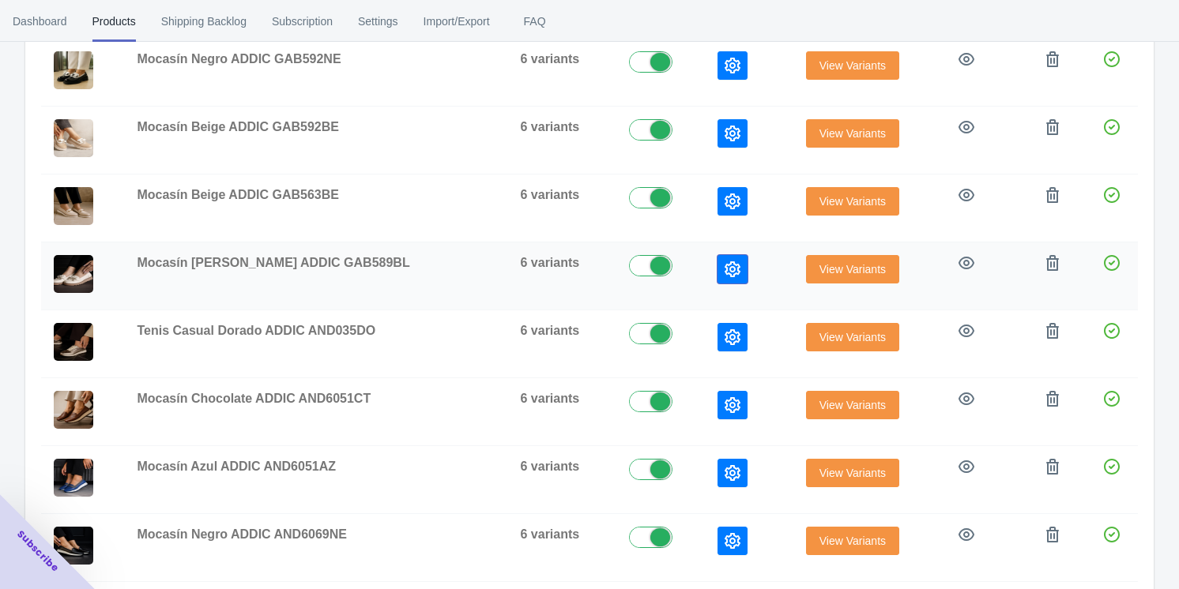
click at [498, 267] on icon "button" at bounding box center [733, 270] width 16 height 16
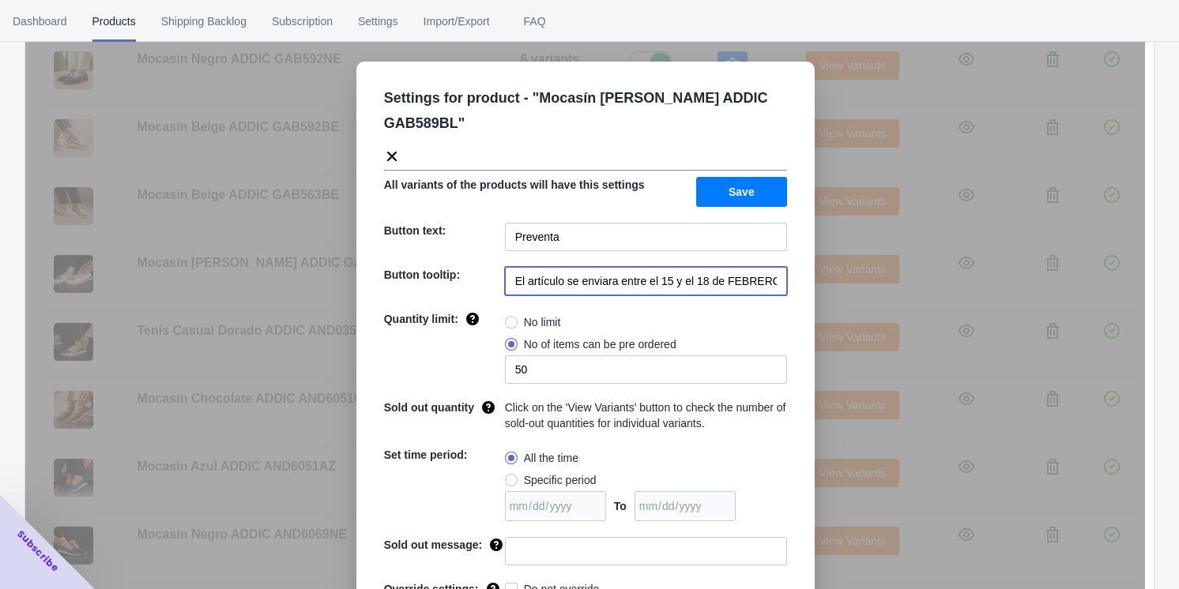
click at [498, 267] on input "El artículo se enviara entre el 15 y el 18 de FEBRERO de 2023" at bounding box center [646, 281] width 282 height 28
paste input "20 y 21 de septiembre 2025"
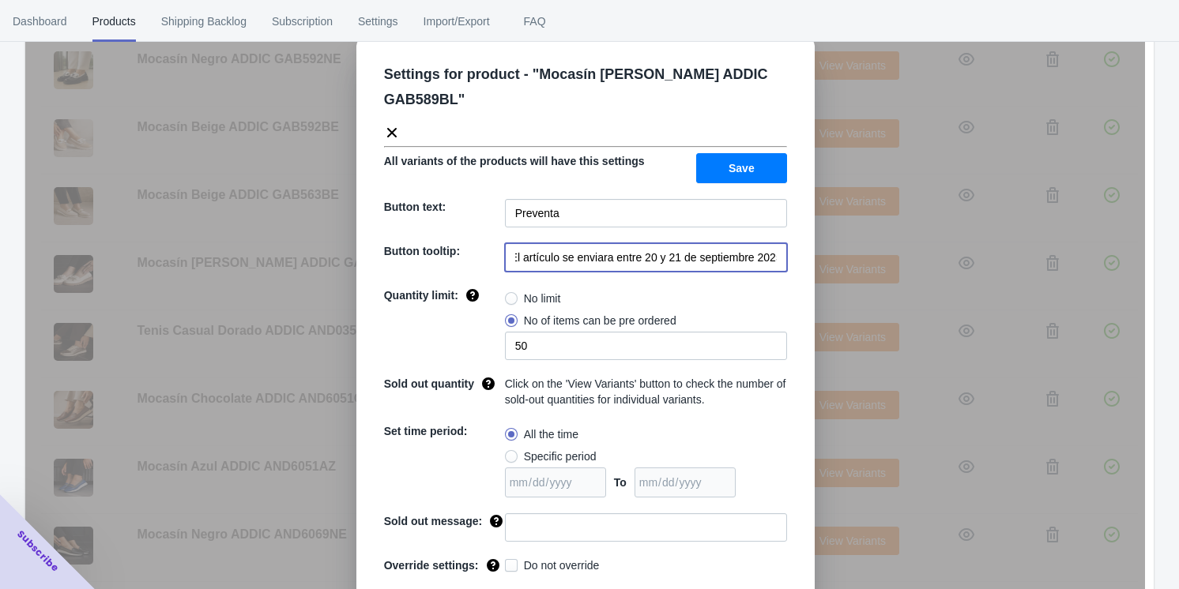
scroll to position [37, 0]
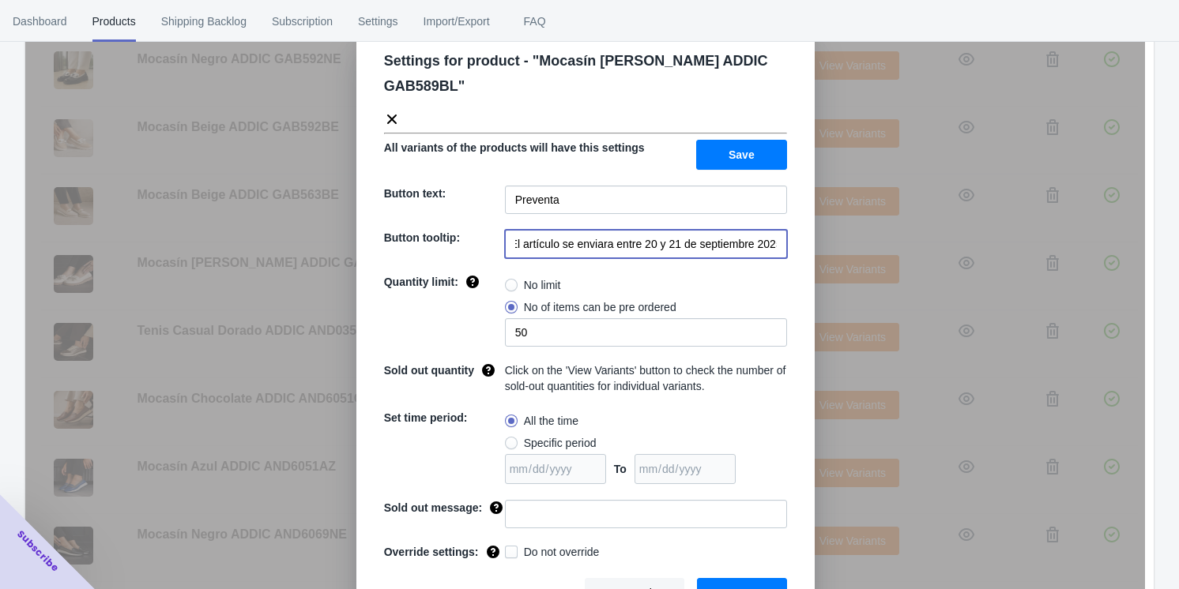
type input "El artículo se enviara entre 20 y 21 de septiembre 2025"
click at [498, 587] on span "Save" at bounding box center [741, 593] width 25 height 13
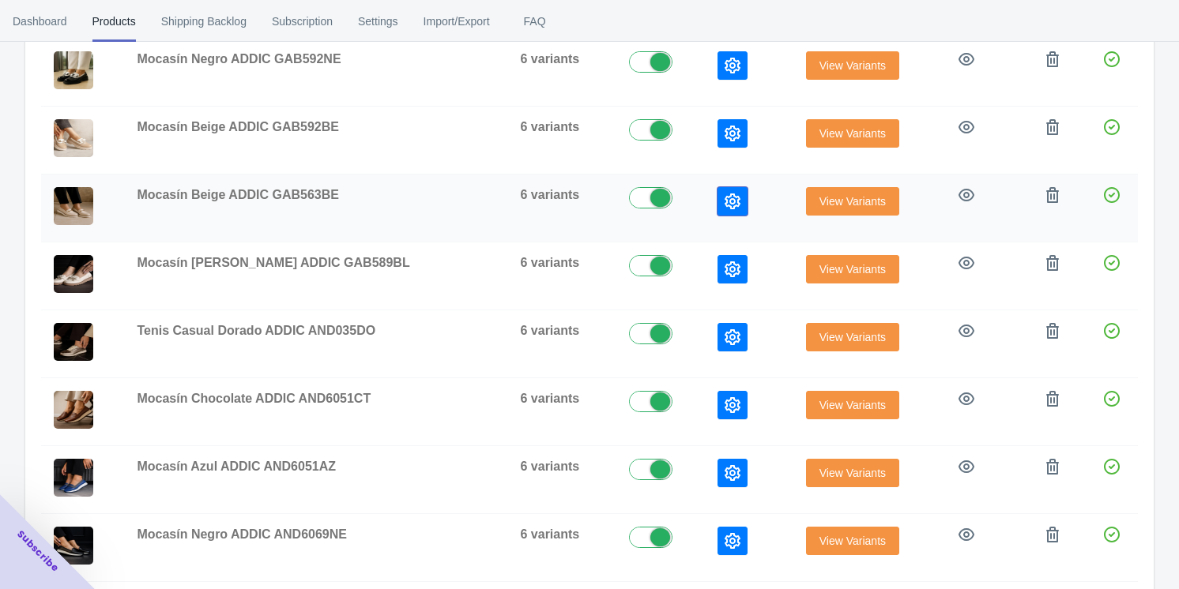
click at [498, 203] on icon "button" at bounding box center [733, 202] width 16 height 16
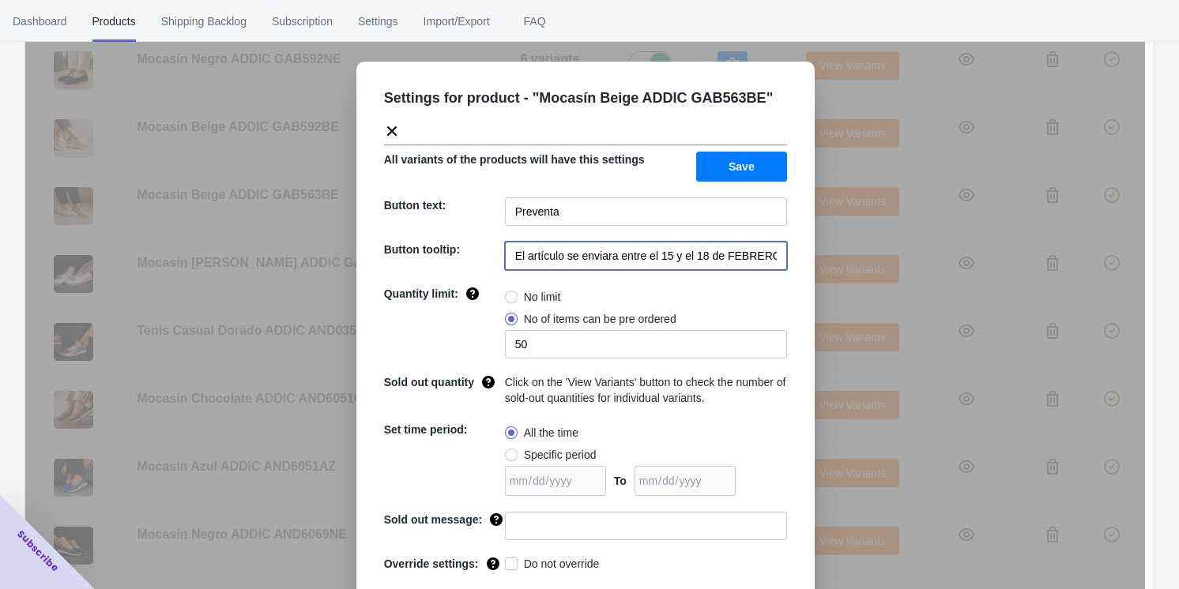
click at [498, 259] on input "El artículo se enviara entre el 15 y el 18 de FEBRERO de 2023" at bounding box center [646, 256] width 282 height 28
click at [498, 260] on input "El artículo se enviara entre el 15 y el 18 de FEBRERO de 2023" at bounding box center [646, 256] width 282 height 28
paste input "20 y 21 de septiembre 2025"
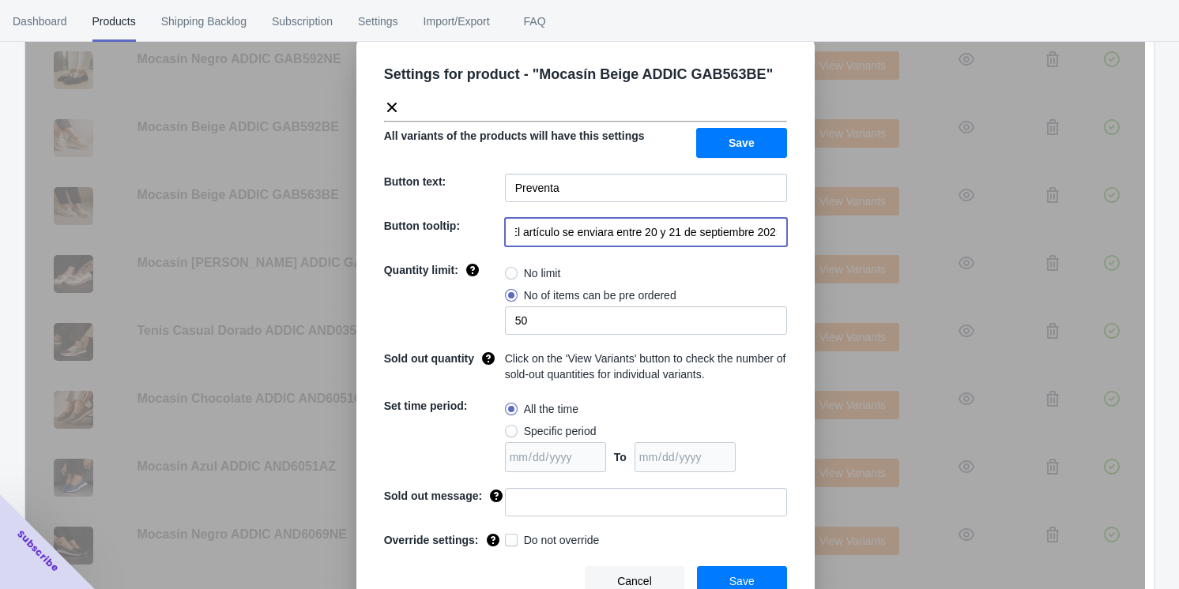
scroll to position [37, 0]
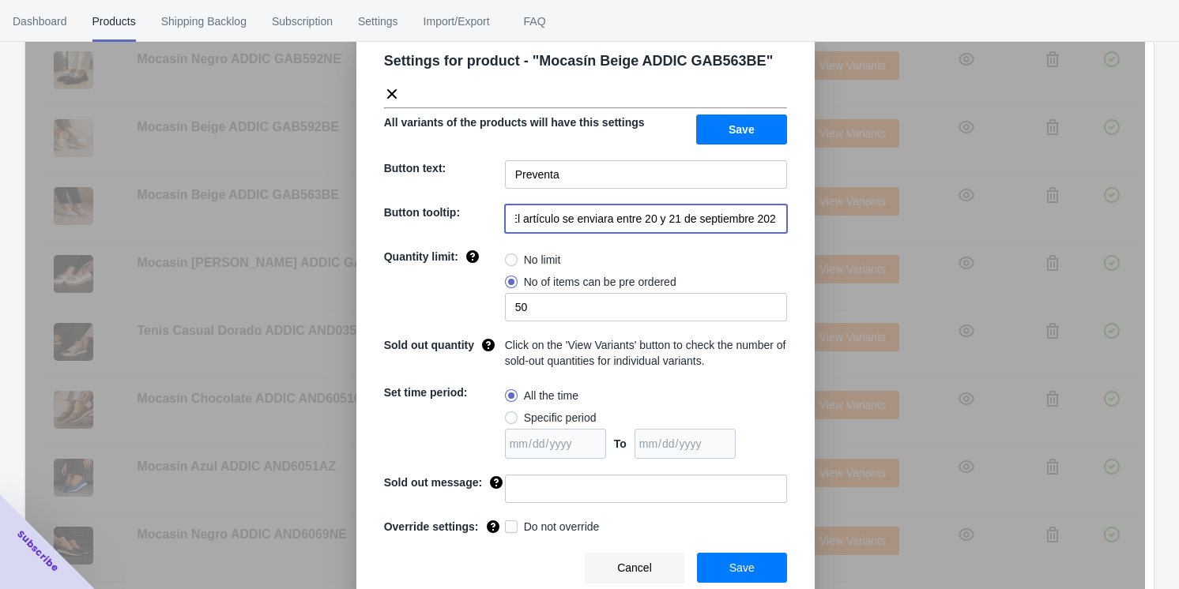
type input "El artículo se enviara entre 20 y 21 de septiembre 2025"
click at [498, 567] on span "Save" at bounding box center [741, 568] width 25 height 13
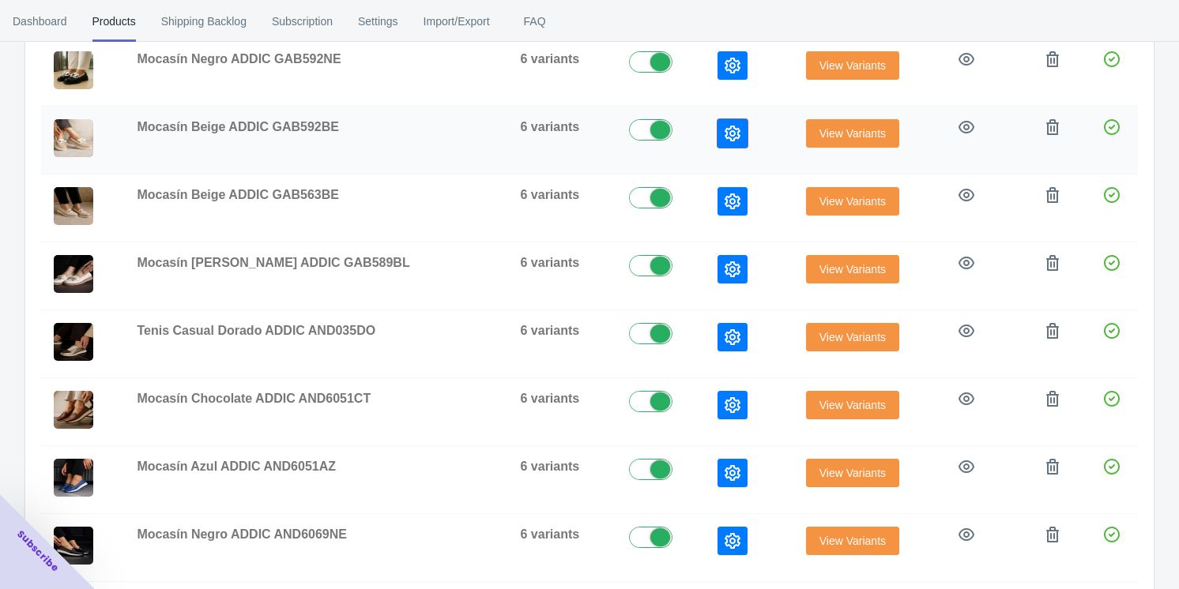
click at [498, 131] on icon "button" at bounding box center [733, 134] width 16 height 16
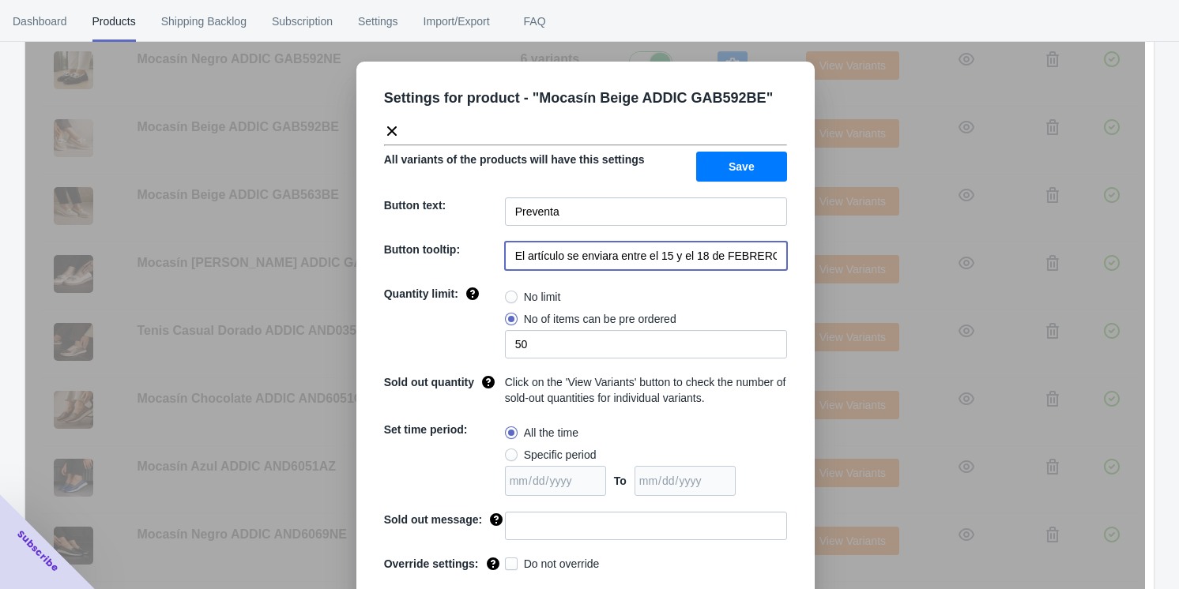
click at [498, 254] on input "El artículo se enviara entre el 15 y el 18 de FEBRERO de 2023" at bounding box center [646, 256] width 282 height 28
paste input "20 y 21 de septiembre 2025"
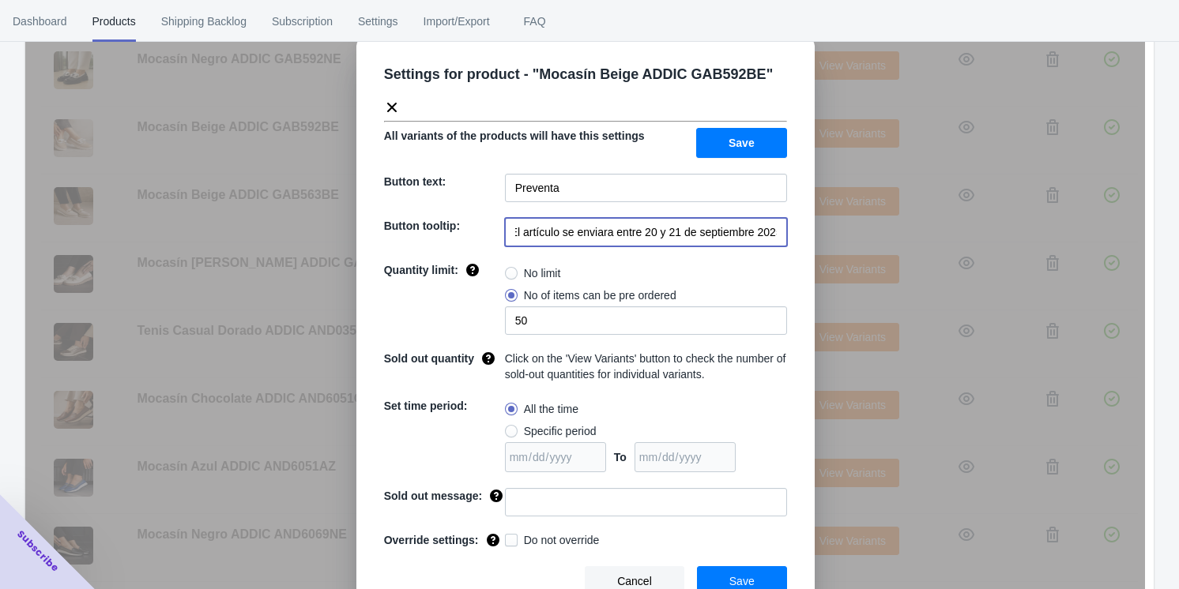
scroll to position [37, 0]
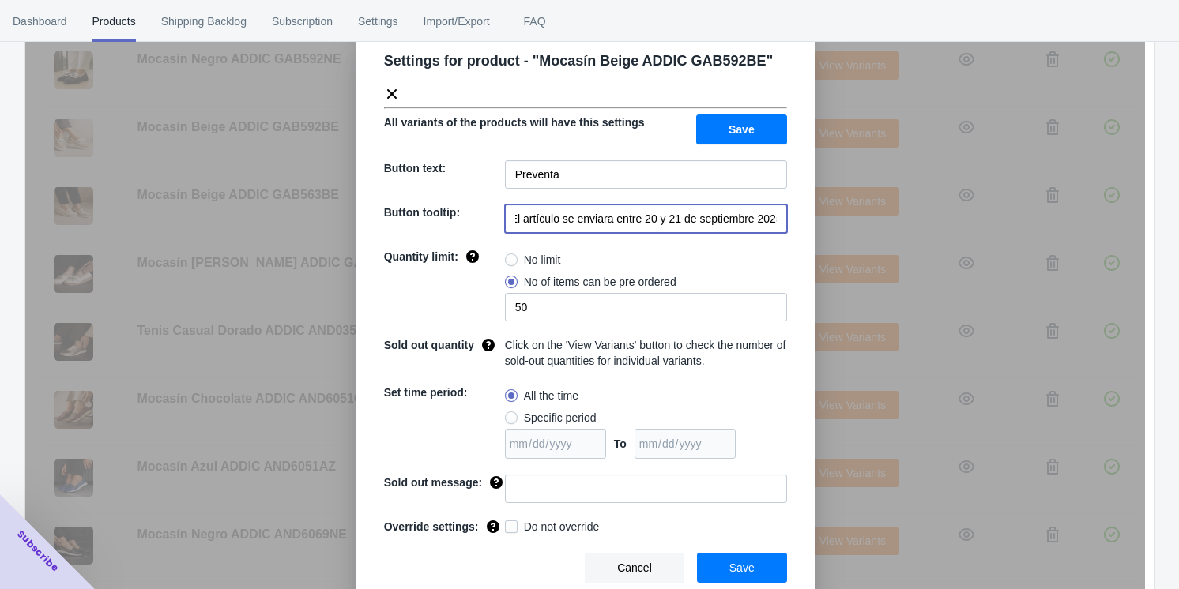
type input "El artículo se enviara entre 20 y 21 de septiembre 2025"
click at [498, 562] on span "Save" at bounding box center [741, 568] width 25 height 13
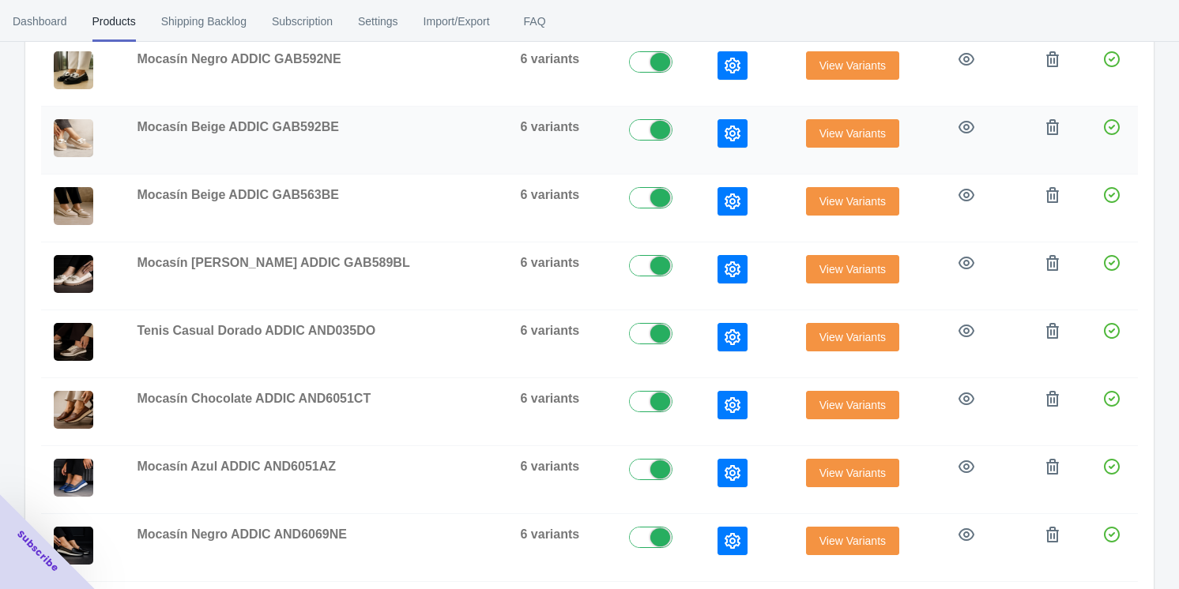
scroll to position [124, 0]
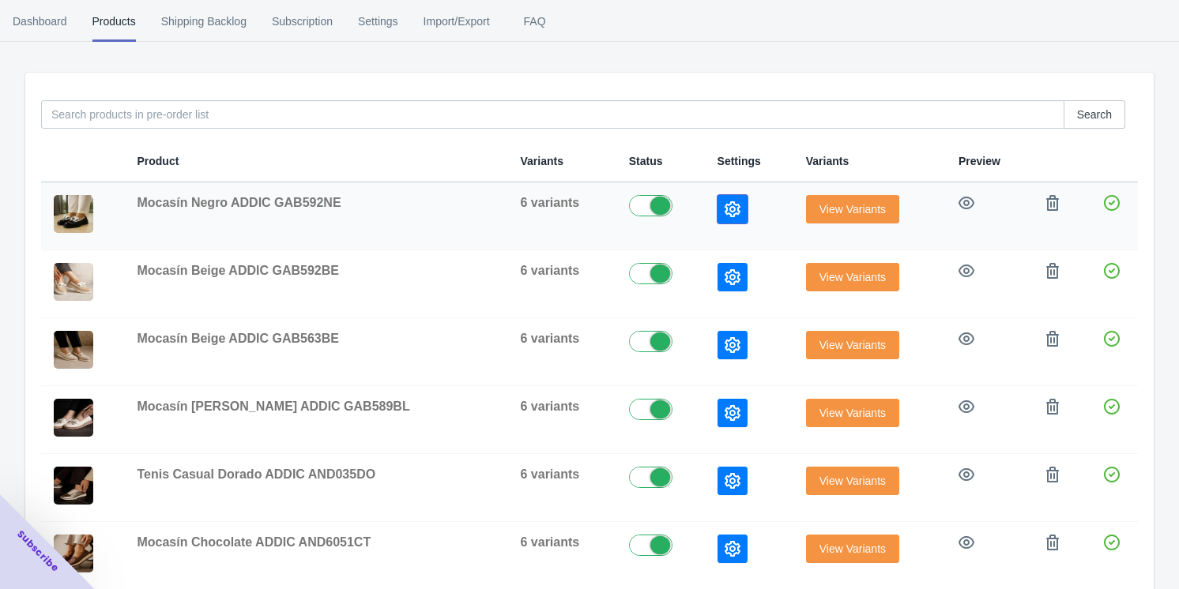
click at [498, 220] on button "button" at bounding box center [732, 209] width 30 height 28
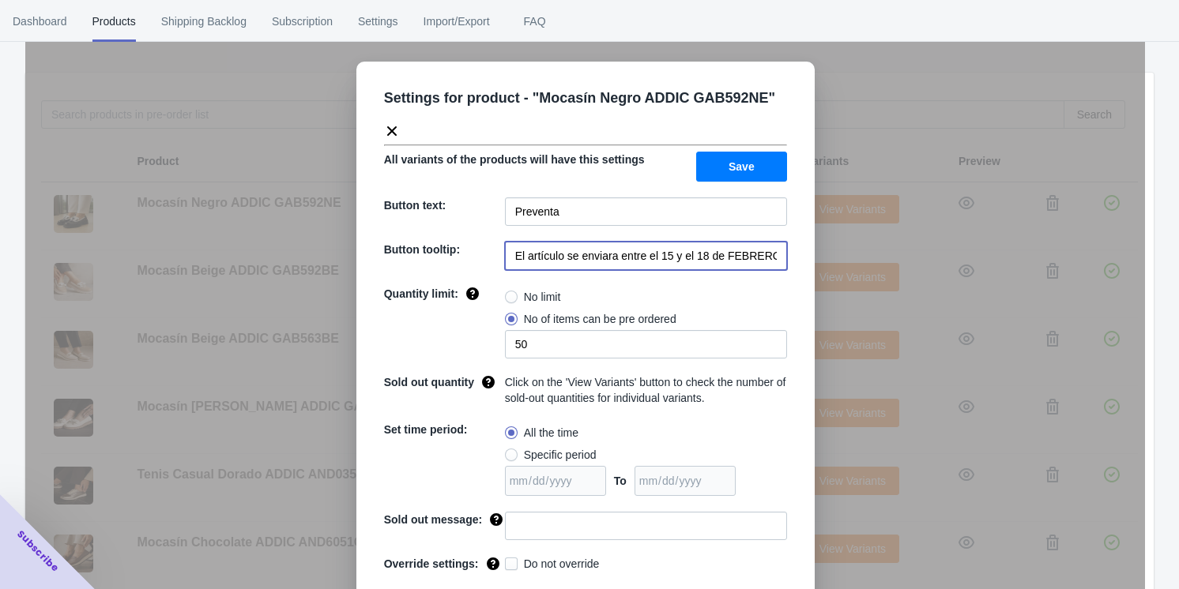
click at [498, 263] on input "El artículo se enviara entre el 15 y el 18 de FEBRERO de 2023" at bounding box center [646, 256] width 282 height 28
paste input "20 y 21 de septiembre 2025"
drag, startPoint x: 691, startPoint y: 263, endPoint x: 687, endPoint y: 292, distance: 28.7
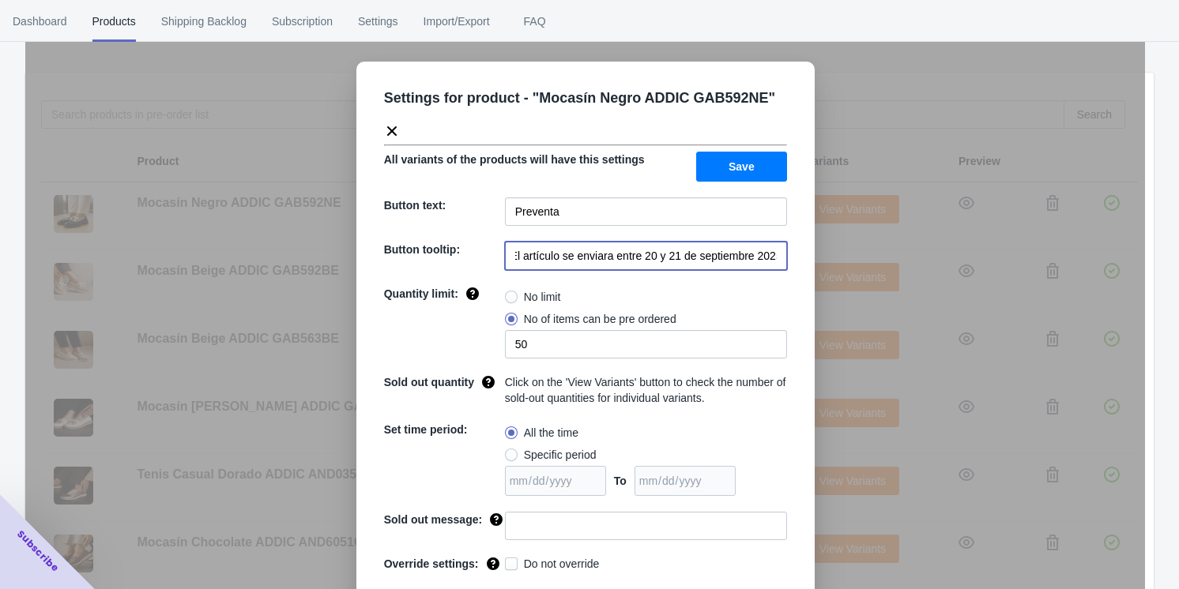
click at [498, 262] on input "El artículo se enviara entre 20 y 21 de septiembre 2025" at bounding box center [646, 256] width 282 height 28
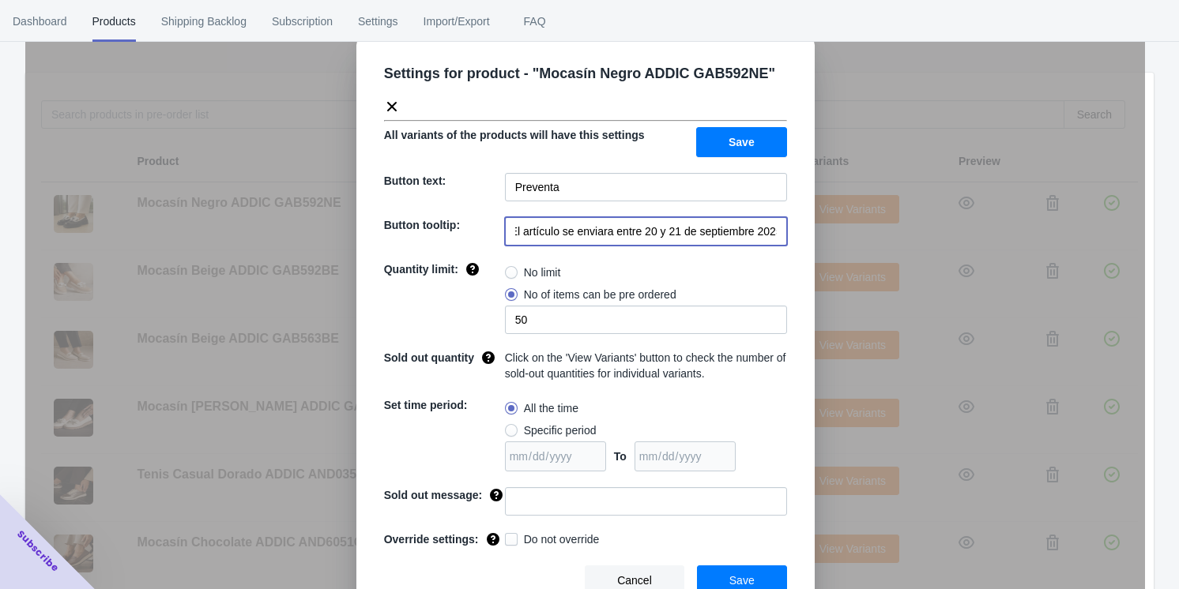
scroll to position [37, 0]
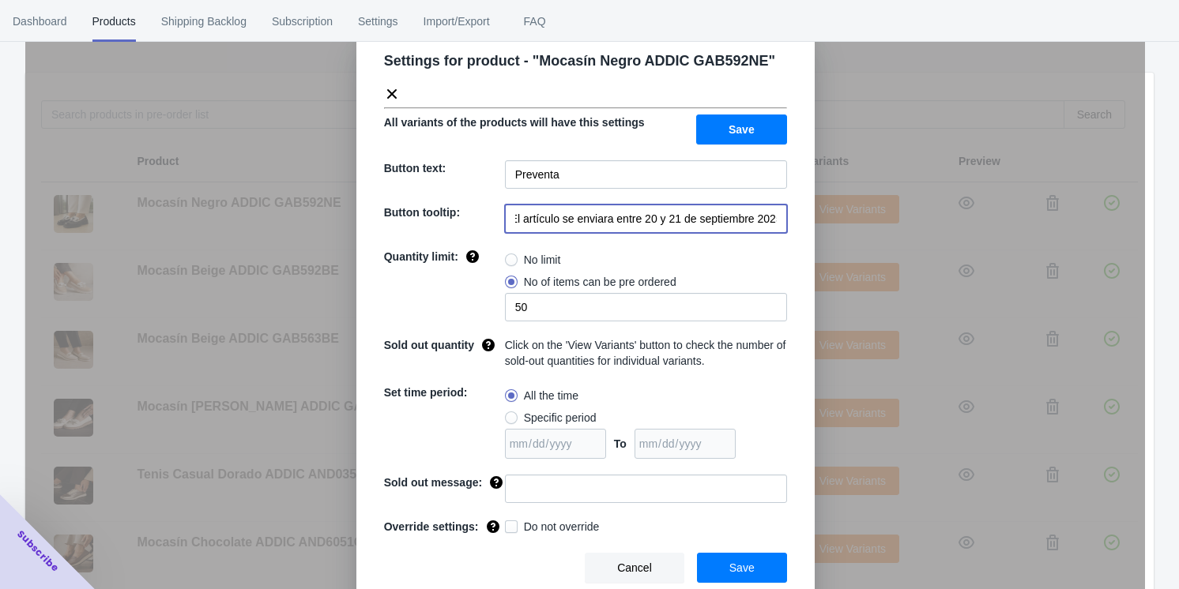
type input "El artículo se enviara entre 20 y 21 de septiembre 2025"
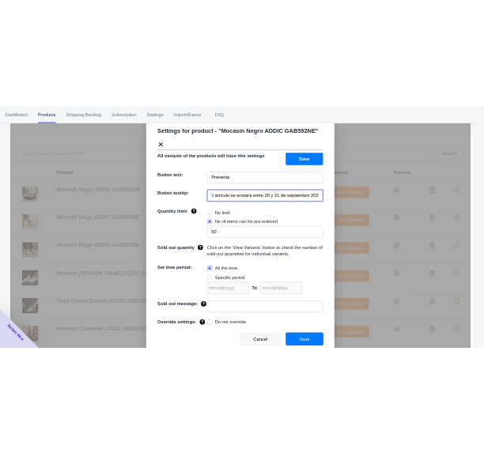
scroll to position [0, 0]
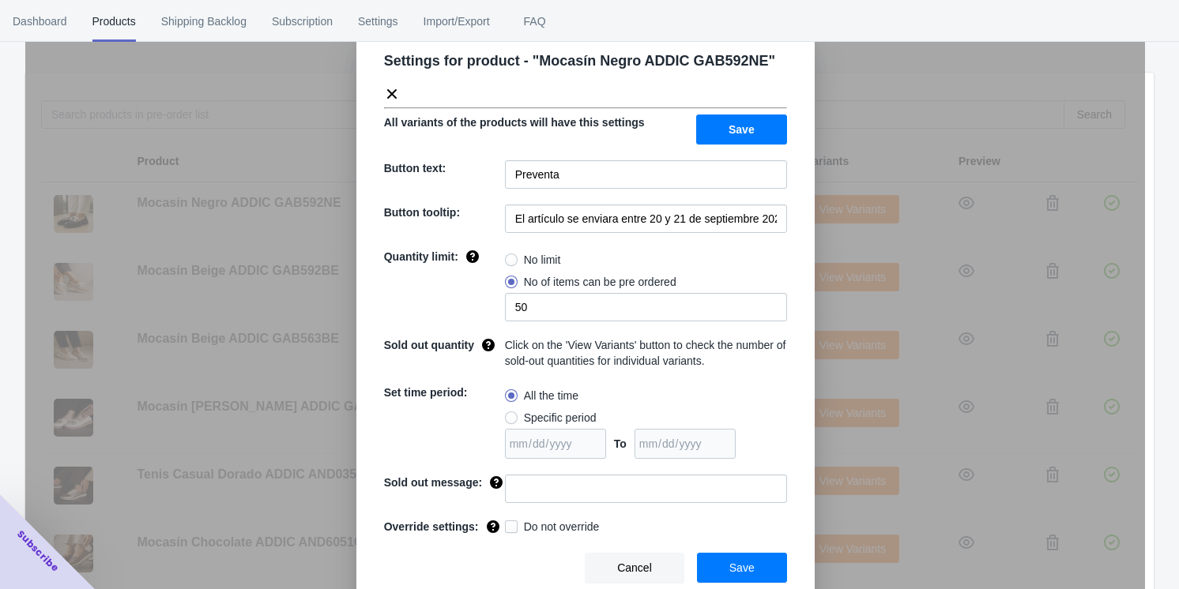
click at [498, 563] on span "Save" at bounding box center [741, 568] width 25 height 13
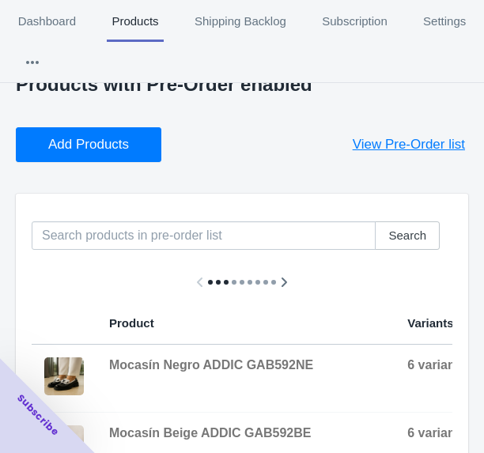
click at [61, 145] on span "Add Products" at bounding box center [88, 145] width 81 height 16
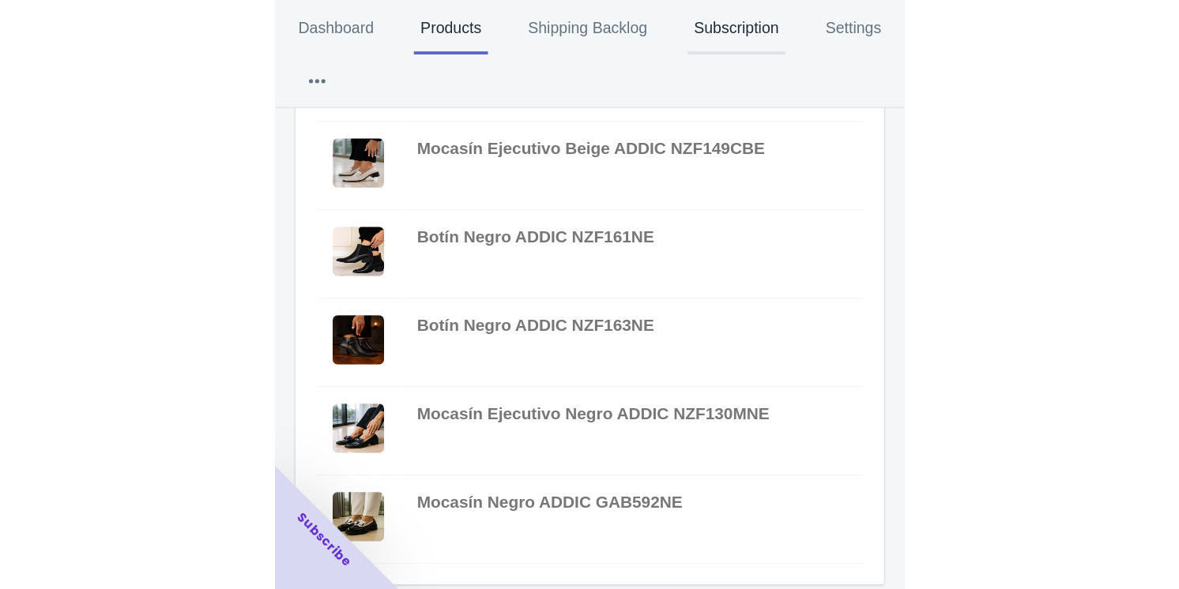
scroll to position [483, 0]
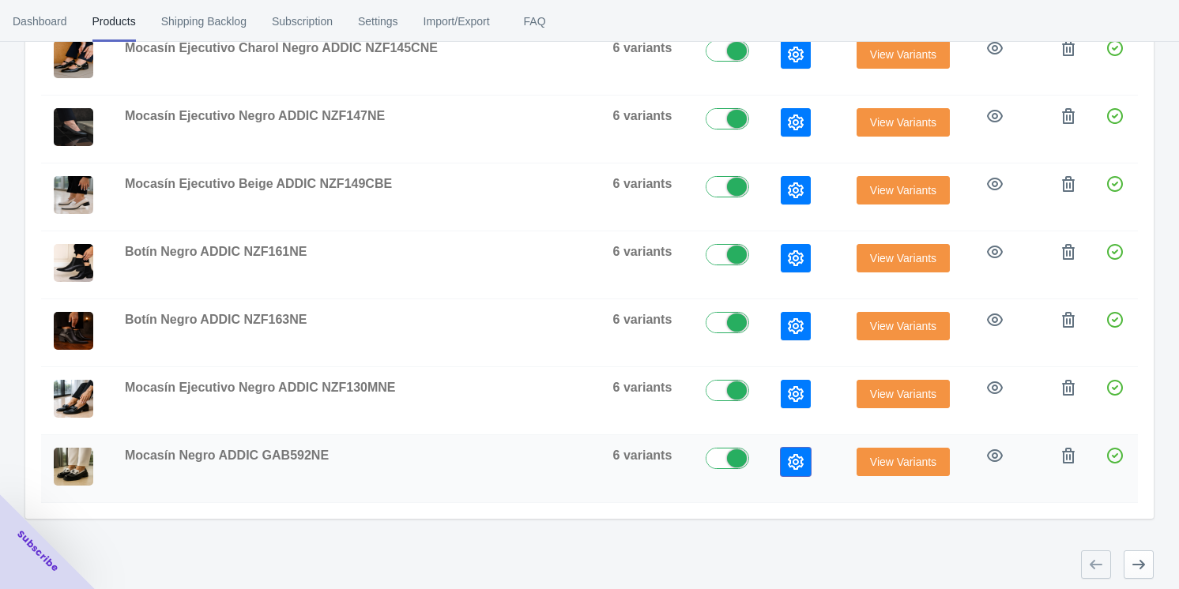
click at [498, 454] on icon "button" at bounding box center [796, 462] width 16 height 16
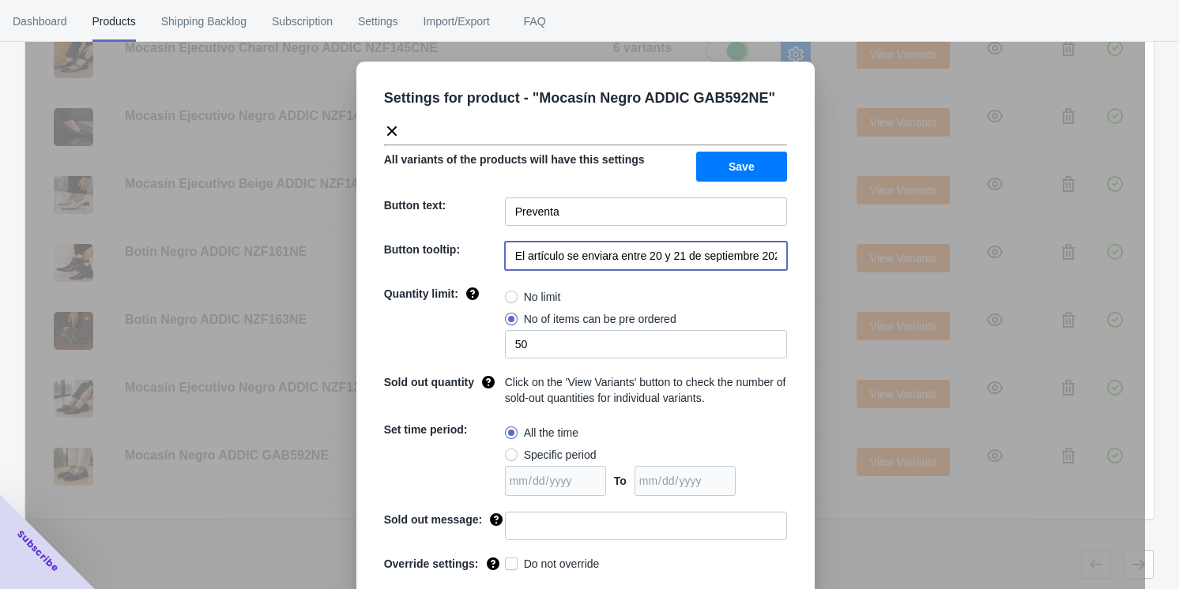
click at [498, 259] on input "El artículo se enviara entre 20 y 21 de septiembre 2025" at bounding box center [646, 256] width 282 height 28
click at [498, 258] on input "El artículo se enviara entre 20 y 21 de septiembre 2025" at bounding box center [646, 256] width 282 height 28
click at [298, 544] on div "Settings for product - " Mocasín Negro ADDIC GAB592NE " All variants of the pro…" at bounding box center [585, 334] width 1120 height 589
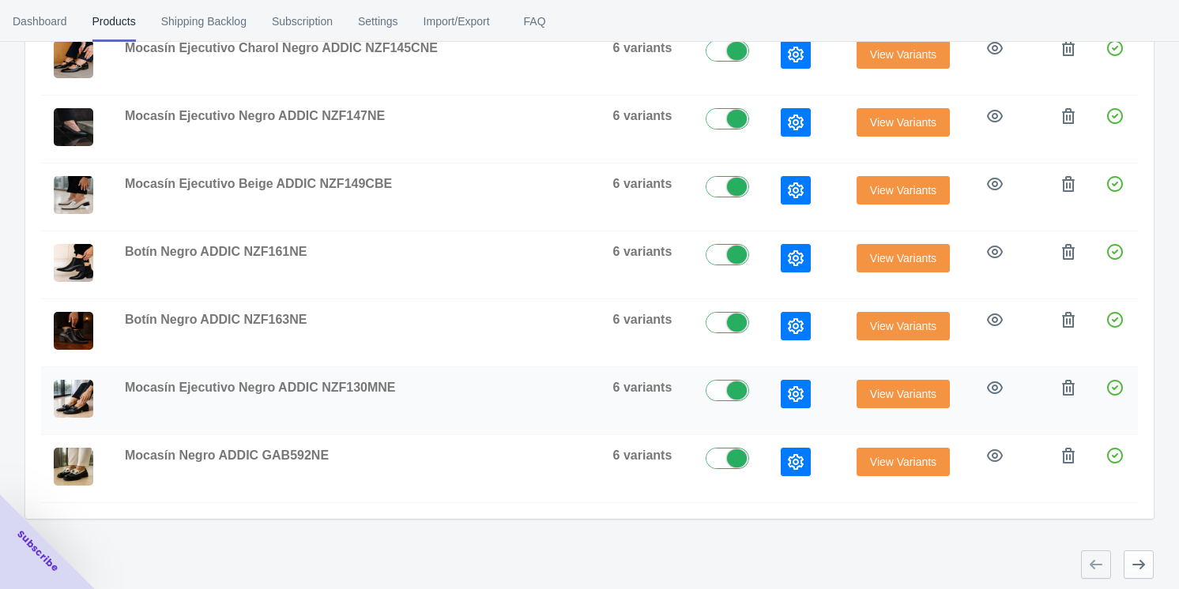
click at [498, 385] on button "button" at bounding box center [796, 394] width 30 height 28
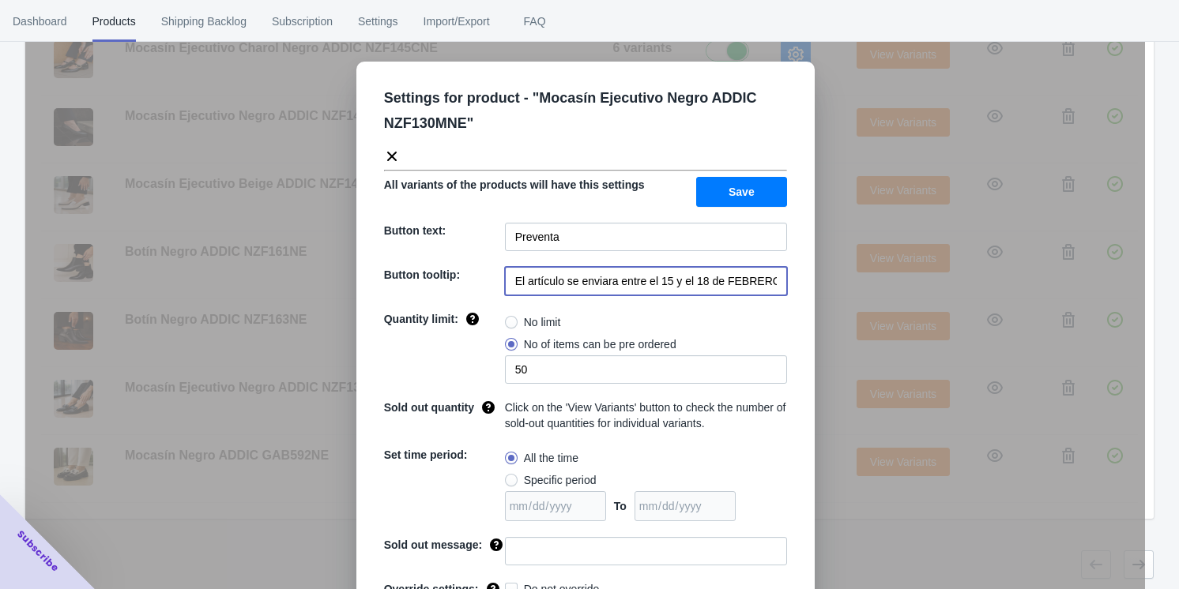
click at [498, 282] on input "El artículo se enviara entre el 15 y el 18 de FEBRERO de 2023" at bounding box center [646, 281] width 282 height 28
paste input "20 y 21 de septiembre 2025"
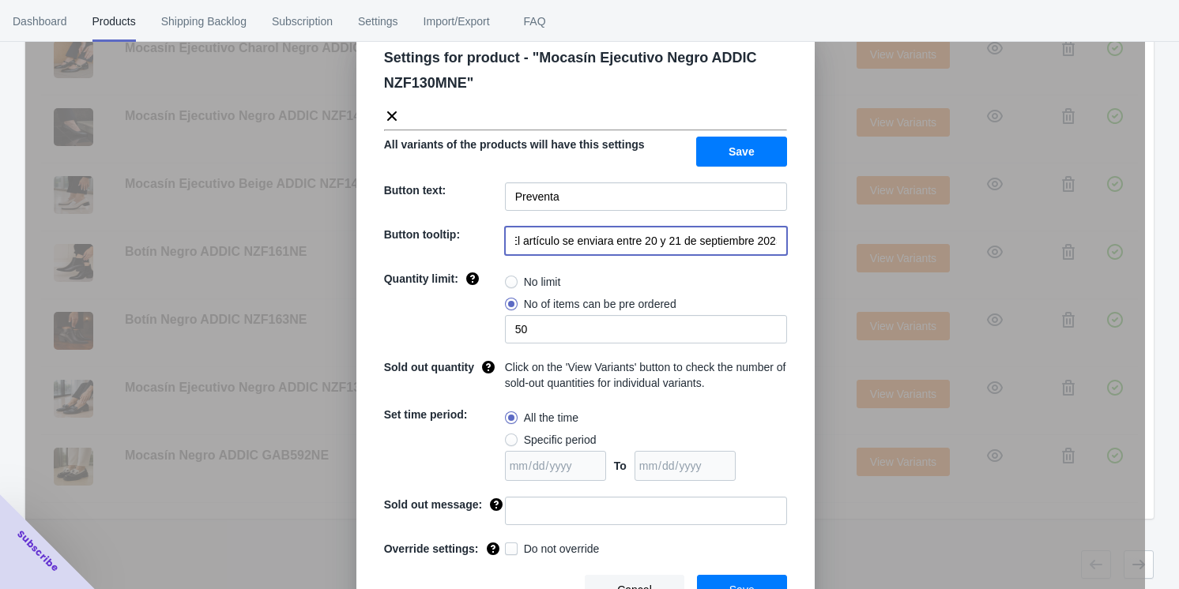
scroll to position [62, 0]
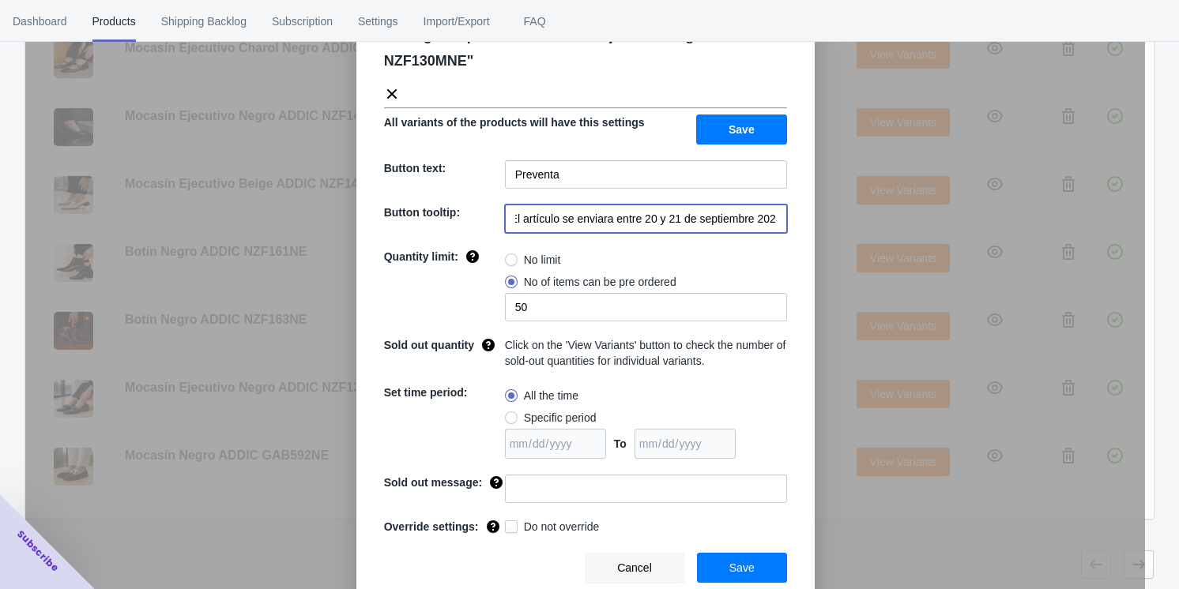
type input "El artículo se enviara entre 20 y 21 de septiembre 2025"
click at [498, 565] on span "Save" at bounding box center [741, 568] width 25 height 13
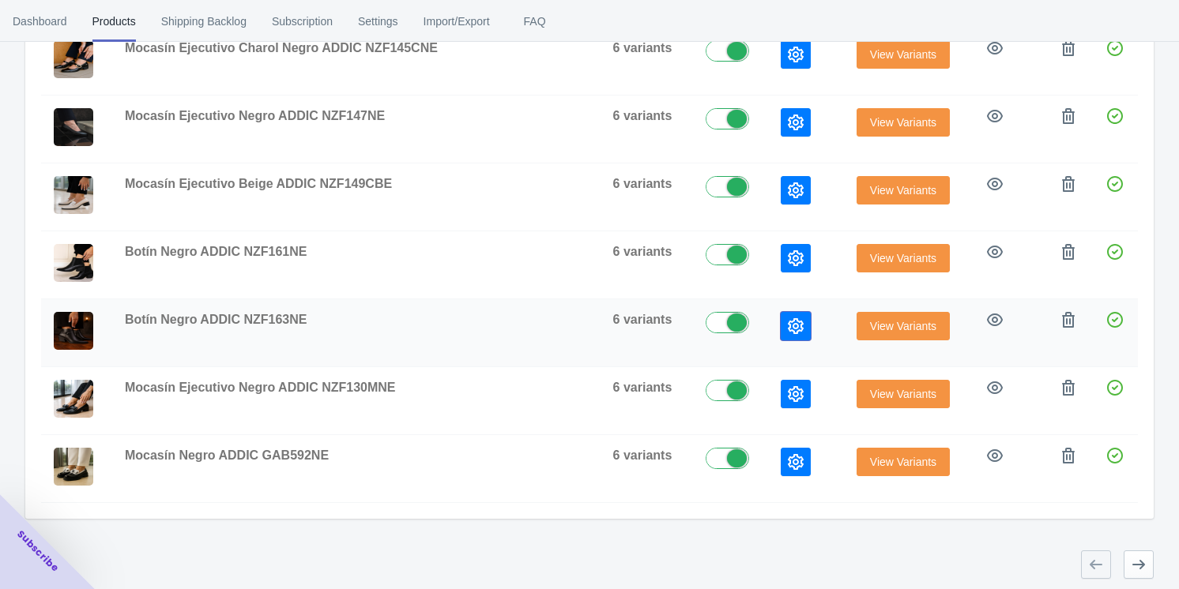
click at [498, 322] on icon "button" at bounding box center [796, 326] width 16 height 16
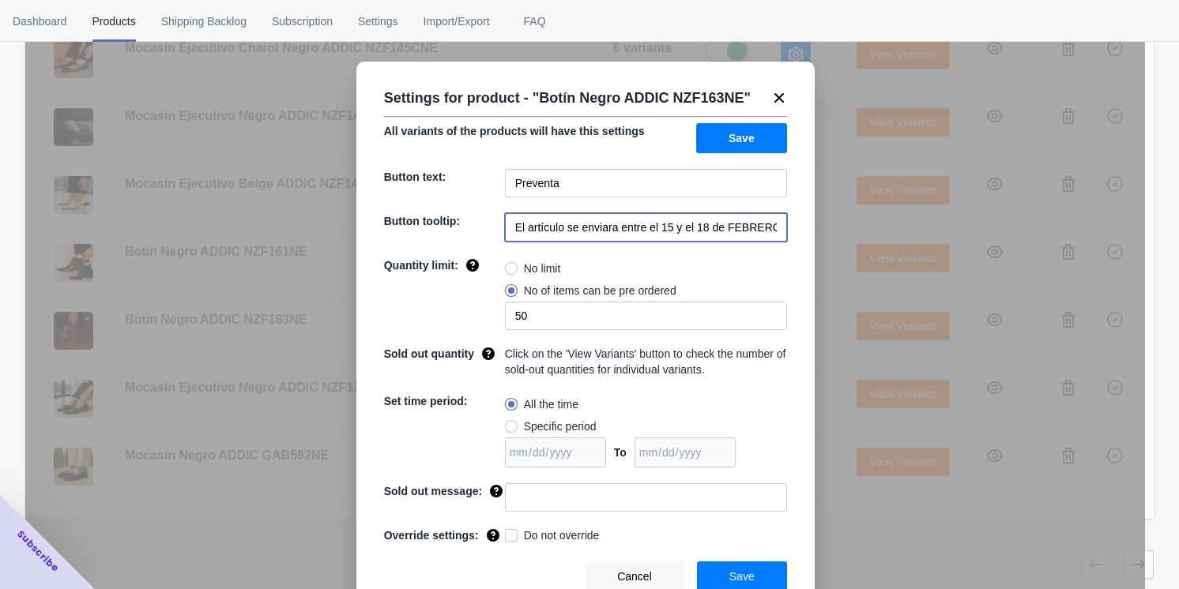
click at [498, 224] on input "El artículo se enviara entre el 15 y el 18 de FEBRERO de 2023" at bounding box center [646, 227] width 282 height 28
paste input "20 y 21 de septiembre 2025"
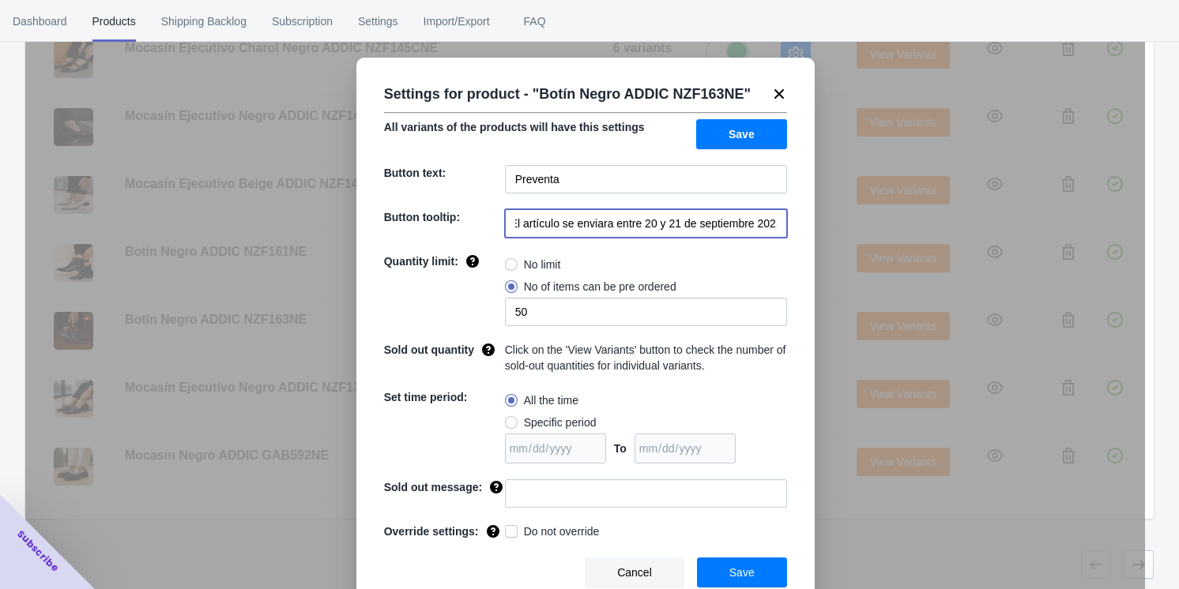
scroll to position [8, 0]
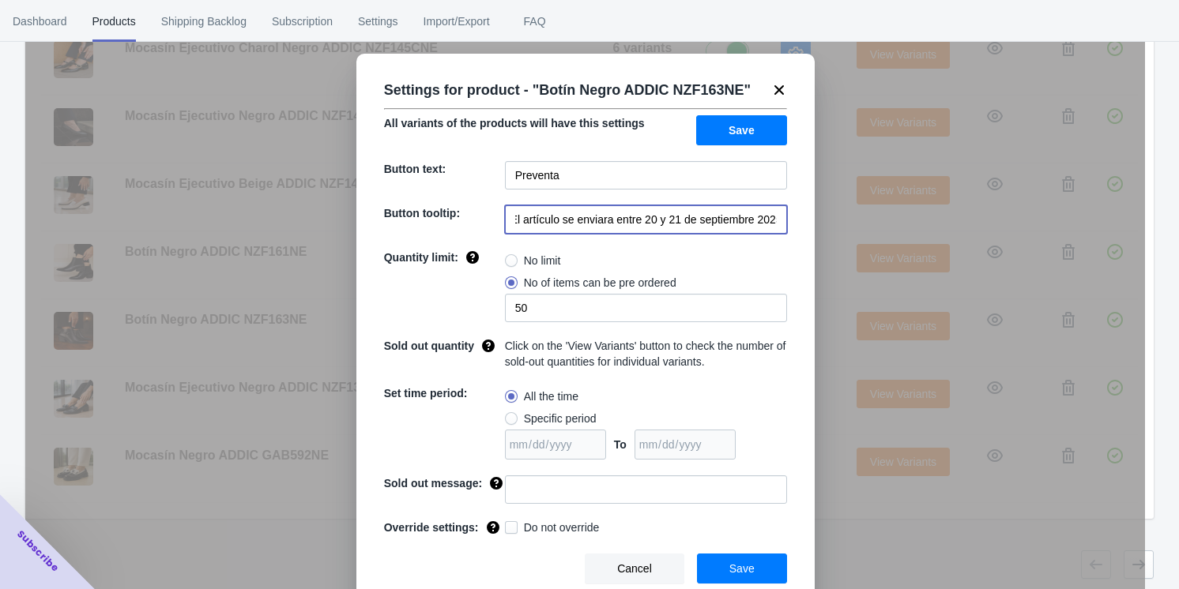
type input "El artículo se enviara entre 20 y 21 de septiembre 2025"
click at [498, 556] on button "Save" at bounding box center [742, 569] width 90 height 30
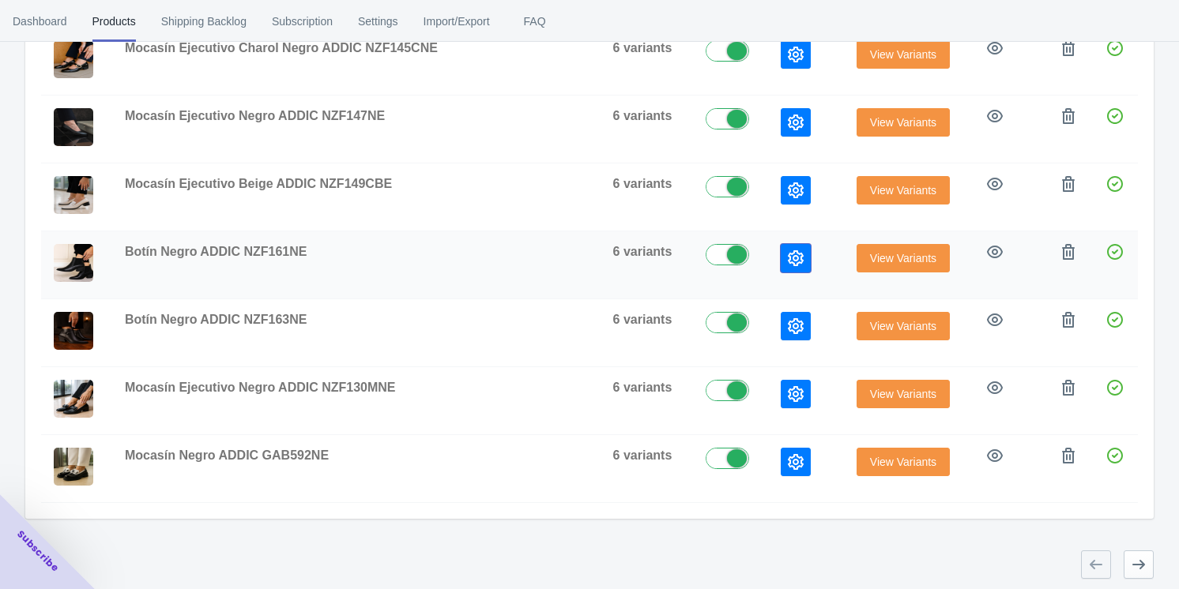
click at [498, 254] on icon "button" at bounding box center [796, 258] width 16 height 16
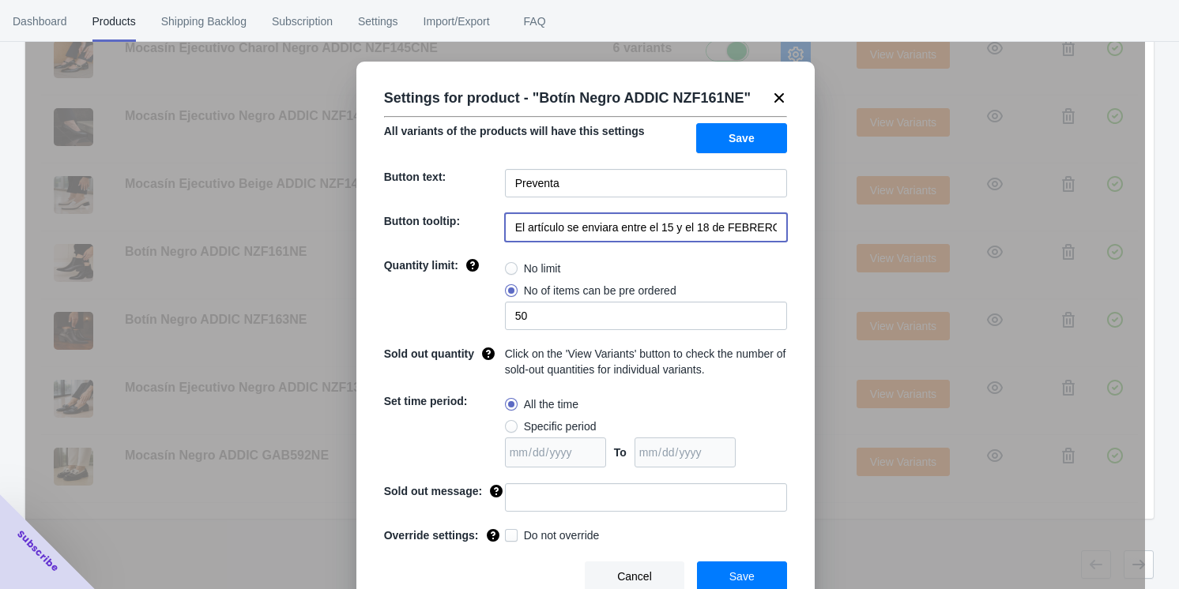
click at [498, 228] on input "El artículo se enviara entre el 15 y el 18 de FEBRERO de 2023" at bounding box center [646, 227] width 282 height 28
paste input "20 y 21 de septiembre 2025"
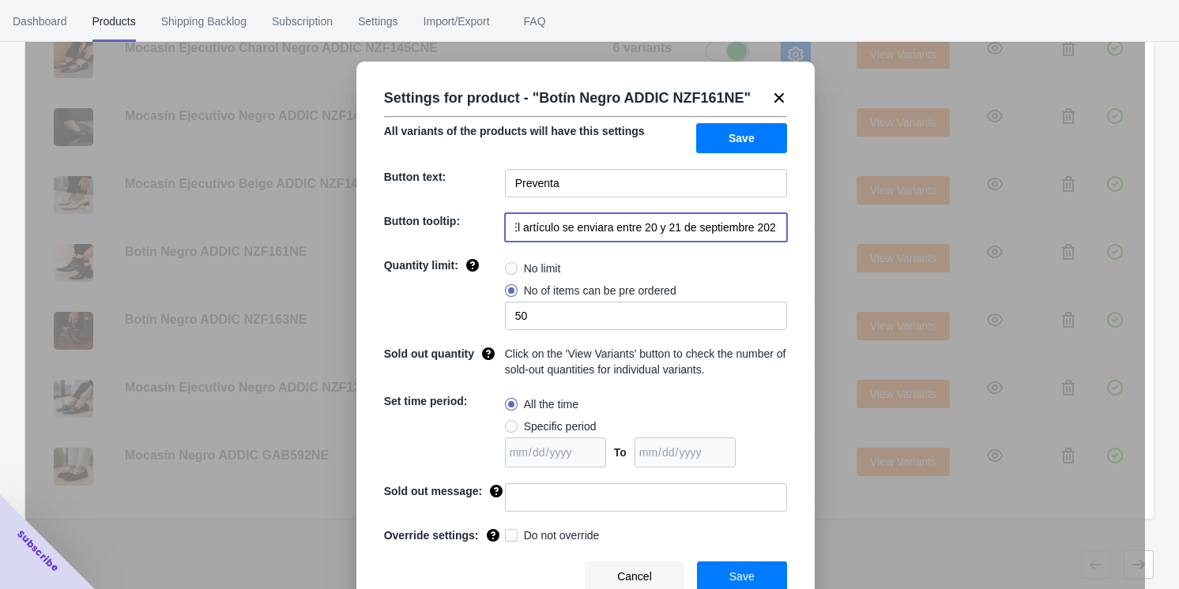
type input "El artículo se enviara entre 20 y 21 de septiembre 2025"
click at [498, 570] on span "Save" at bounding box center [741, 576] width 25 height 13
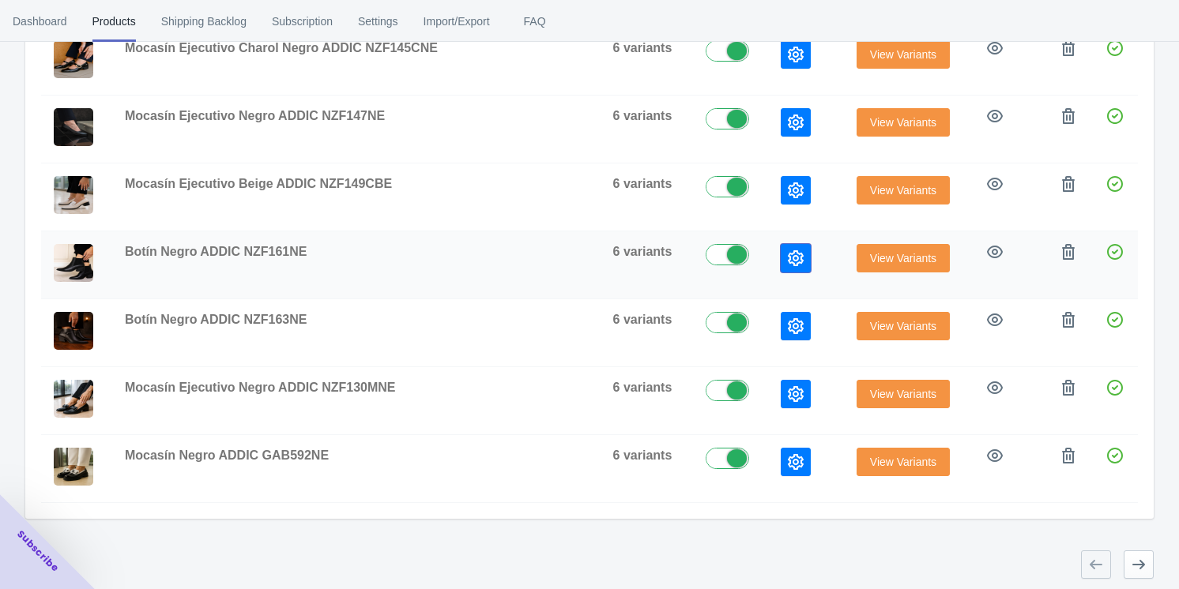
click at [498, 258] on icon "button" at bounding box center [796, 258] width 16 height 16
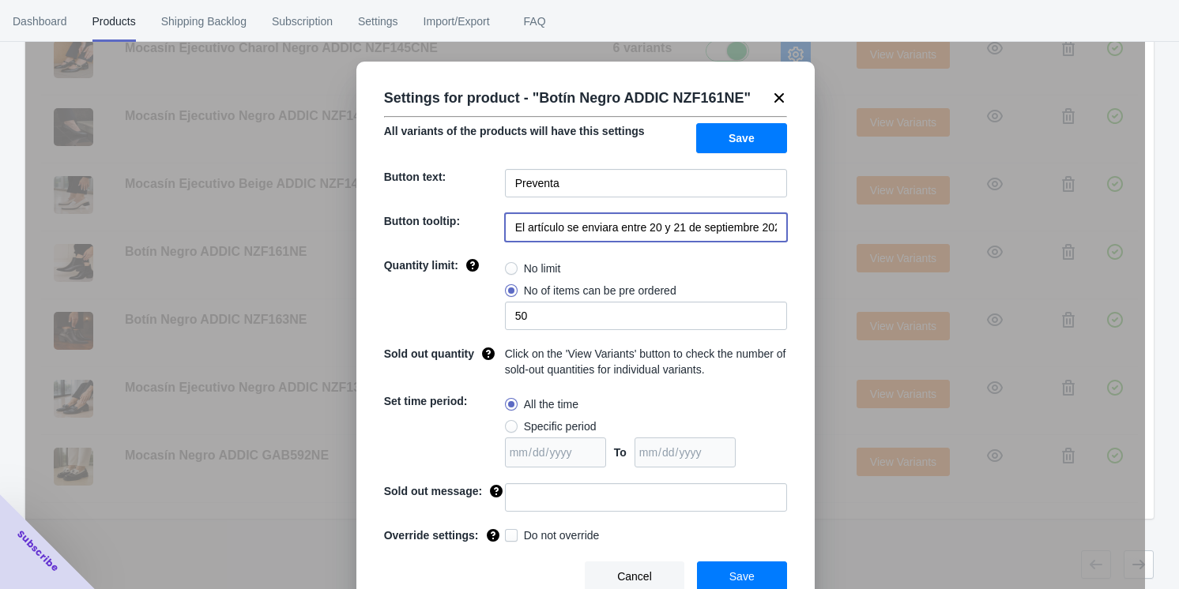
click at [498, 232] on input "El artículo se enviara entre 20 y 21 de septiembre 2025" at bounding box center [646, 227] width 282 height 28
click at [498, 585] on button "Save" at bounding box center [742, 577] width 90 height 30
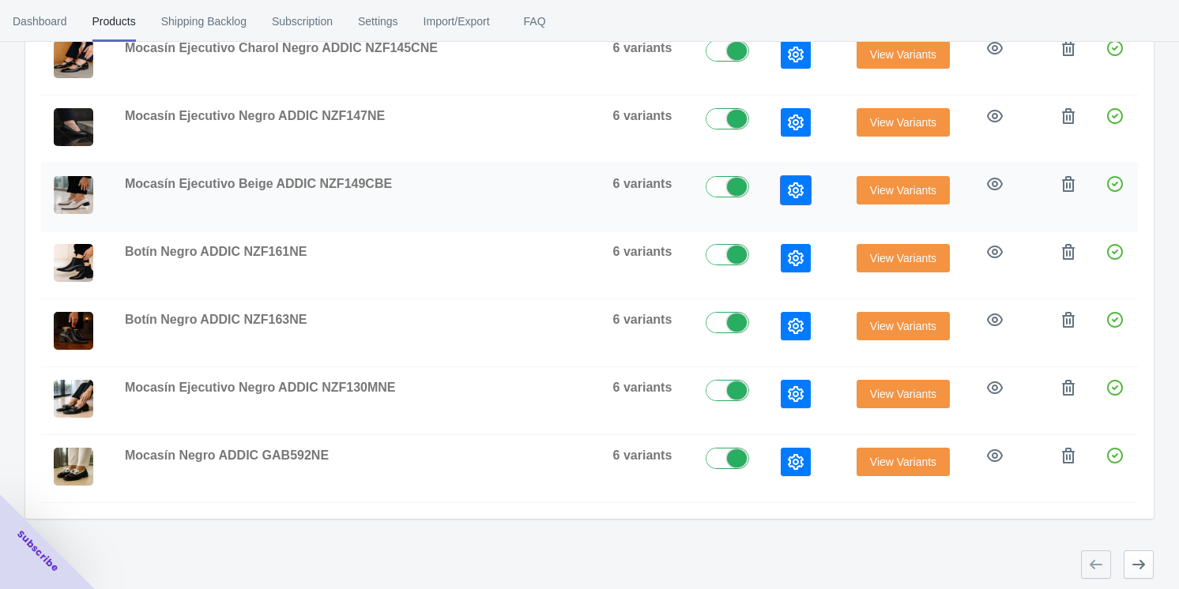
click at [498, 190] on icon "button" at bounding box center [796, 191] width 16 height 16
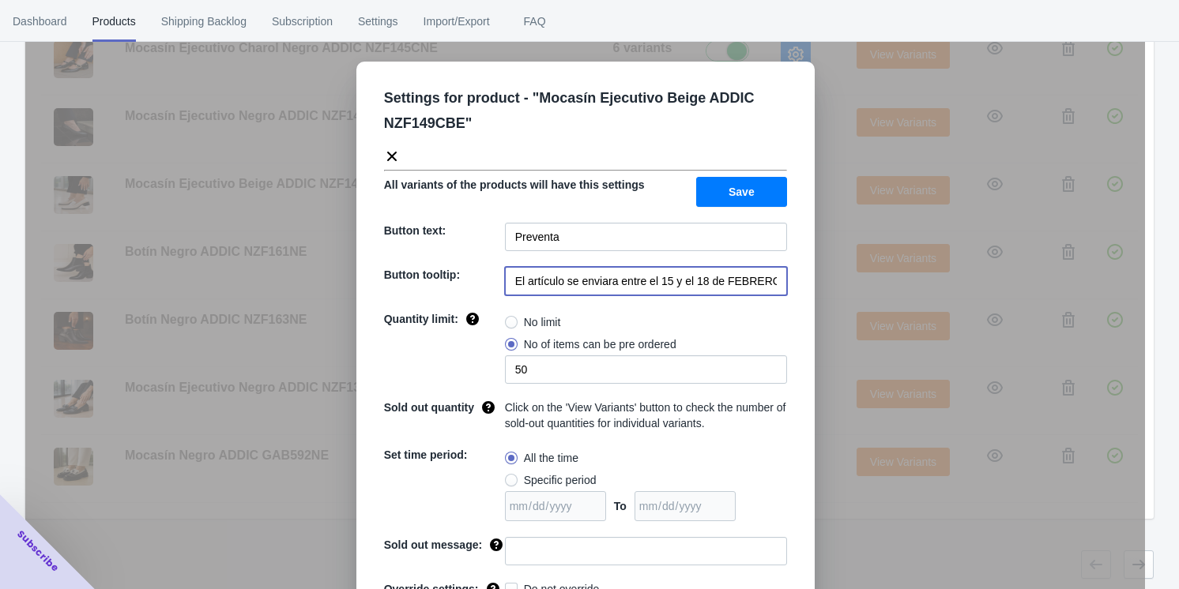
click at [498, 282] on input "El artículo se enviara entre el 15 y el 18 de FEBRERO de 2023" at bounding box center [646, 281] width 282 height 28
paste input "20 y 21 de septiembre 2025"
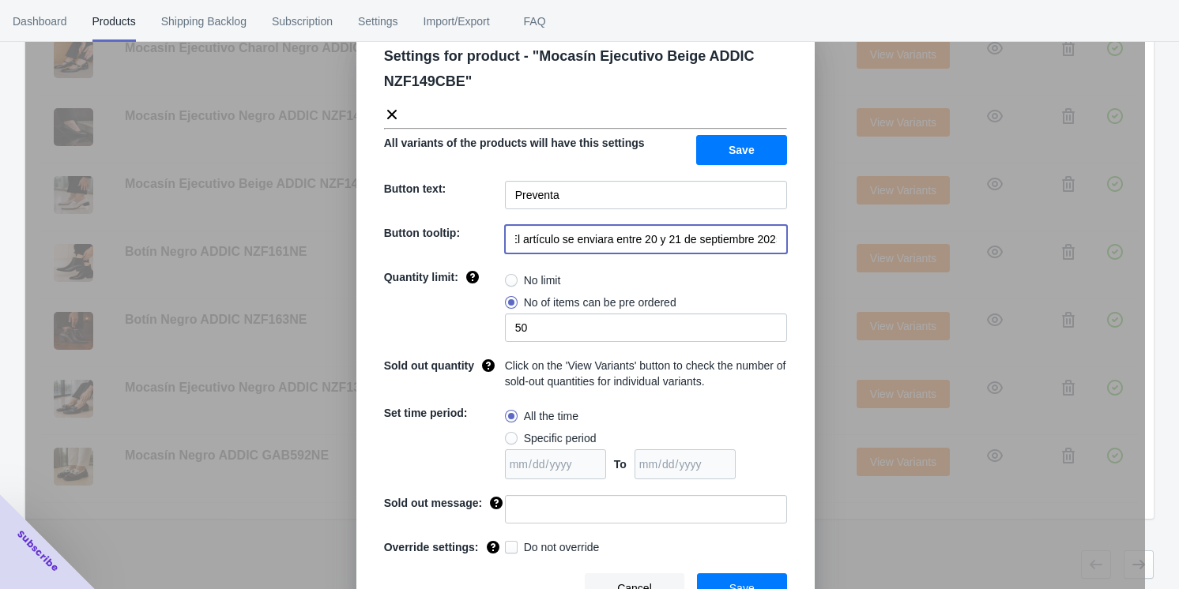
scroll to position [62, 0]
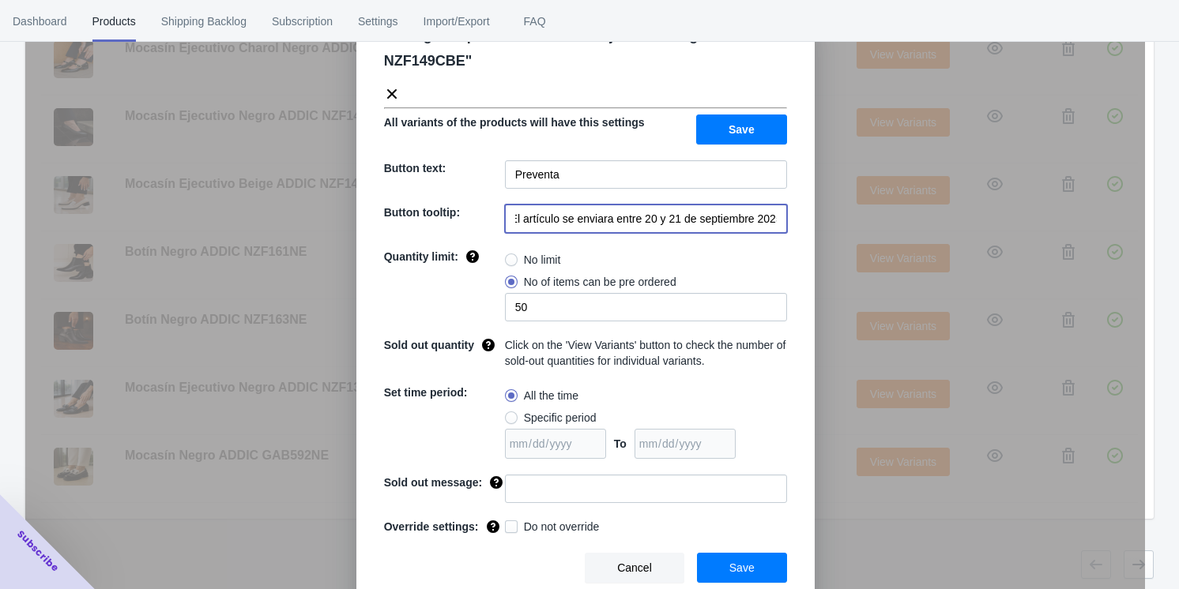
type input "El artículo se enviara entre 20 y 21 de septiembre 2025"
click at [498, 568] on span "Save" at bounding box center [741, 568] width 25 height 13
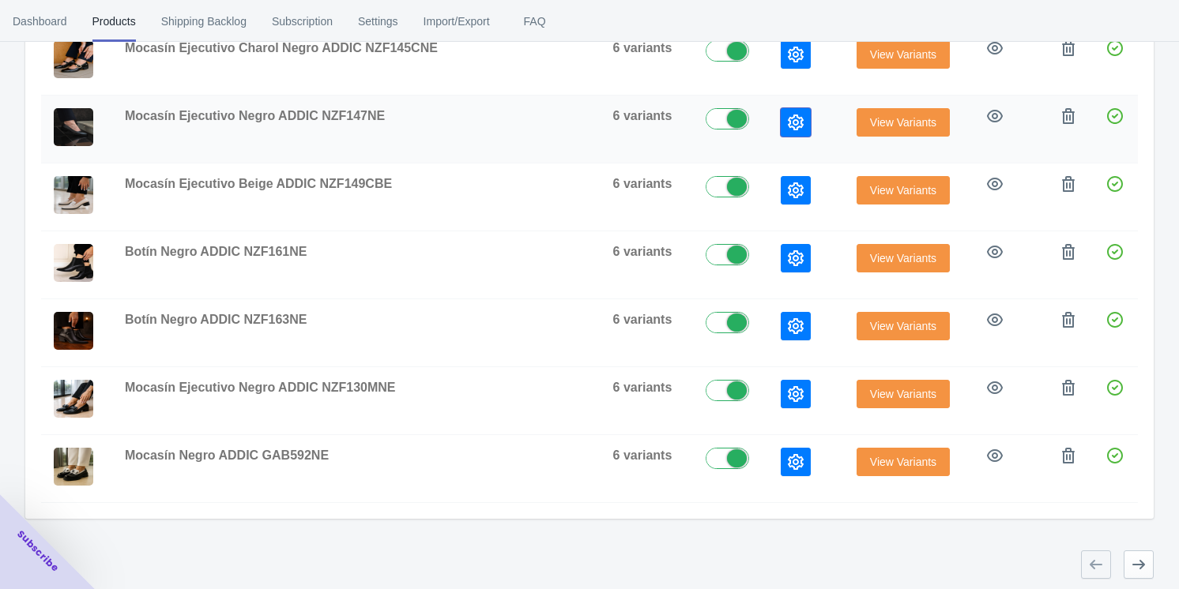
click at [498, 115] on icon "button" at bounding box center [796, 123] width 16 height 16
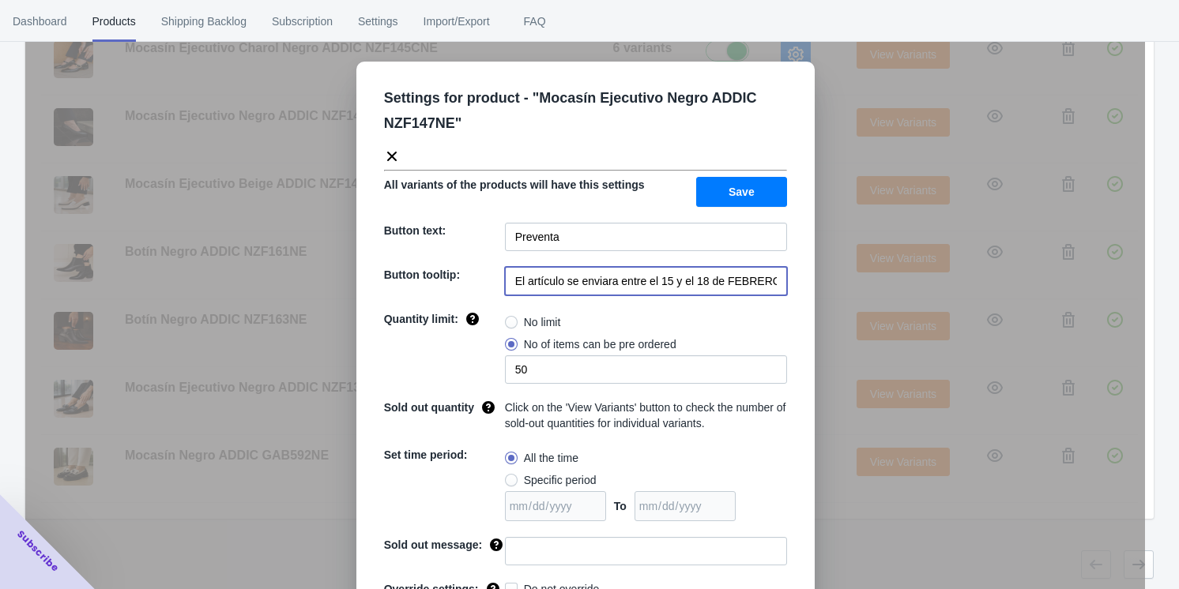
click at [498, 283] on input "El artículo se enviara entre el 15 y el 18 de FEBRERO de 2023" at bounding box center [646, 281] width 282 height 28
paste input "20 y 21 de septiembre 2025"
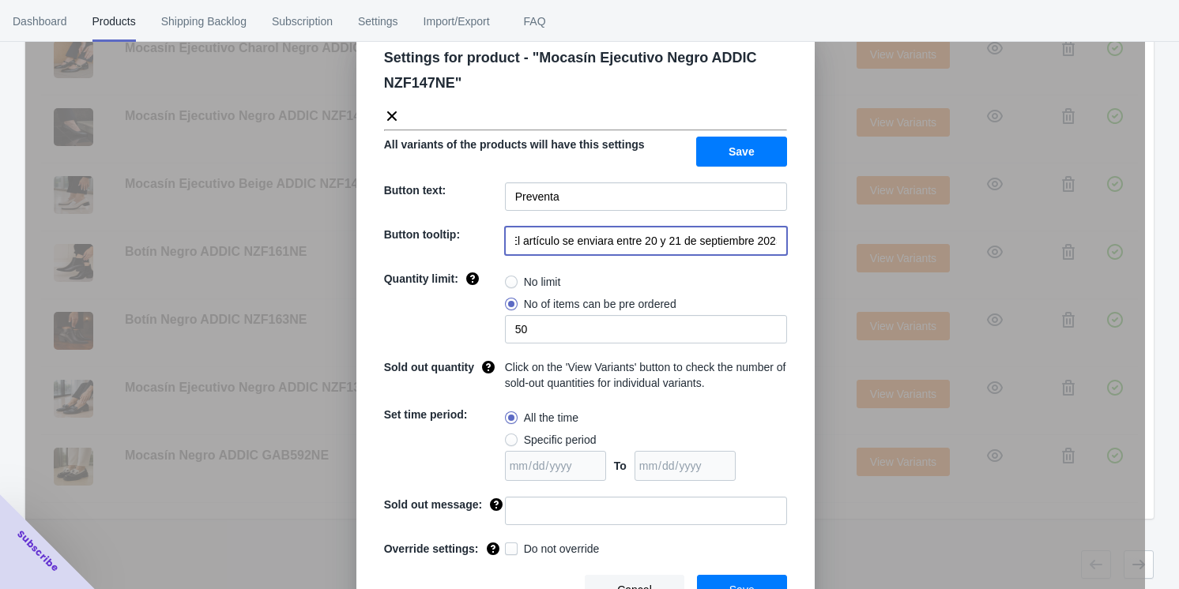
scroll to position [62, 0]
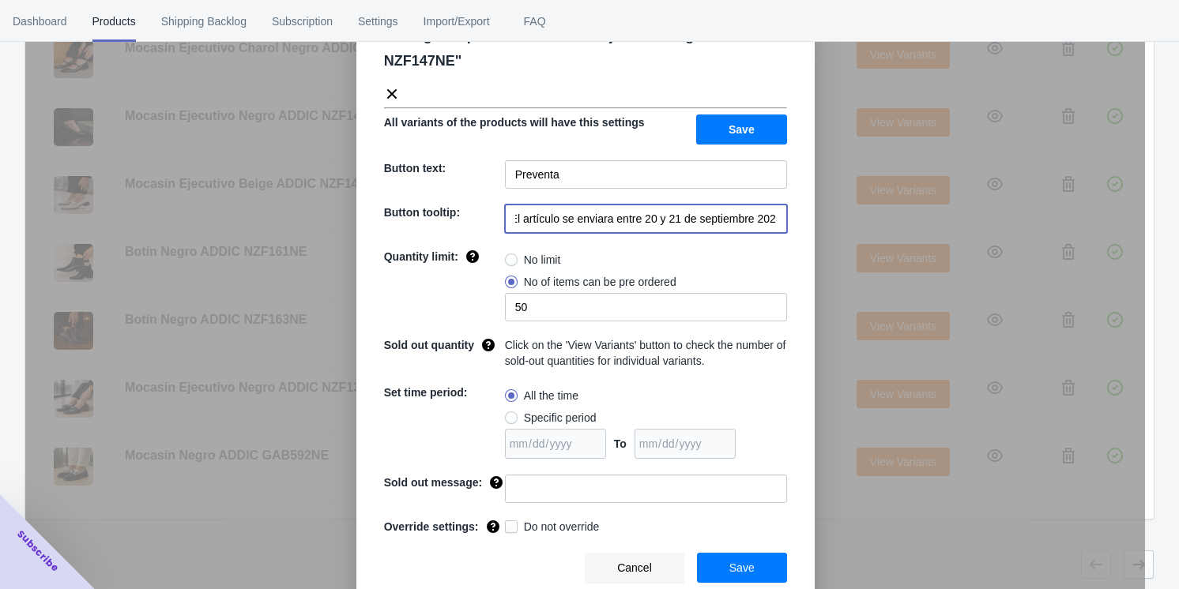
type input "El artículo se enviara entre 20 y 21 de septiembre 2025"
click at [498, 567] on button "Save" at bounding box center [742, 568] width 90 height 30
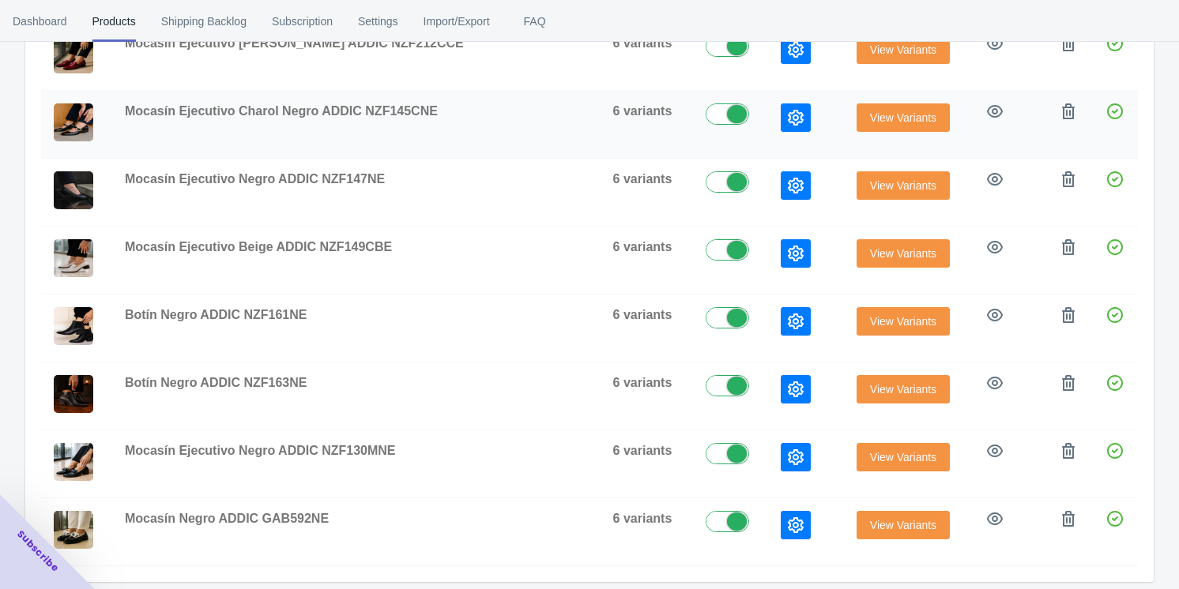
scroll to position [340, 0]
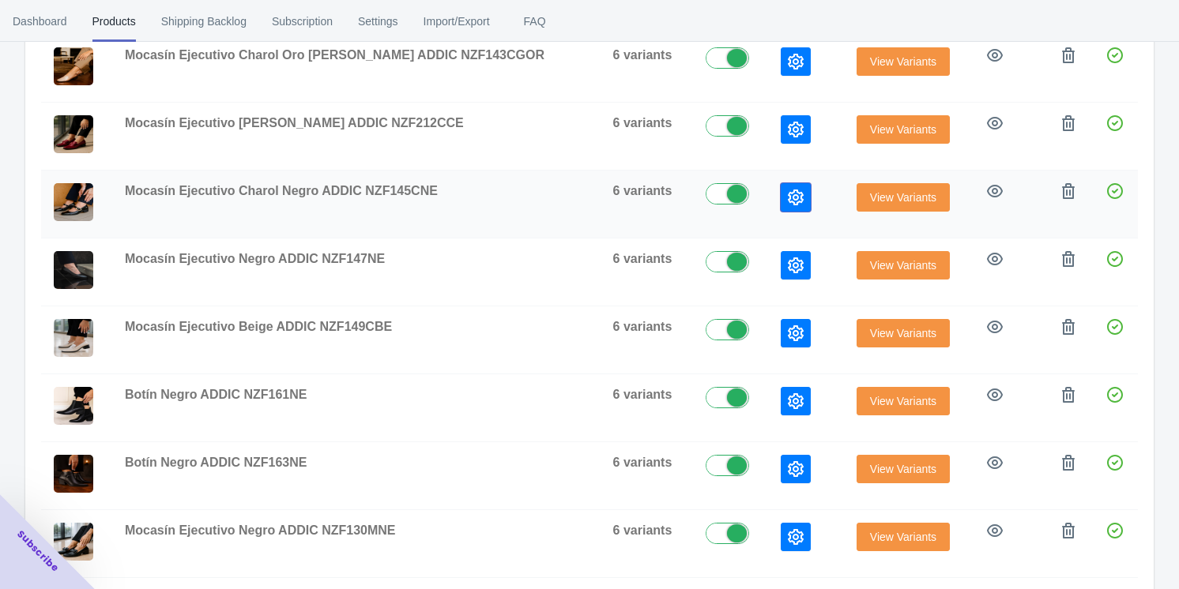
click at [498, 194] on icon "button" at bounding box center [796, 198] width 16 height 16
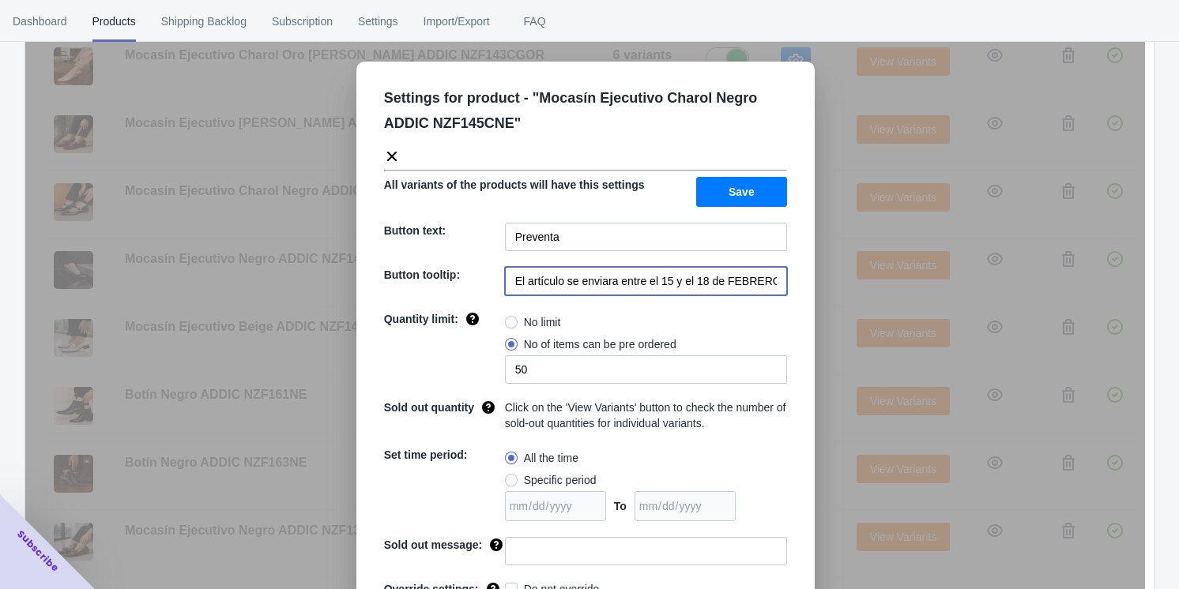
click at [498, 293] on input "El artículo se enviara entre el 15 y el 18 de FEBRERO de 2023" at bounding box center [646, 281] width 282 height 28
click at [498, 288] on input "El artículo se enviara entre el 15 y el 18 de FEBRERO de 2023" at bounding box center [646, 281] width 282 height 28
click at [498, 287] on input "El artículo se enviara entre el 15 y el 18 de FEBRERO de 2023" at bounding box center [646, 281] width 282 height 28
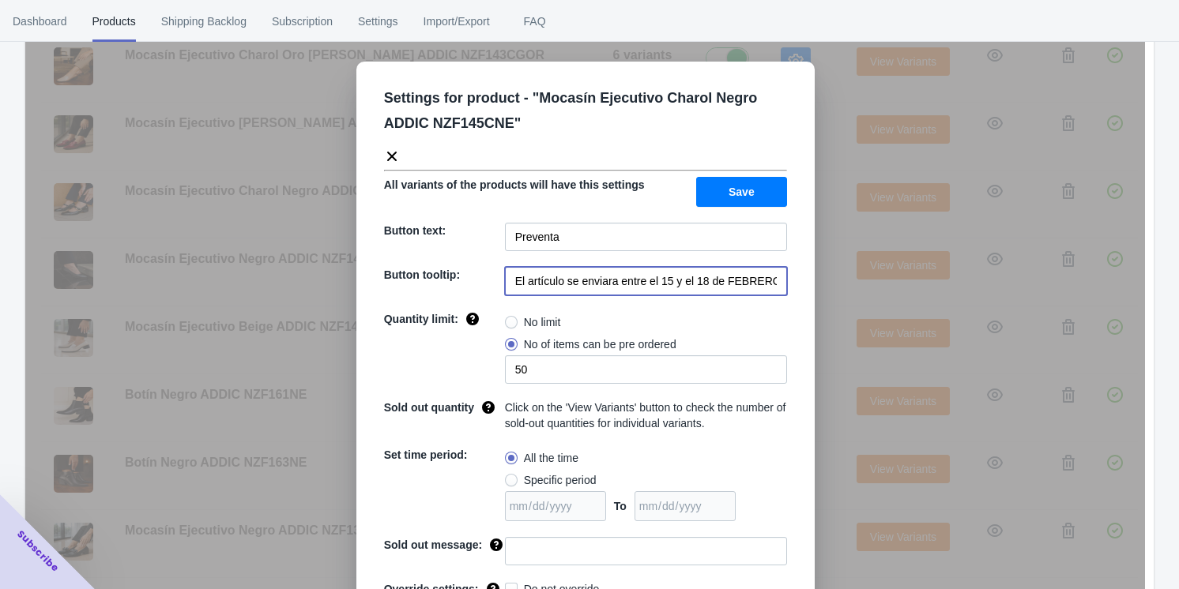
paste input "20 y 21 de septiembre 2025"
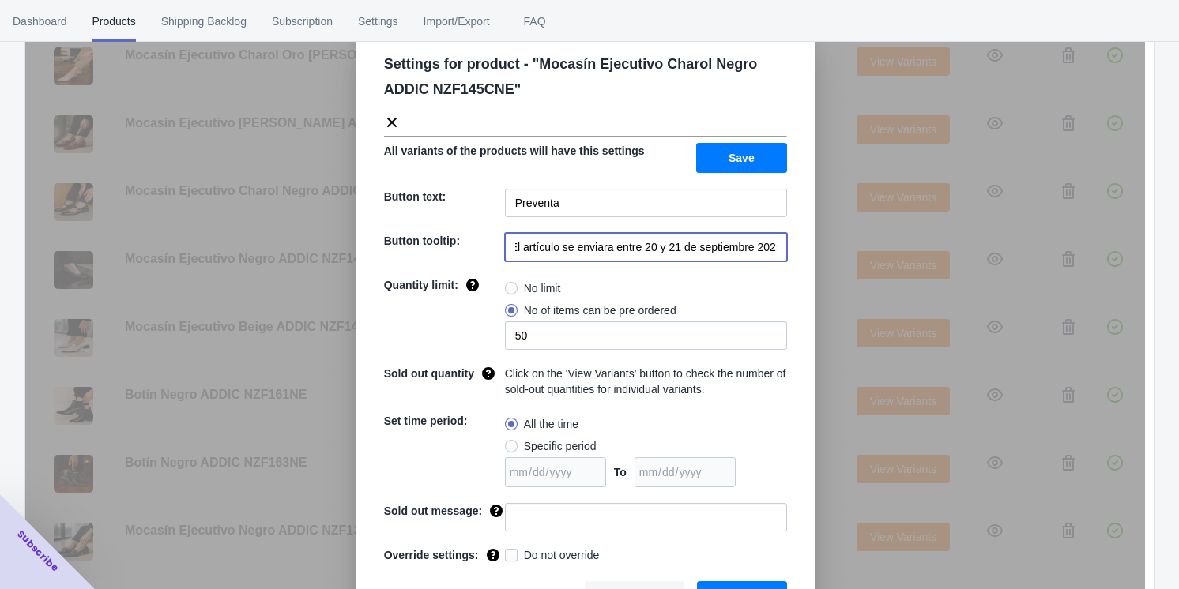
scroll to position [62, 0]
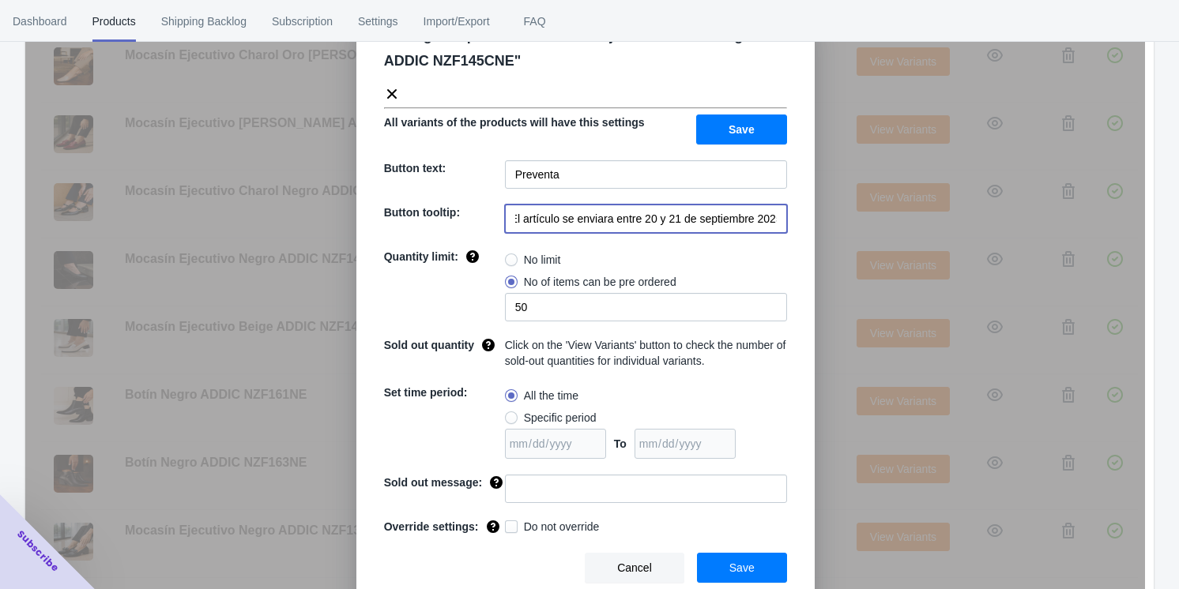
type input "El artículo se enviara entre 20 y 21 de septiembre 2025"
click at [498, 574] on button "Save" at bounding box center [742, 568] width 90 height 30
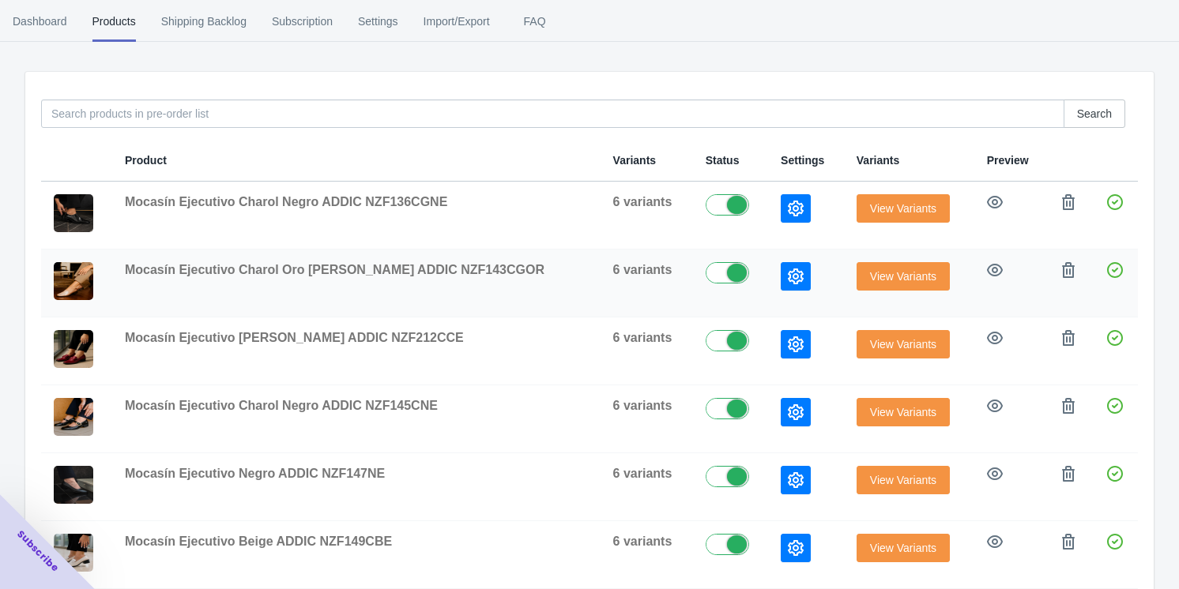
scroll to position [124, 0]
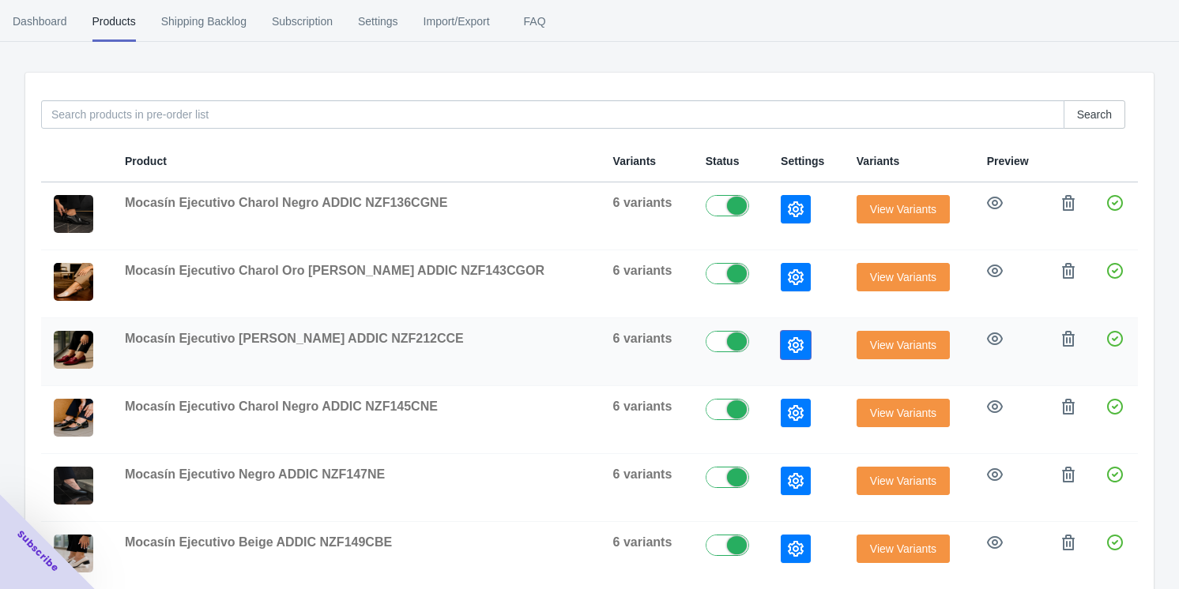
click at [498, 352] on icon "button" at bounding box center [796, 345] width 16 height 16
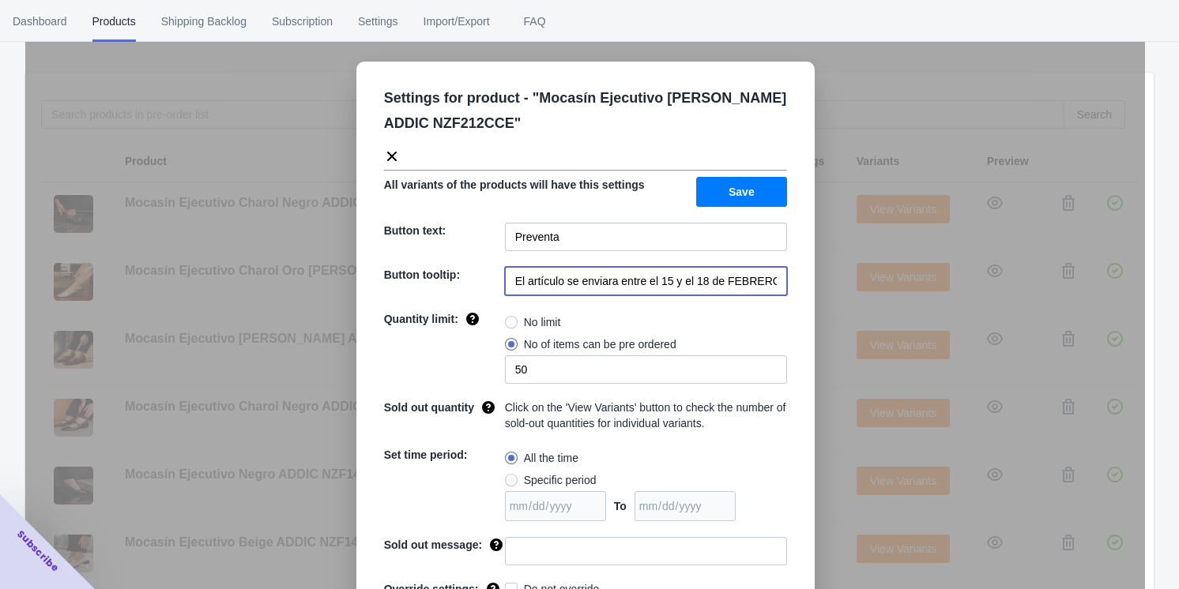
click at [498, 283] on input "El artículo se enviara entre el 15 y el 18 de FEBRERO de 2023" at bounding box center [646, 281] width 282 height 28
paste input "20 y 21 de septiembre 2025"
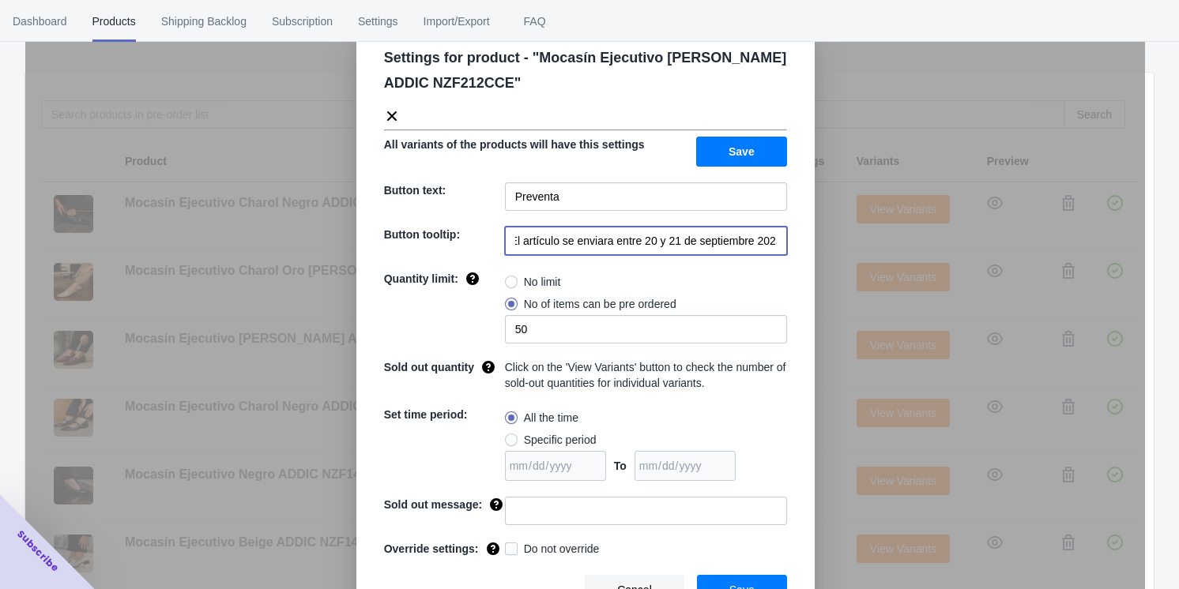
scroll to position [62, 0]
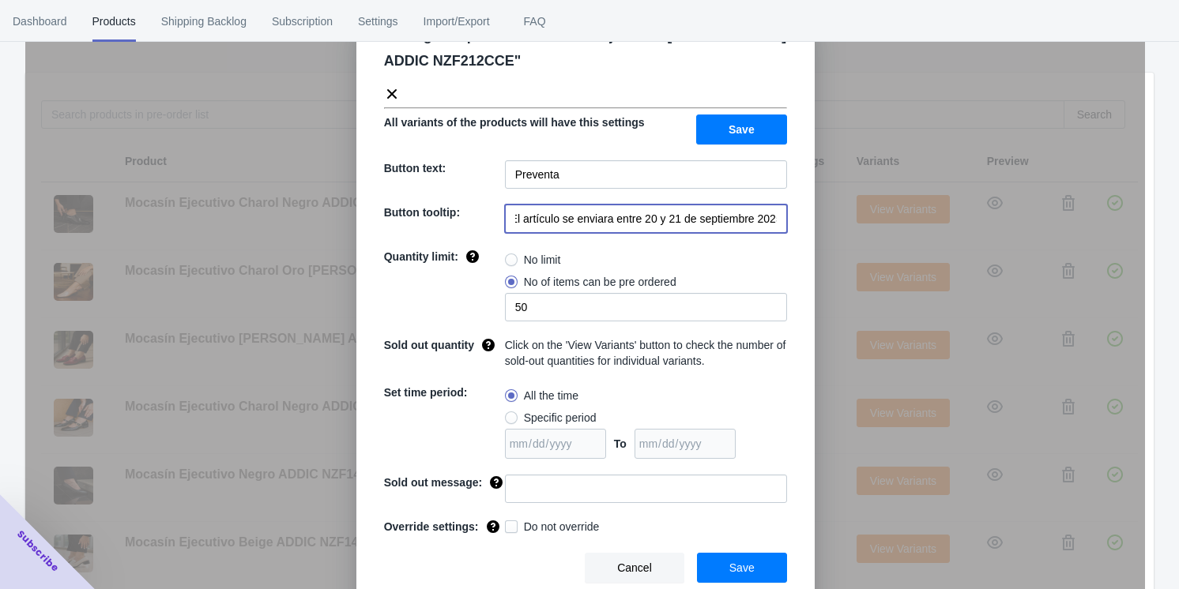
type input "El artículo se enviara entre 20 y 21 de septiembre 2025"
click at [498, 563] on button "Save" at bounding box center [742, 568] width 90 height 30
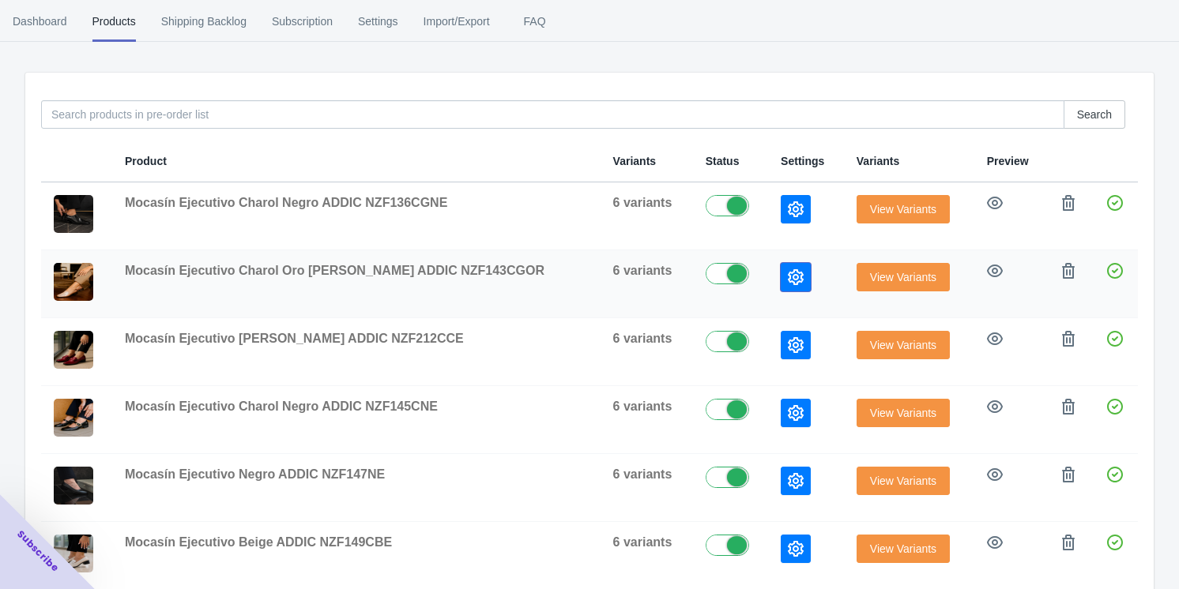
click at [498, 274] on icon "button" at bounding box center [796, 277] width 16 height 16
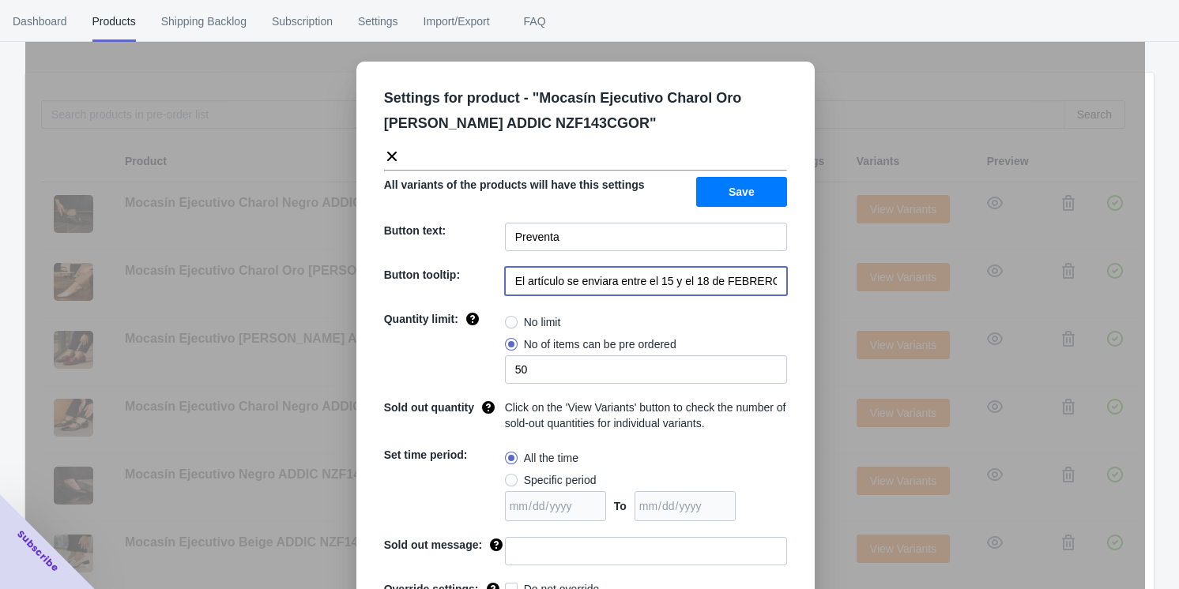
click at [498, 285] on input "El artículo se enviara entre el 15 y el 18 de FEBRERO de 2023" at bounding box center [646, 281] width 282 height 28
paste input "20 y 21 de septiembre 2025"
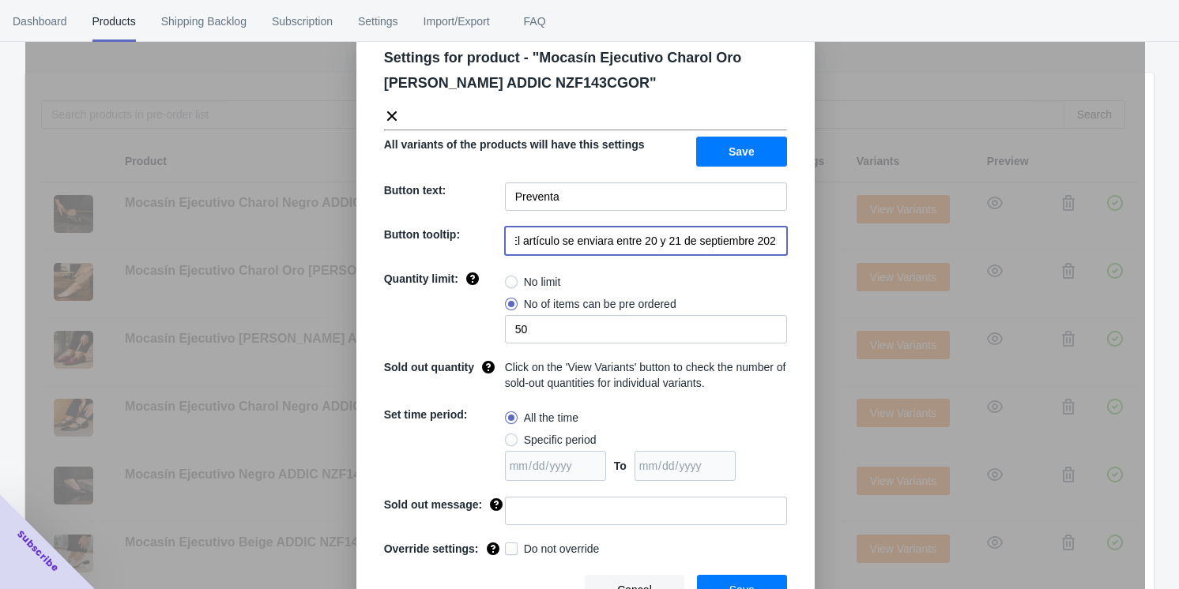
scroll to position [62, 0]
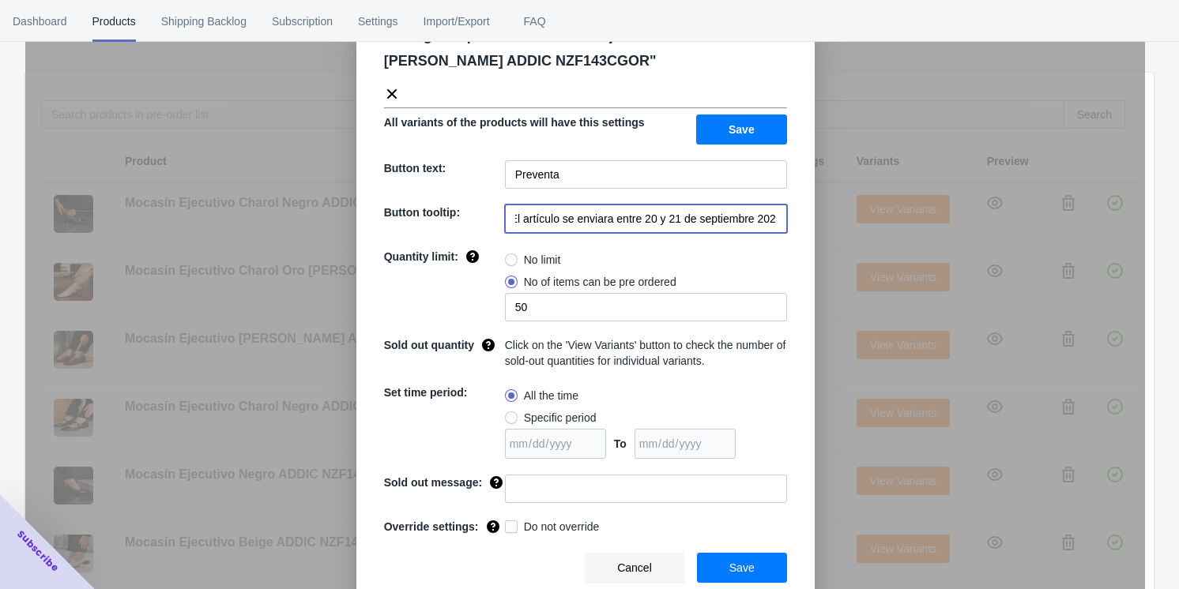
type input "El artículo se enviara entre 20 y 21 de septiembre 2025"
click at [498, 562] on span "Save" at bounding box center [741, 568] width 25 height 13
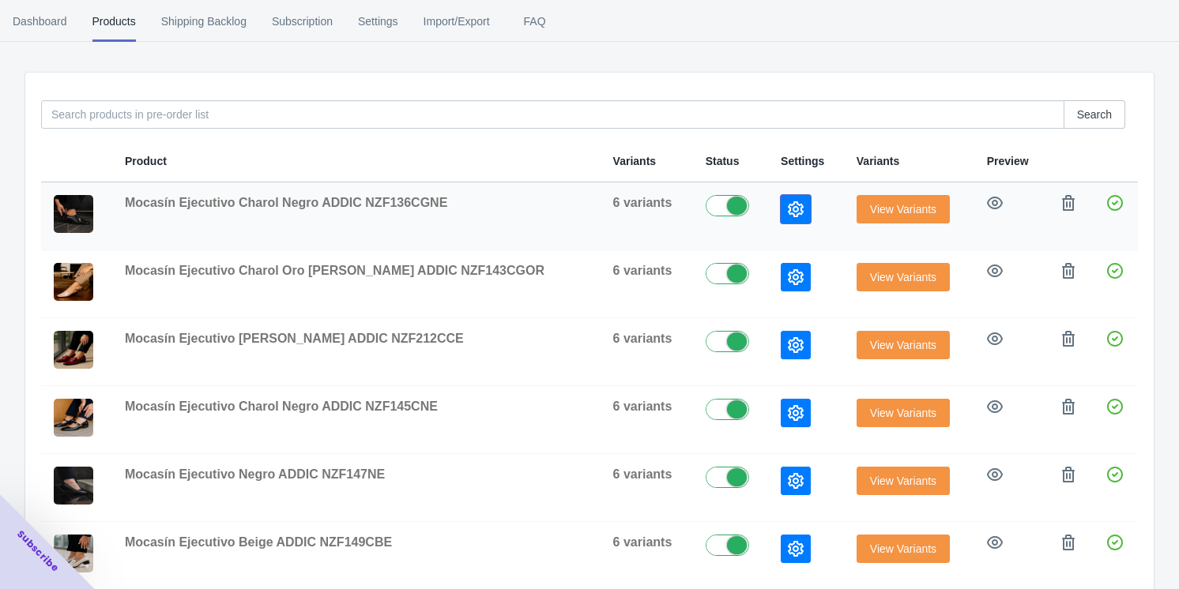
click at [498, 207] on icon "button" at bounding box center [796, 209] width 16 height 16
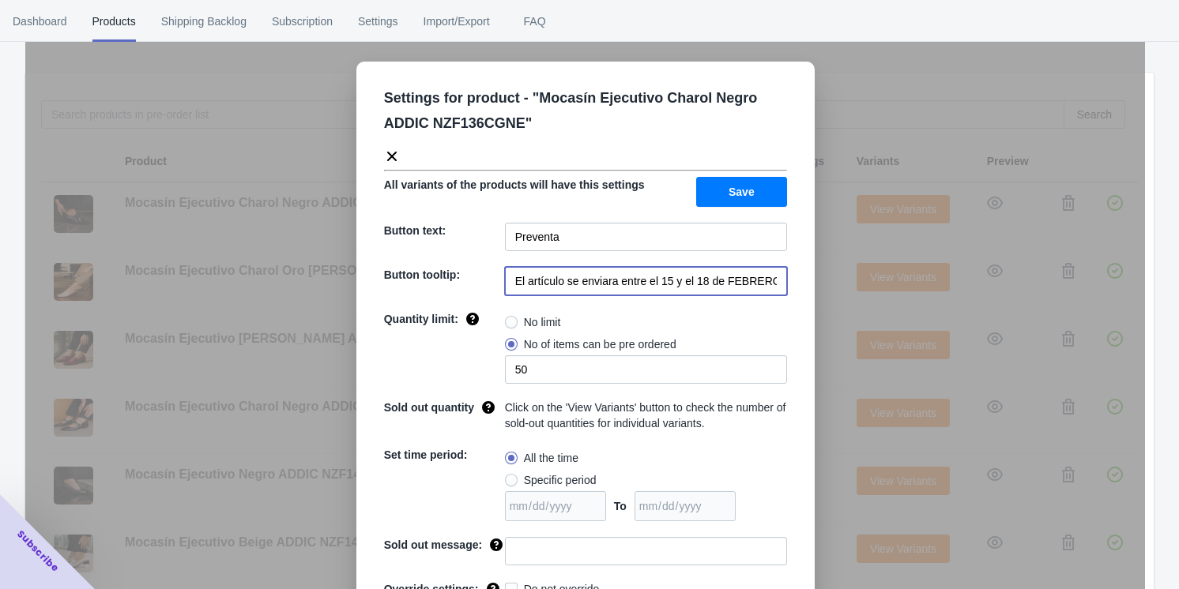
click at [498, 277] on input "El artículo se enviara entre el 15 y el 18 de FEBRERO de 2023" at bounding box center [646, 281] width 282 height 28
paste input "20 y 21 de septiembre 2025"
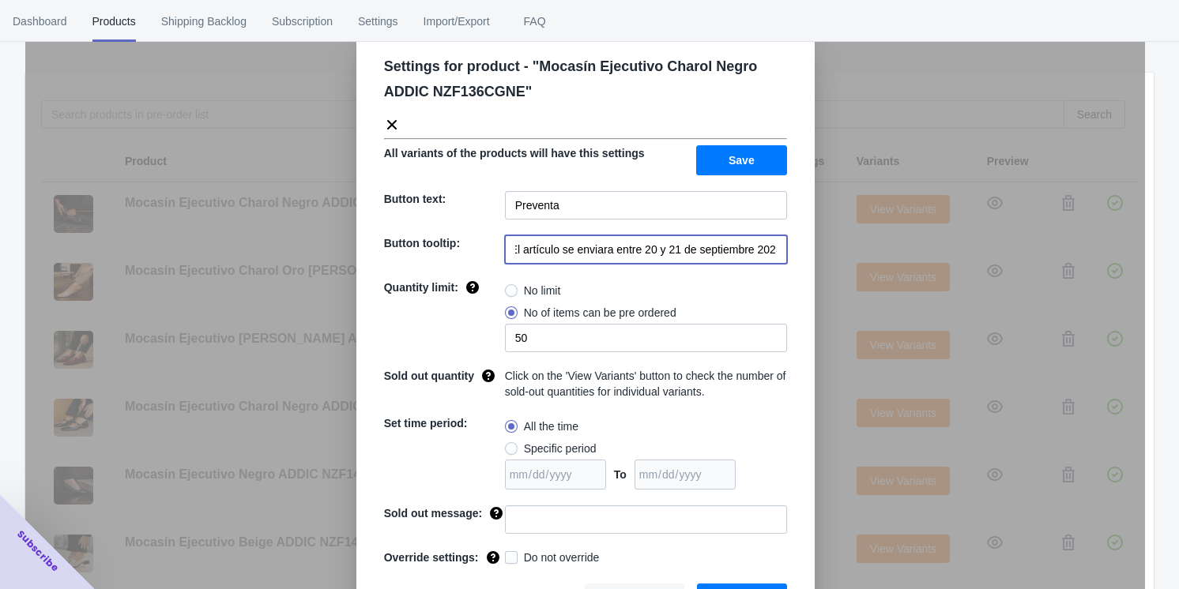
scroll to position [62, 0]
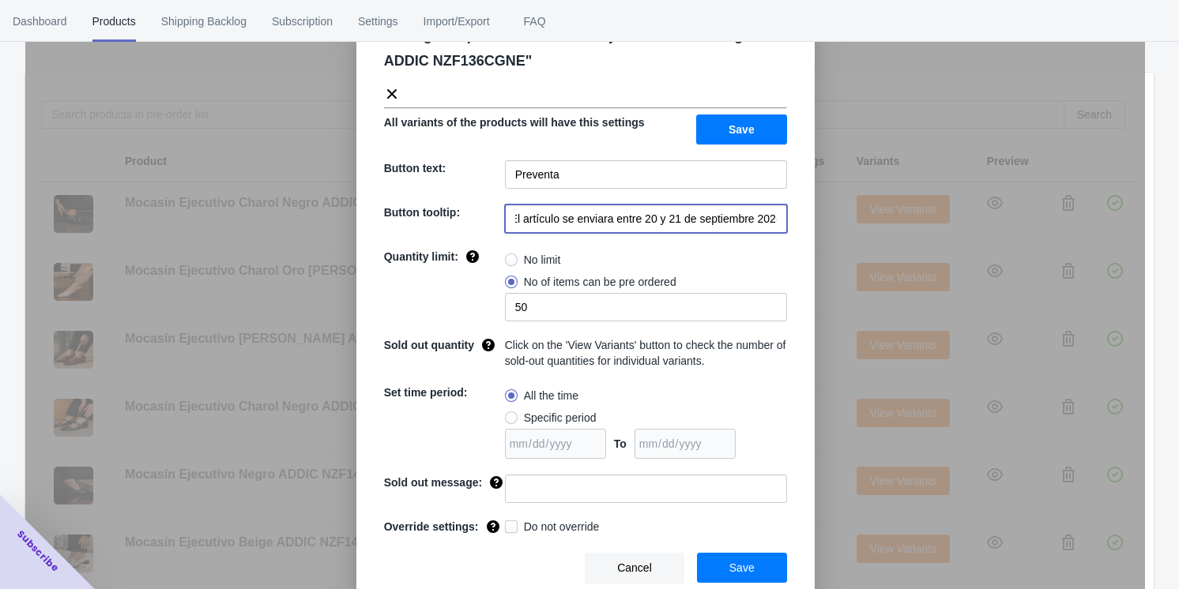
type input "El artículo se enviara entre 20 y 21 de septiembre 2025"
click at [498, 564] on button "Save" at bounding box center [742, 568] width 90 height 30
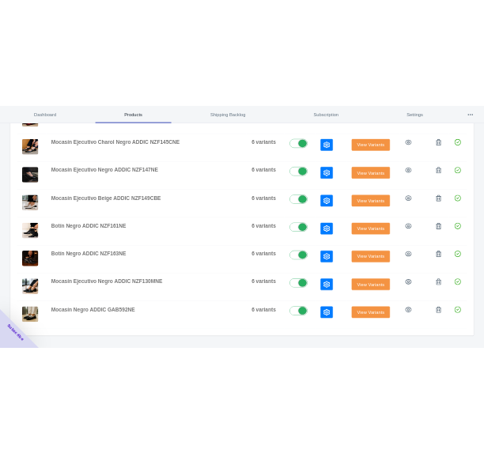
scroll to position [524, 0]
